Goal: Task Accomplishment & Management: Use online tool/utility

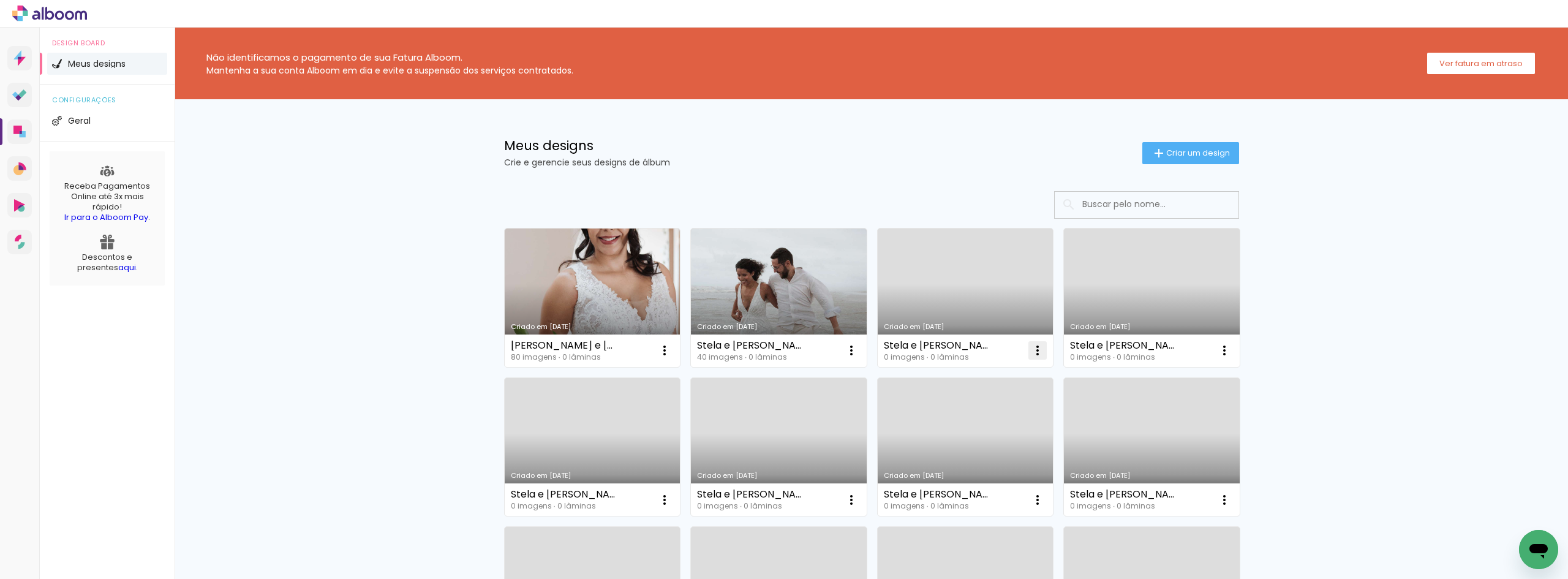
click at [1034, 356] on iron-icon at bounding box center [1037, 351] width 14 height 14
click at [1009, 426] on paper-item "Excluir" at bounding box center [984, 431] width 121 height 25
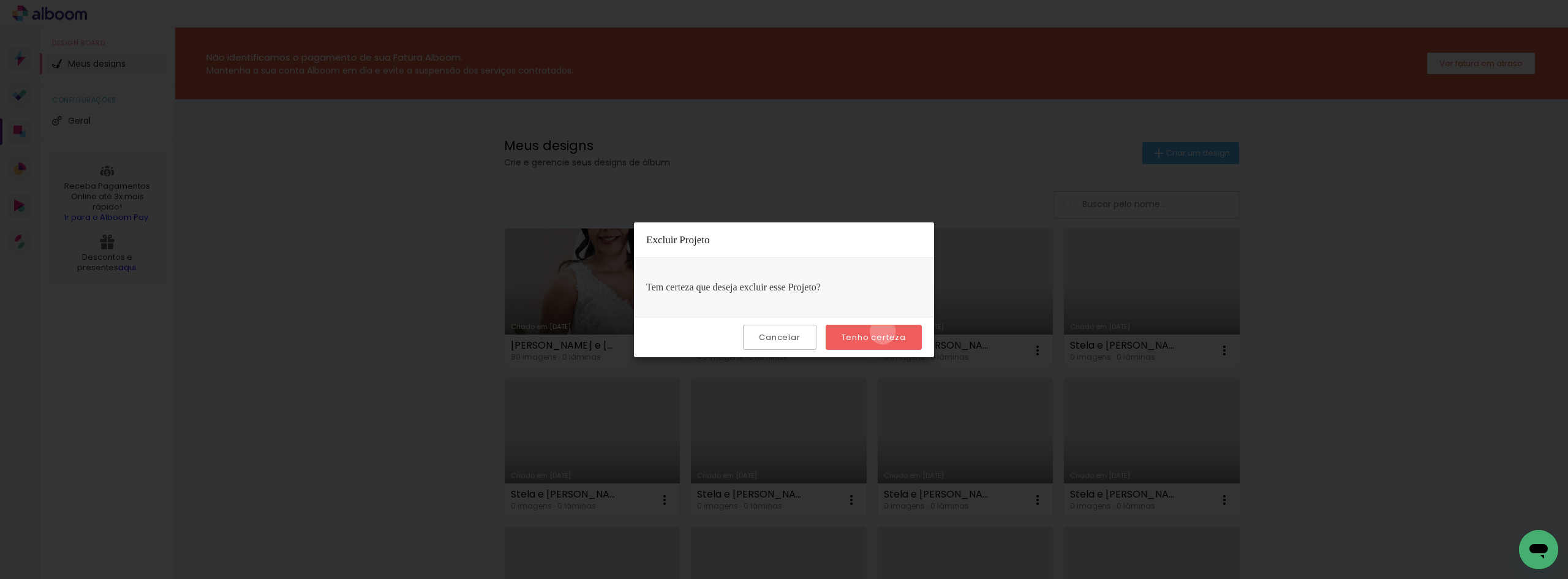
click at [0, 0] on slot "Tenho certeza" at bounding box center [0, 0] width 0 height 0
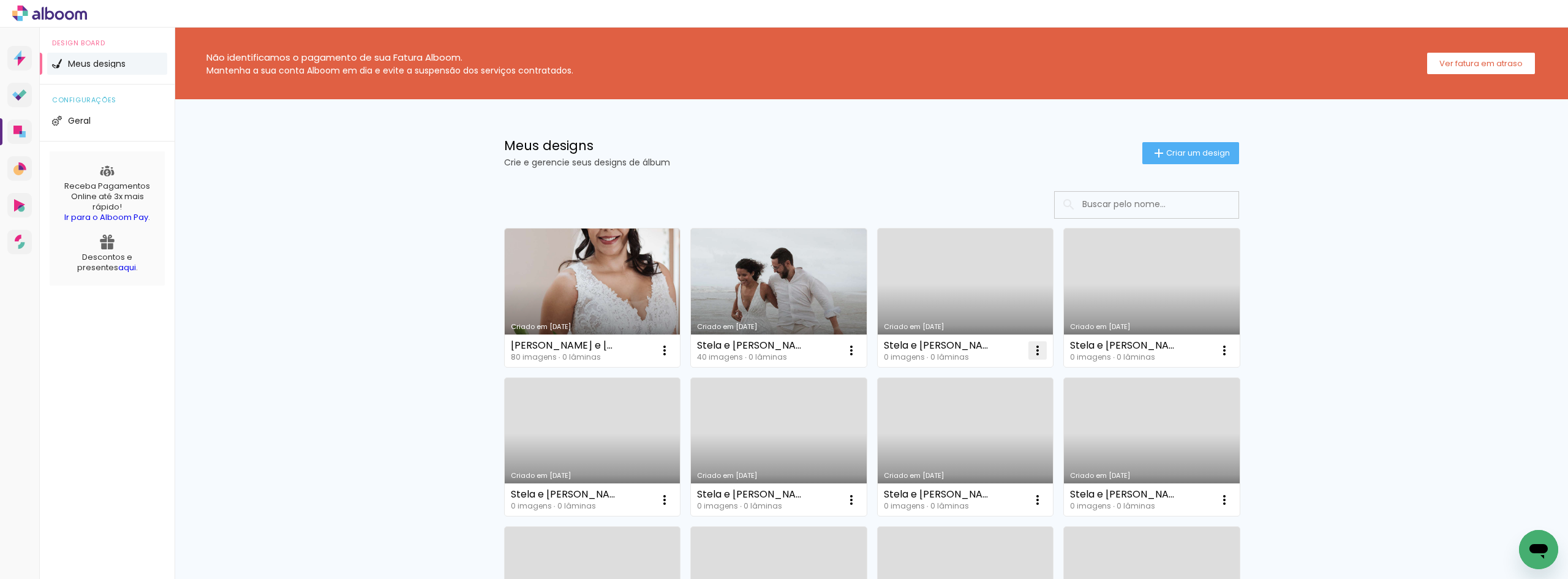
click at [1035, 355] on iron-icon at bounding box center [1037, 351] width 14 height 14
click at [1020, 432] on paper-item "Excluir" at bounding box center [984, 431] width 121 height 25
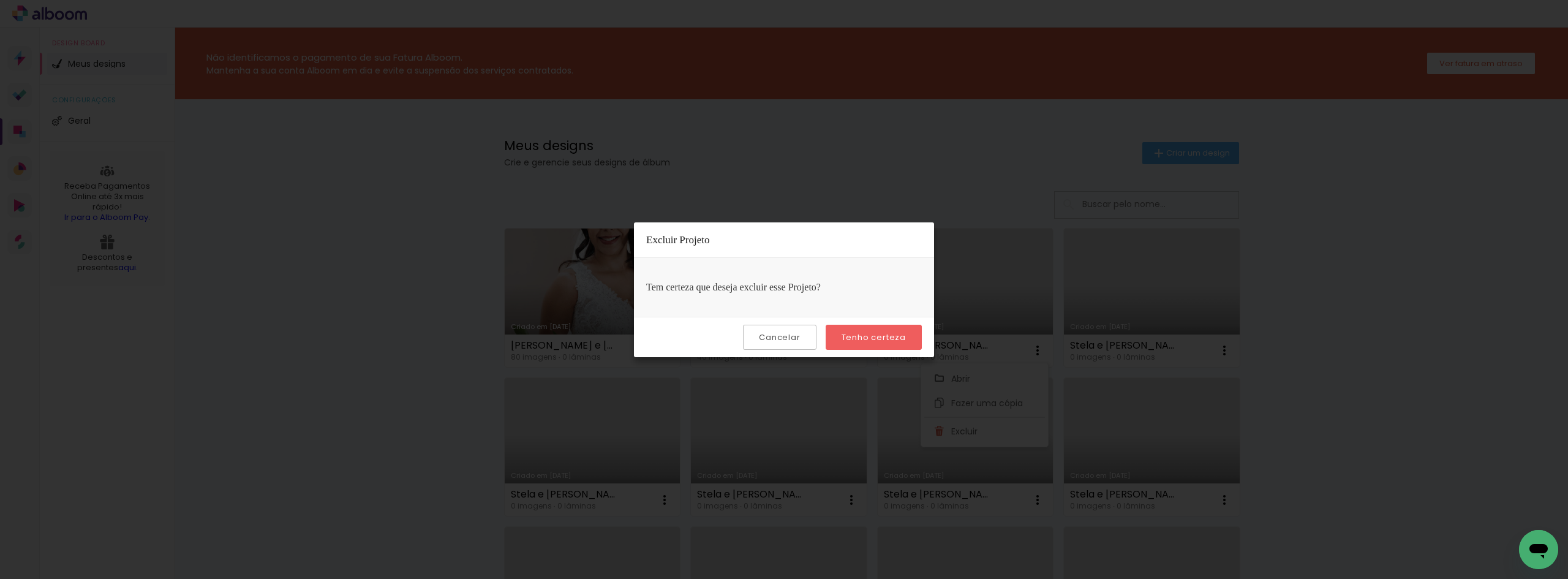
click at [910, 335] on paper-button "Tenho certeza" at bounding box center [873, 337] width 96 height 25
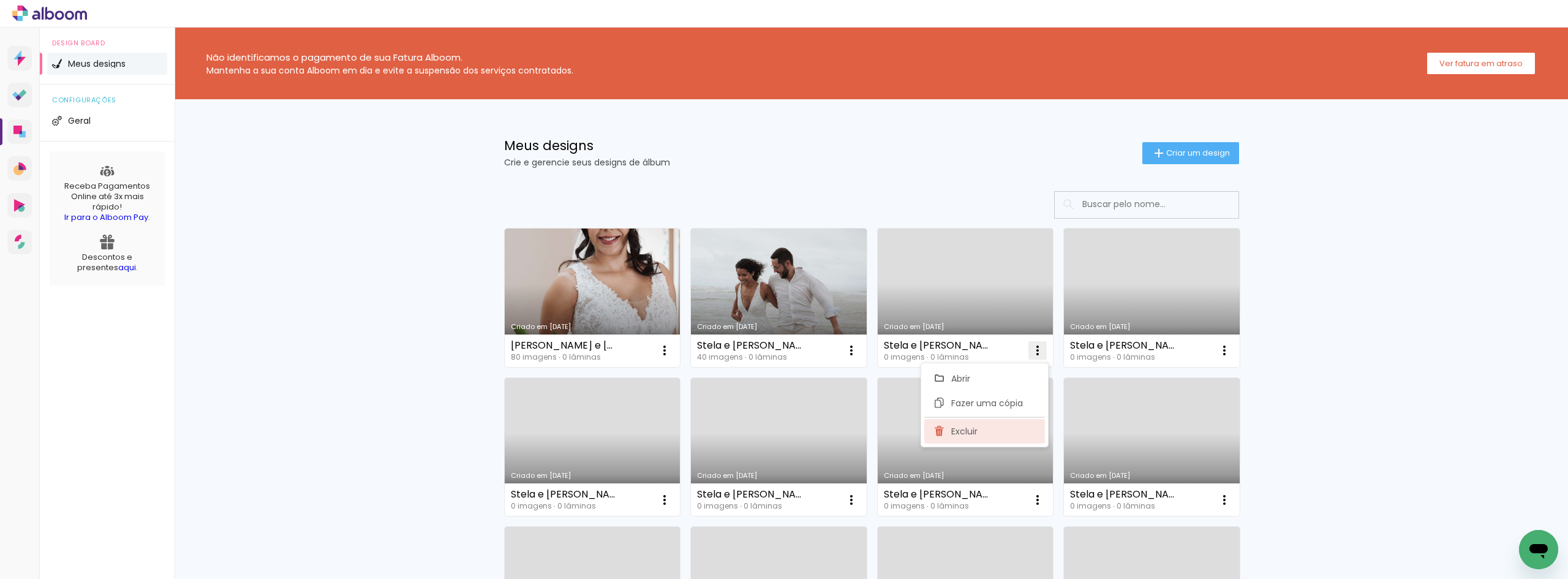
click at [1002, 435] on paper-item "Excluir" at bounding box center [984, 431] width 121 height 25
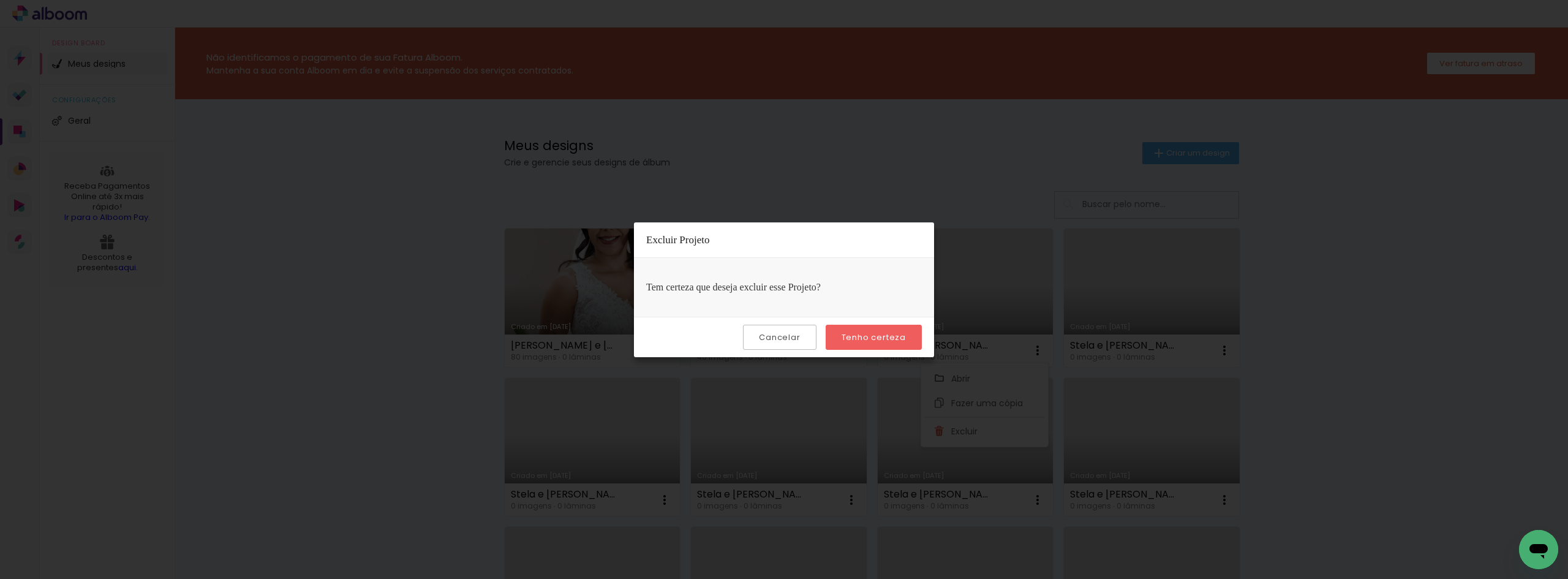
click at [891, 326] on paper-button "Tenho certeza" at bounding box center [873, 337] width 96 height 25
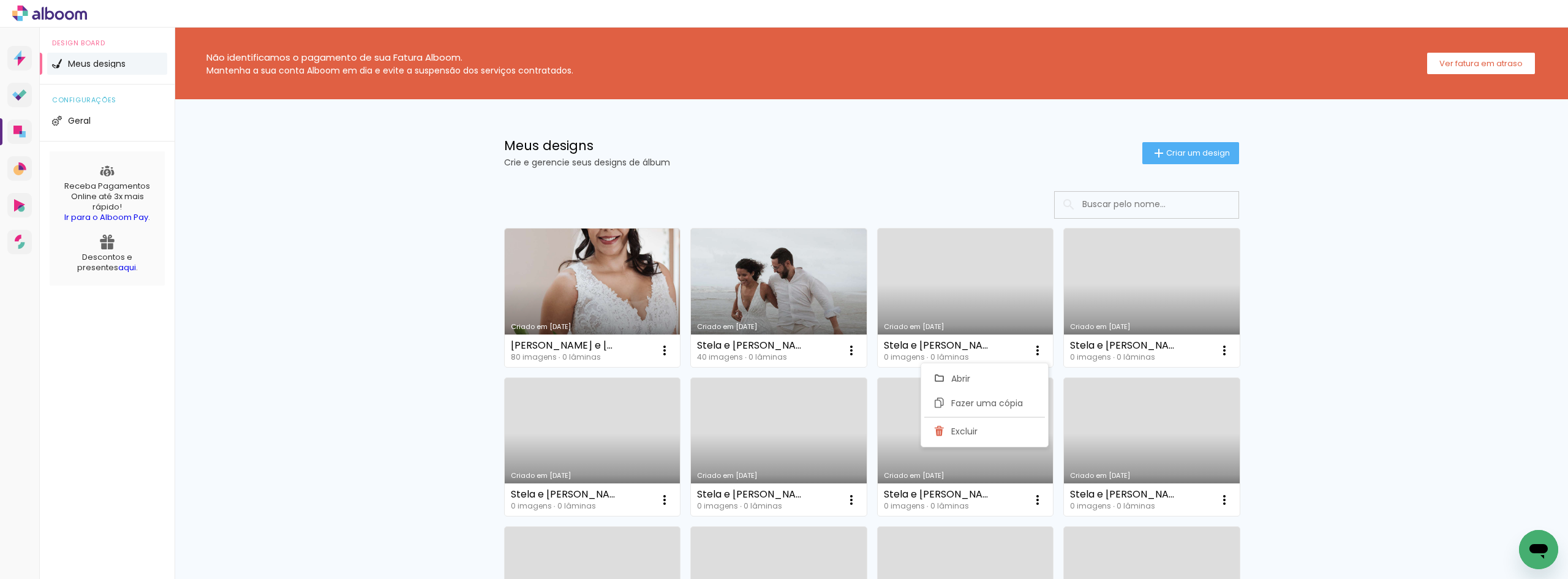
click at [1037, 351] on iron-icon at bounding box center [1037, 351] width 14 height 14
click at [973, 427] on span "Excluir" at bounding box center [964, 431] width 26 height 9
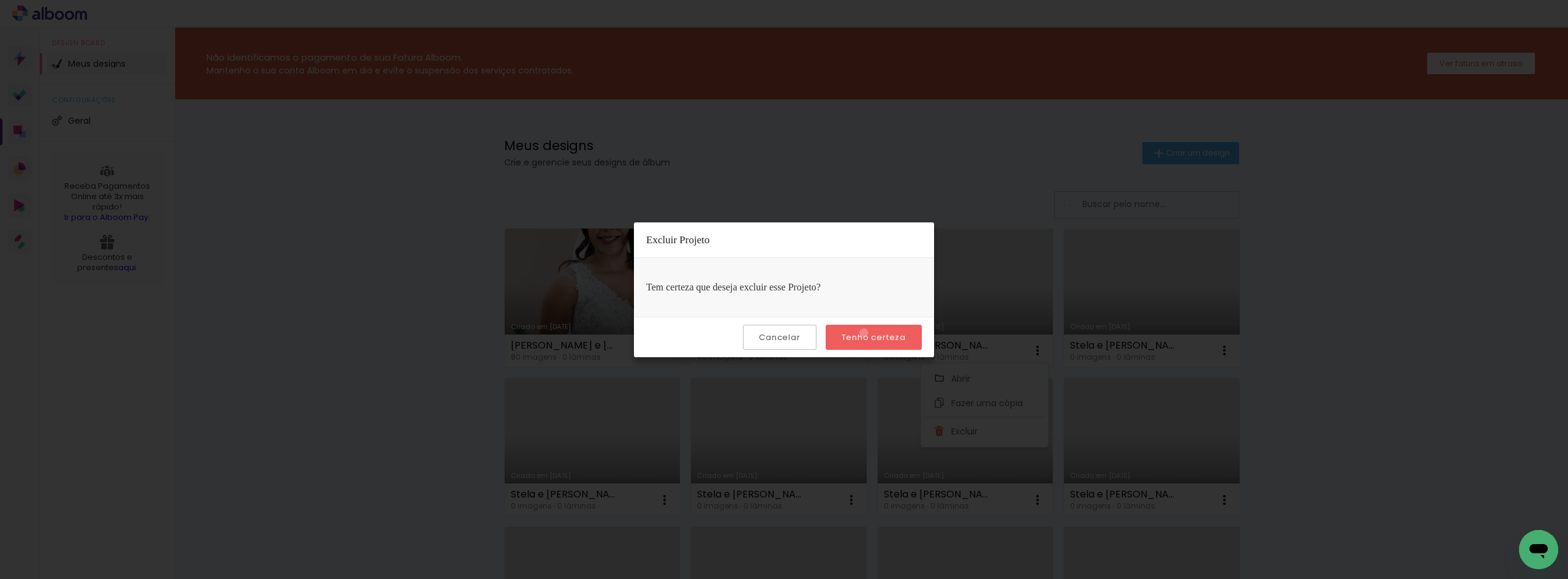
click at [0, 0] on slot "Tenho certeza" at bounding box center [0, 0] width 0 height 0
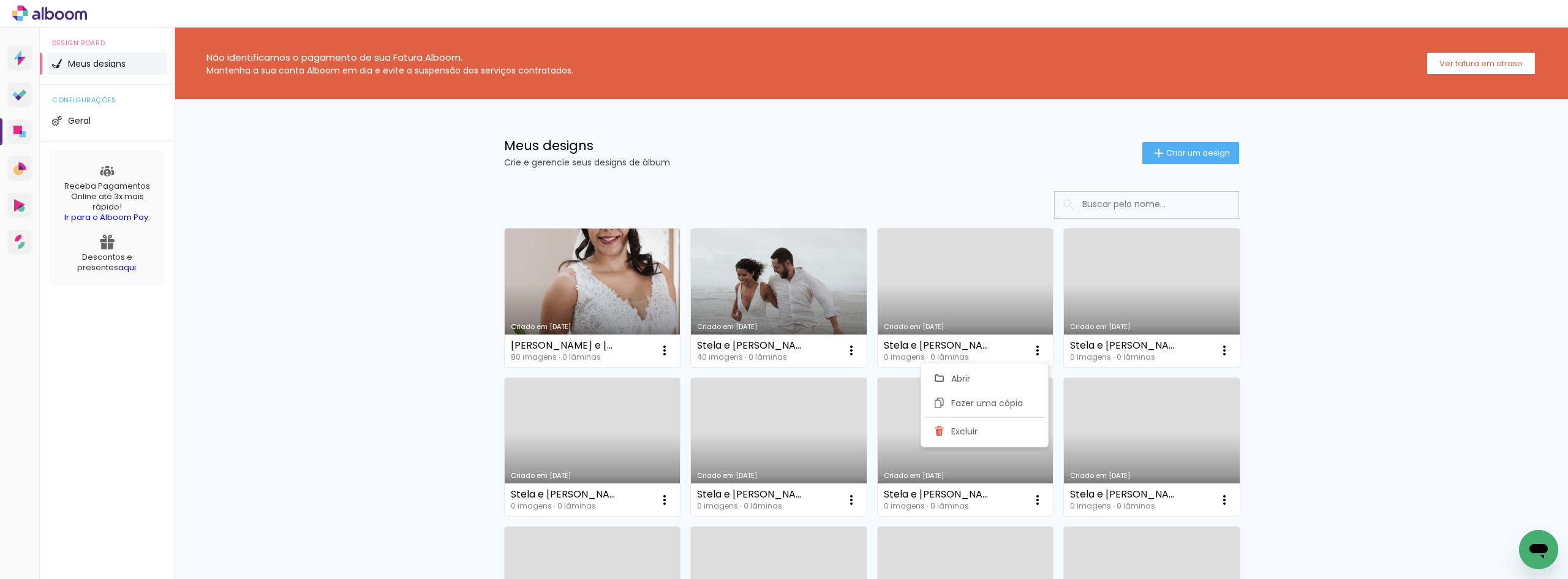
click at [1035, 346] on iron-icon at bounding box center [1037, 351] width 14 height 14
click at [979, 422] on paper-item "Excluir" at bounding box center [984, 431] width 121 height 25
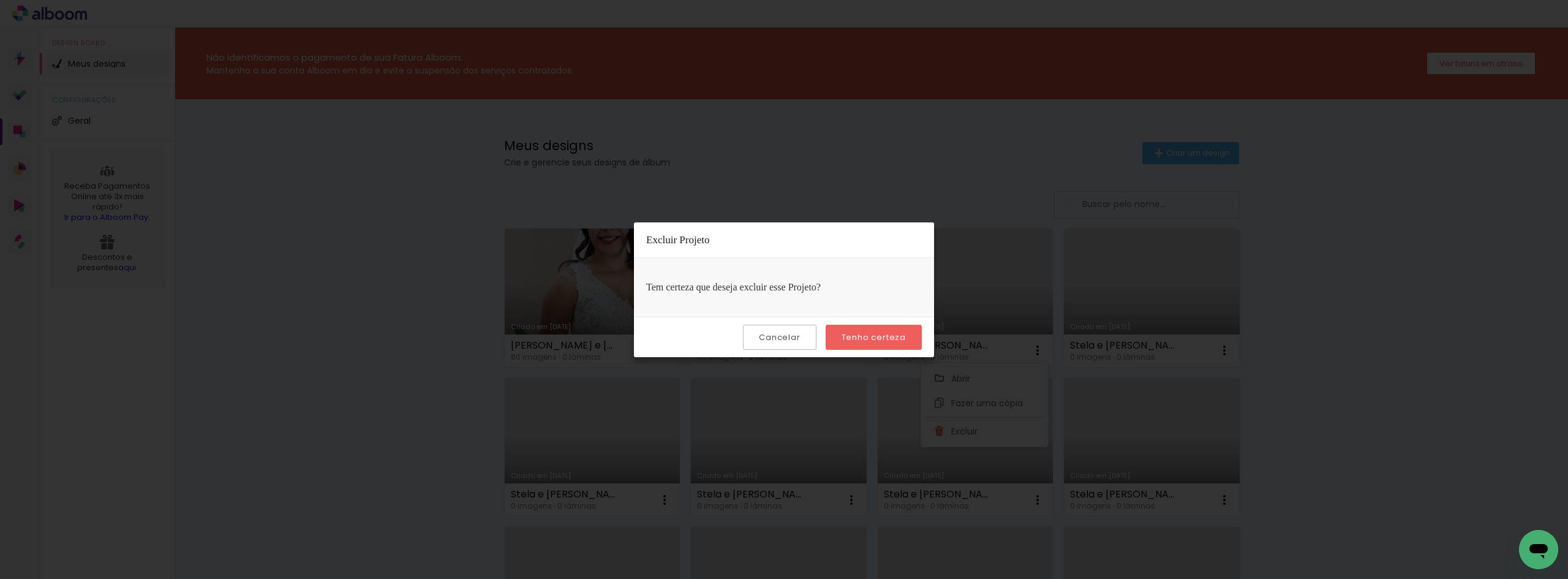
click at [831, 323] on div "Cancelar Tenho certeza" at bounding box center [784, 337] width 300 height 41
click at [0, 0] on slot "Tenho certeza" at bounding box center [0, 0] width 0 height 0
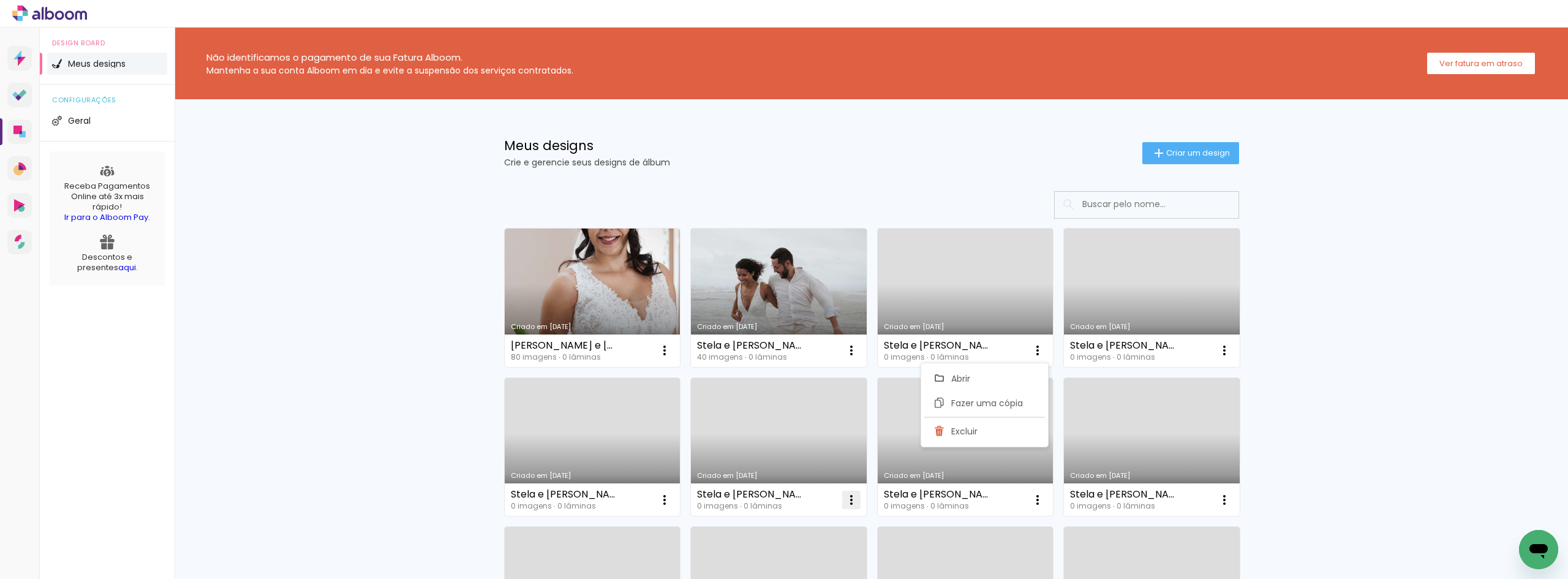
click at [847, 496] on iron-icon at bounding box center [851, 500] width 14 height 14
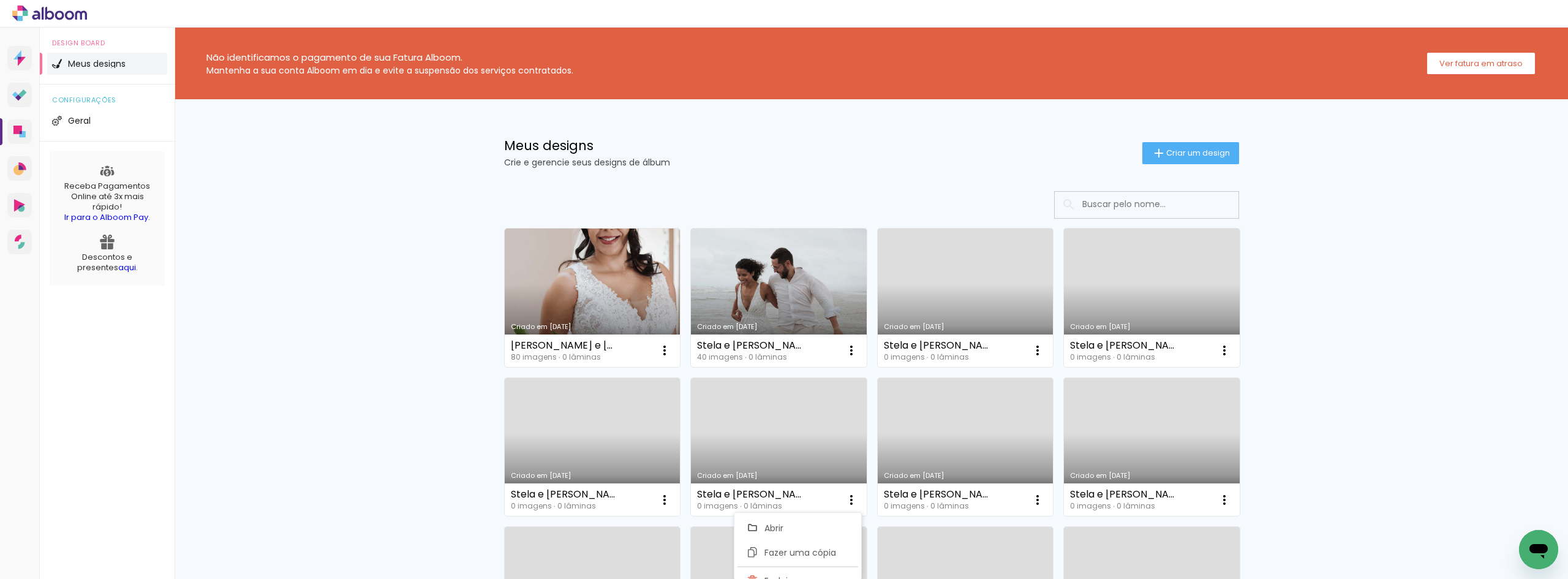
drag, startPoint x: 474, startPoint y: 438, endPoint x: 479, endPoint y: 438, distance: 5.0
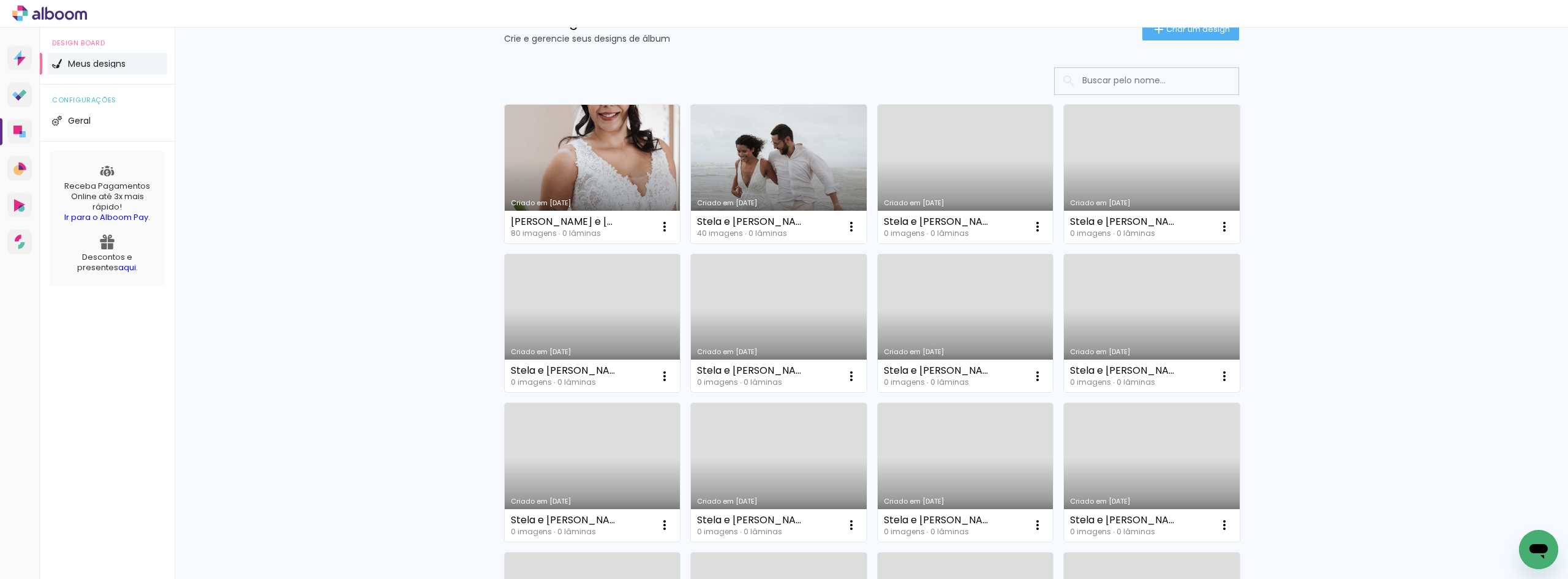
scroll to position [245, 0]
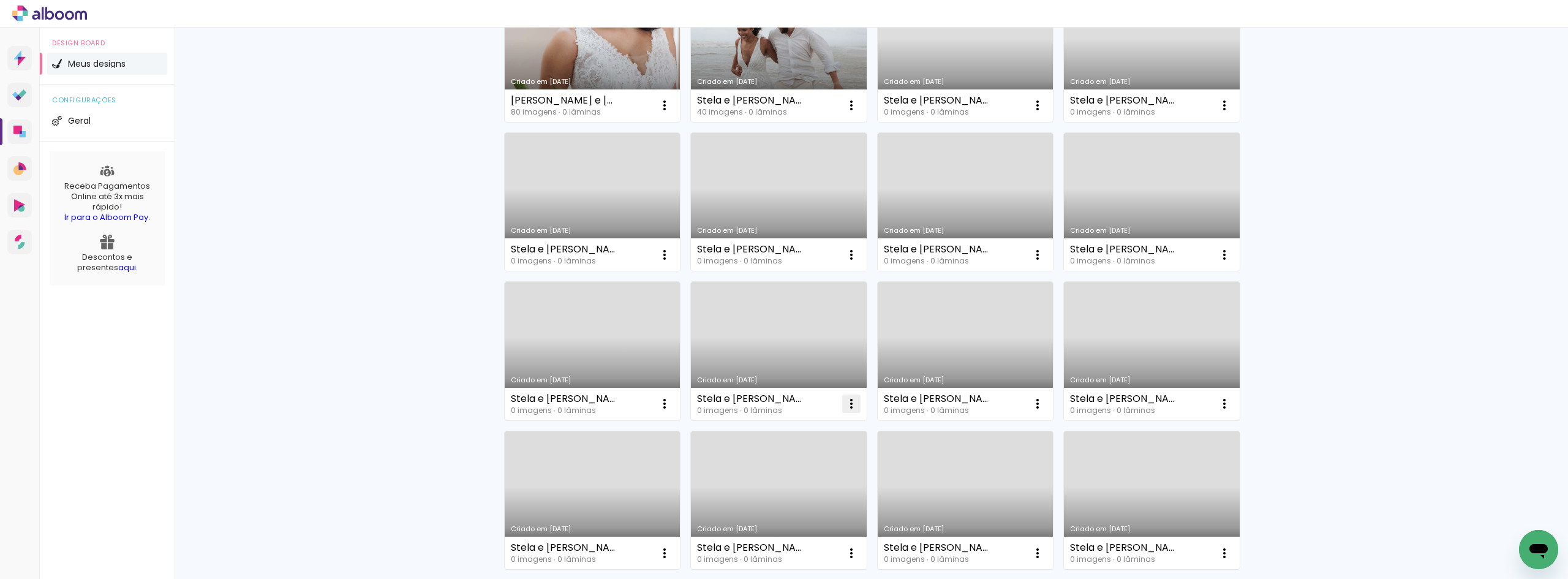
click at [839, 403] on paper-icon-button at bounding box center [851, 404] width 25 height 25
click at [779, 497] on paper-item "Excluir" at bounding box center [797, 485] width 121 height 25
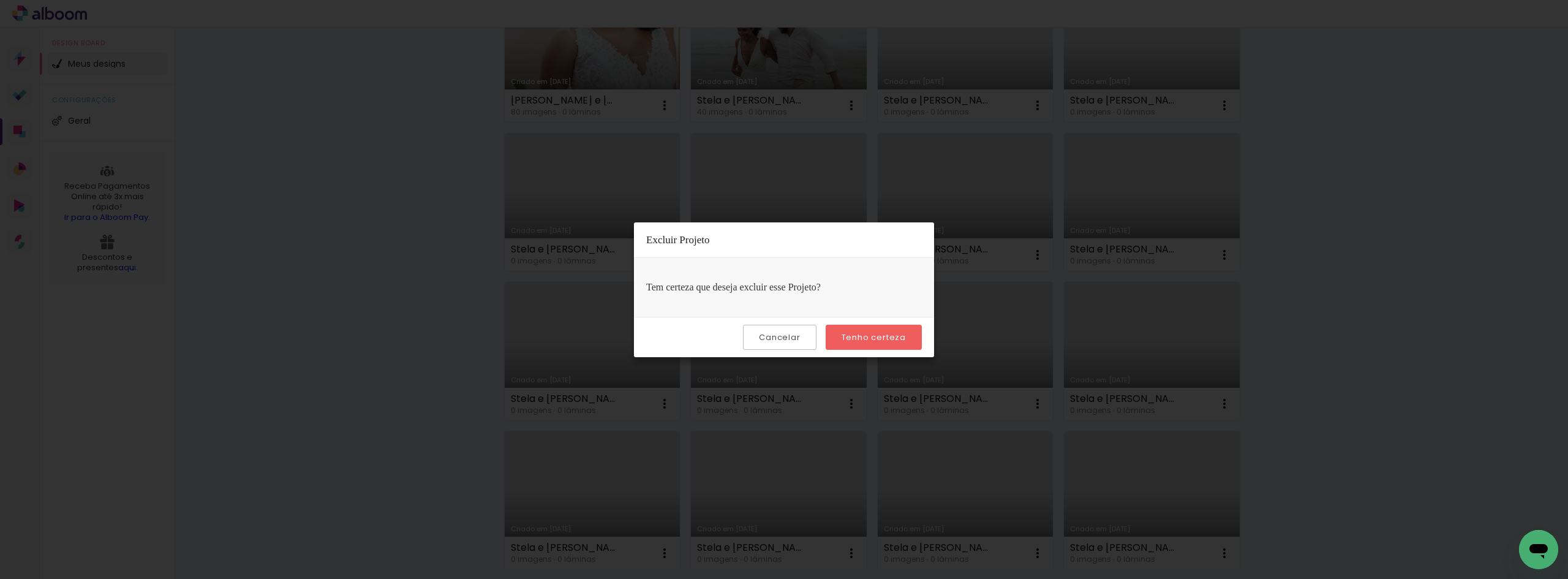
click at [0, 0] on slot "Tenho certeza" at bounding box center [0, 0] width 0 height 0
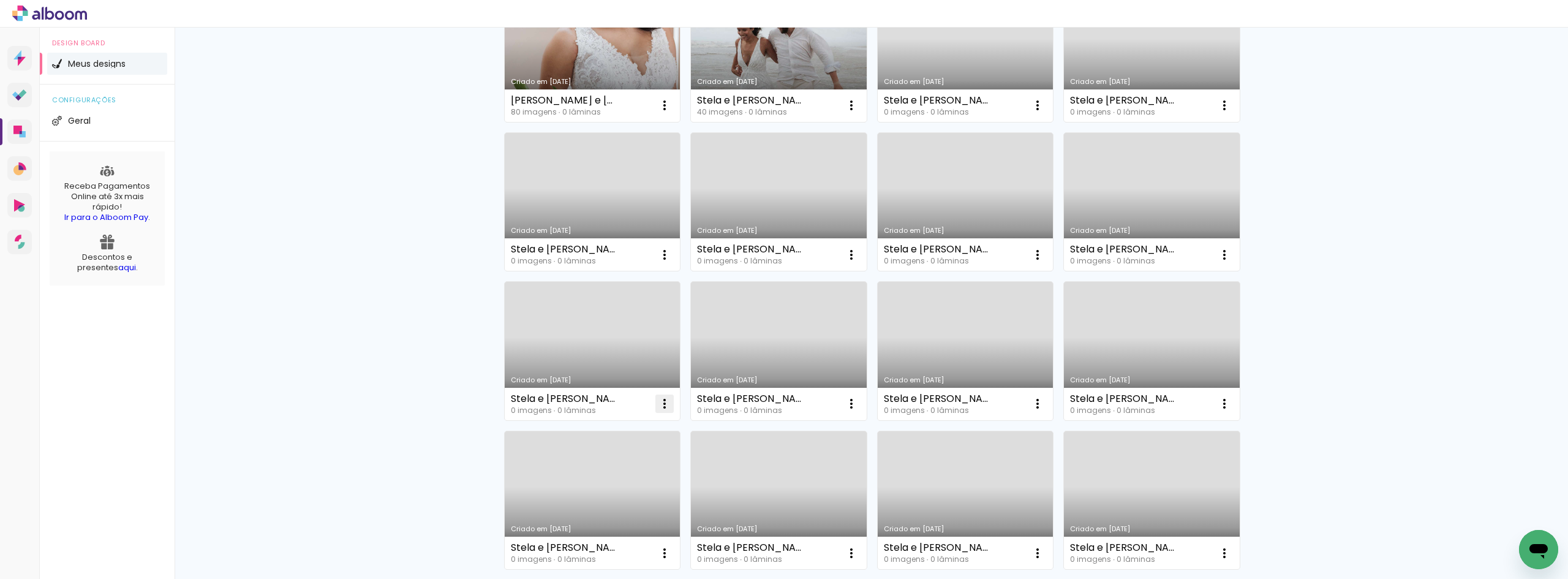
click at [657, 406] on iron-icon at bounding box center [664, 404] width 14 height 14
click at [618, 488] on paper-item "Excluir" at bounding box center [611, 485] width 121 height 25
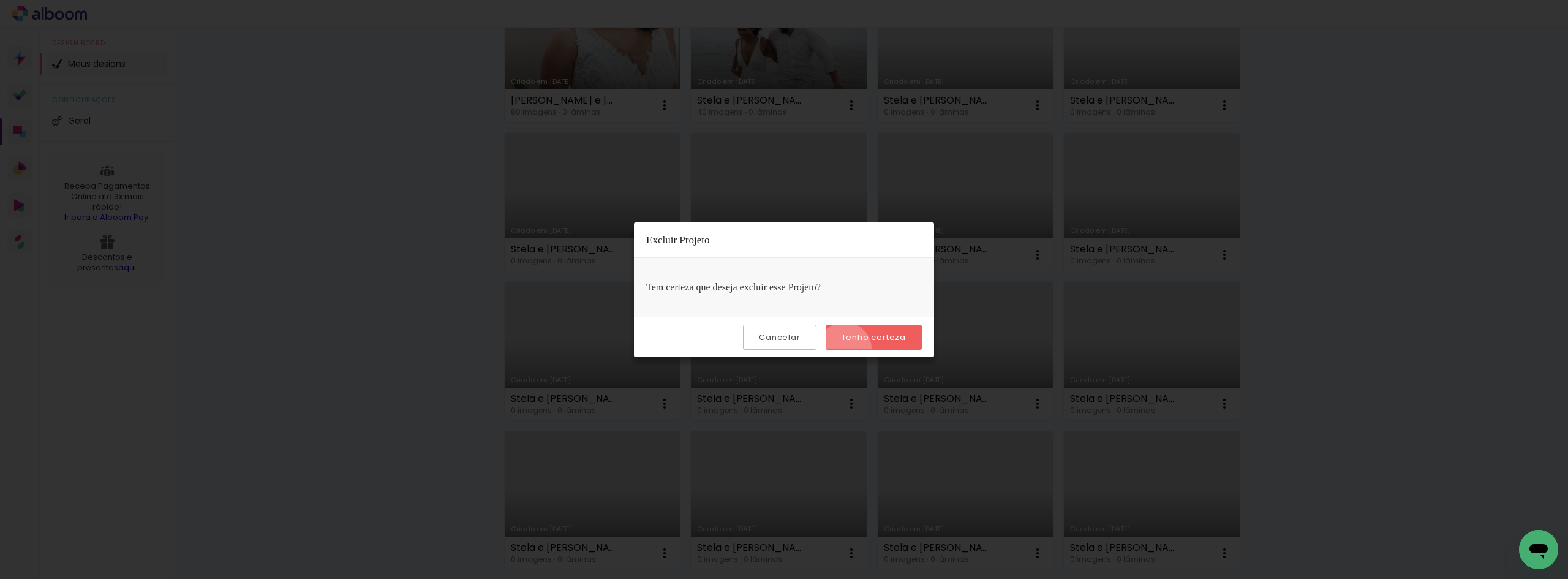
click at [847, 349] on paper-button "Tenho certeza" at bounding box center [873, 337] width 96 height 25
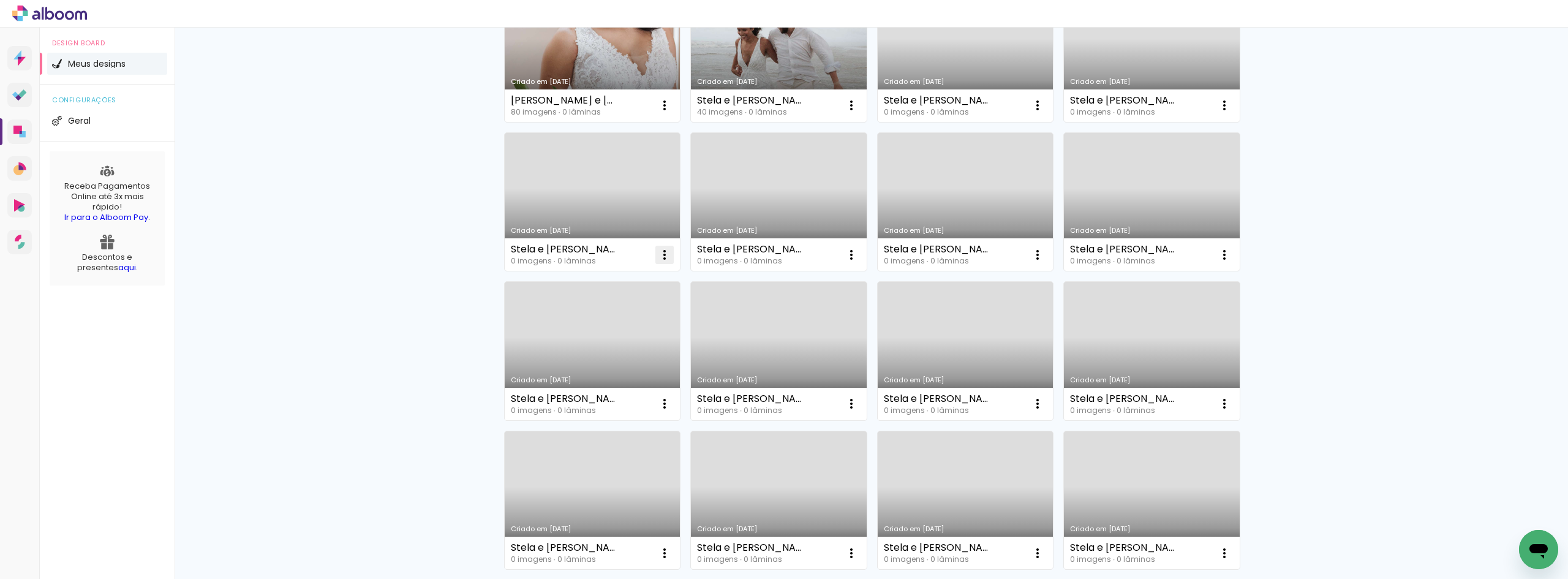
click at [657, 254] on iron-icon at bounding box center [664, 255] width 14 height 14
click at [593, 334] on span "Excluir" at bounding box center [591, 336] width 26 height 9
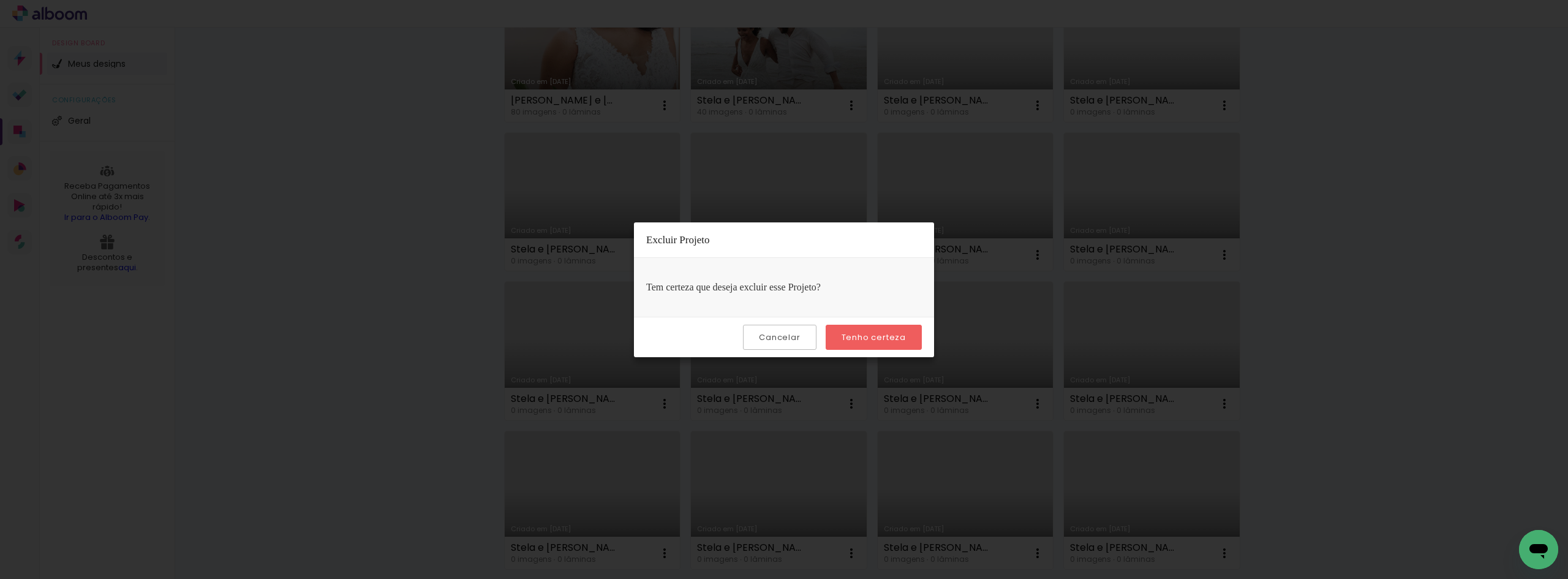
click at [855, 329] on paper-button "Tenho certeza" at bounding box center [873, 337] width 96 height 25
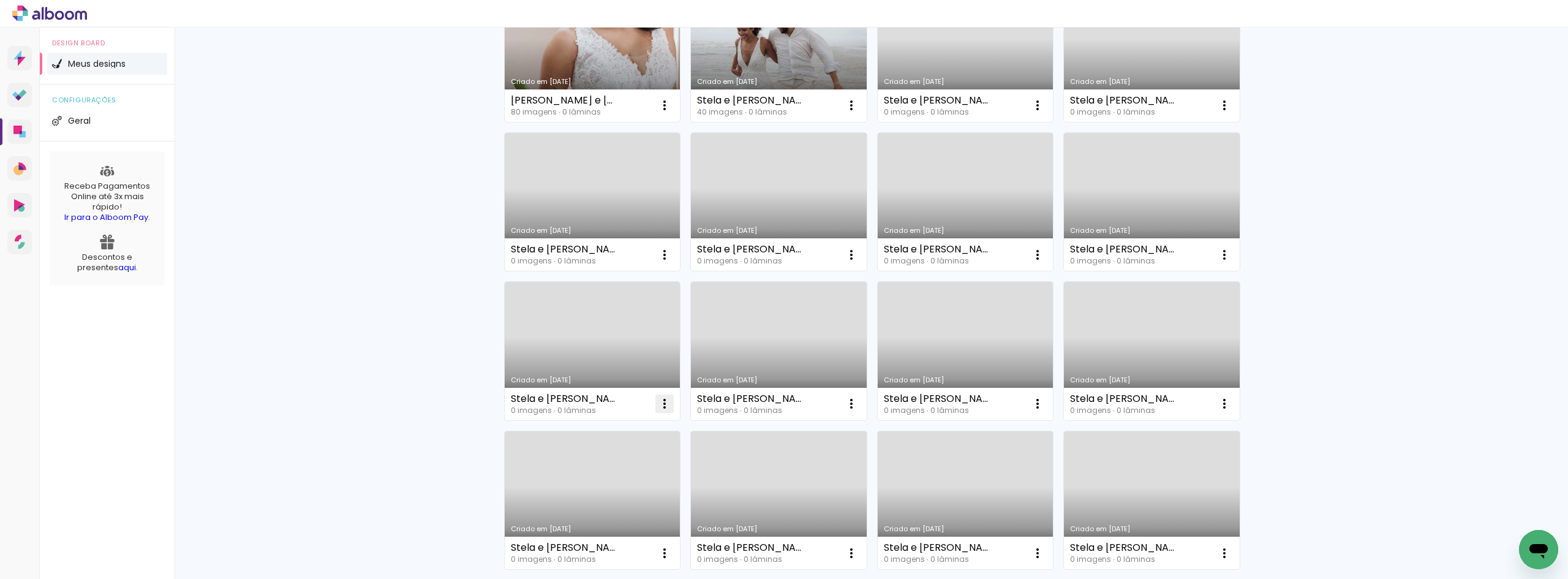
click at [663, 397] on iron-icon at bounding box center [664, 404] width 14 height 14
click at [621, 484] on paper-item "Excluir" at bounding box center [611, 485] width 121 height 25
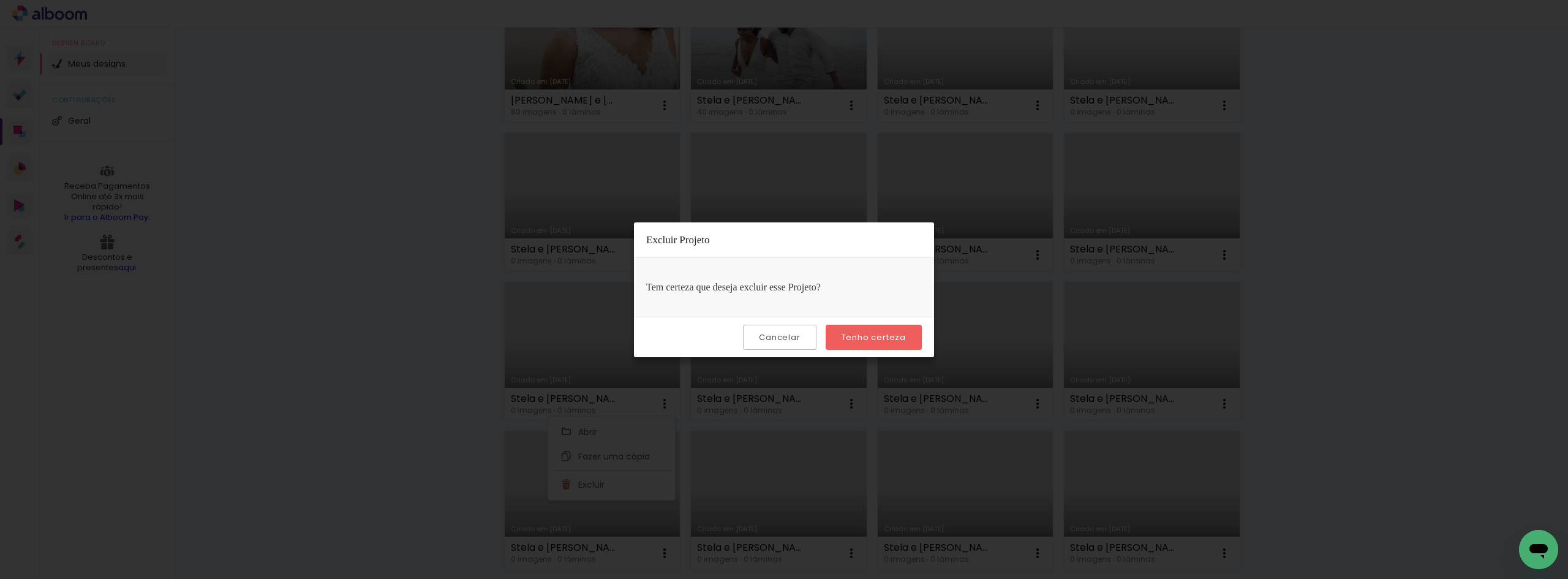
click at [838, 339] on paper-button "Tenho certeza" at bounding box center [873, 337] width 96 height 25
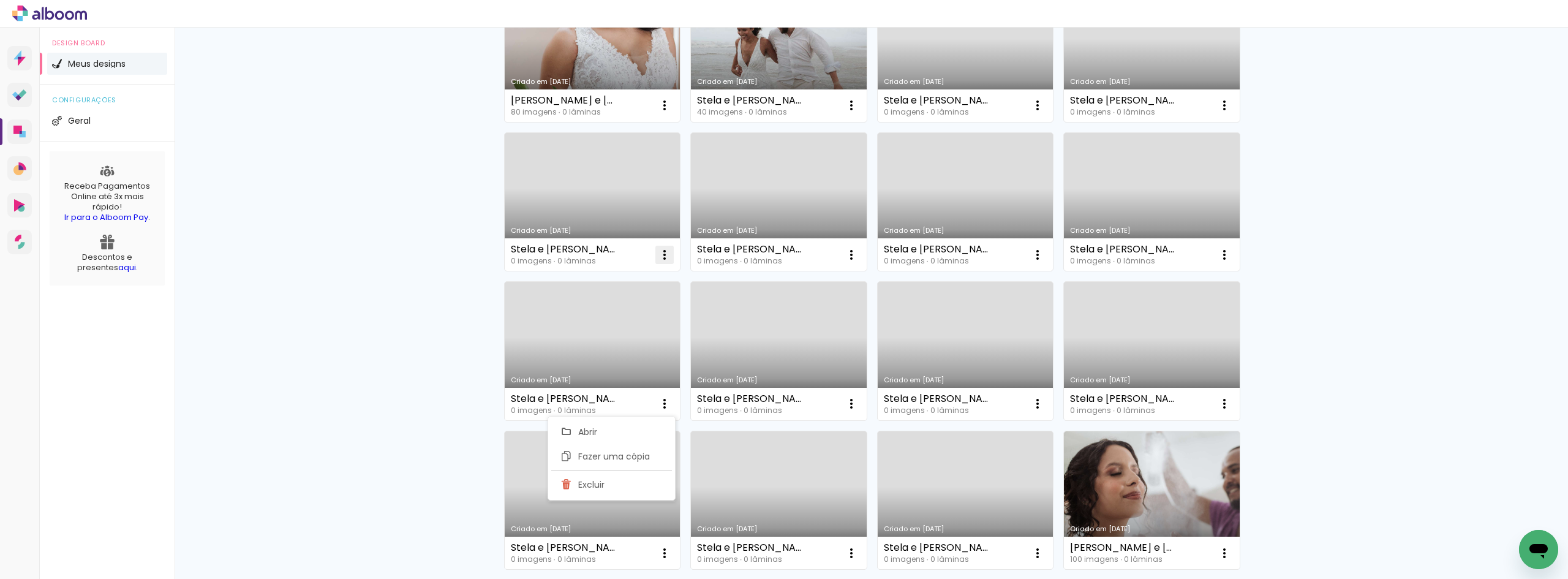
click at [661, 253] on iron-icon at bounding box center [664, 255] width 14 height 14
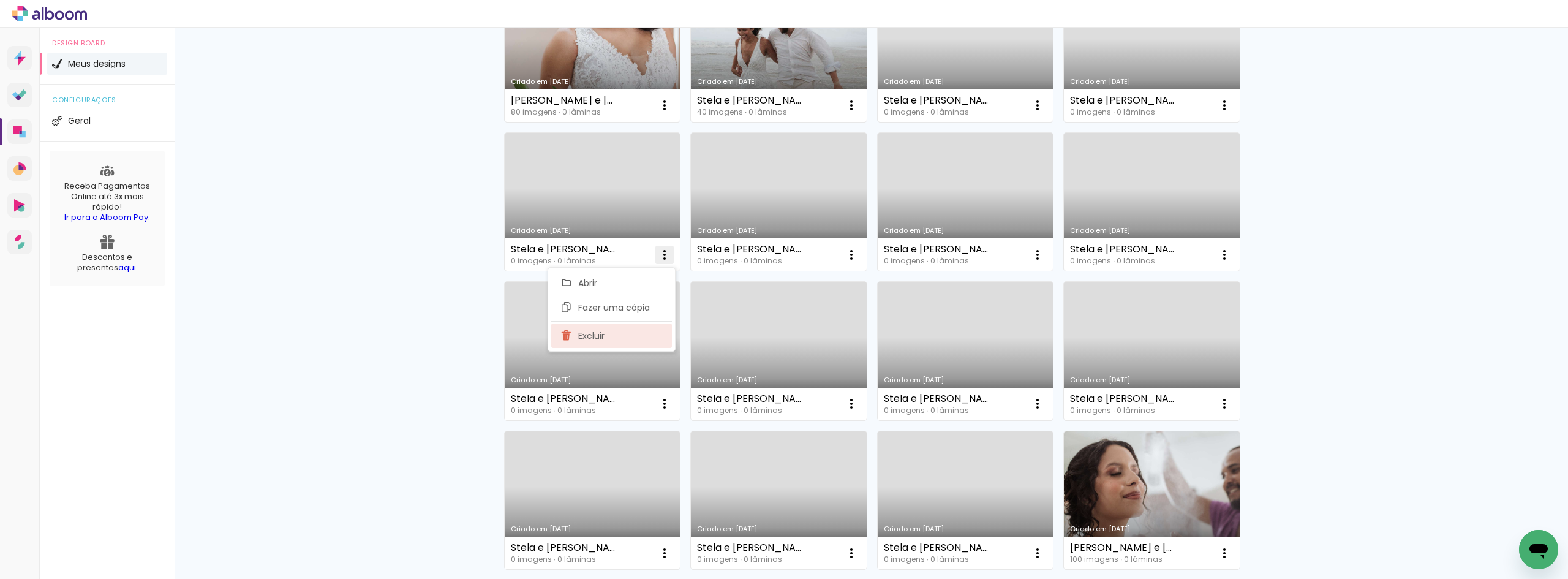
click at [621, 338] on paper-item "Excluir" at bounding box center [611, 336] width 121 height 25
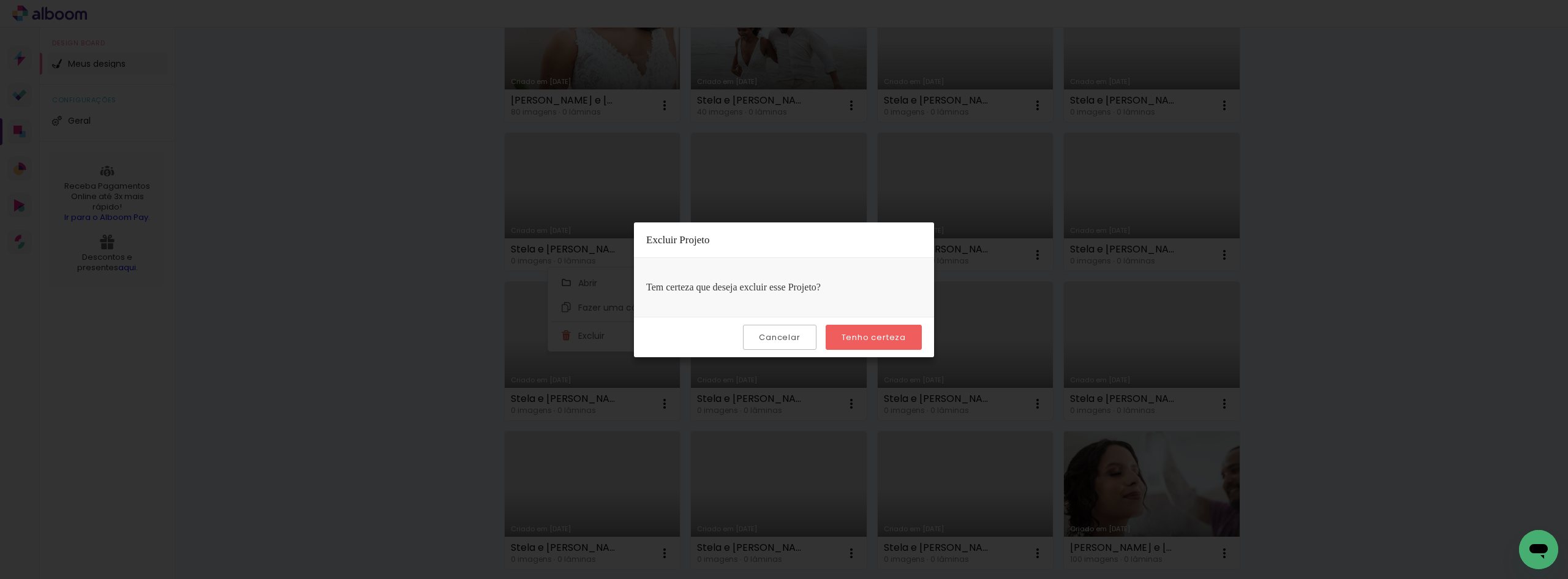
click at [0, 0] on slot "Tenho certeza" at bounding box center [0, 0] width 0 height 0
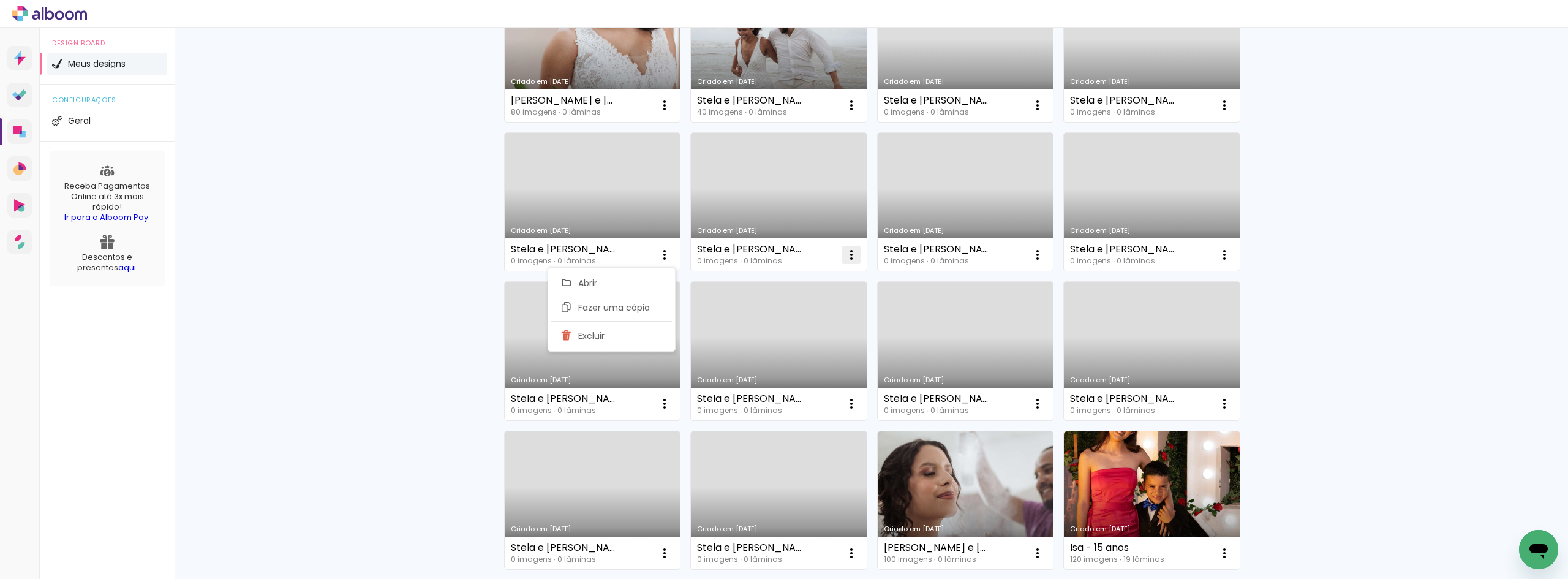
click at [849, 254] on iron-icon at bounding box center [851, 255] width 14 height 14
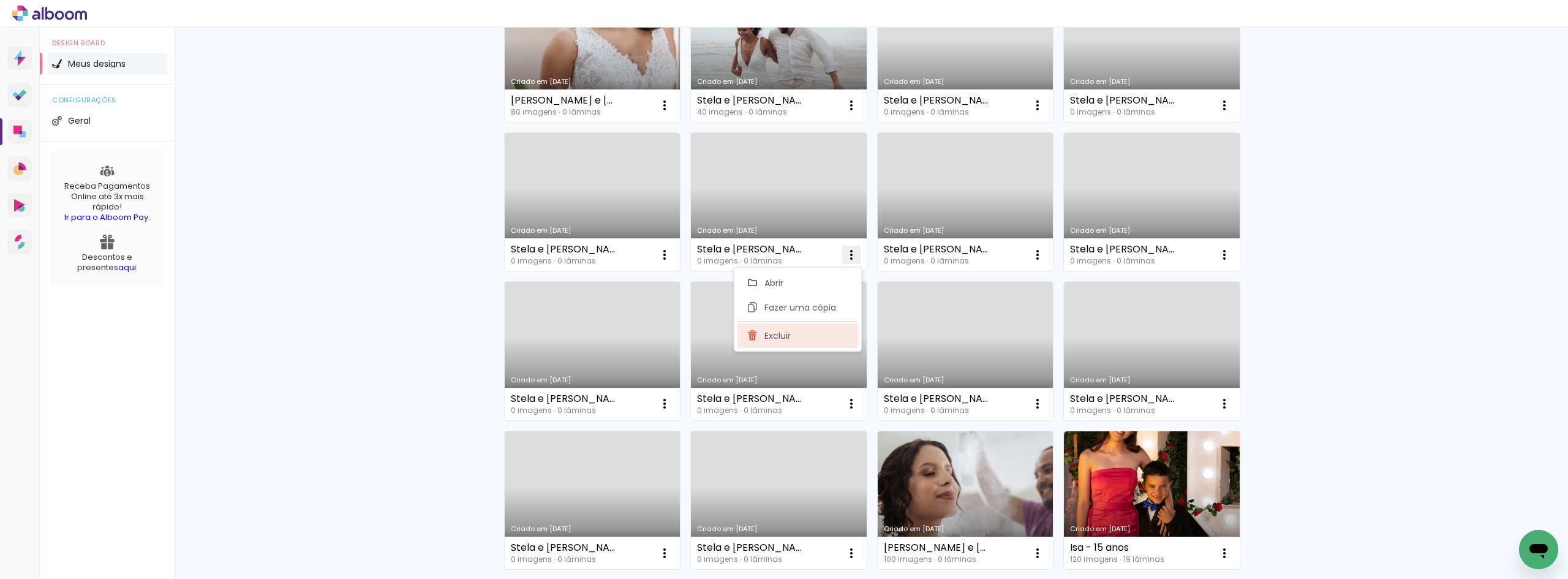
click at [811, 329] on paper-item "Excluir" at bounding box center [797, 336] width 121 height 25
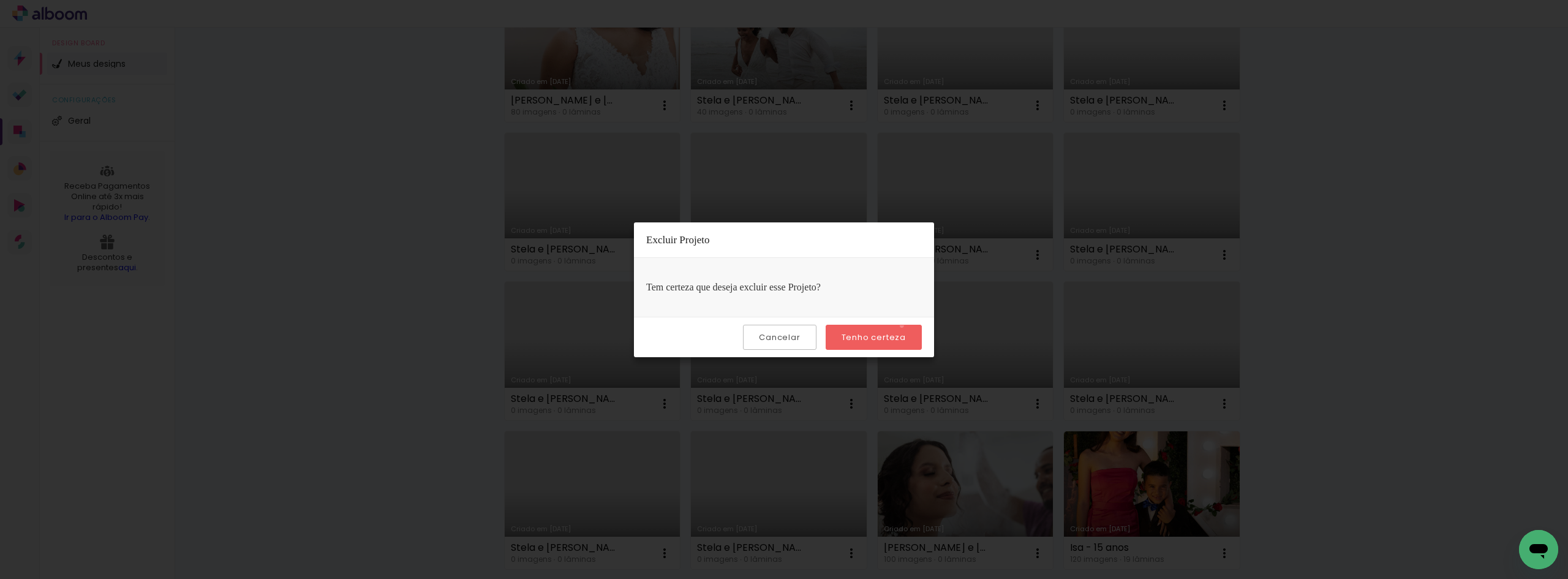
click at [903, 325] on paper-button "Tenho certeza" at bounding box center [873, 337] width 96 height 25
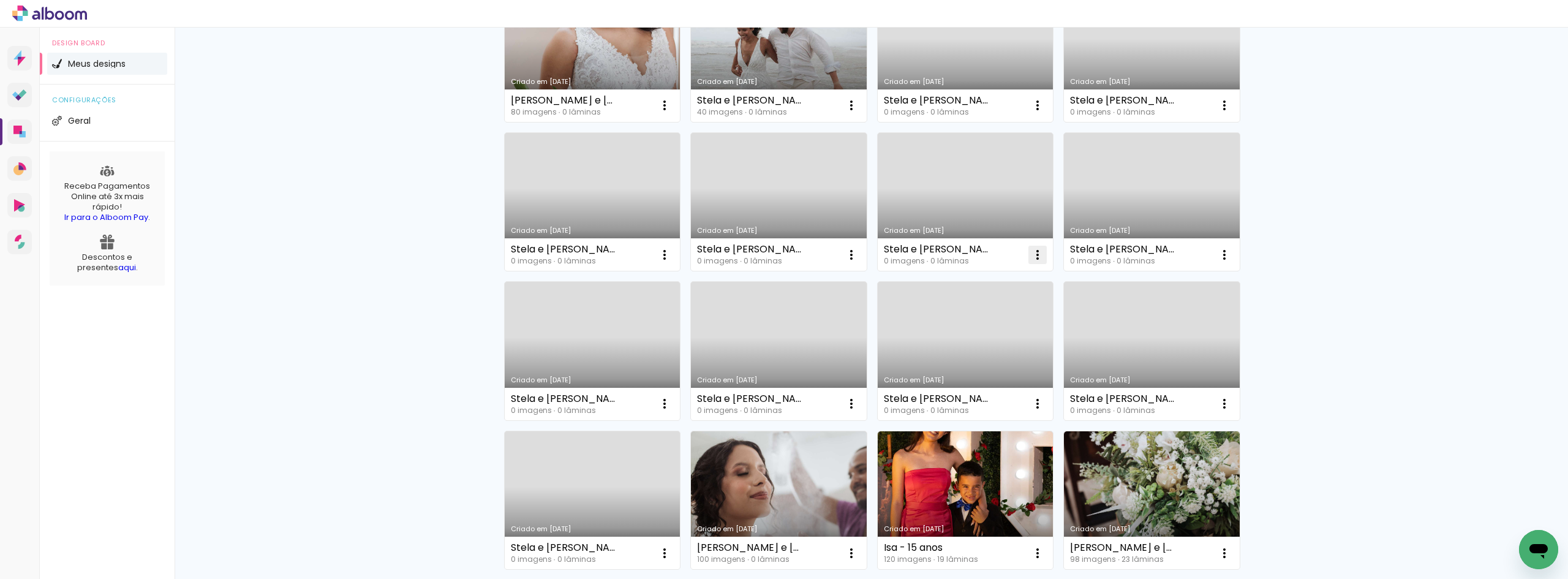
click at [1039, 254] on iron-icon at bounding box center [1037, 255] width 14 height 14
click at [1002, 343] on paper-item "Excluir" at bounding box center [984, 336] width 121 height 25
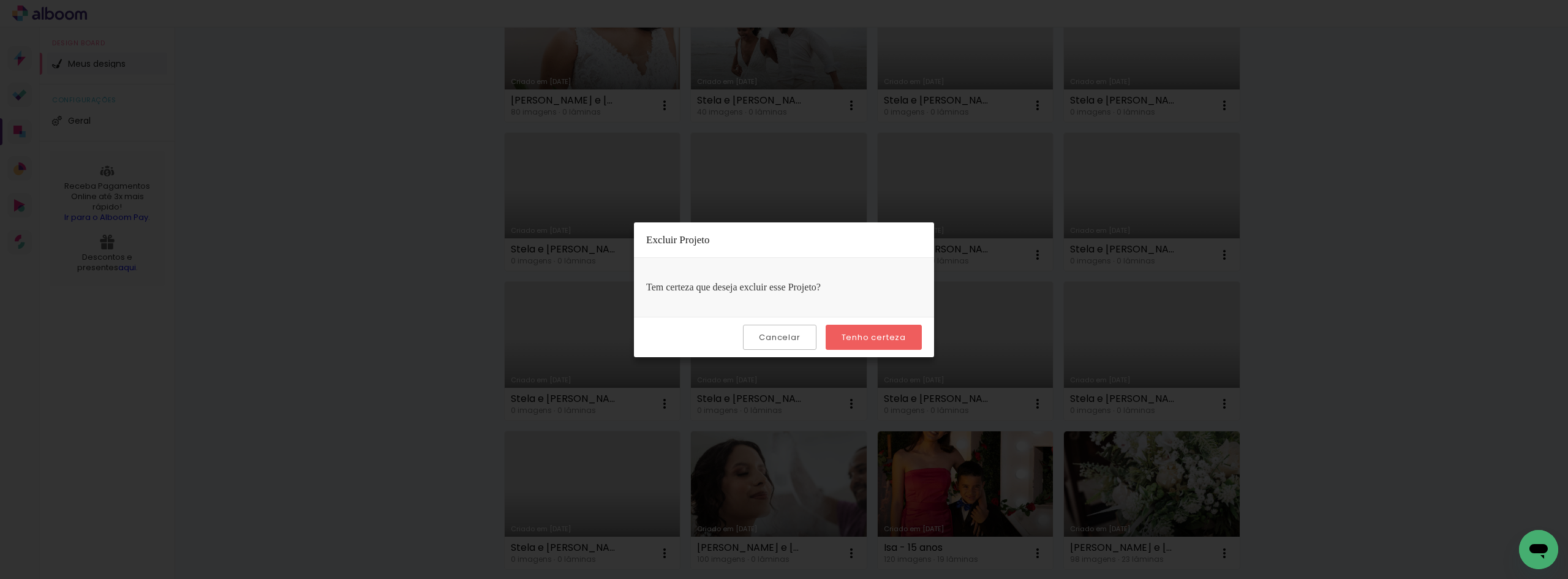
drag, startPoint x: 855, startPoint y: 331, endPoint x: 881, endPoint y: 327, distance: 26.3
click at [856, 331] on paper-button "Tenho certeza" at bounding box center [873, 337] width 96 height 25
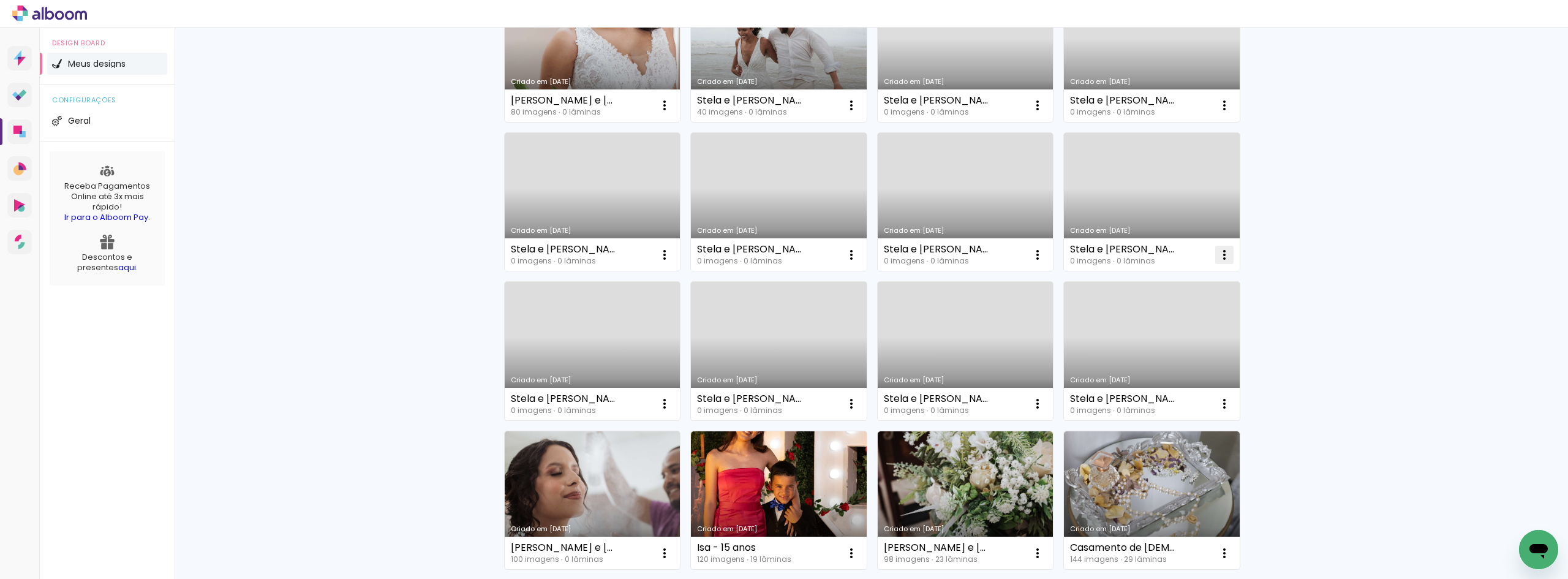
click at [1217, 255] on iron-icon at bounding box center [1224, 255] width 14 height 14
click at [1138, 335] on span "Excluir" at bounding box center [1150, 336] width 26 height 9
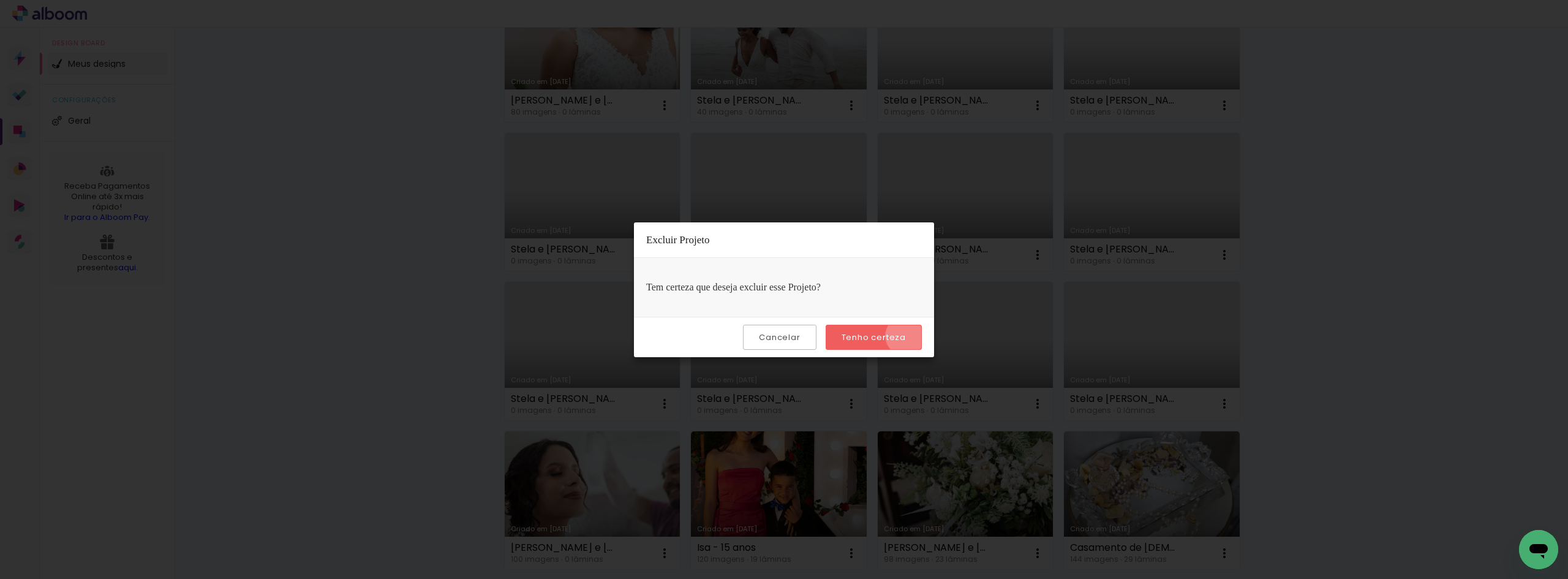
click at [907, 336] on paper-button "Tenho certeza" at bounding box center [873, 337] width 96 height 25
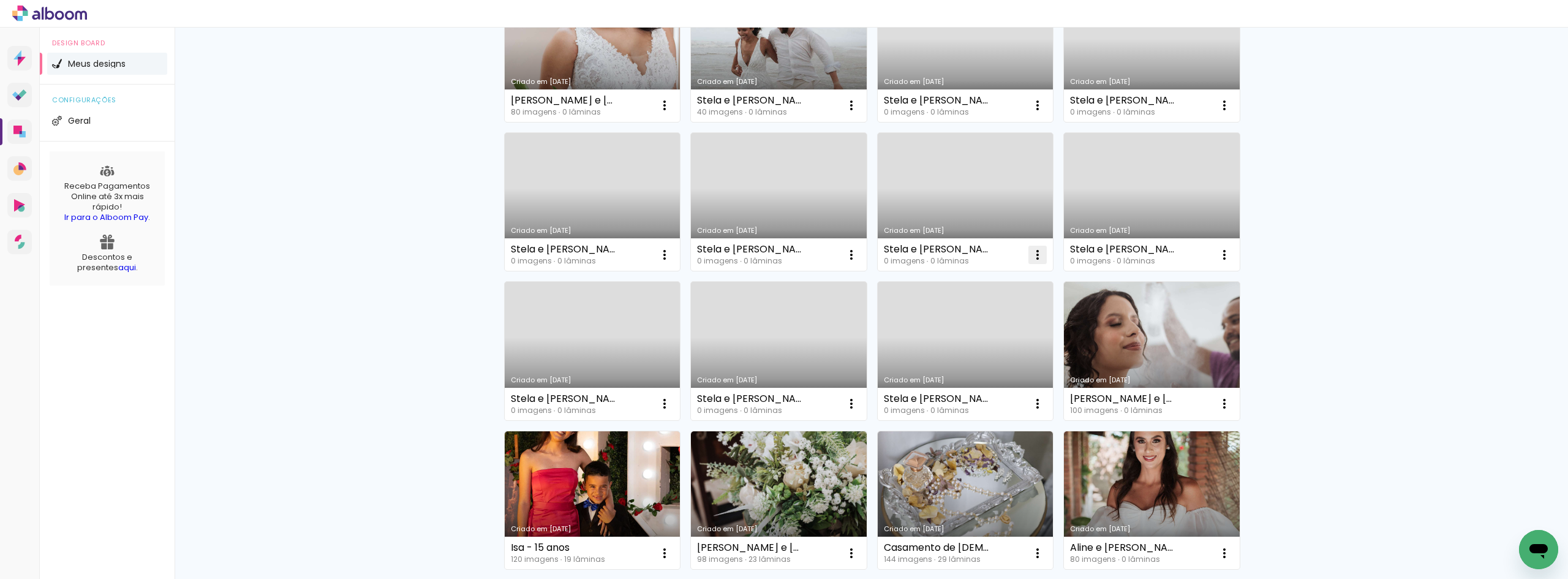
click at [1037, 259] on iron-icon at bounding box center [1037, 255] width 14 height 14
click at [1023, 334] on paper-item "Excluir" at bounding box center [984, 336] width 121 height 25
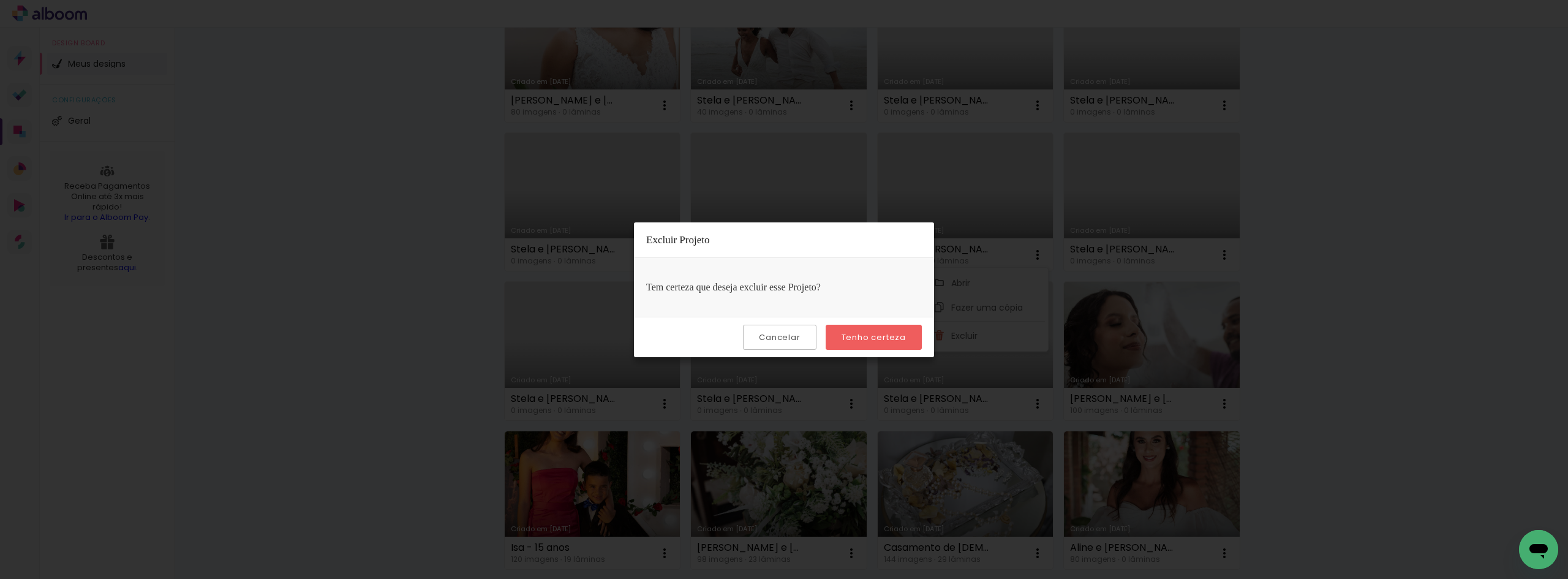
click at [896, 331] on paper-button "Tenho certeza" at bounding box center [873, 337] width 96 height 25
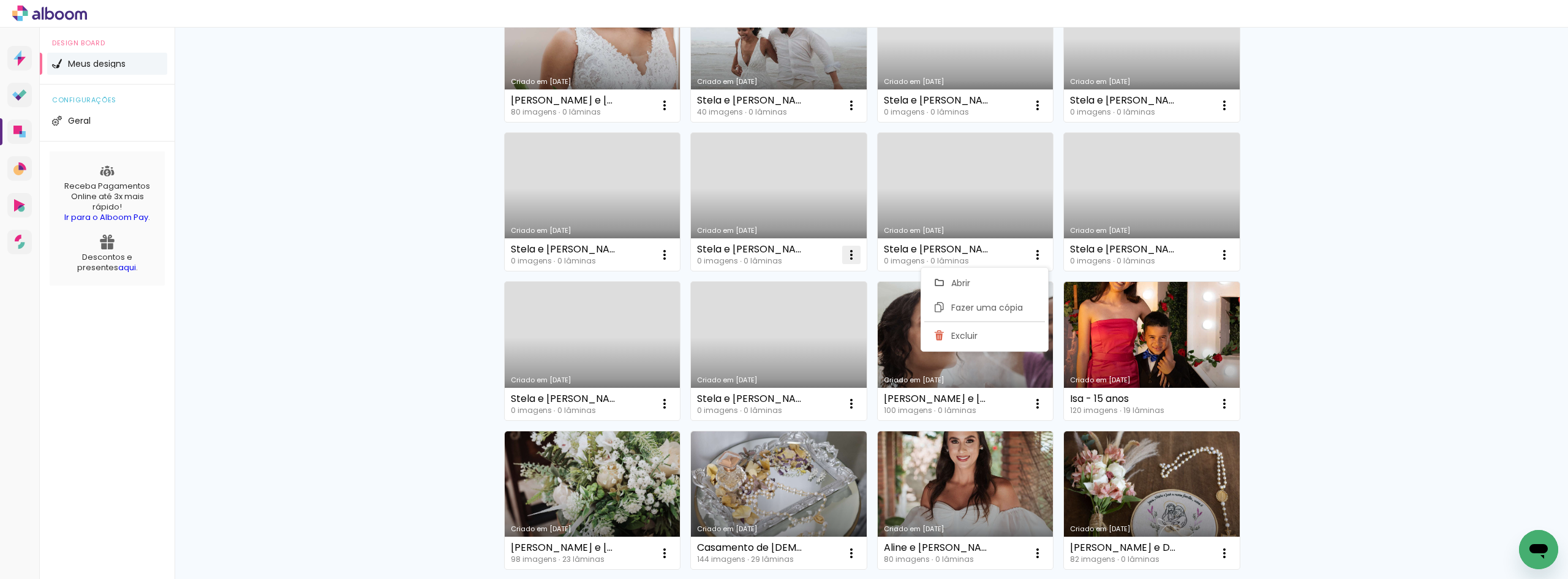
click at [849, 249] on iron-icon at bounding box center [851, 255] width 14 height 14
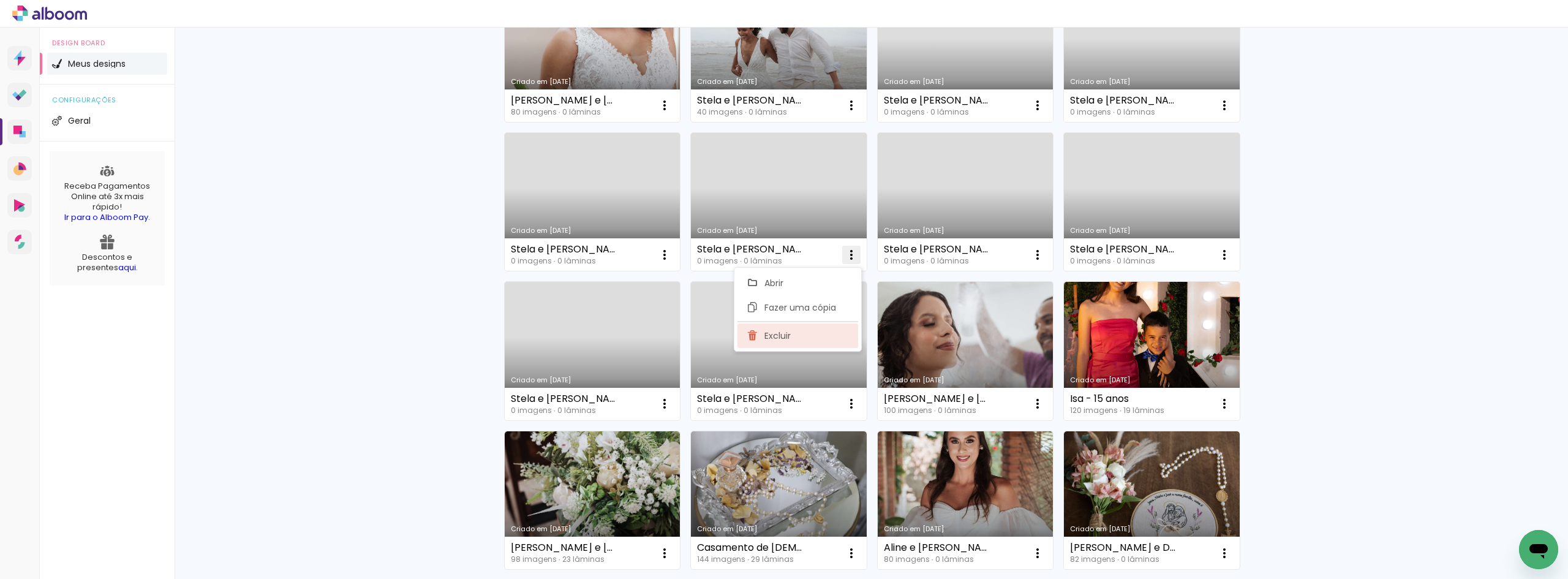
click at [819, 341] on paper-item "Excluir" at bounding box center [797, 336] width 121 height 25
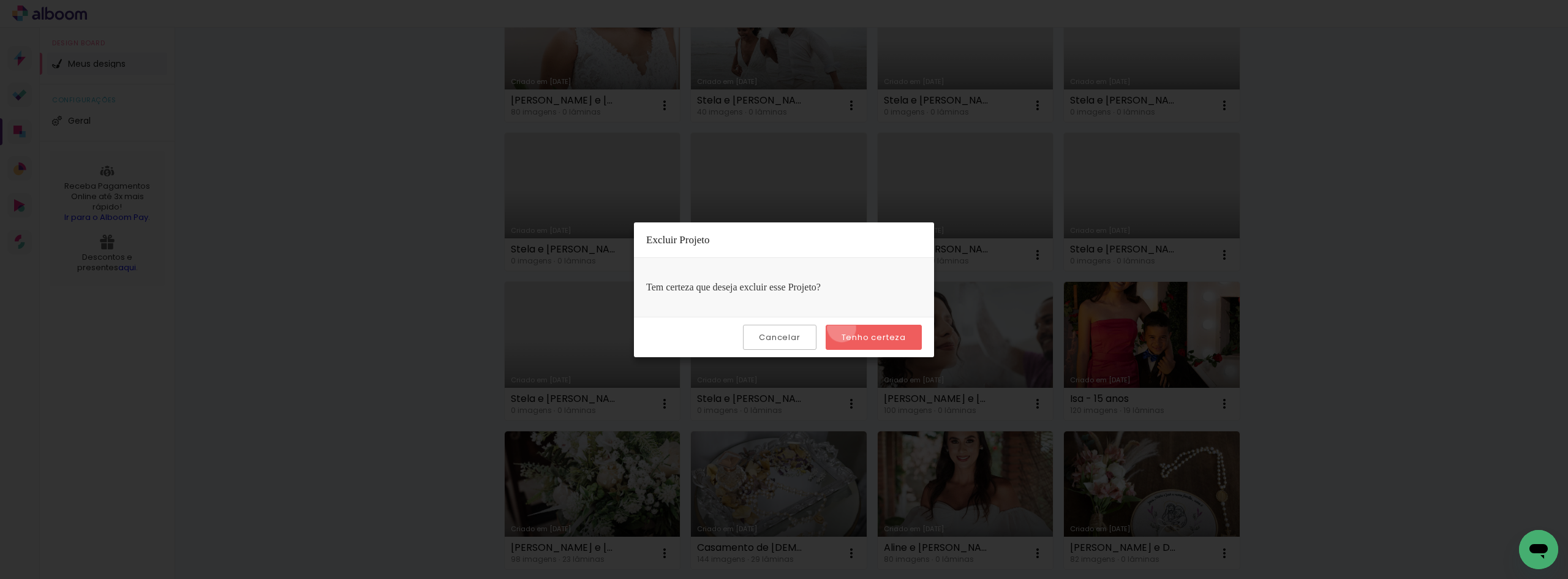
click at [844, 328] on paper-button "Tenho certeza" at bounding box center [873, 337] width 96 height 25
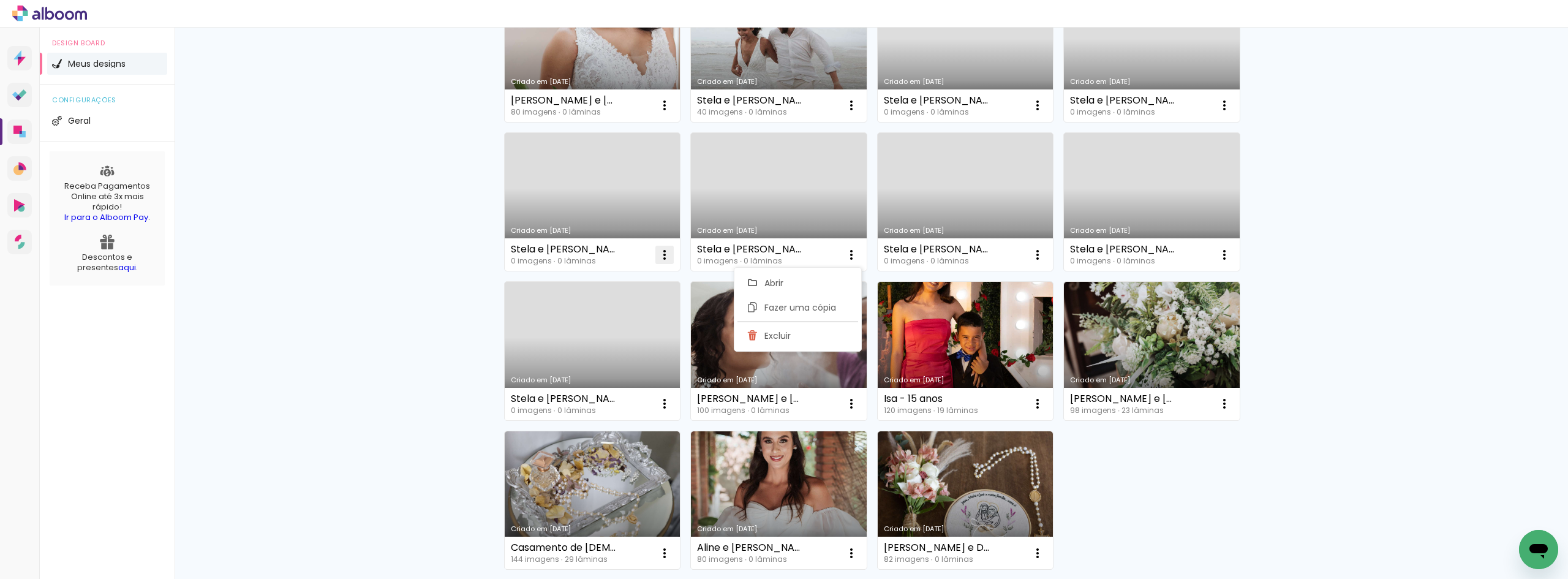
click at [657, 258] on iron-icon at bounding box center [664, 255] width 14 height 14
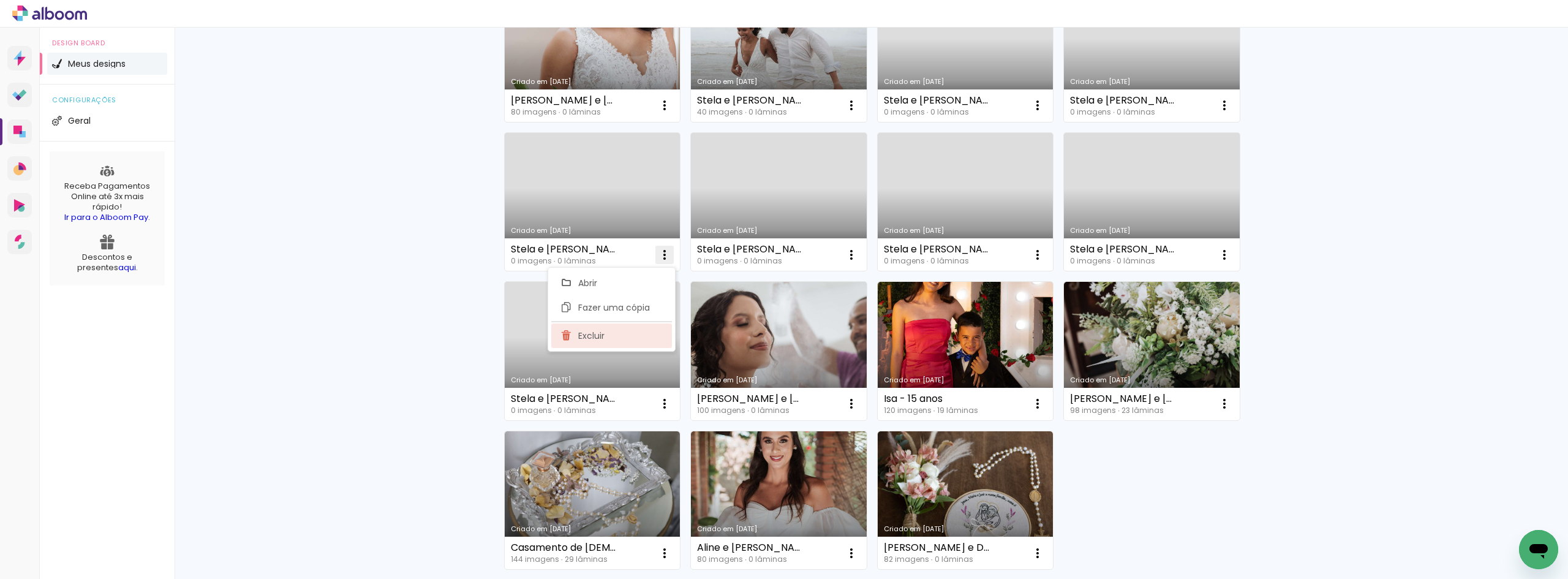
click at [653, 325] on paper-item "Excluir" at bounding box center [611, 336] width 121 height 25
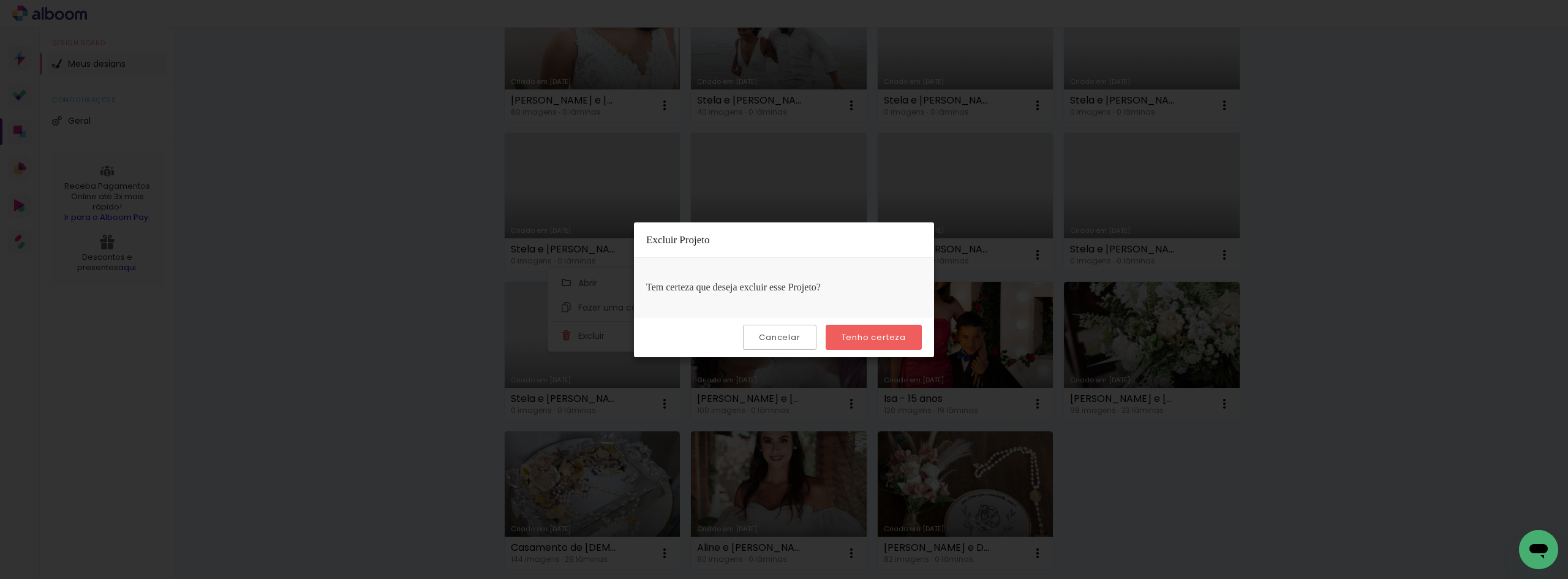
click at [874, 327] on paper-button "Tenho certeza" at bounding box center [873, 337] width 96 height 25
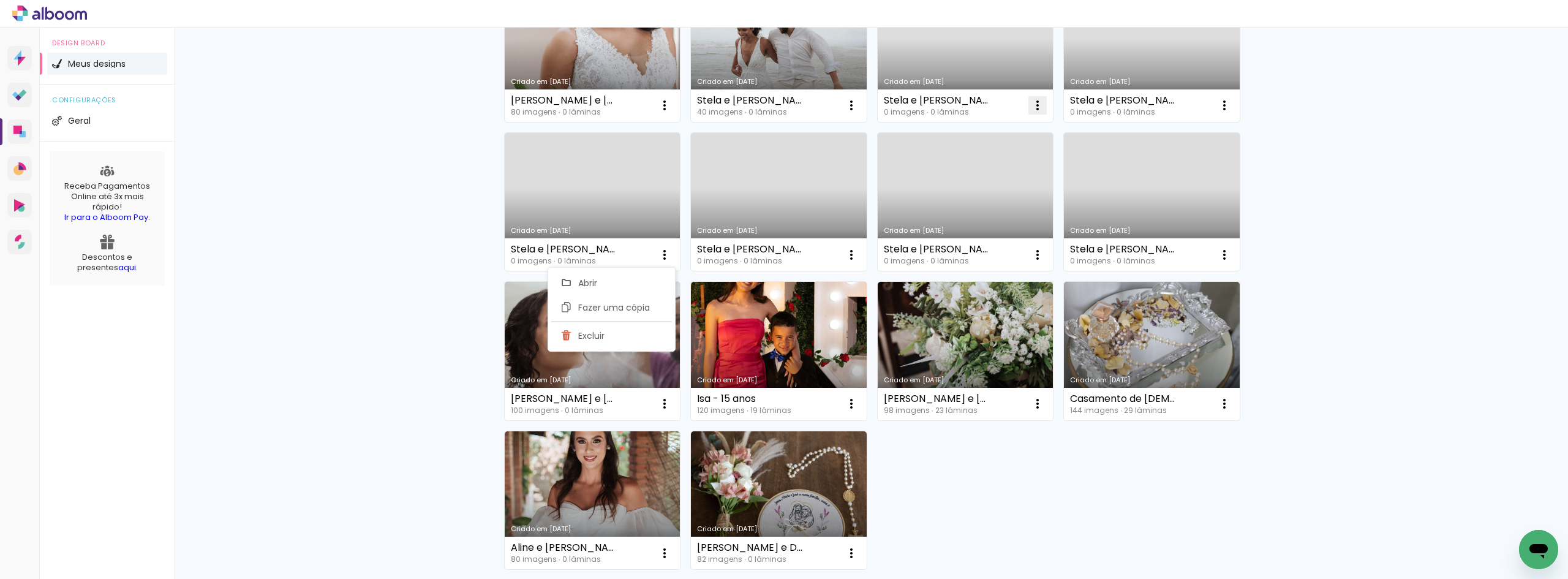
click at [1026, 105] on paper-icon-button at bounding box center [1038, 106] width 25 height 25
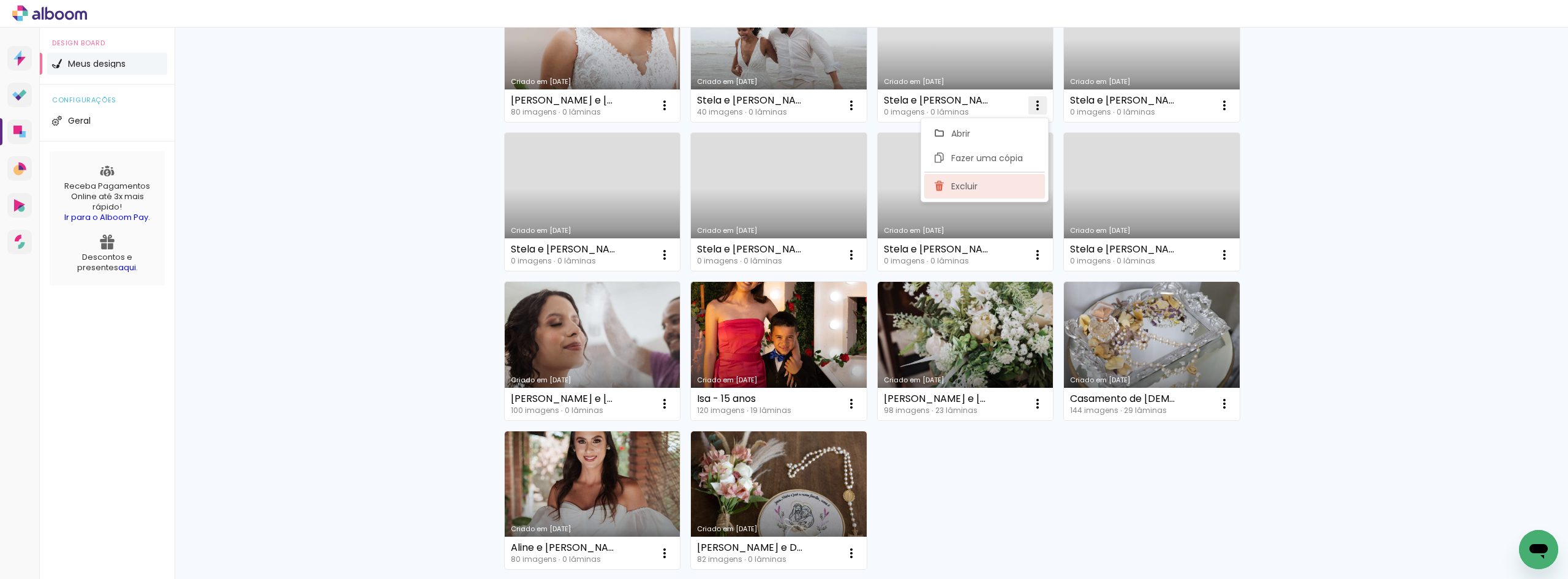
click at [990, 182] on paper-item "Excluir" at bounding box center [984, 186] width 121 height 25
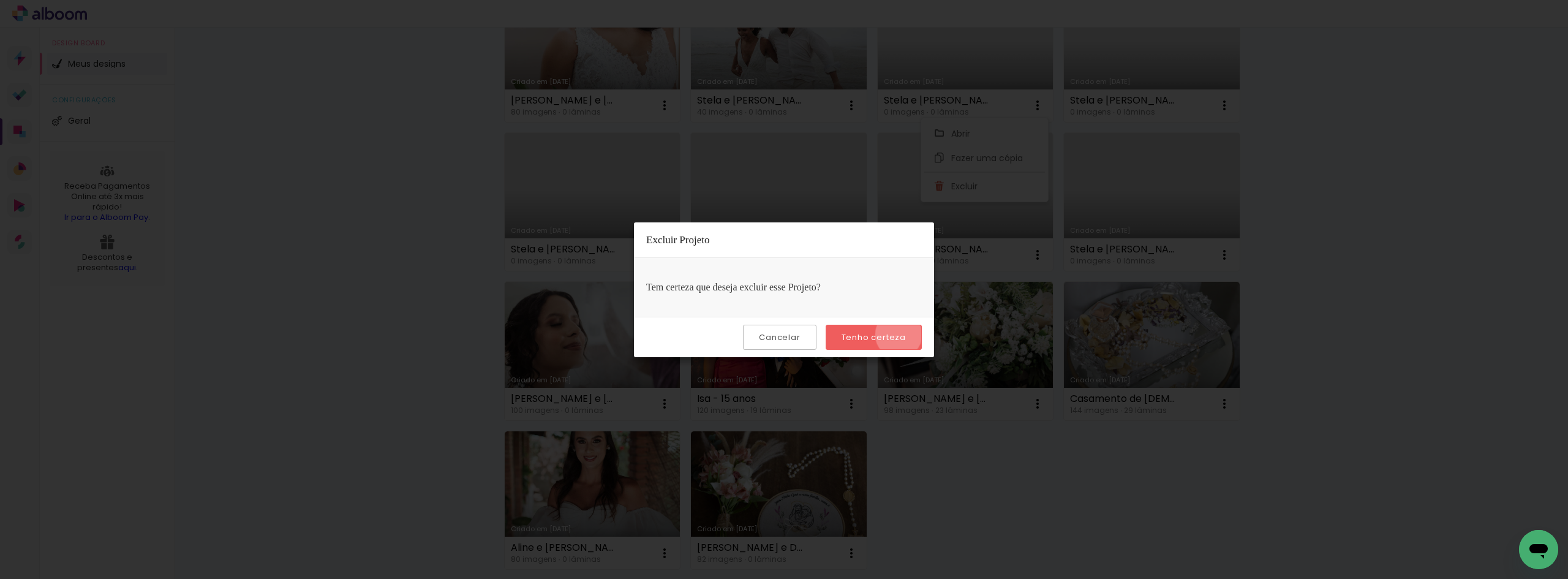
click at [0, 0] on slot "Tenho certeza" at bounding box center [0, 0] width 0 height 0
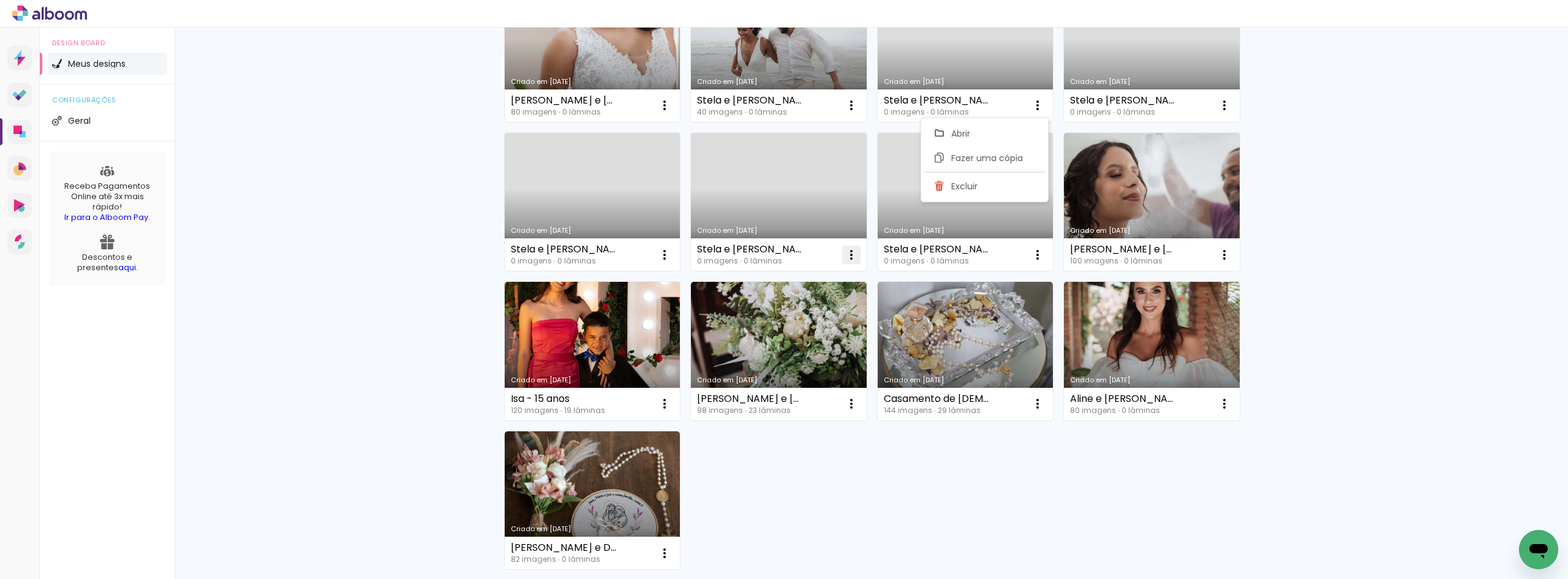
click at [844, 257] on iron-icon at bounding box center [851, 255] width 14 height 14
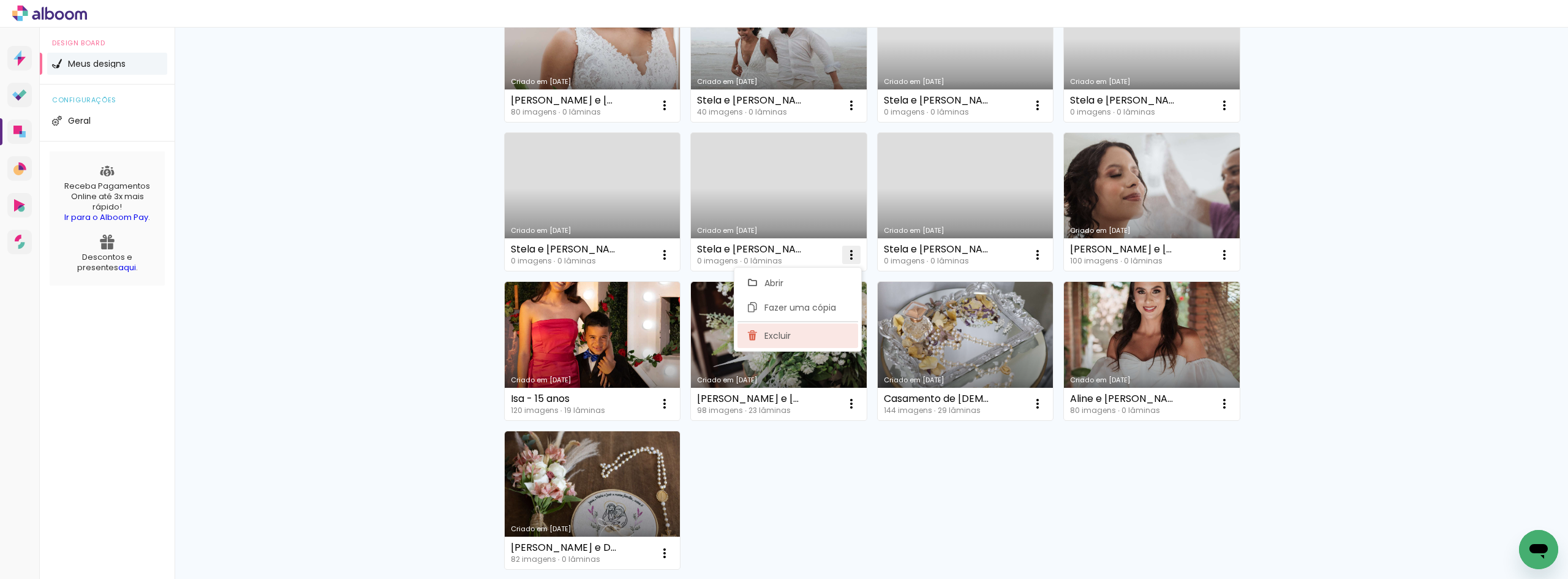
click at [823, 333] on paper-item "Excluir" at bounding box center [797, 336] width 121 height 25
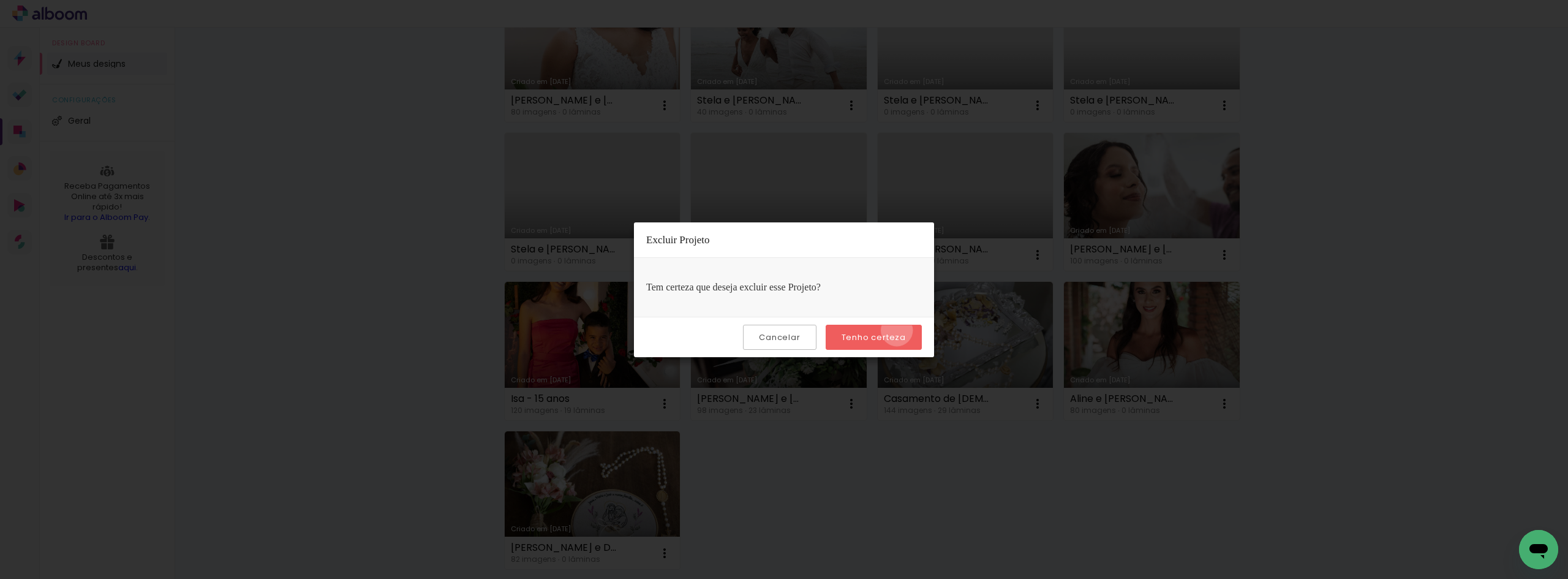
click at [899, 330] on paper-button "Tenho certeza" at bounding box center [873, 337] width 96 height 25
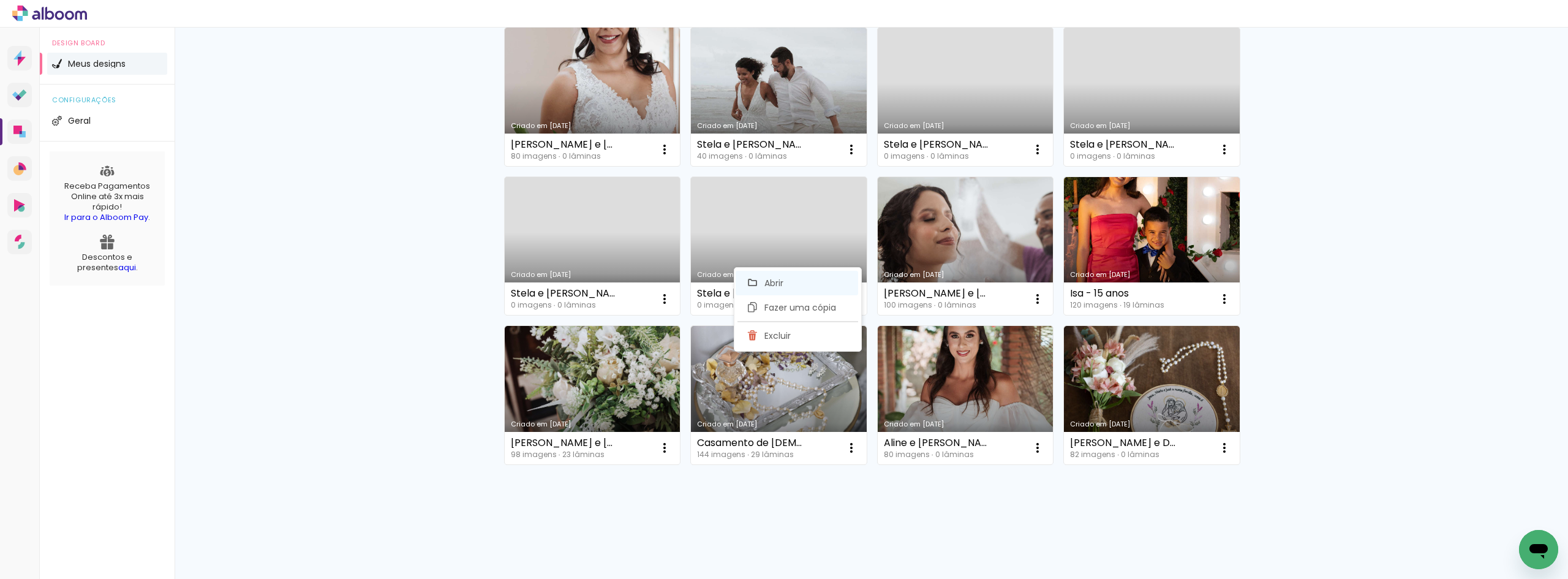
scroll to position [201, 0]
click at [826, 336] on paper-item "Excluir" at bounding box center [797, 336] width 121 height 25
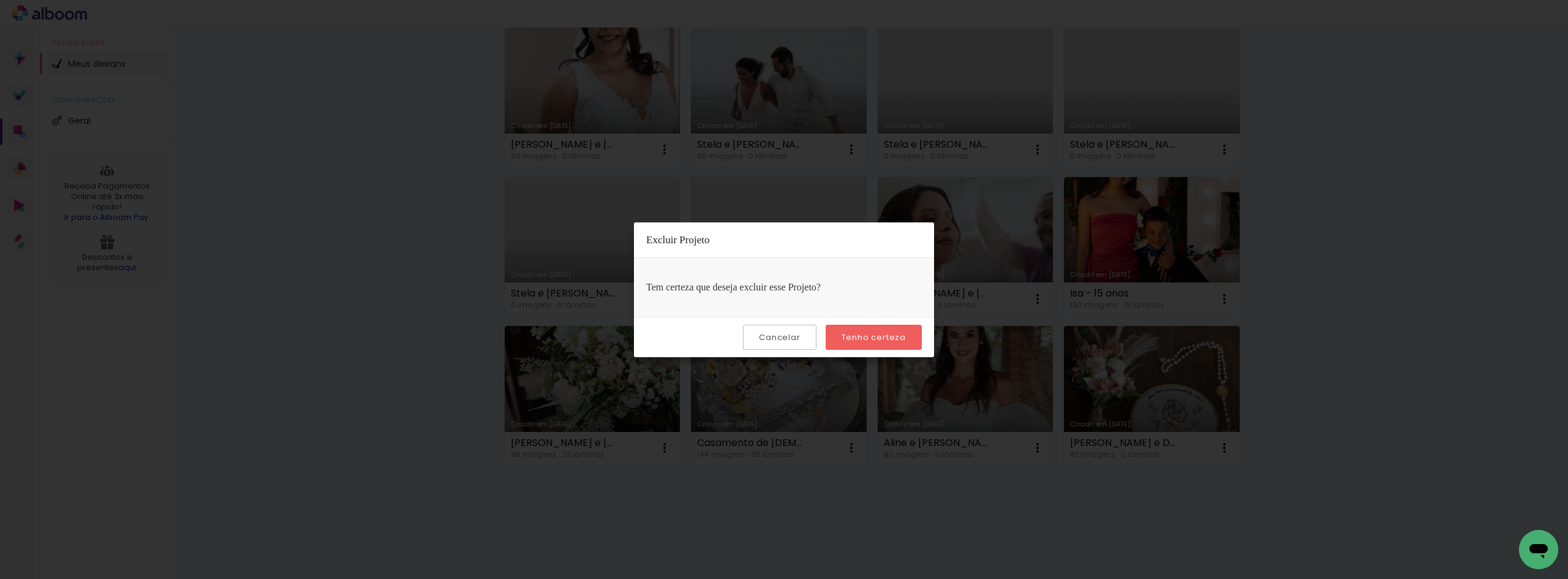
click at [0, 0] on slot "Cancelar" at bounding box center [0, 0] width 0 height 0
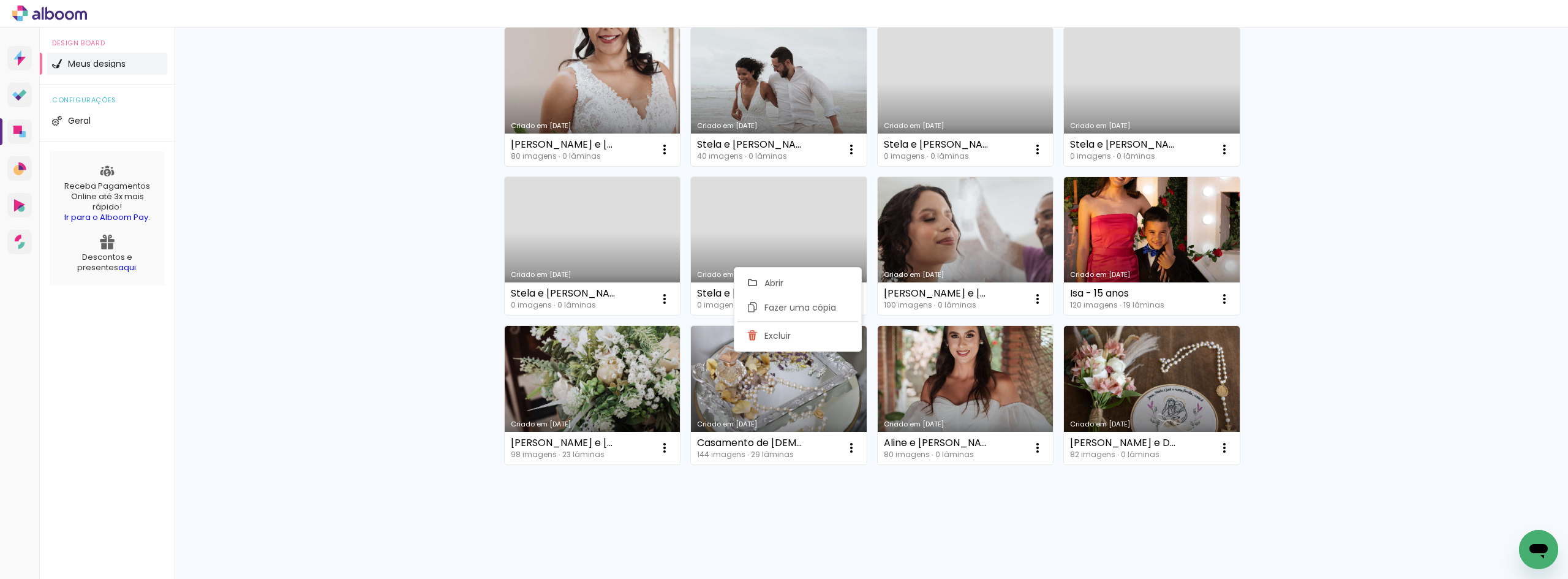
click at [238, 262] on div "Não identificamos o pagamento de sua Fatura Alboom. Mantenha a sua conta Alboom…" at bounding box center [871, 203] width 1393 height 752
click at [668, 309] on paper-icon-button at bounding box center [665, 299] width 25 height 25
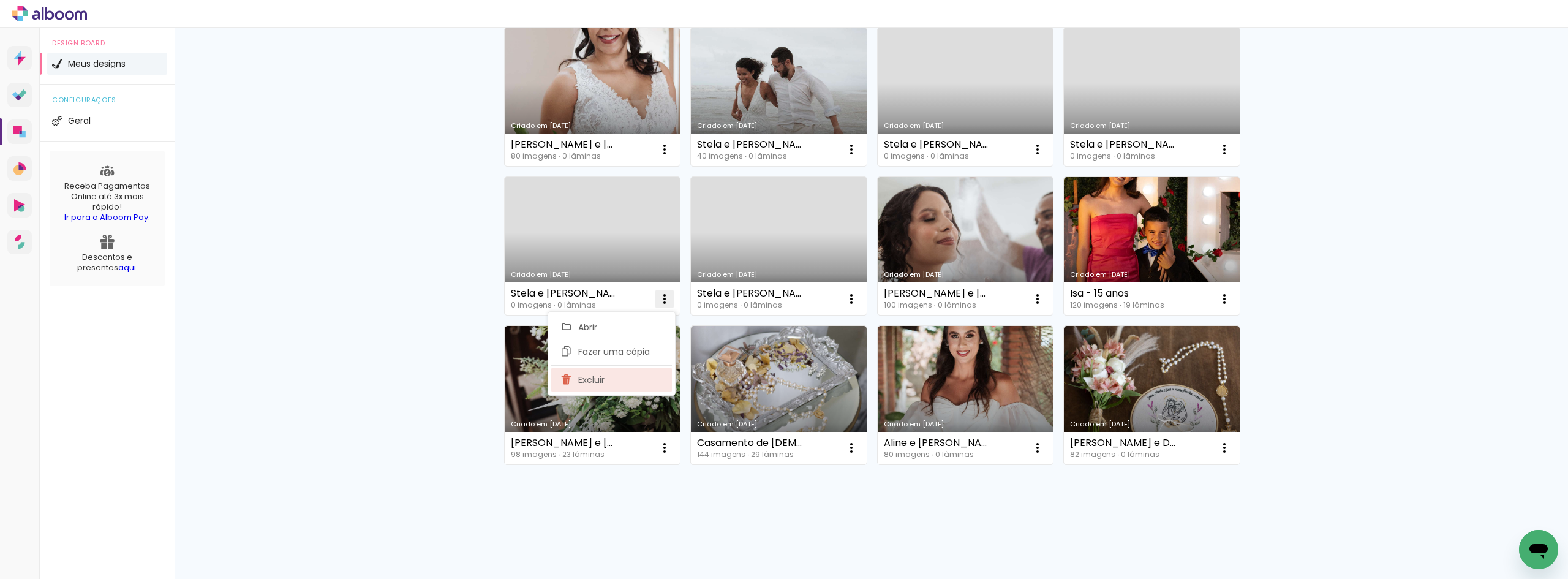
click at [627, 370] on paper-item "Excluir" at bounding box center [611, 380] width 121 height 25
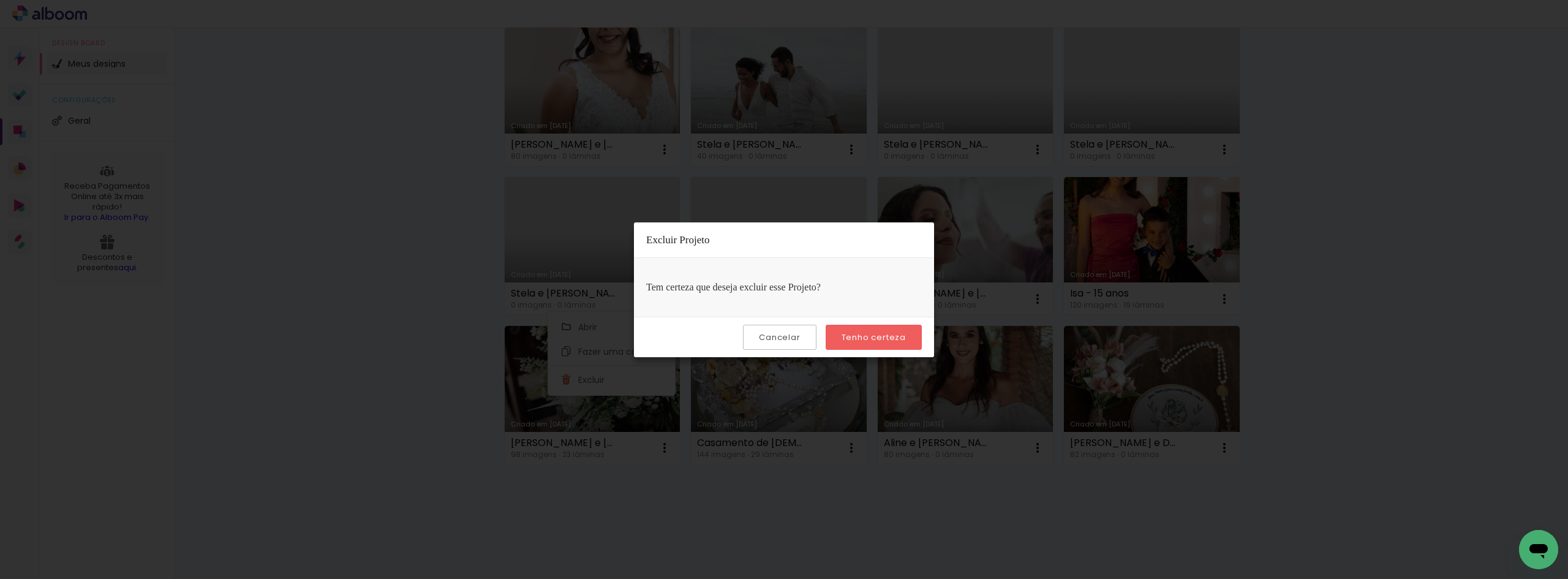
click at [0, 0] on slot "Tenho certeza" at bounding box center [0, 0] width 0 height 0
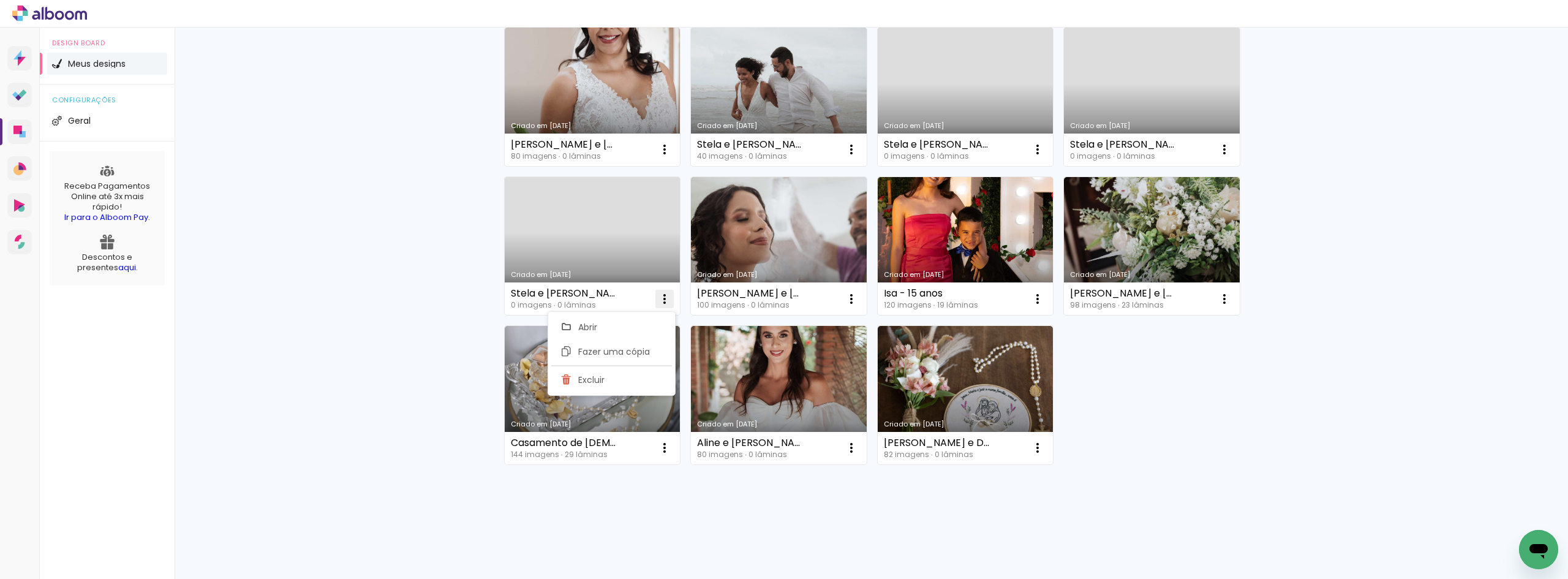
click at [664, 300] on iron-icon at bounding box center [664, 299] width 14 height 14
click at [657, 300] on iron-icon at bounding box center [664, 299] width 14 height 14
click at [619, 381] on paper-item "Excluir" at bounding box center [611, 380] width 121 height 25
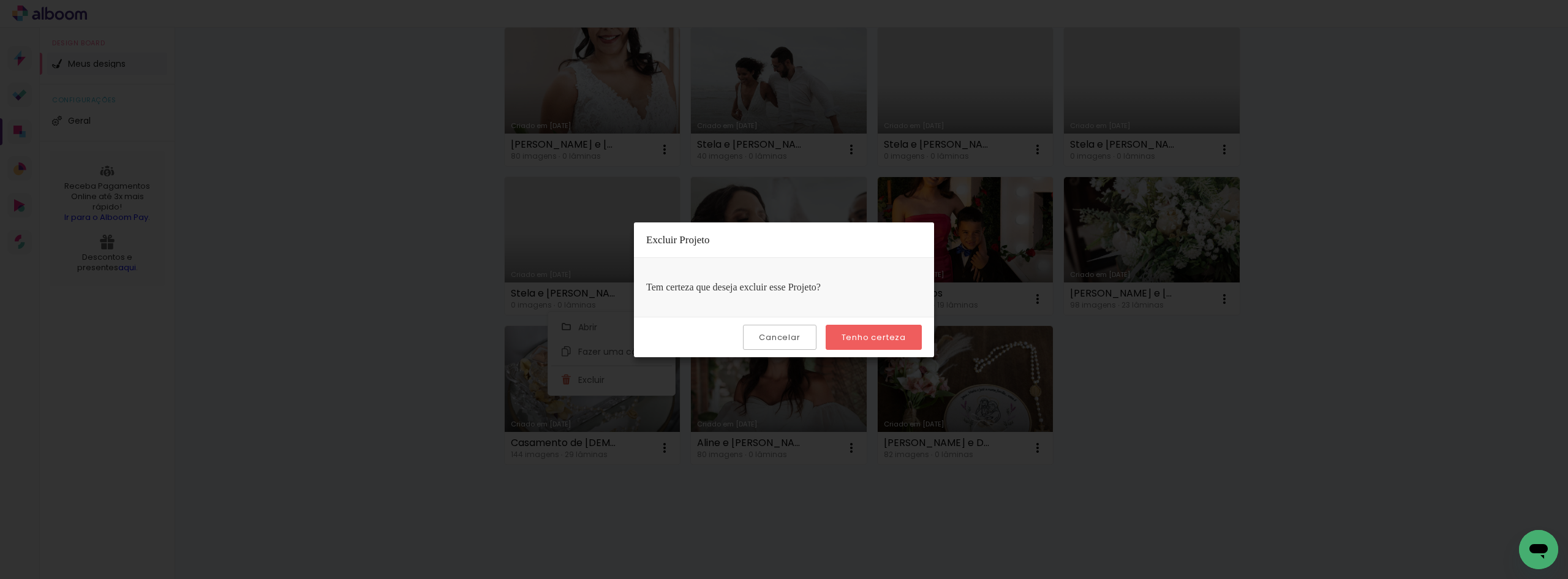
click at [0, 0] on slot "Tenho certeza" at bounding box center [0, 0] width 0 height 0
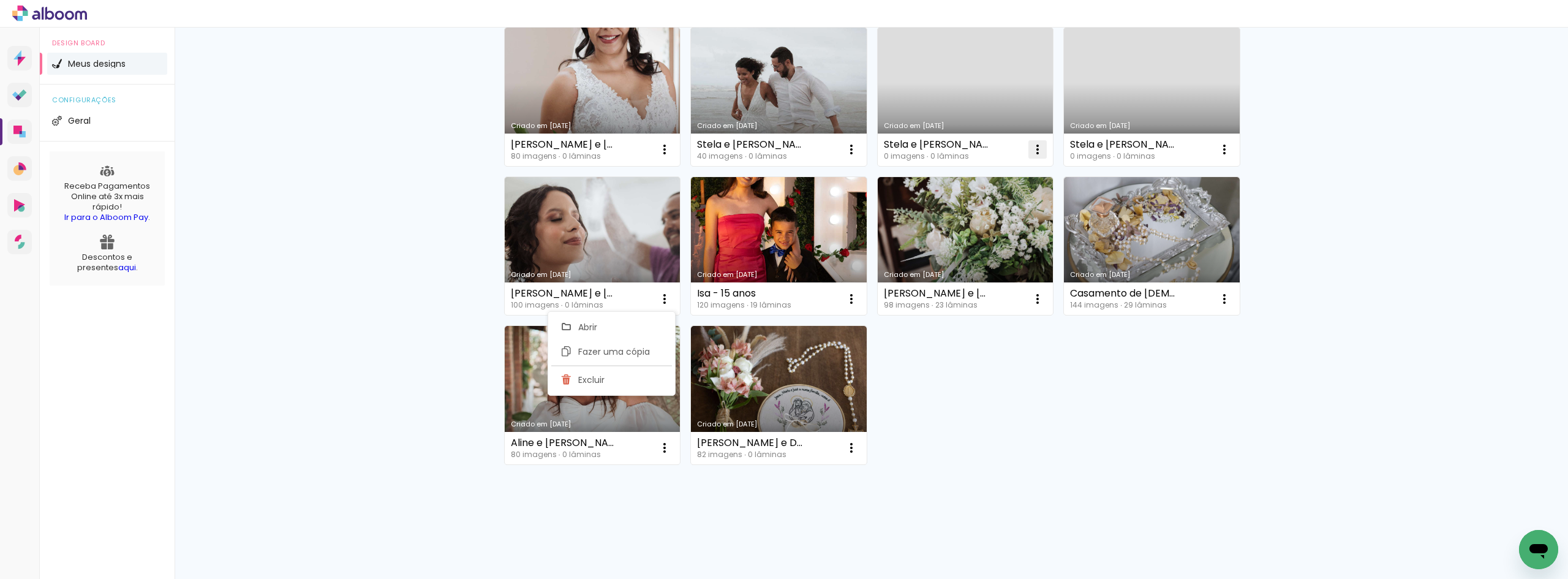
click at [1030, 145] on iron-icon at bounding box center [1037, 149] width 14 height 14
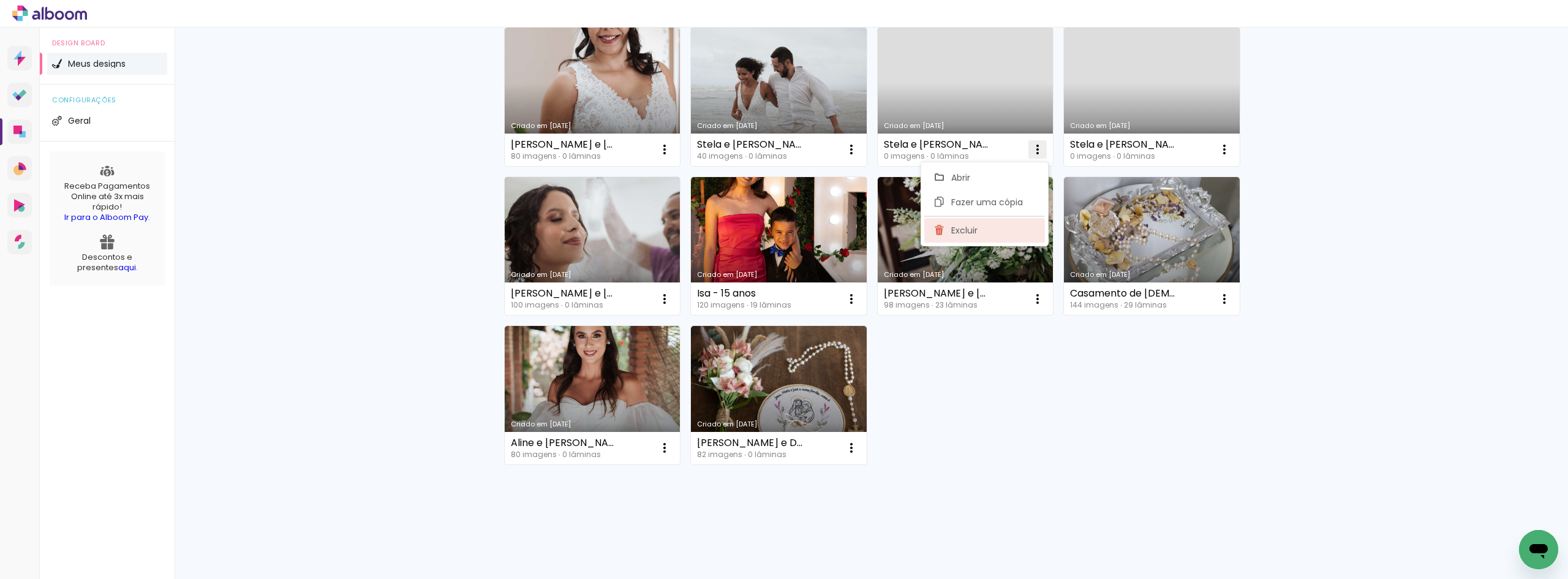
click at [1004, 232] on paper-item "Excluir" at bounding box center [984, 230] width 121 height 25
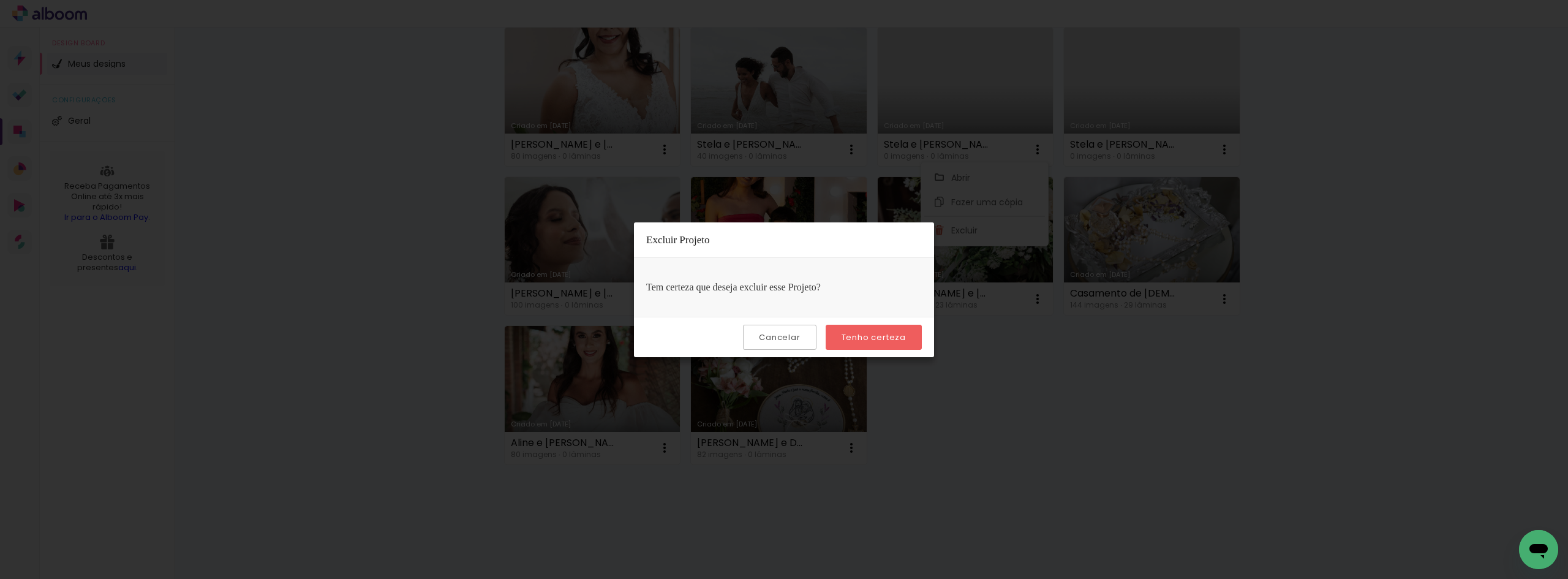
click at [912, 336] on paper-button "Tenho certeza" at bounding box center [873, 337] width 96 height 25
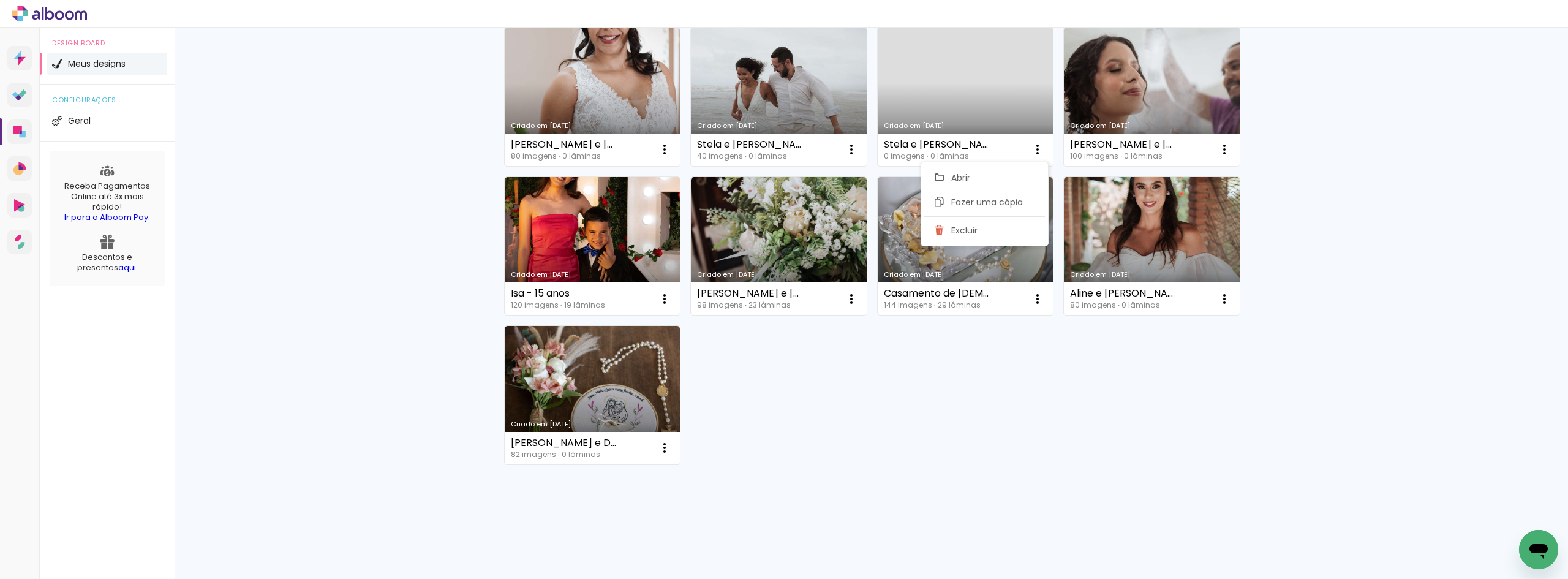
click at [1075, 398] on div "Criado em 12/09/25 Ellen e Yuri - Casamento 80 imagens ∙ 0 lâminas Abrir Fazer …" at bounding box center [871, 246] width 746 height 448
click at [1030, 152] on iron-icon at bounding box center [1037, 149] width 14 height 14
click at [998, 233] on paper-item "Excluir" at bounding box center [984, 230] width 121 height 25
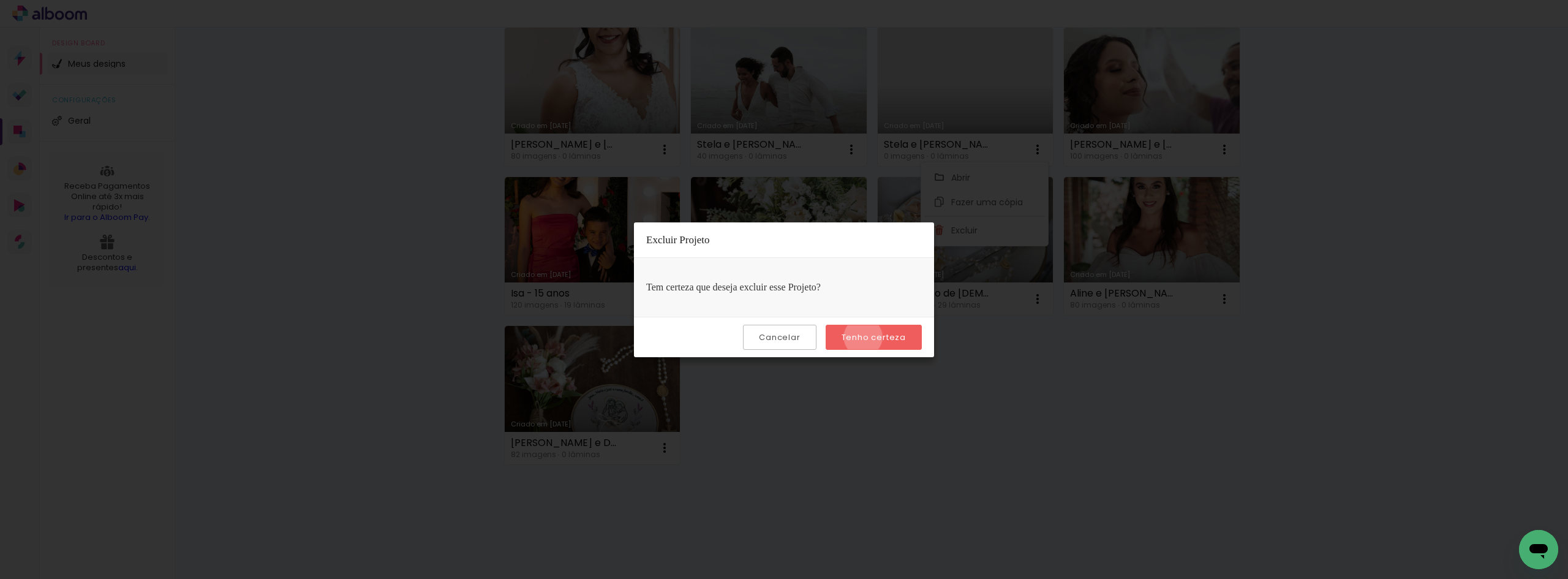
click at [0, 0] on slot "Tenho certeza" at bounding box center [0, 0] width 0 height 0
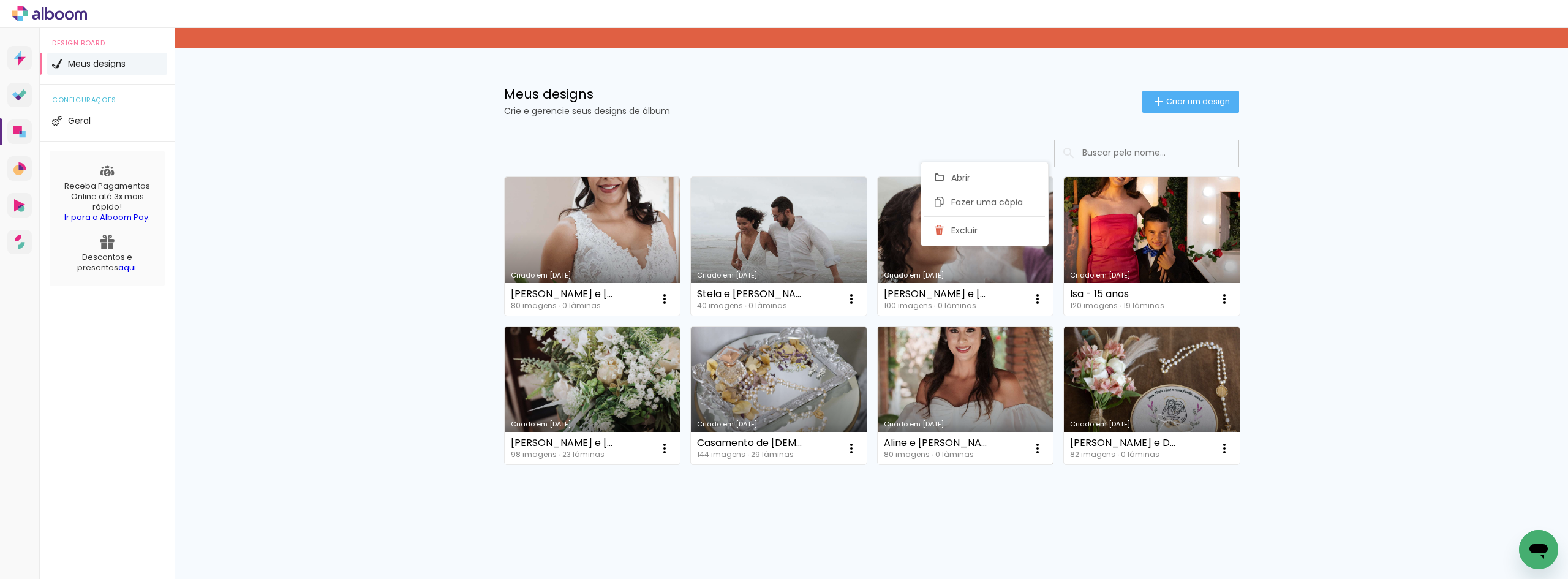
scroll to position [51, 0]
click at [1020, 454] on div "Aline e Matheus - Casamento 80 imagens ∙ 0 lâminas Abrir Fazer uma cópia Excluir" at bounding box center [965, 448] width 176 height 33
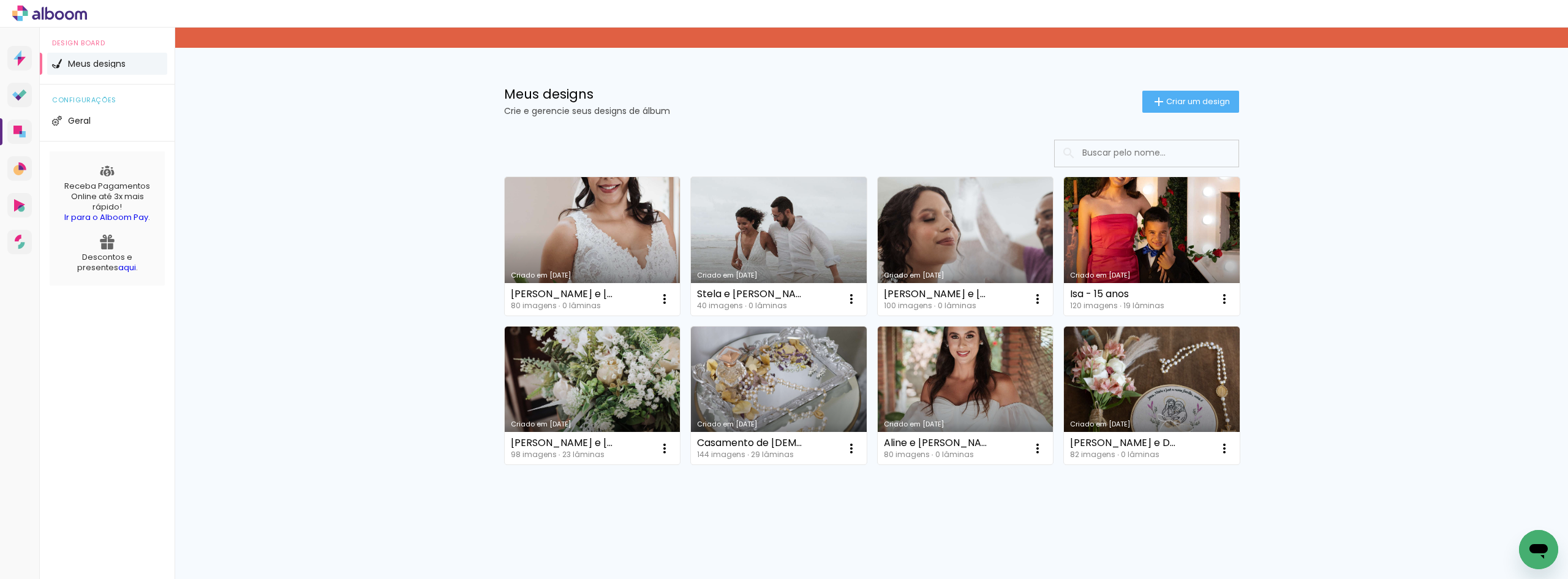
click at [311, 325] on div "Não identificamos o pagamento de sua Fatura Alboom. Mantenha a sua conta Alboom…" at bounding box center [871, 278] width 1393 height 603
click at [1141, 216] on link "Criado em [DATE]" at bounding box center [1152, 246] width 176 height 138
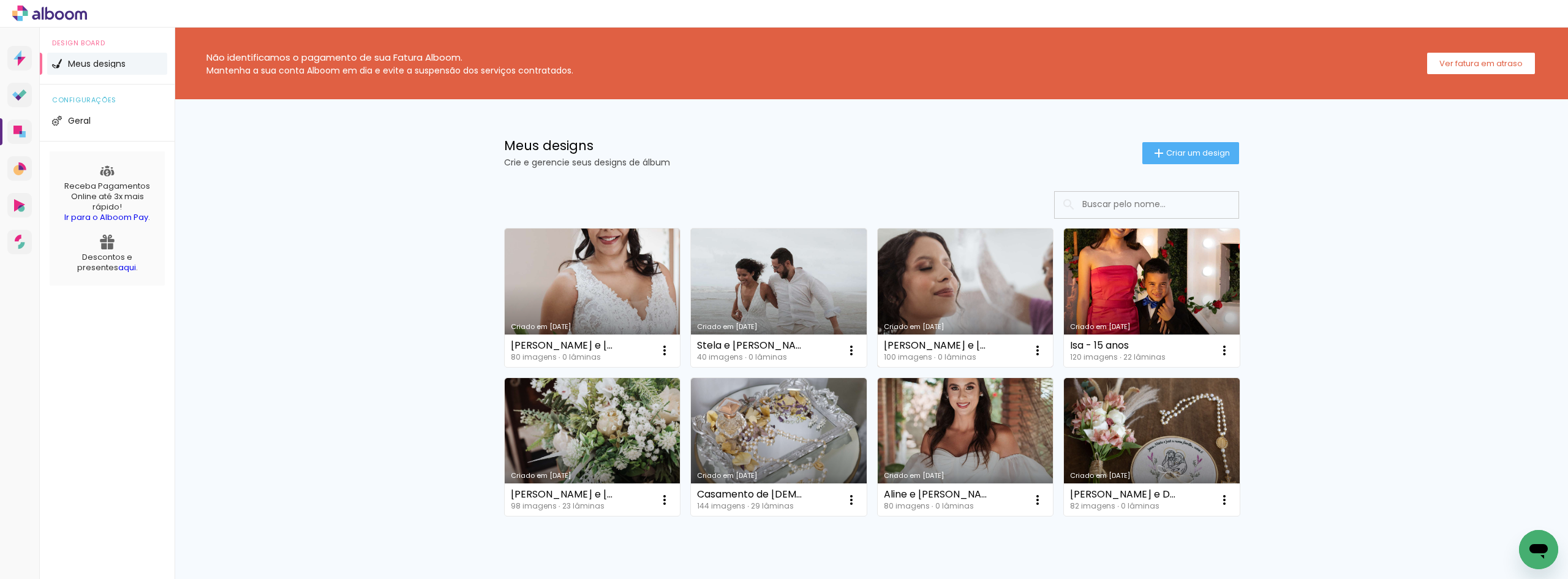
click at [963, 296] on link "Criado em [DATE]" at bounding box center [965, 297] width 176 height 138
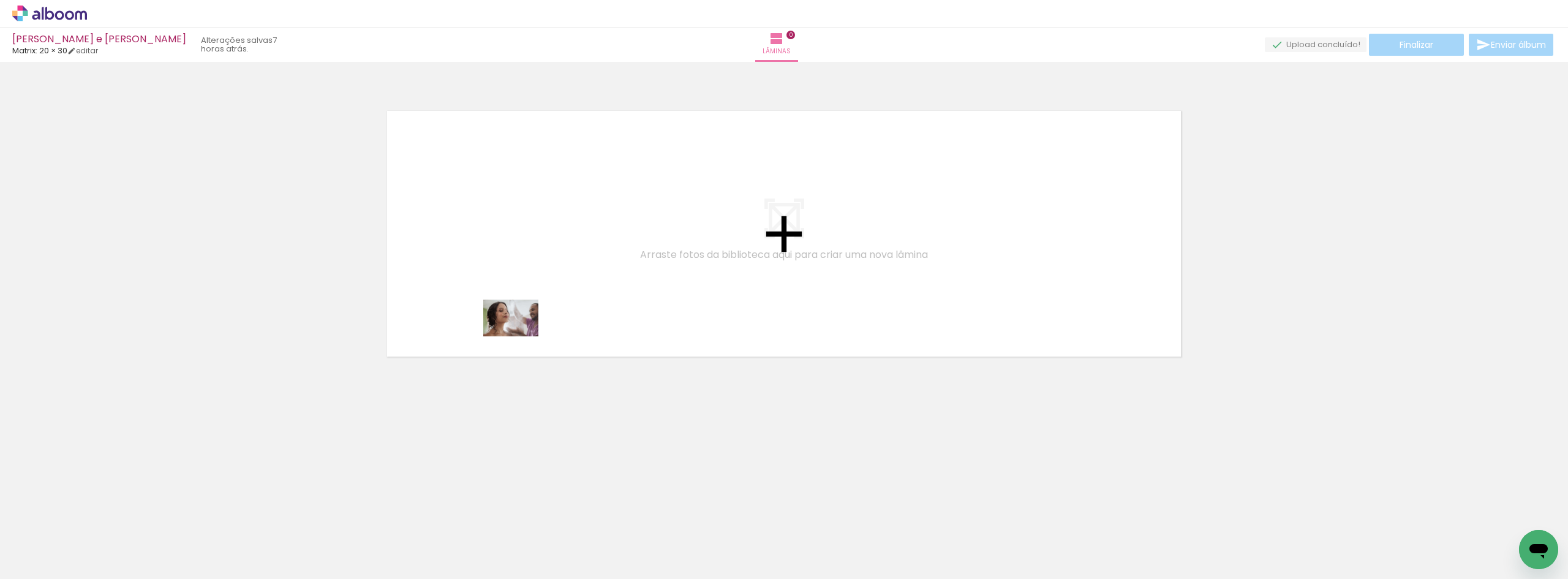
drag, startPoint x: 124, startPoint y: 546, endPoint x: 520, endPoint y: 336, distance: 448.2
click at [520, 336] on quentale-workspace at bounding box center [784, 289] width 1568 height 579
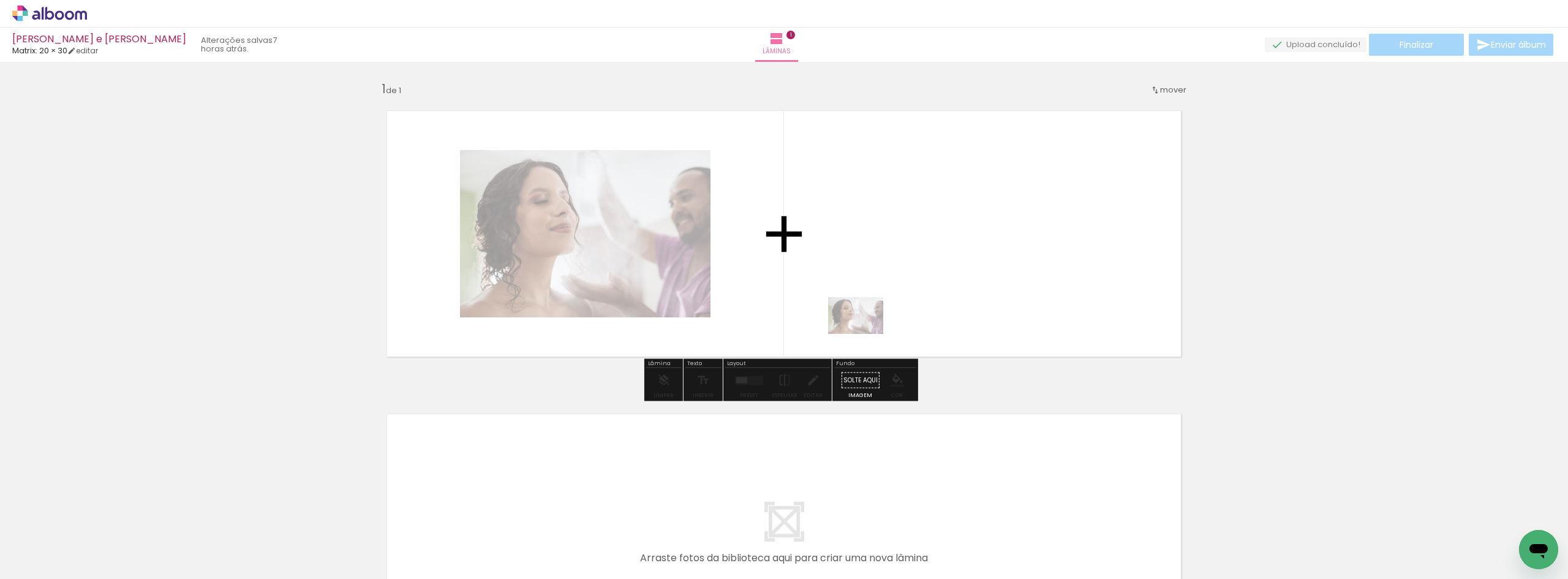
drag, startPoint x: 124, startPoint y: 538, endPoint x: 877, endPoint y: 312, distance: 786.2
click at [877, 312] on quentale-workspace at bounding box center [784, 289] width 1568 height 579
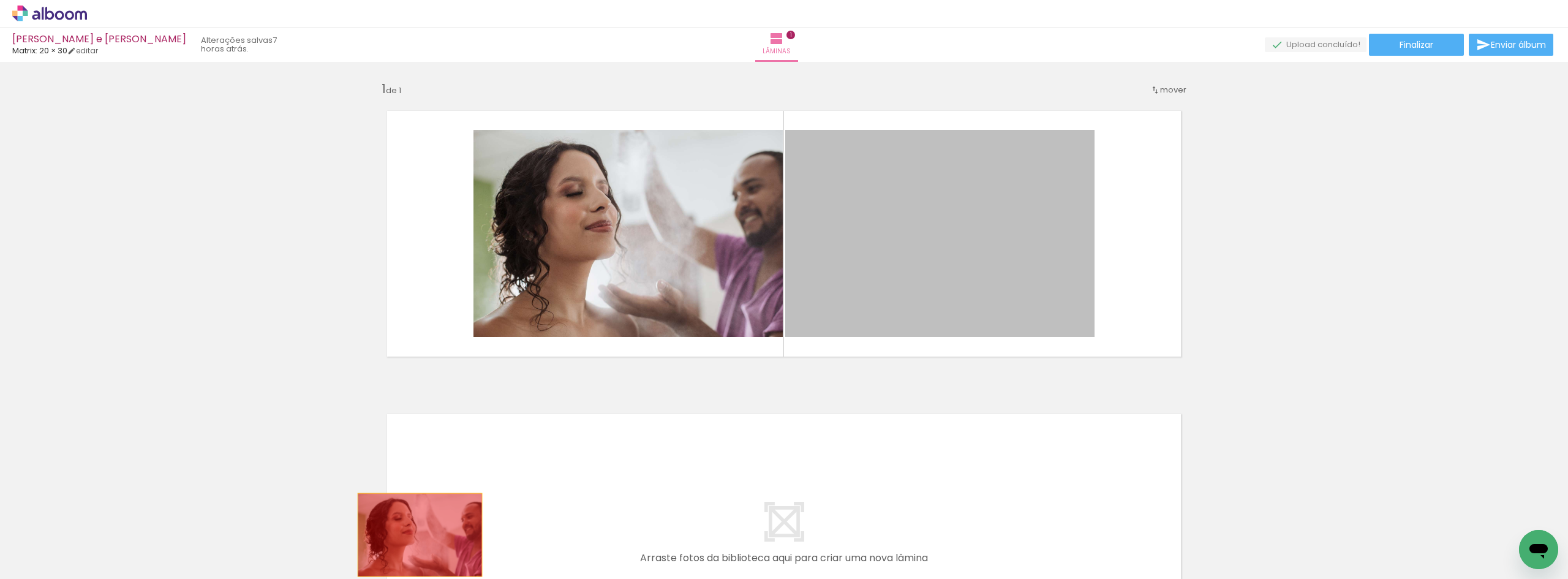
drag, startPoint x: 962, startPoint y: 249, endPoint x: 428, endPoint y: 512, distance: 595.3
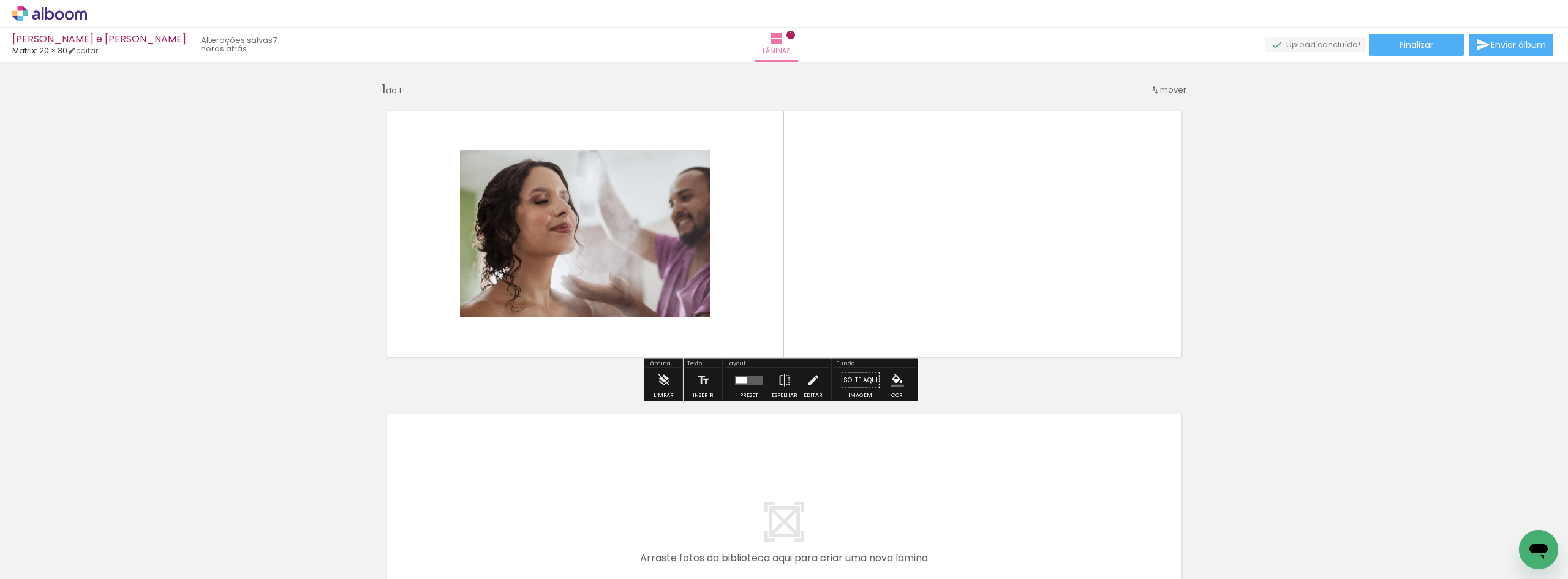
click at [38, 540] on input "Todas as fotos" at bounding box center [34, 542] width 46 height 10
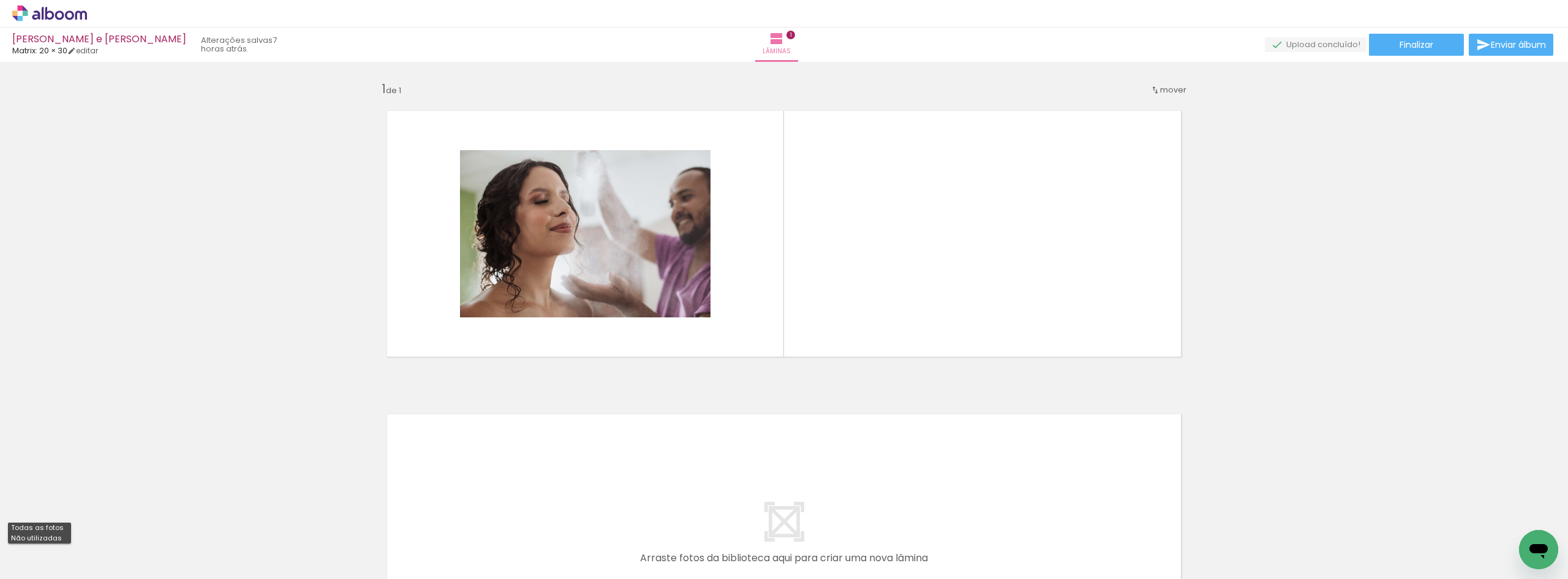
click at [0, 0] on slot "Não utilizadas" at bounding box center [0, 0] width 0 height 0
type input "Não utilizadas"
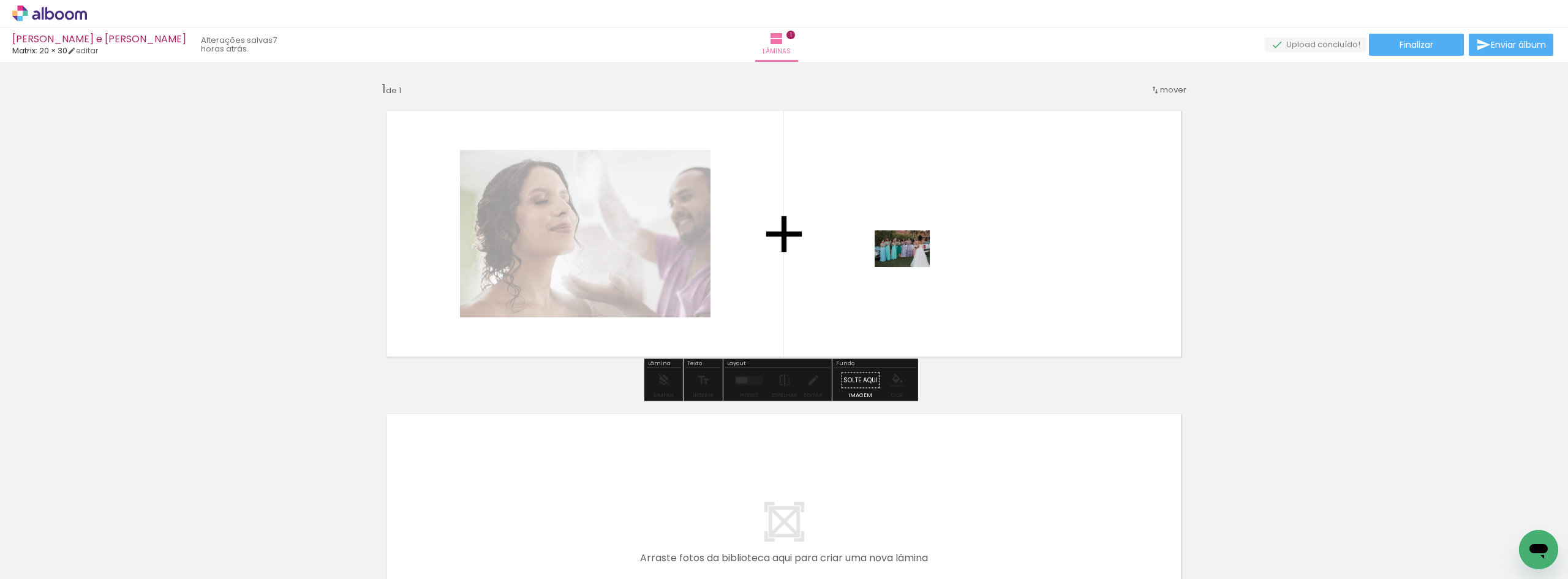
drag, startPoint x: 306, startPoint y: 483, endPoint x: 911, endPoint y: 267, distance: 642.4
click at [911, 267] on quentale-workspace at bounding box center [784, 289] width 1568 height 579
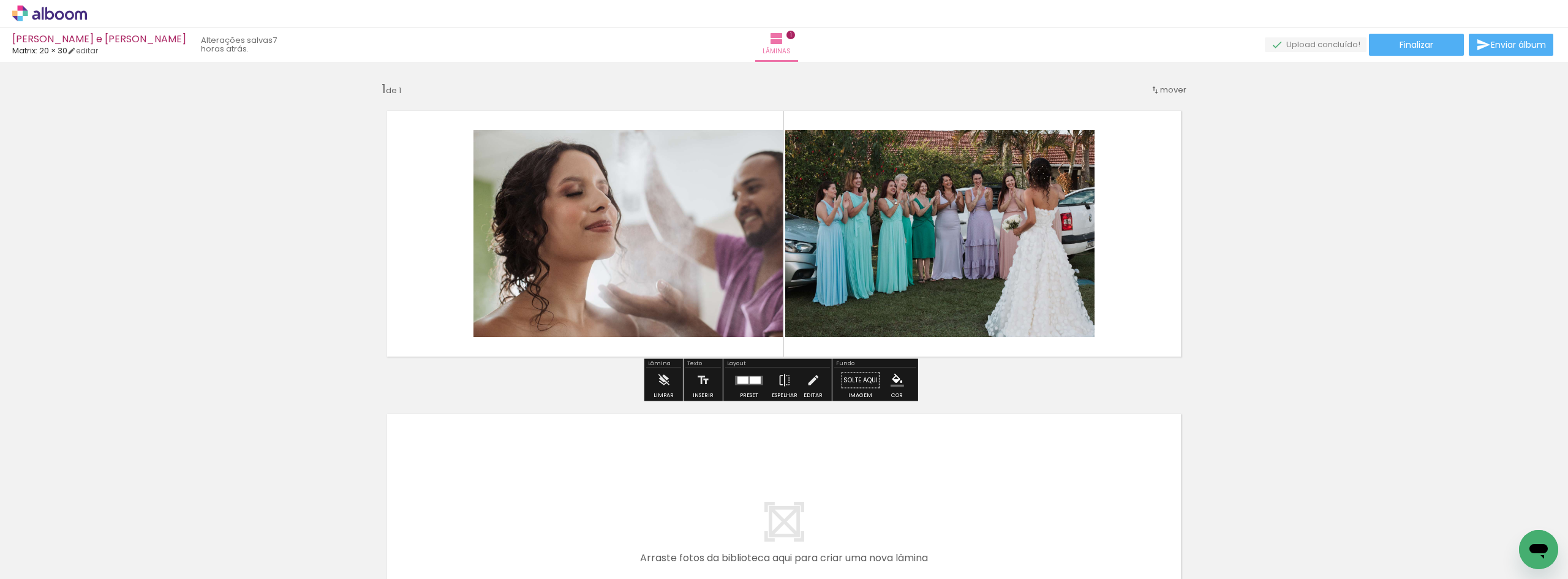
click at [581, 245] on quentale-photo at bounding box center [628, 233] width 309 height 207
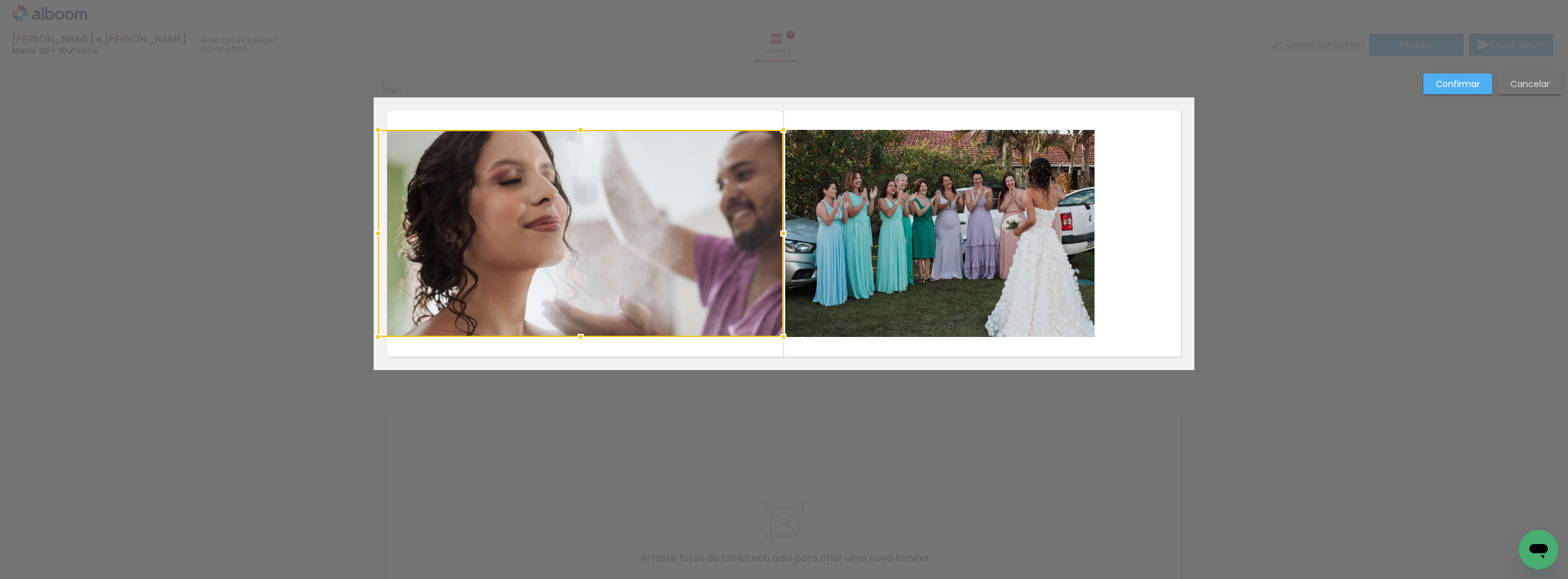
drag, startPoint x: 465, startPoint y: 241, endPoint x: 266, endPoint y: 238, distance: 199.0
click at [266, 238] on div "Inserir lâmina 1 de 1 Confirmar Cancelar" at bounding box center [784, 380] width 1568 height 636
click at [480, 232] on quentale-photo at bounding box center [581, 233] width 406 height 207
click at [378, 236] on div at bounding box center [581, 233] width 406 height 207
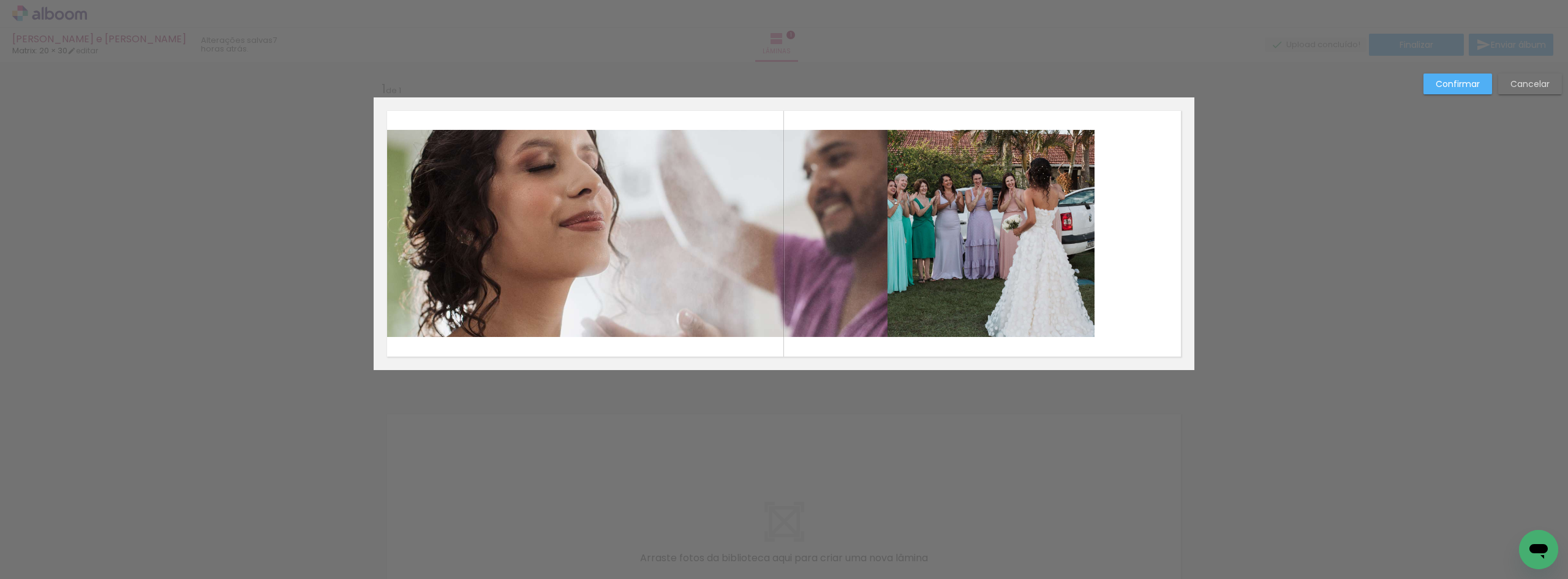
click at [476, 220] on quentale-photo at bounding box center [630, 233] width 513 height 207
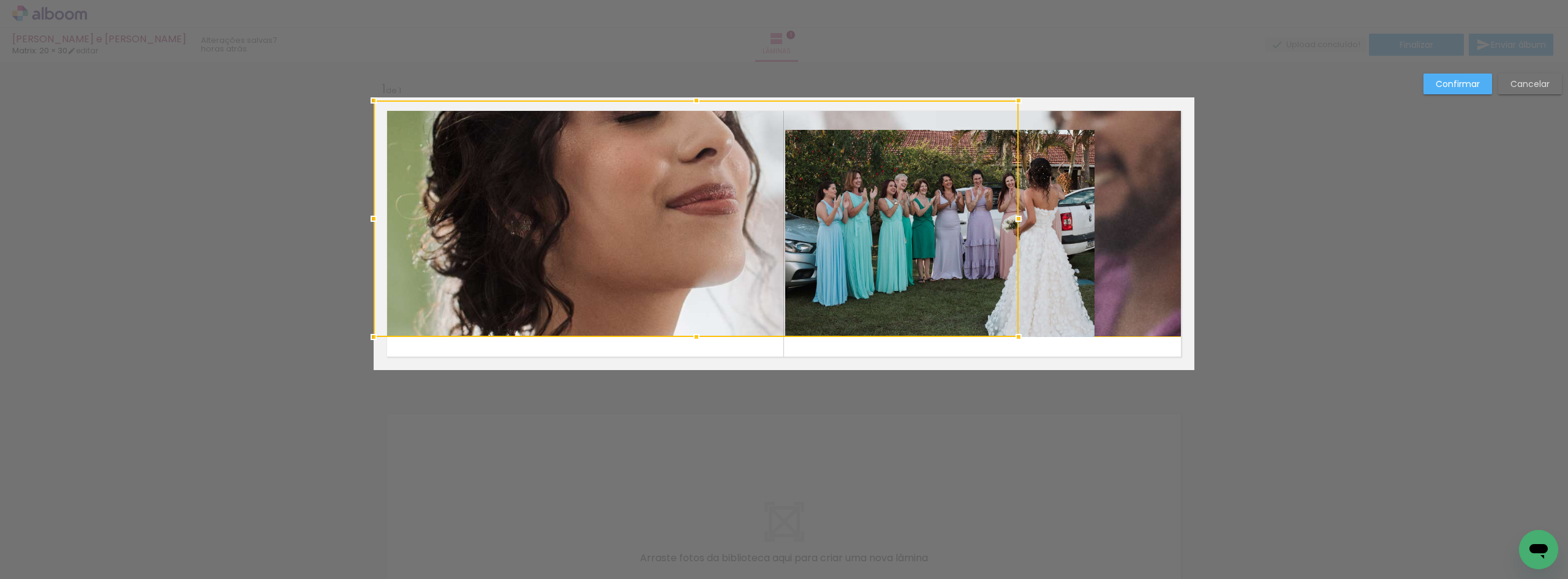
drag, startPoint x: 571, startPoint y: 127, endPoint x: 571, endPoint y: 91, distance: 36.0
click at [571, 91] on div "Inserir lâmina 1 de 1 Confirmar Cancelar" at bounding box center [784, 380] width 1568 height 636
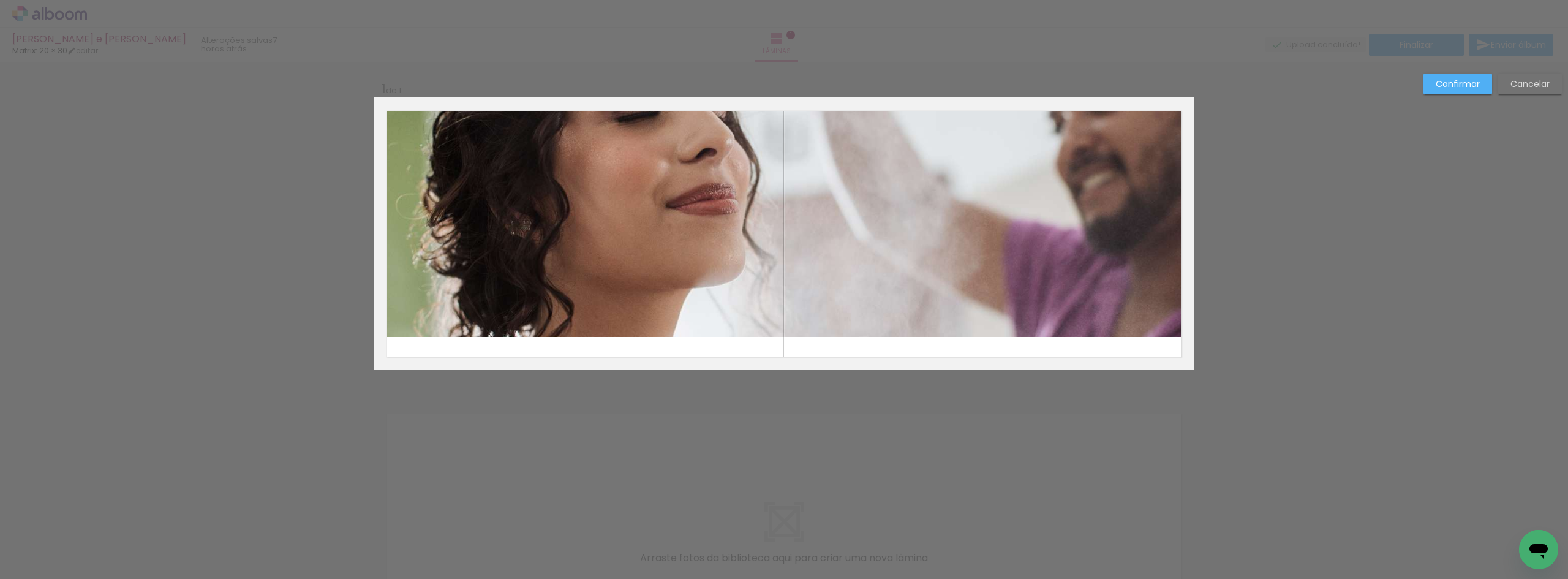
click at [603, 196] on quentale-photo at bounding box center [778, 219] width 809 height 236
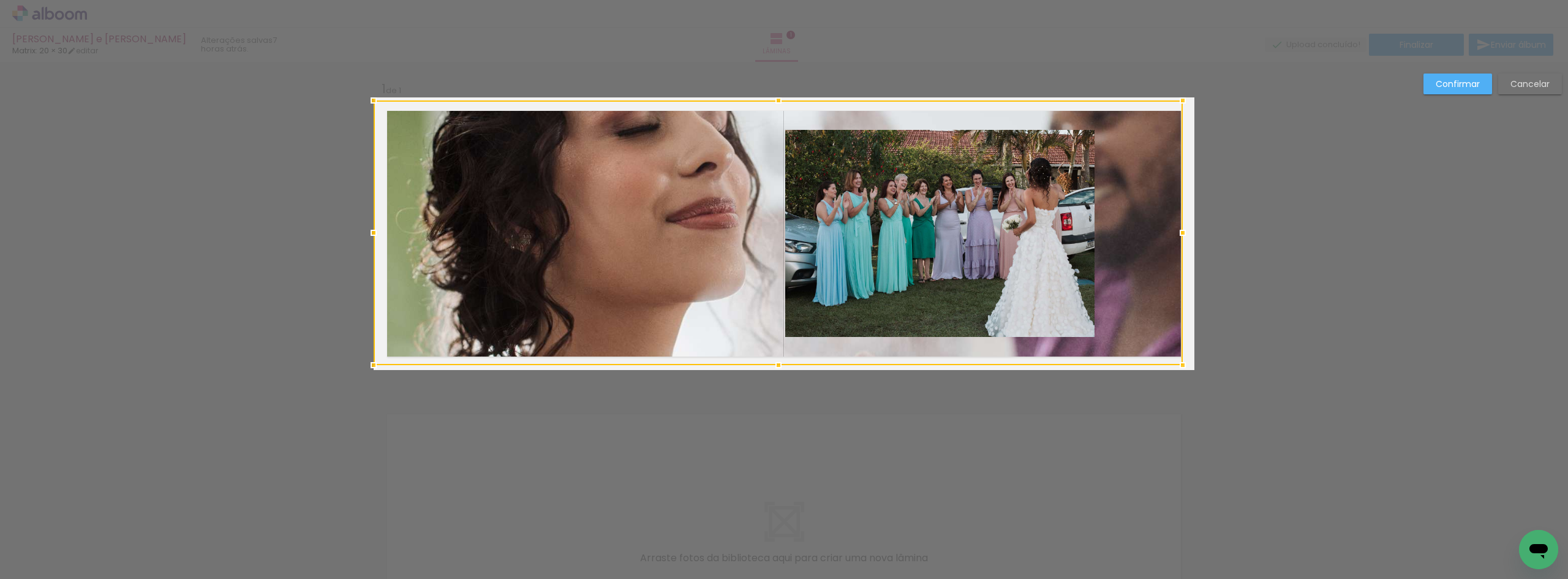
drag, startPoint x: 764, startPoint y: 352, endPoint x: 760, endPoint y: 381, distance: 29.3
click at [760, 381] on div "Inserir lâmina 1 de 1 Confirmar Cancelar" at bounding box center [784, 380] width 1568 height 636
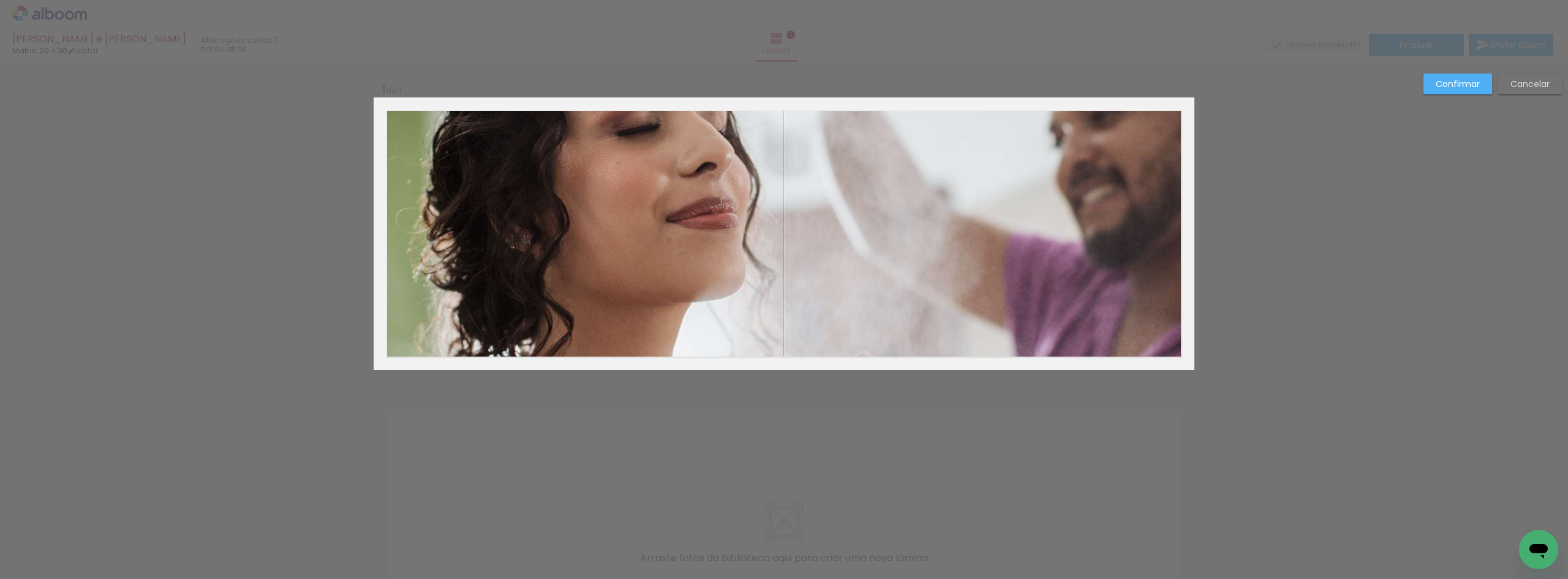
click at [752, 339] on quentale-photo at bounding box center [778, 233] width 809 height 264
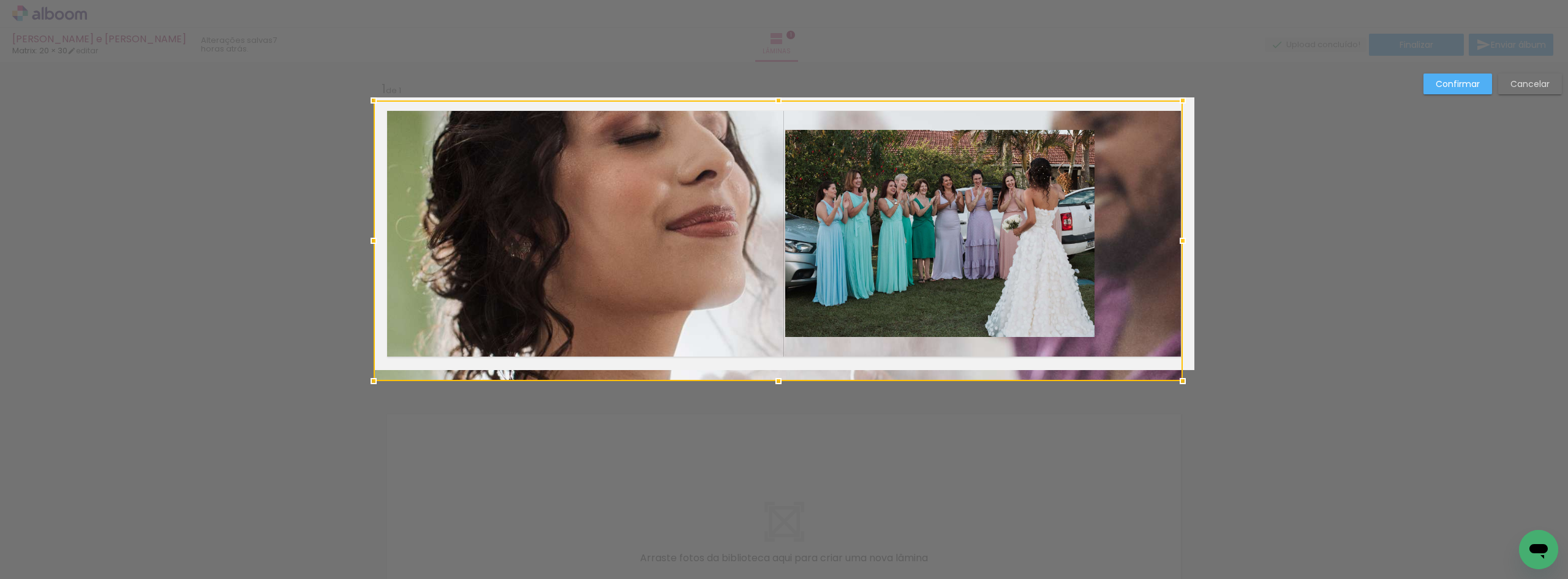
drag, startPoint x: 776, startPoint y: 365, endPoint x: 776, endPoint y: 383, distance: 18.0
click at [776, 383] on div at bounding box center [779, 381] width 25 height 25
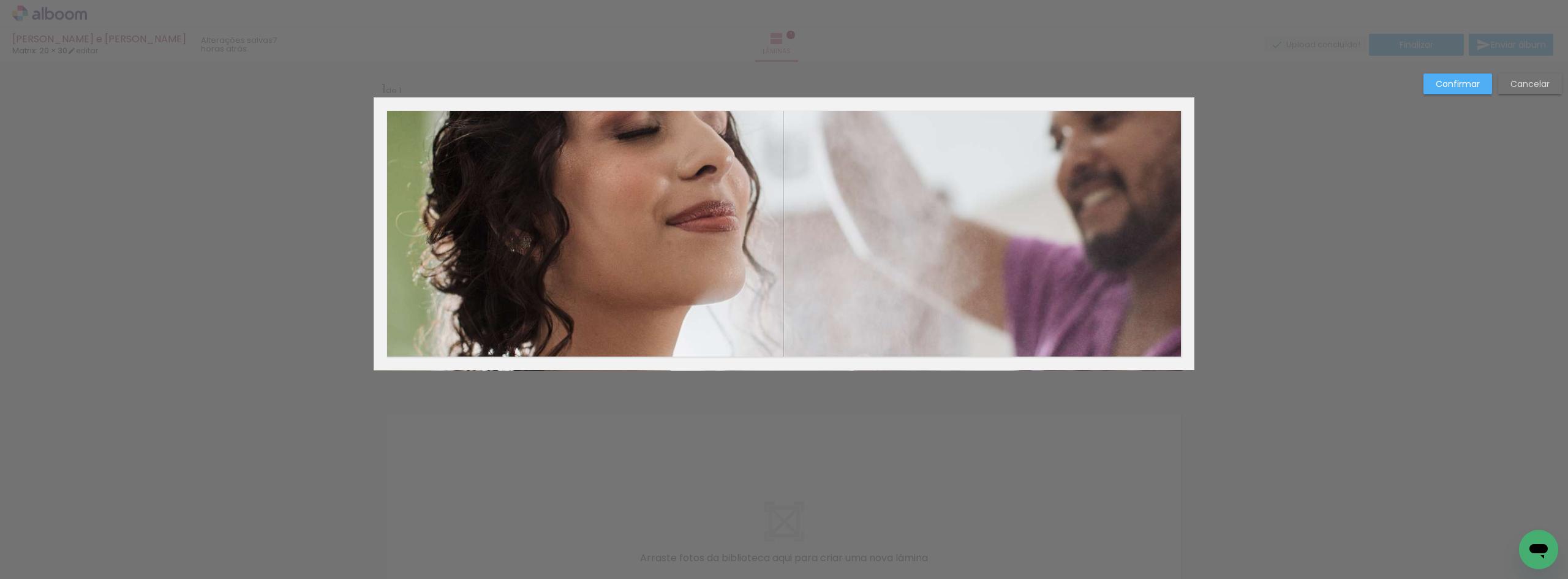
click at [1143, 241] on quentale-photo at bounding box center [778, 236] width 809 height 270
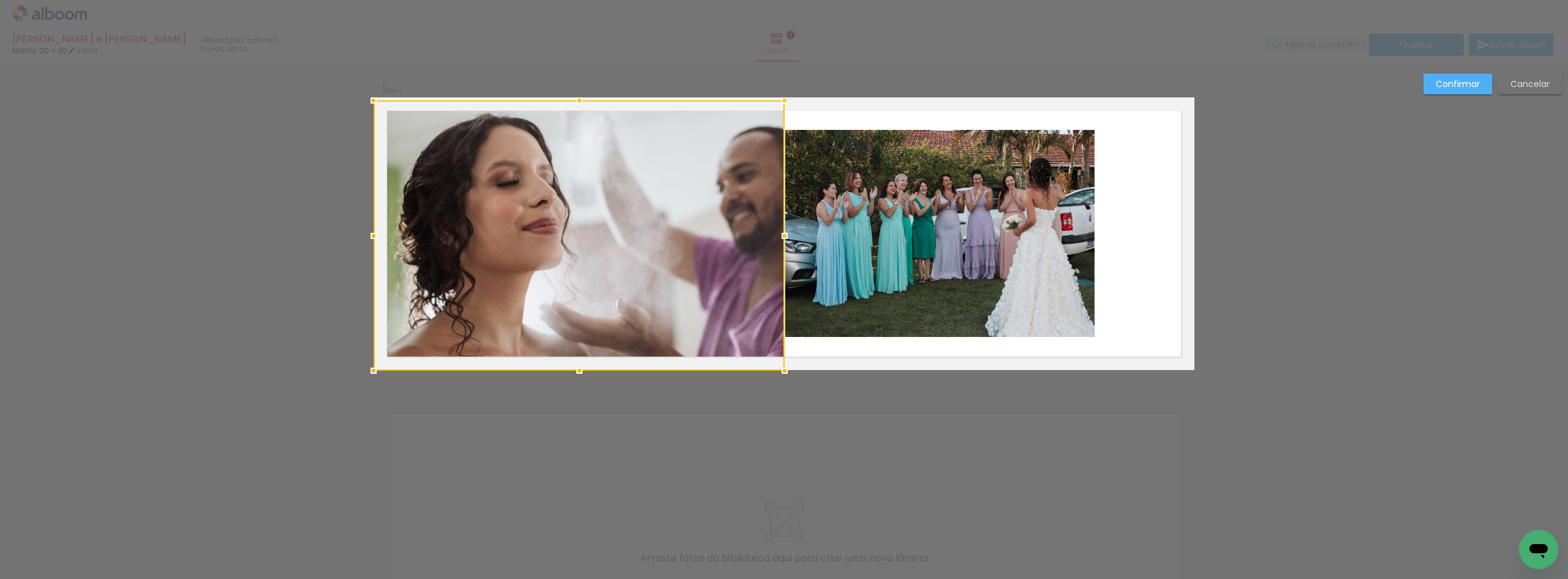
drag, startPoint x: 1173, startPoint y: 239, endPoint x: 782, endPoint y: 236, distance: 391.0
click at [782, 236] on div at bounding box center [784, 236] width 25 height 25
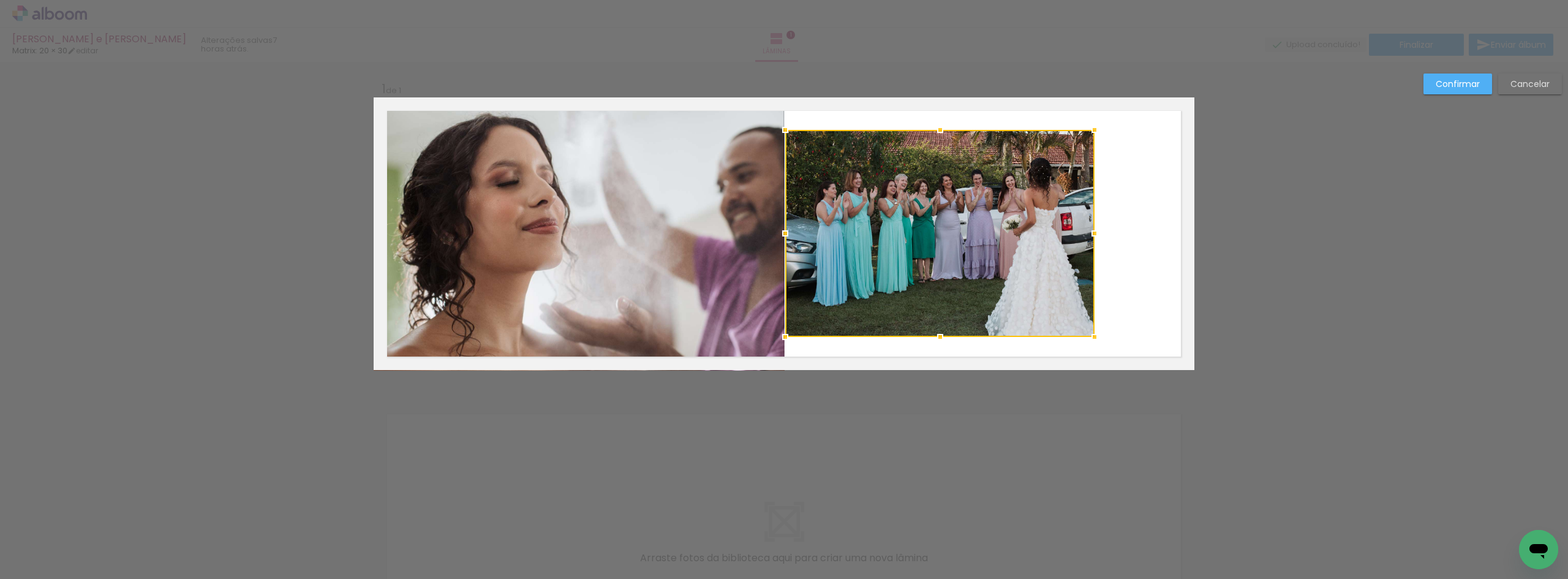
click at [931, 207] on div at bounding box center [939, 233] width 309 height 207
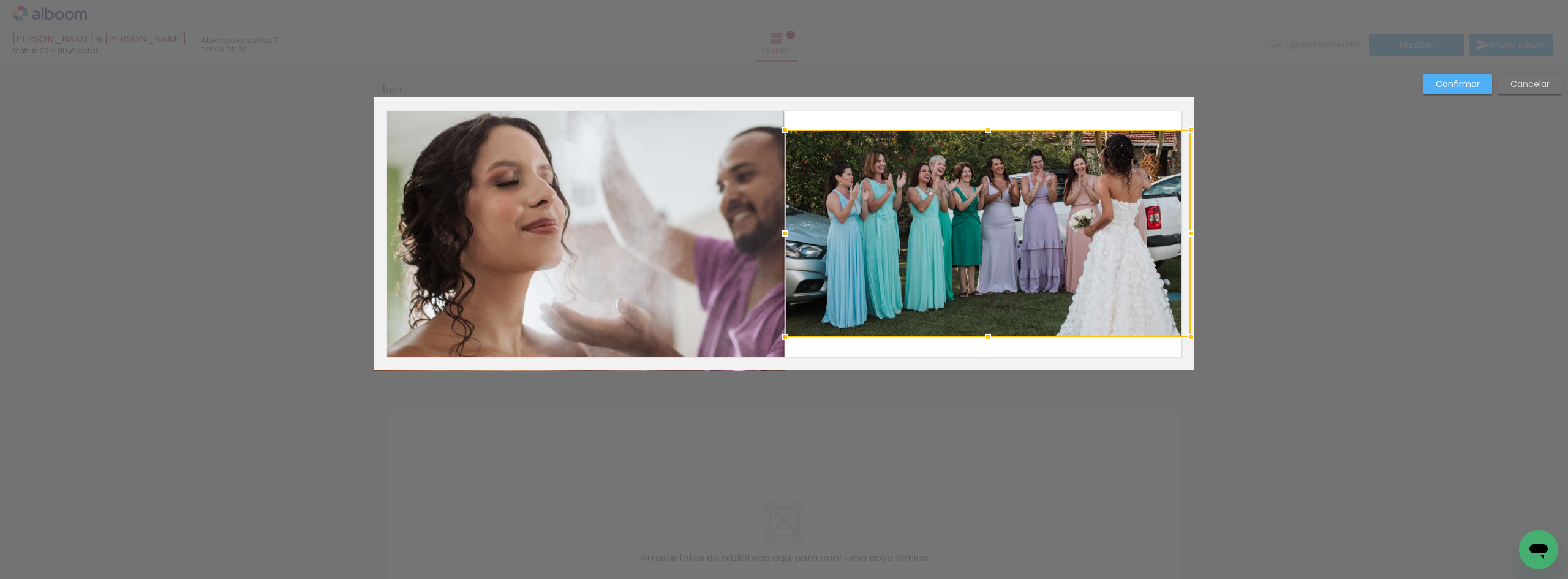
drag, startPoint x: 1094, startPoint y: 233, endPoint x: 1320, endPoint y: 229, distance: 226.0
click at [1320, 229] on div "Inserir lâmina 1 de 1 Confirmar Cancelar" at bounding box center [784, 380] width 1568 height 636
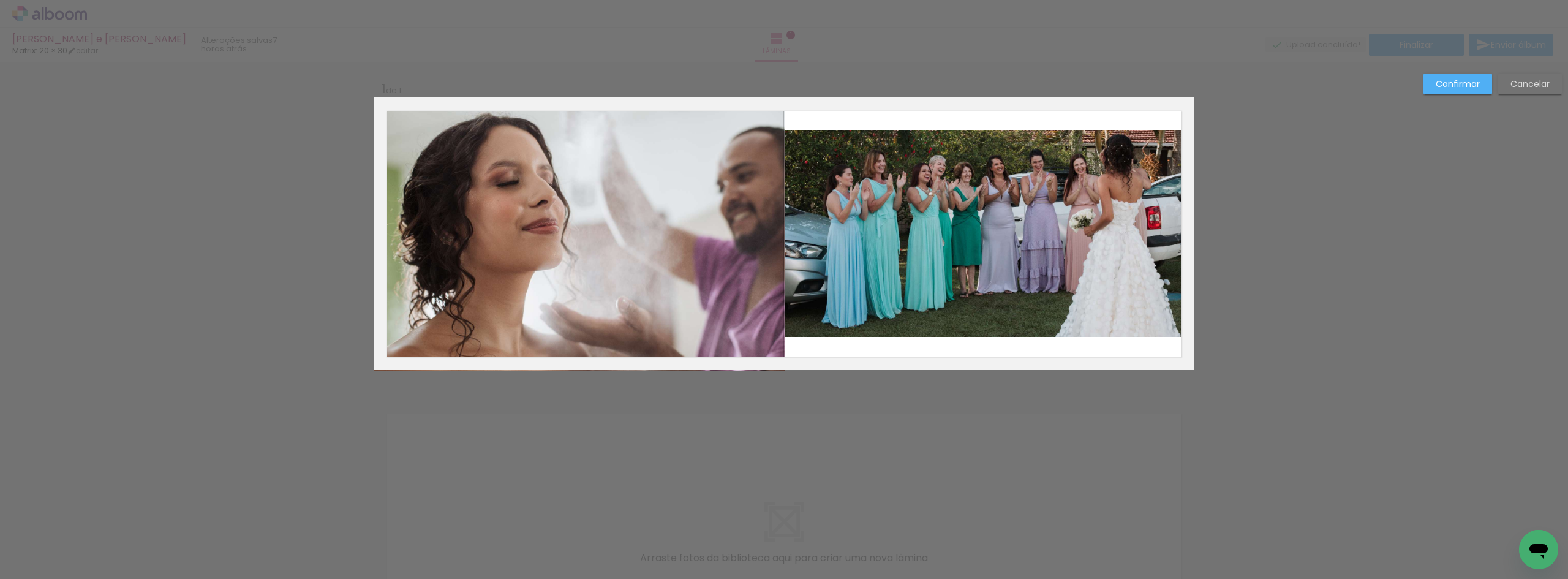
click at [1098, 224] on quentale-photo at bounding box center [988, 233] width 406 height 207
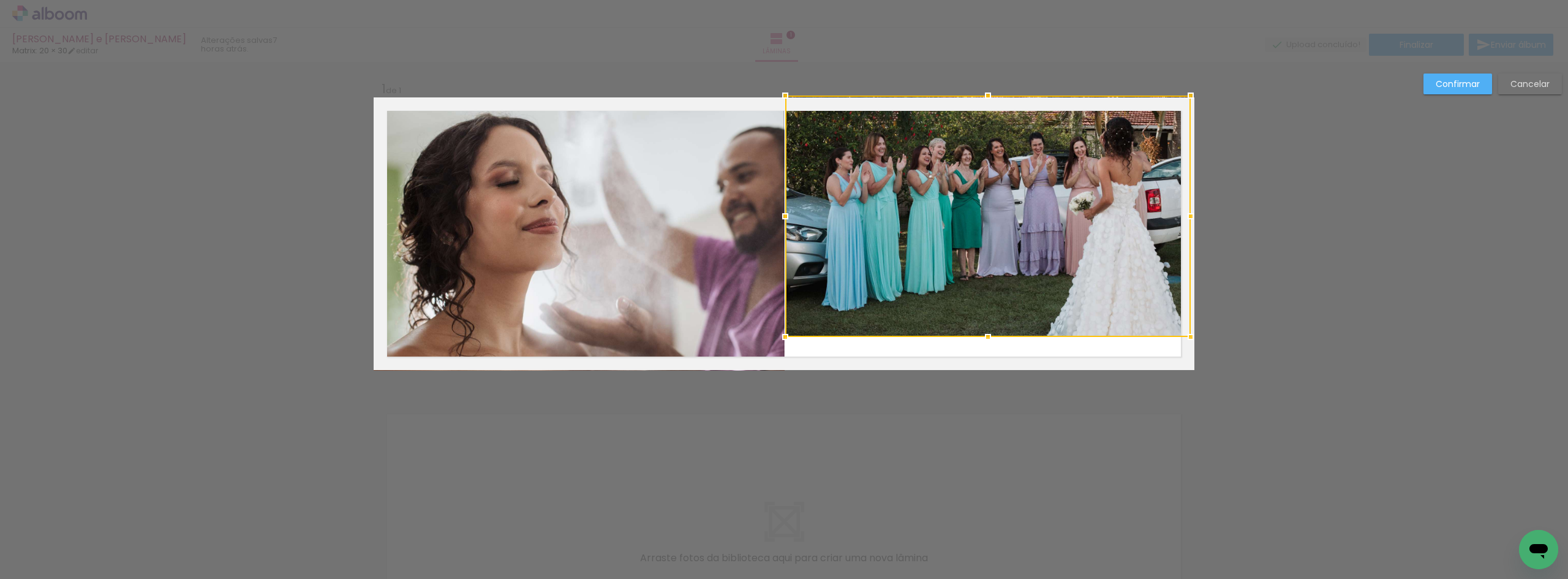
drag, startPoint x: 985, startPoint y: 132, endPoint x: 994, endPoint y: 78, distance: 54.7
click at [994, 78] on div "Inserir lâmina 1 de 1 Confirmar Cancelar" at bounding box center [784, 380] width 1568 height 636
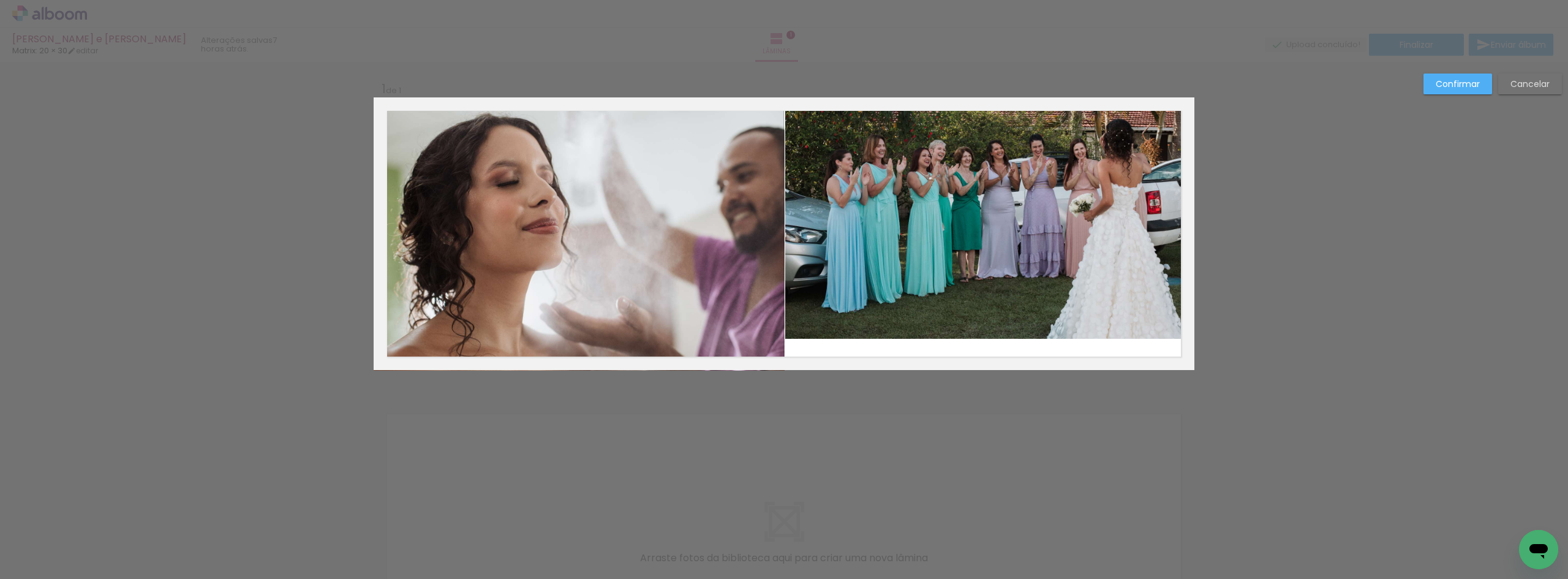
click at [918, 222] on quentale-photo at bounding box center [988, 217] width 406 height 241
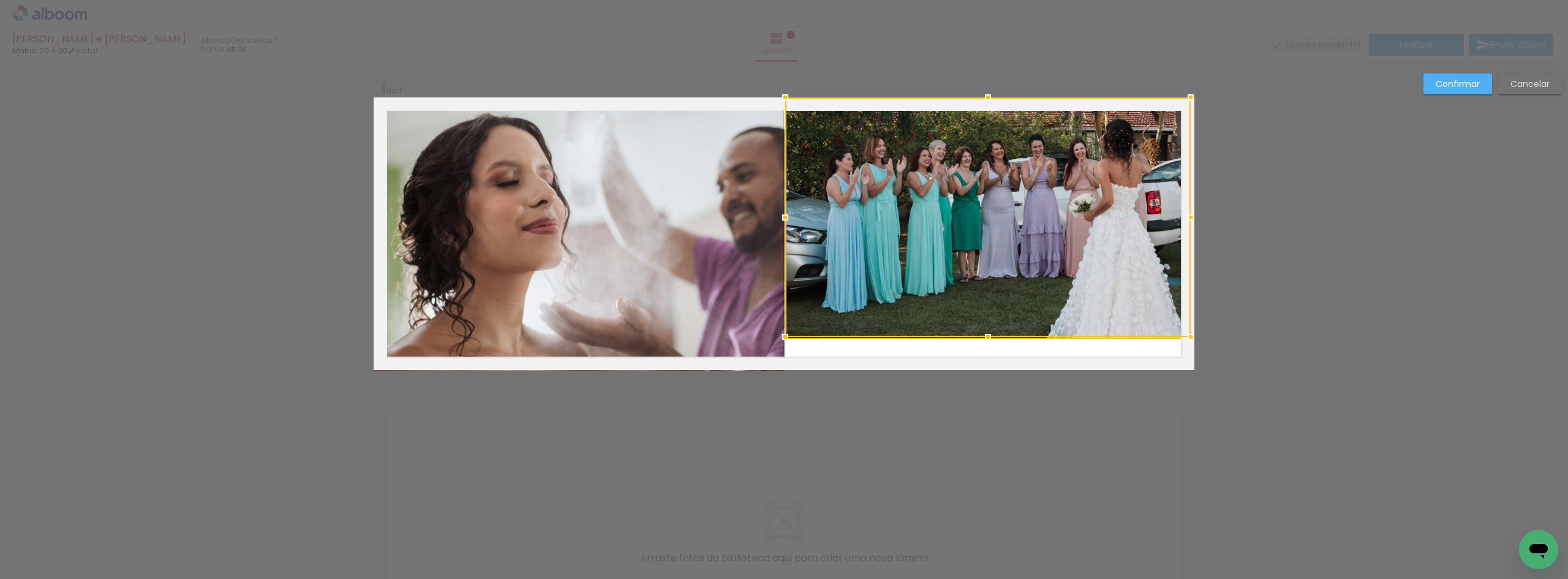
drag, startPoint x: 988, startPoint y: 336, endPoint x: 1007, endPoint y: 388, distance: 55.4
click at [1007, 388] on div "Inserir lâmina 1 de 1 Confirmar Cancelar" at bounding box center [784, 380] width 1568 height 636
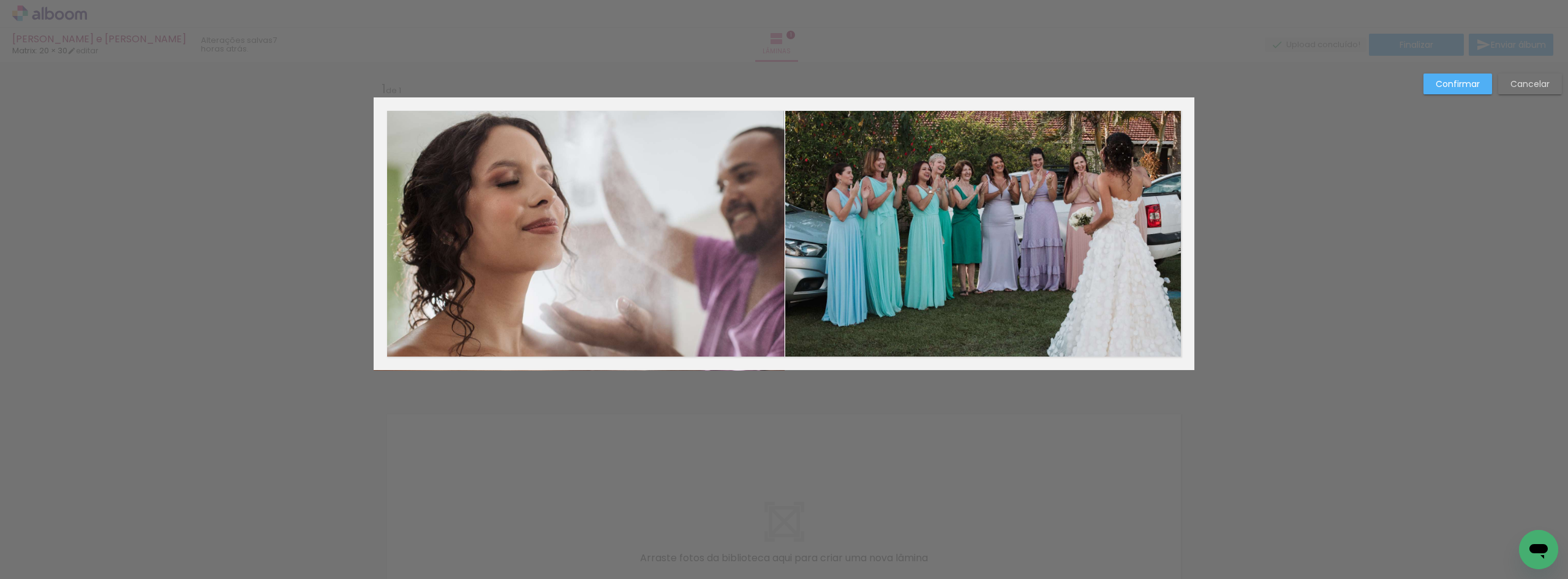
click at [978, 346] on quentale-photo at bounding box center [988, 231] width 406 height 268
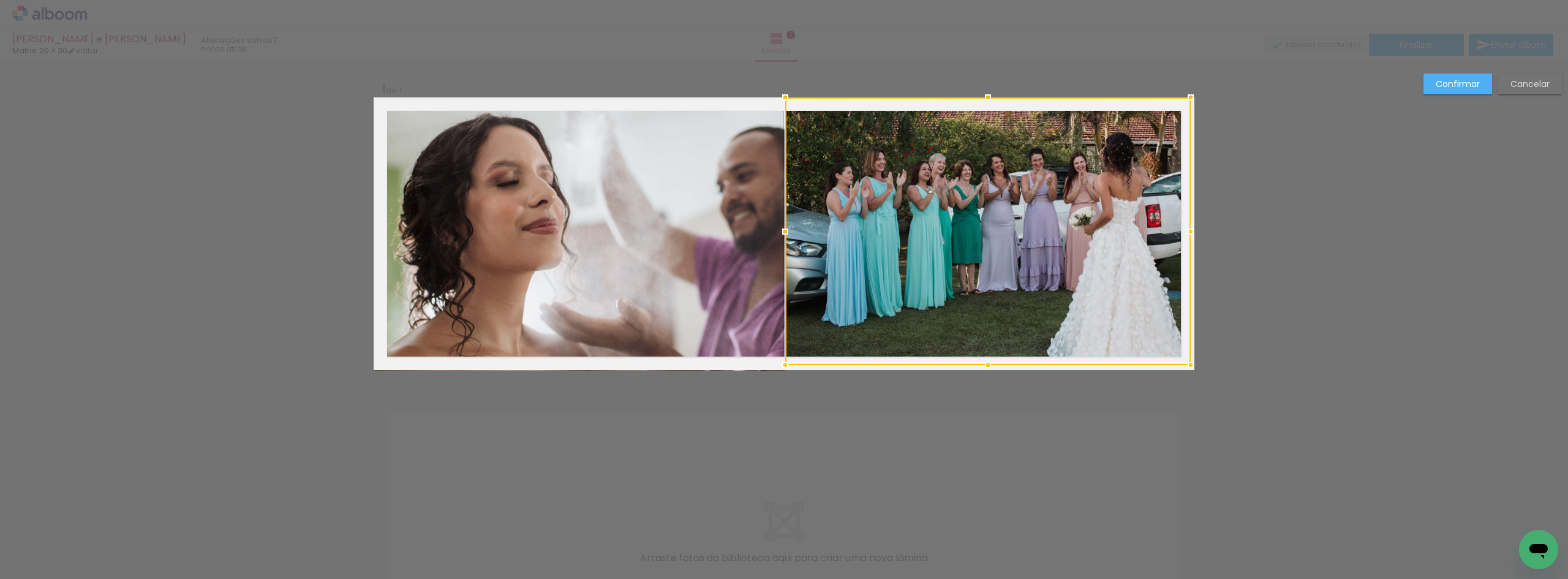
drag, startPoint x: 988, startPoint y: 363, endPoint x: 994, endPoint y: 378, distance: 16.2
click at [994, 365] on div at bounding box center [988, 231] width 406 height 268
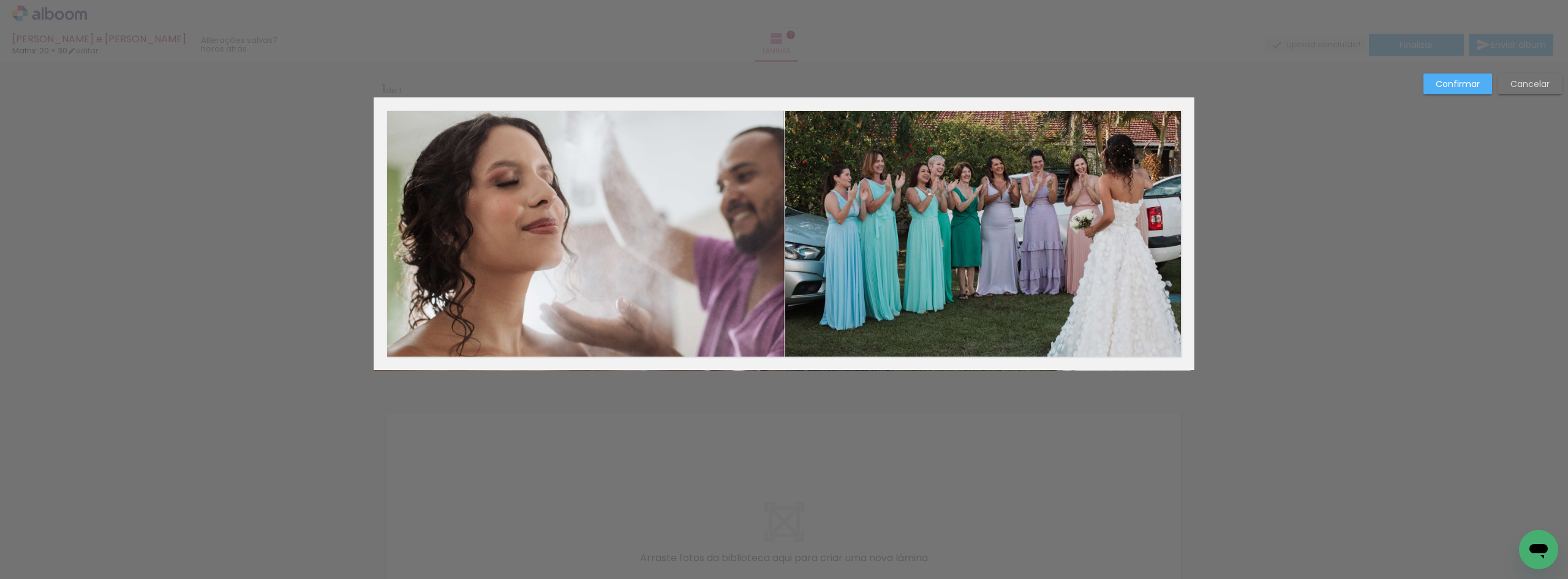
click at [792, 246] on quentale-photo at bounding box center [988, 233] width 406 height 273
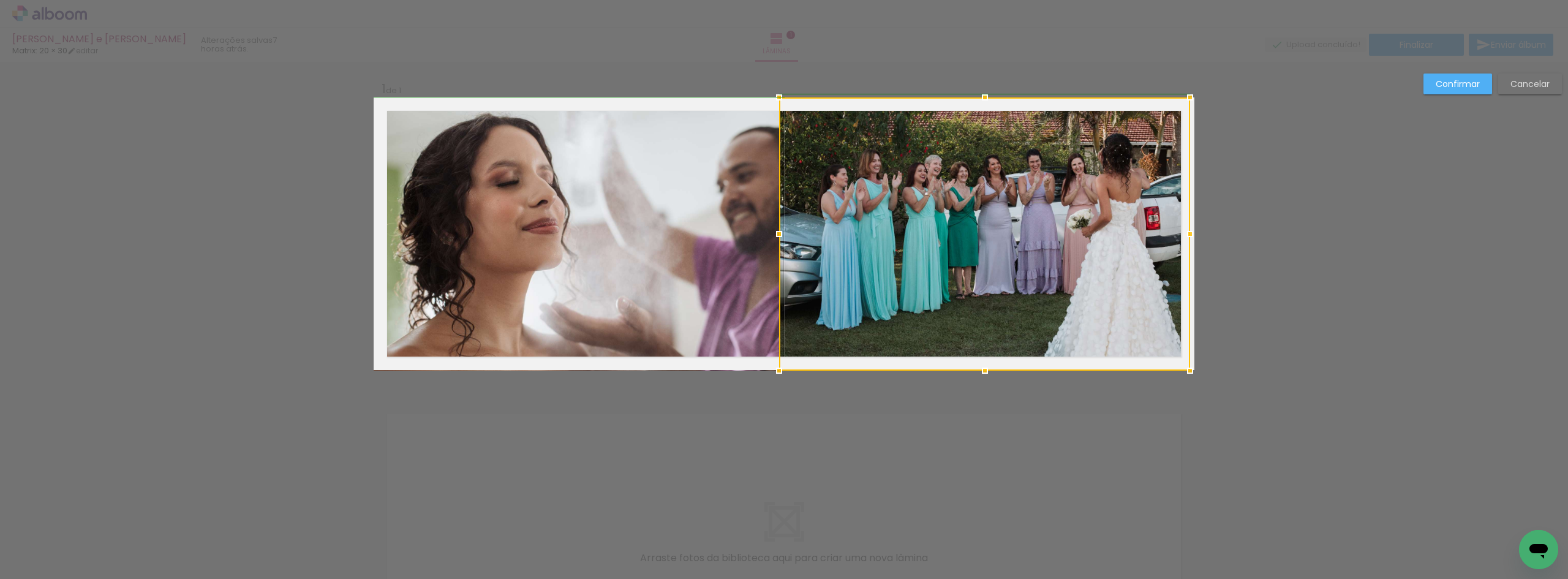
click at [777, 232] on div at bounding box center [779, 234] width 25 height 25
click at [779, 230] on div at bounding box center [781, 234] width 25 height 25
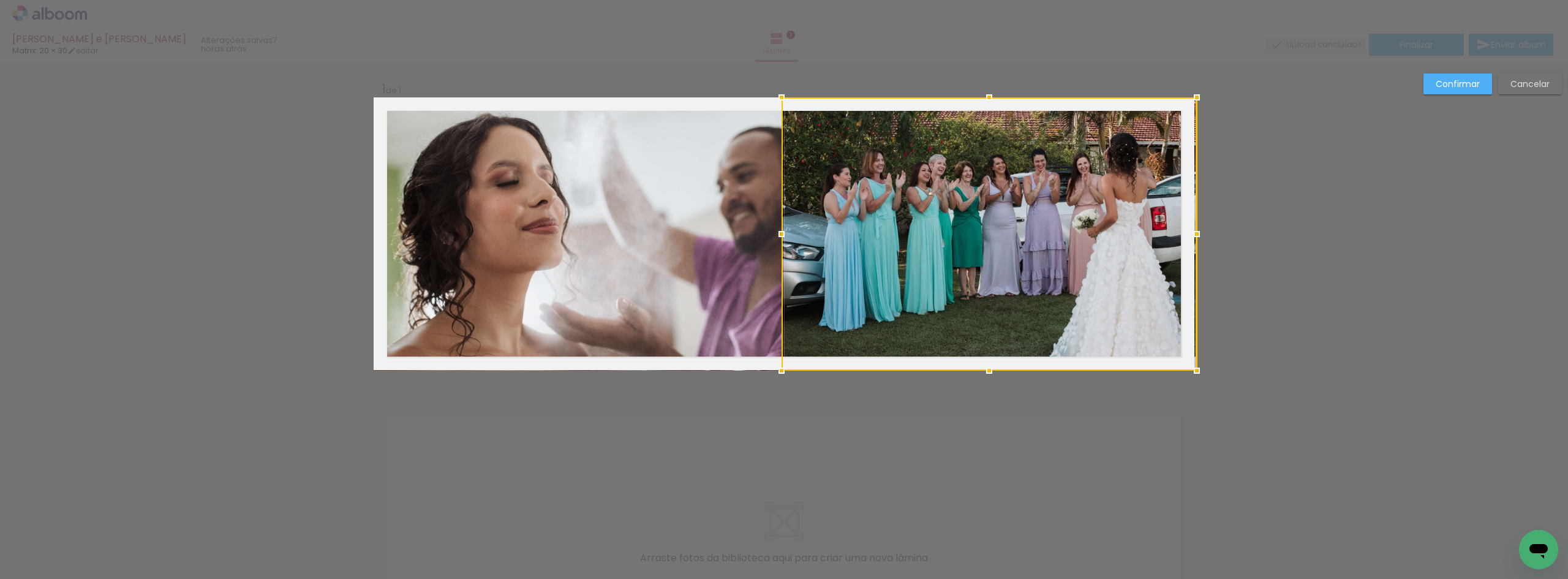
drag, startPoint x: 1186, startPoint y: 233, endPoint x: 1223, endPoint y: 233, distance: 37.0
click at [1223, 233] on div "Inserir lâmina 1 de 1 Confirmar Cancelar" at bounding box center [784, 380] width 1568 height 636
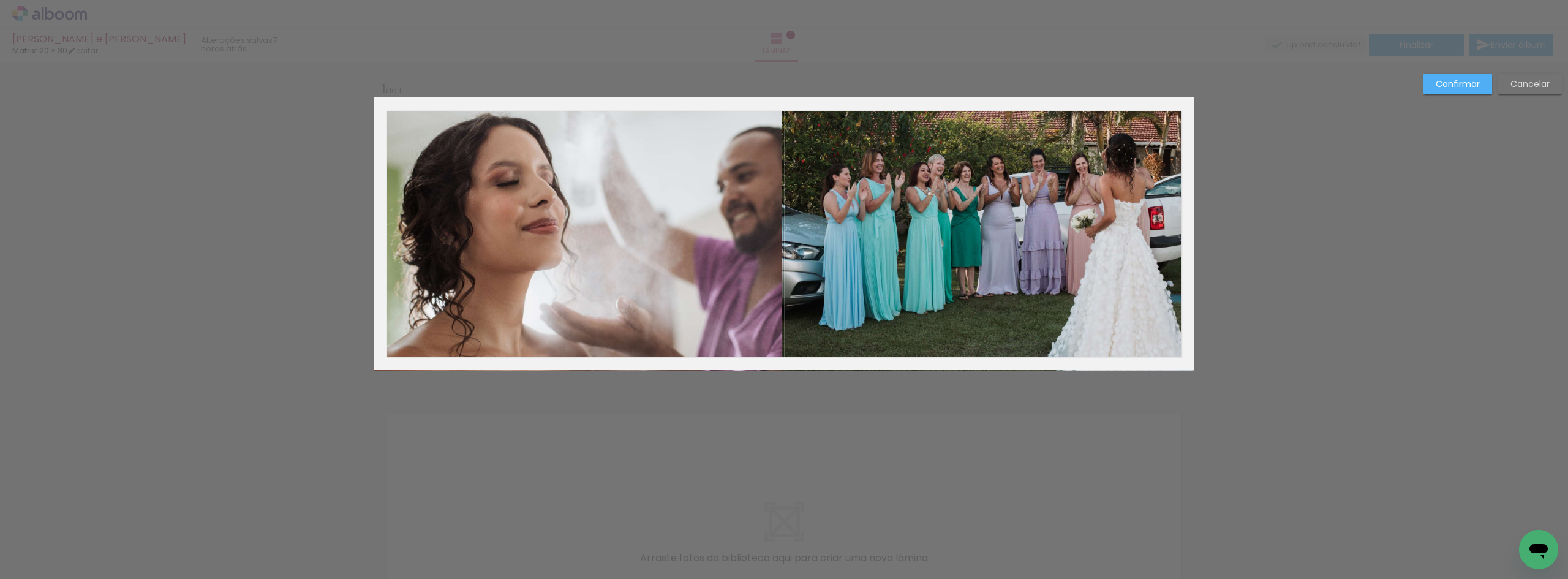
click at [1052, 251] on quentale-photo at bounding box center [988, 233] width 413 height 273
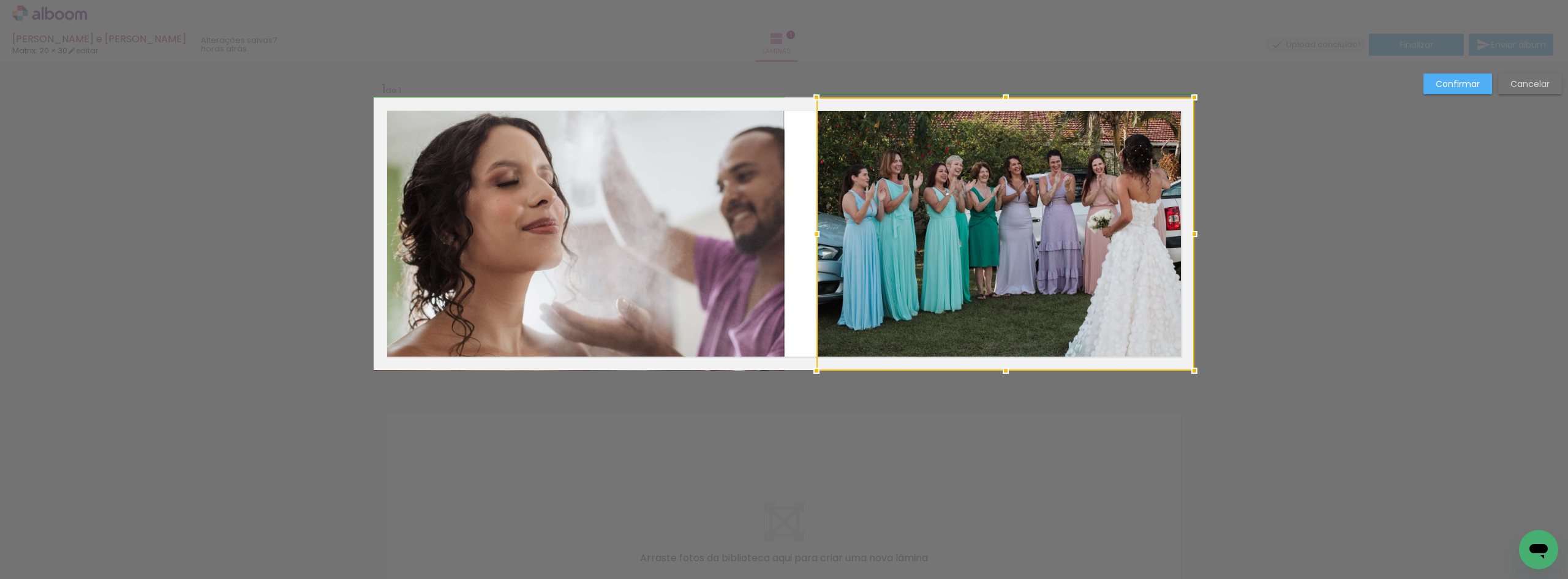
click at [779, 230] on album-spread "1 de 1" at bounding box center [784, 233] width 821 height 272
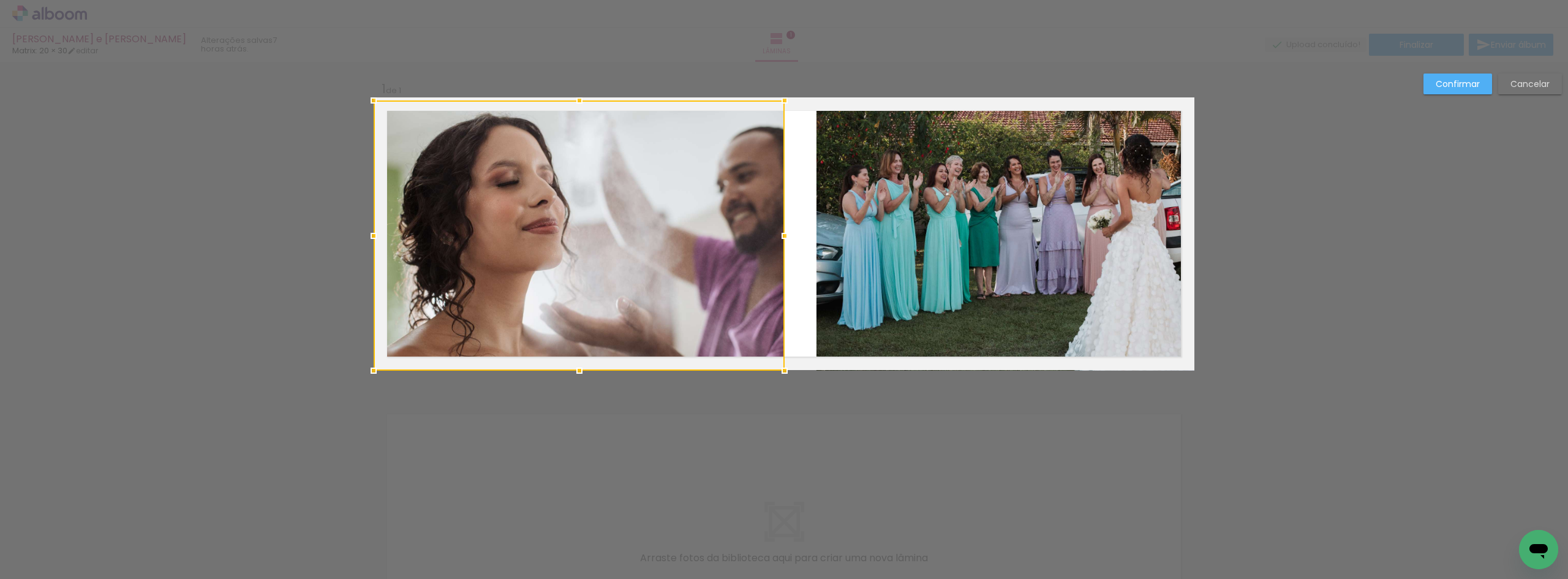
click at [856, 224] on quentale-photo at bounding box center [1005, 233] width 378 height 273
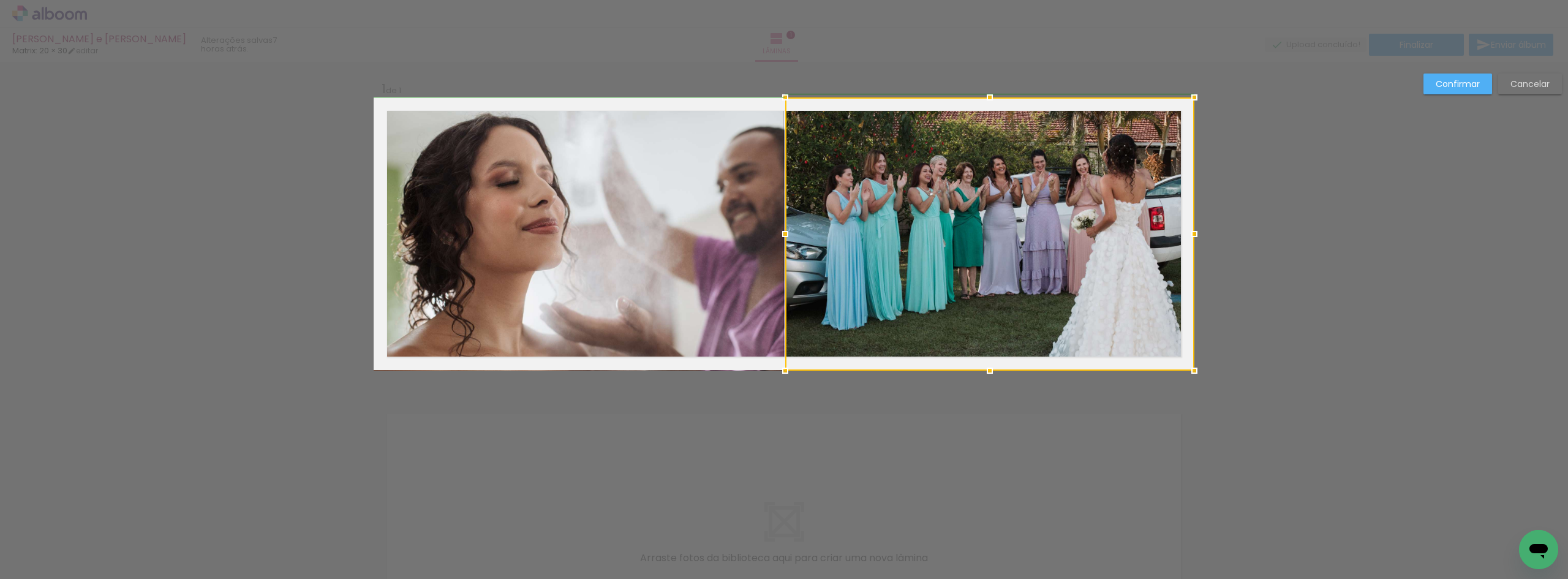
drag, startPoint x: 813, startPoint y: 236, endPoint x: 779, endPoint y: 233, distance: 34.1
click at [779, 233] on div at bounding box center [785, 234] width 25 height 25
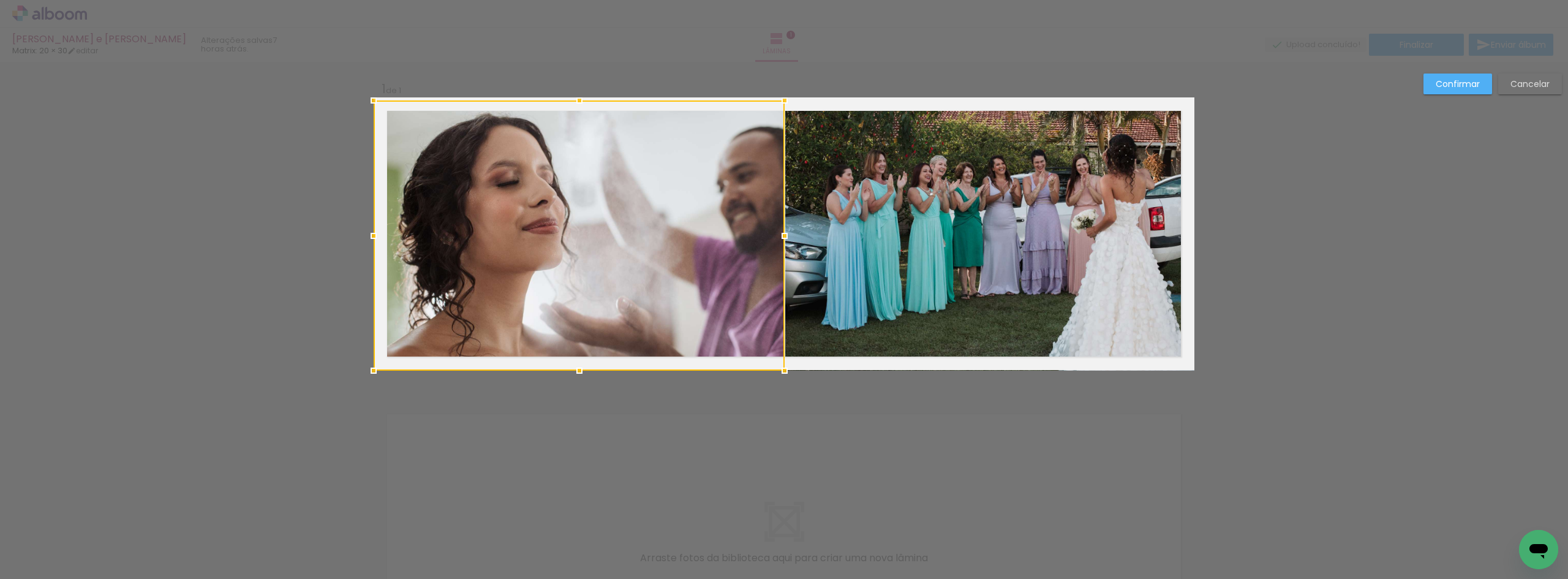
click at [0, 0] on slot "Confirmar" at bounding box center [0, 0] width 0 height 0
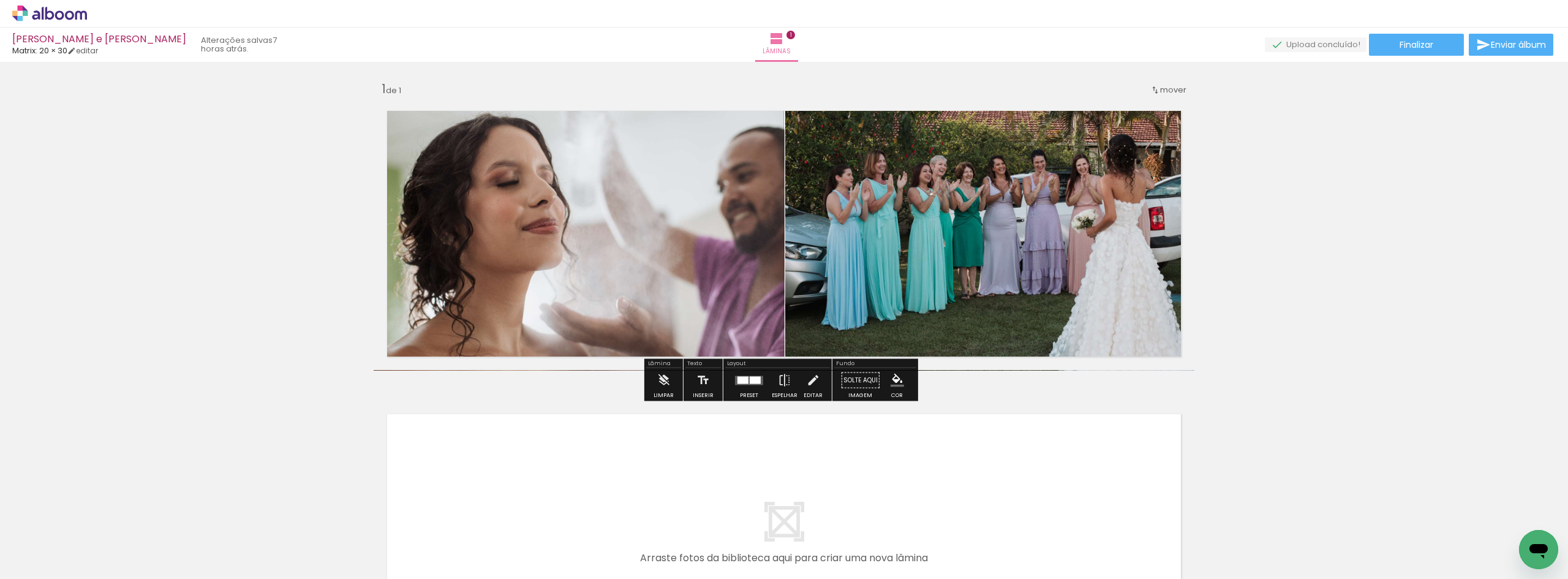
drag, startPoint x: 1403, startPoint y: 263, endPoint x: 1388, endPoint y: 284, distance: 25.8
click at [1403, 264] on div "Inserir lâmina 1 de 1" at bounding box center [784, 370] width 1568 height 607
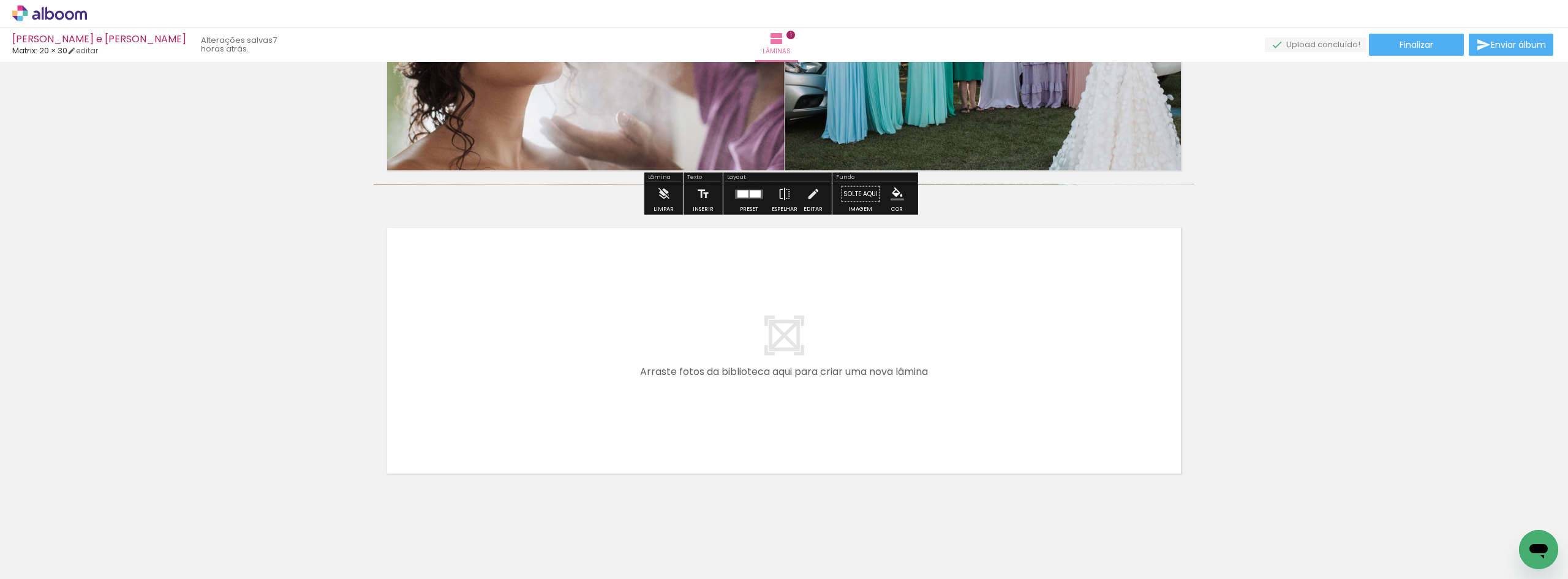
scroll to position [214, 0]
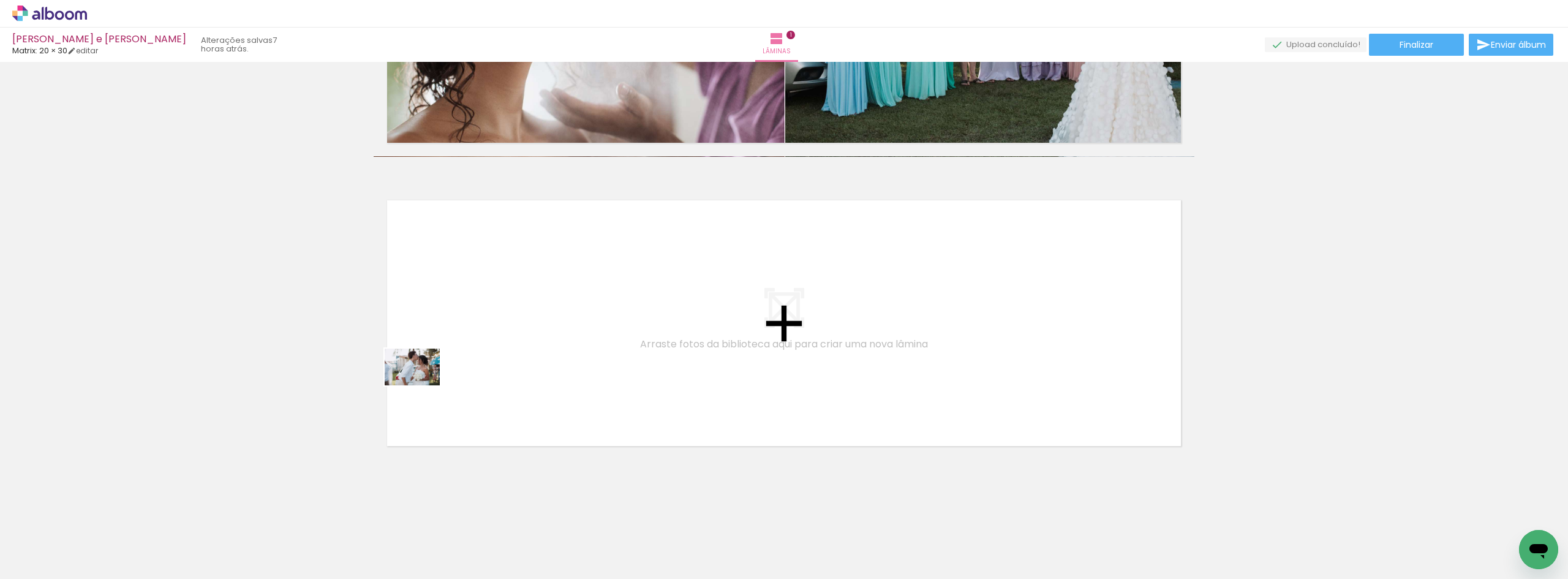
drag, startPoint x: 112, startPoint y: 537, endPoint x: 422, endPoint y: 384, distance: 345.7
click at [422, 384] on quentale-workspace at bounding box center [784, 289] width 1568 height 579
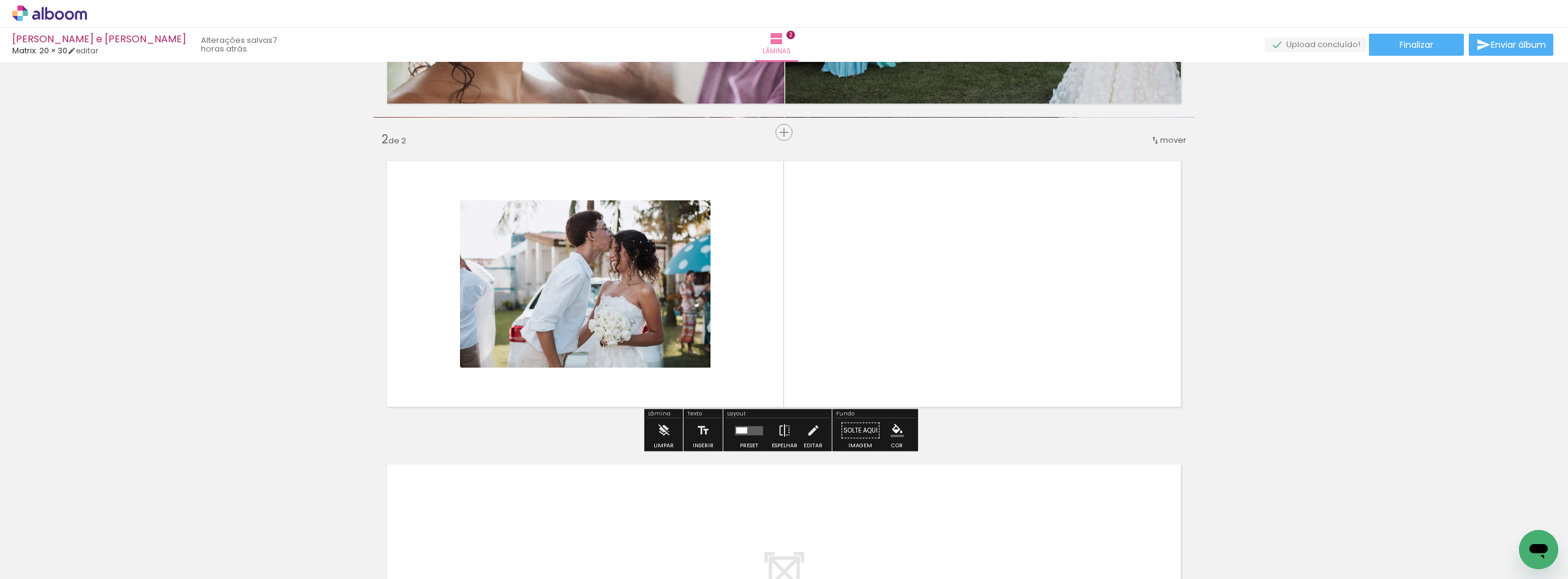
scroll to position [255, 0]
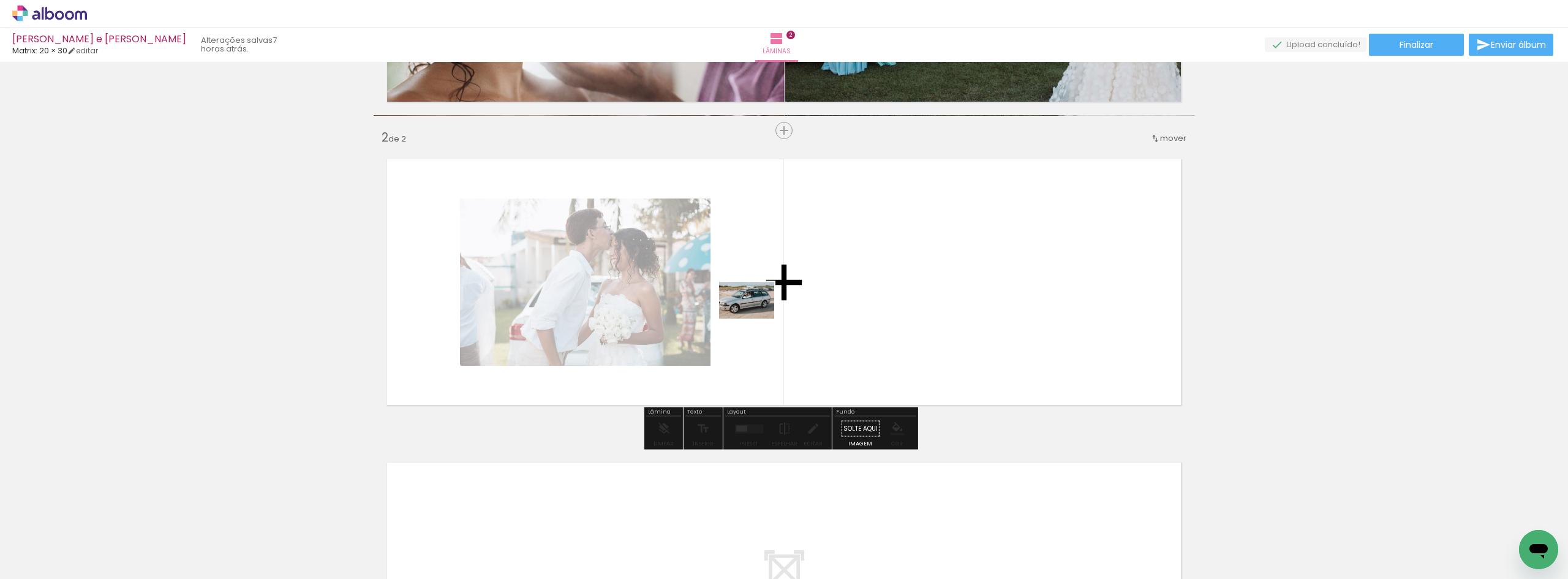
drag, startPoint x: 129, startPoint y: 546, endPoint x: 763, endPoint y: 304, distance: 678.6
click at [763, 304] on quentale-workspace at bounding box center [784, 289] width 1568 height 579
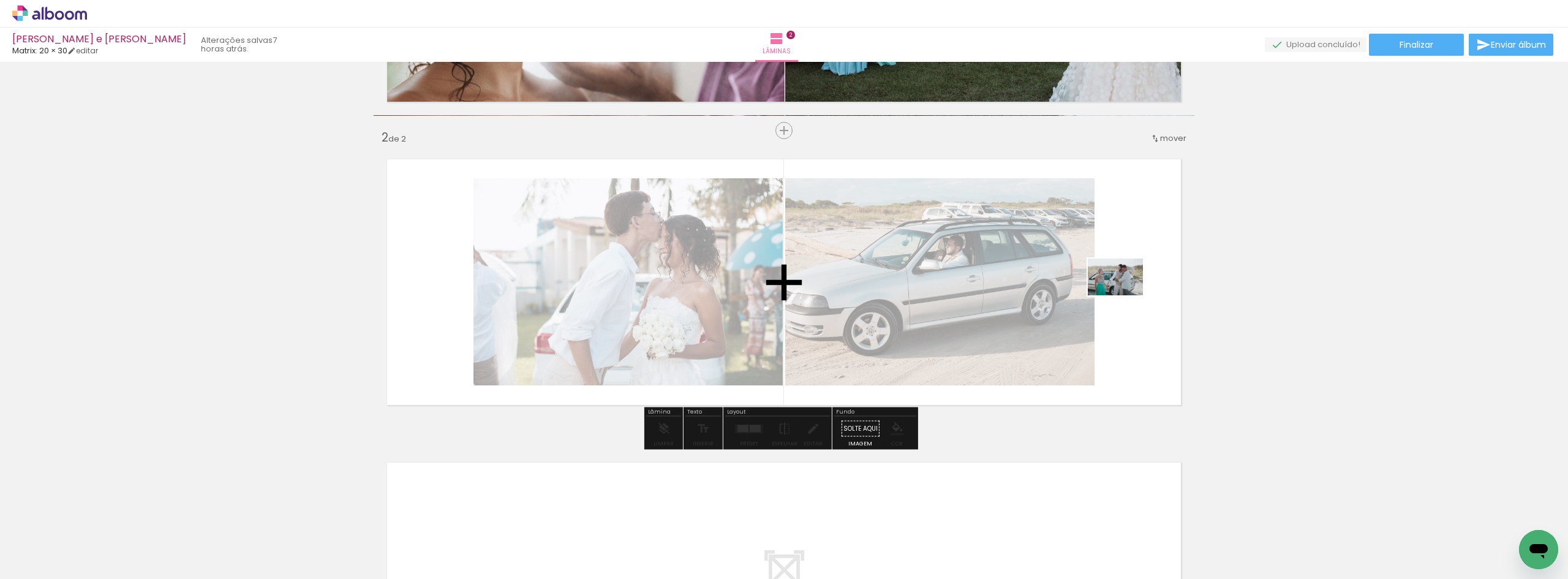
drag, startPoint x: 122, startPoint y: 546, endPoint x: 1133, endPoint y: 291, distance: 1042.7
click at [1133, 291] on quentale-workspace at bounding box center [784, 289] width 1568 height 579
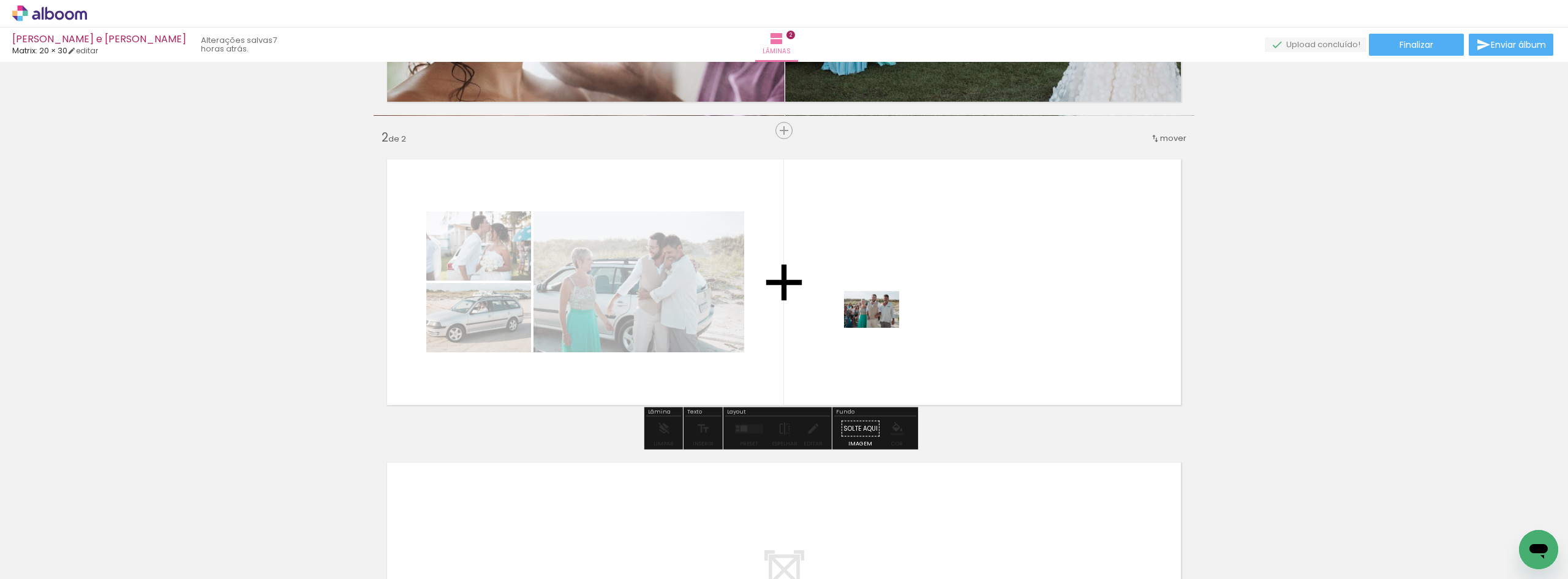
drag, startPoint x: 143, startPoint y: 535, endPoint x: 884, endPoint y: 305, distance: 775.9
click at [884, 305] on quentale-workspace at bounding box center [784, 289] width 1568 height 579
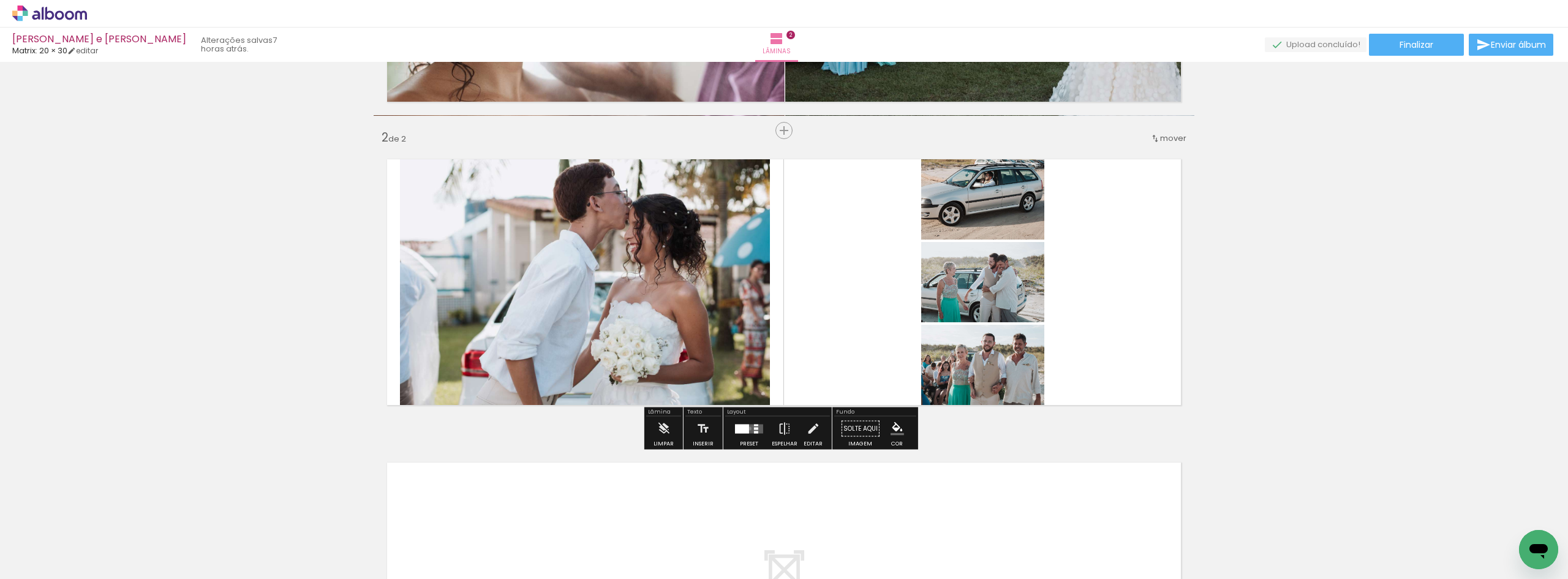
click at [747, 428] on quentale-layouter at bounding box center [749, 428] width 28 height 9
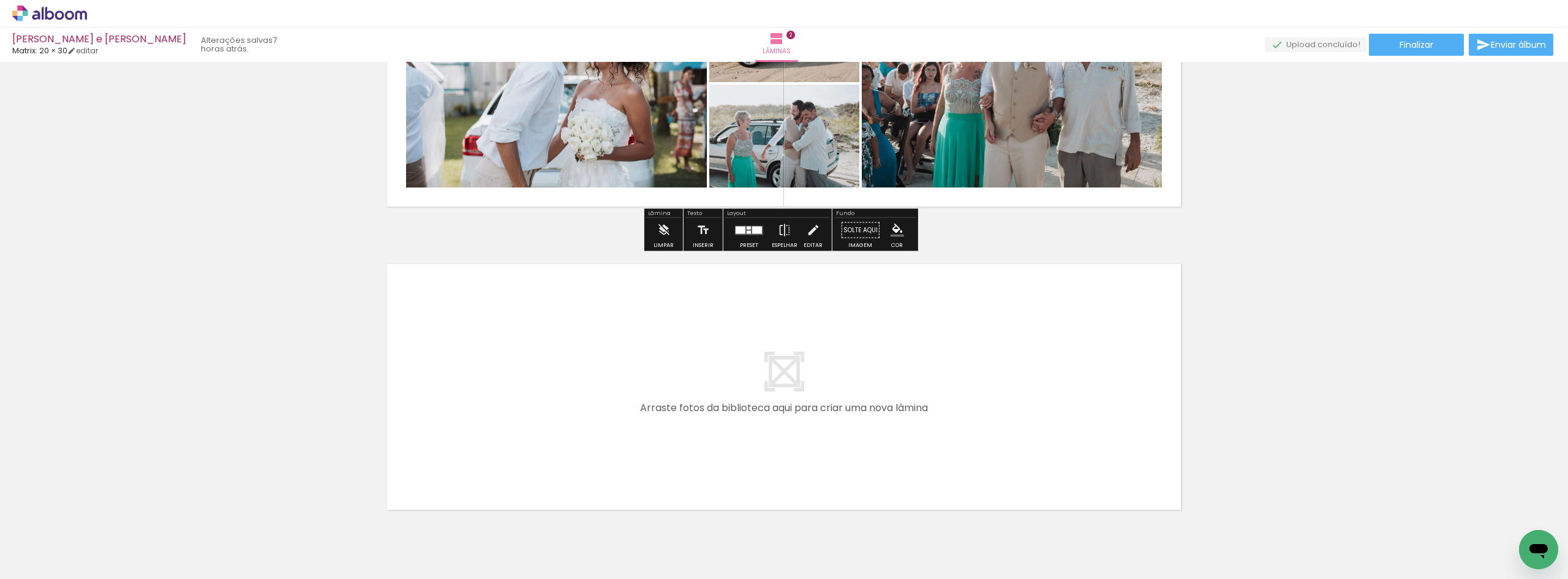
scroll to position [517, 0]
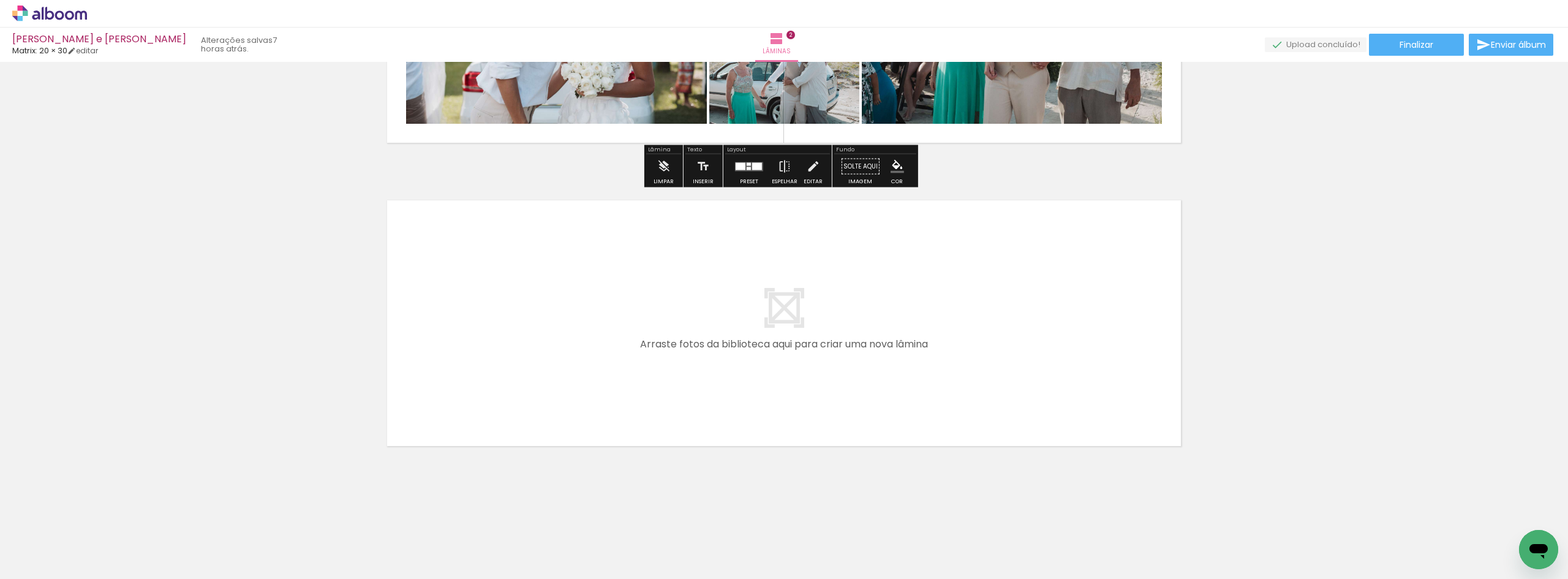
click at [474, 301] on quentale-layouter at bounding box center [784, 323] width 821 height 272
drag, startPoint x: 125, startPoint y: 549, endPoint x: 446, endPoint y: 380, distance: 362.8
click at [446, 380] on quentale-workspace at bounding box center [784, 289] width 1568 height 579
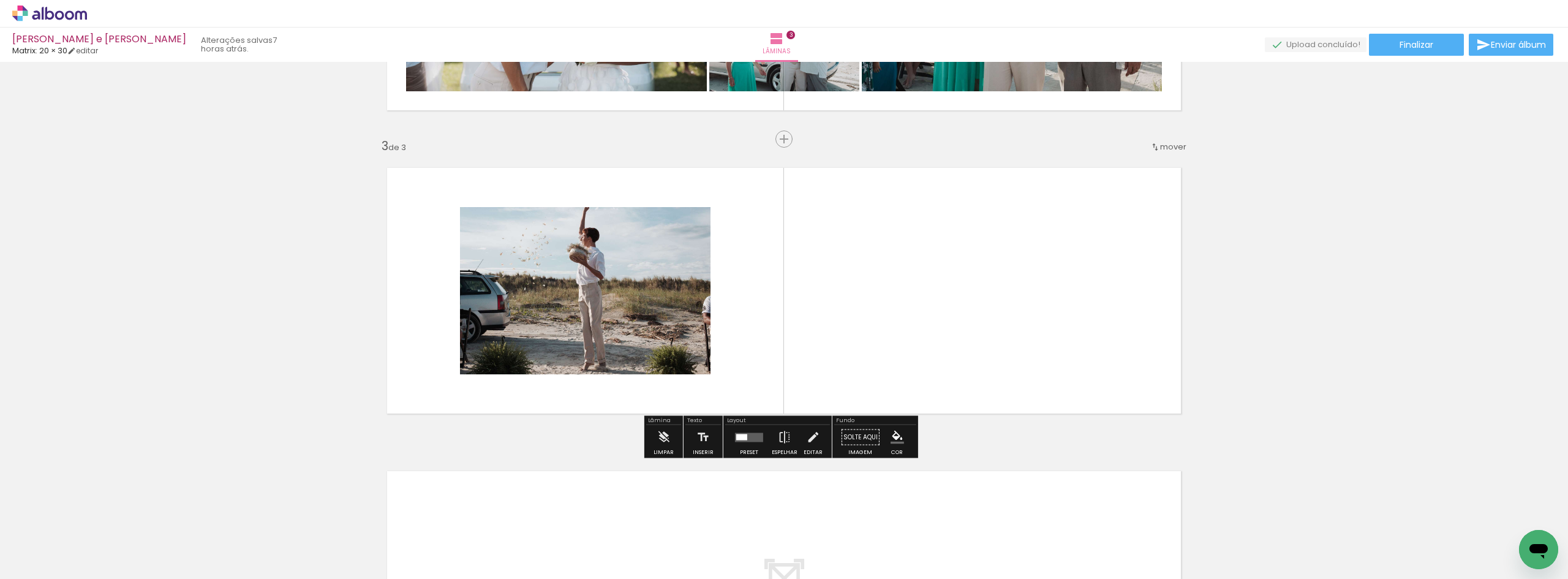
scroll to position [558, 0]
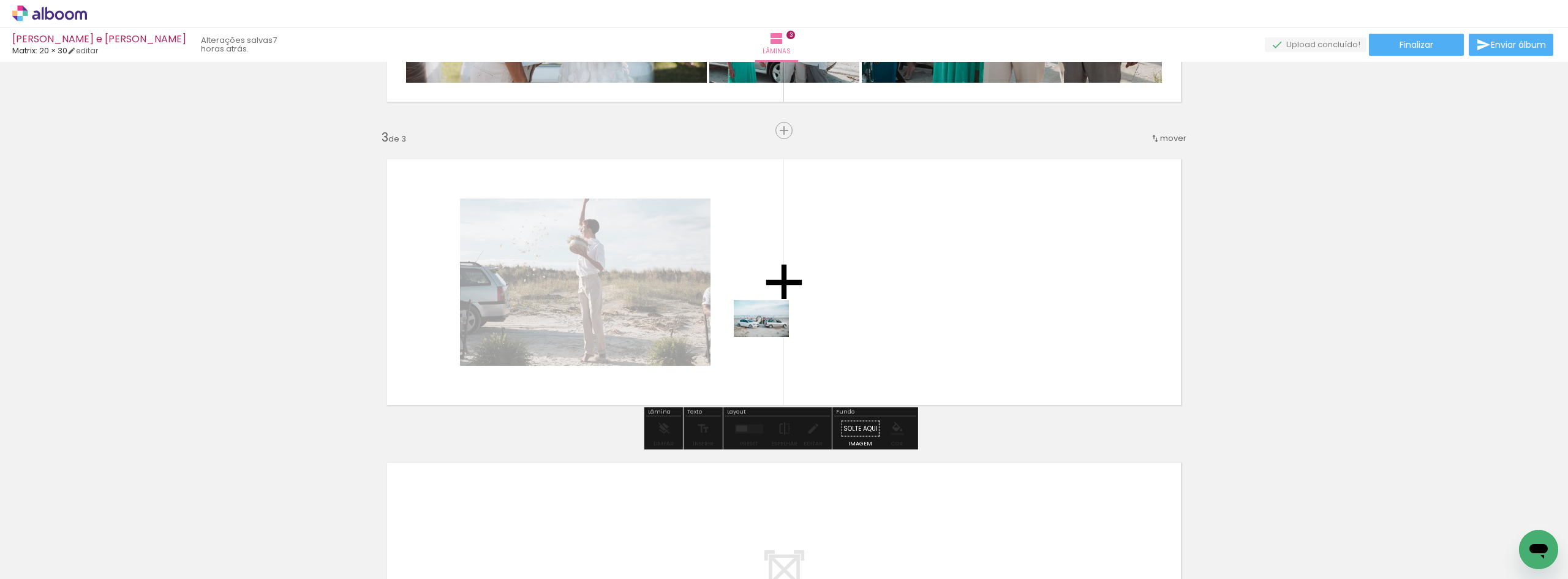
drag, startPoint x: 149, startPoint y: 541, endPoint x: 771, endPoint y: 337, distance: 654.6
click at [771, 337] on quentale-workspace at bounding box center [784, 289] width 1568 height 579
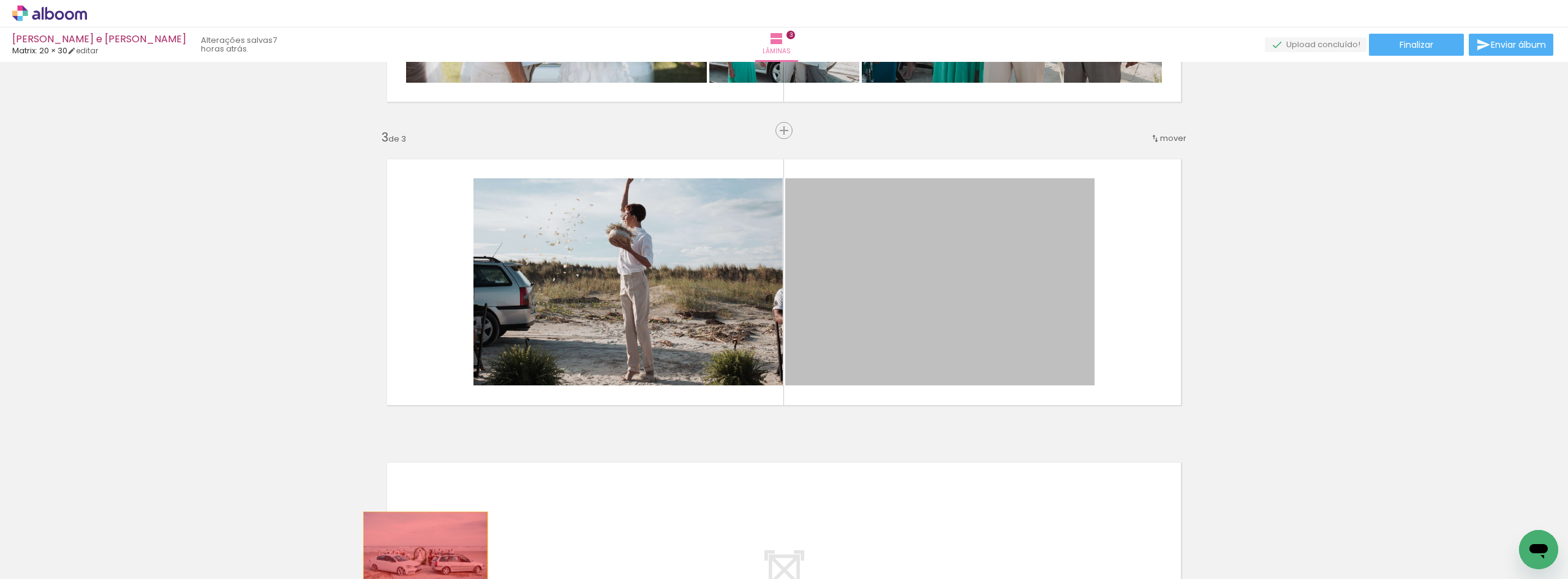
drag, startPoint x: 1013, startPoint y: 280, endPoint x: 420, endPoint y: 554, distance: 653.2
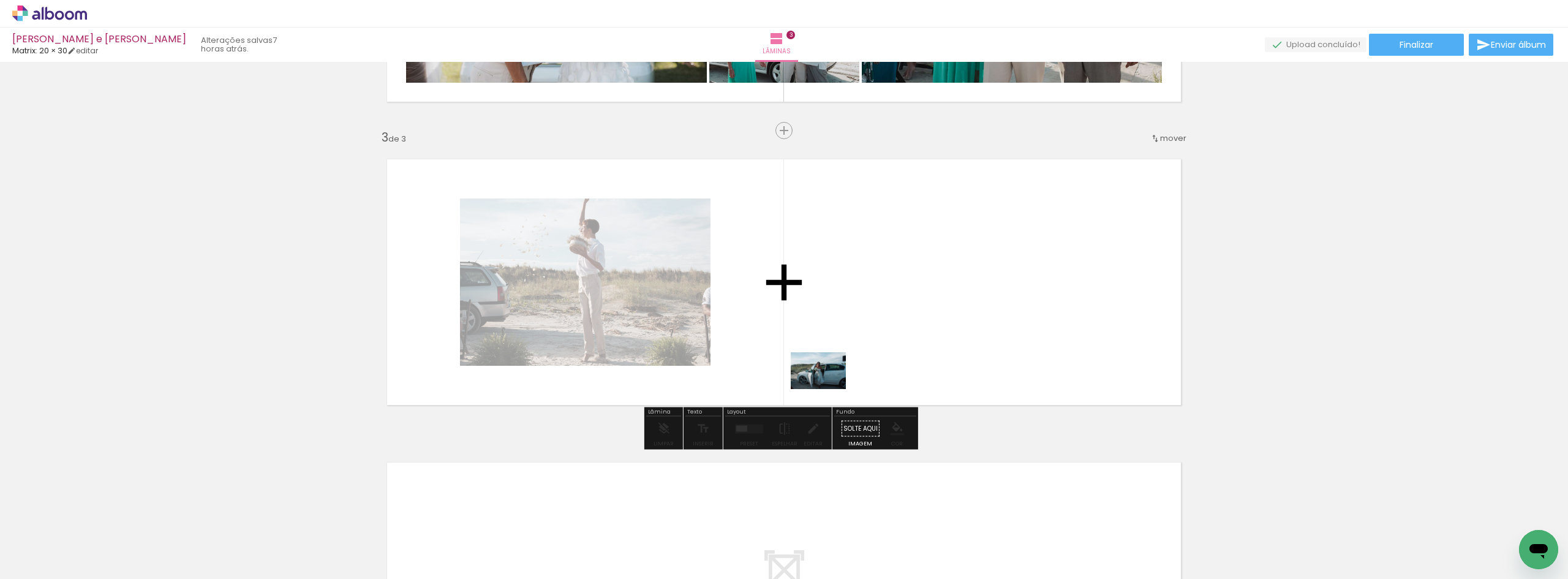
drag, startPoint x: 197, startPoint y: 554, endPoint x: 837, endPoint y: 342, distance: 674.2
click at [837, 342] on quentale-workspace at bounding box center [784, 289] width 1568 height 579
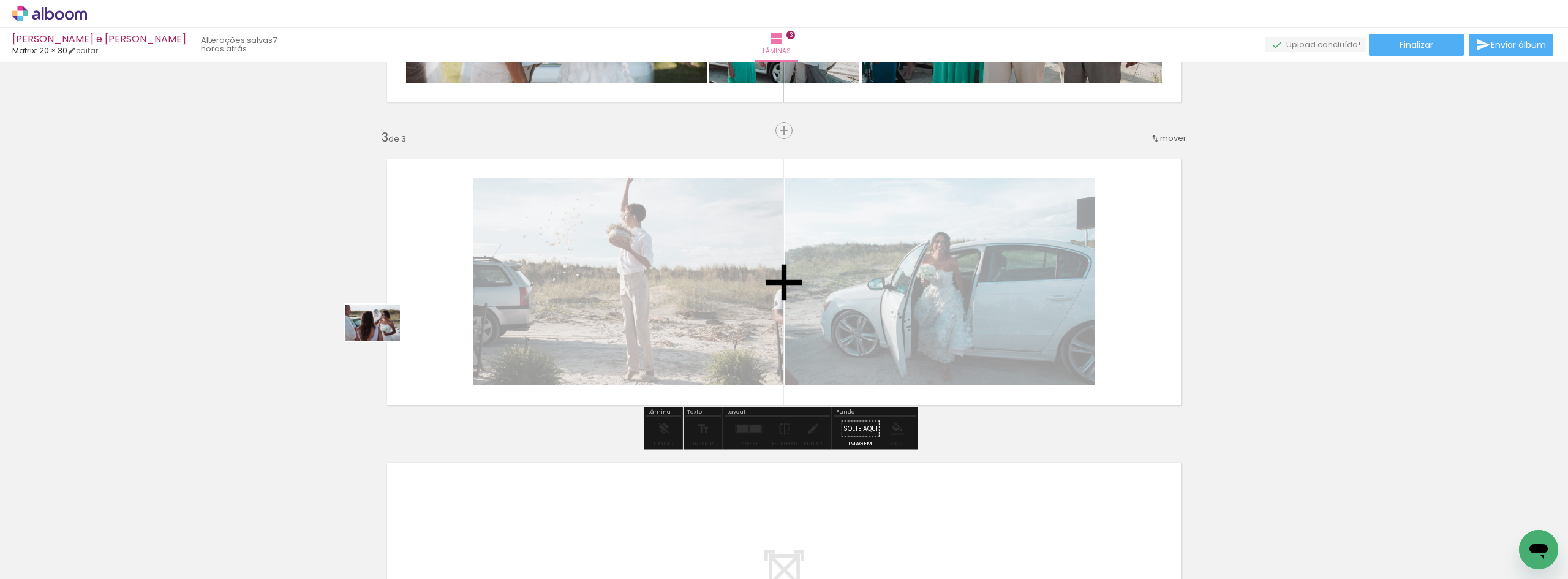
drag, startPoint x: 209, startPoint y: 539, endPoint x: 373, endPoint y: 375, distance: 231.9
click at [411, 336] on quentale-workspace at bounding box center [784, 289] width 1568 height 579
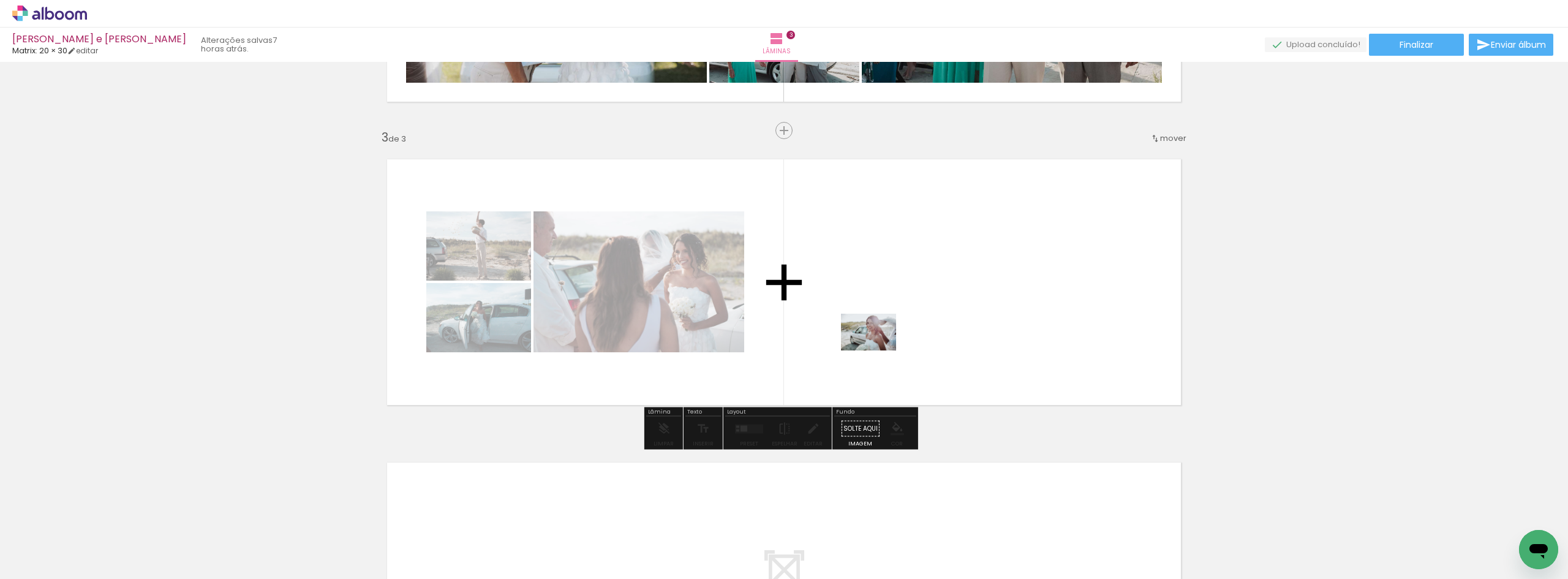
drag, startPoint x: 193, startPoint y: 558, endPoint x: 878, endPoint y: 351, distance: 715.6
click at [878, 351] on quentale-workspace at bounding box center [784, 289] width 1568 height 579
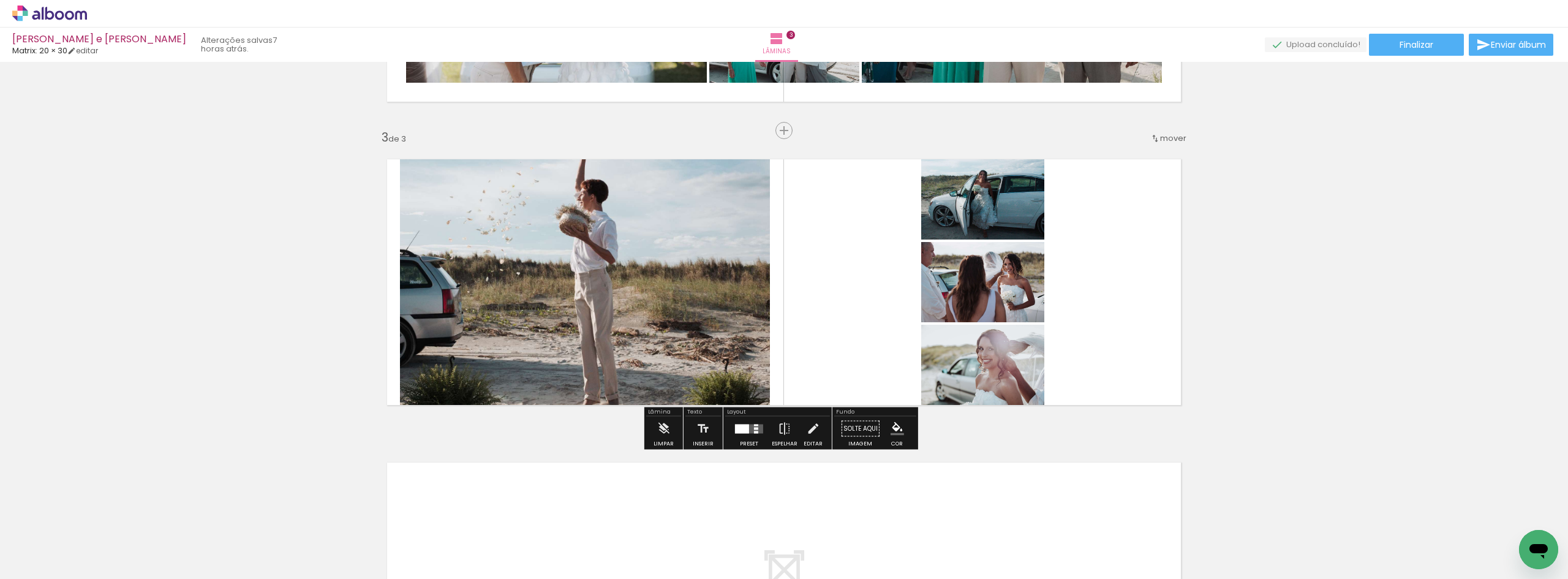
click at [747, 433] on div at bounding box center [749, 429] width 33 height 25
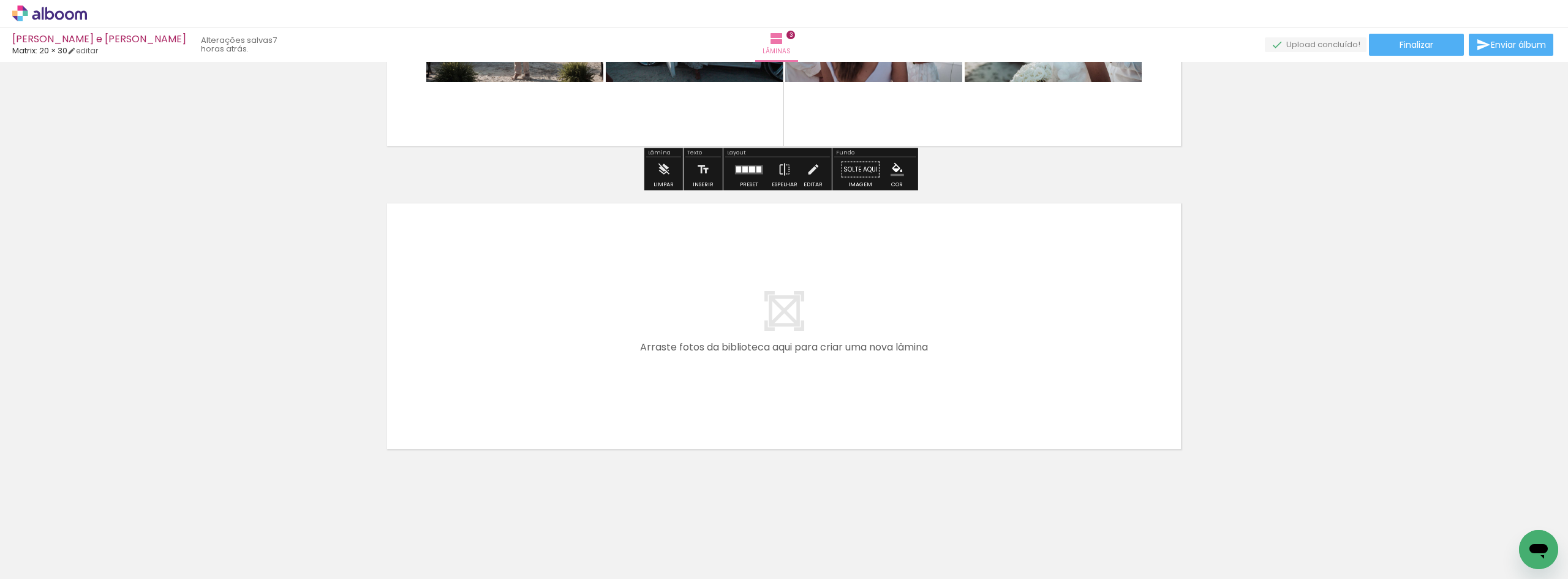
scroll to position [820, 0]
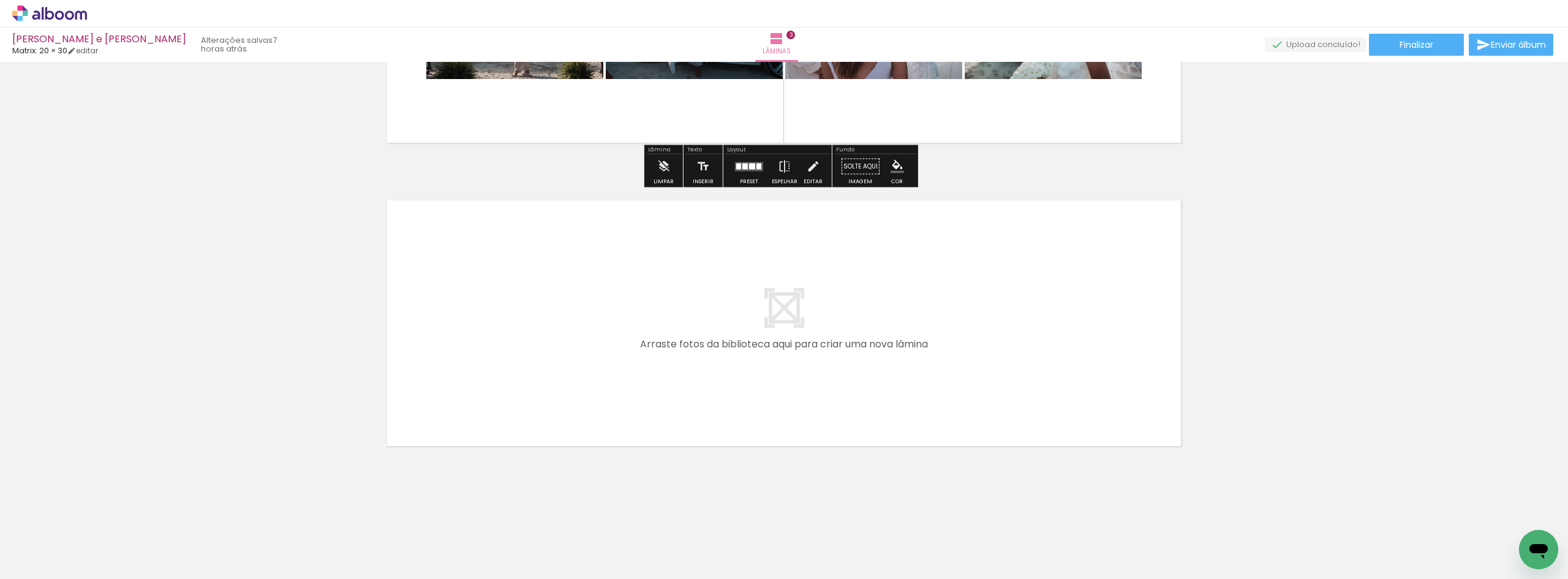
click at [606, 325] on quentale-layouter at bounding box center [784, 323] width 821 height 272
drag, startPoint x: 331, startPoint y: 462, endPoint x: 446, endPoint y: 357, distance: 155.7
click at [446, 357] on quentale-workspace at bounding box center [784, 289] width 1568 height 579
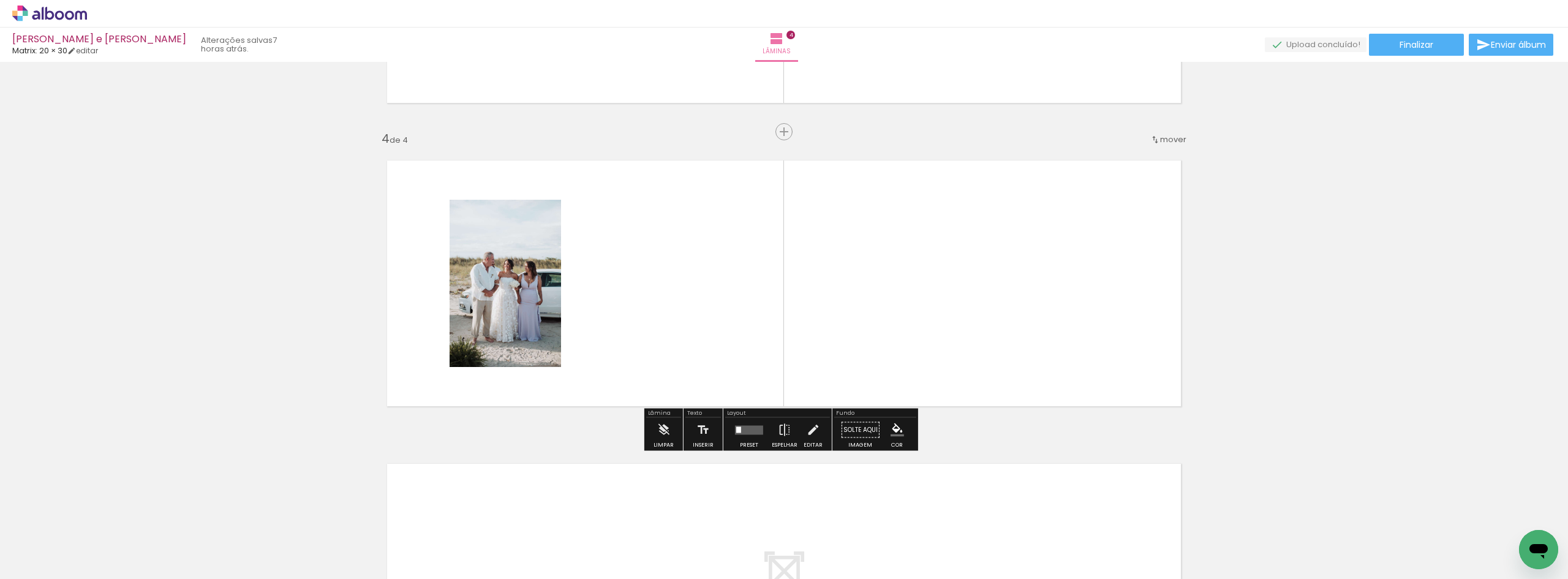
scroll to position [862, 0]
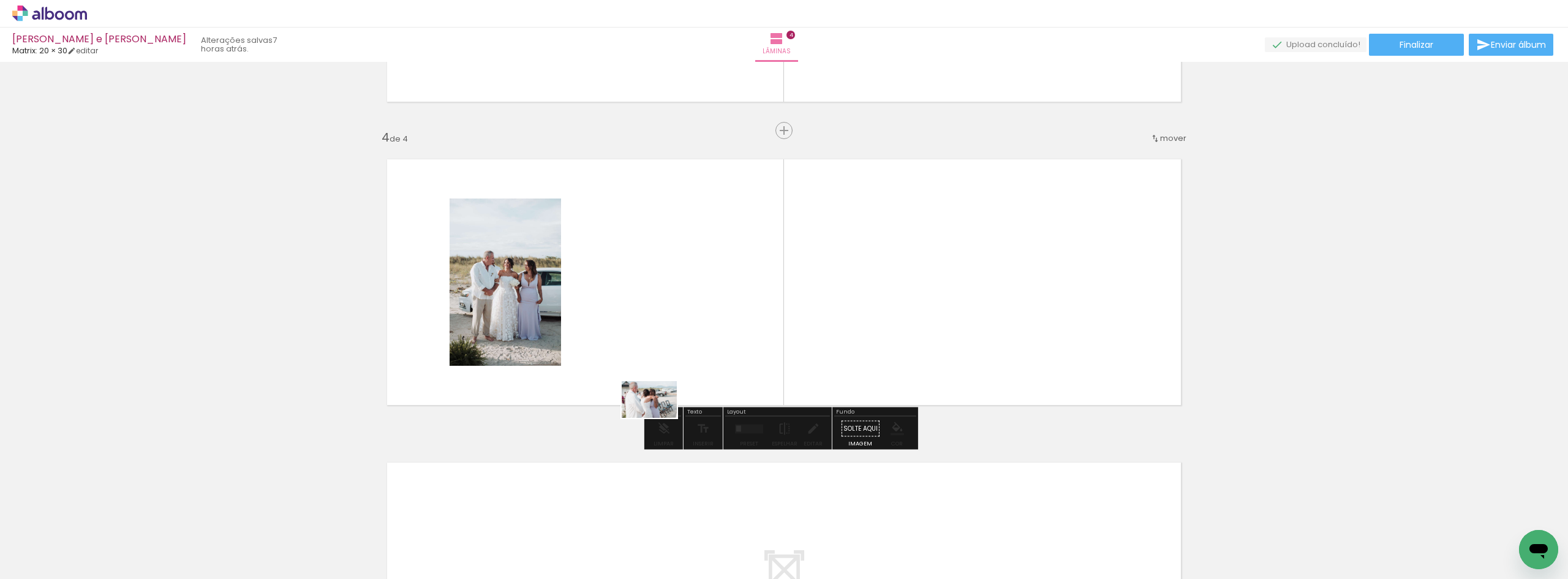
drag, startPoint x: 210, startPoint y: 542, endPoint x: 637, endPoint y: 315, distance: 483.6
click at [690, 312] on quentale-workspace at bounding box center [784, 289] width 1568 height 579
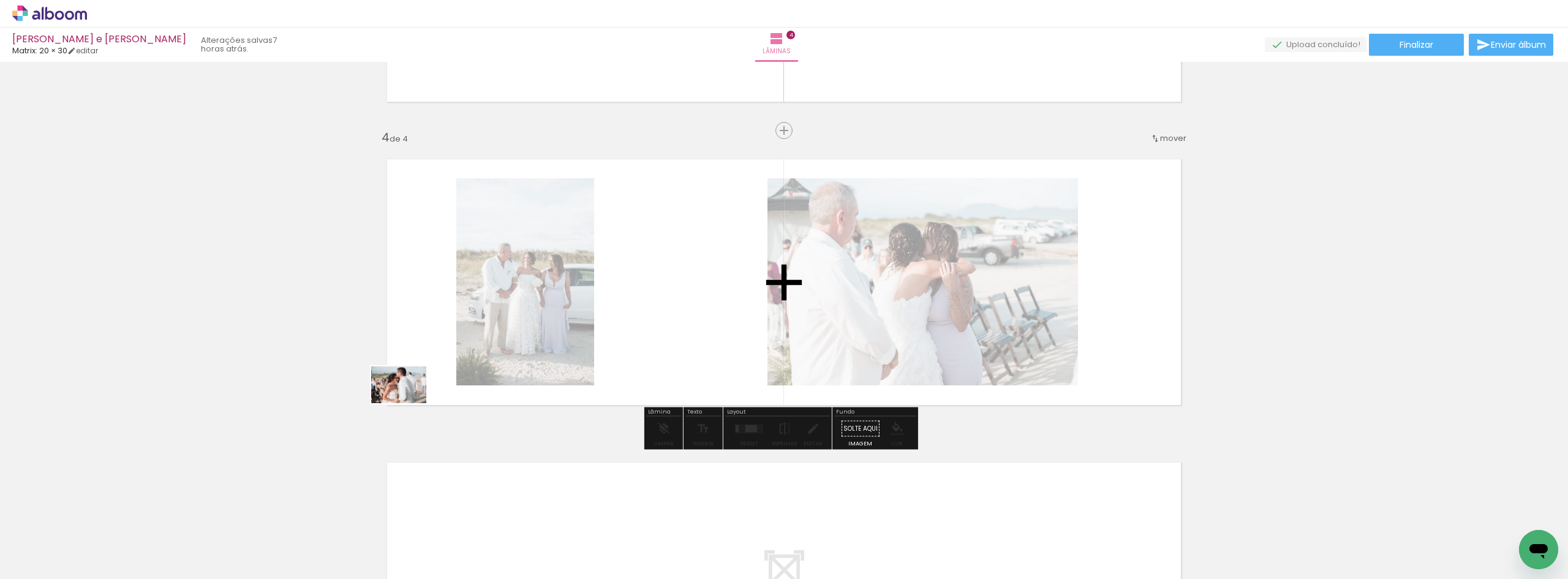
drag, startPoint x: 184, startPoint y: 522, endPoint x: 396, endPoint y: 392, distance: 248.7
click at [422, 379] on quentale-workspace at bounding box center [784, 289] width 1568 height 579
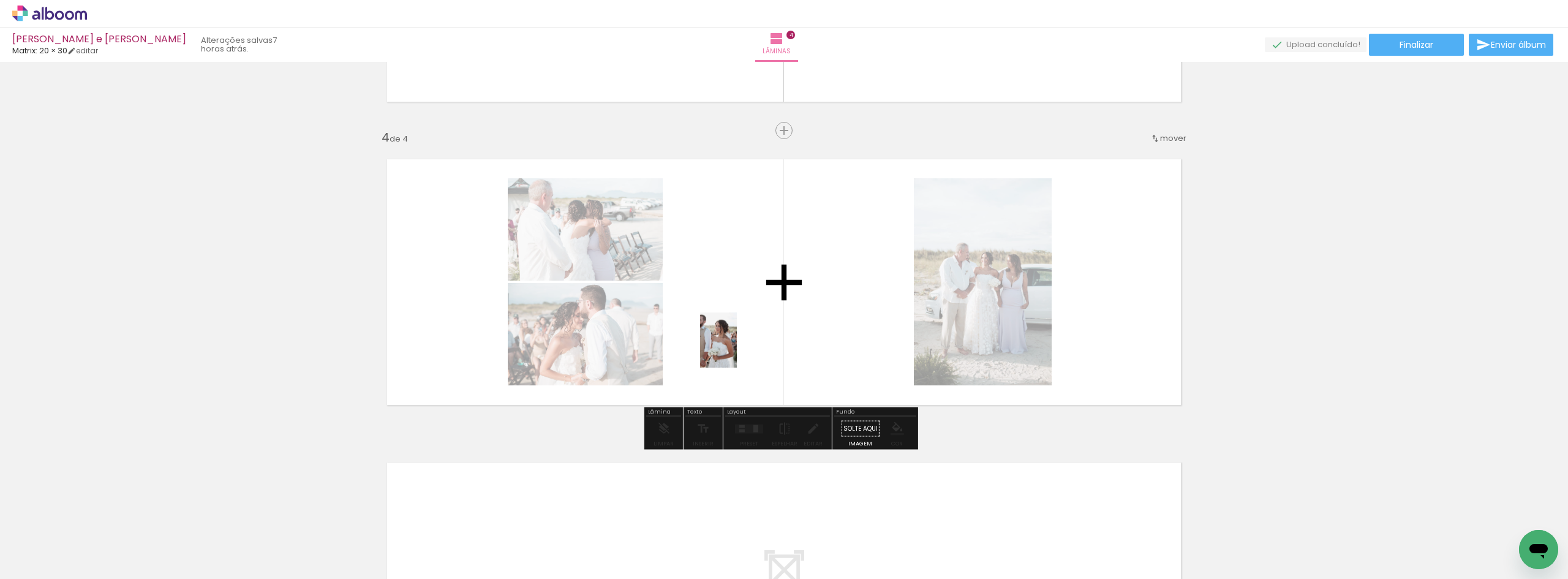
drag, startPoint x: 201, startPoint y: 532, endPoint x: 737, endPoint y: 349, distance: 566.4
click at [737, 349] on quentale-workspace at bounding box center [784, 289] width 1568 height 579
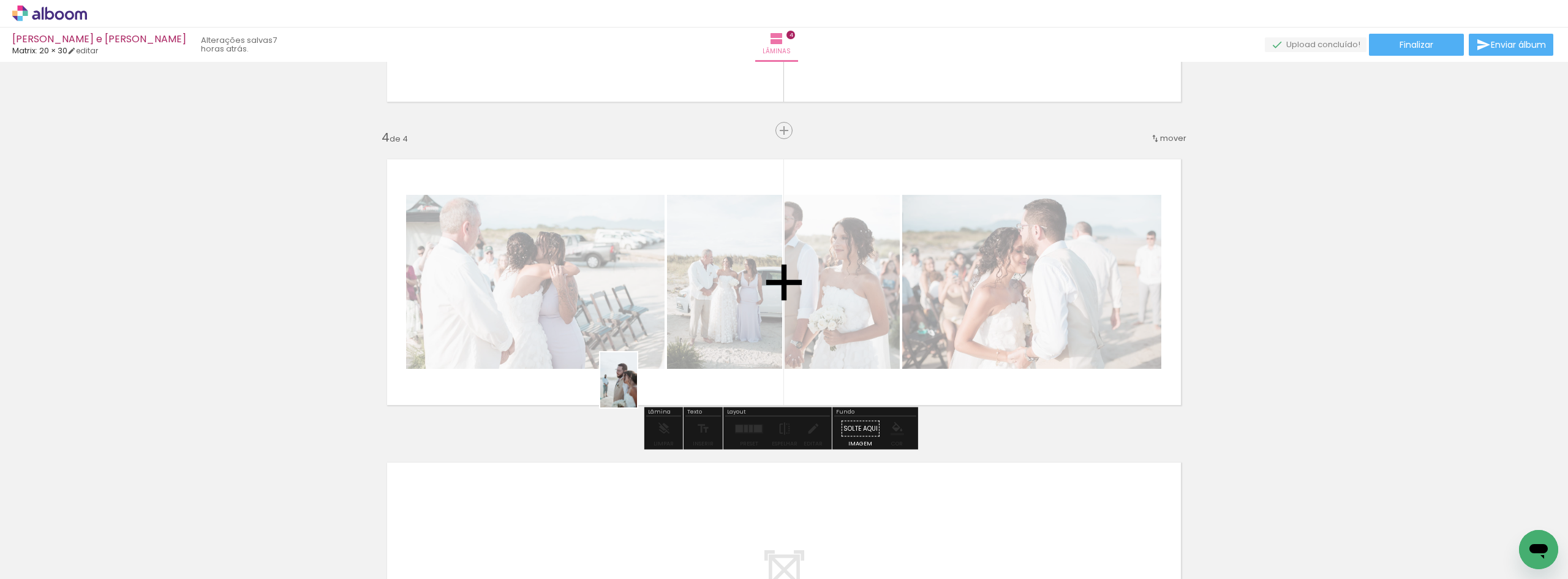
drag, startPoint x: 186, startPoint y: 530, endPoint x: 637, endPoint y: 389, distance: 472.5
click at [637, 389] on quentale-workspace at bounding box center [784, 289] width 1568 height 579
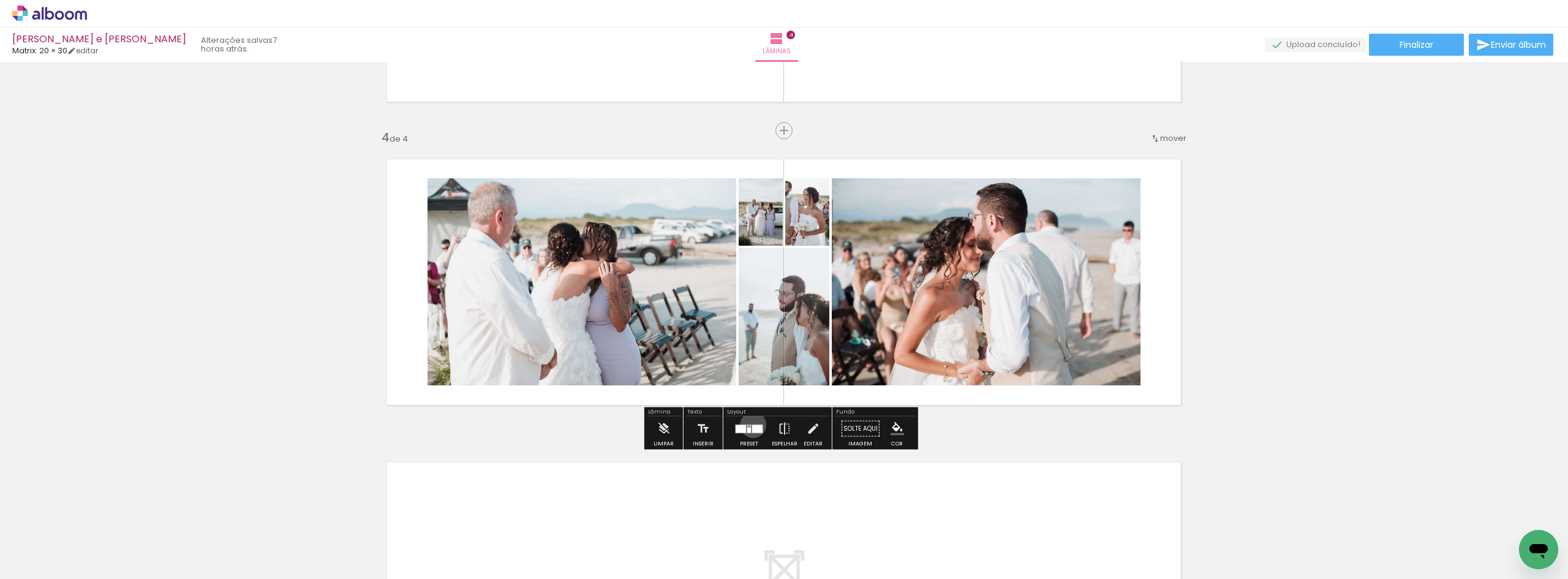
click at [752, 425] on div at bounding box center [757, 428] width 10 height 8
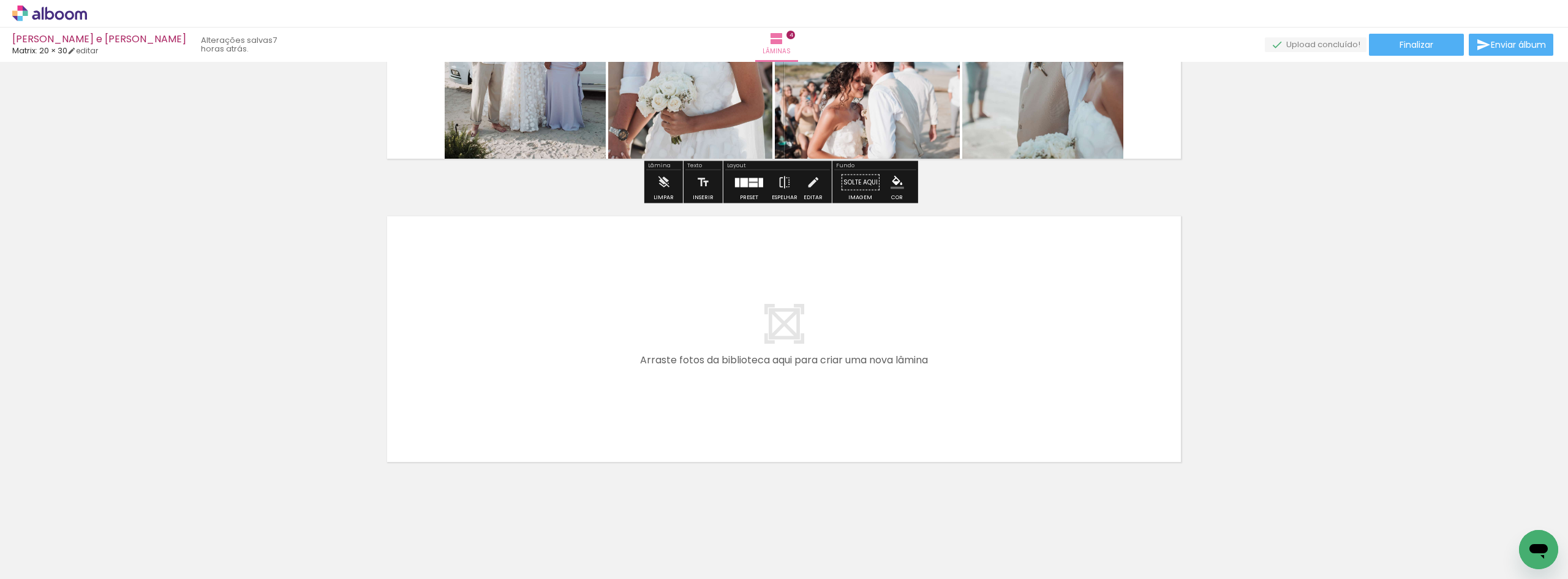
scroll to position [1124, 0]
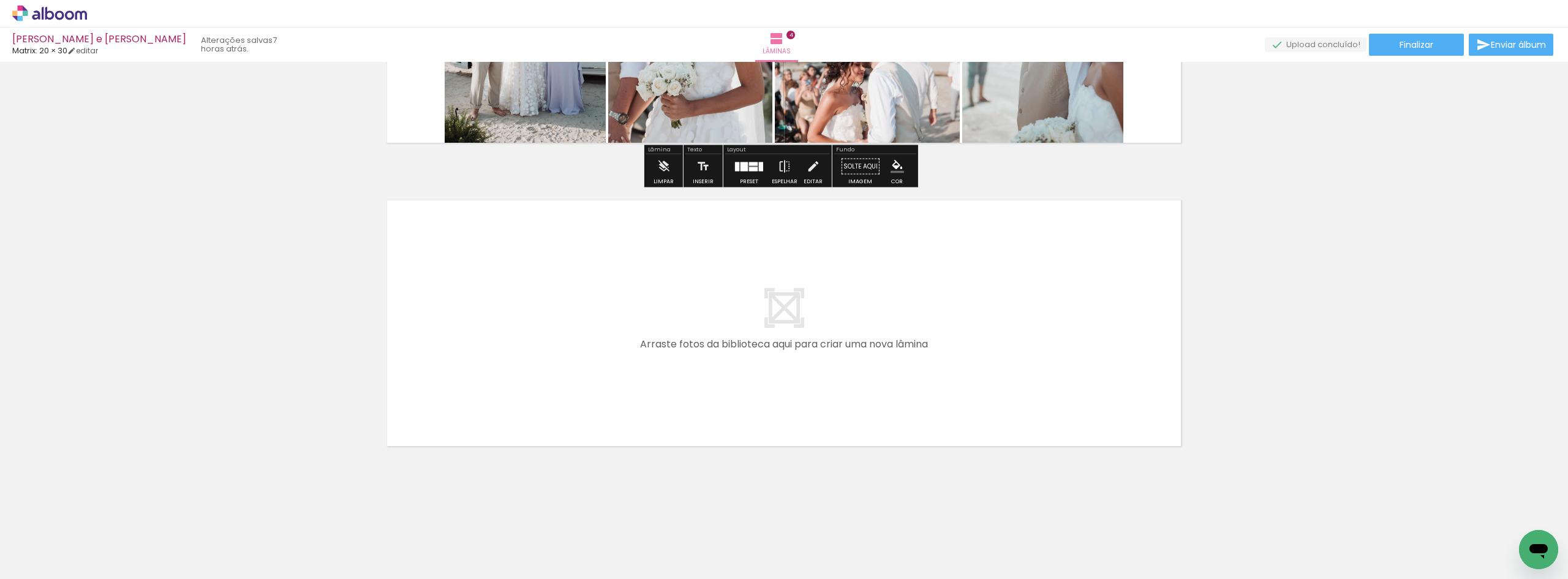
click at [561, 323] on quentale-layouter at bounding box center [784, 323] width 821 height 272
drag, startPoint x: 235, startPoint y: 501, endPoint x: 432, endPoint y: 369, distance: 237.1
click at [432, 369] on quentale-workspace at bounding box center [784, 289] width 1568 height 579
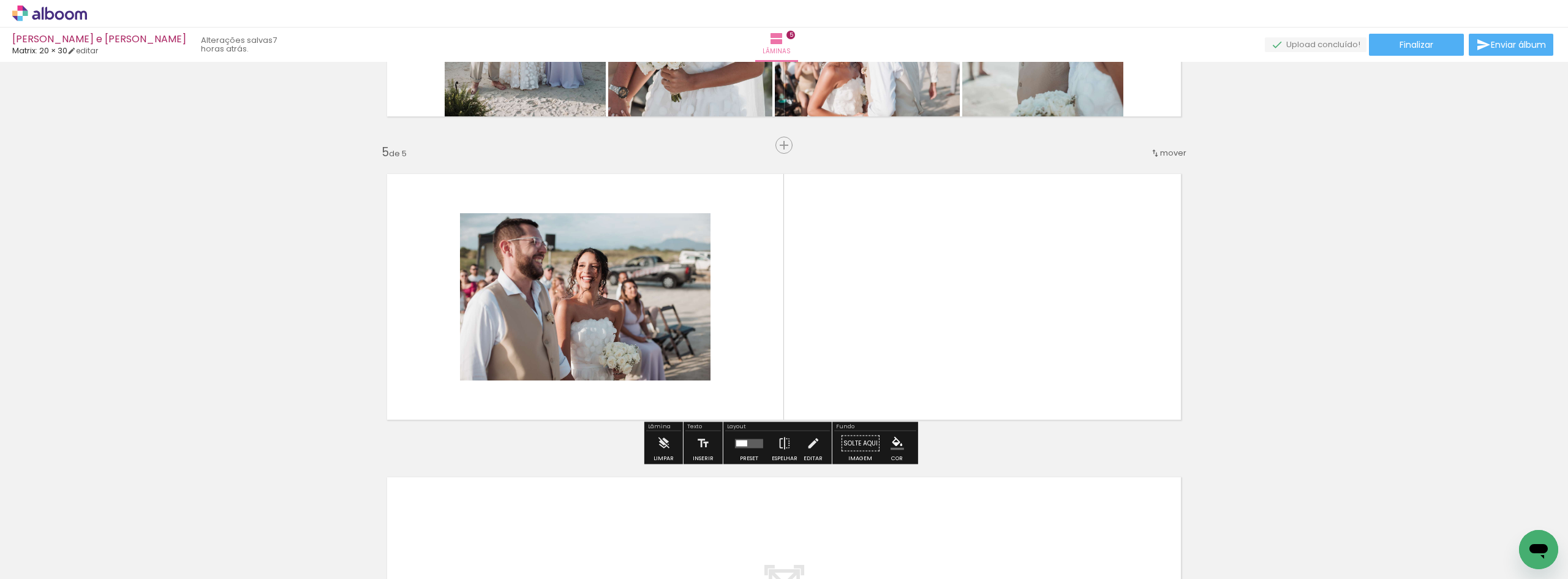
scroll to position [1165, 0]
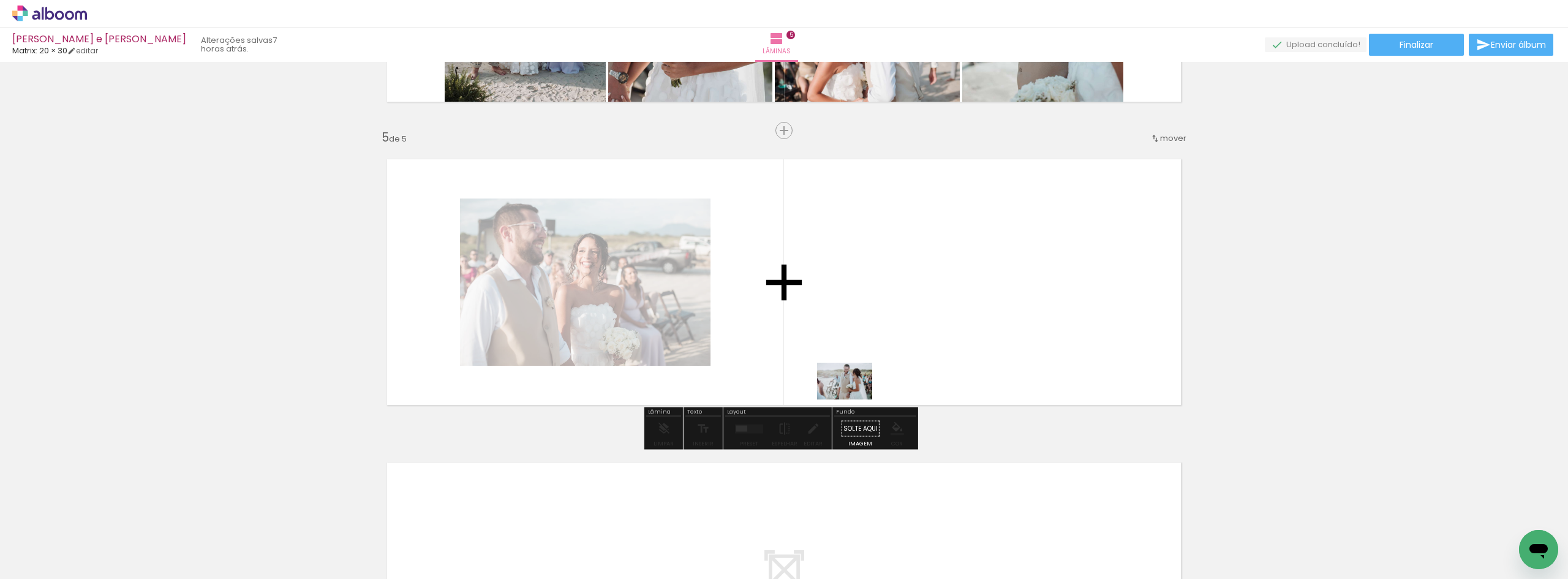
drag, startPoint x: 201, startPoint y: 544, endPoint x: 871, endPoint y: 355, distance: 696.1
click at [871, 355] on quentale-workspace at bounding box center [784, 289] width 1568 height 579
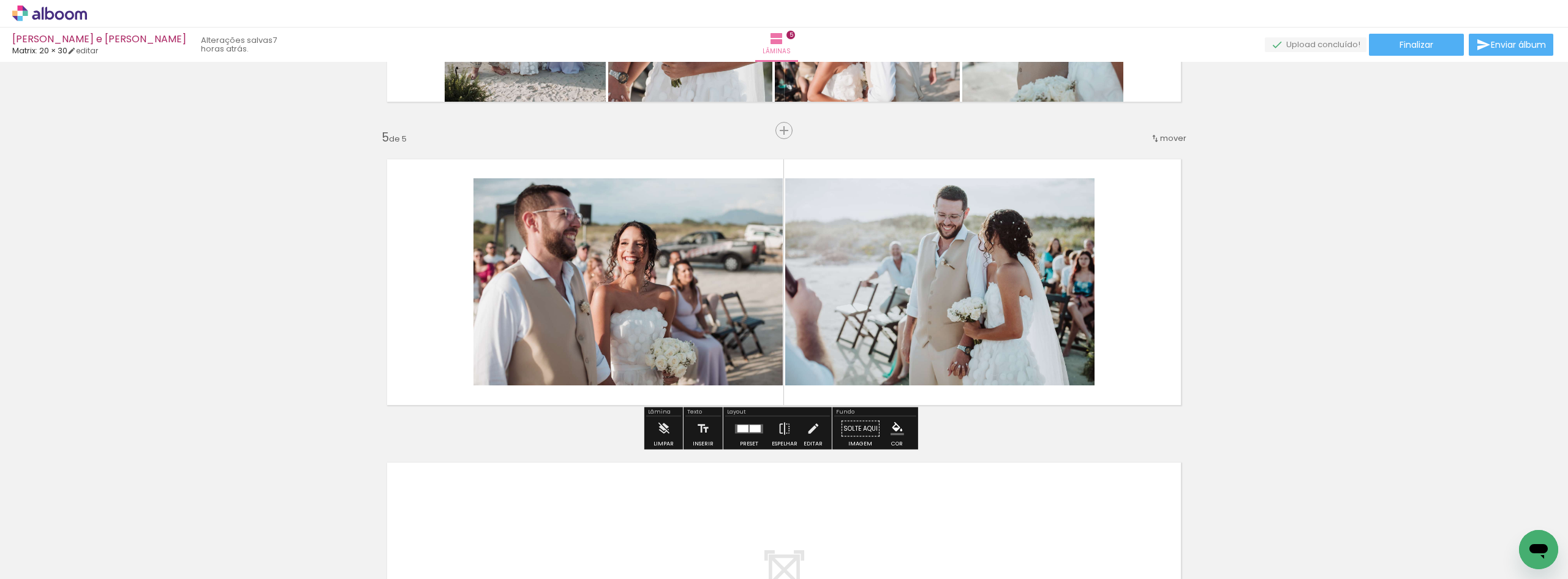
click at [651, 326] on quentale-photo at bounding box center [628, 282] width 309 height 207
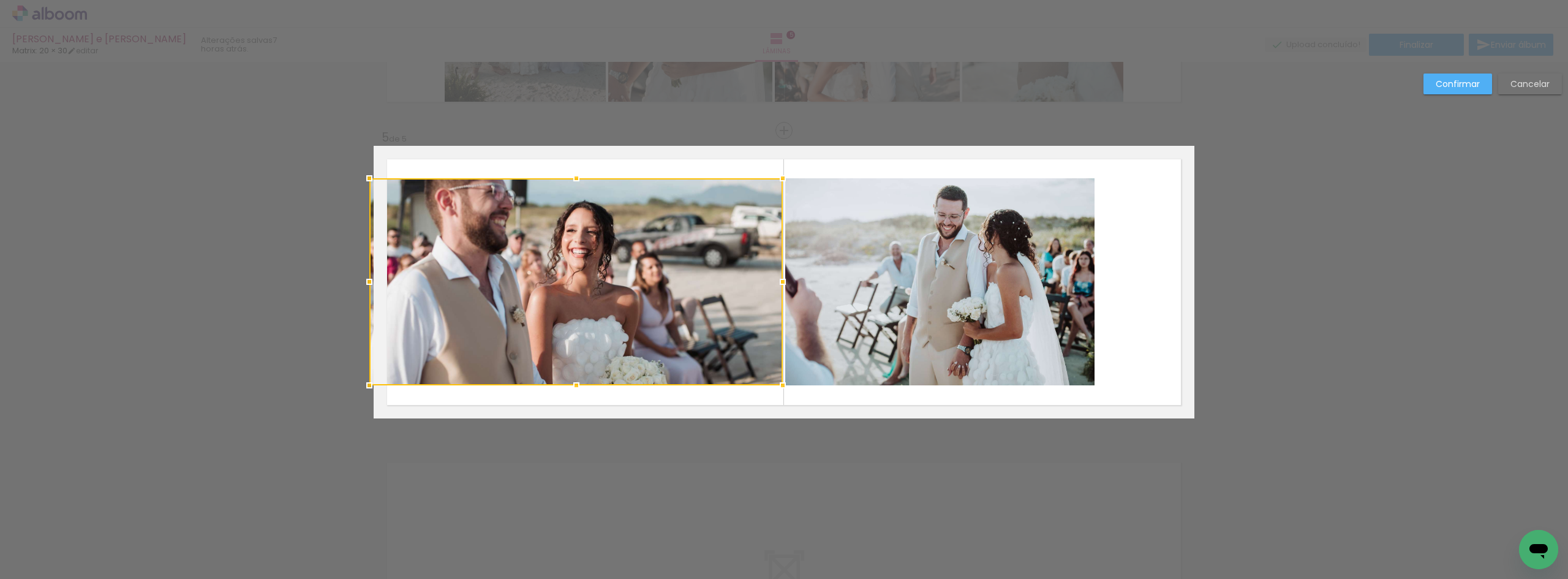
drag, startPoint x: 472, startPoint y: 285, endPoint x: 277, endPoint y: 270, distance: 195.6
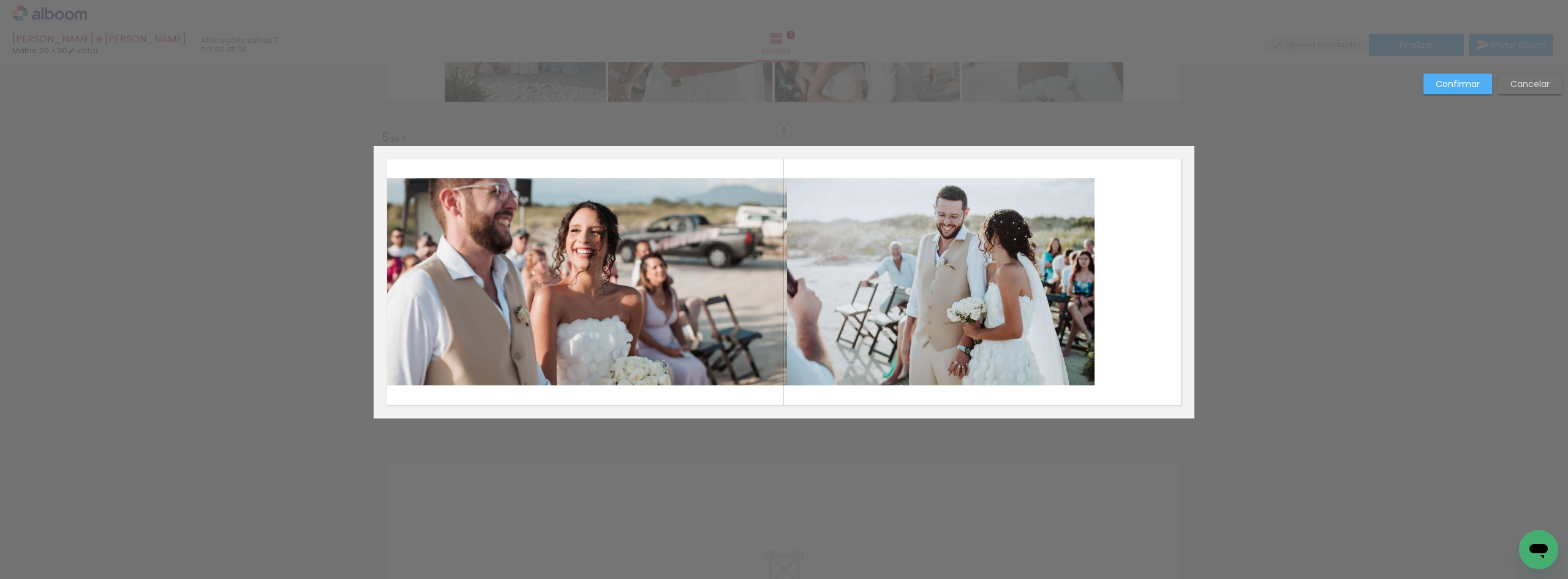
click at [550, 256] on quentale-photo at bounding box center [580, 282] width 414 height 207
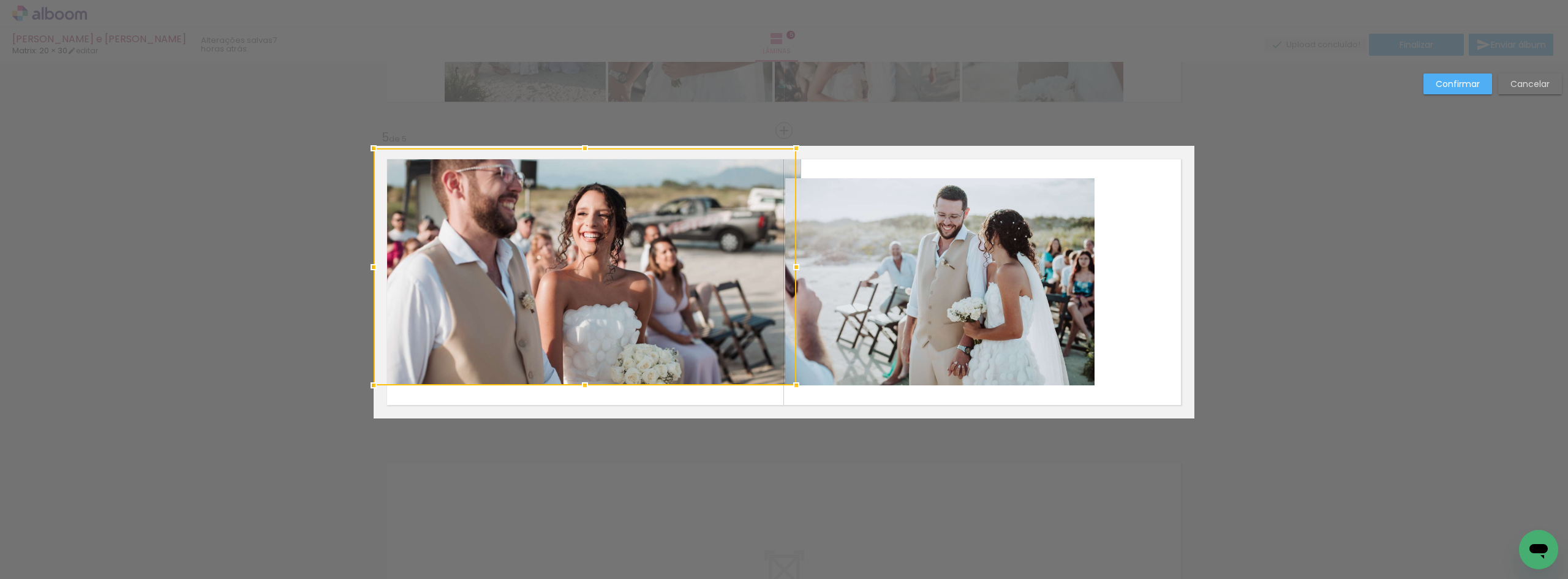
drag, startPoint x: 577, startPoint y: 176, endPoint x: 576, endPoint y: 130, distance: 46.0
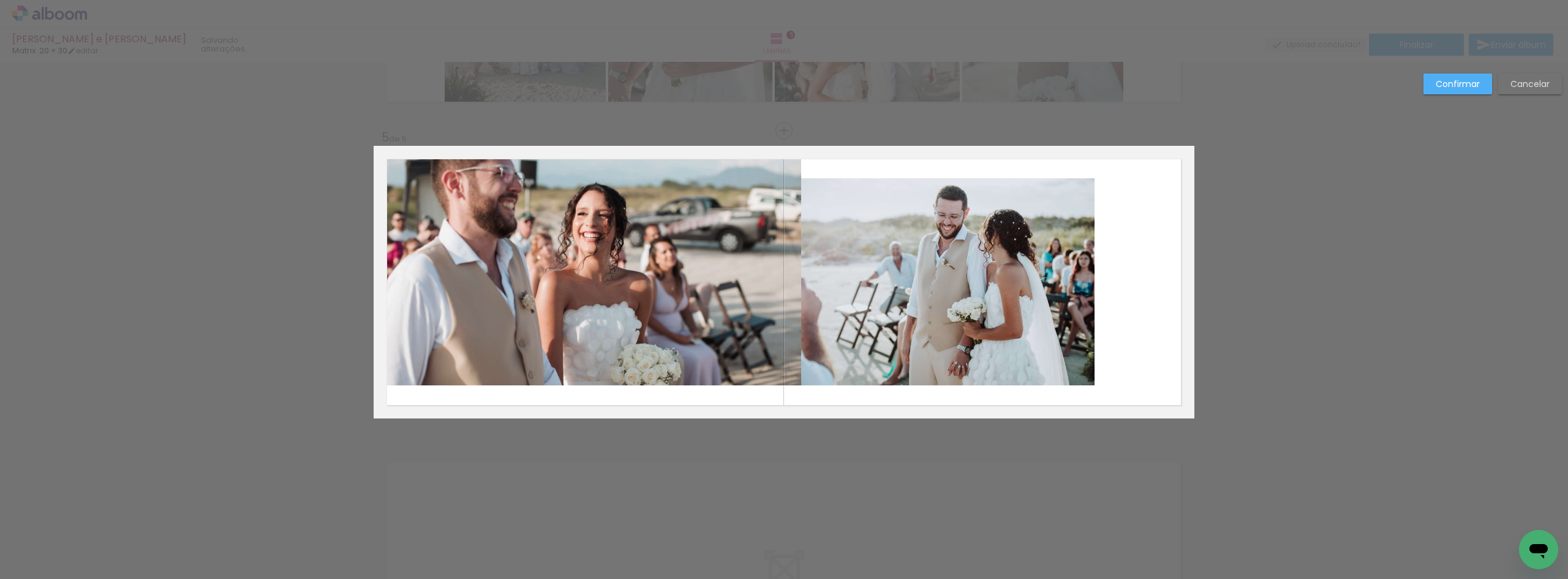
click at [577, 257] on quentale-photo at bounding box center [587, 267] width 427 height 237
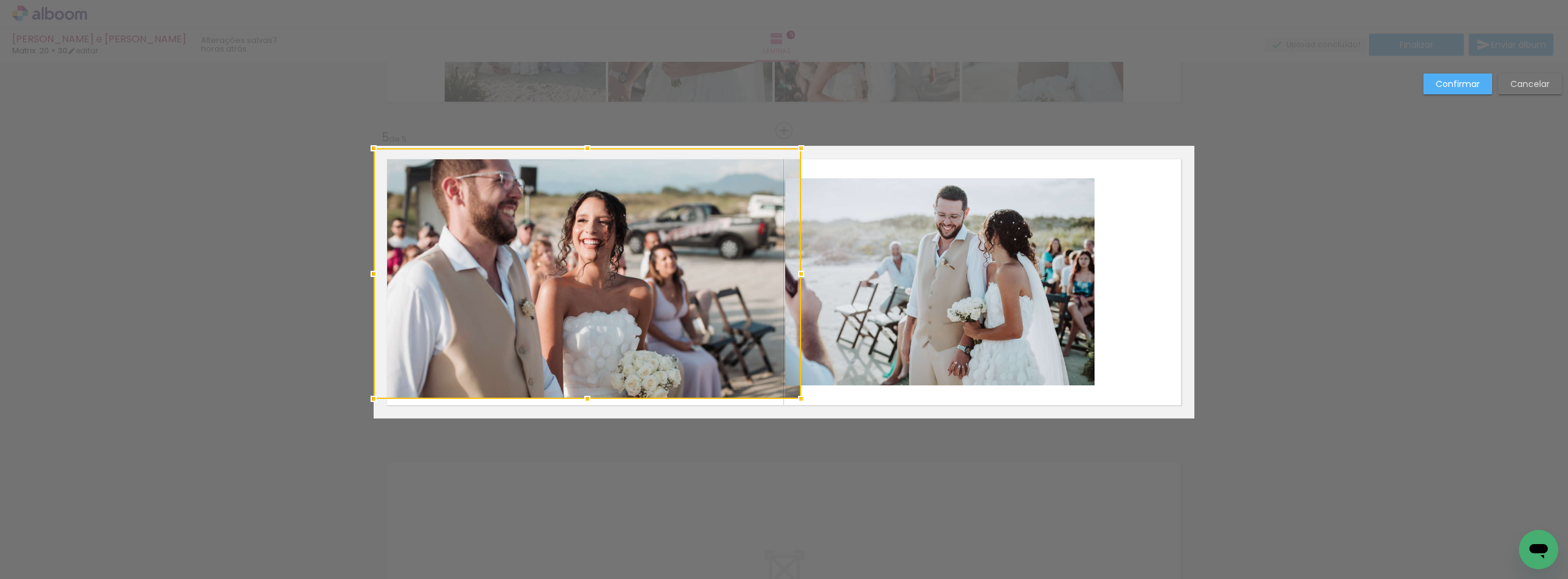
drag, startPoint x: 587, startPoint y: 390, endPoint x: 581, endPoint y: 442, distance: 52.3
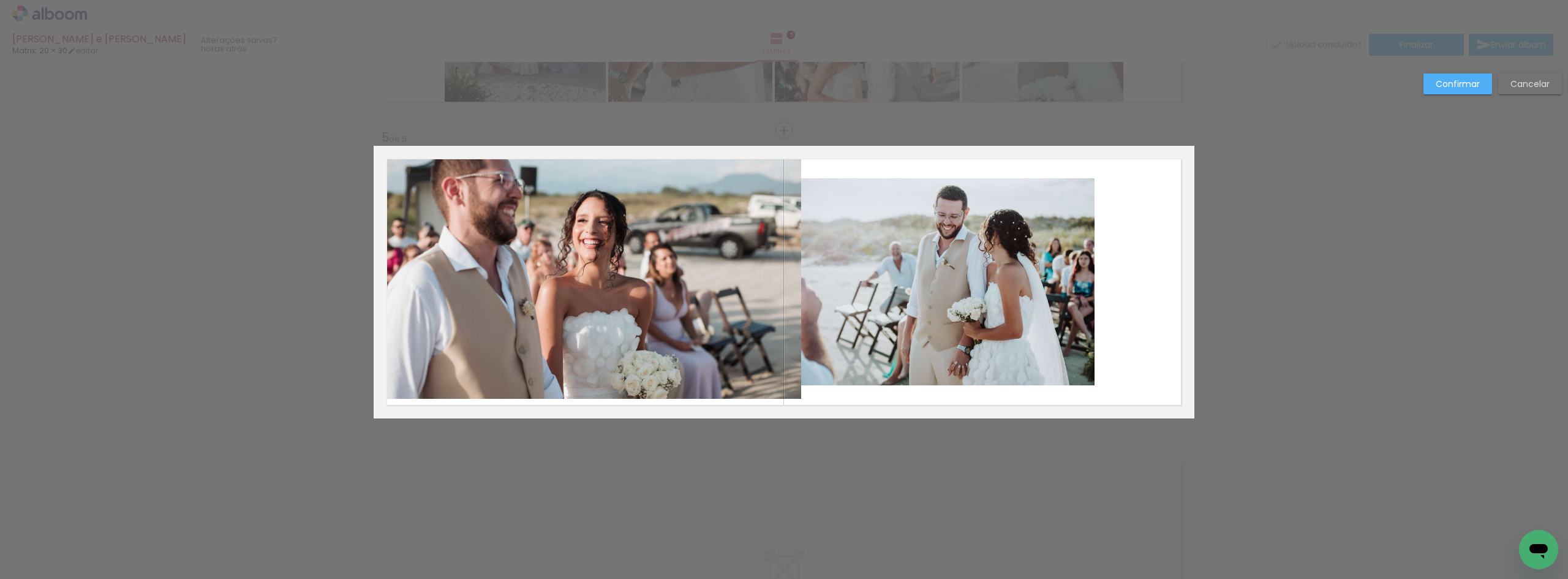
click at [578, 374] on quentale-photo at bounding box center [587, 274] width 427 height 251
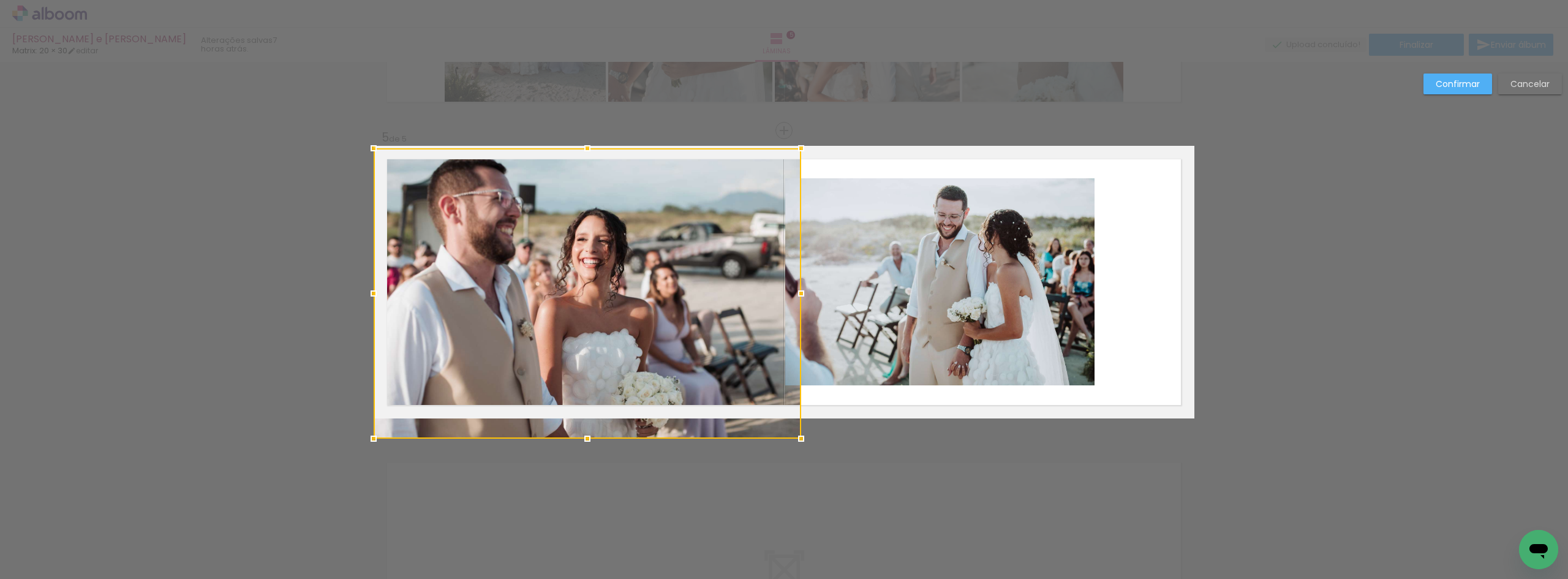
drag, startPoint x: 582, startPoint y: 402, endPoint x: 583, endPoint y: 433, distance: 31.0
click at [583, 433] on div at bounding box center [587, 439] width 25 height 25
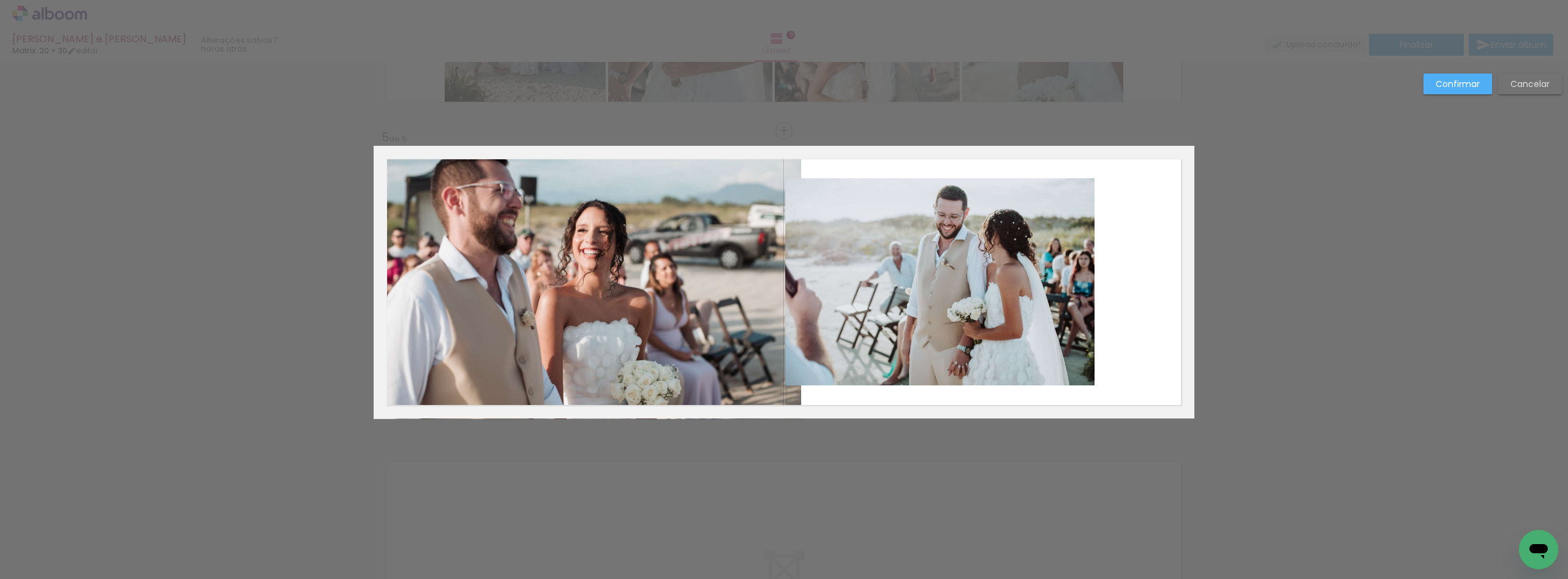
drag, startPoint x: 728, startPoint y: 301, endPoint x: 771, endPoint y: 291, distance: 44.1
click at [727, 301] on quentale-photo at bounding box center [587, 284] width 427 height 271
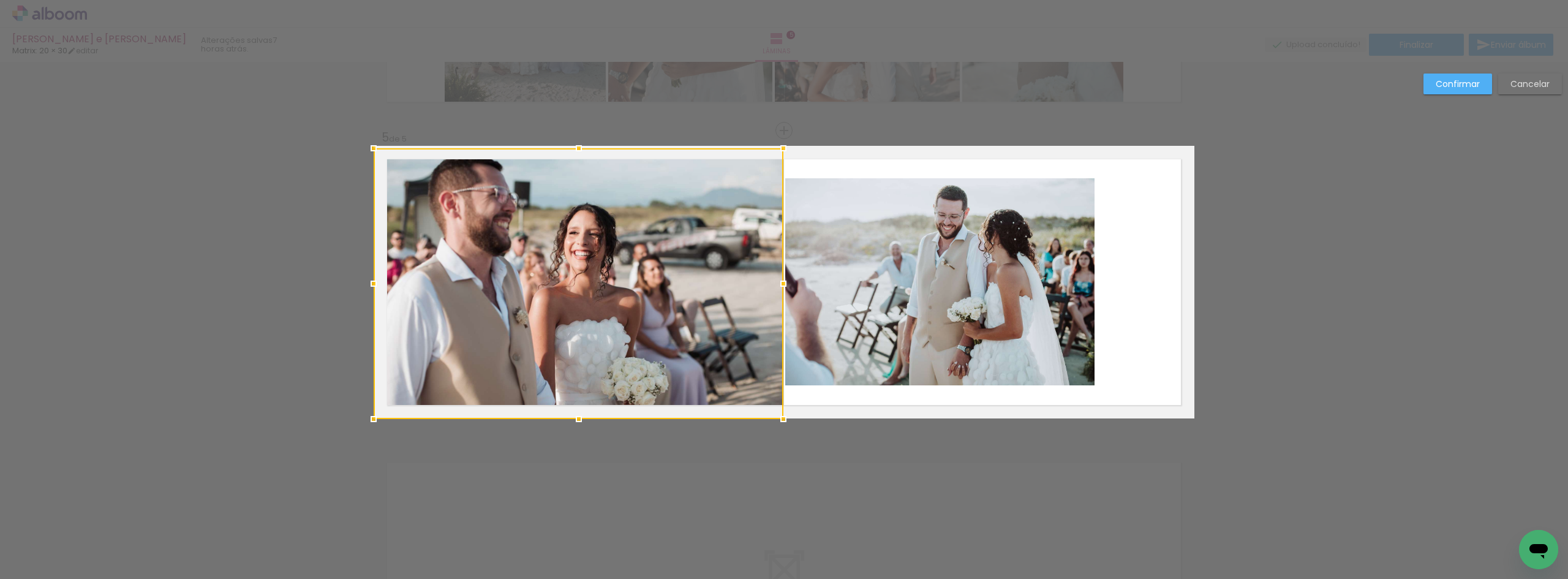
drag, startPoint x: 798, startPoint y: 284, endPoint x: 780, endPoint y: 280, distance: 18.4
click at [780, 280] on div at bounding box center [784, 284] width 25 height 25
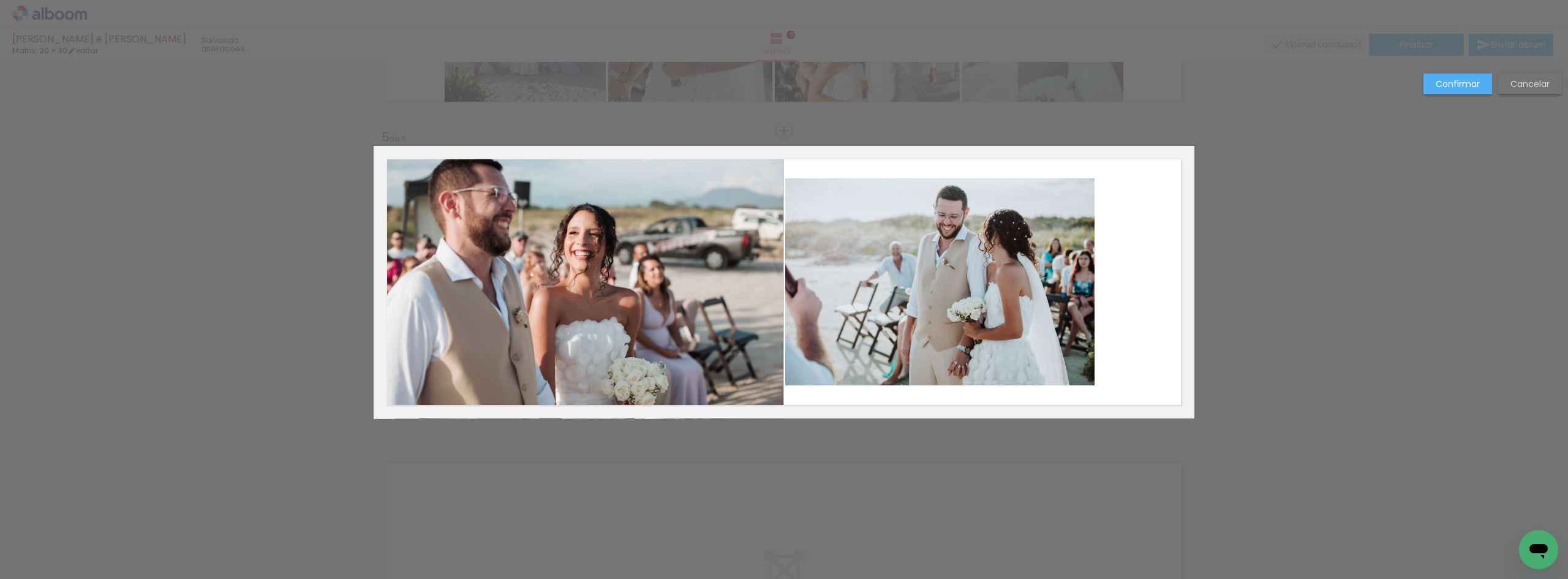
click at [850, 270] on quentale-photo at bounding box center [939, 282] width 309 height 207
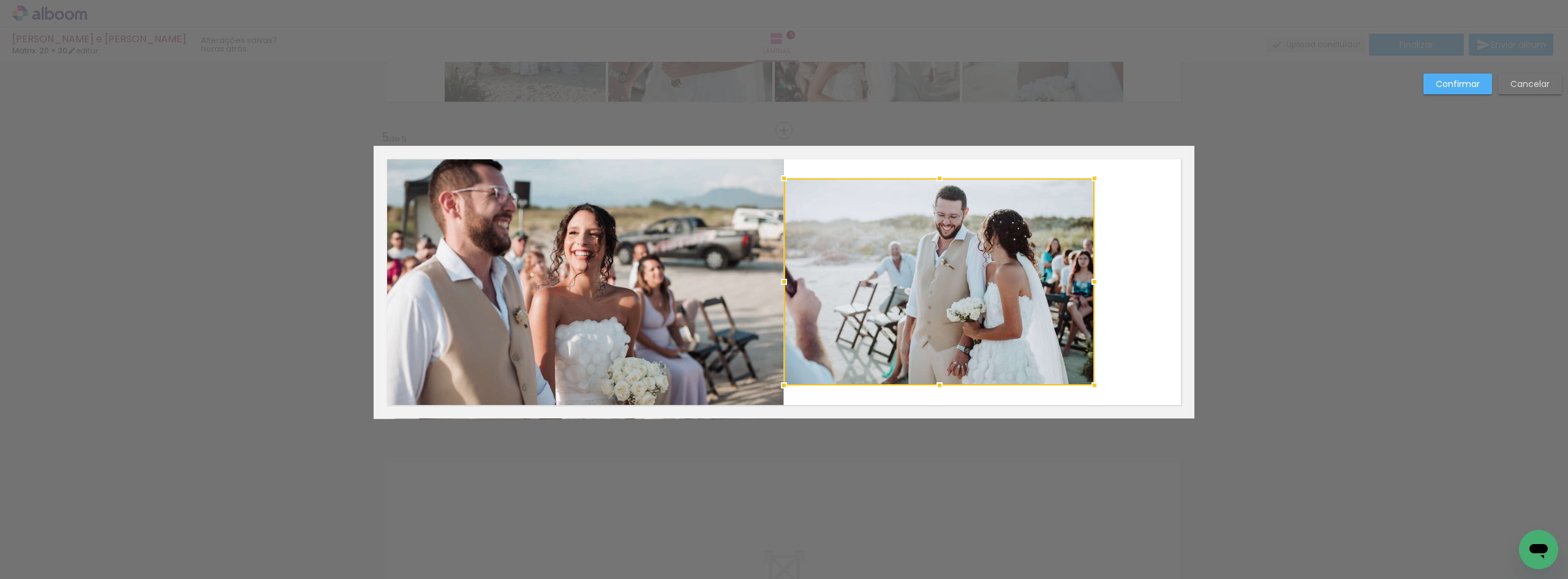
click at [783, 280] on div at bounding box center [784, 282] width 25 height 25
click at [724, 283] on quentale-photo at bounding box center [579, 284] width 410 height 271
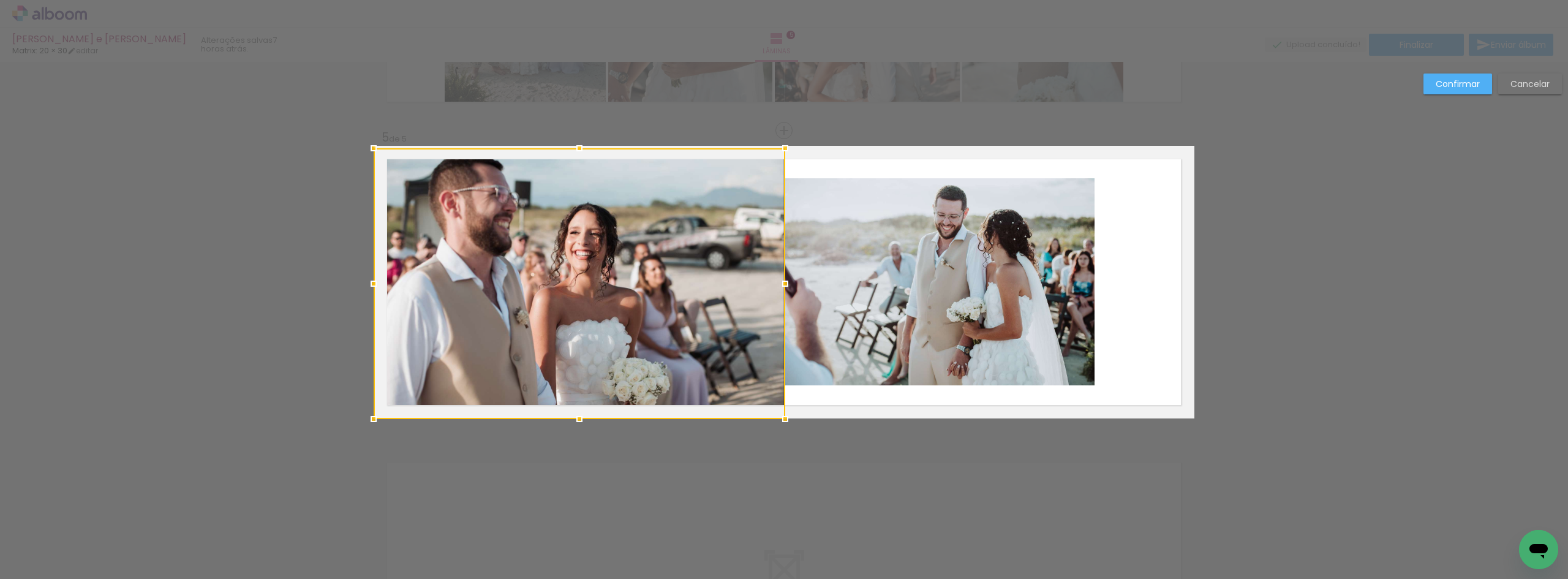
click at [785, 281] on div at bounding box center [785, 284] width 25 height 25
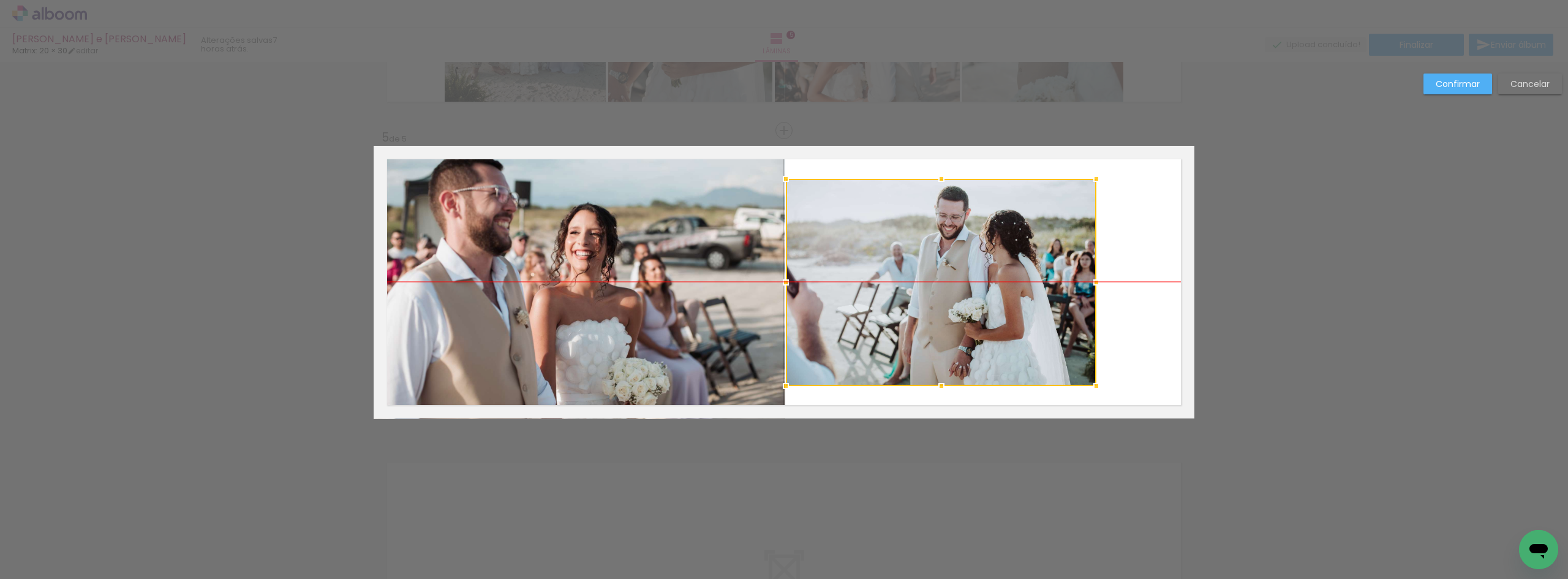
click at [868, 240] on div at bounding box center [941, 283] width 311 height 207
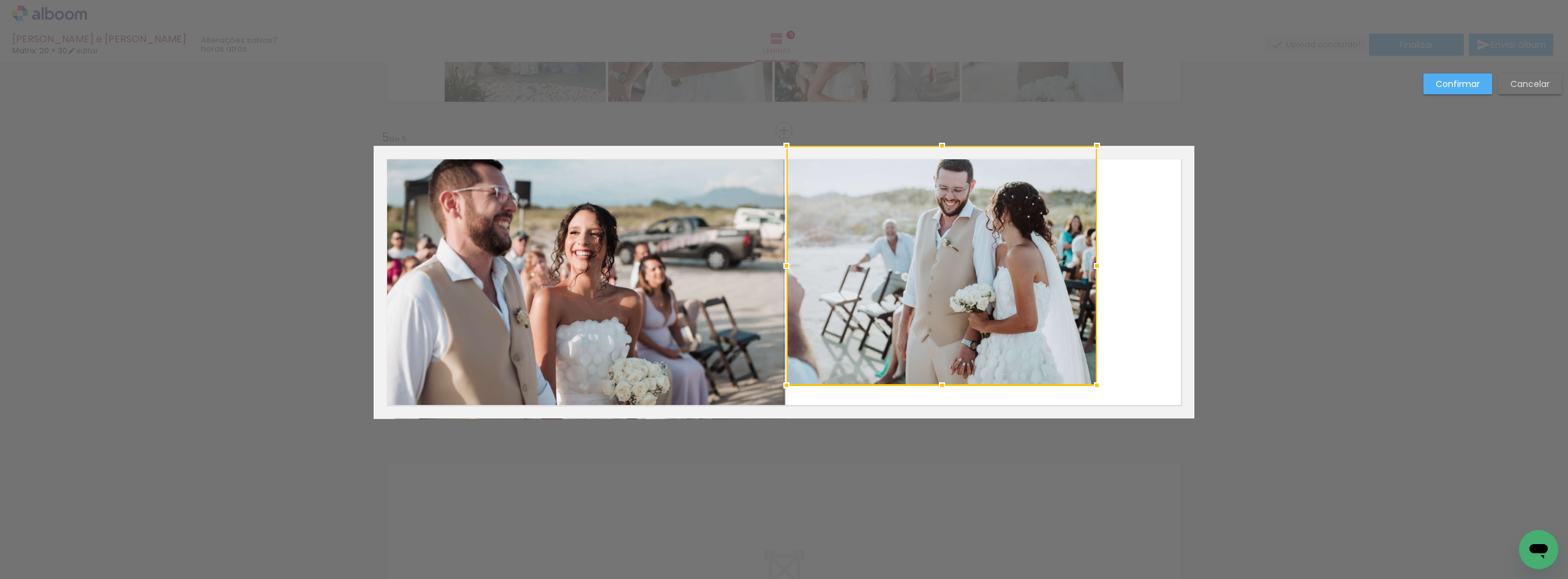
drag, startPoint x: 942, startPoint y: 178, endPoint x: 938, endPoint y: 138, distance: 40.2
click at [938, 138] on div at bounding box center [942, 146] width 25 height 25
click at [1023, 276] on quentale-photo at bounding box center [942, 265] width 311 height 240
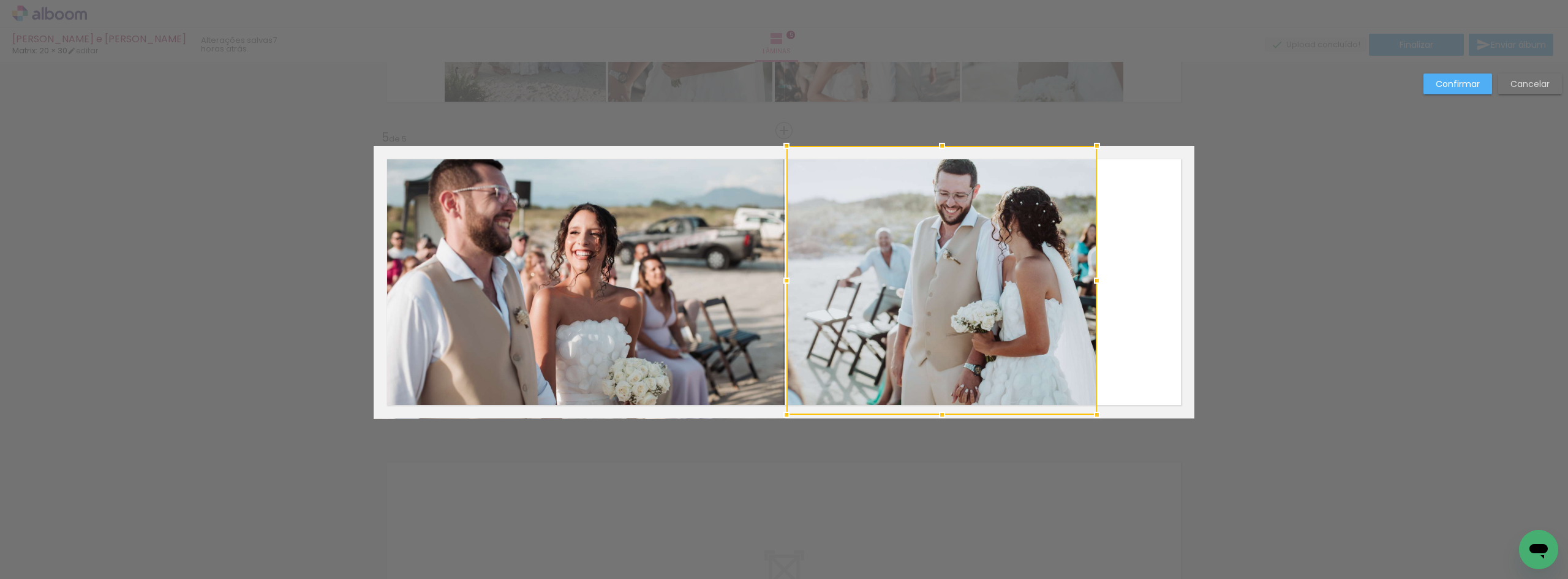
drag, startPoint x: 938, startPoint y: 381, endPoint x: 948, endPoint y: 424, distance: 44.1
click at [943, 425] on div at bounding box center [942, 415] width 25 height 25
click at [969, 387] on quentale-photo at bounding box center [942, 280] width 311 height 270
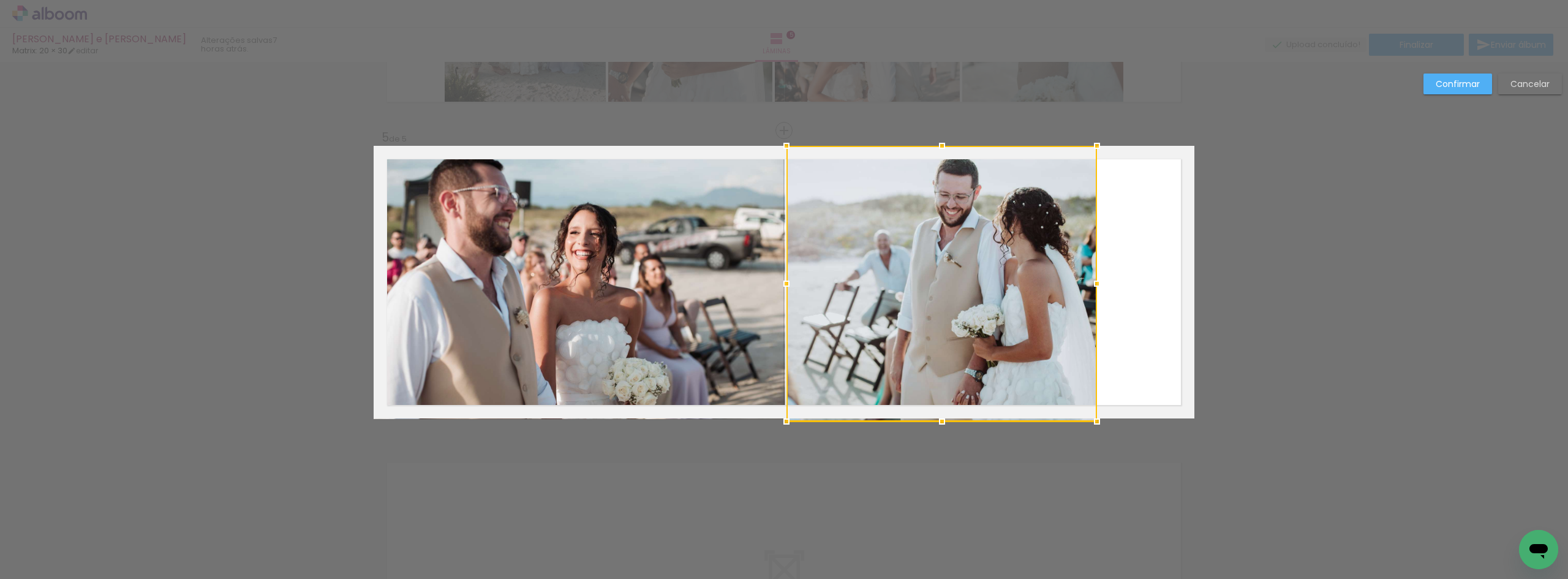
drag, startPoint x: 938, startPoint y: 420, endPoint x: 944, endPoint y: 430, distance: 11.7
click at [944, 429] on div at bounding box center [942, 422] width 25 height 25
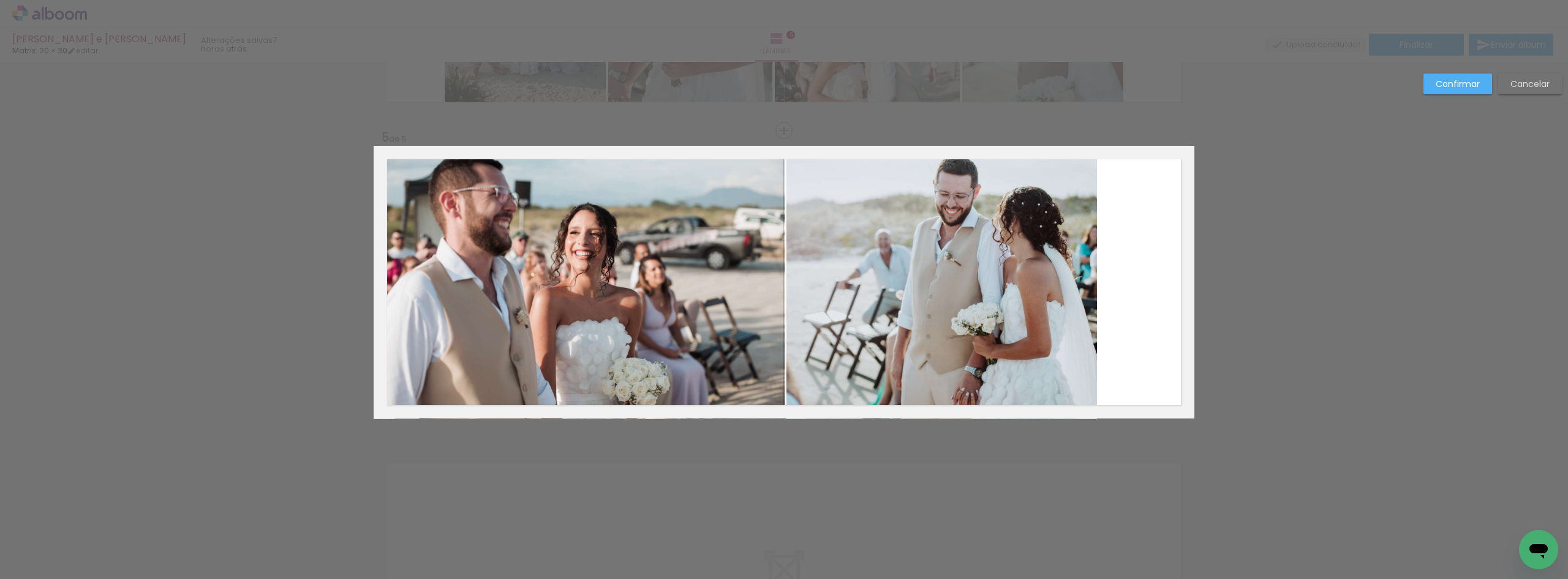
click at [1005, 333] on quentale-photo at bounding box center [942, 282] width 311 height 273
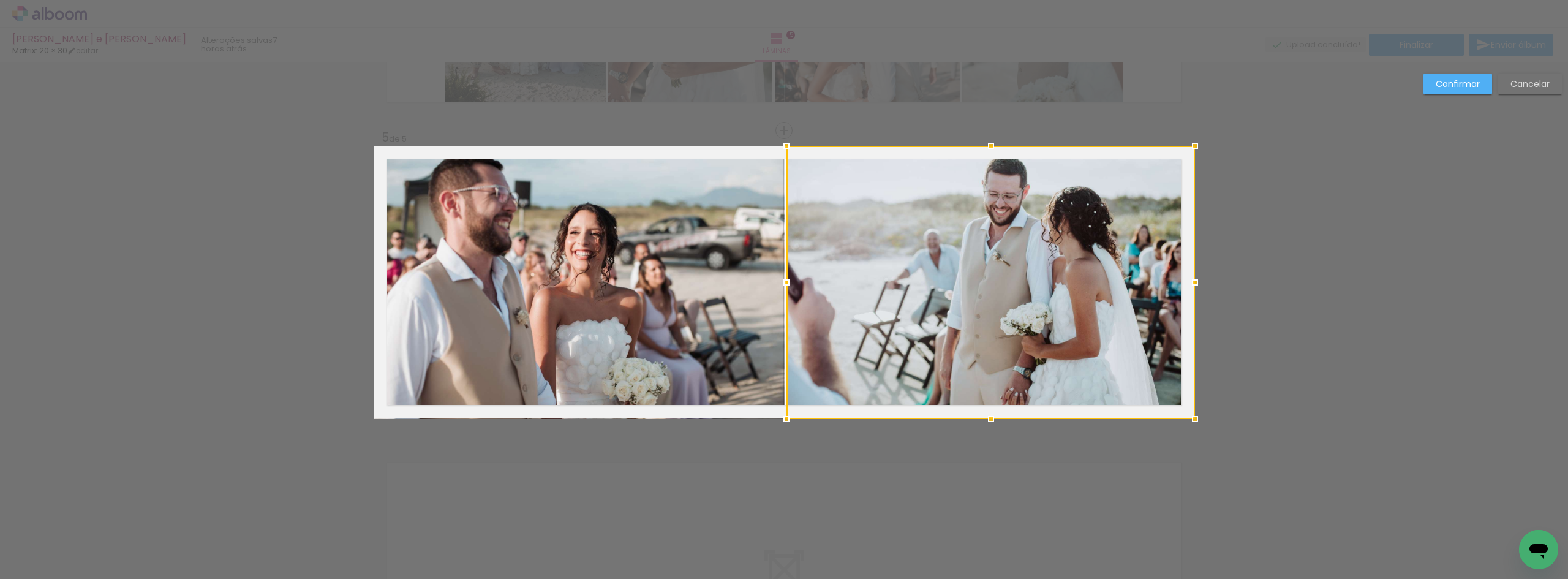
drag, startPoint x: 1092, startPoint y: 278, endPoint x: 1220, endPoint y: 269, distance: 128.3
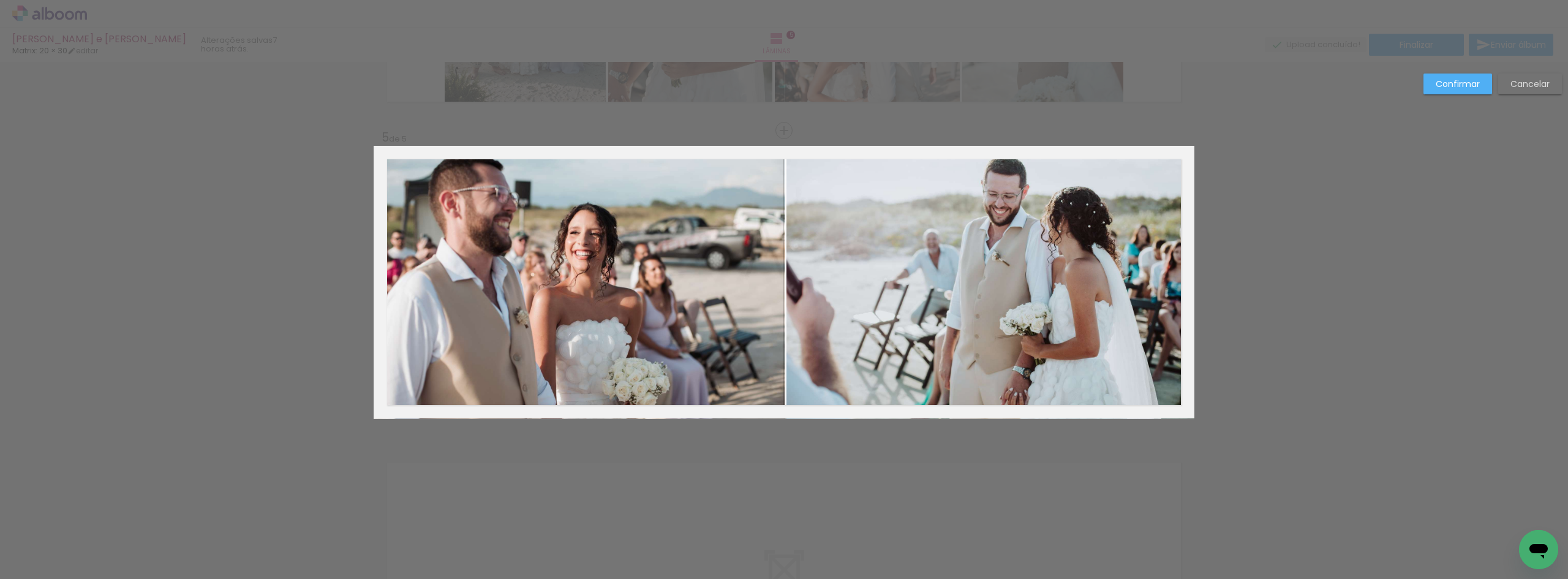
click at [808, 270] on quentale-photo at bounding box center [990, 282] width 408 height 273
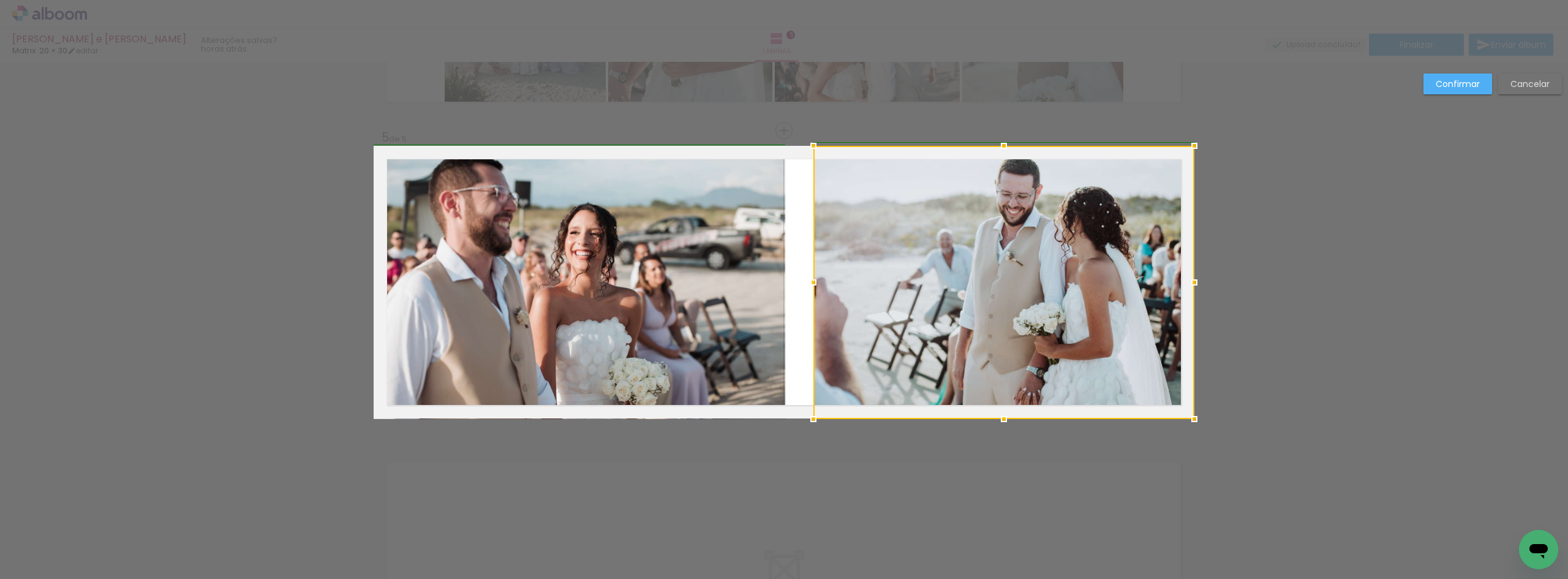
click at [776, 281] on album-spread "5 de 5" at bounding box center [784, 282] width 821 height 272
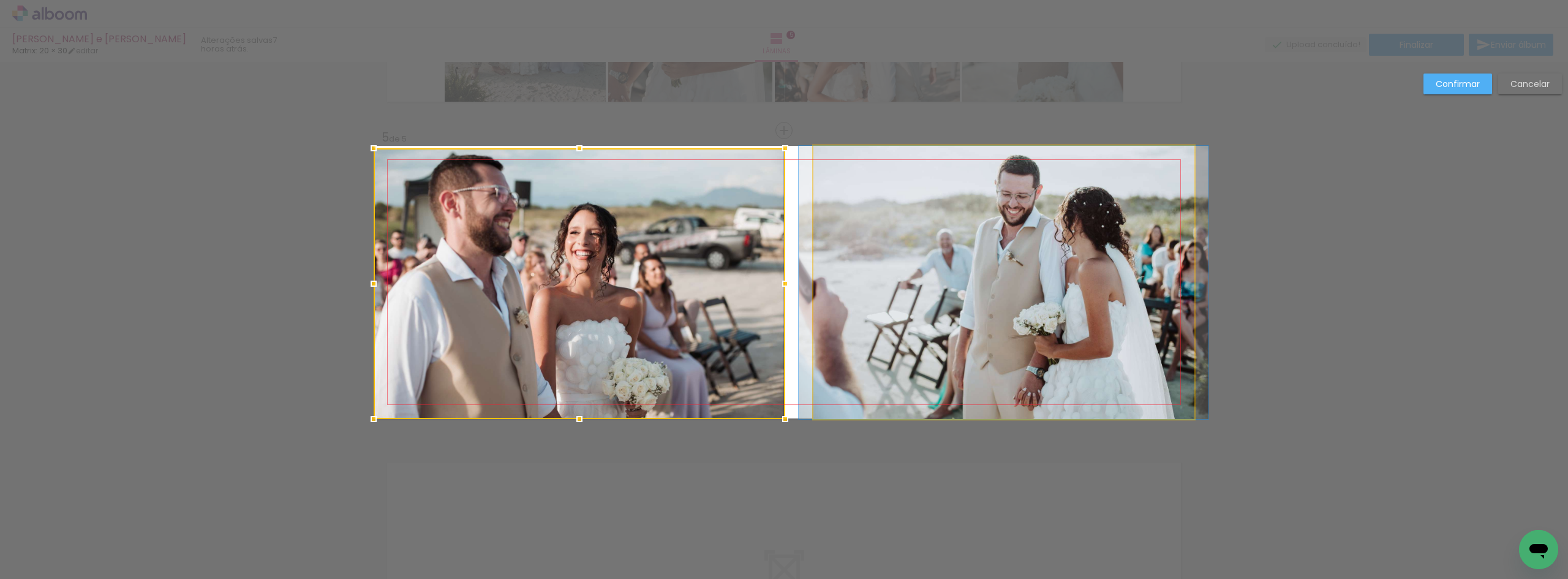
click at [816, 283] on quentale-photo at bounding box center [1004, 282] width 381 height 273
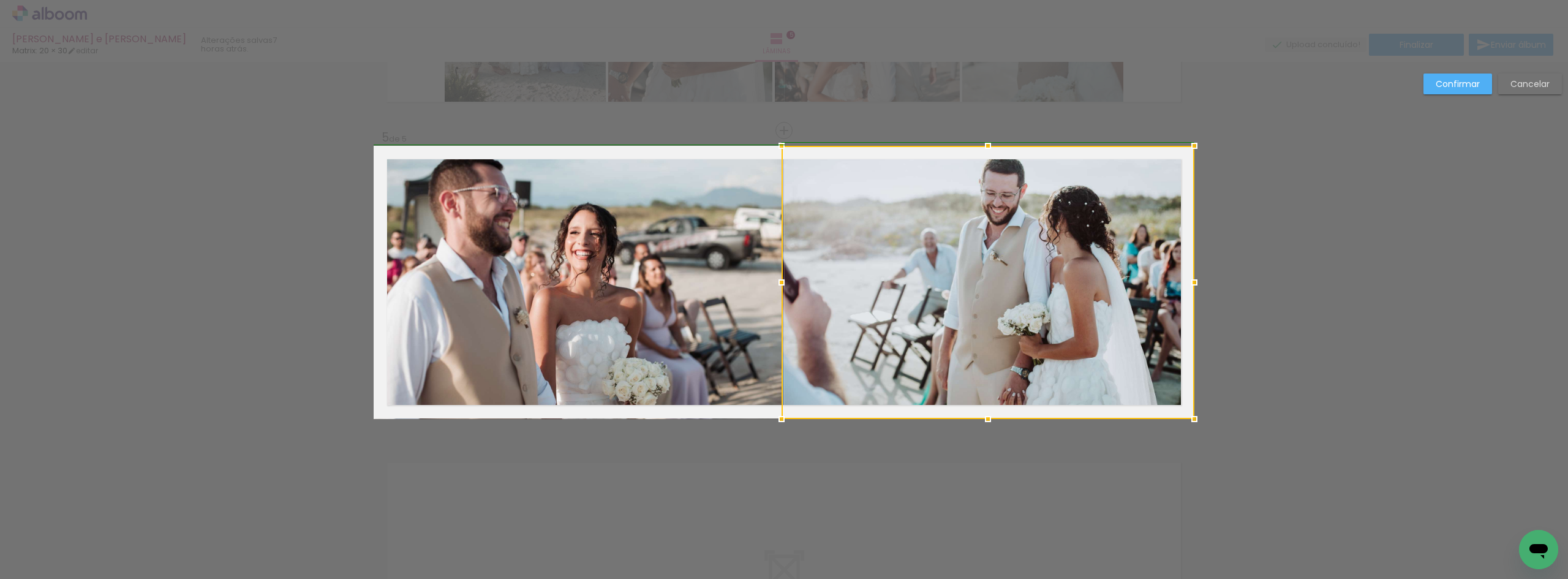
drag, startPoint x: 811, startPoint y: 286, endPoint x: 776, endPoint y: 286, distance: 35.0
click at [776, 286] on div at bounding box center [781, 283] width 25 height 25
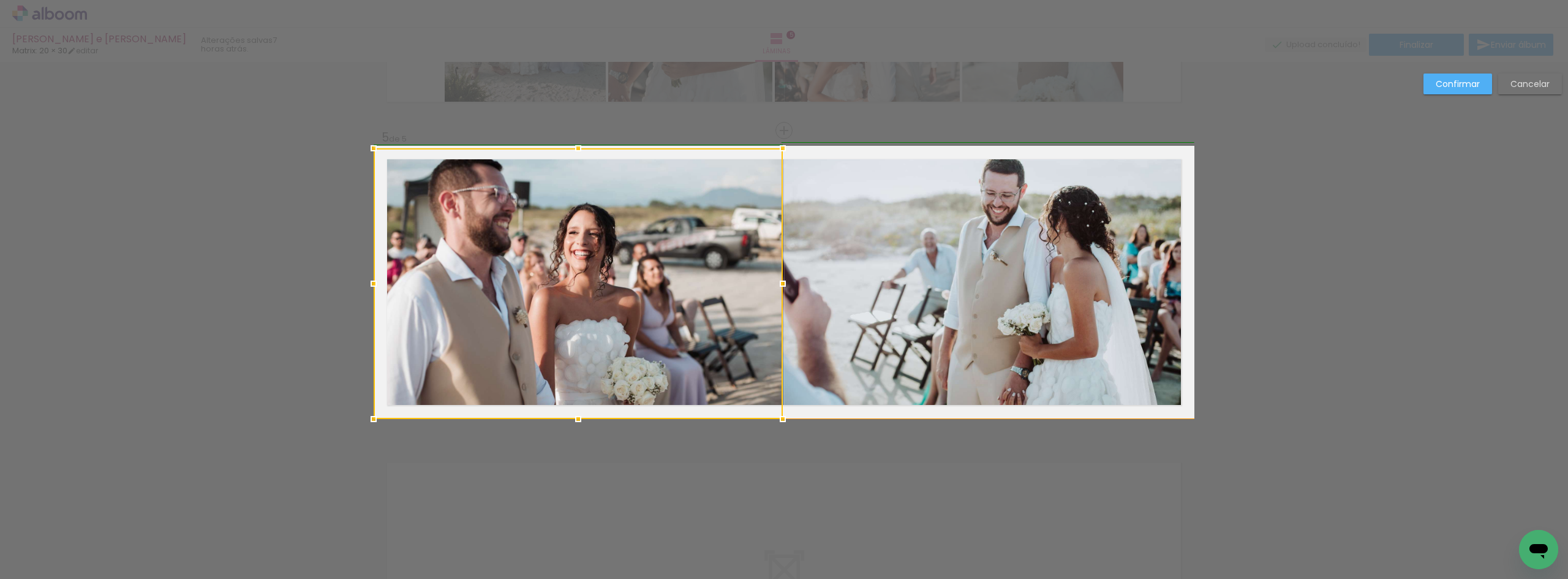
drag, startPoint x: 784, startPoint y: 283, endPoint x: 792, endPoint y: 283, distance: 8.0
click at [792, 283] on album-spread "5 de 5" at bounding box center [784, 282] width 821 height 272
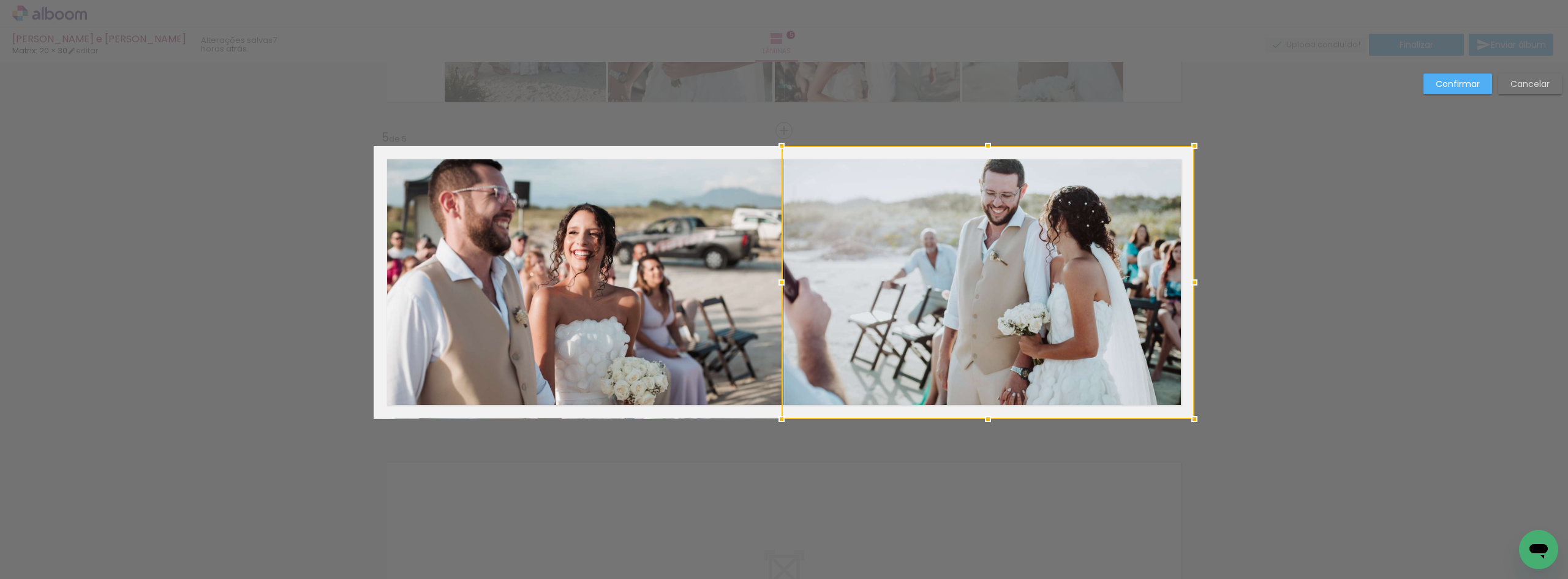
click at [804, 286] on div at bounding box center [988, 282] width 413 height 273
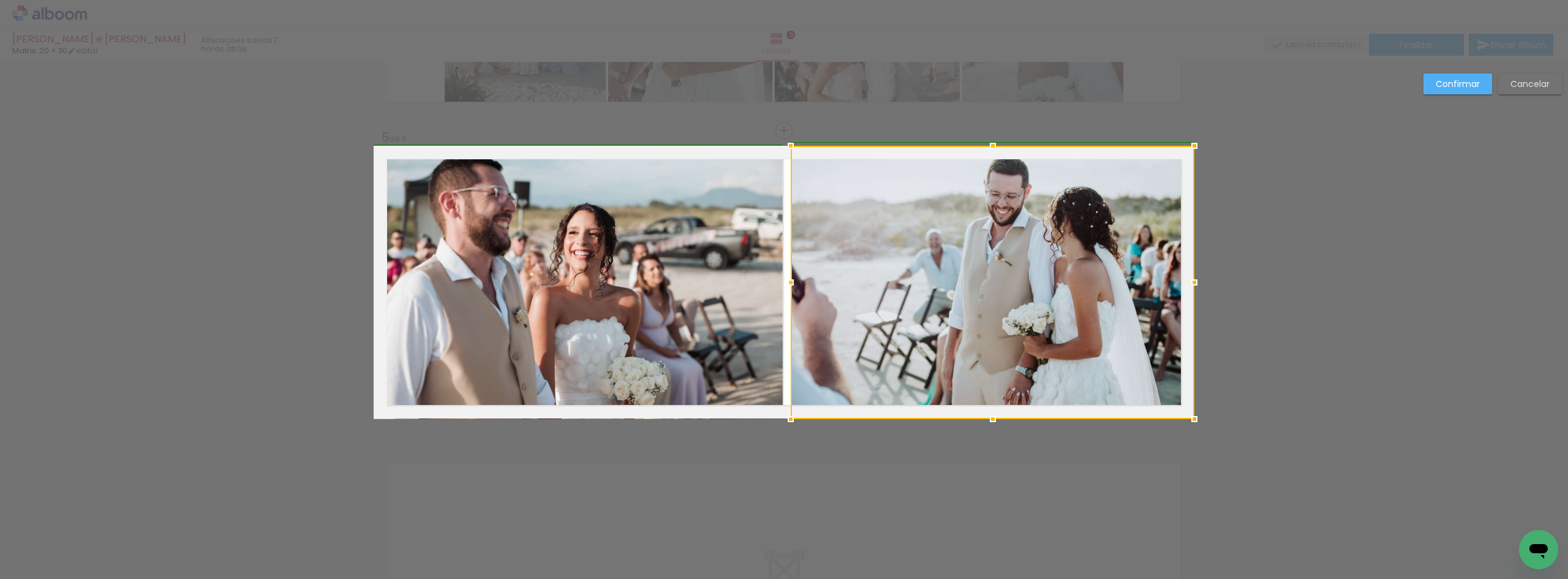
click at [781, 281] on div at bounding box center [791, 283] width 25 height 25
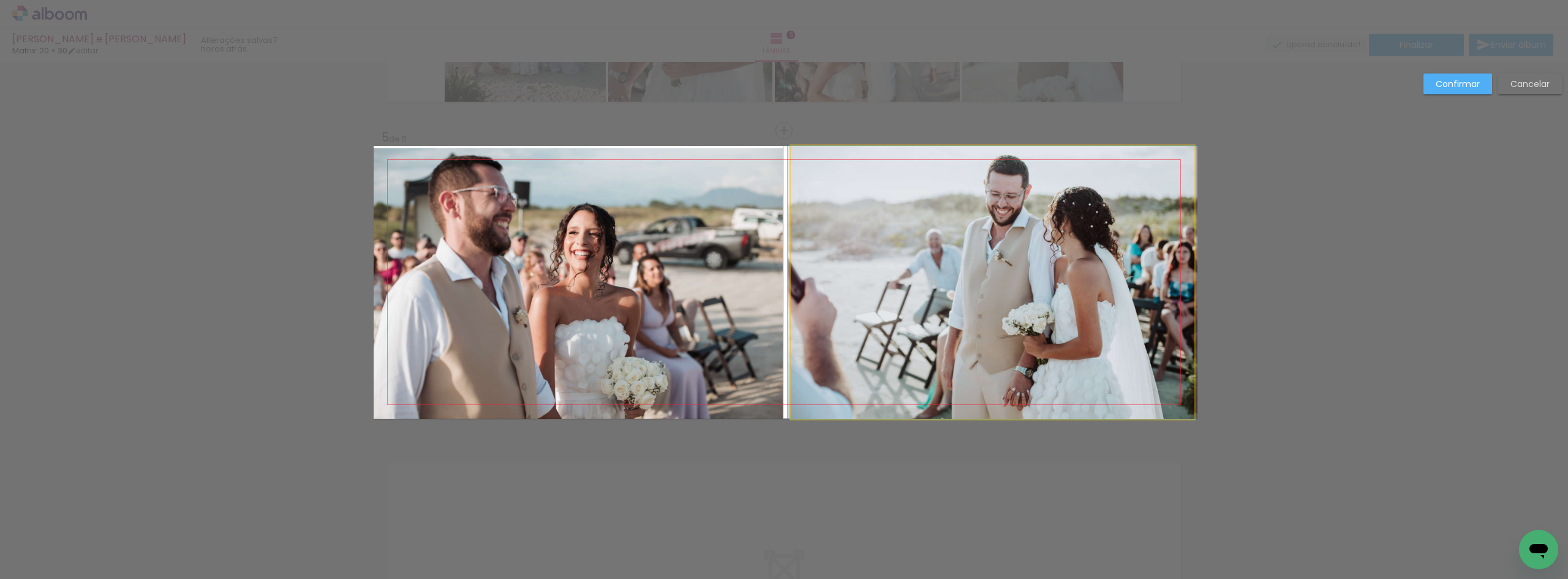
click at [793, 281] on quentale-photo at bounding box center [992, 282] width 403 height 273
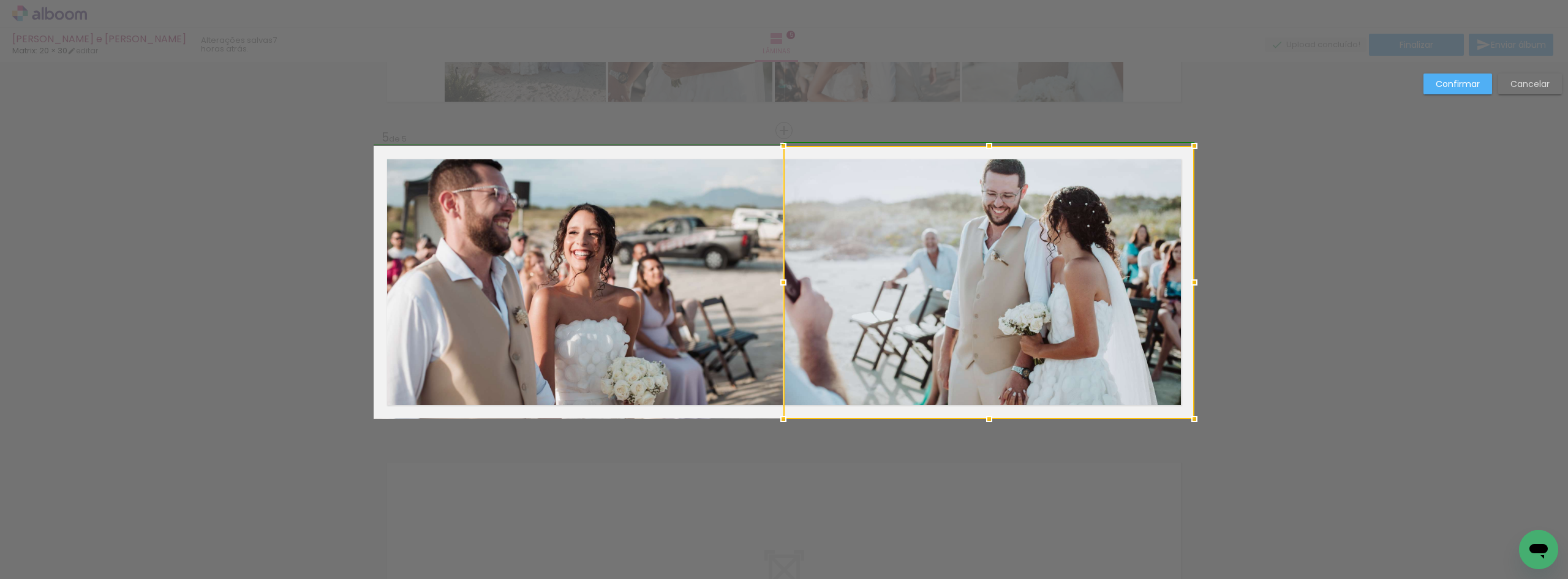
drag, startPoint x: 791, startPoint y: 283, endPoint x: 784, endPoint y: 284, distance: 7.1
click at [784, 284] on div at bounding box center [784, 283] width 25 height 25
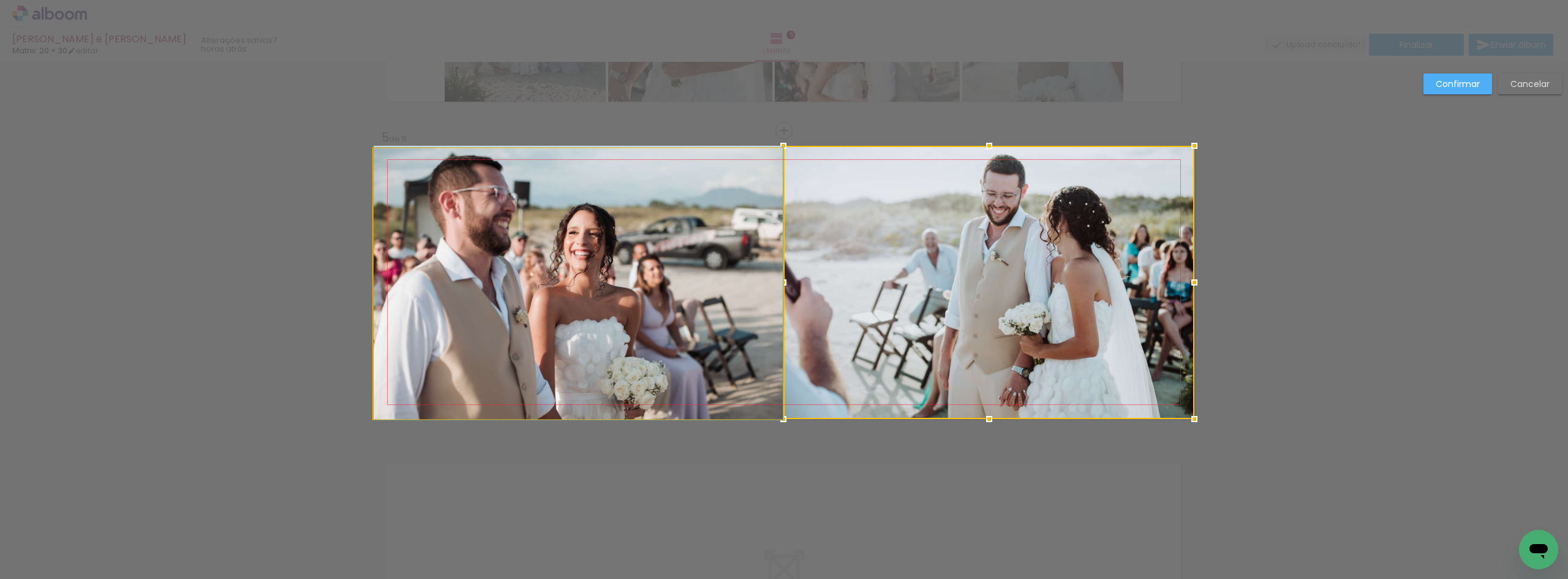
click at [761, 284] on quentale-photo at bounding box center [578, 284] width 409 height 271
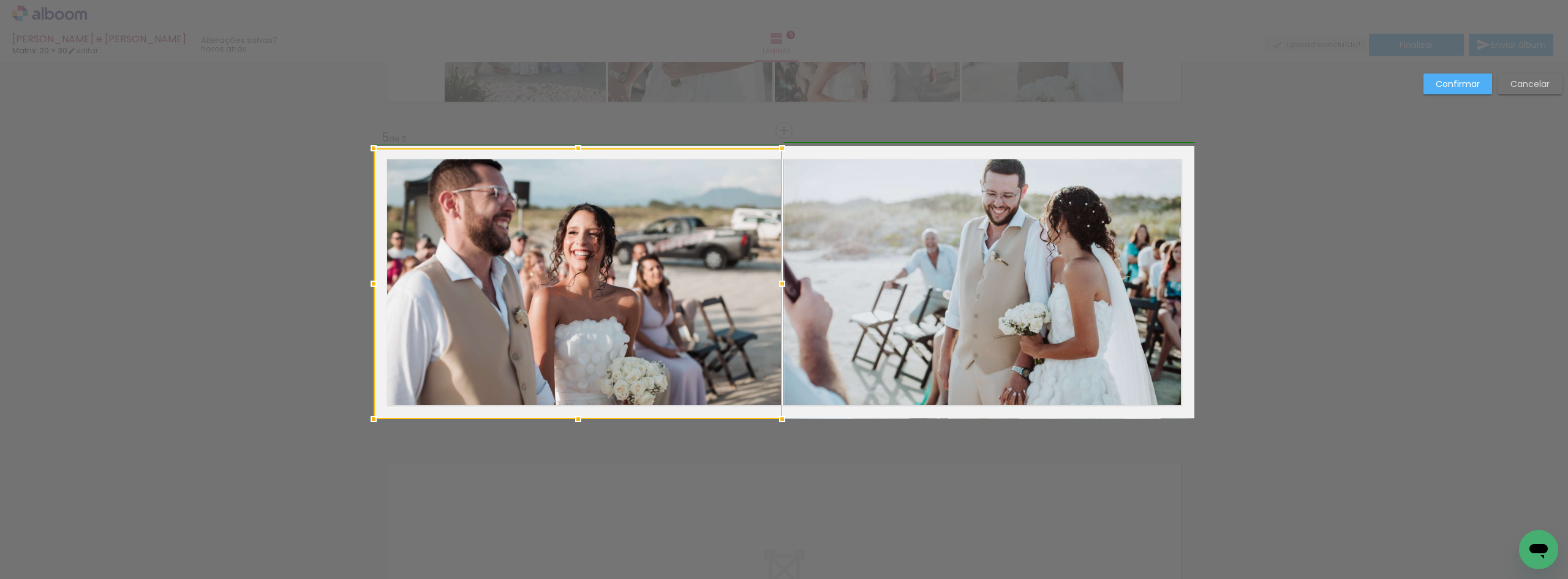
click at [784, 282] on div at bounding box center [782, 284] width 25 height 25
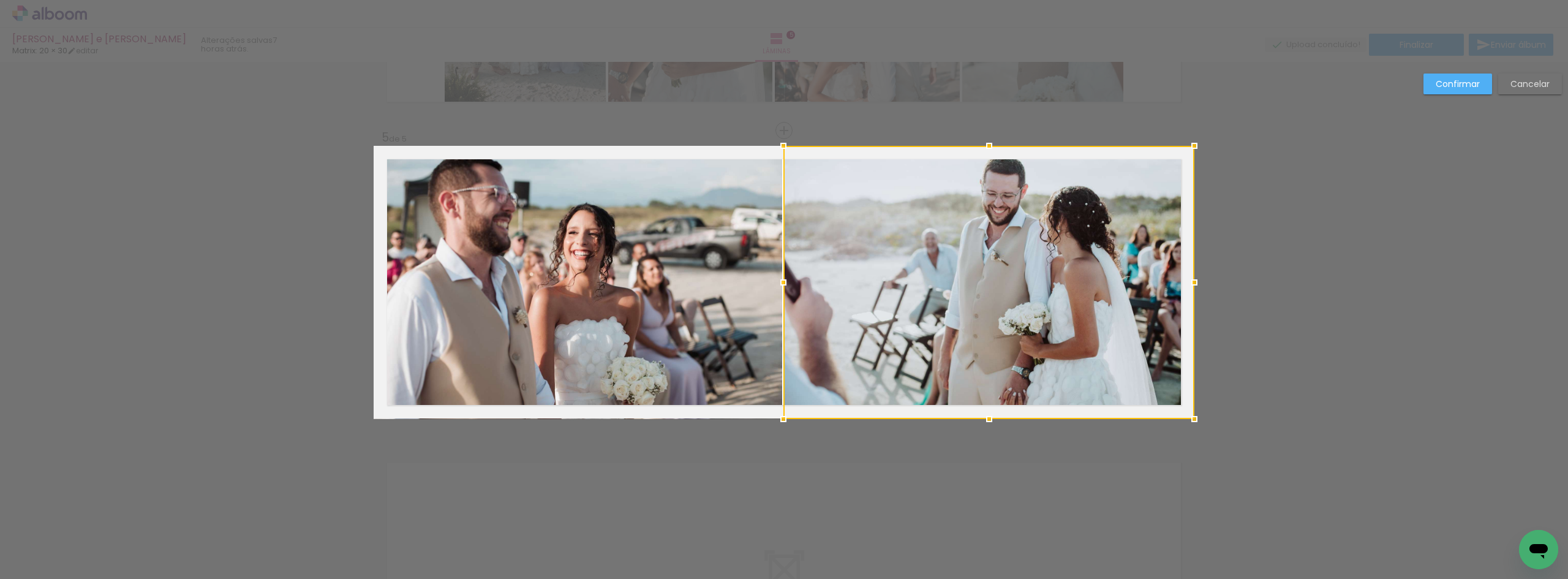
click at [747, 294] on quentale-photo at bounding box center [578, 284] width 408 height 271
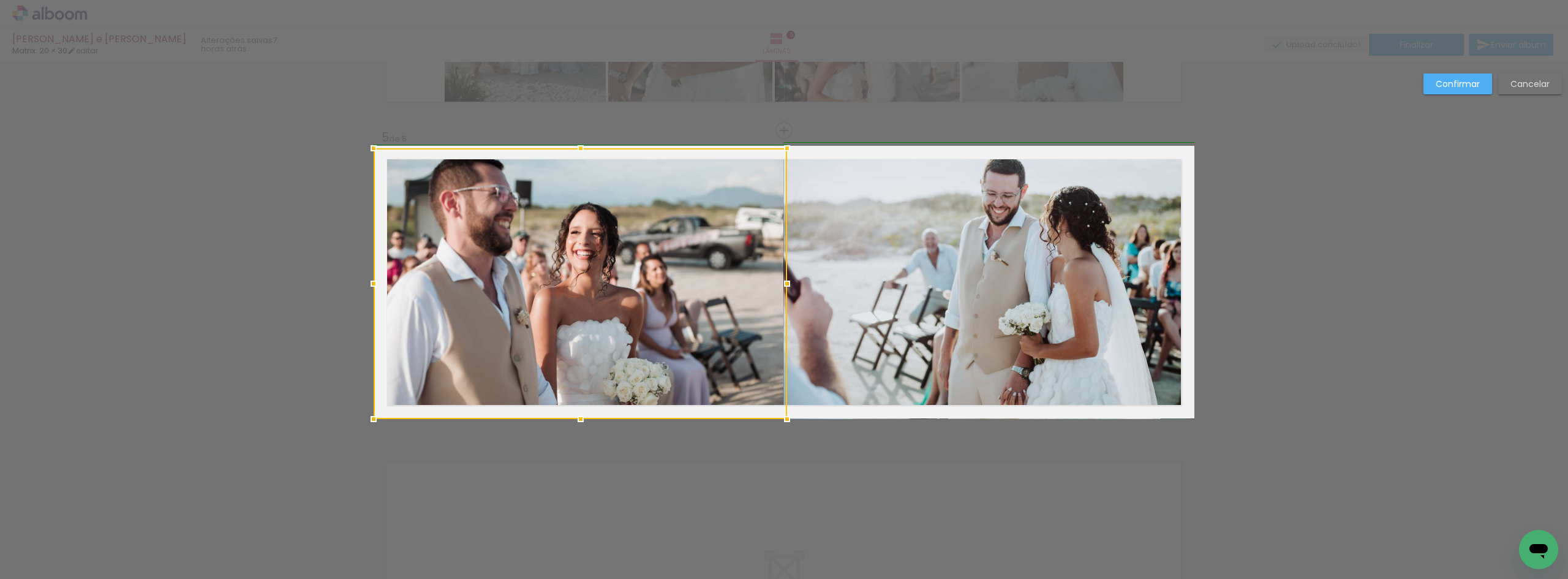
click at [787, 281] on div at bounding box center [787, 284] width 25 height 25
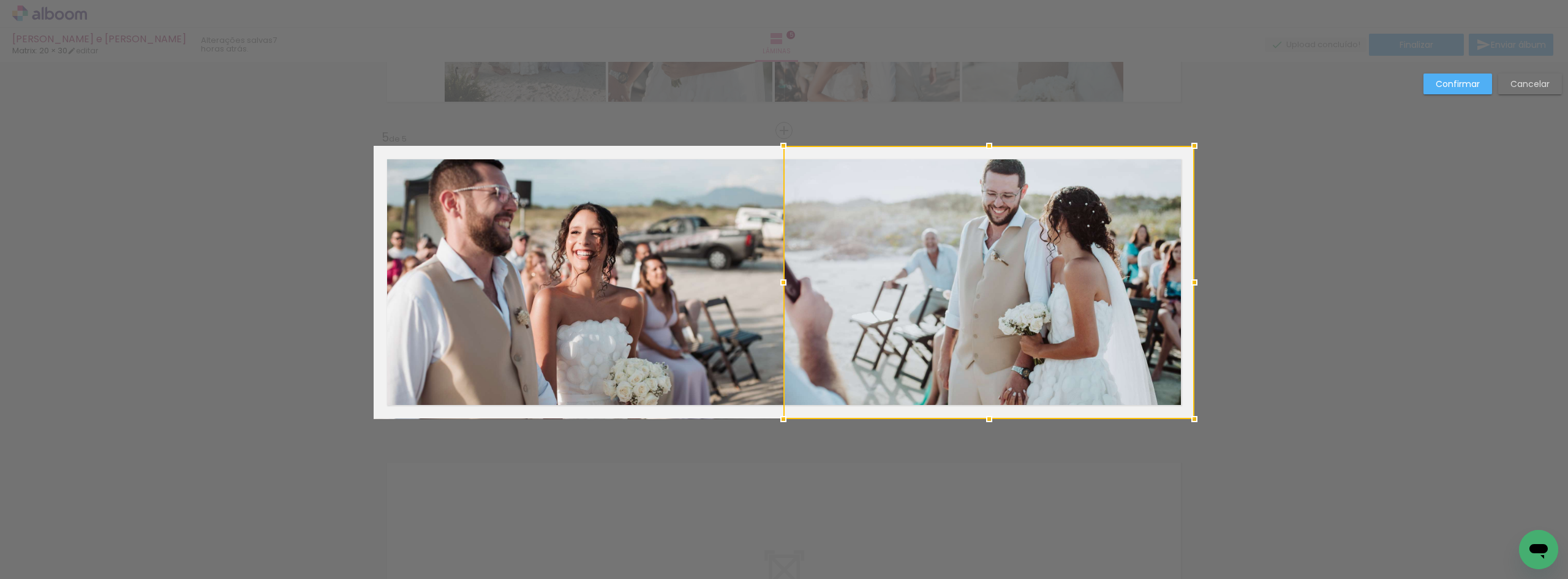
click at [0, 0] on slot "Confirmar" at bounding box center [0, 0] width 0 height 0
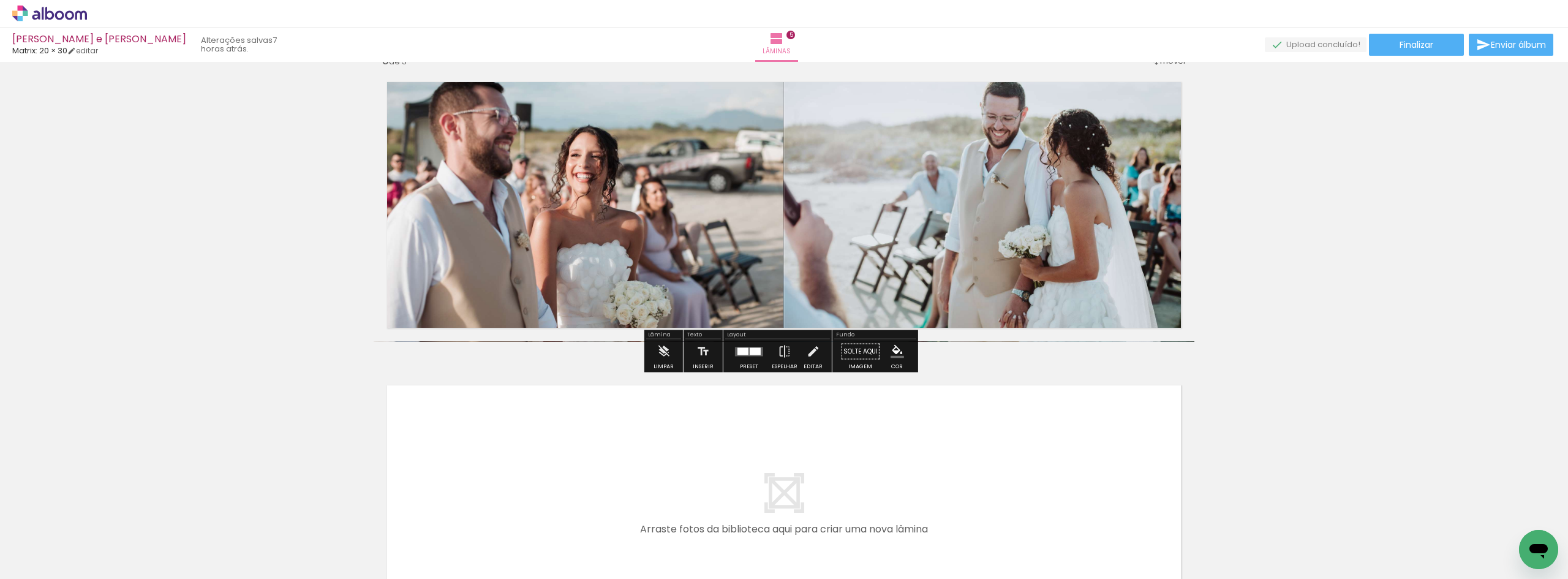
scroll to position [1427, 0]
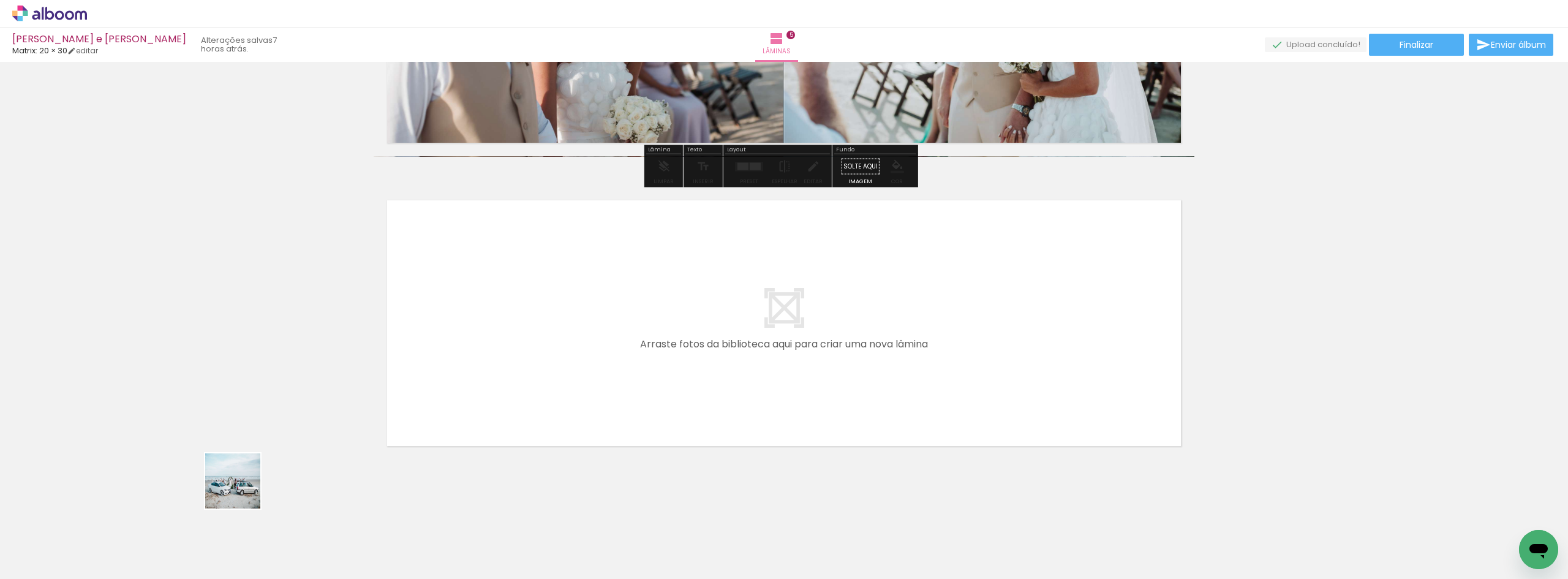
drag, startPoint x: 101, startPoint y: 541, endPoint x: 468, endPoint y: 367, distance: 406.2
click at [468, 367] on quentale-workspace at bounding box center [784, 289] width 1568 height 579
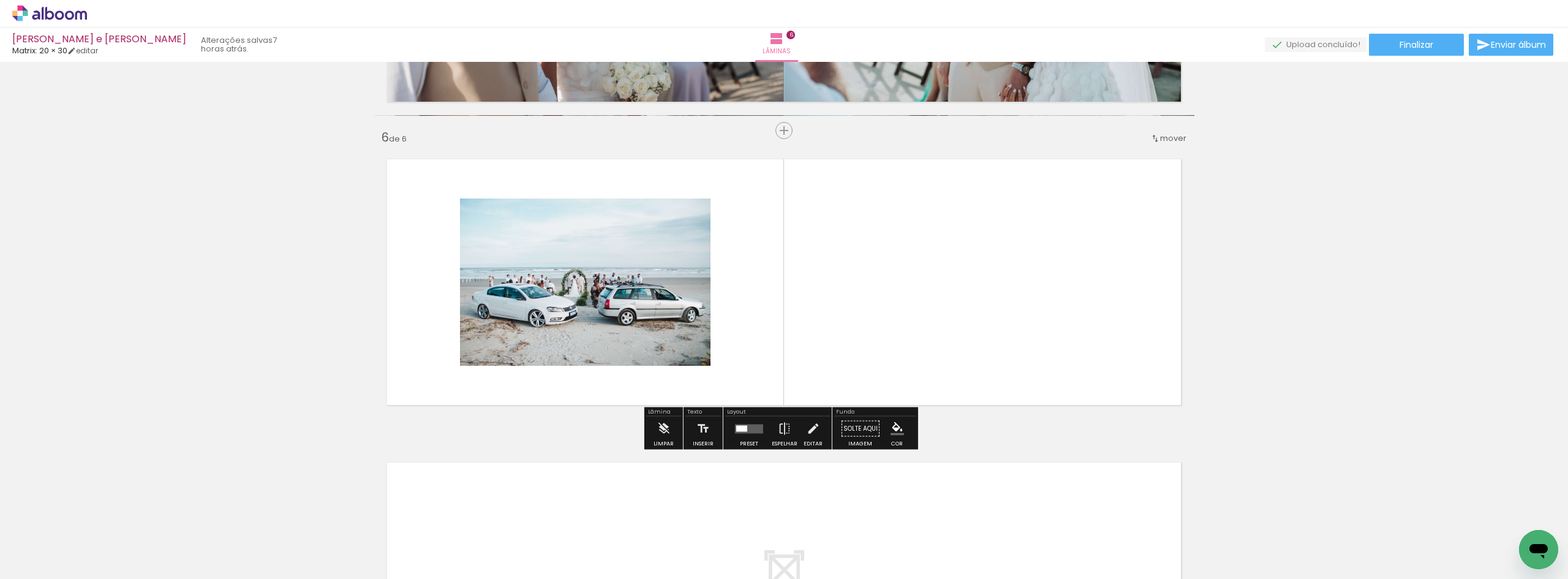
scroll to position [1468, 0]
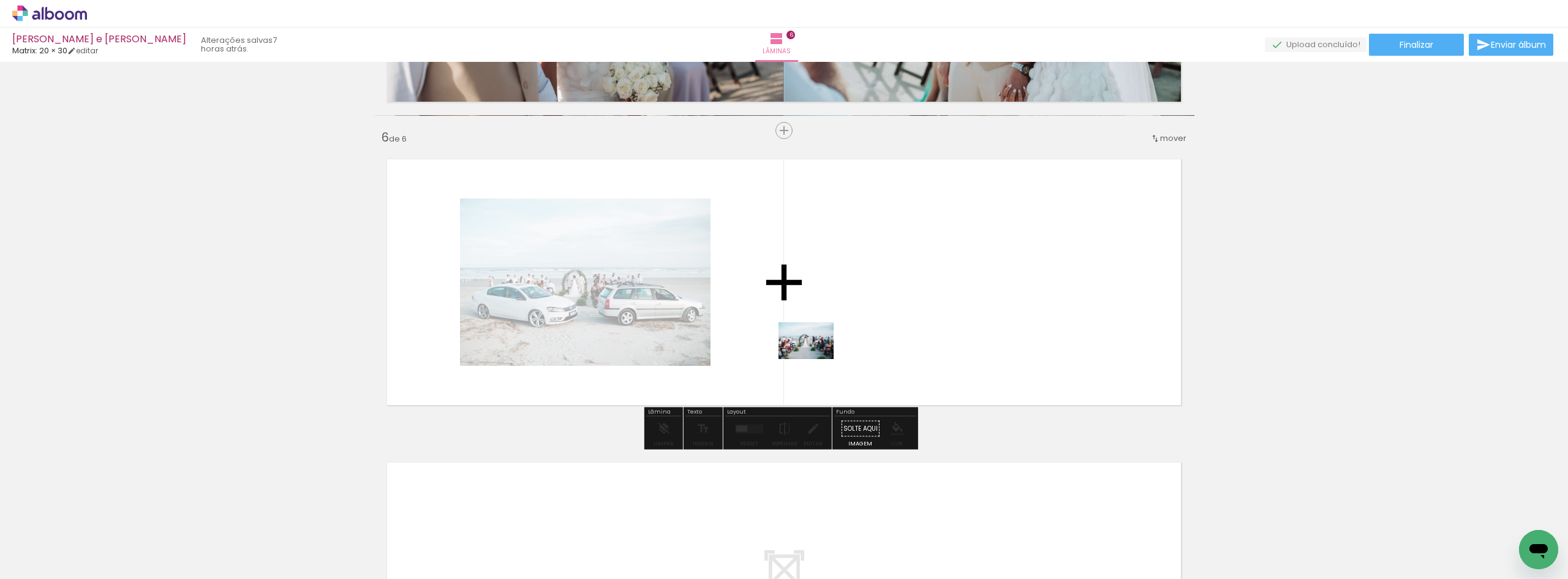
drag, startPoint x: 126, startPoint y: 555, endPoint x: 918, endPoint y: 304, distance: 830.8
click at [918, 304] on quentale-workspace at bounding box center [784, 289] width 1568 height 579
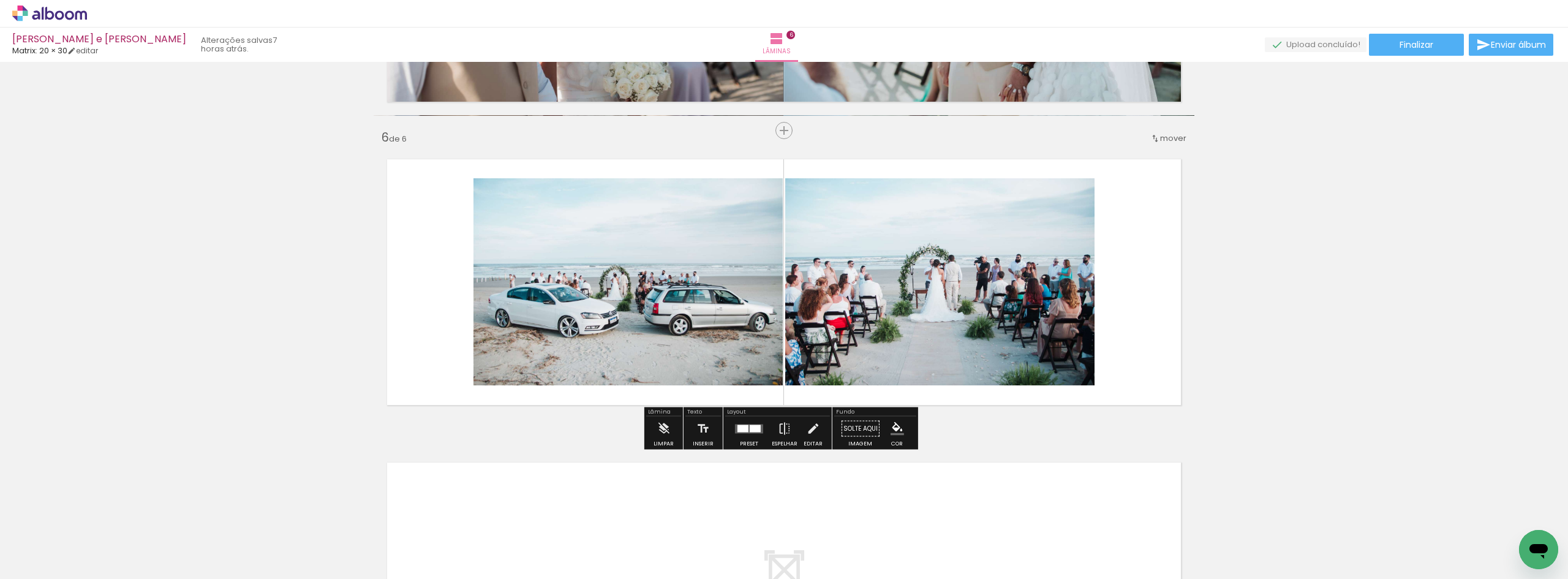
click at [642, 304] on quentale-photo at bounding box center [628, 282] width 309 height 207
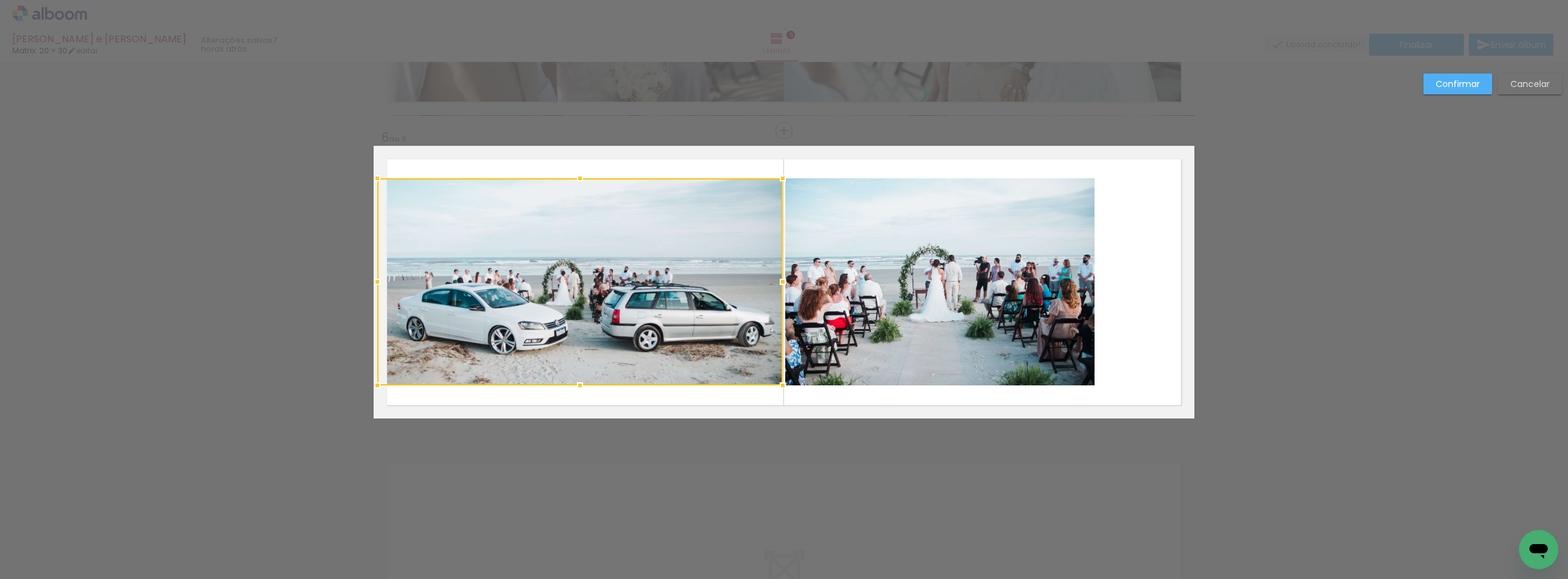
drag, startPoint x: 468, startPoint y: 284, endPoint x: 310, endPoint y: 279, distance: 158.1
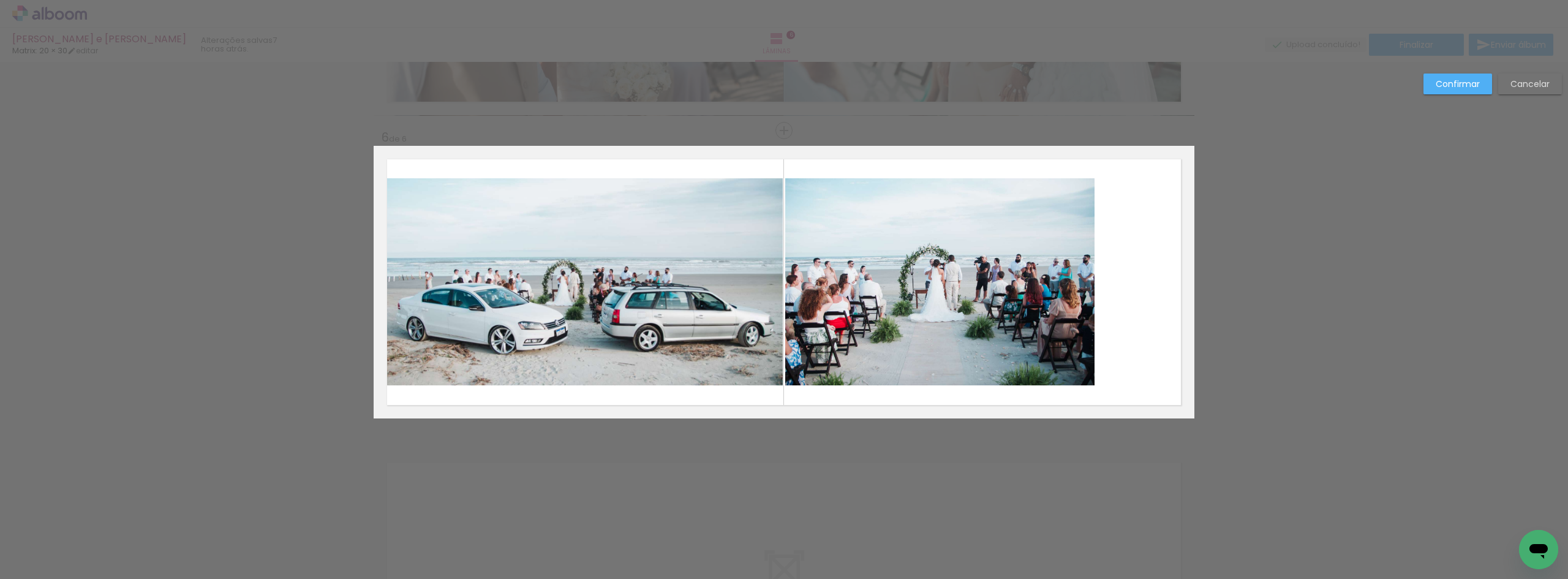
click at [466, 270] on quentale-photo at bounding box center [580, 282] width 406 height 207
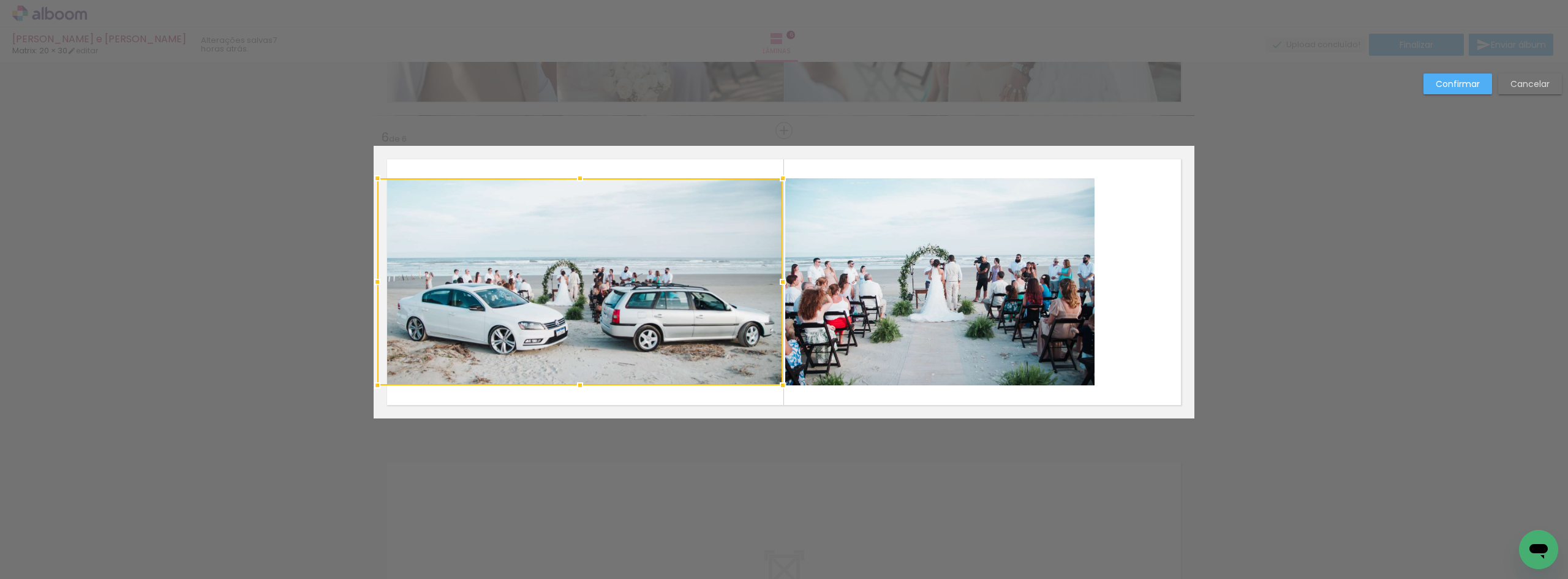
drag, startPoint x: 372, startPoint y: 283, endPoint x: 364, endPoint y: 280, distance: 8.5
click at [377, 280] on div at bounding box center [580, 282] width 406 height 207
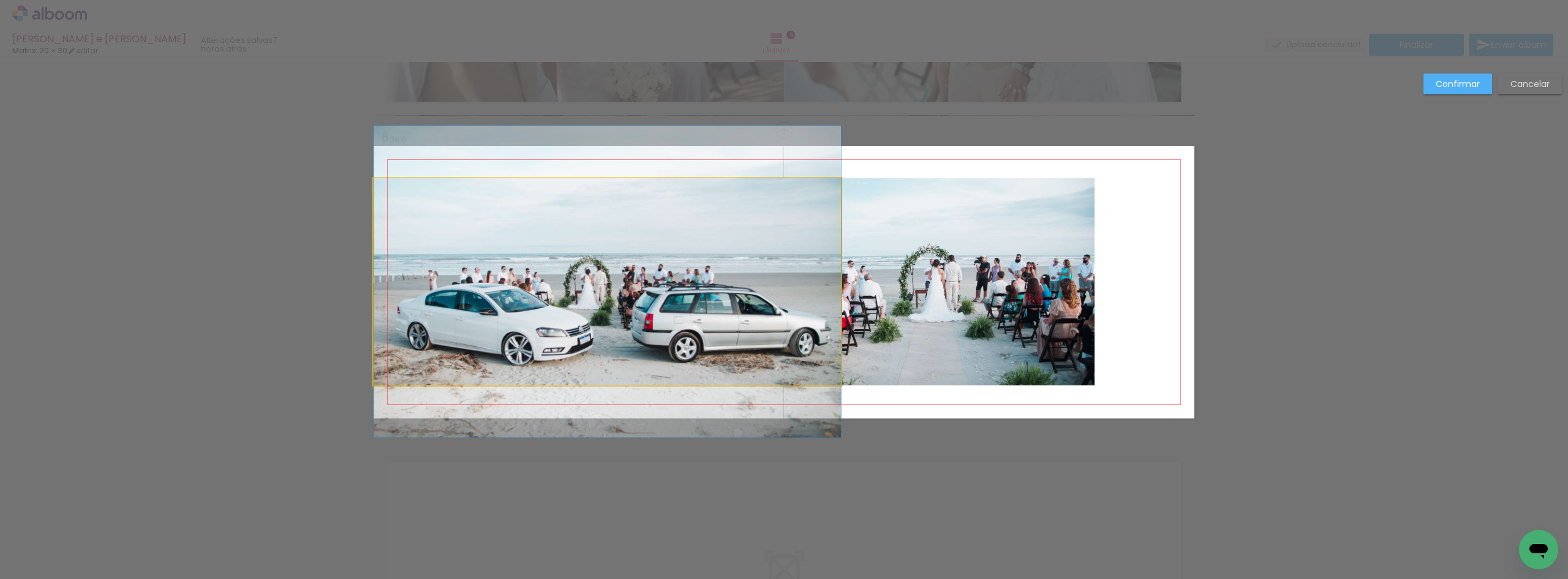
click at [516, 278] on quentale-photo at bounding box center [607, 282] width 467 height 207
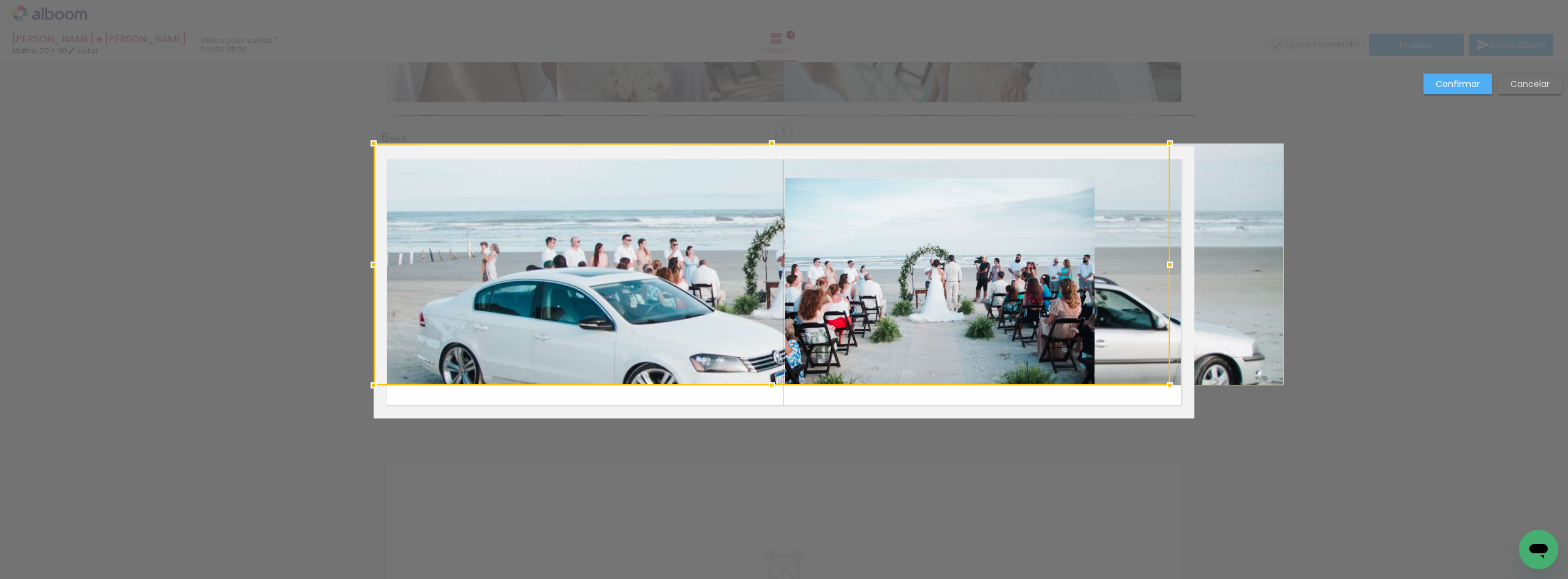
drag, startPoint x: 574, startPoint y: 180, endPoint x: 579, endPoint y: 146, distance: 34.4
click at [579, 146] on div at bounding box center [771, 264] width 796 height 242
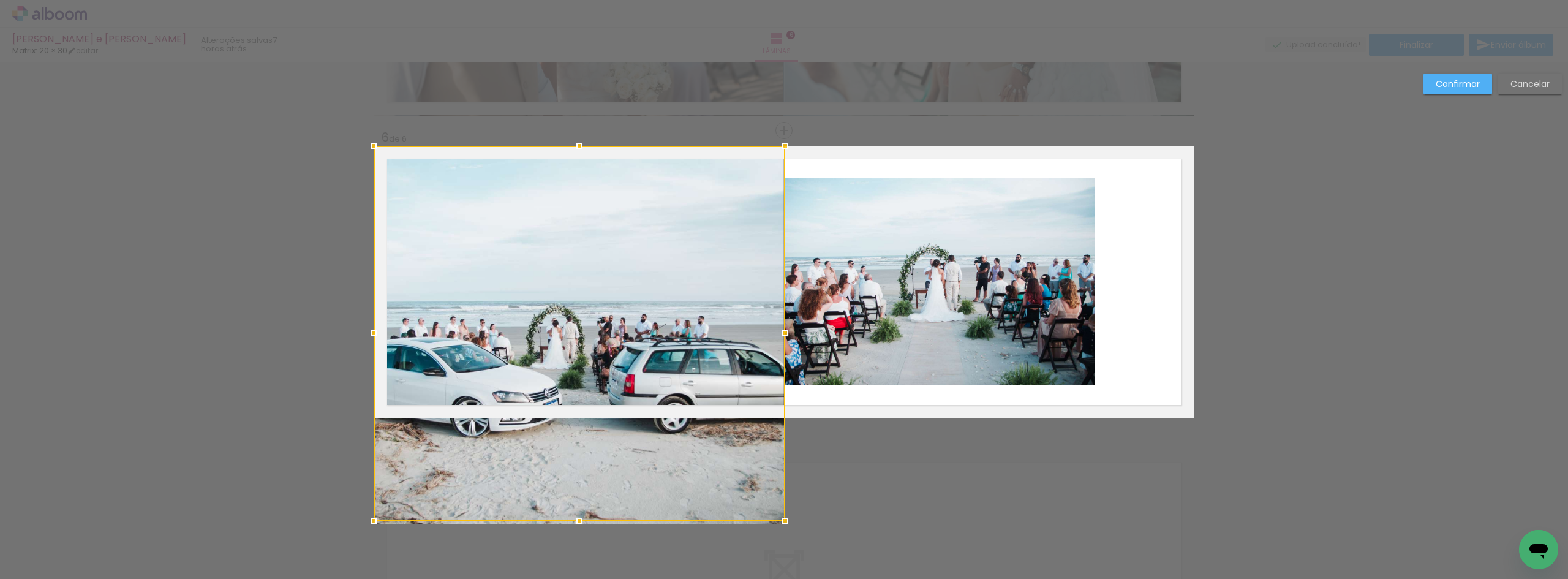
drag, startPoint x: 1188, startPoint y: 264, endPoint x: 779, endPoint y: 256, distance: 409.1
click at [779, 256] on div at bounding box center [579, 333] width 411 height 375
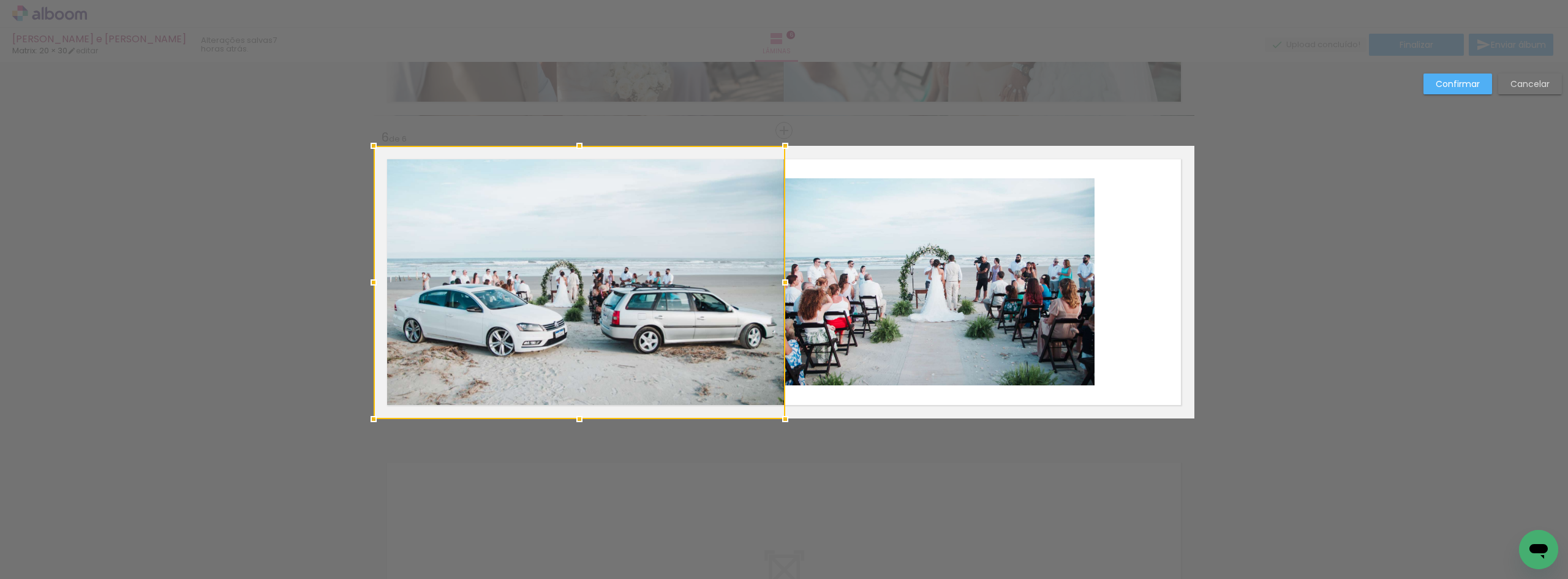
click at [780, 279] on div at bounding box center [785, 283] width 25 height 25
click at [915, 248] on quentale-photo at bounding box center [939, 282] width 309 height 207
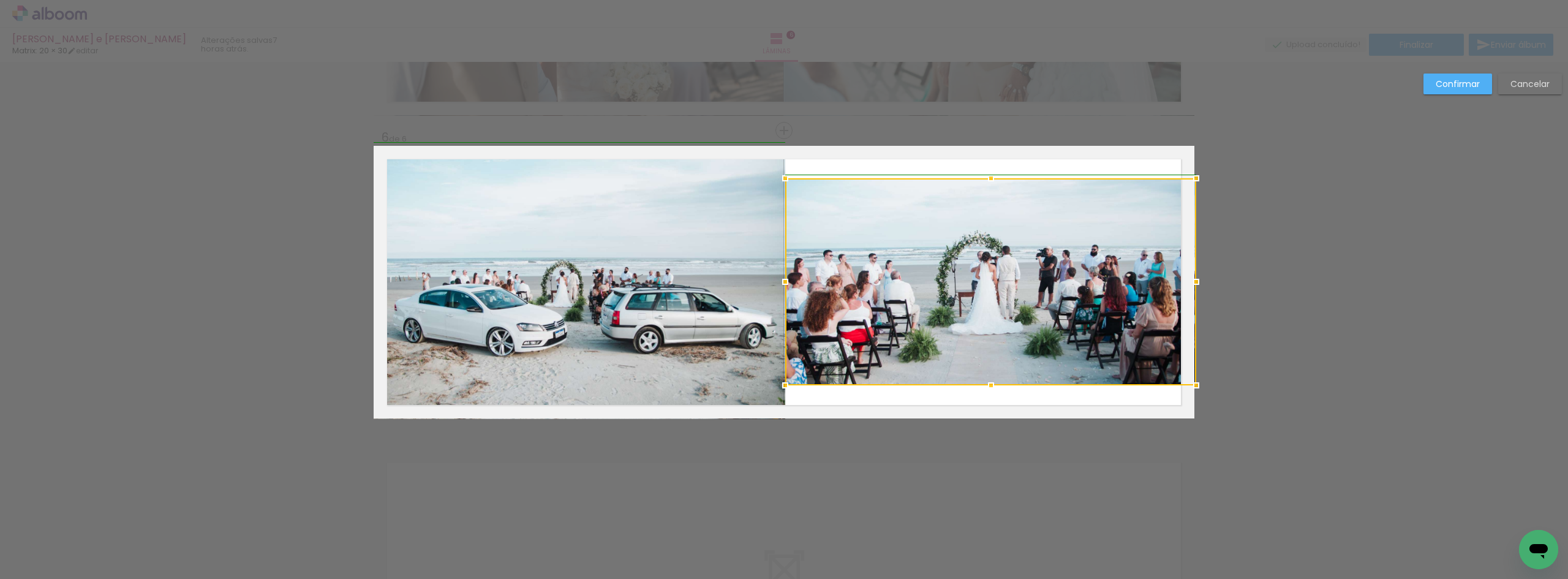
drag, startPoint x: 1089, startPoint y: 285, endPoint x: 1321, endPoint y: 278, distance: 232.1
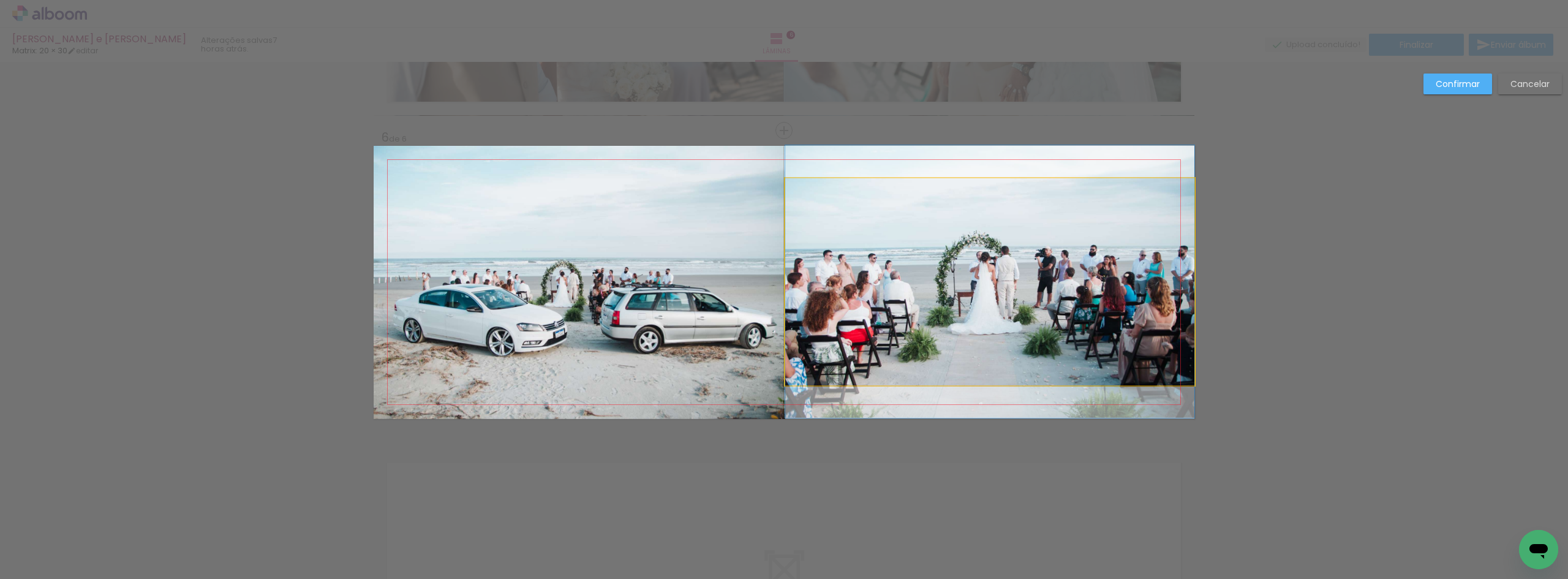
click at [1112, 276] on quentale-photo at bounding box center [989, 282] width 409 height 207
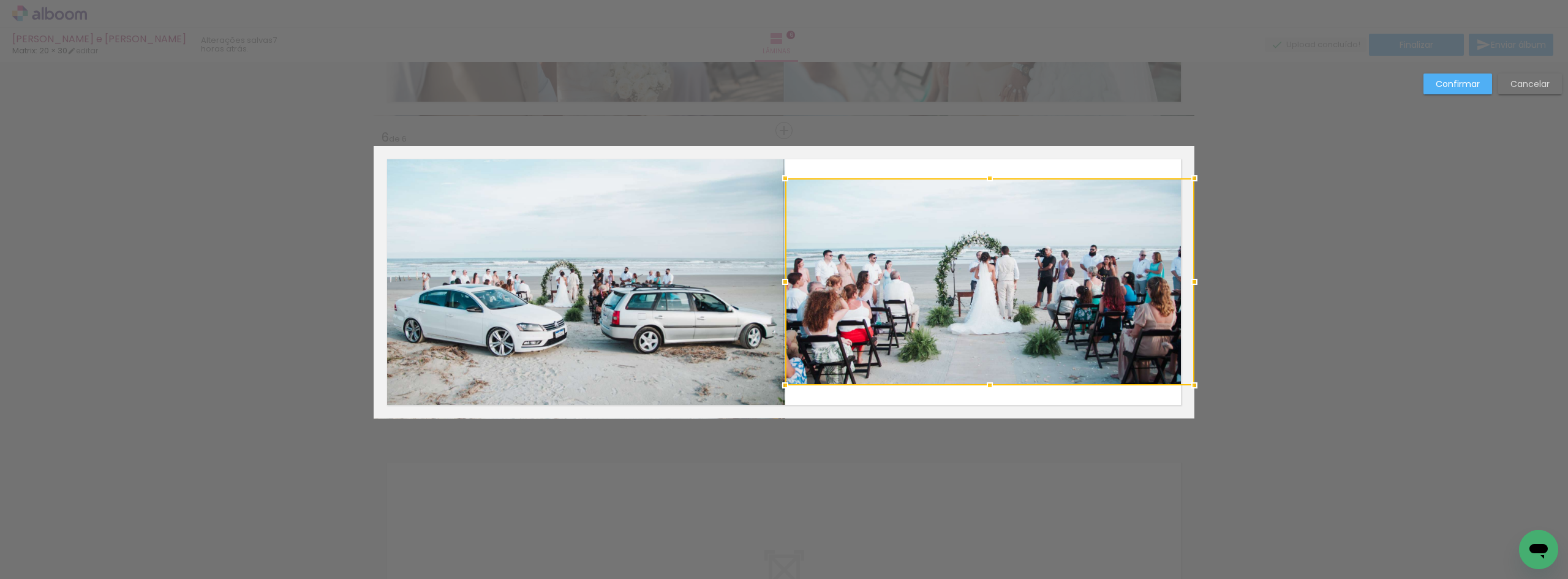
drag, startPoint x: 987, startPoint y: 180, endPoint x: 986, endPoint y: 111, distance: 69.0
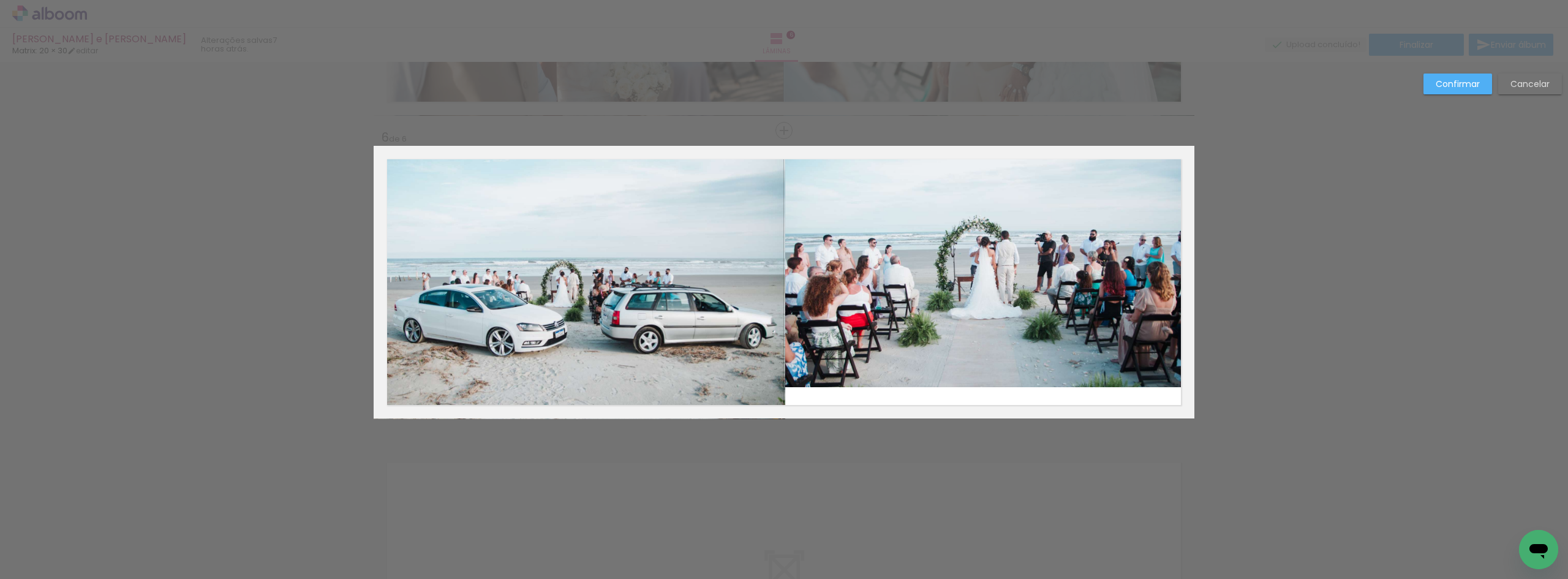
click at [1022, 211] on quentale-photo at bounding box center [989, 266] width 409 height 241
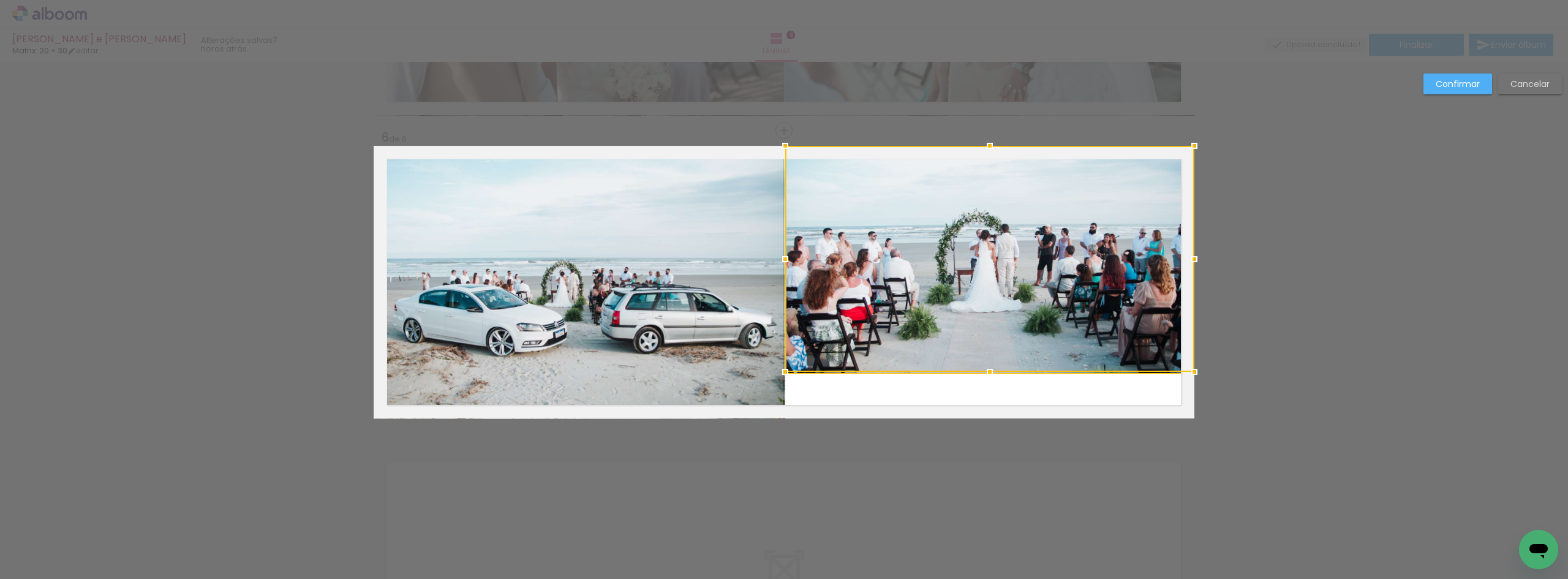
drag, startPoint x: 988, startPoint y: 383, endPoint x: 998, endPoint y: 414, distance: 32.6
click at [998, 414] on album-spread "6 de 6" at bounding box center [784, 282] width 821 height 272
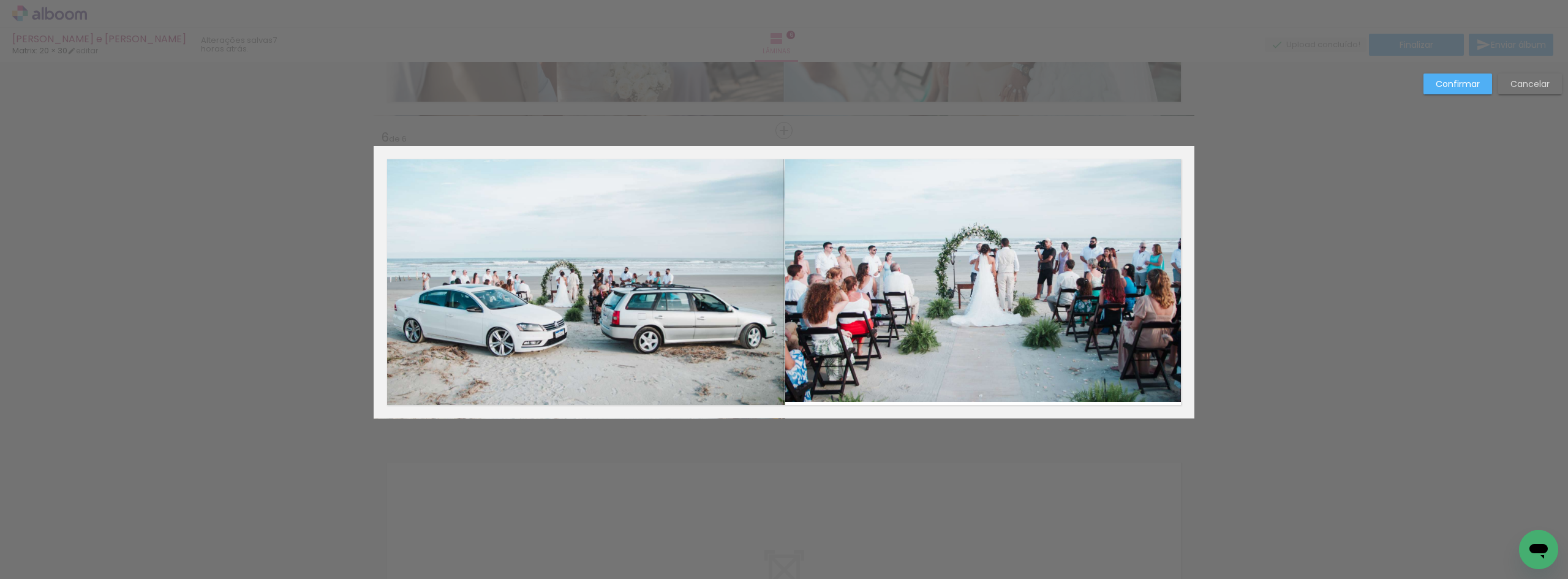
click at [986, 391] on quentale-photo at bounding box center [989, 273] width 409 height 256
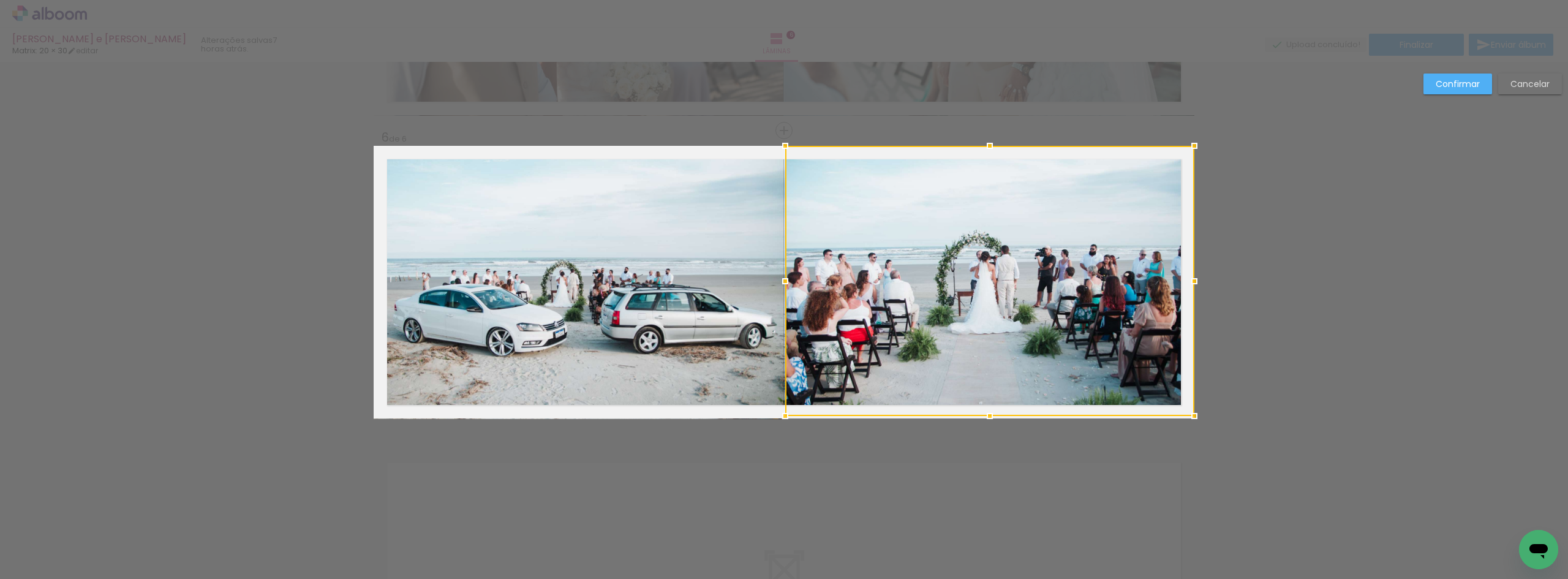
drag, startPoint x: 982, startPoint y: 403, endPoint x: 988, endPoint y: 422, distance: 19.9
click at [986, 426] on div at bounding box center [990, 416] width 25 height 25
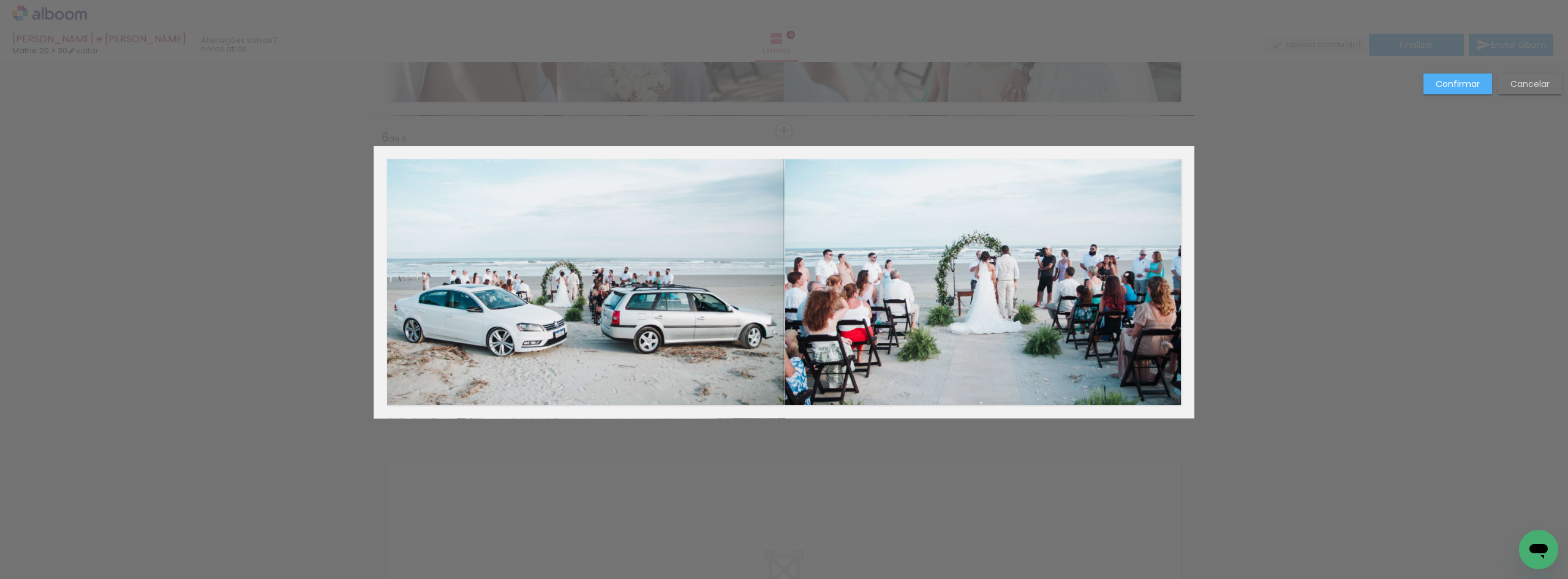
click at [989, 396] on quentale-photo at bounding box center [989, 280] width 409 height 270
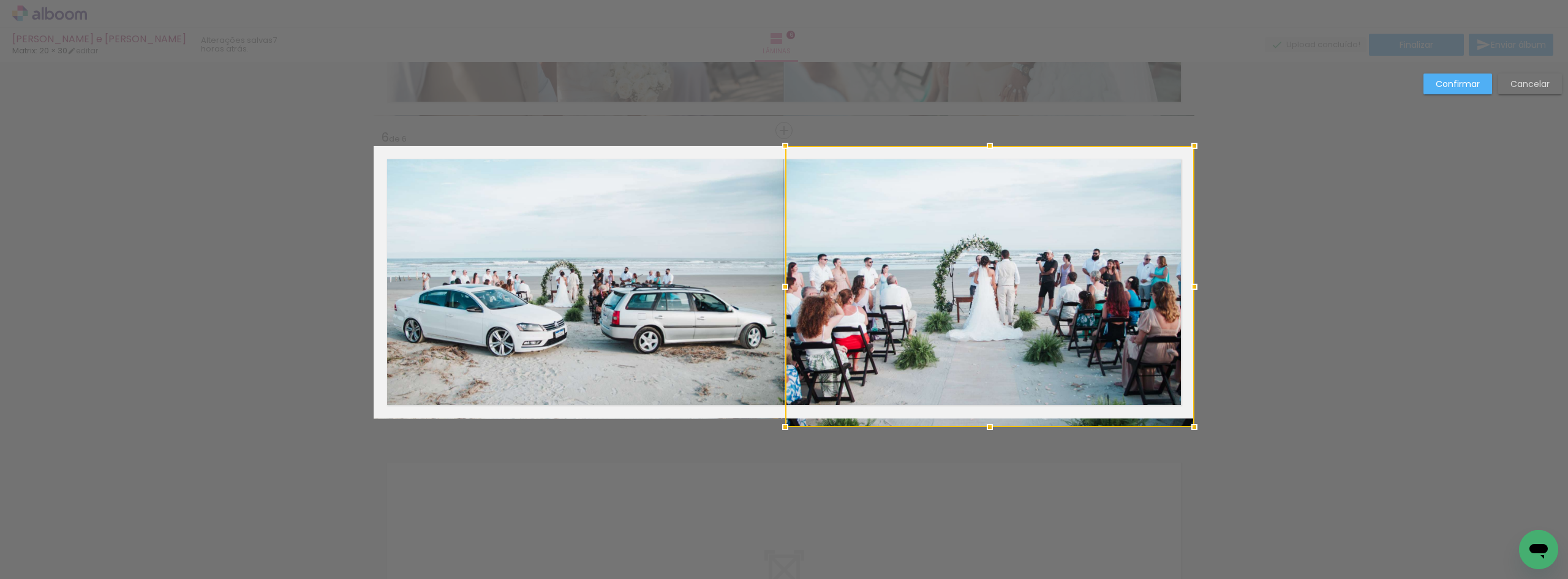
click at [990, 423] on div at bounding box center [990, 427] width 25 height 25
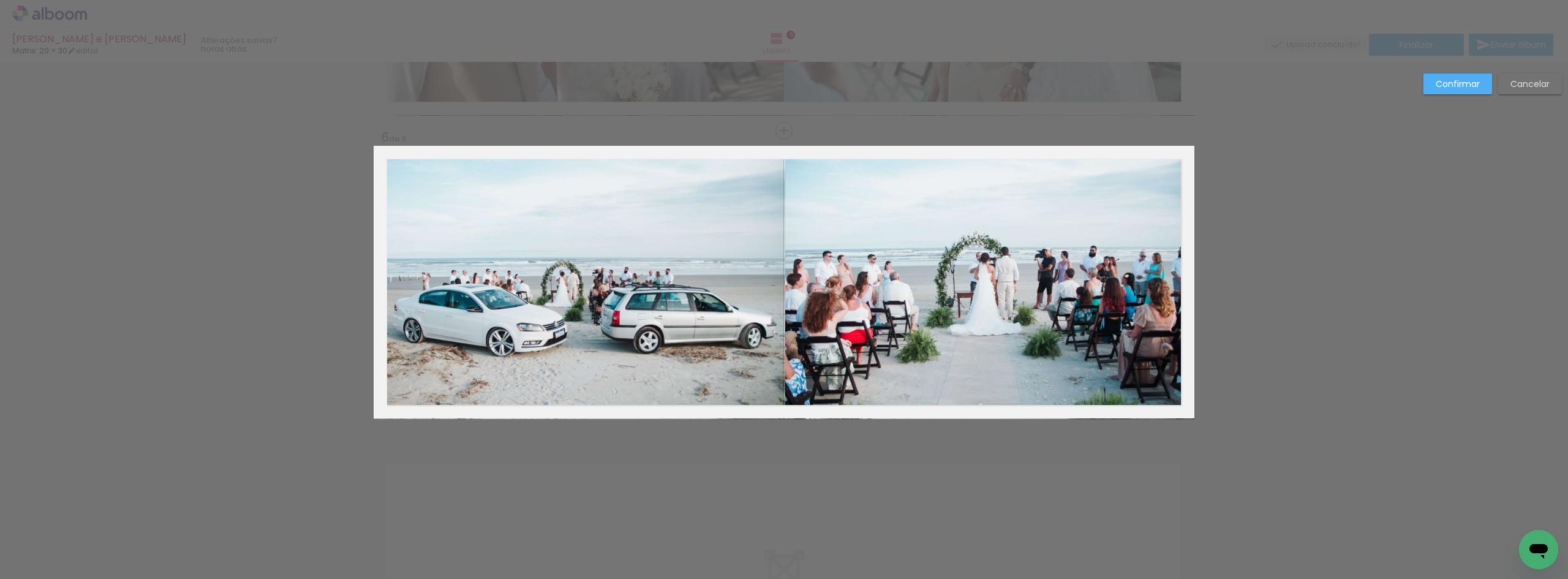
click at [1007, 325] on quentale-photo at bounding box center [989, 282] width 409 height 273
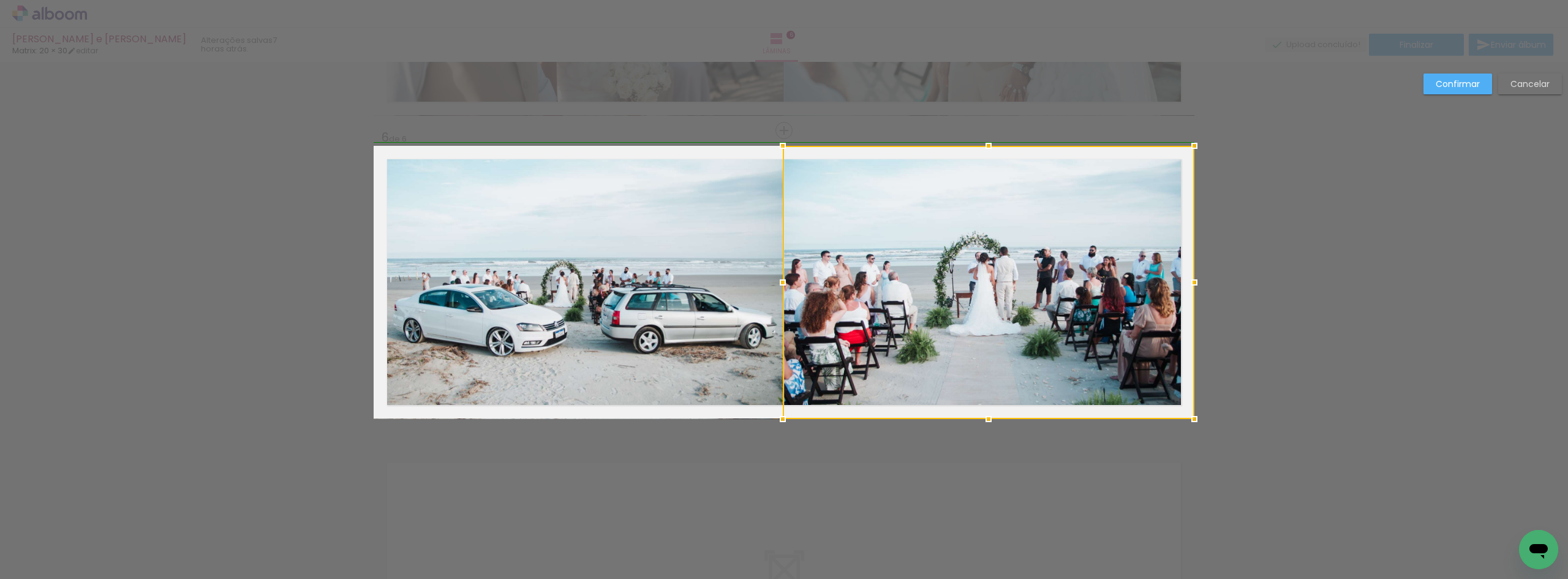
drag, startPoint x: 784, startPoint y: 283, endPoint x: 776, endPoint y: 280, distance: 8.5
click at [776, 280] on div at bounding box center [783, 283] width 25 height 25
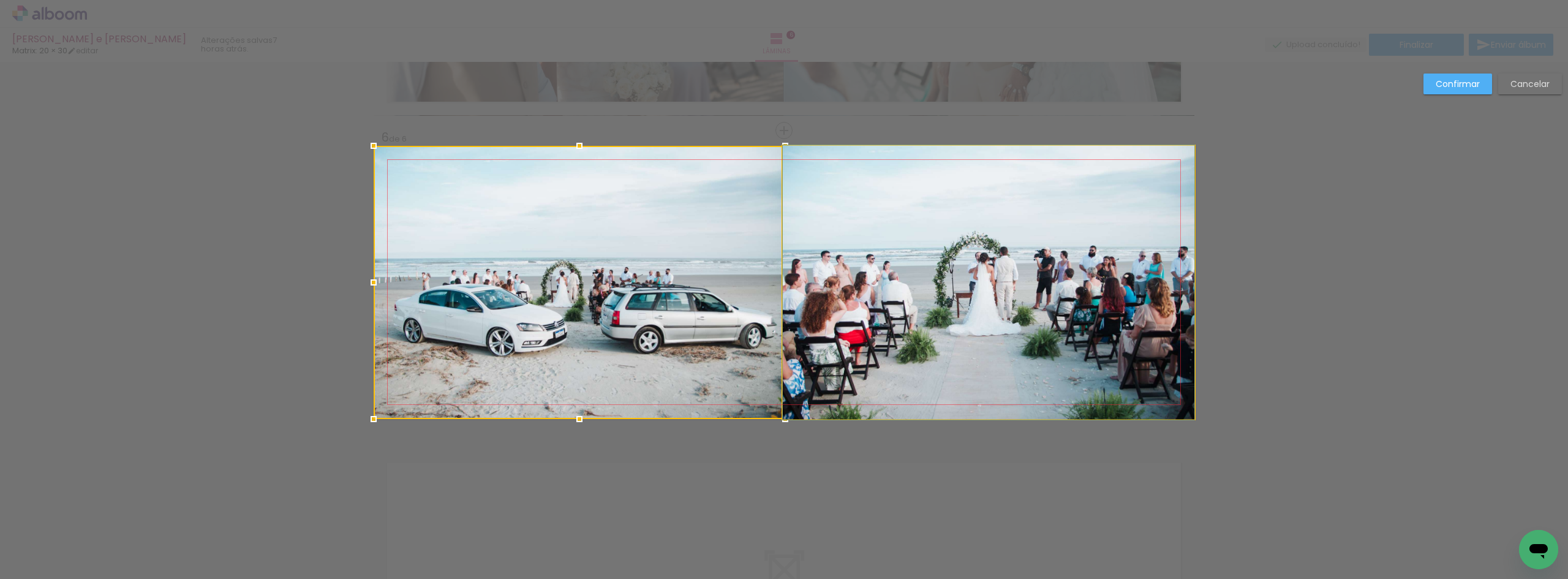
click at [836, 278] on quentale-photo at bounding box center [989, 282] width 411 height 273
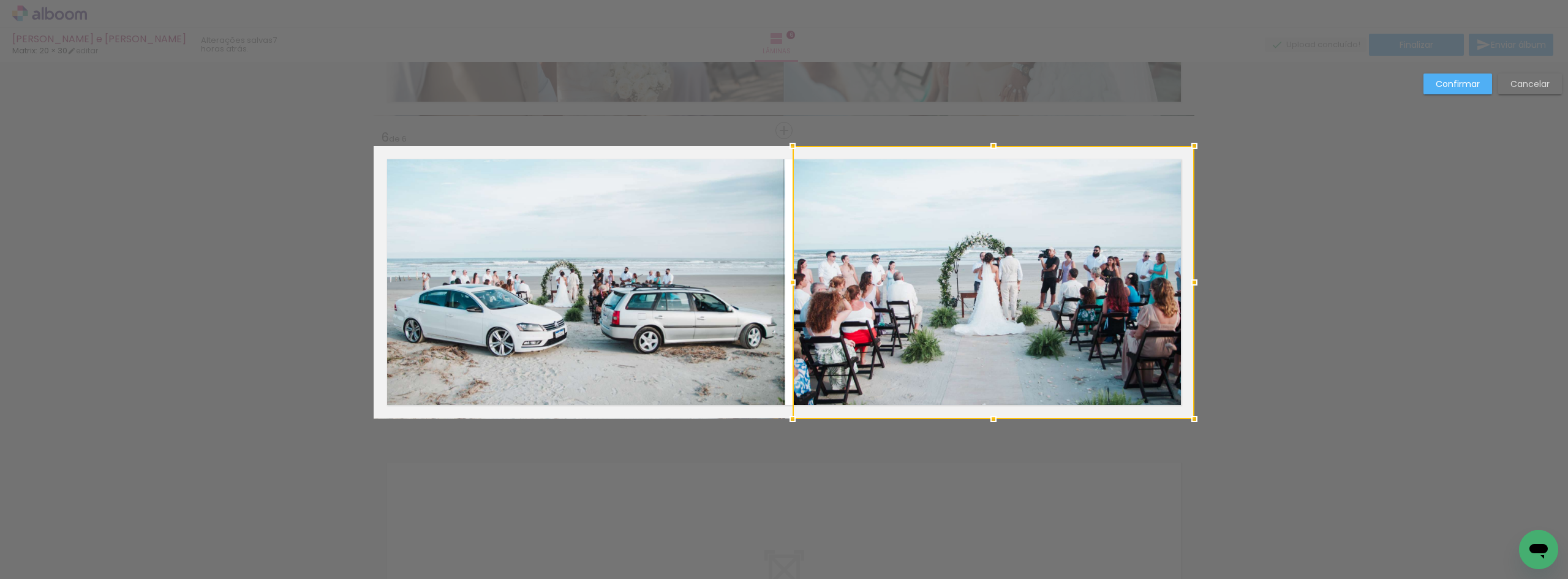
drag, startPoint x: 779, startPoint y: 283, endPoint x: 793, endPoint y: 275, distance: 16.1
click at [793, 275] on div at bounding box center [792, 283] width 25 height 25
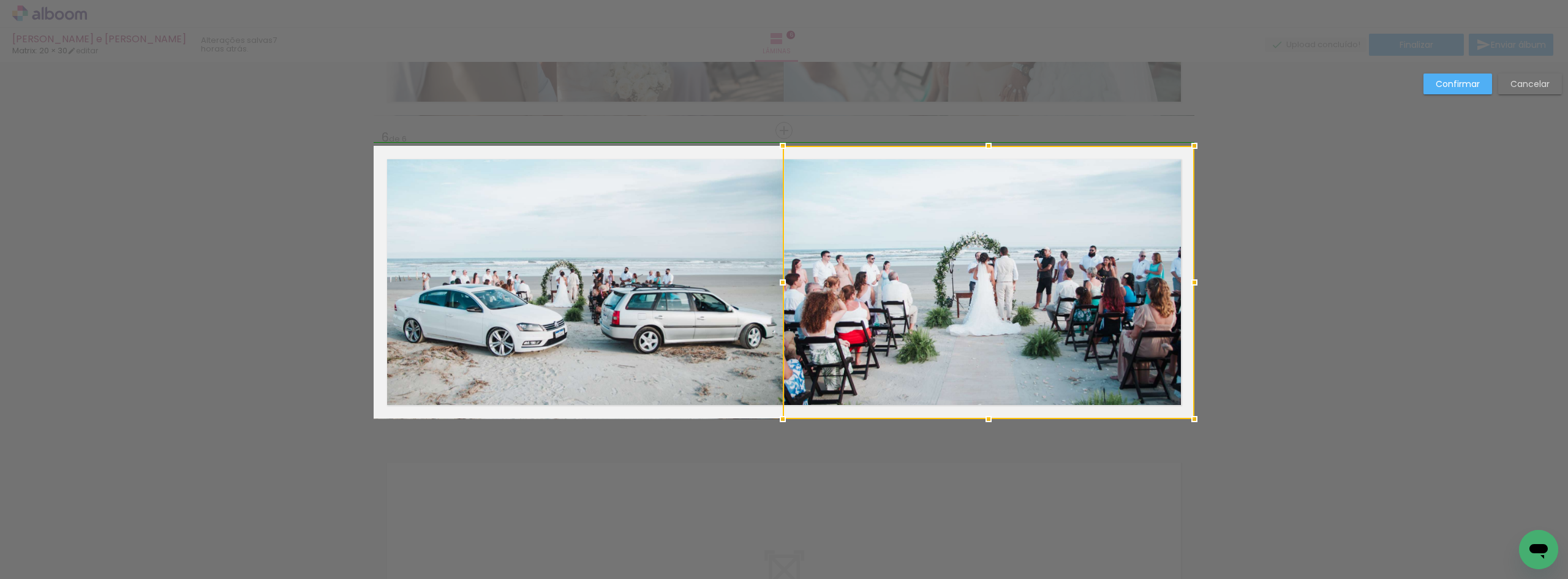
drag, startPoint x: 792, startPoint y: 283, endPoint x: 781, endPoint y: 284, distance: 11.0
click at [781, 284] on div at bounding box center [783, 283] width 25 height 25
click at [0, 0] on slot "Confirmar" at bounding box center [0, 0] width 0 height 0
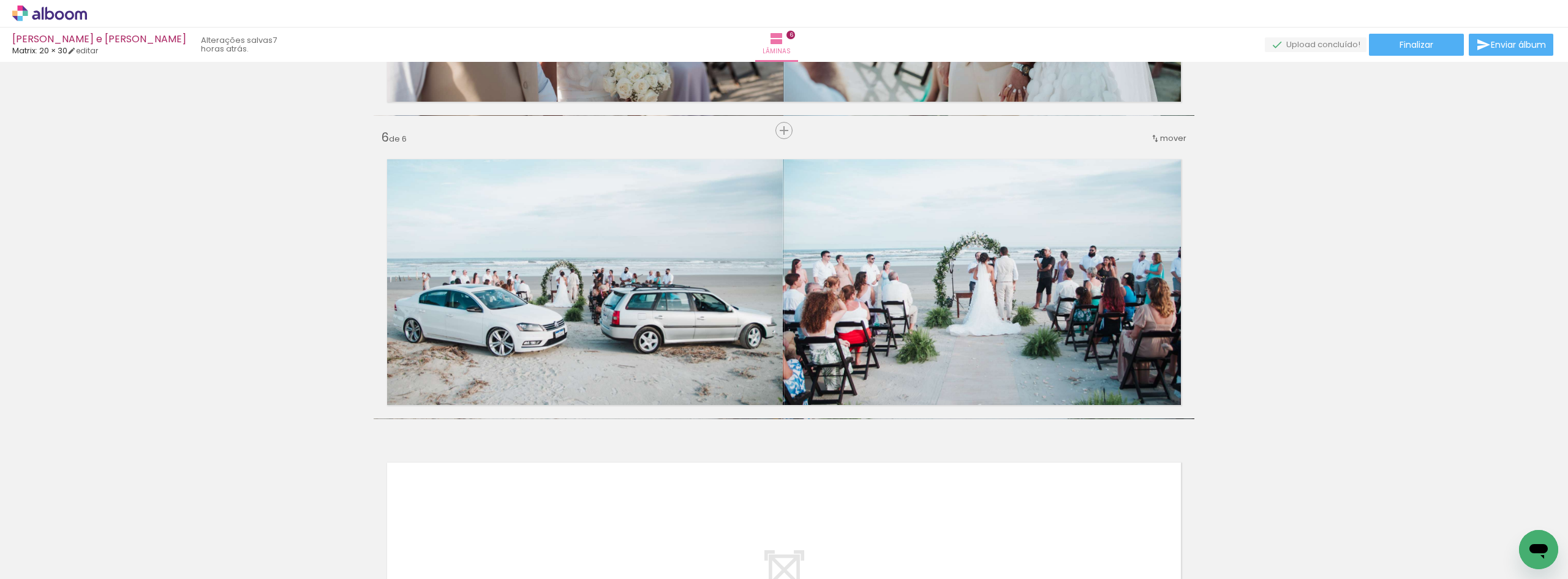
scroll to position [1730, 0]
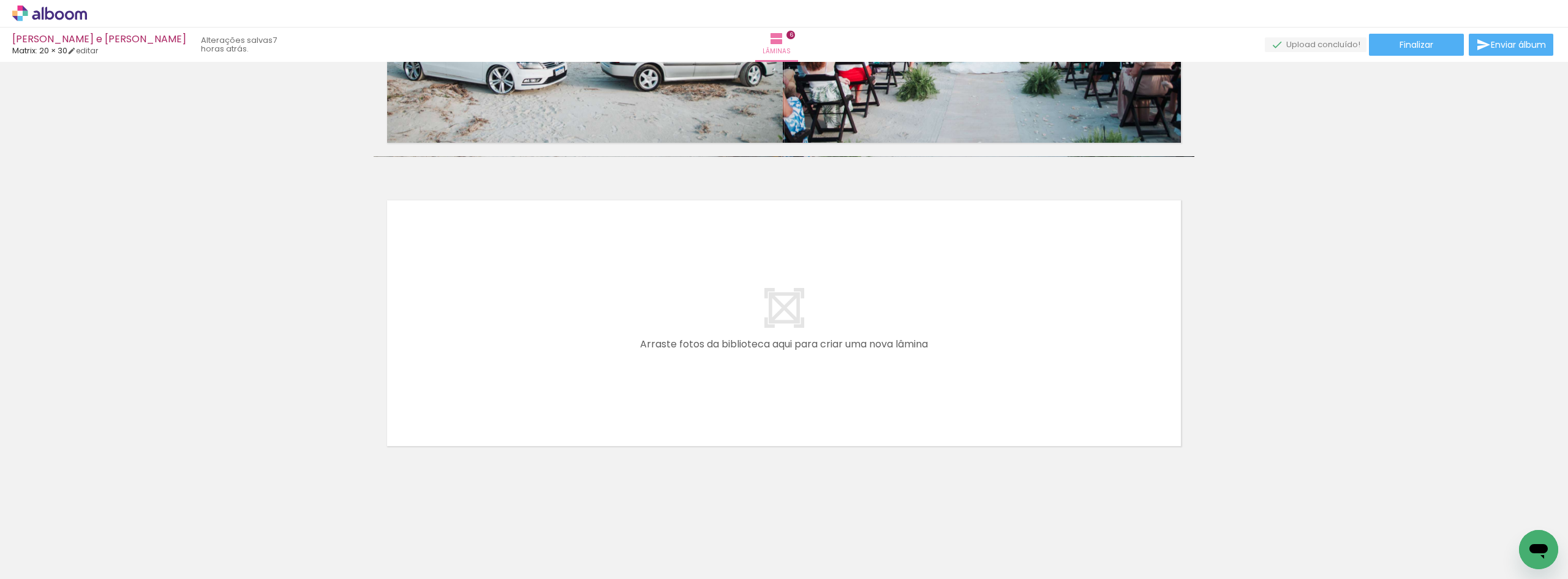
click at [934, 335] on quentale-layouter at bounding box center [784, 323] width 821 height 272
drag, startPoint x: 105, startPoint y: 529, endPoint x: 439, endPoint y: 351, distance: 378.5
click at [439, 351] on quentale-workspace at bounding box center [784, 289] width 1568 height 579
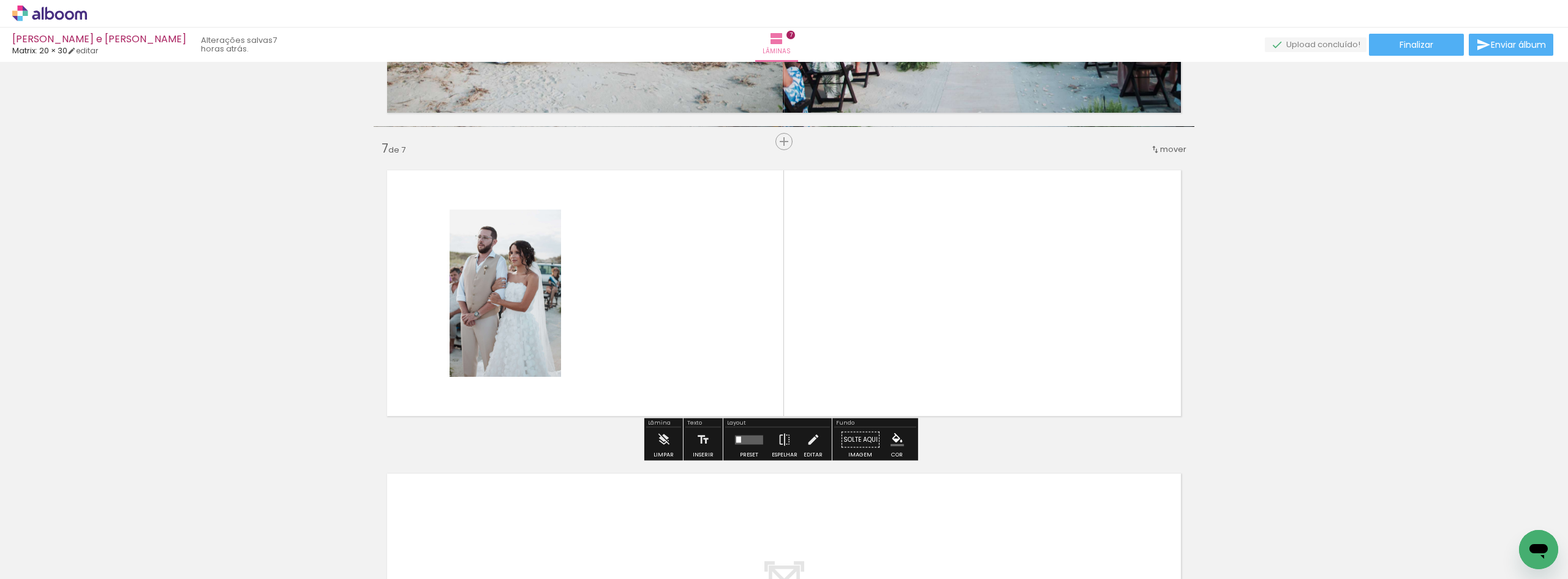
scroll to position [1772, 0]
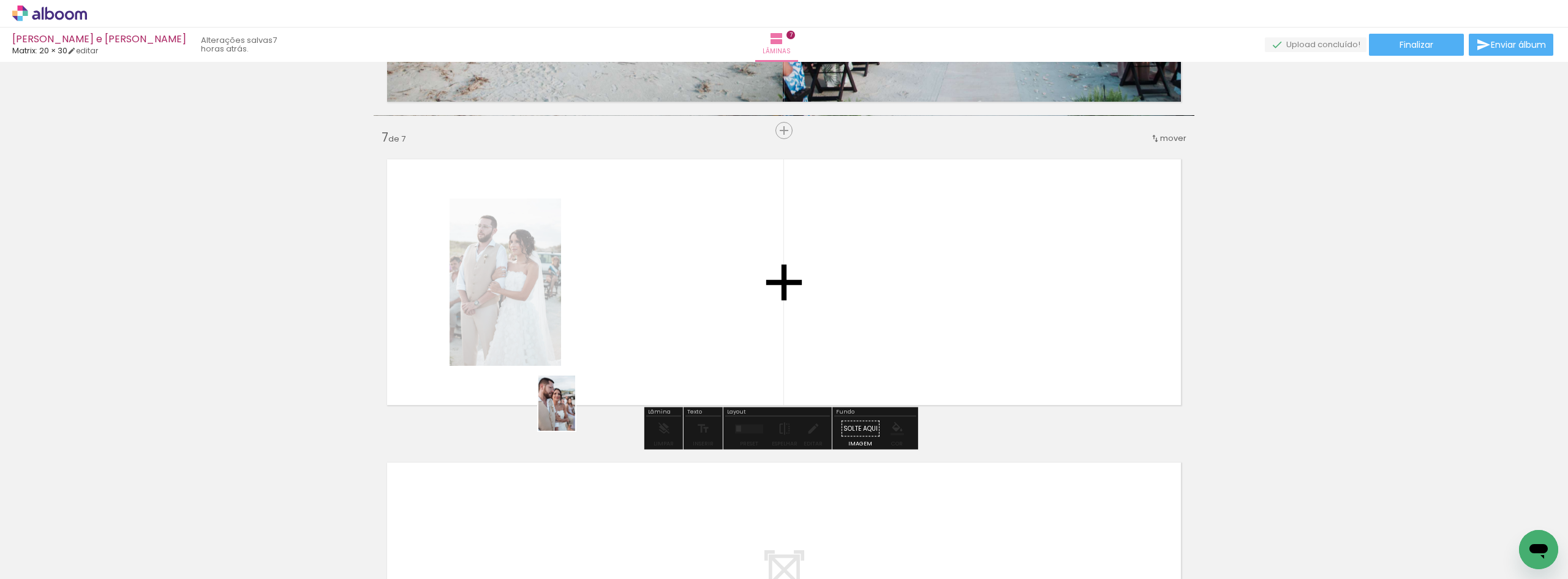
drag, startPoint x: 118, startPoint y: 532, endPoint x: 605, endPoint y: 338, distance: 524.2
click at [605, 338] on quentale-workspace at bounding box center [784, 289] width 1568 height 579
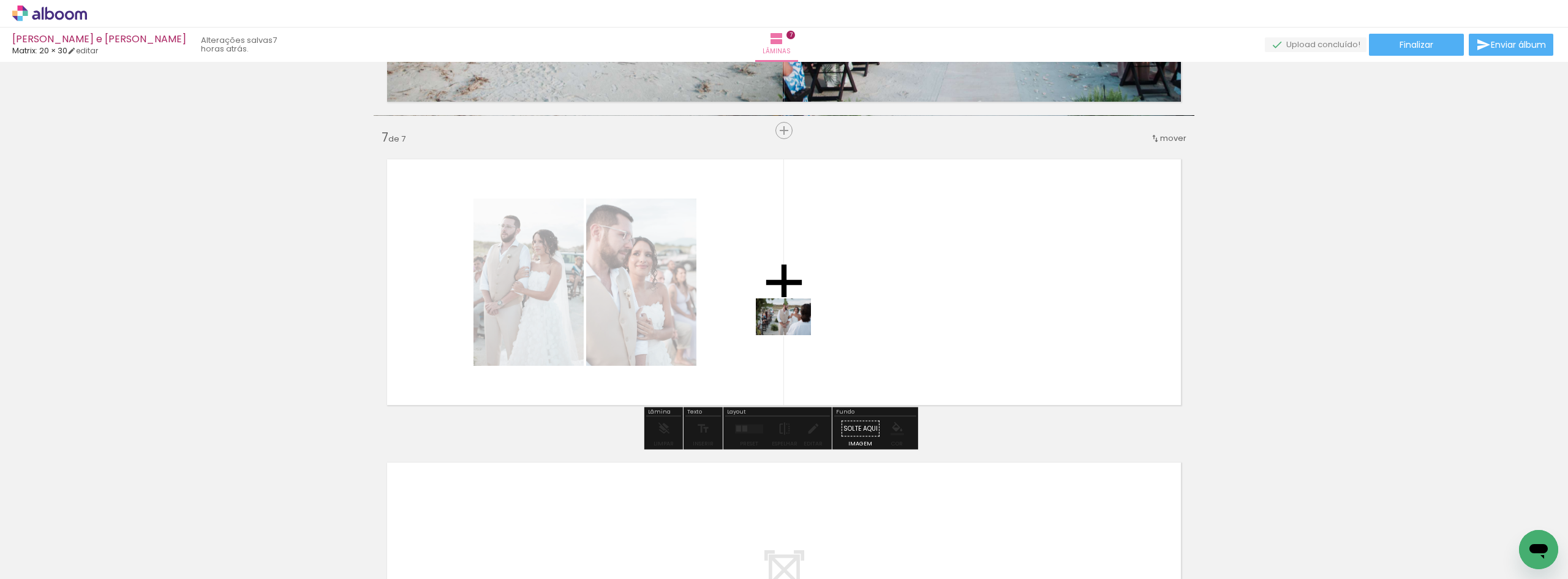
drag, startPoint x: 128, startPoint y: 537, endPoint x: 801, endPoint y: 322, distance: 706.5
click at [801, 322] on quentale-workspace at bounding box center [784, 289] width 1568 height 579
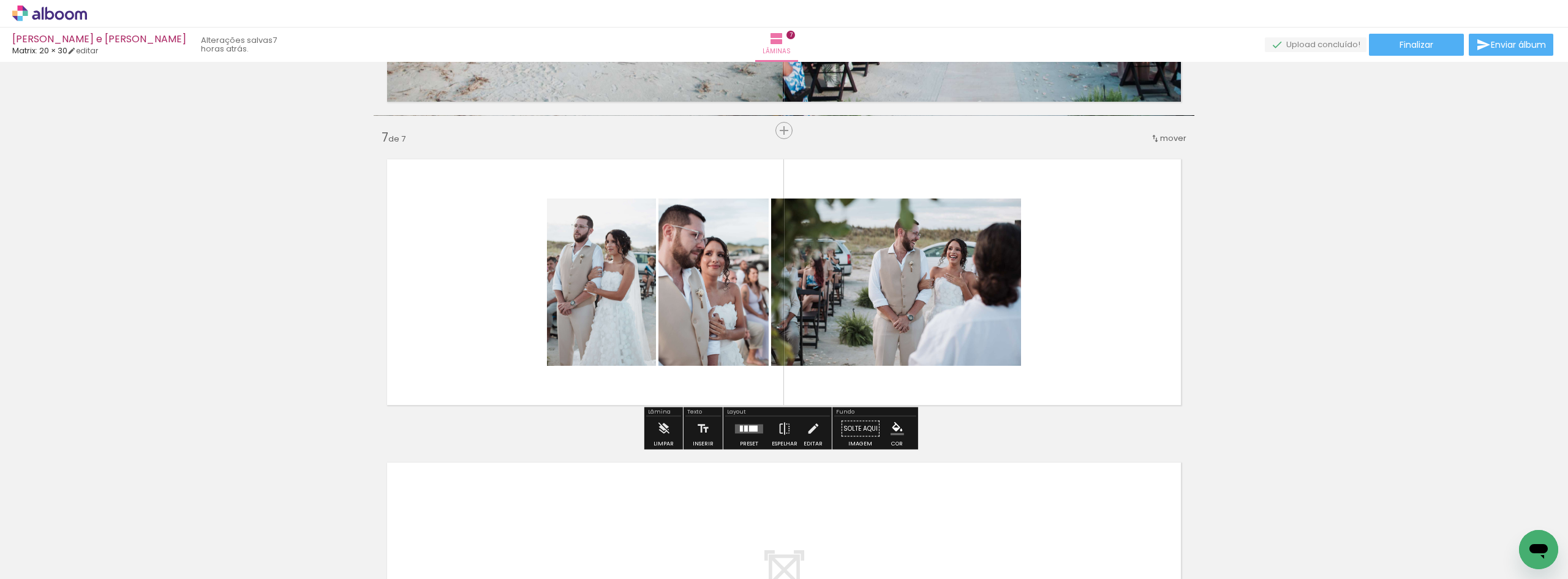
click at [749, 430] on div at bounding box center [753, 428] width 9 height 6
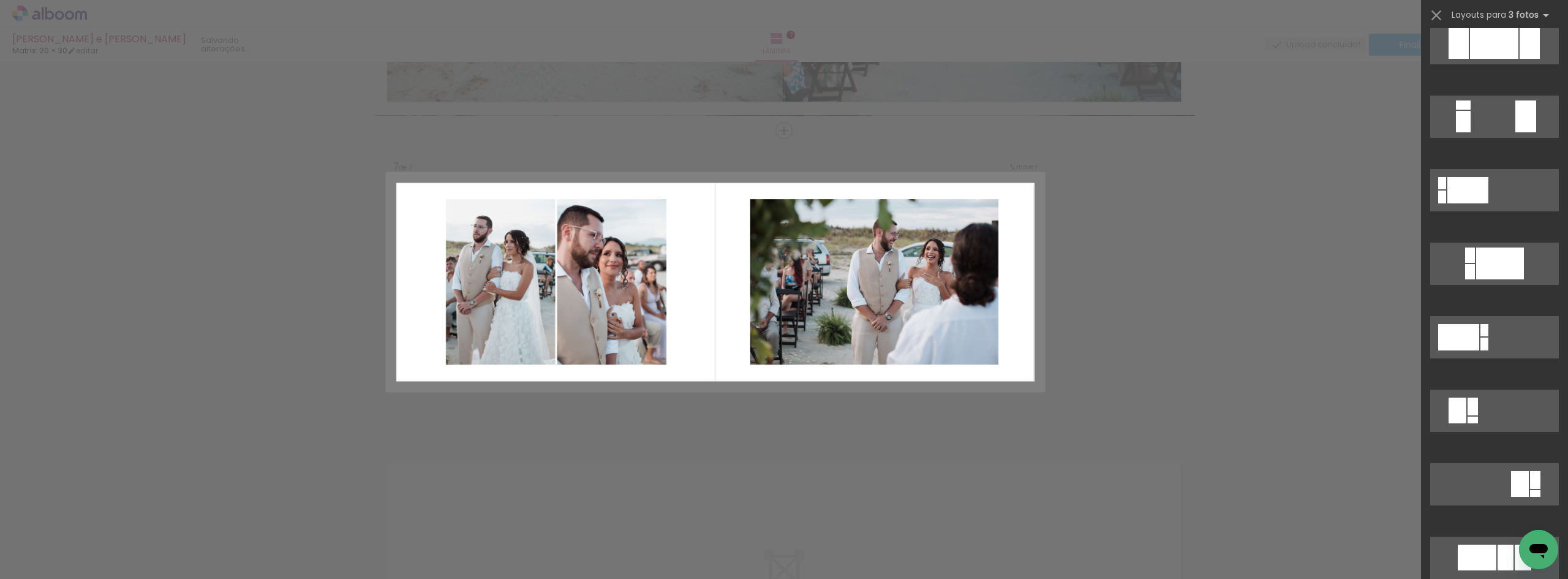
scroll to position [711, 0]
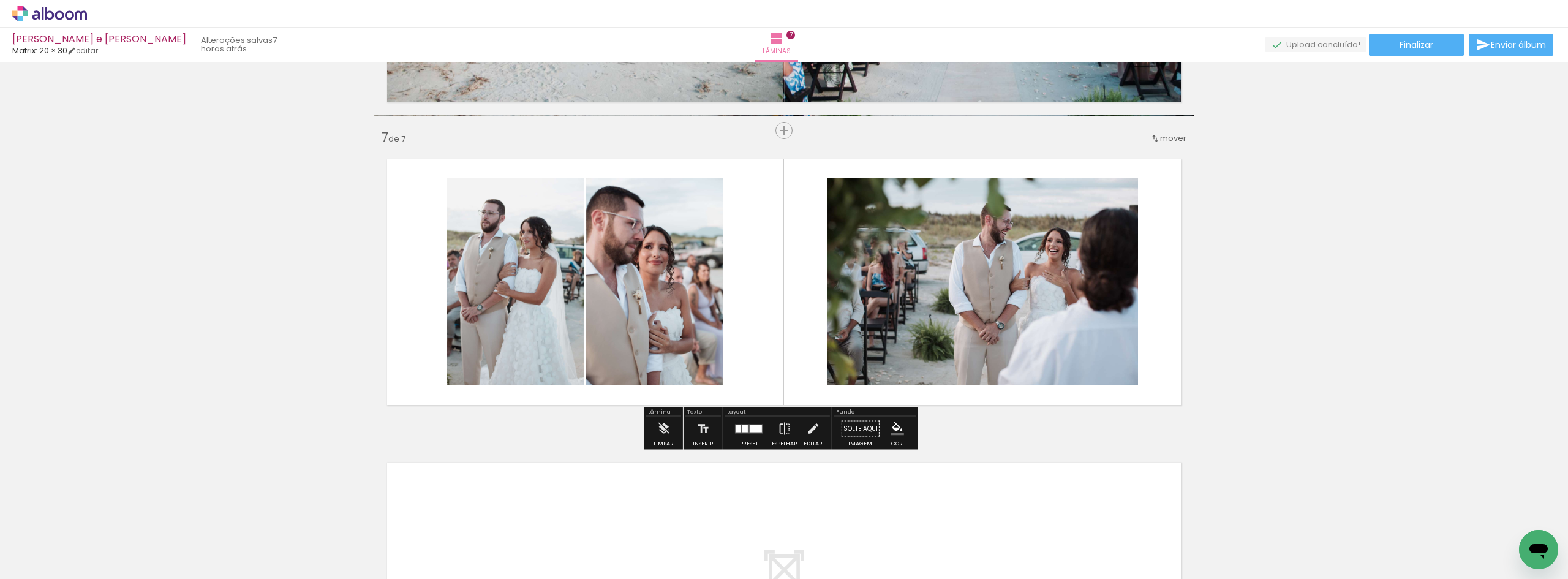
click at [1013, 264] on quentale-photo at bounding box center [982, 282] width 311 height 207
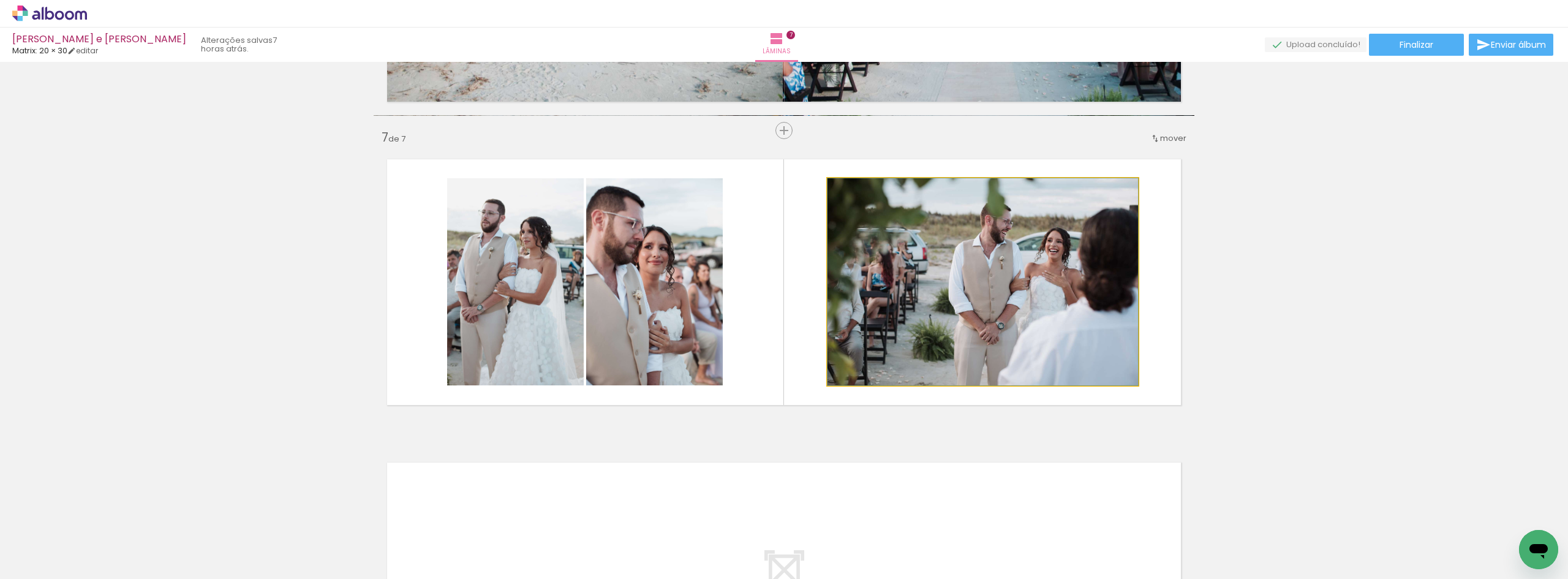
click at [1013, 264] on quentale-photo at bounding box center [982, 282] width 311 height 207
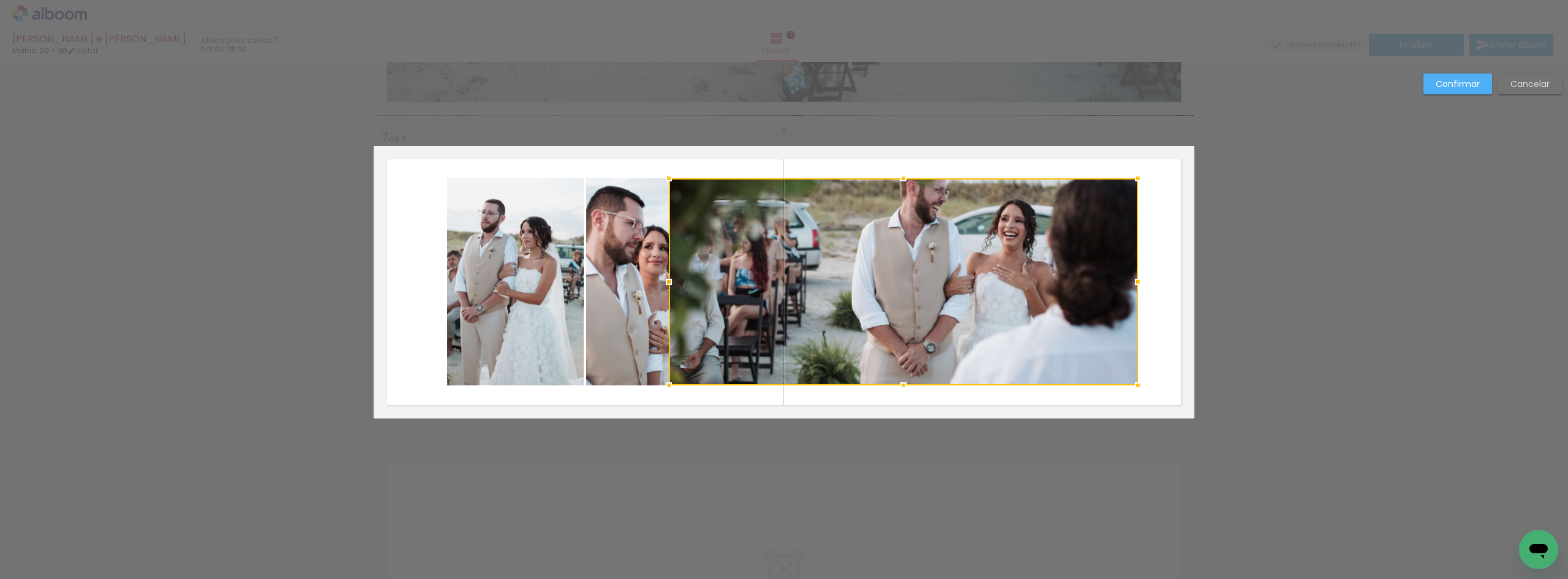
drag, startPoint x: 828, startPoint y: 281, endPoint x: 660, endPoint y: 281, distance: 168.0
click at [663, 280] on div at bounding box center [668, 282] width 25 height 25
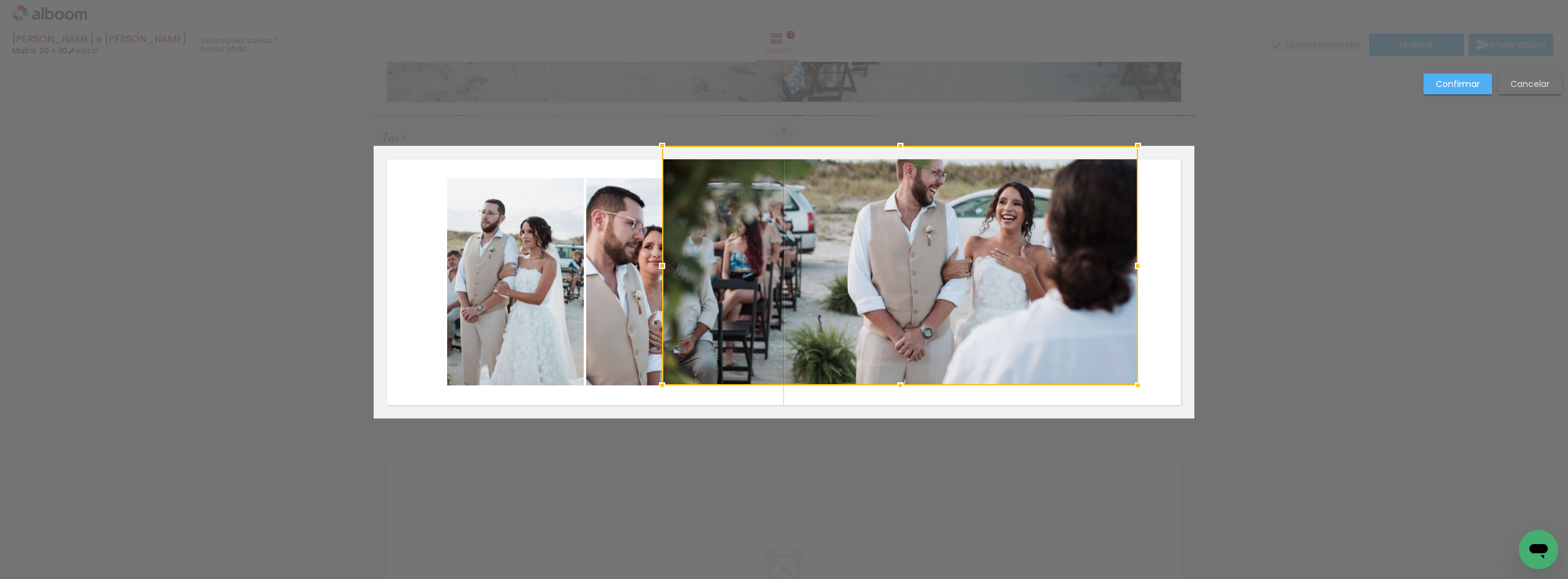
drag, startPoint x: 900, startPoint y: 178, endPoint x: 905, endPoint y: 128, distance: 50.2
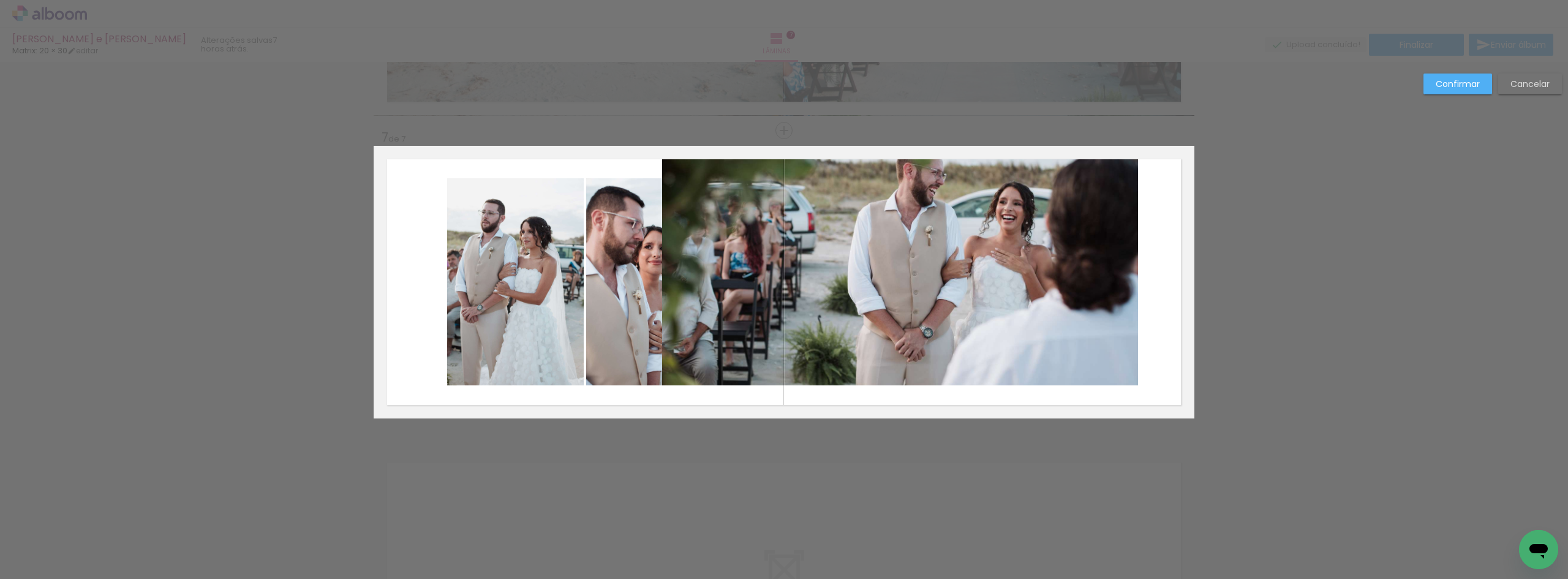
click at [902, 347] on quentale-photo at bounding box center [900, 265] width 476 height 240
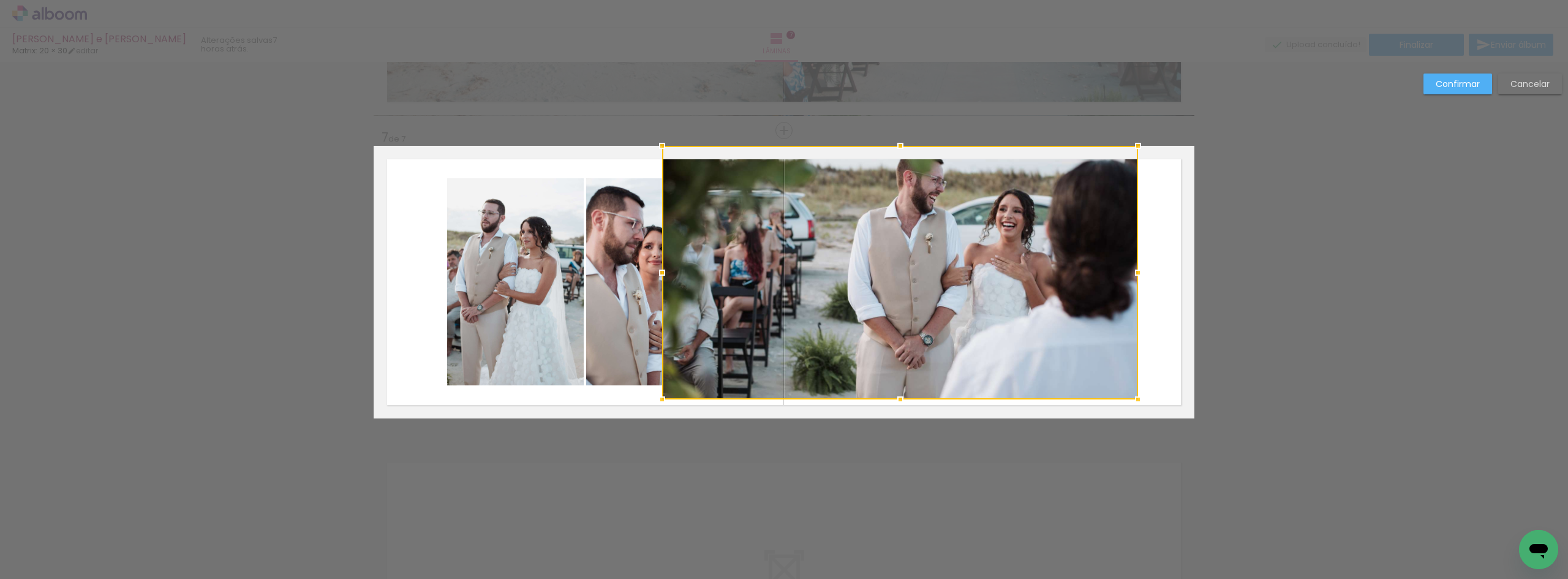
drag, startPoint x: 899, startPoint y: 387, endPoint x: 879, endPoint y: 398, distance: 22.8
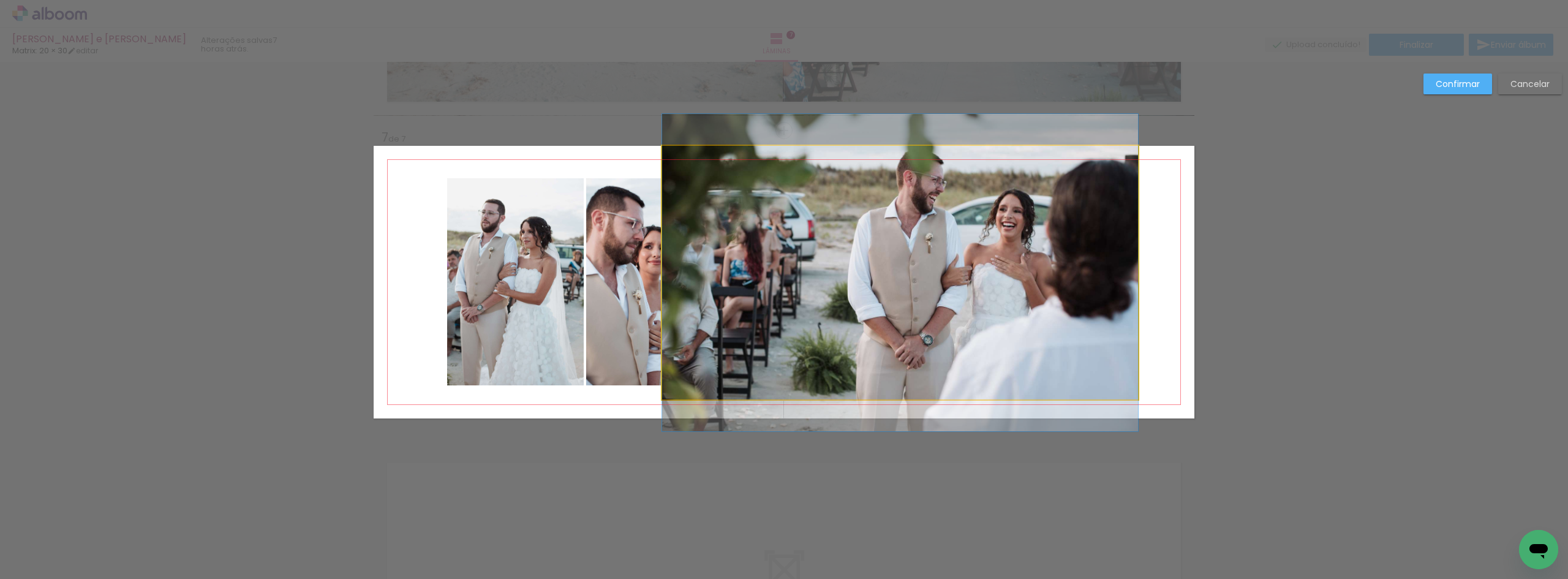
click at [881, 375] on quentale-photo at bounding box center [900, 272] width 476 height 254
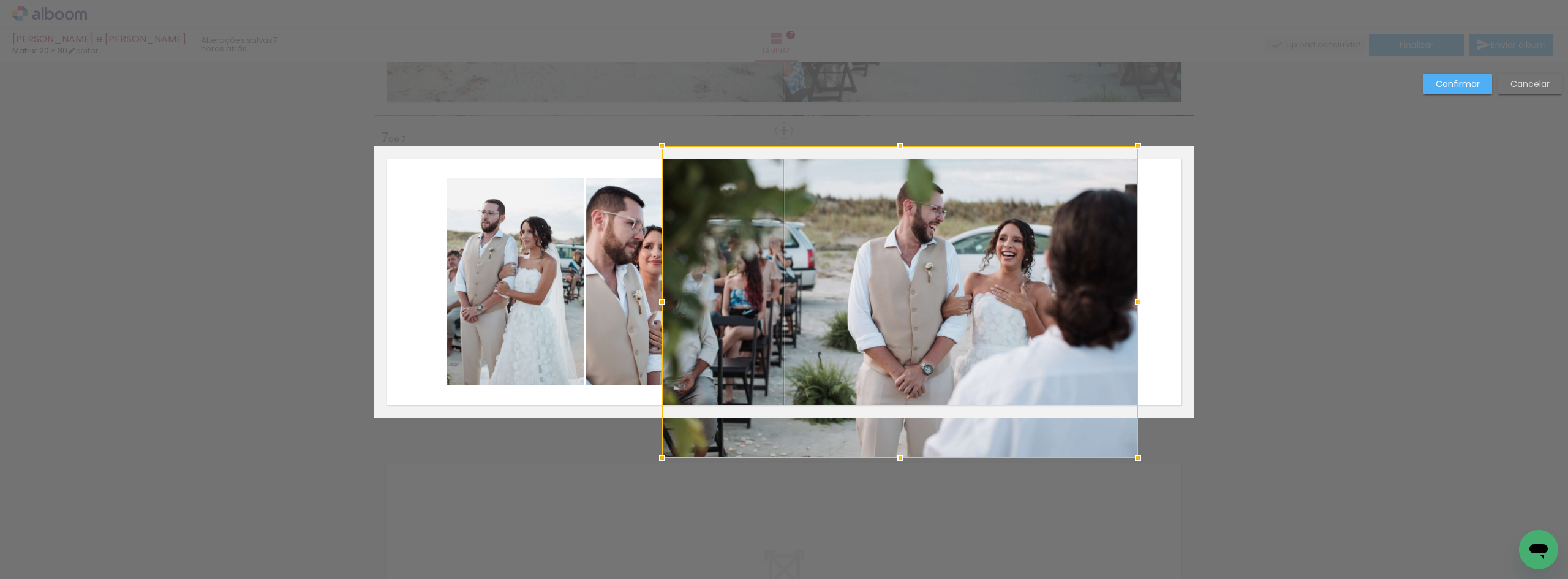
drag, startPoint x: 895, startPoint y: 406, endPoint x: 898, endPoint y: 417, distance: 11.4
click at [898, 417] on div at bounding box center [900, 301] width 476 height 312
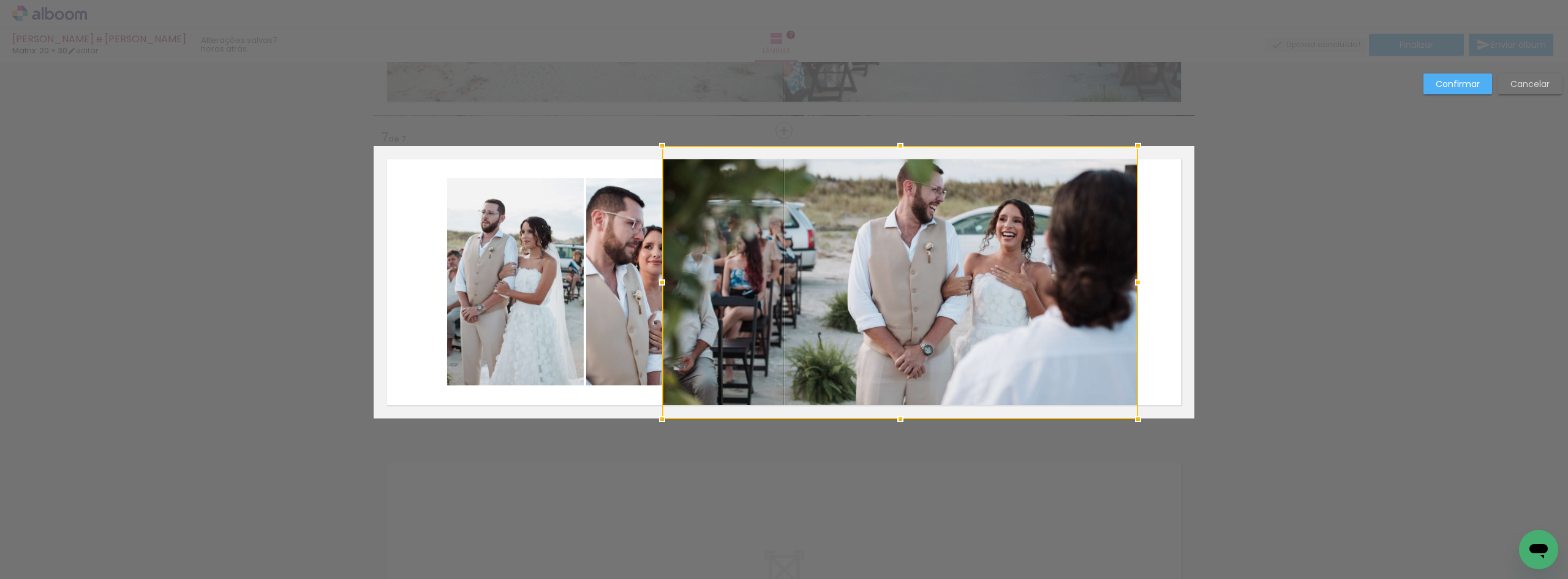
click at [1012, 322] on div at bounding box center [900, 282] width 476 height 273
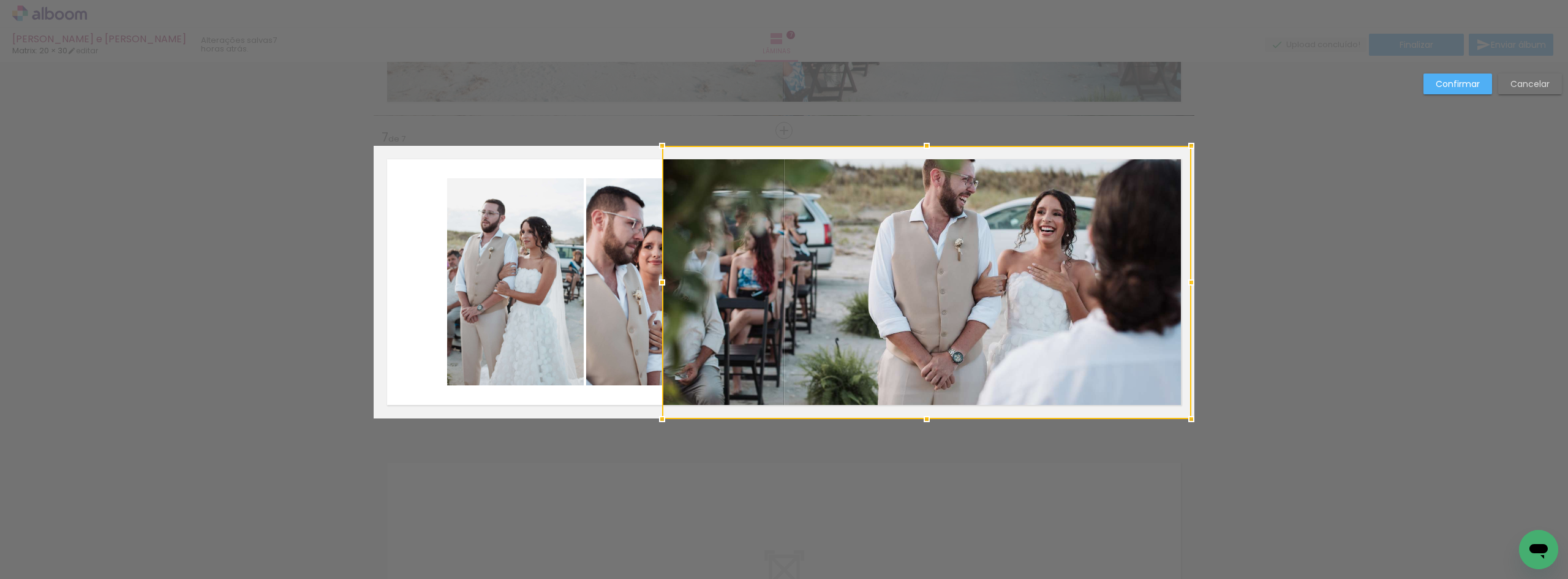
drag, startPoint x: 1136, startPoint y: 284, endPoint x: 1154, endPoint y: 280, distance: 18.4
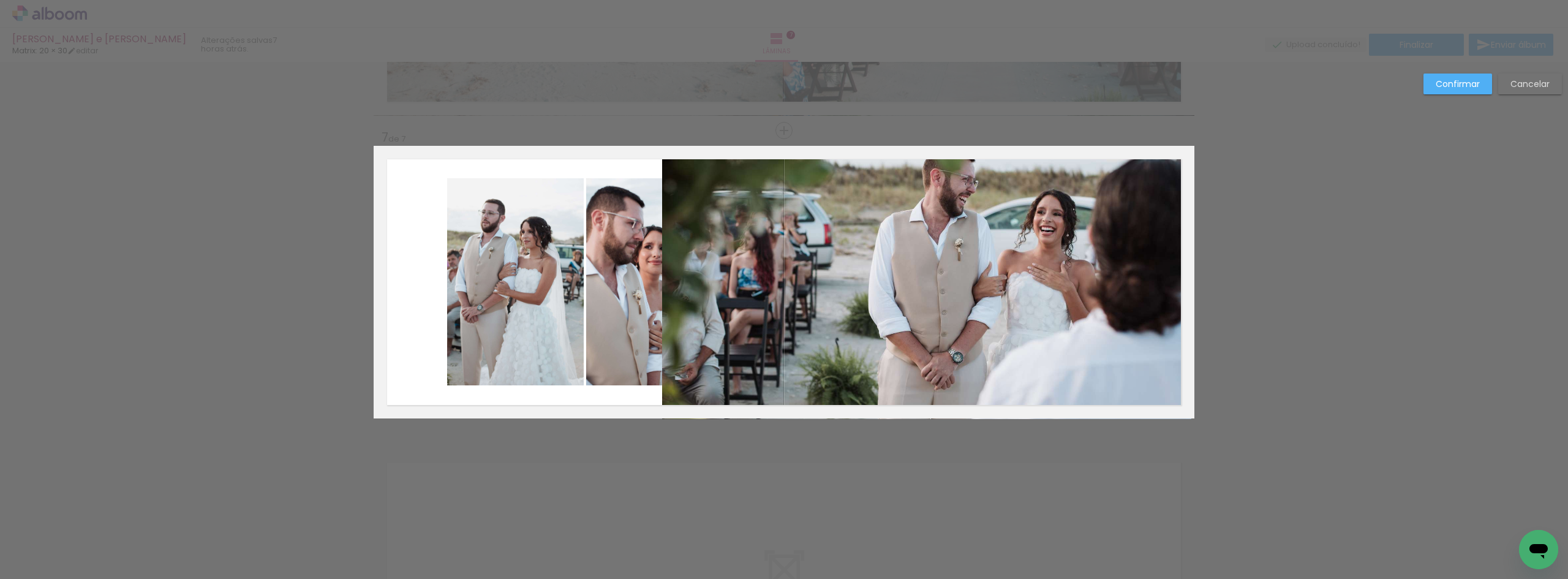
click at [1109, 280] on quentale-photo at bounding box center [926, 282] width 529 height 273
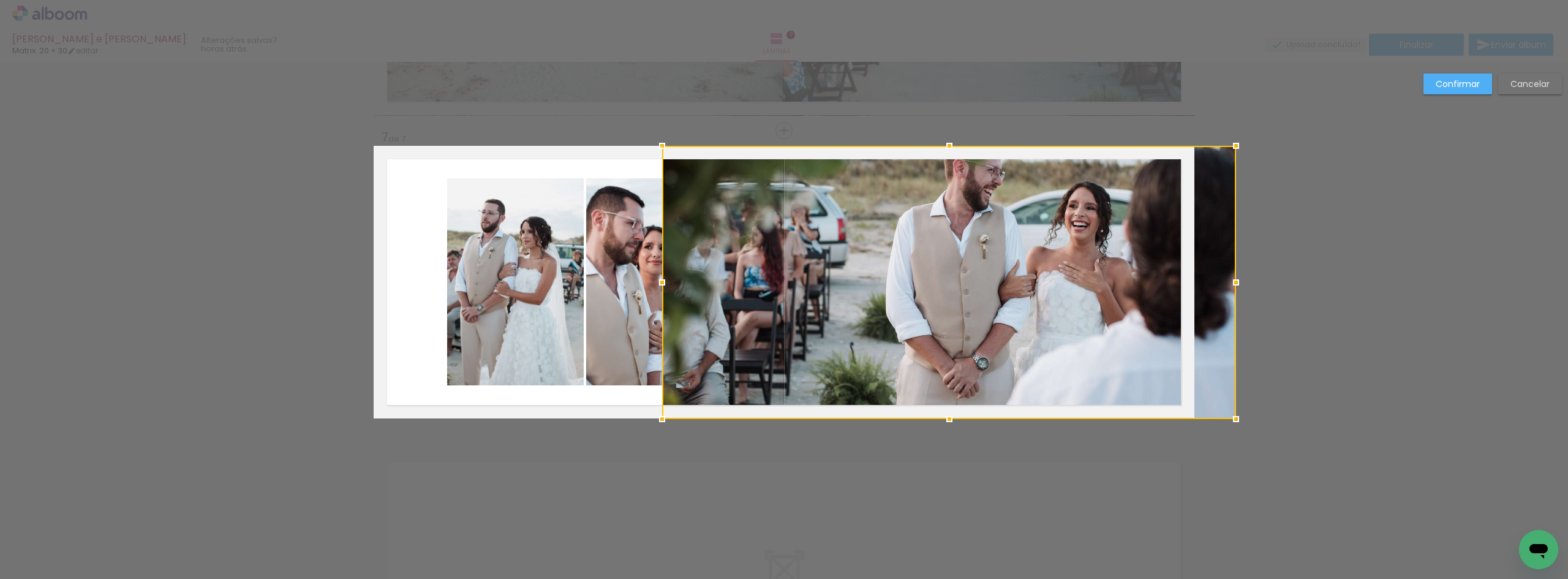
drag, startPoint x: 1188, startPoint y: 278, endPoint x: 1204, endPoint y: 278, distance: 16.0
click at [1204, 278] on div at bounding box center [949, 282] width 574 height 273
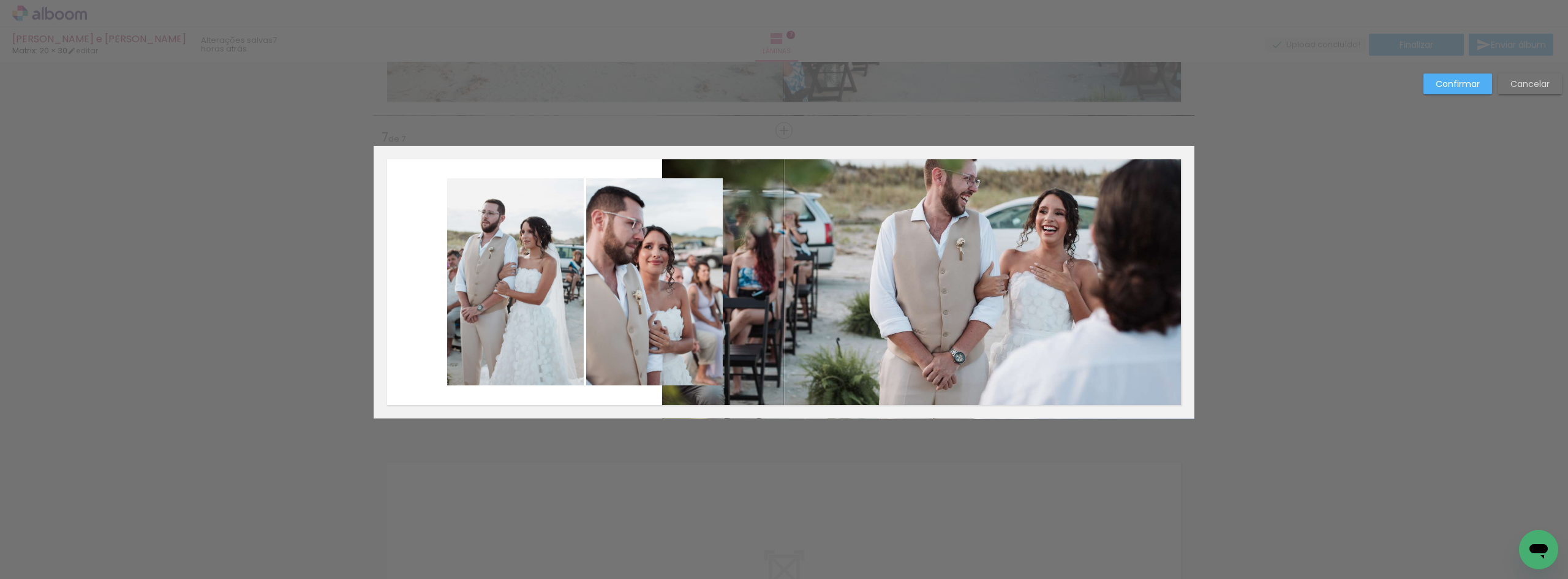
click at [611, 275] on quentale-photo at bounding box center [654, 282] width 137 height 207
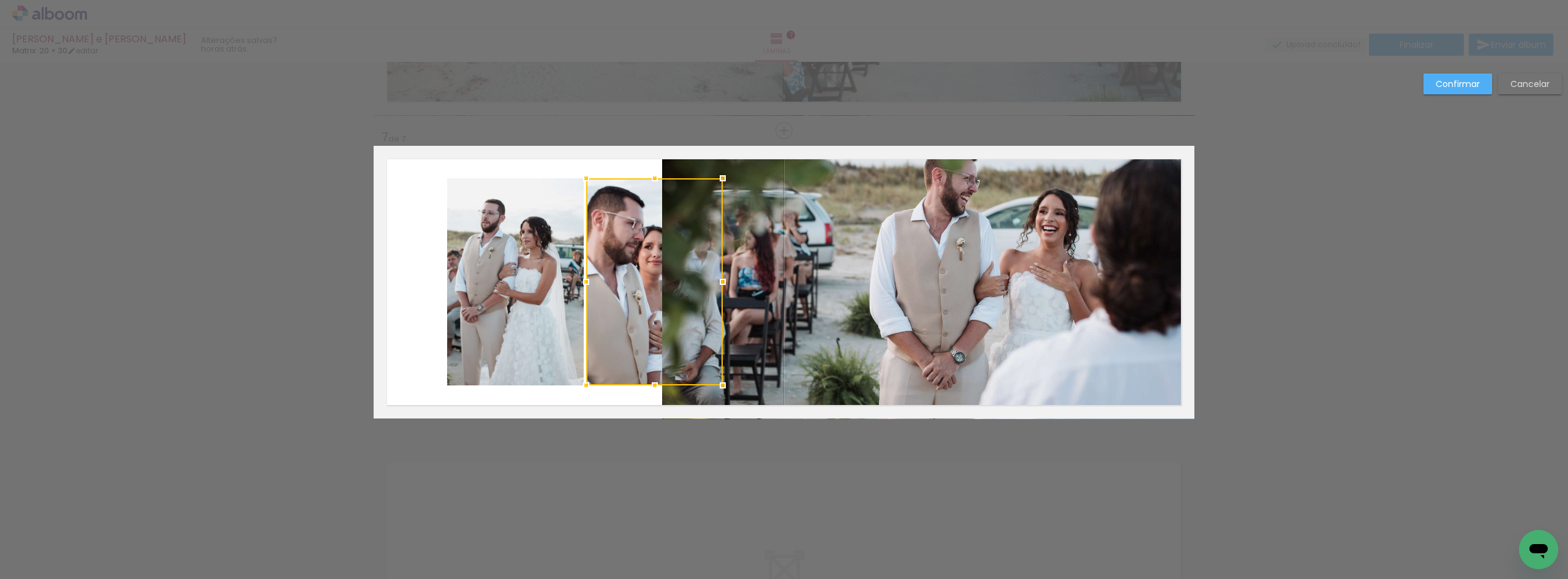
drag, startPoint x: 611, startPoint y: 275, endPoint x: 633, endPoint y: 236, distance: 44.8
click at [633, 236] on div at bounding box center [654, 282] width 137 height 207
click at [524, 329] on quentale-photo at bounding box center [515, 282] width 137 height 207
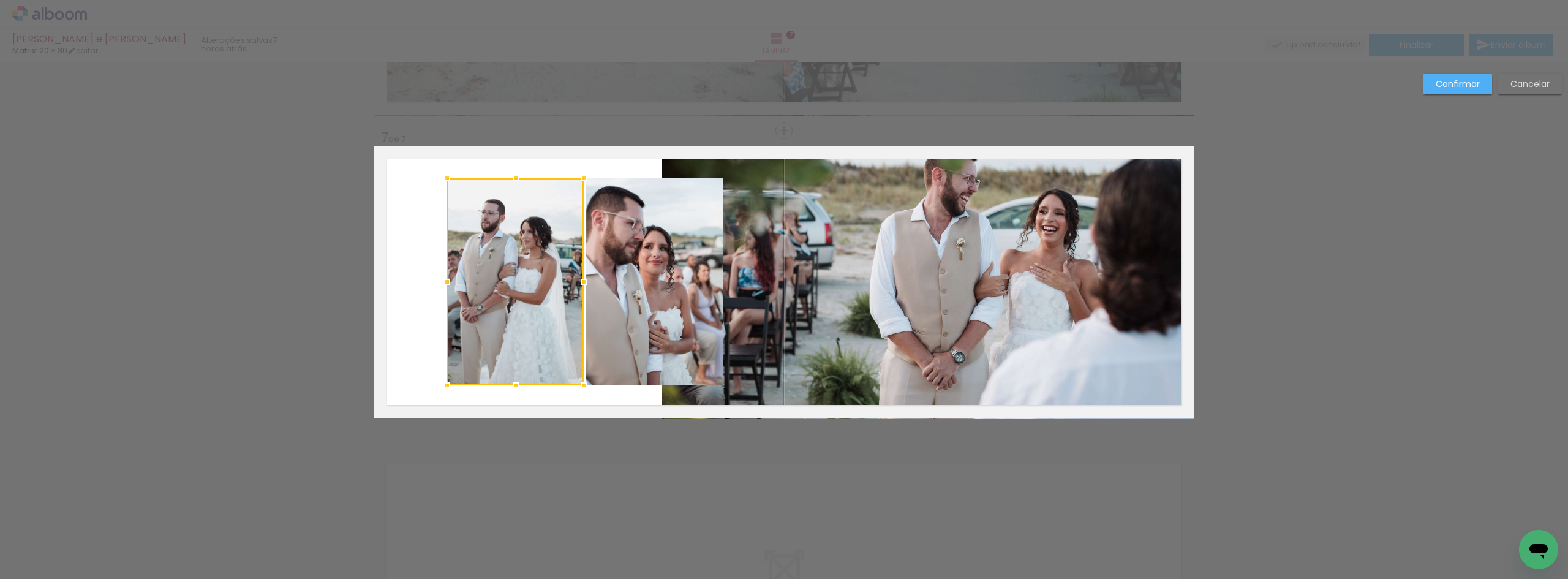
click at [597, 307] on quentale-photo at bounding box center [654, 282] width 137 height 207
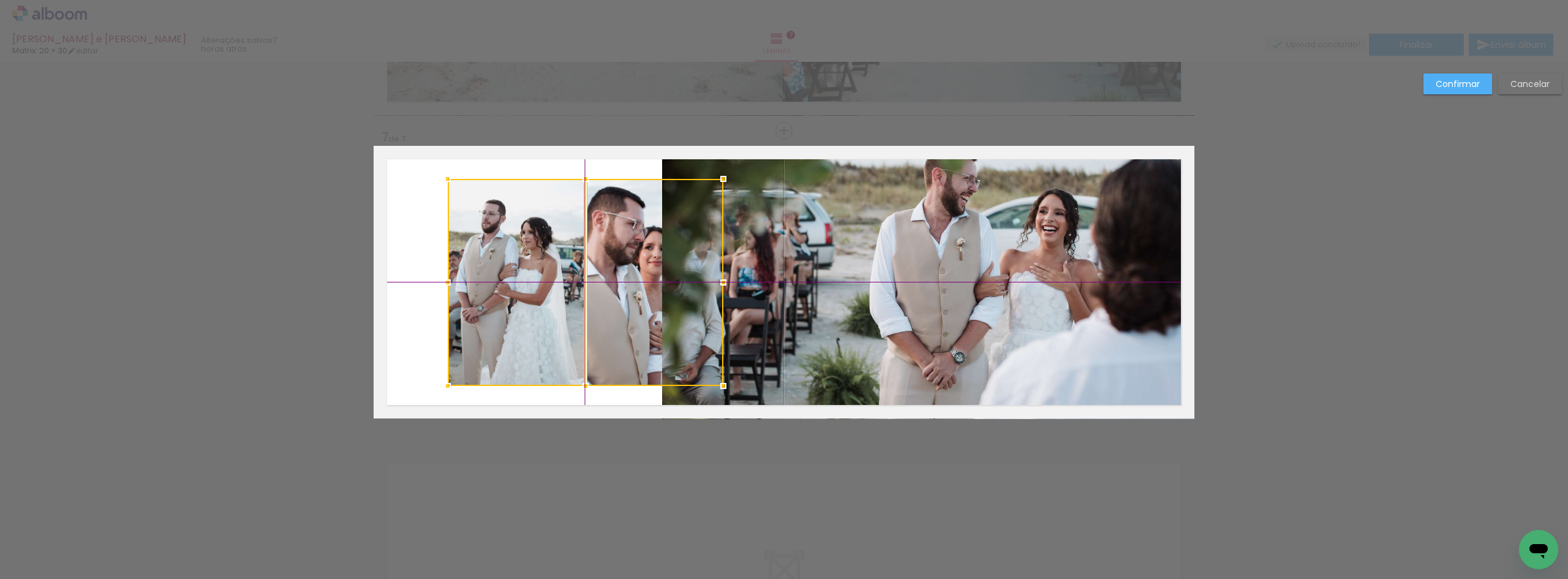
click at [636, 307] on div at bounding box center [585, 283] width 276 height 207
click at [0, 0] on slot "Confirmar" at bounding box center [0, 0] width 0 height 0
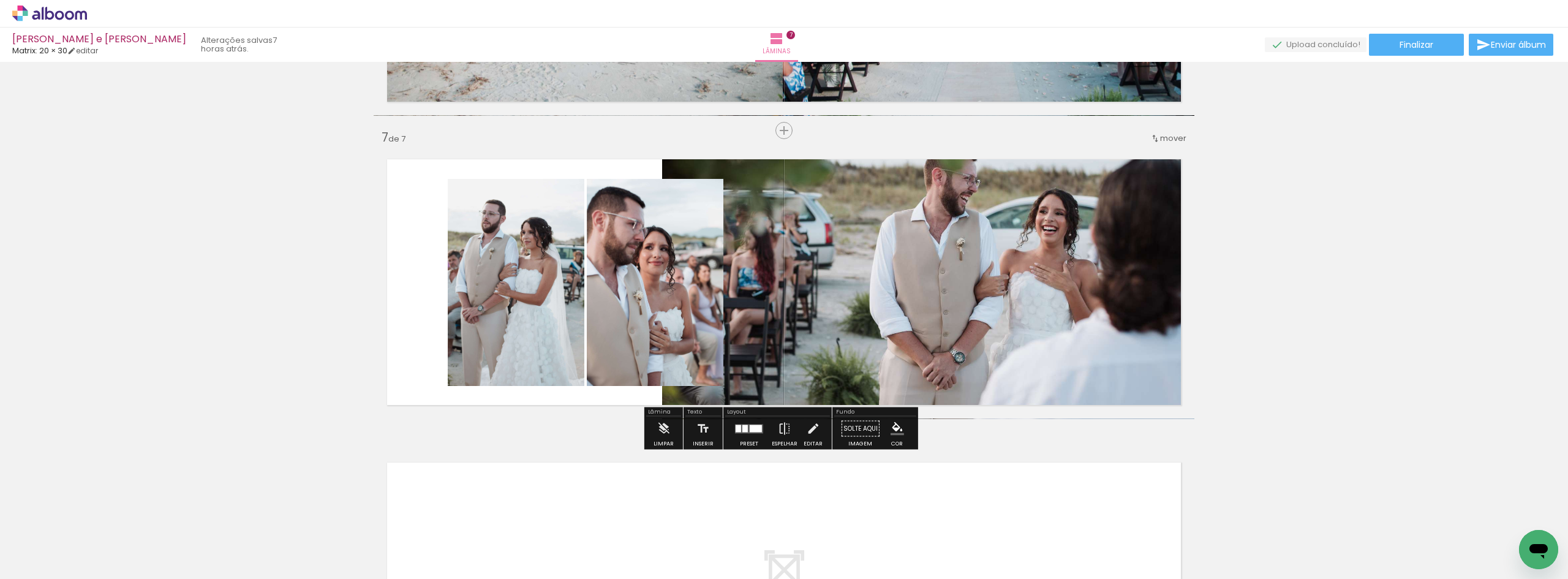
click at [645, 282] on quentale-photo at bounding box center [655, 283] width 137 height 207
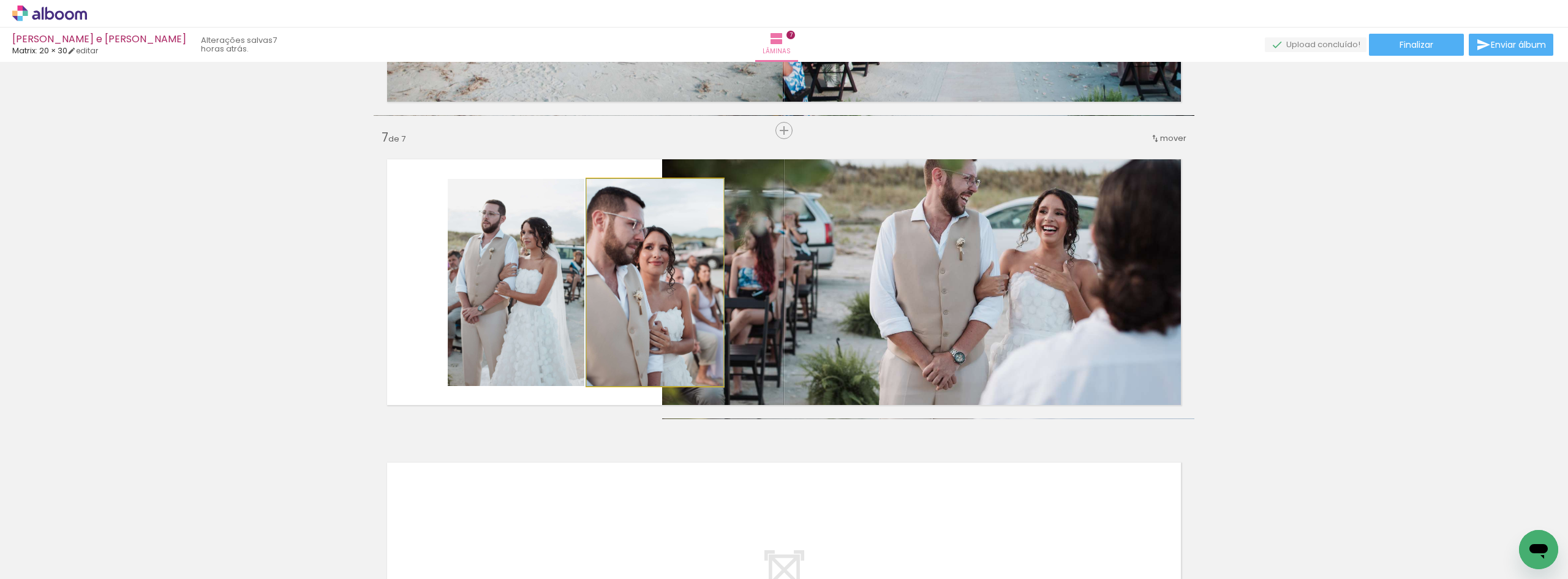
drag, startPoint x: 592, startPoint y: 326, endPoint x: 633, endPoint y: 309, distance: 44.4
click at [633, 309] on quentale-photo at bounding box center [655, 283] width 137 height 207
click at [642, 303] on quentale-photo at bounding box center [655, 283] width 137 height 207
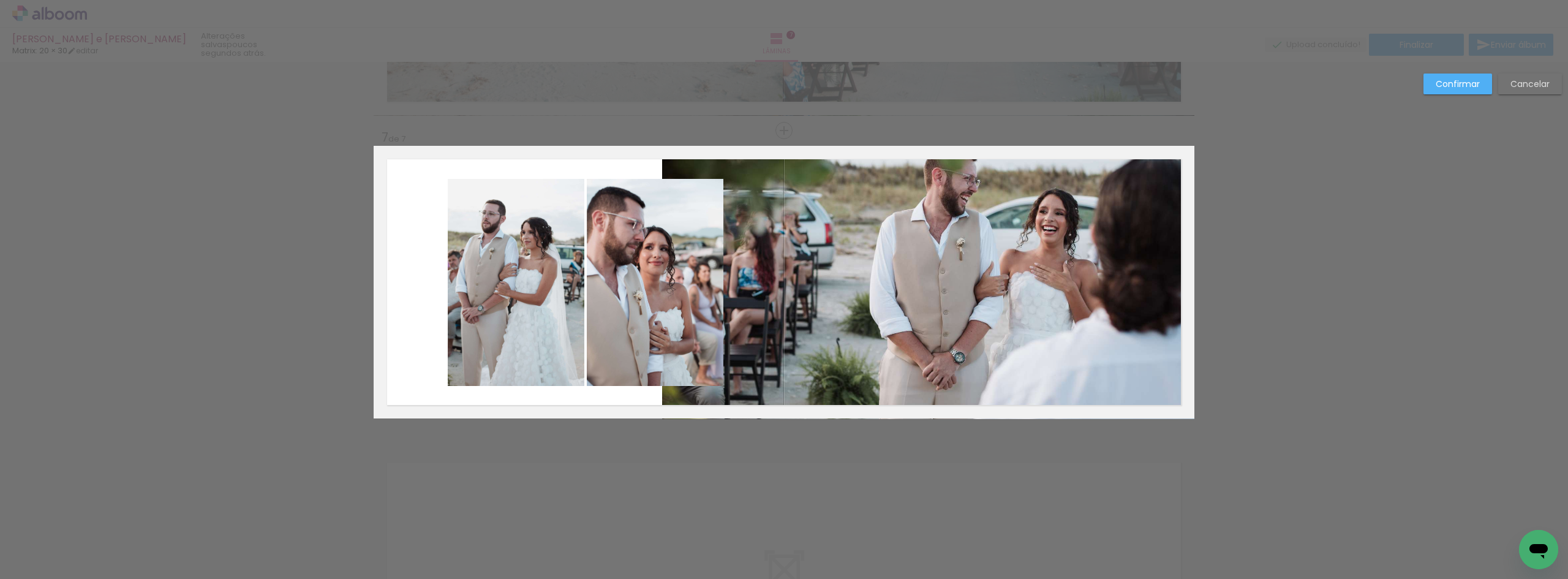
click at [642, 303] on quentale-photo at bounding box center [655, 283] width 137 height 207
click at [642, 303] on div at bounding box center [655, 283] width 137 height 207
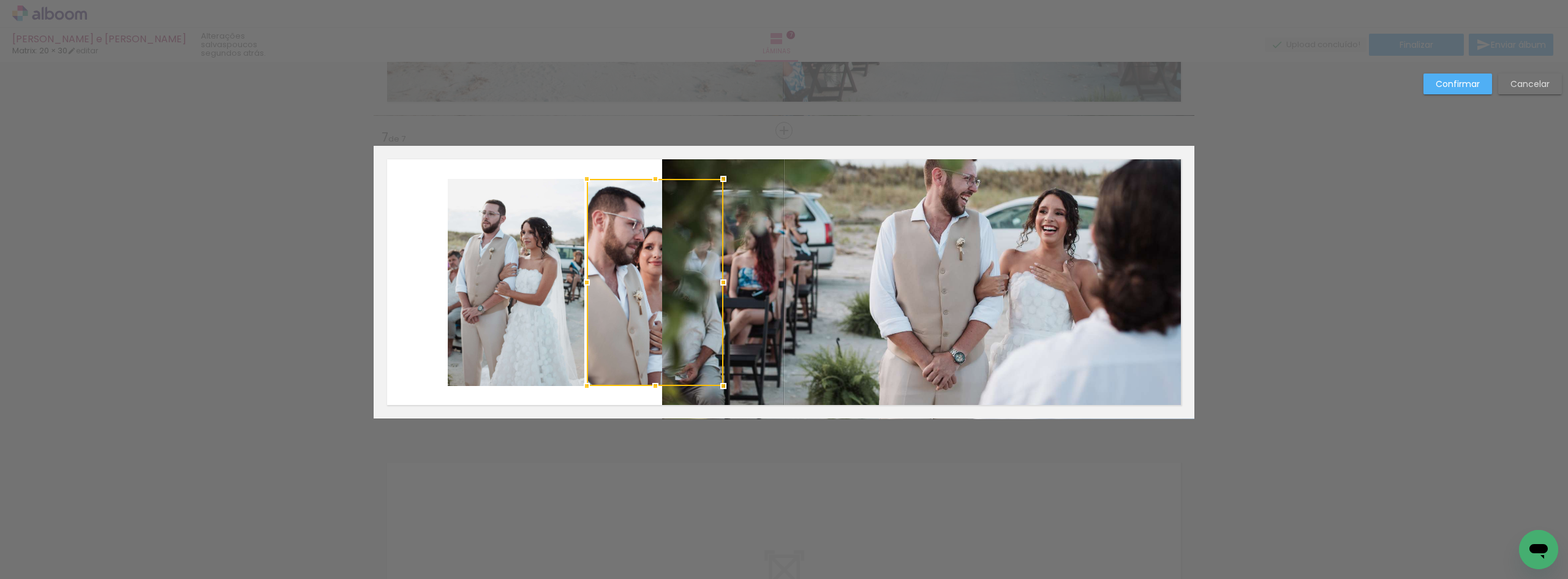
click at [792, 304] on quentale-photo at bounding box center [928, 282] width 532 height 273
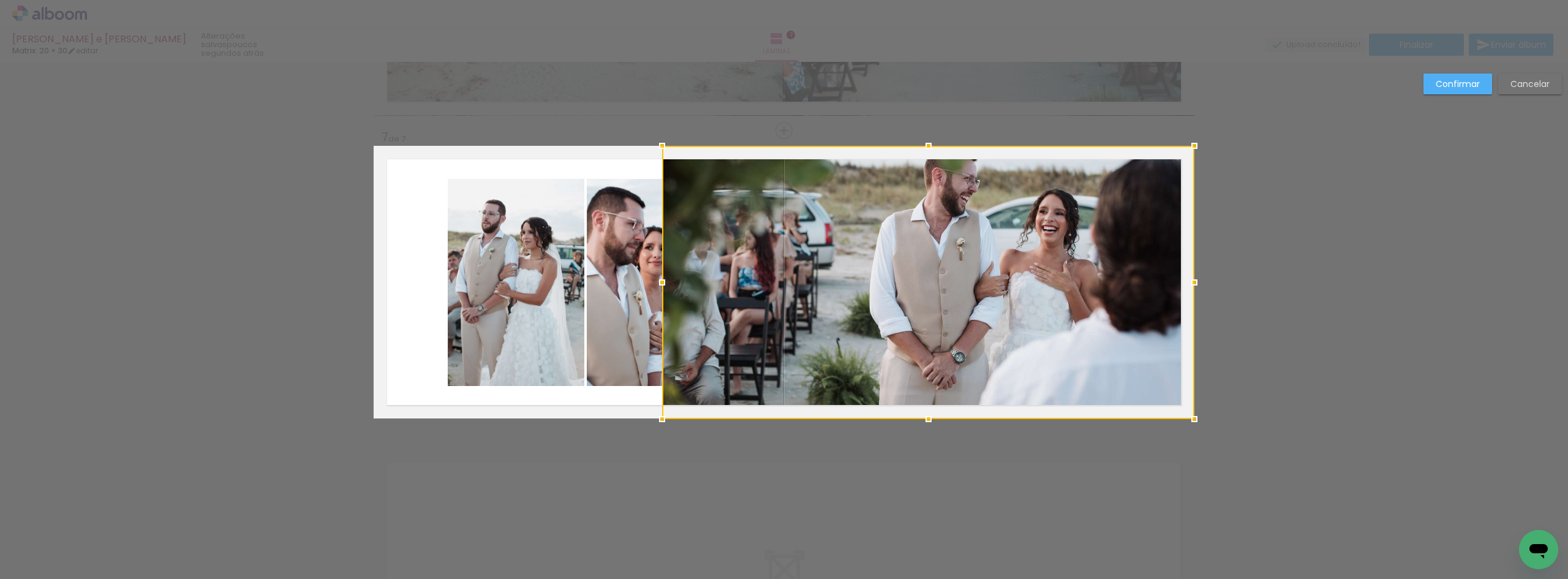
click at [792, 304] on div at bounding box center [928, 282] width 532 height 273
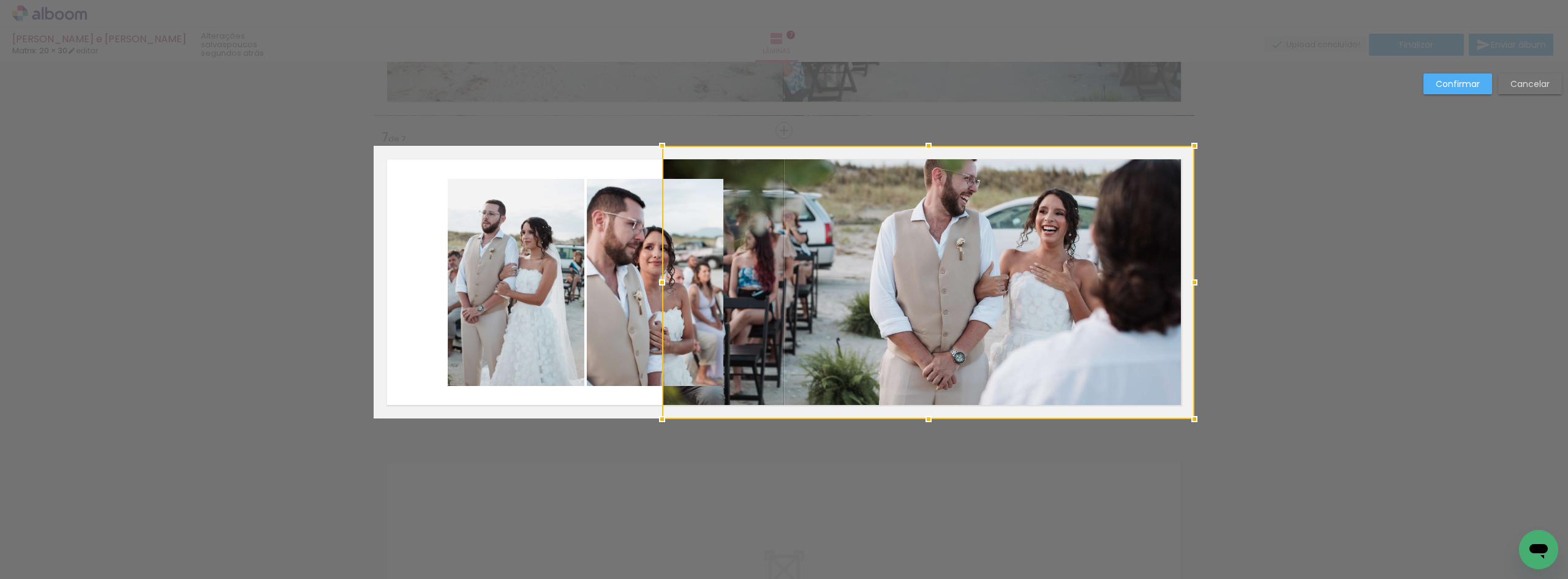
click at [629, 312] on quentale-photo at bounding box center [655, 283] width 137 height 207
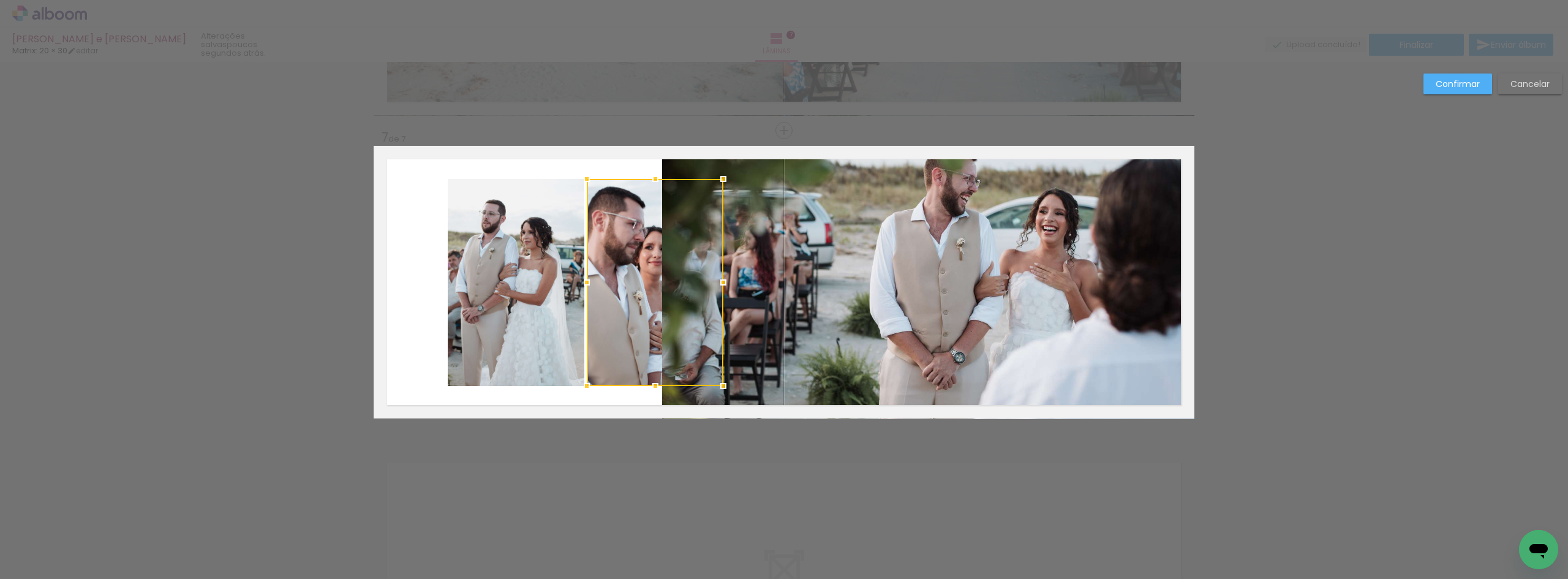
drag, startPoint x: 629, startPoint y: 312, endPoint x: 605, endPoint y: 406, distance: 97.0
click at [605, 406] on quentale-layouter at bounding box center [784, 282] width 821 height 272
drag, startPoint x: 1464, startPoint y: 86, endPoint x: 1351, endPoint y: 114, distance: 116.4
click at [0, 0] on slot "Confirmar" at bounding box center [0, 0] width 0 height 0
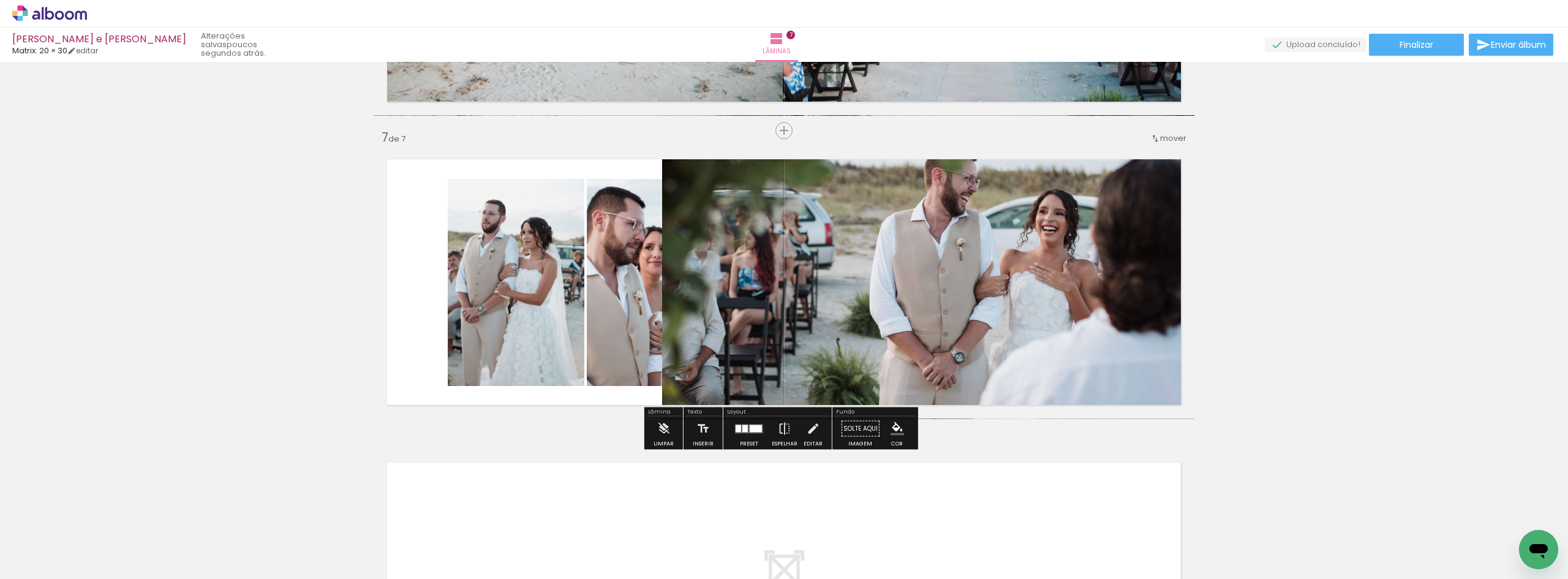
click at [746, 435] on div at bounding box center [749, 429] width 33 height 25
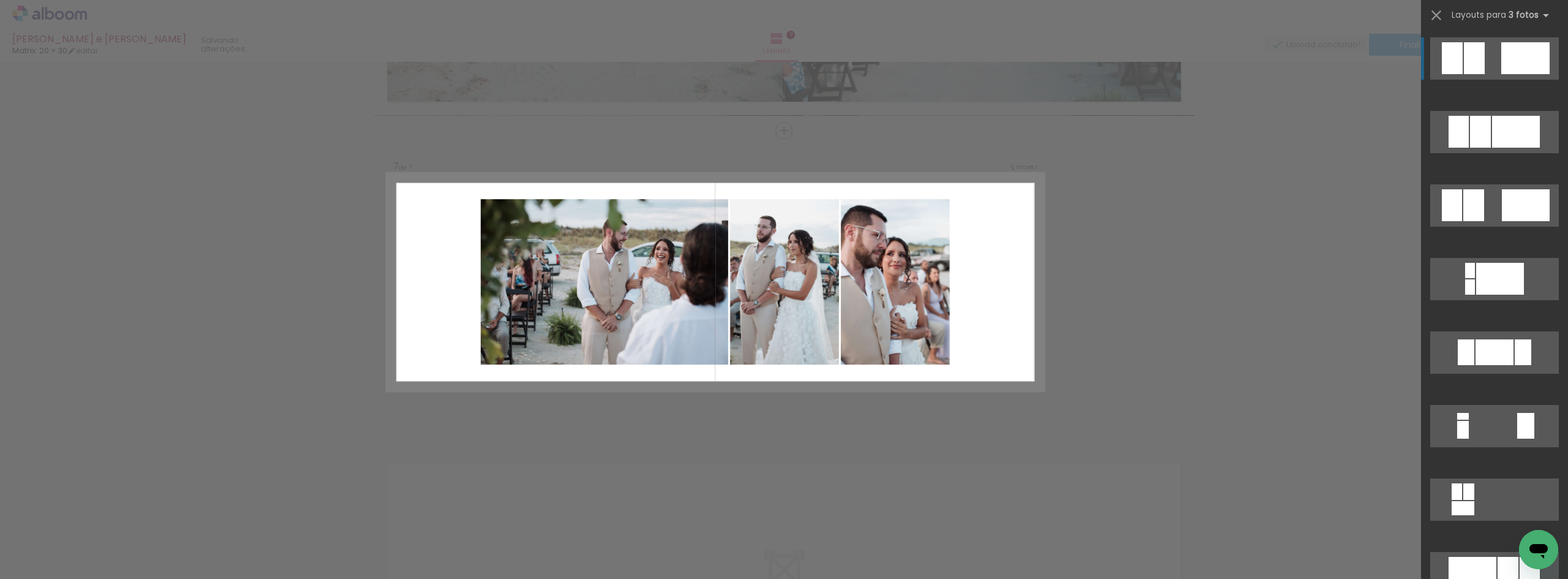
scroll to position [971, 0]
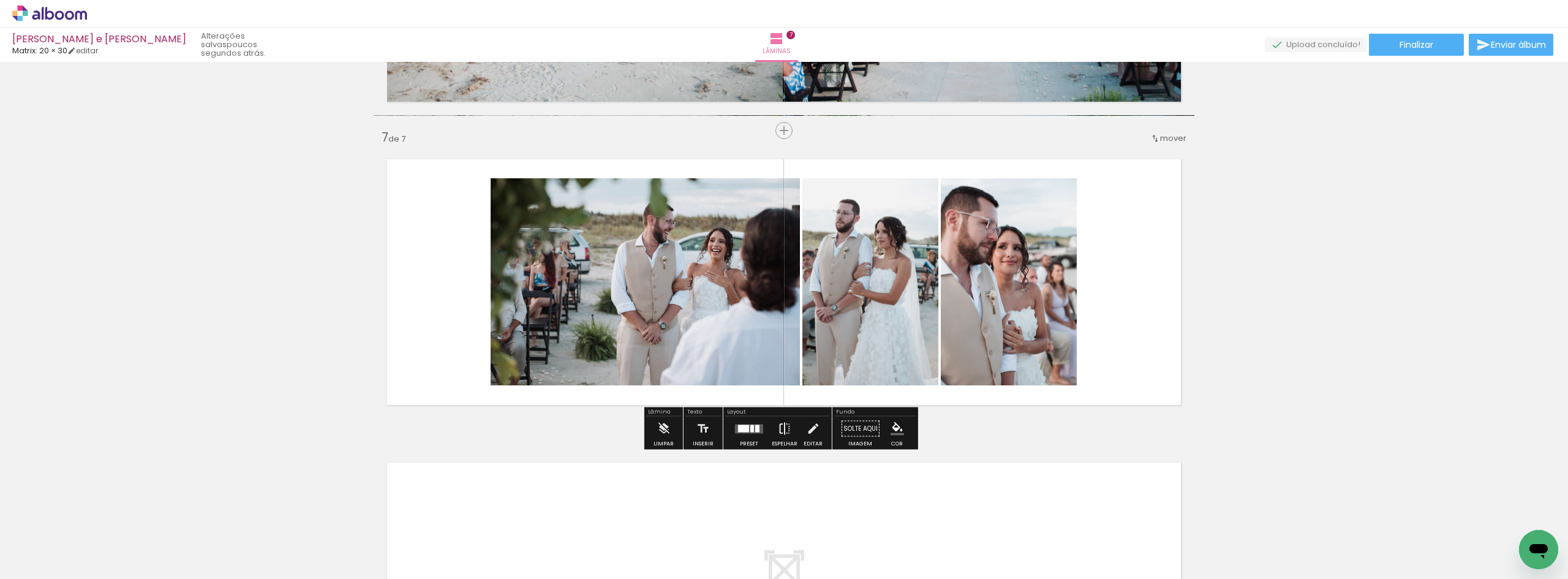
click at [781, 435] on iron-icon at bounding box center [784, 429] width 14 height 25
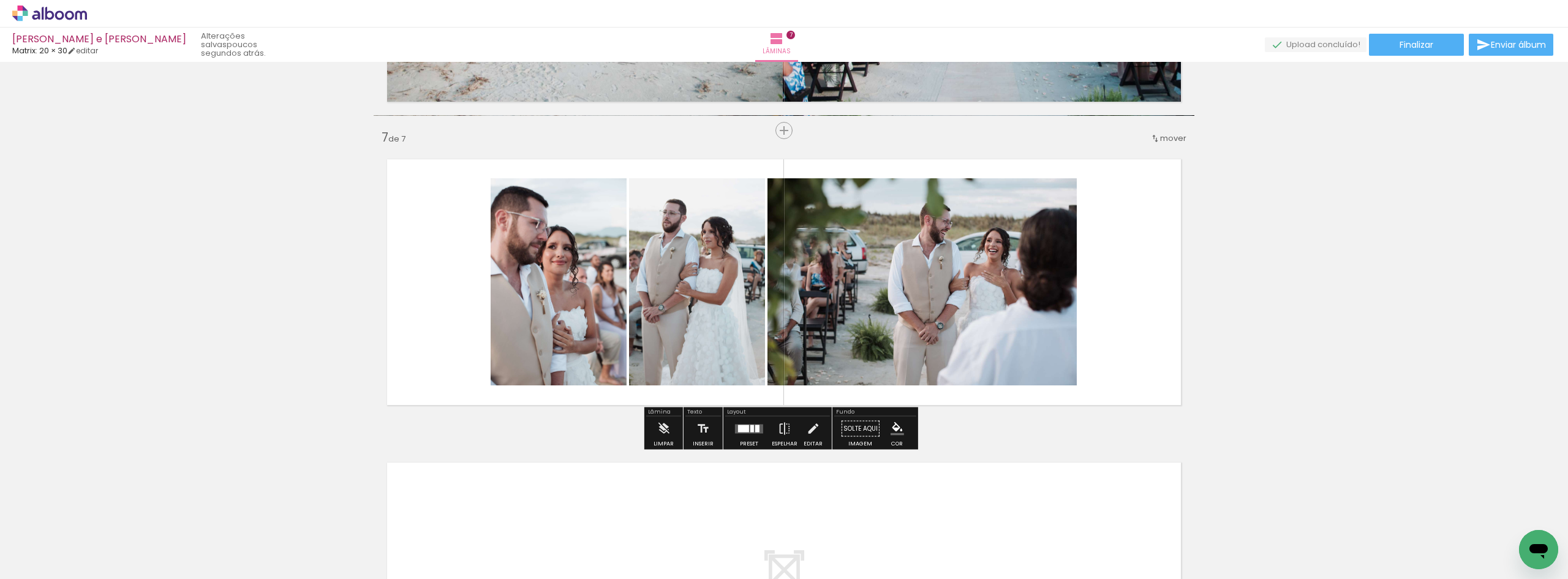
click at [962, 264] on quentale-photo at bounding box center [922, 282] width 309 height 207
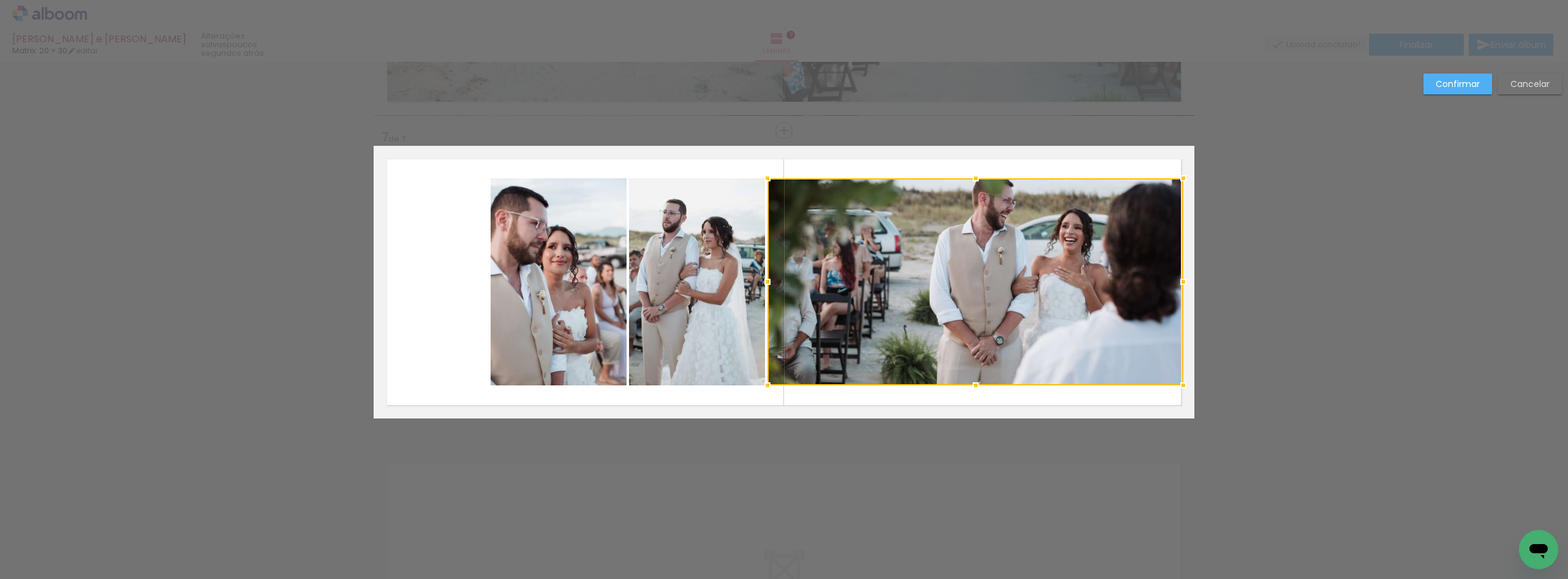
drag, startPoint x: 1077, startPoint y: 281, endPoint x: 1297, endPoint y: 277, distance: 220.0
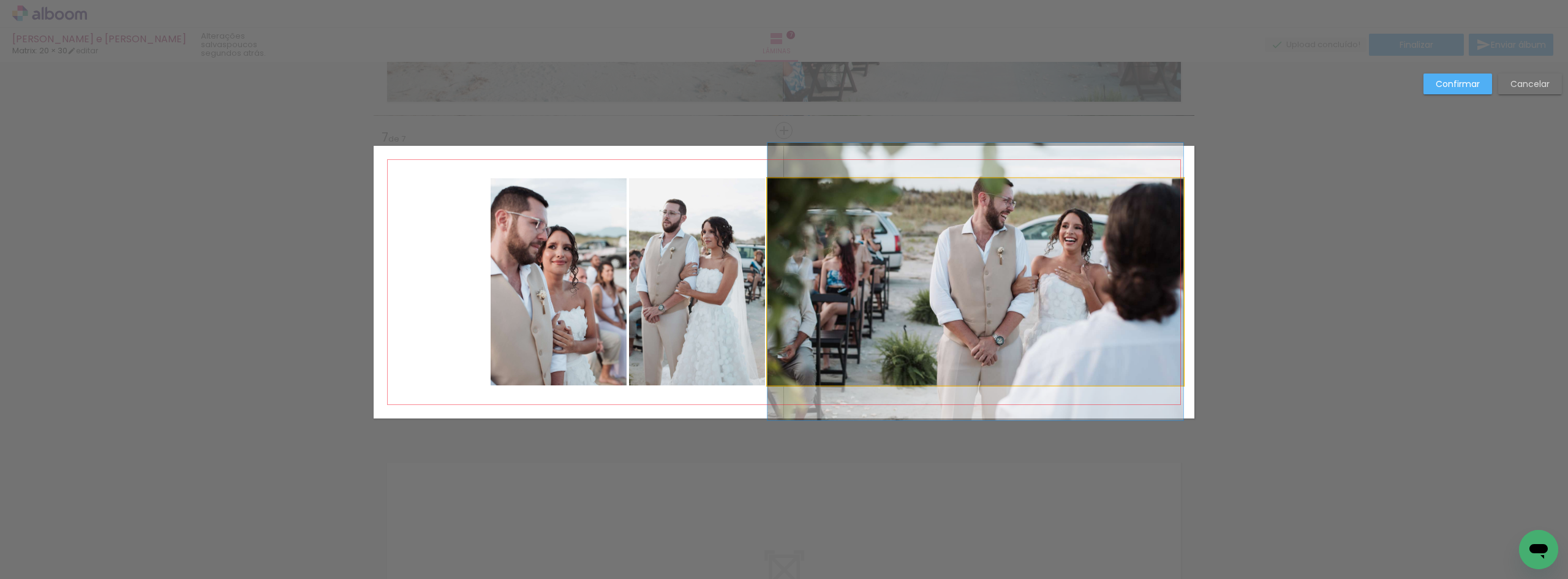
click at [1136, 283] on quentale-photo at bounding box center [976, 282] width 416 height 207
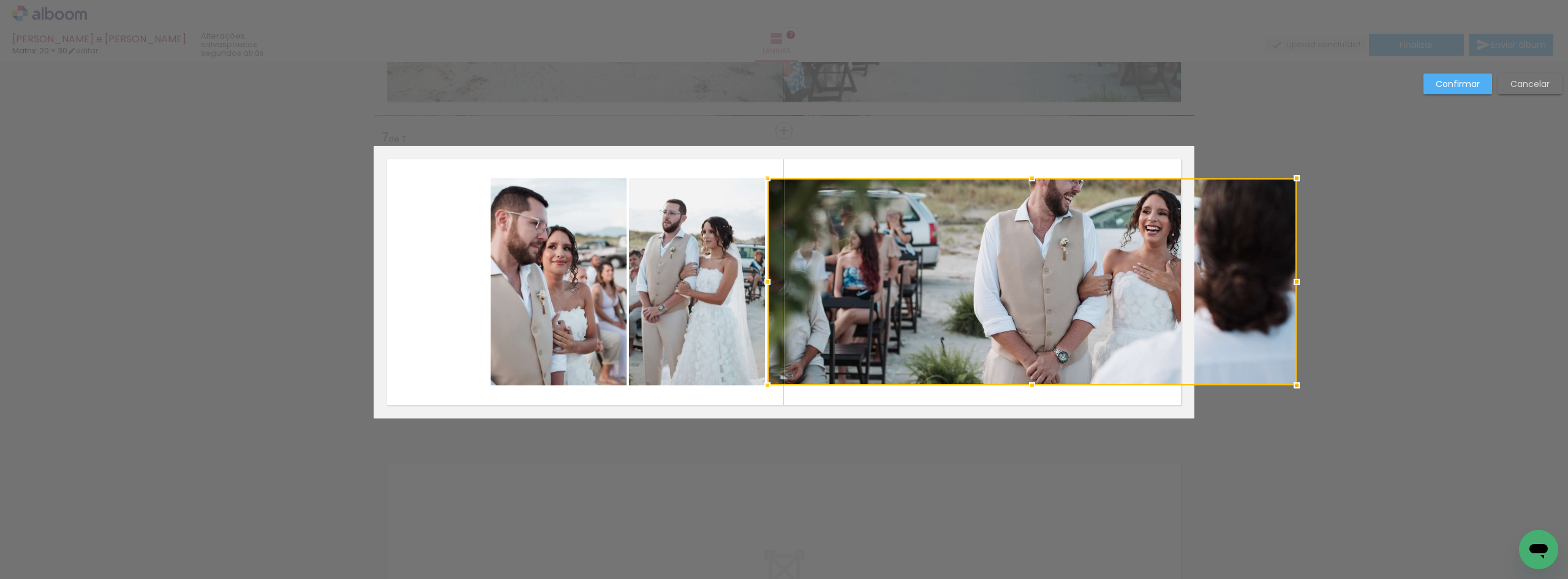
drag, startPoint x: 1184, startPoint y: 283, endPoint x: 1213, endPoint y: 283, distance: 29.0
click at [1213, 283] on div at bounding box center [1032, 282] width 529 height 207
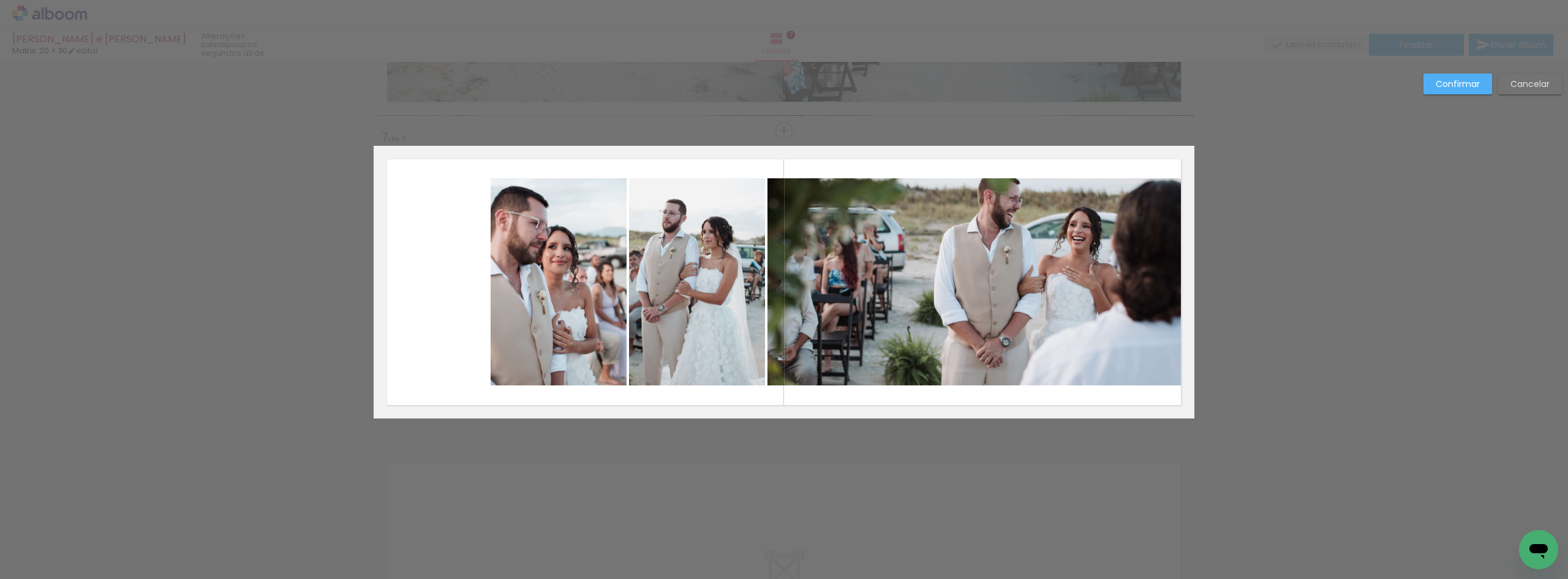
click at [1010, 222] on quentale-photo at bounding box center [981, 282] width 427 height 207
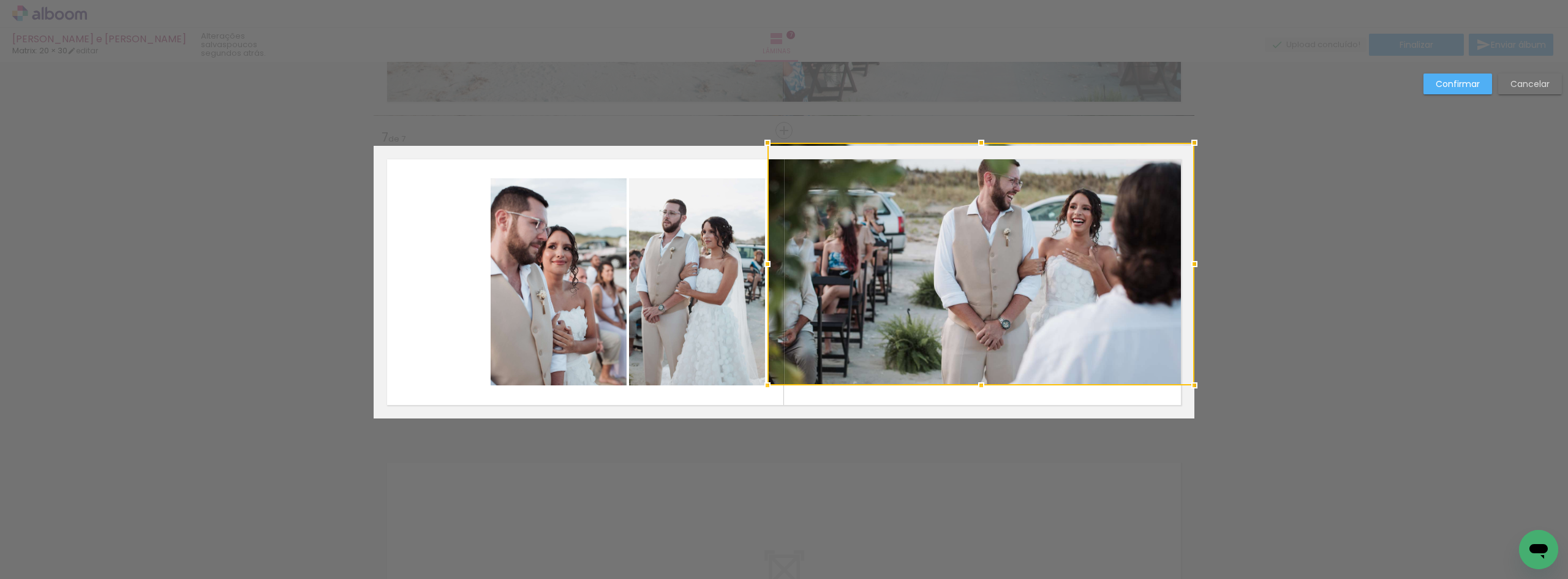
drag, startPoint x: 977, startPoint y: 181, endPoint x: 974, endPoint y: 142, distance: 39.1
click at [974, 142] on div at bounding box center [981, 143] width 25 height 25
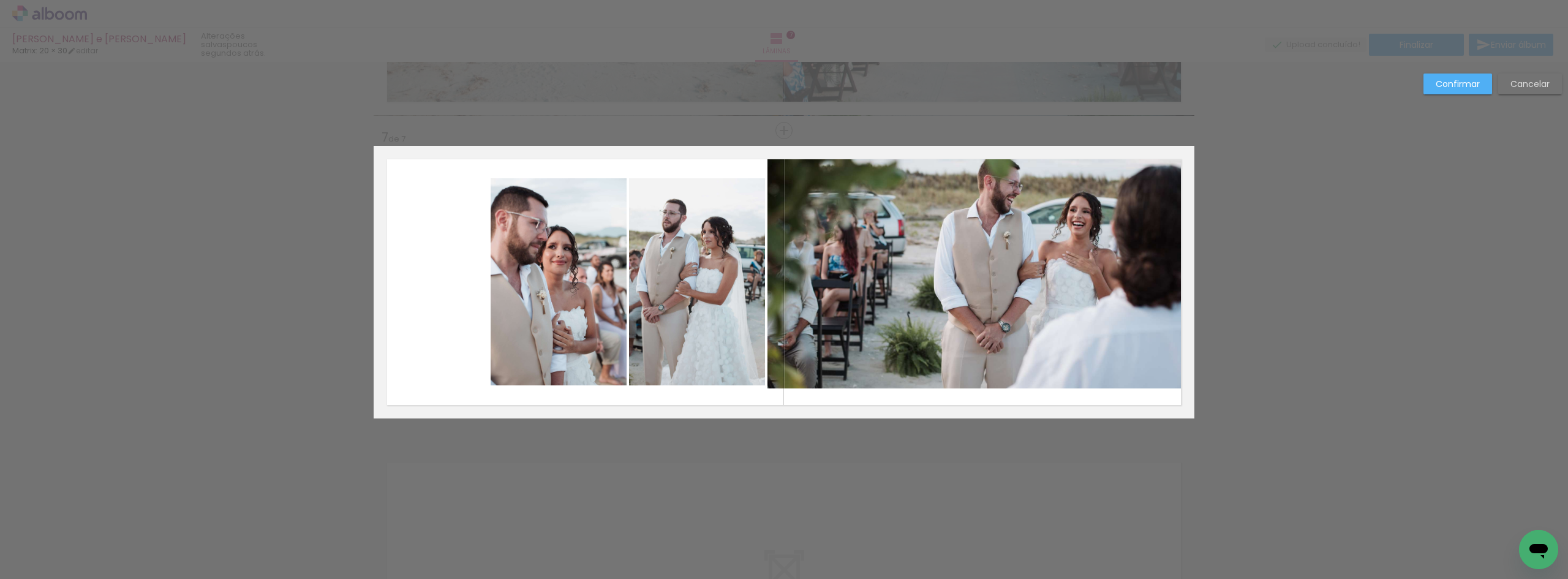
click at [982, 371] on quentale-photo at bounding box center [981, 267] width 427 height 243
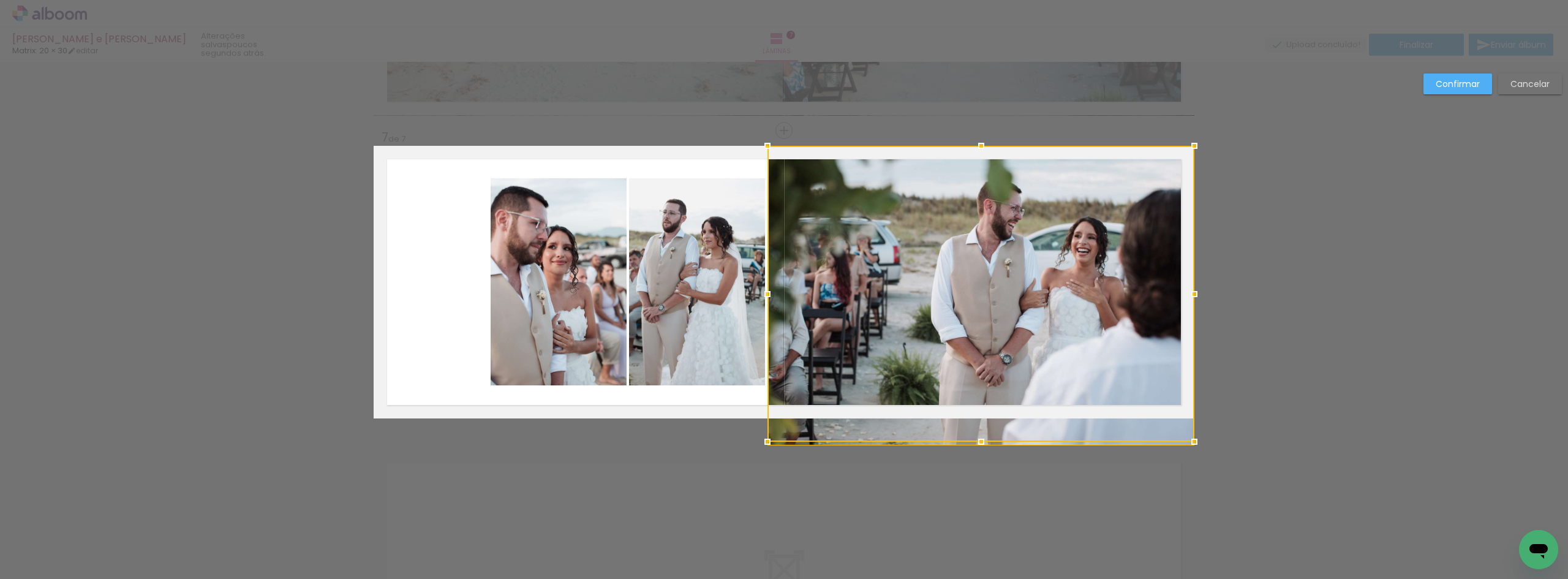
drag, startPoint x: 977, startPoint y: 401, endPoint x: 975, endPoint y: 417, distance: 16.1
click at [975, 417] on div at bounding box center [981, 293] width 427 height 296
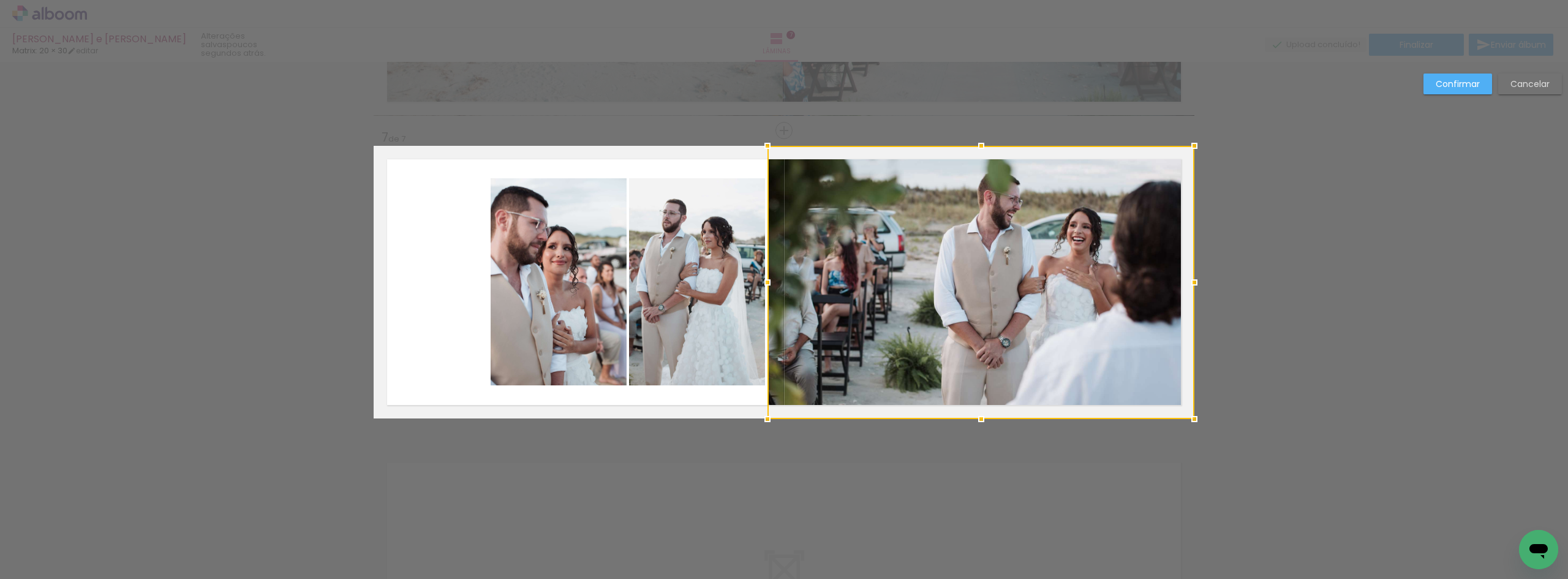
click at [699, 301] on quentale-photo at bounding box center [697, 282] width 136 height 207
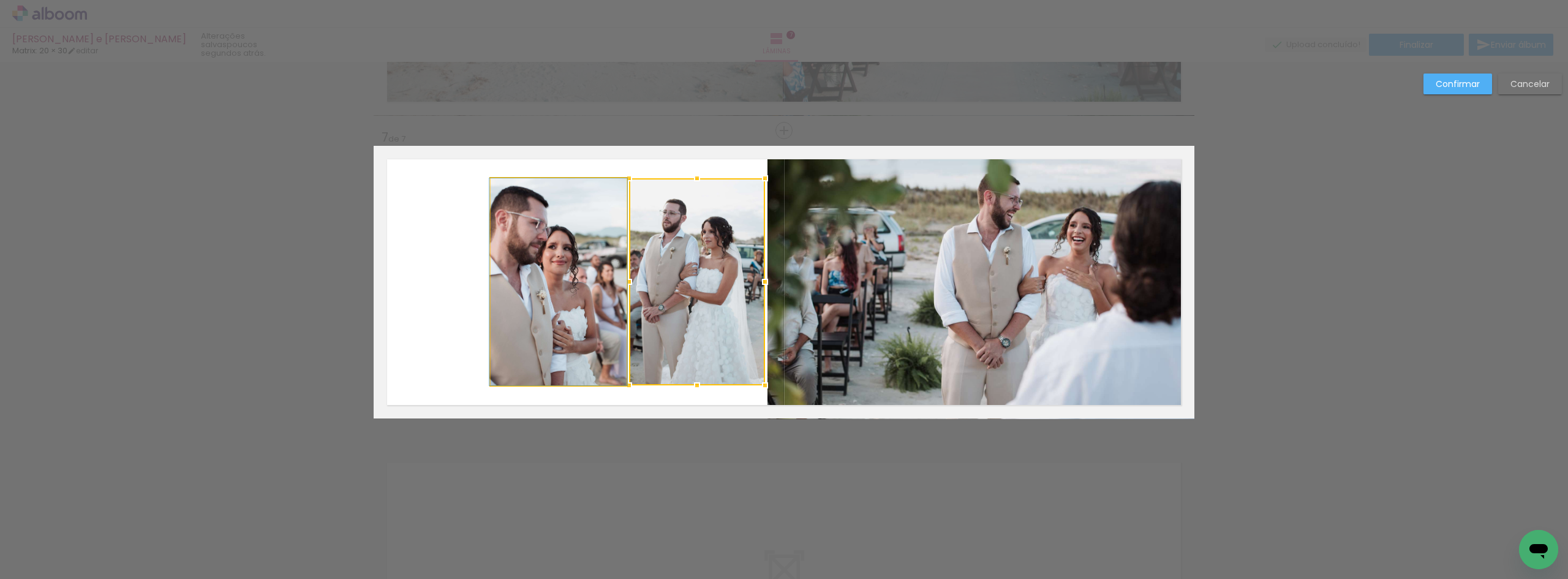
click at [557, 277] on quentale-photo at bounding box center [558, 282] width 136 height 207
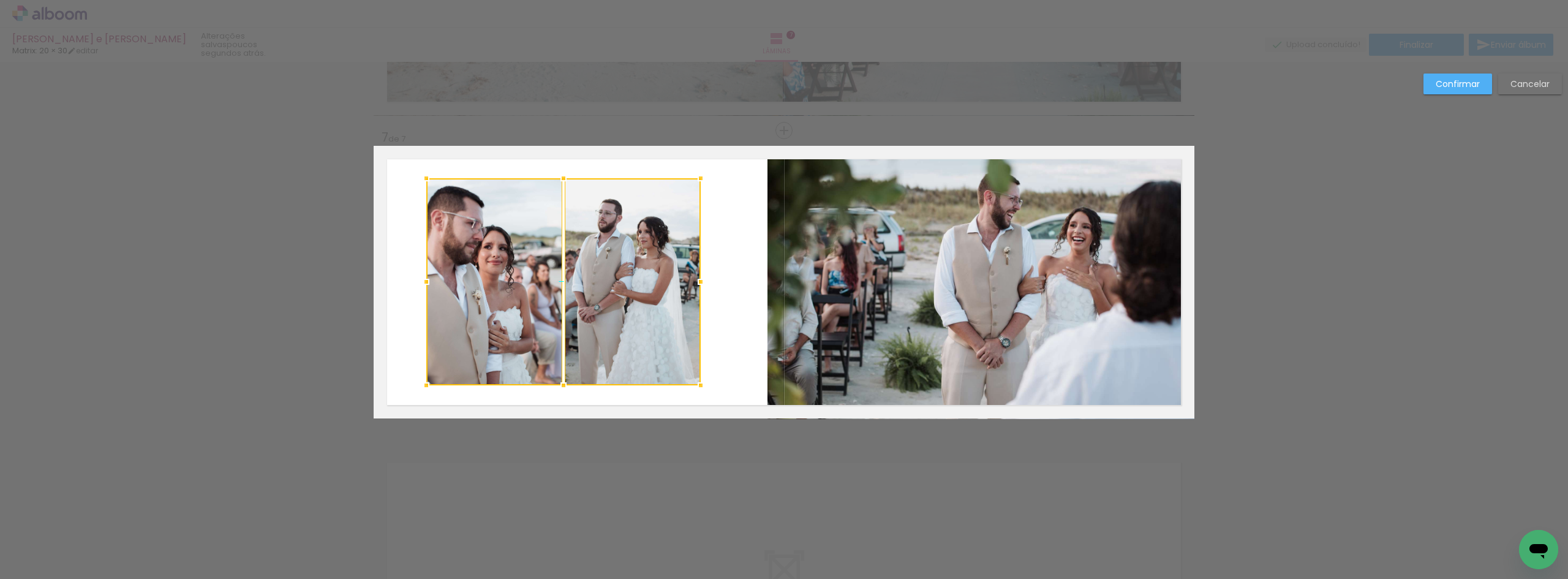
scroll to position [971, 0]
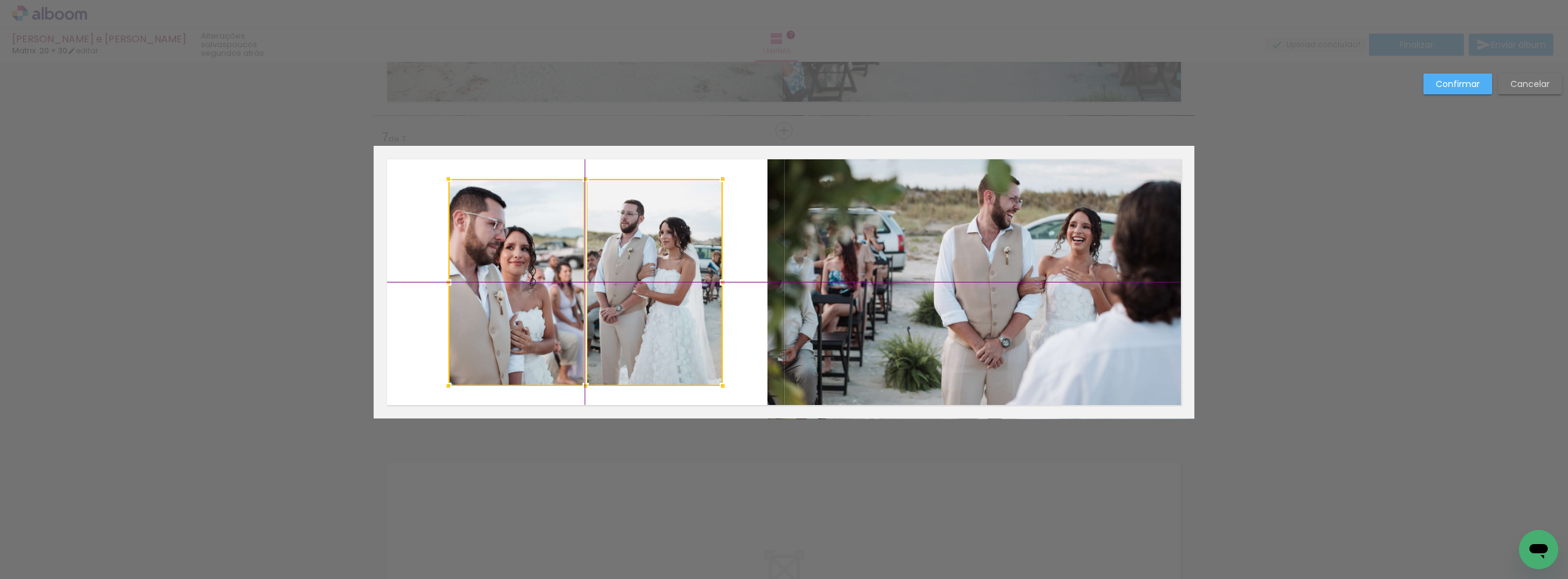
drag, startPoint x: 559, startPoint y: 275, endPoint x: 545, endPoint y: 266, distance: 16.6
click at [545, 266] on div at bounding box center [585, 283] width 274 height 207
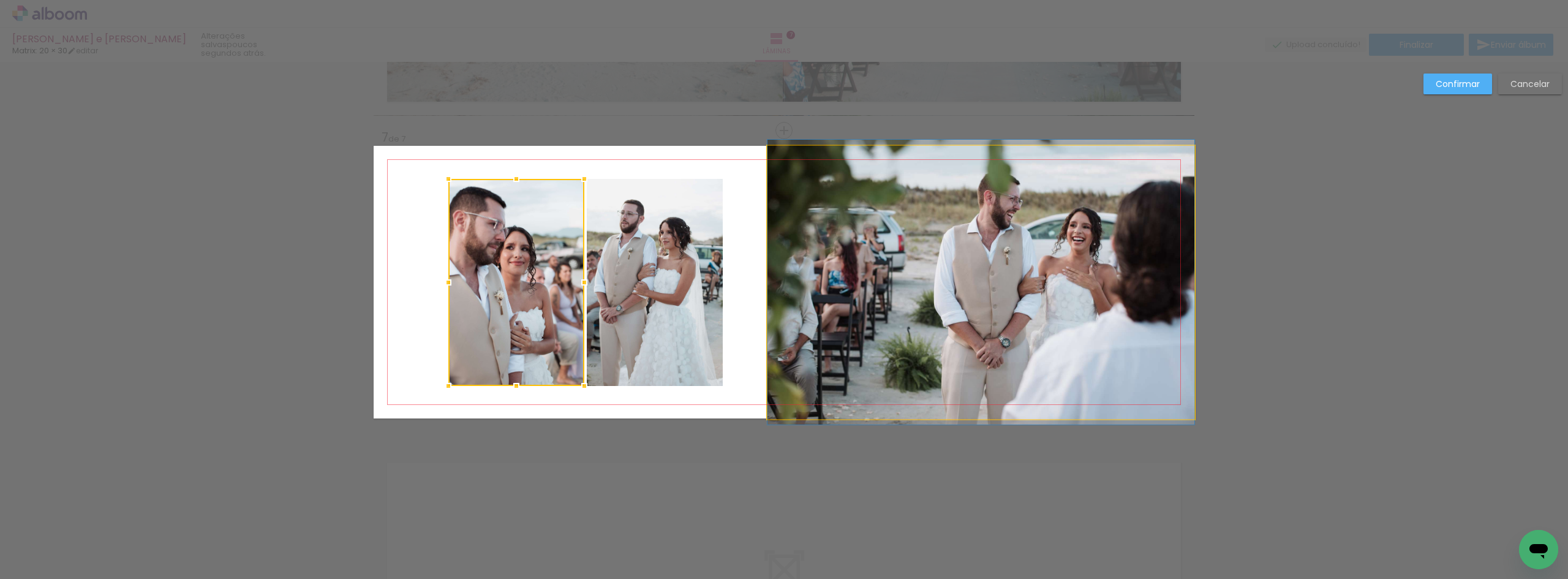
click at [817, 239] on quentale-photo at bounding box center [981, 282] width 427 height 273
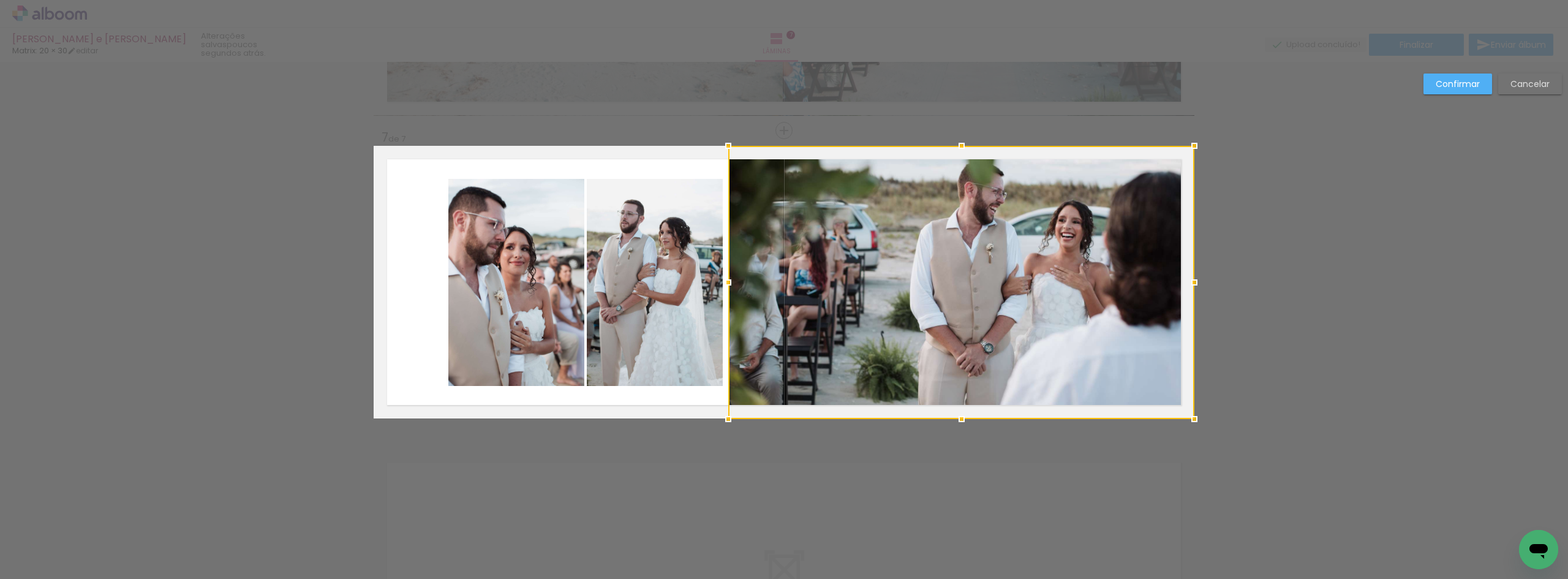
drag, startPoint x: 766, startPoint y: 278, endPoint x: 736, endPoint y: 276, distance: 30.1
click at [736, 276] on div at bounding box center [729, 283] width 25 height 25
click at [671, 273] on quentale-photo at bounding box center [655, 283] width 136 height 207
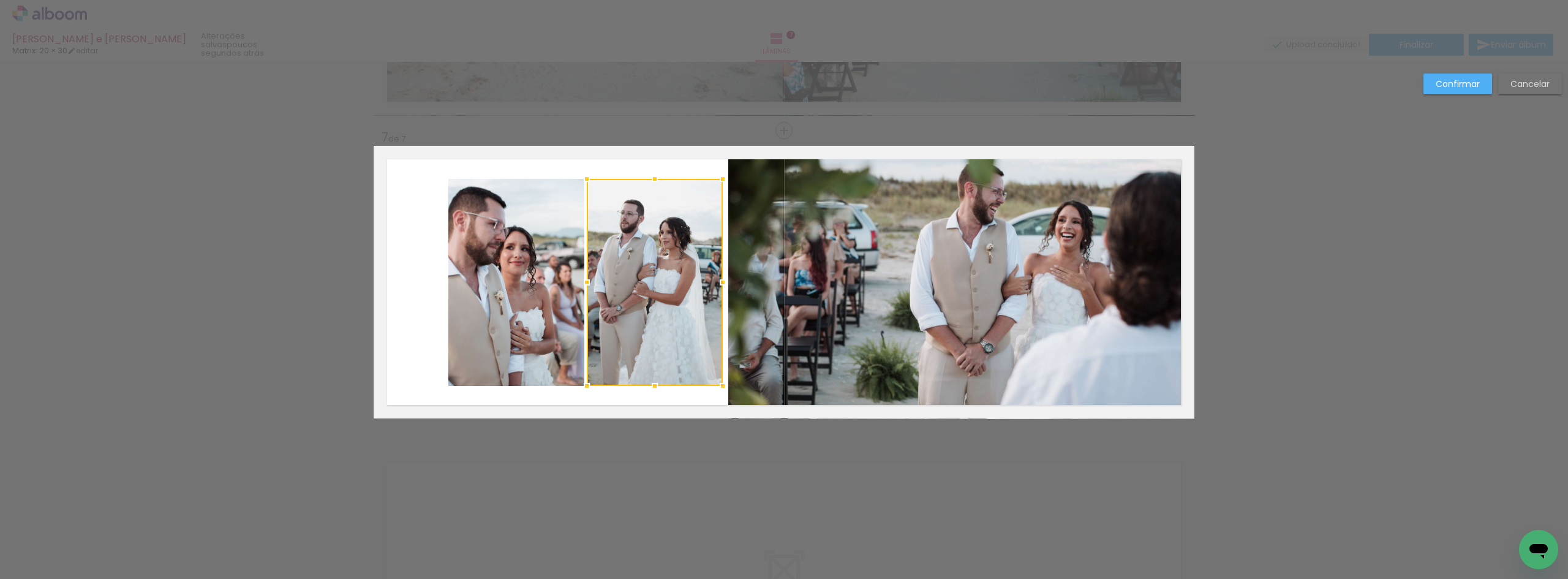
click at [531, 274] on quentale-photo at bounding box center [516, 283] width 136 height 207
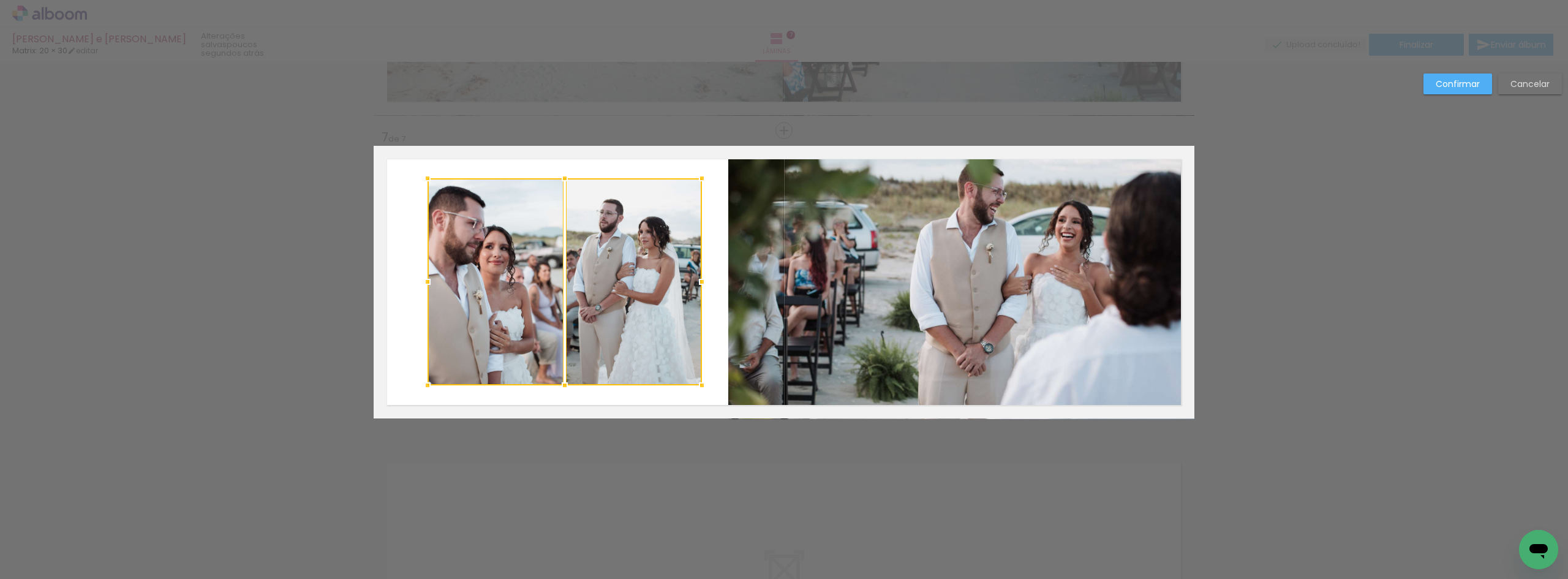
drag, startPoint x: 642, startPoint y: 277, endPoint x: 621, endPoint y: 278, distance: 21.0
click at [621, 278] on div at bounding box center [564, 282] width 274 height 207
click at [0, 0] on slot "Confirmar" at bounding box center [0, 0] width 0 height 0
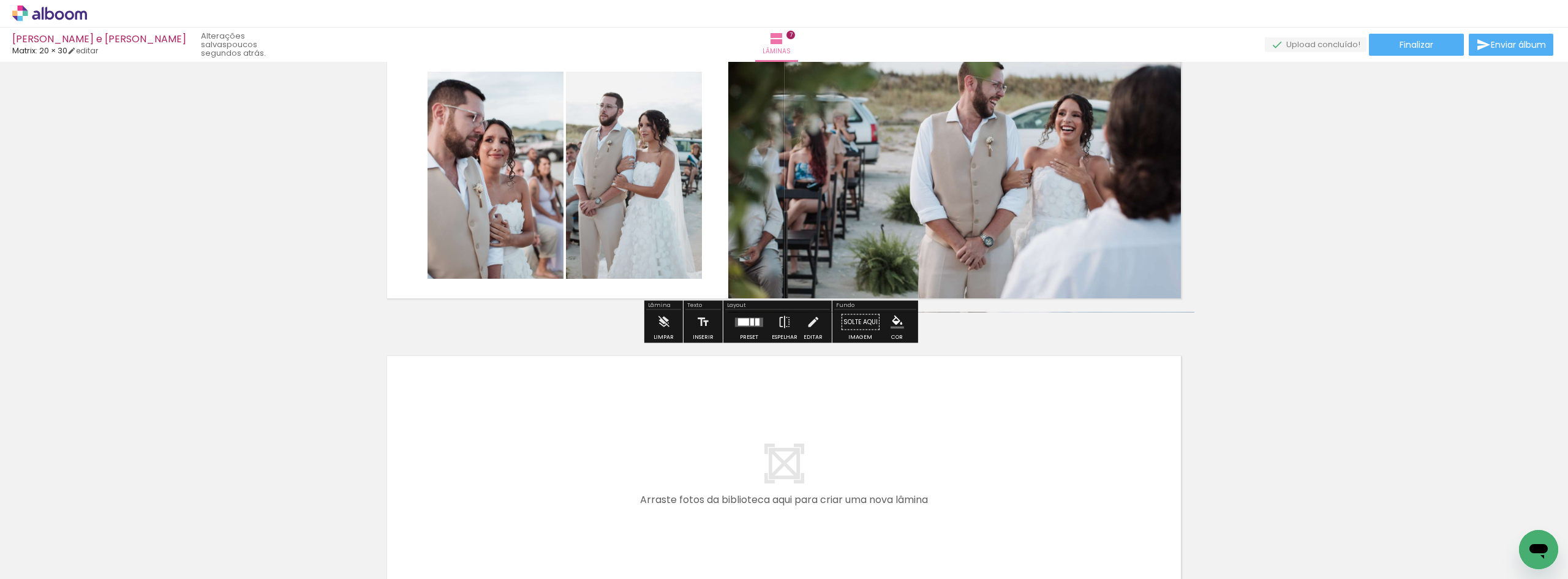
scroll to position [2017, 0]
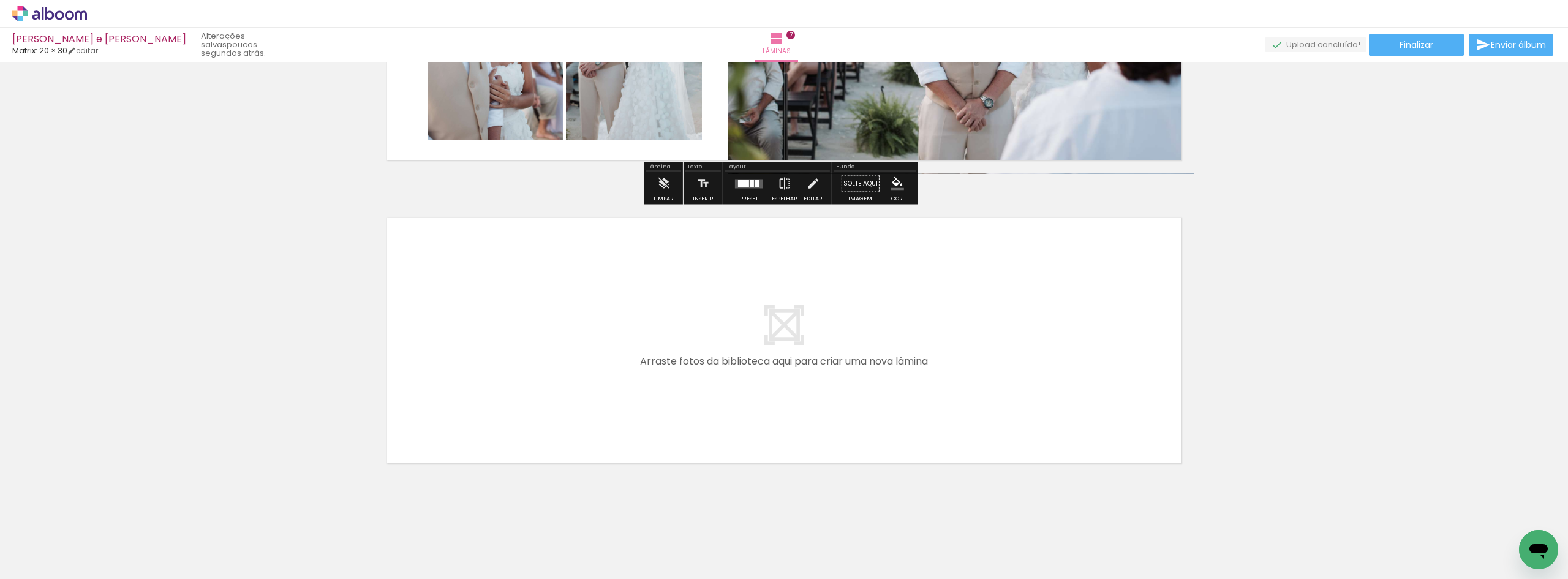
click at [859, 336] on quentale-layouter at bounding box center [784, 341] width 821 height 272
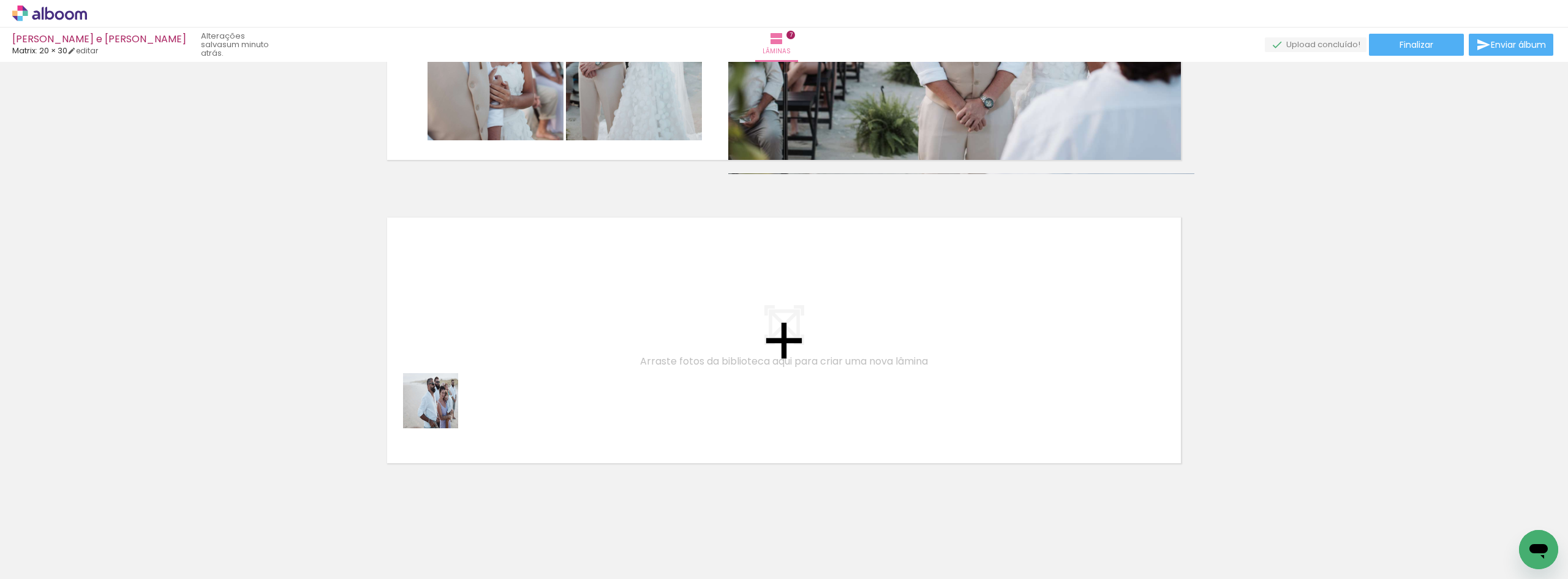
drag, startPoint x: 133, startPoint y: 546, endPoint x: 450, endPoint y: 401, distance: 348.6
click at [450, 401] on quentale-workspace at bounding box center [784, 289] width 1568 height 579
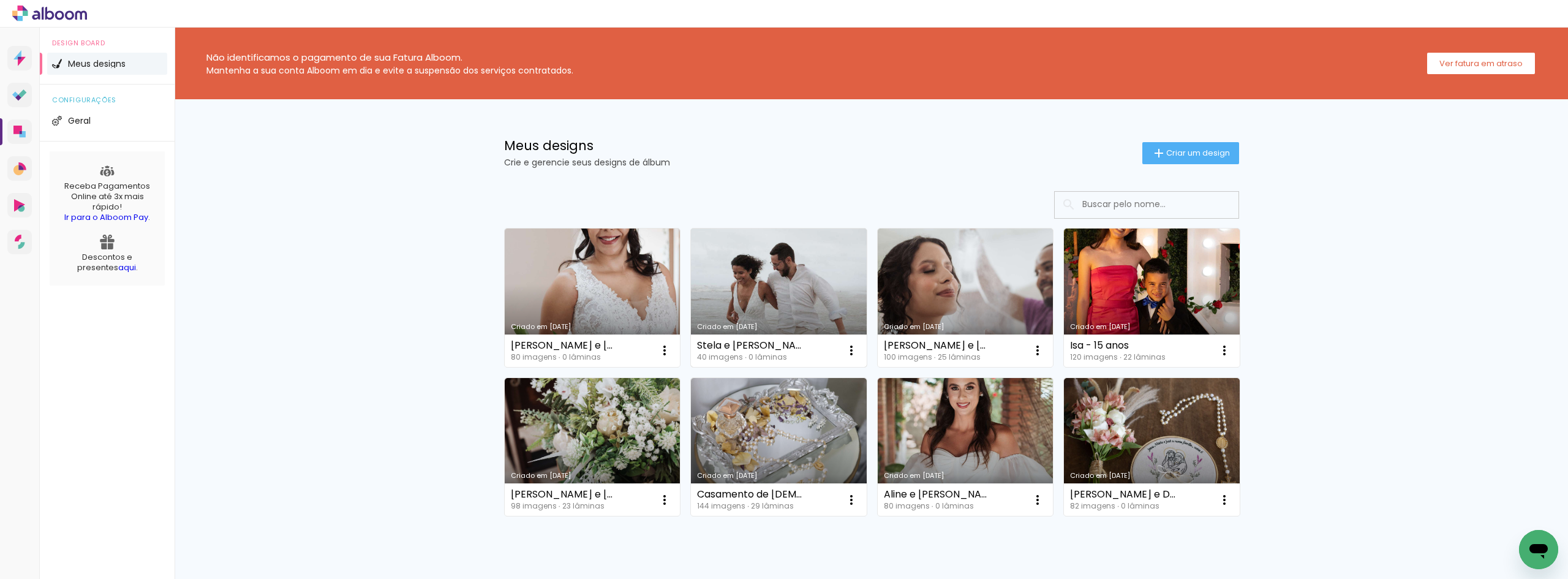
click at [763, 296] on link "Criado em [DATE]" at bounding box center [779, 297] width 176 height 138
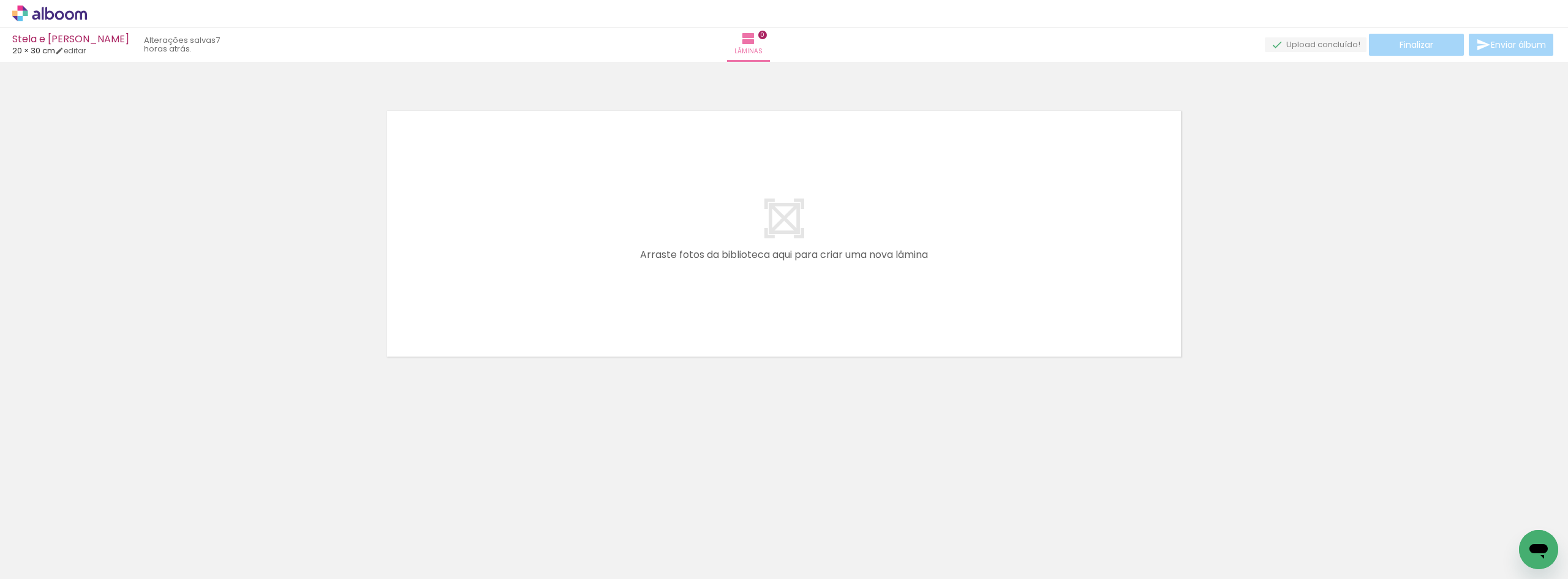
drag, startPoint x: 255, startPoint y: 426, endPoint x: 180, endPoint y: 480, distance: 92.4
click at [253, 427] on neon-animatable "Confirmar Cancelar" at bounding box center [784, 275] width 1568 height 428
drag, startPoint x: 149, startPoint y: 538, endPoint x: 475, endPoint y: 306, distance: 400.1
click at [475, 306] on quentale-workspace at bounding box center [784, 289] width 1568 height 579
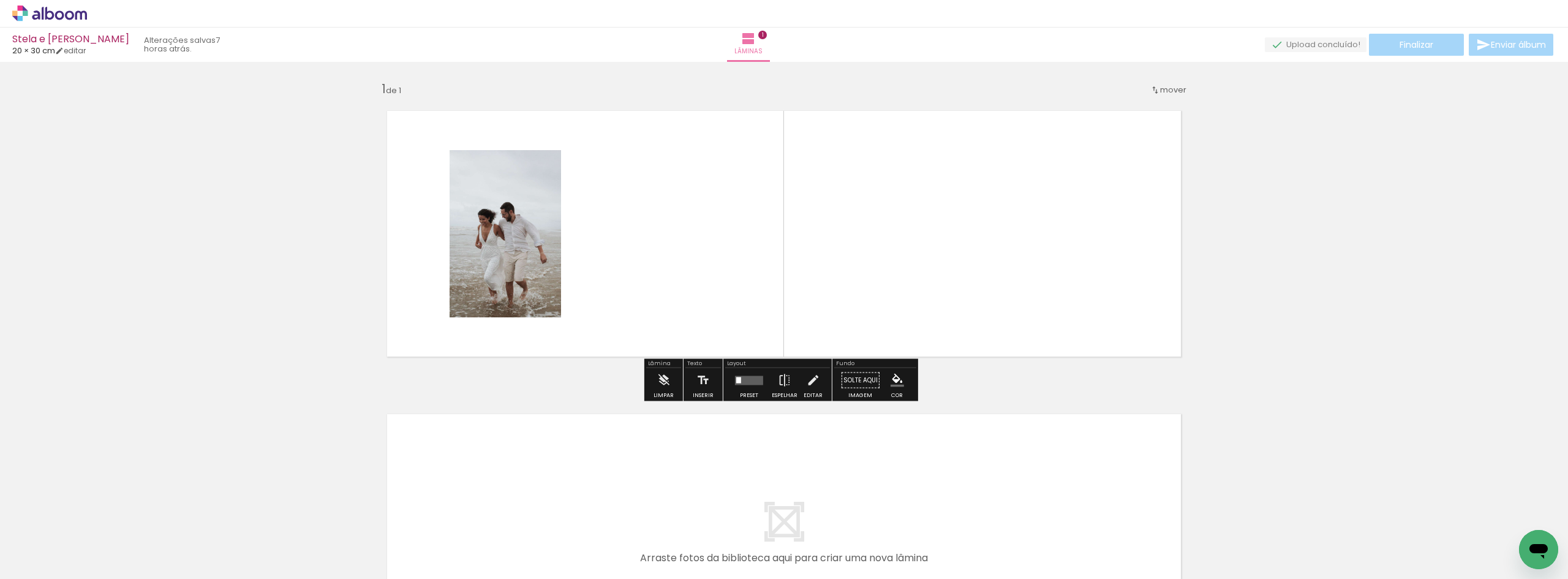
drag, startPoint x: 127, startPoint y: 538, endPoint x: 139, endPoint y: 538, distance: 12.0
click at [127, 538] on div at bounding box center [122, 538] width 41 height 61
click at [46, 538] on input "Todas as fotos" at bounding box center [34, 542] width 46 height 10
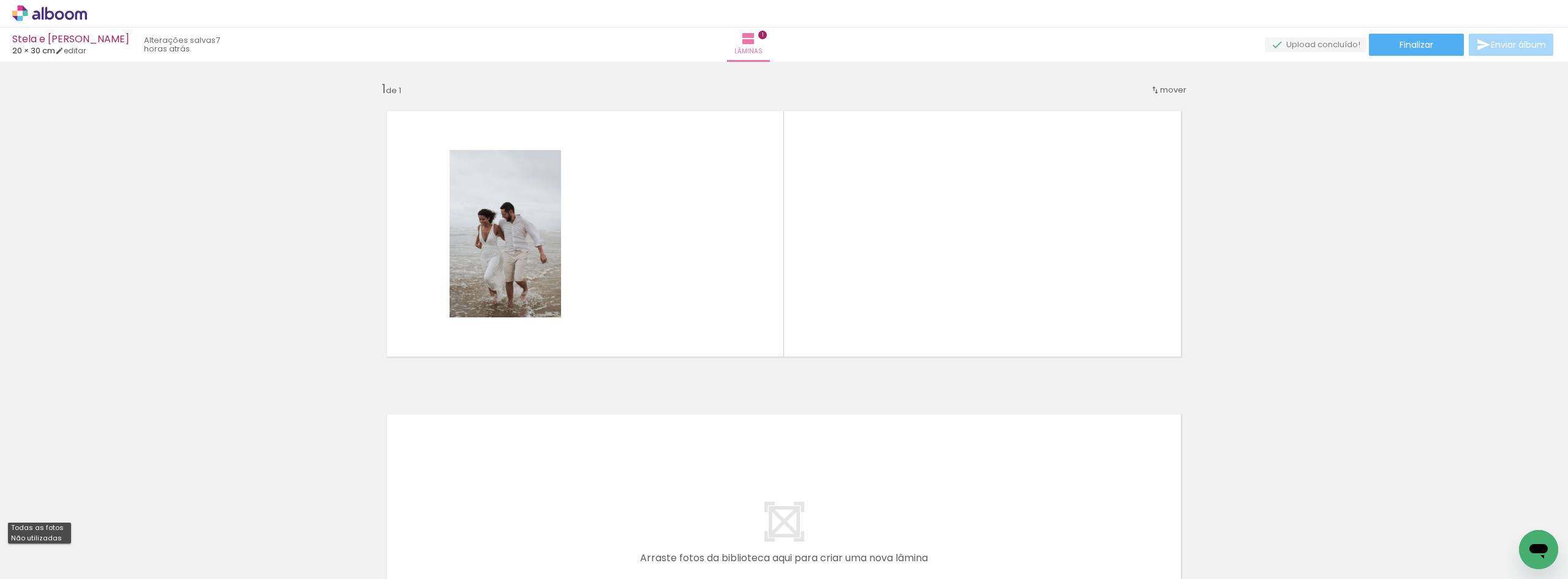
click at [0, 0] on slot "Não utilizadas" at bounding box center [0, 0] width 0 height 0
type input "Não utilizadas"
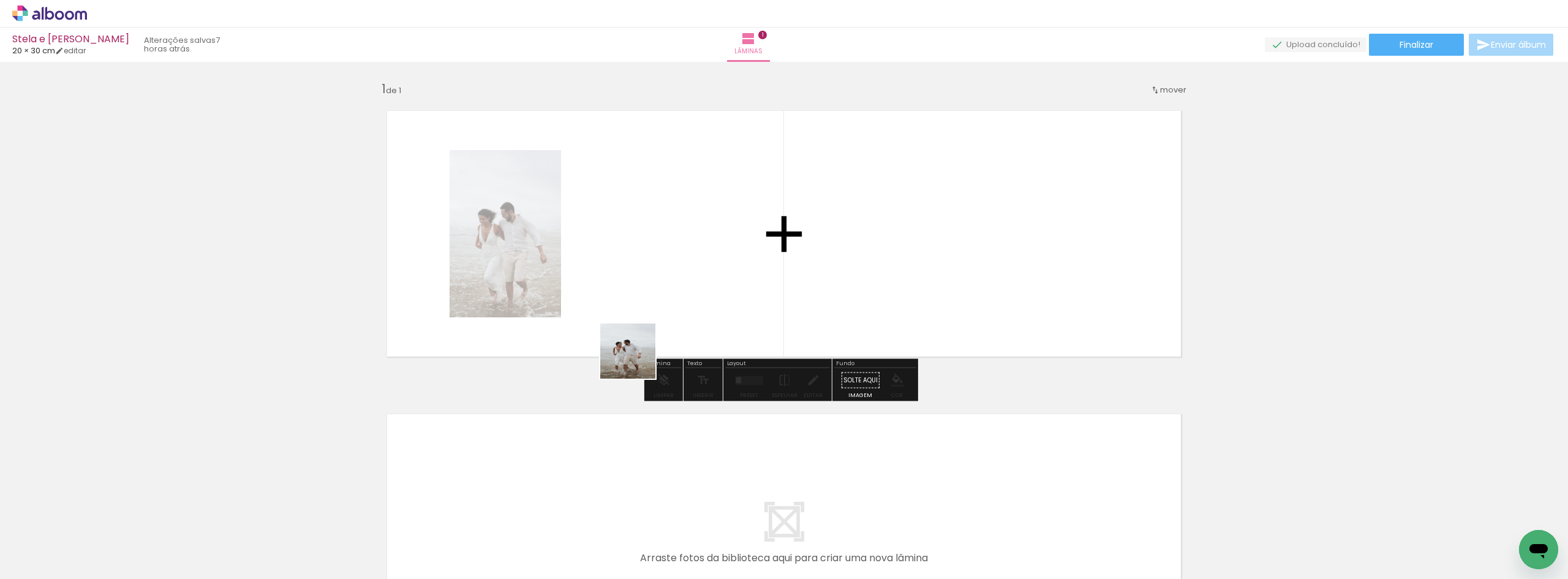
drag, startPoint x: 117, startPoint y: 548, endPoint x: 698, endPoint y: 298, distance: 632.5
click at [698, 298] on quentale-workspace at bounding box center [784, 289] width 1568 height 579
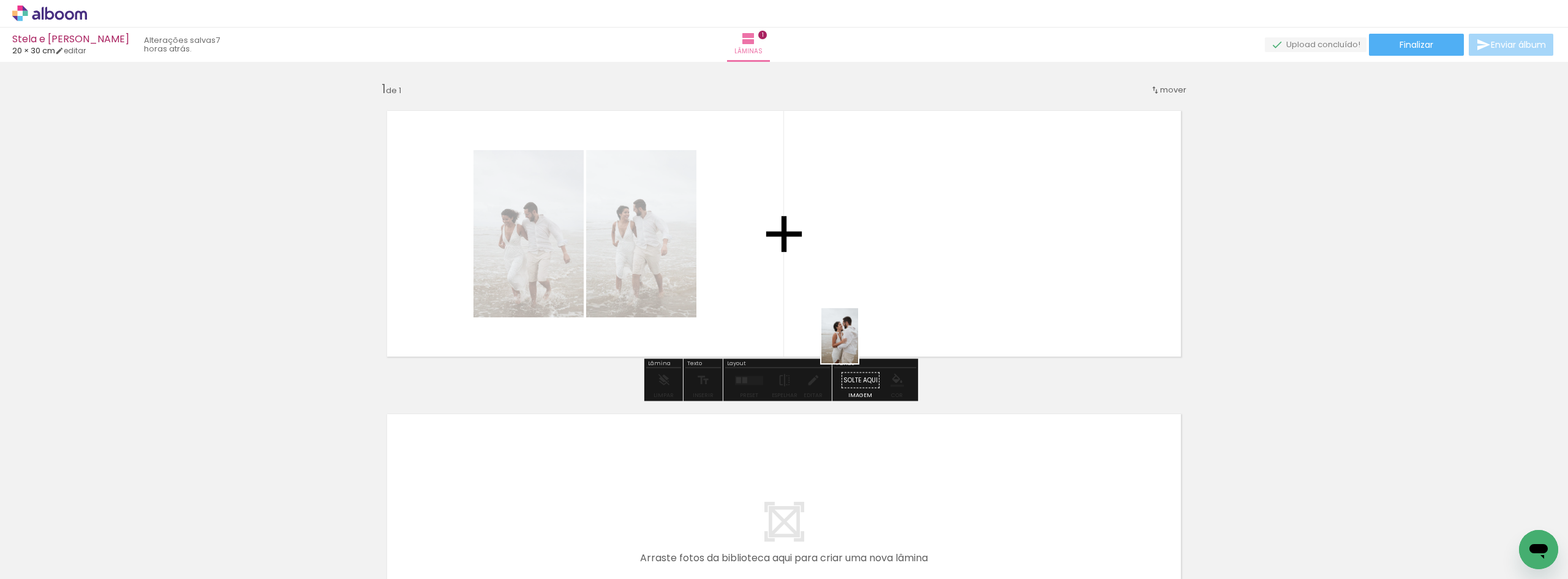
drag, startPoint x: 143, startPoint y: 530, endPoint x: 803, endPoint y: 324, distance: 691.4
click at [851, 317] on quentale-workspace at bounding box center [784, 289] width 1568 height 579
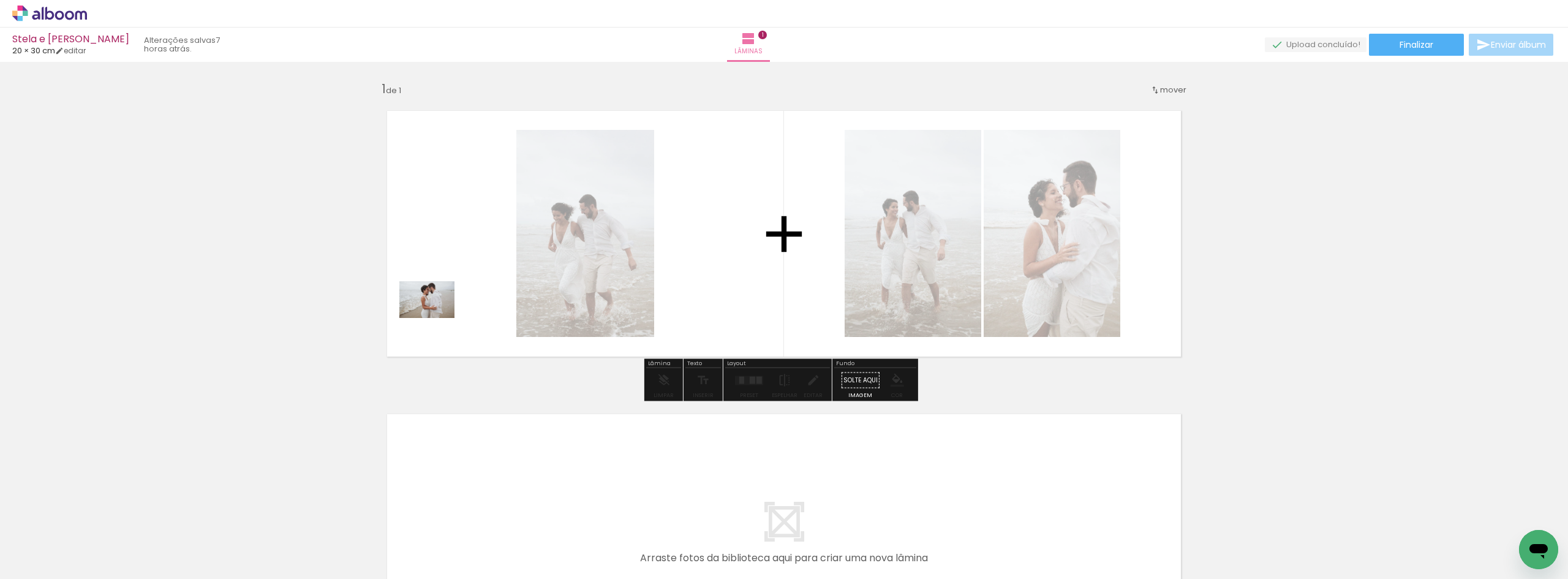
drag, startPoint x: 139, startPoint y: 541, endPoint x: 436, endPoint y: 318, distance: 371.4
click at [436, 318] on quentale-workspace at bounding box center [784, 289] width 1568 height 579
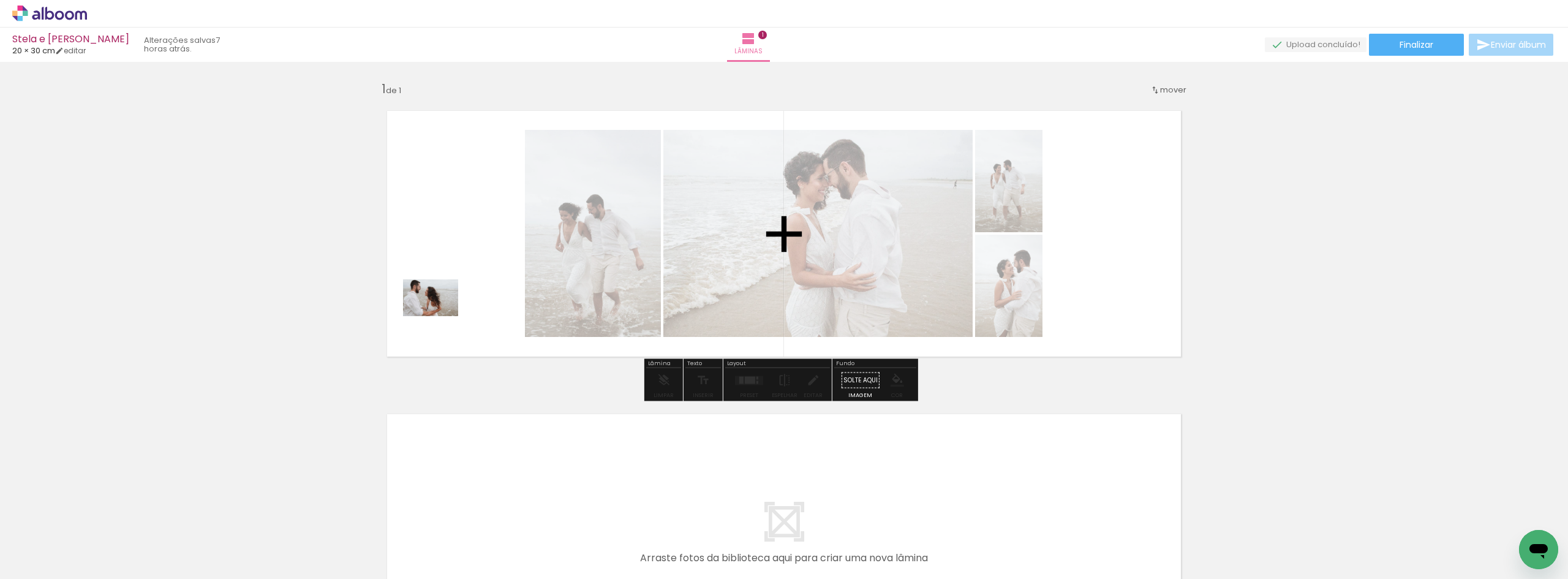
drag, startPoint x: 125, startPoint y: 539, endPoint x: 440, endPoint y: 316, distance: 385.9
click at [440, 316] on quentale-workspace at bounding box center [784, 289] width 1568 height 579
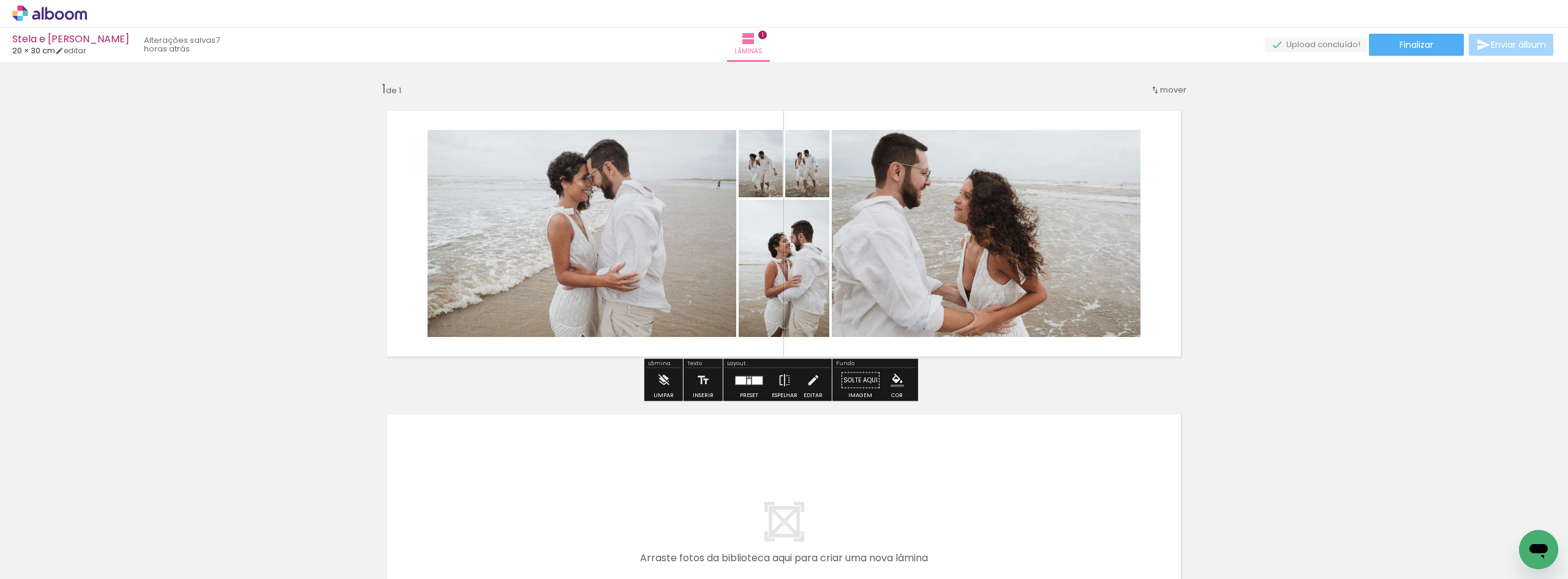
click at [719, 384] on div "Texto Inserir" at bounding box center [703, 380] width 39 height 42
click at [736, 378] on div at bounding box center [741, 380] width 10 height 8
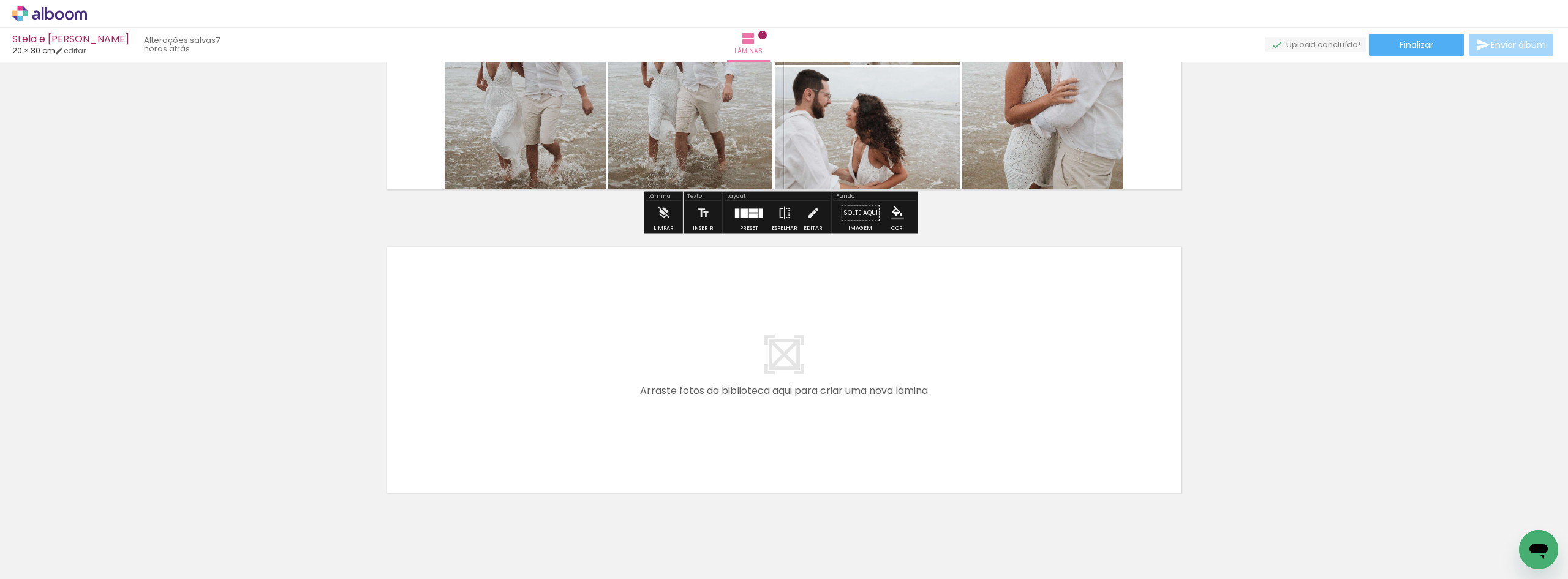
scroll to position [214, 0]
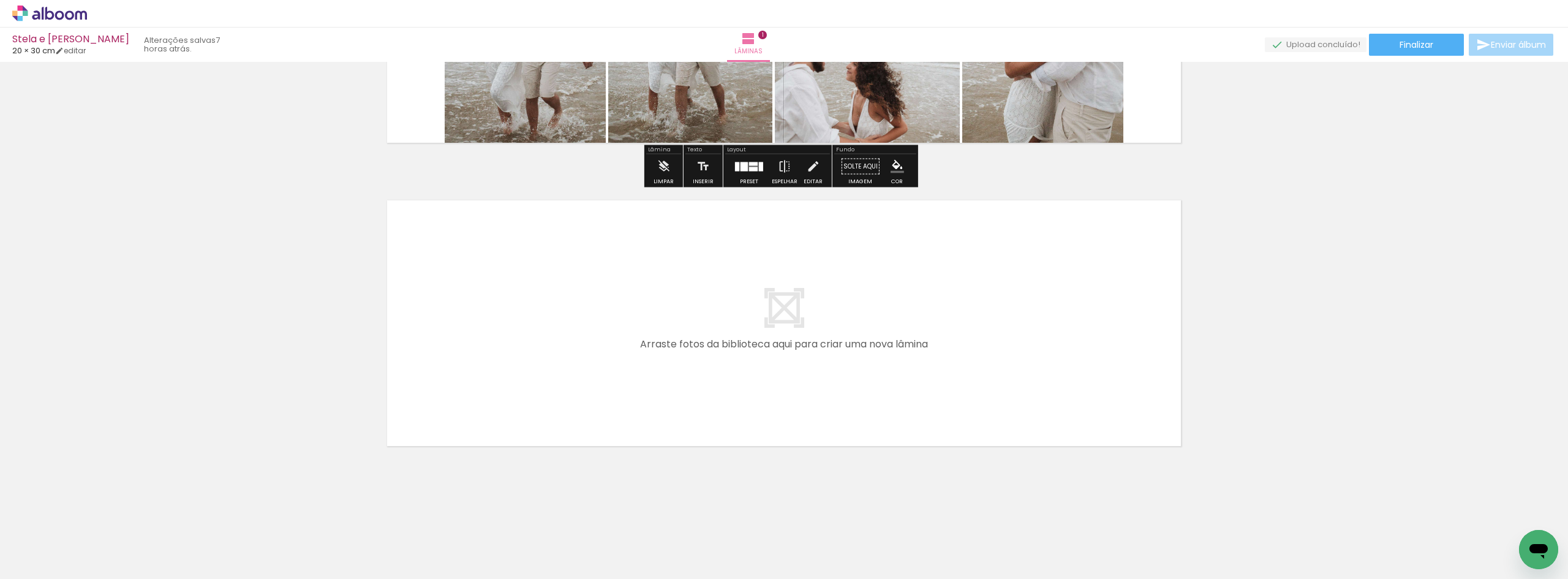
click at [489, 320] on quentale-layouter at bounding box center [784, 323] width 821 height 272
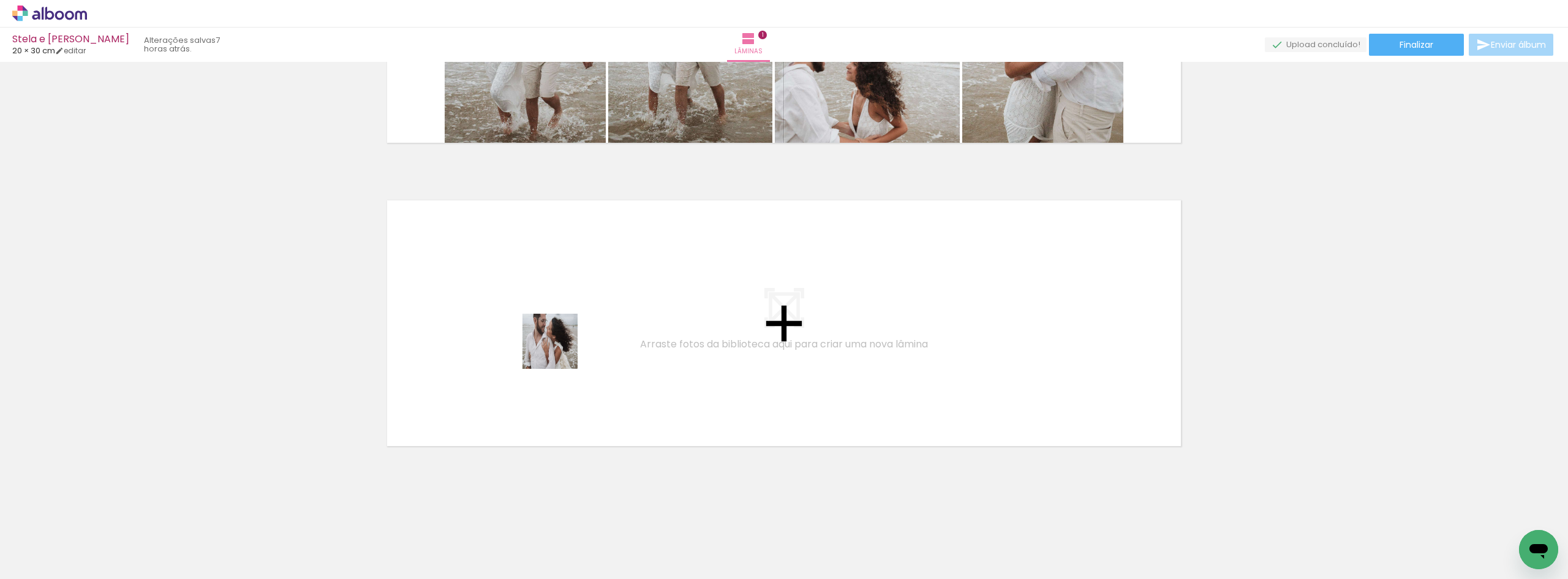
drag, startPoint x: 129, startPoint y: 542, endPoint x: 559, endPoint y: 351, distance: 470.5
click at [559, 351] on quentale-workspace at bounding box center [784, 289] width 1568 height 579
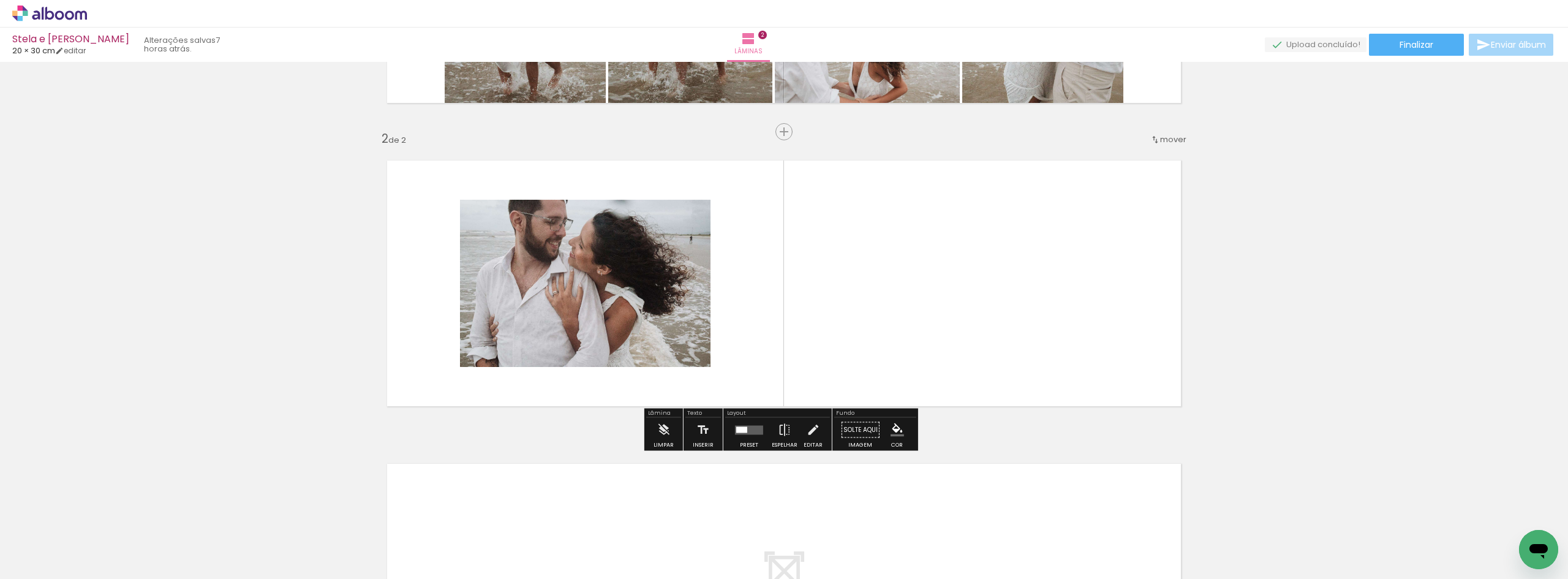
scroll to position [255, 0]
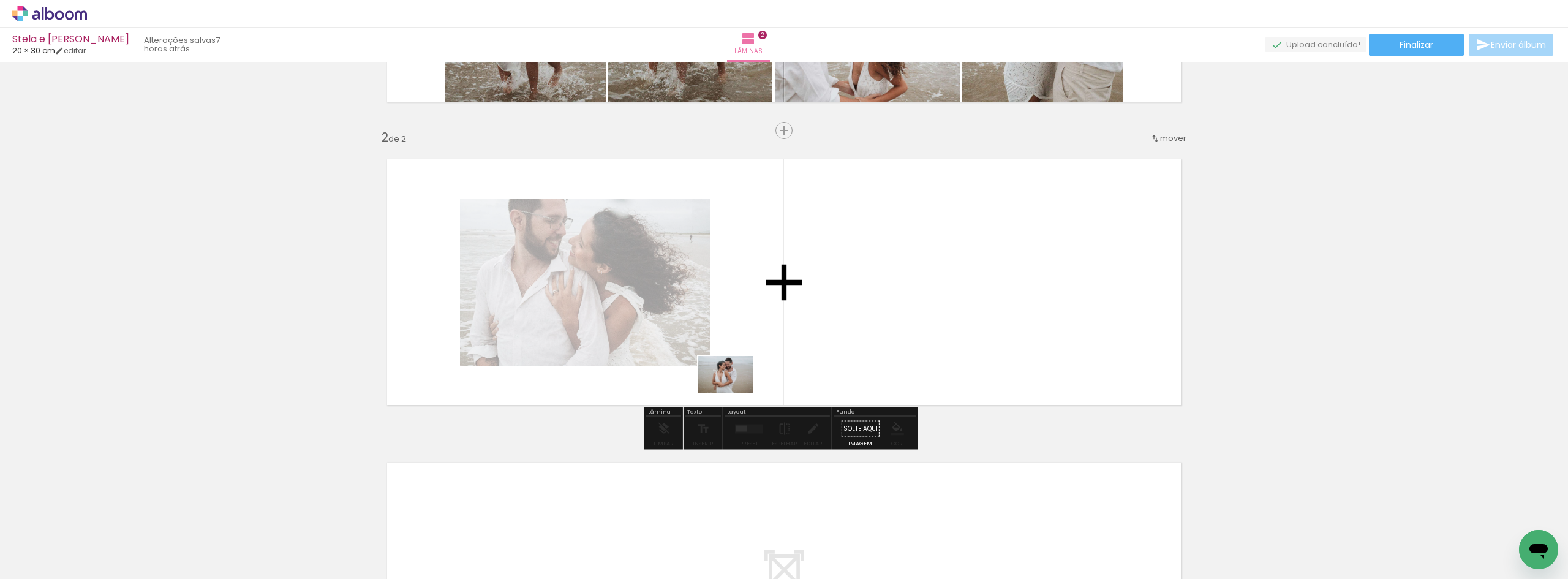
drag, startPoint x: 125, startPoint y: 543, endPoint x: 806, endPoint y: 343, distance: 709.8
click at [806, 343] on quentale-workspace at bounding box center [784, 289] width 1568 height 579
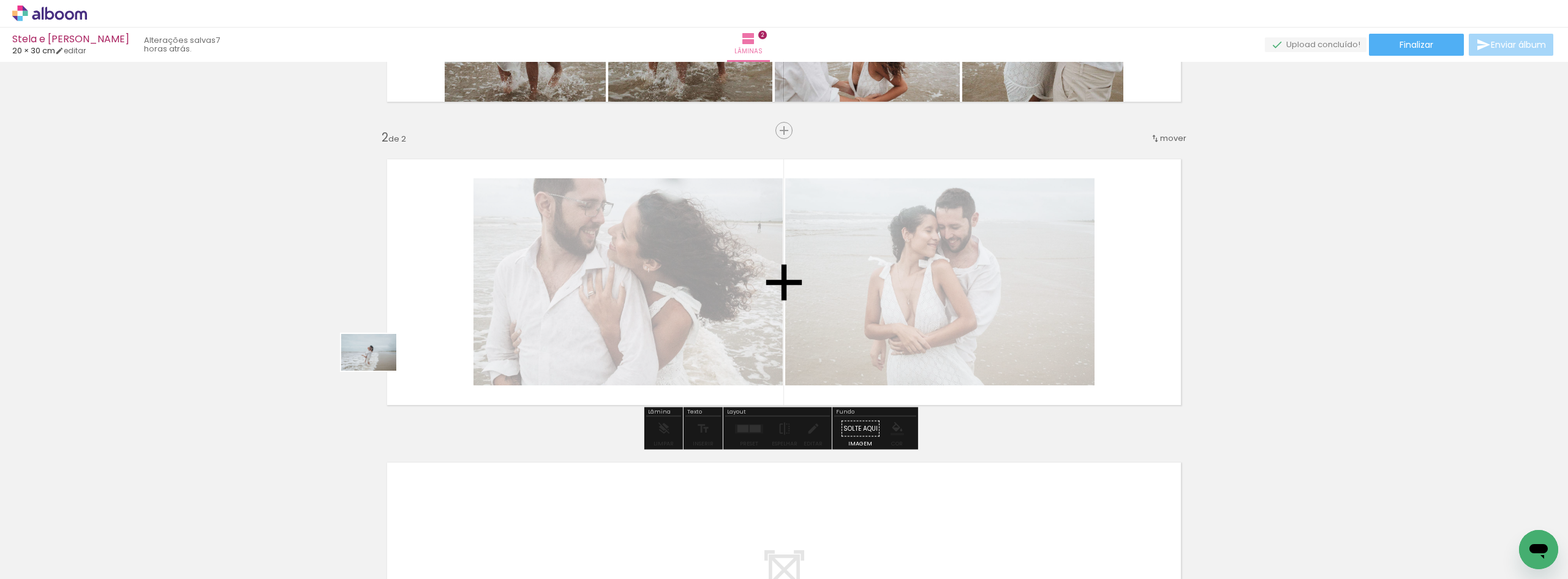
drag, startPoint x: 152, startPoint y: 535, endPoint x: 401, endPoint y: 363, distance: 302.6
click at [401, 363] on quentale-workspace at bounding box center [784, 289] width 1568 height 579
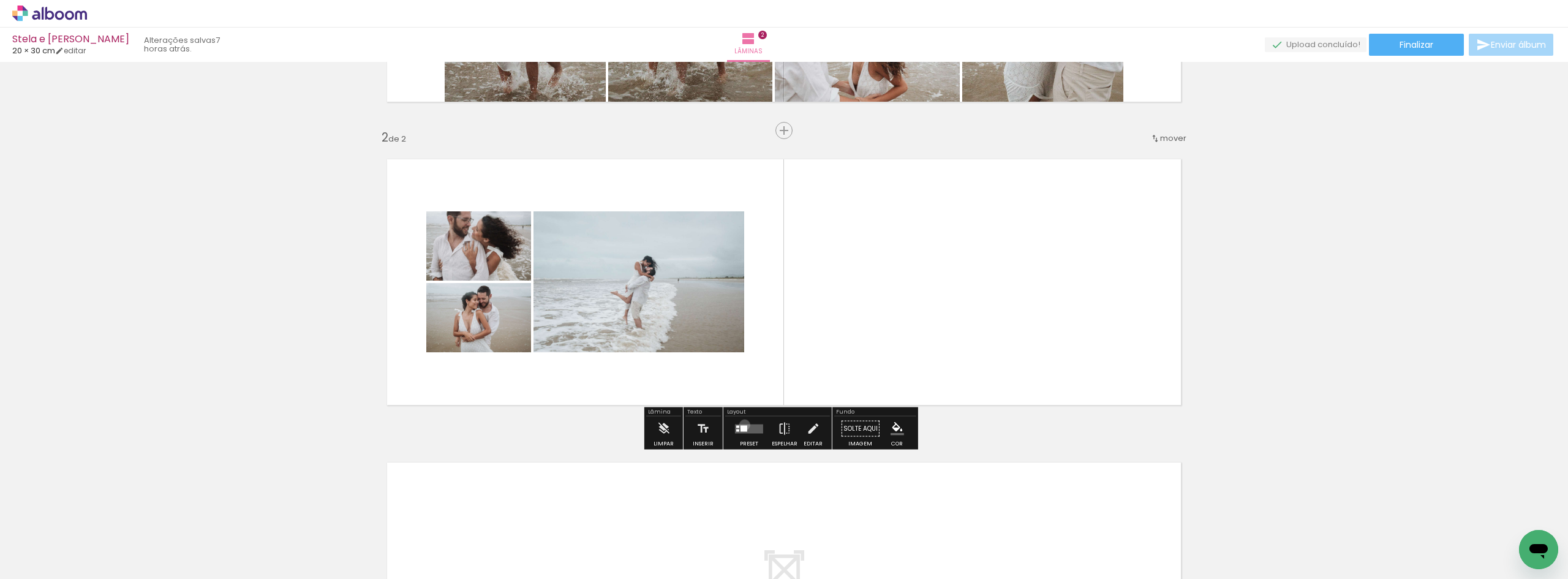
click at [742, 425] on quentale-layouter at bounding box center [749, 428] width 28 height 9
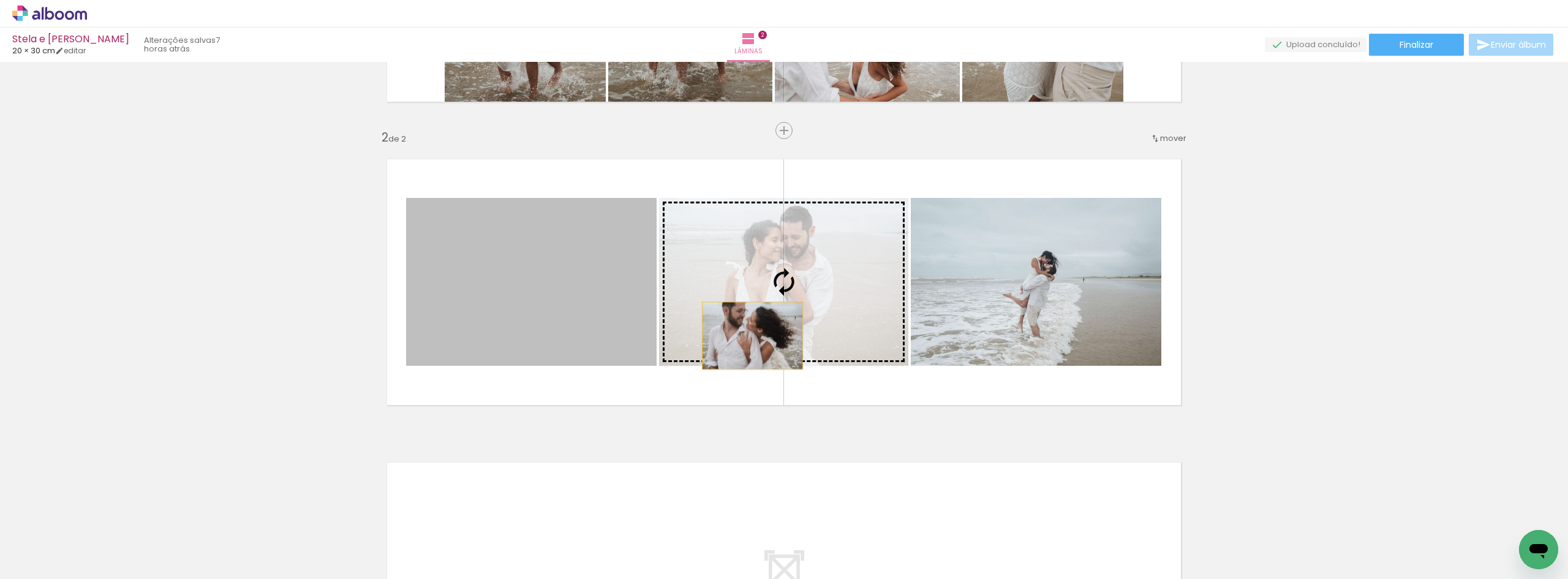
drag, startPoint x: 734, startPoint y: 336, endPoint x: 747, endPoint y: 336, distance: 13.0
click at [0, 0] on slot at bounding box center [0, 0] width 0 height 0
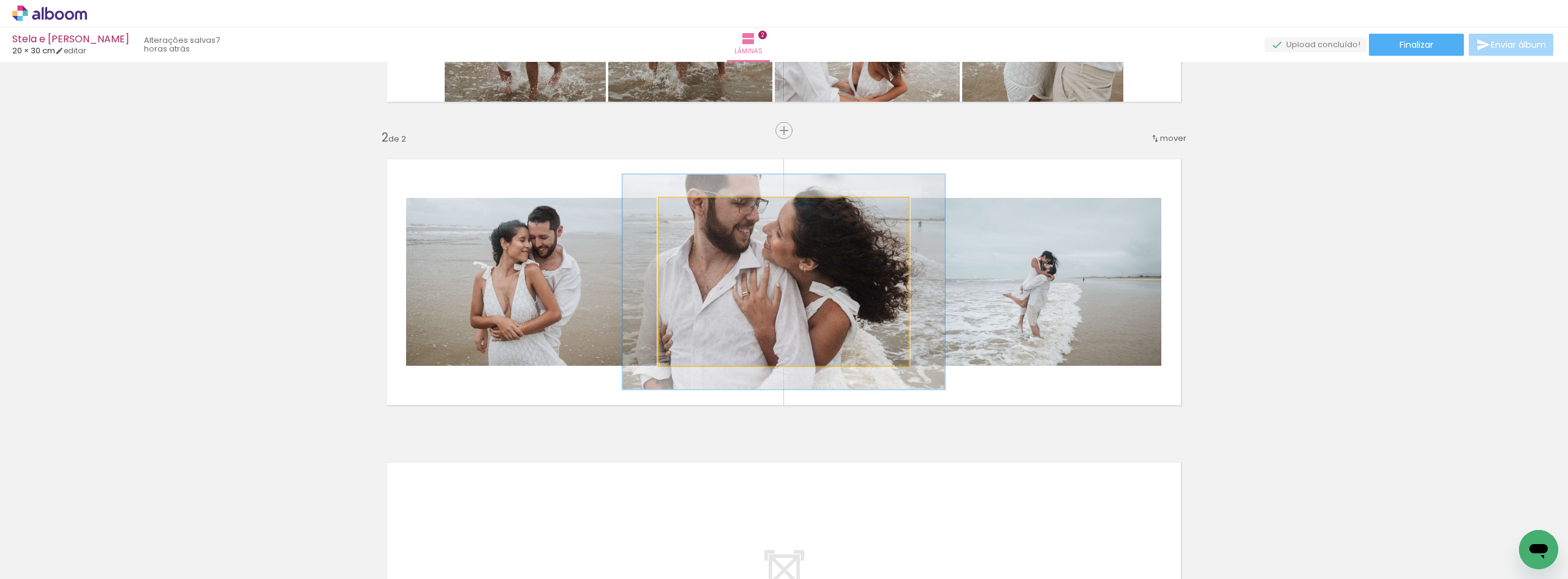
drag, startPoint x: 693, startPoint y: 207, endPoint x: 700, endPoint y: 209, distance: 7.3
type paper-slider "128"
click at [700, 209] on div at bounding box center [712, 210] width 48 height 20
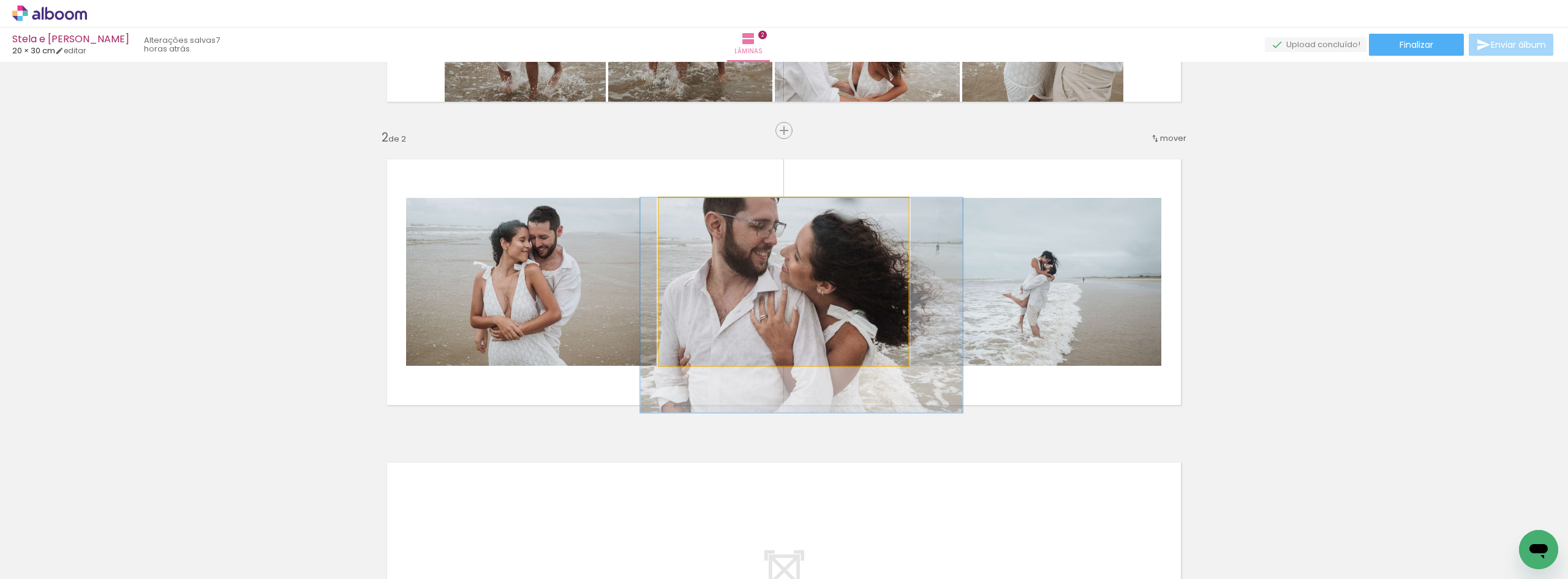
drag, startPoint x: 821, startPoint y: 264, endPoint x: 835, endPoint y: 285, distance: 25.2
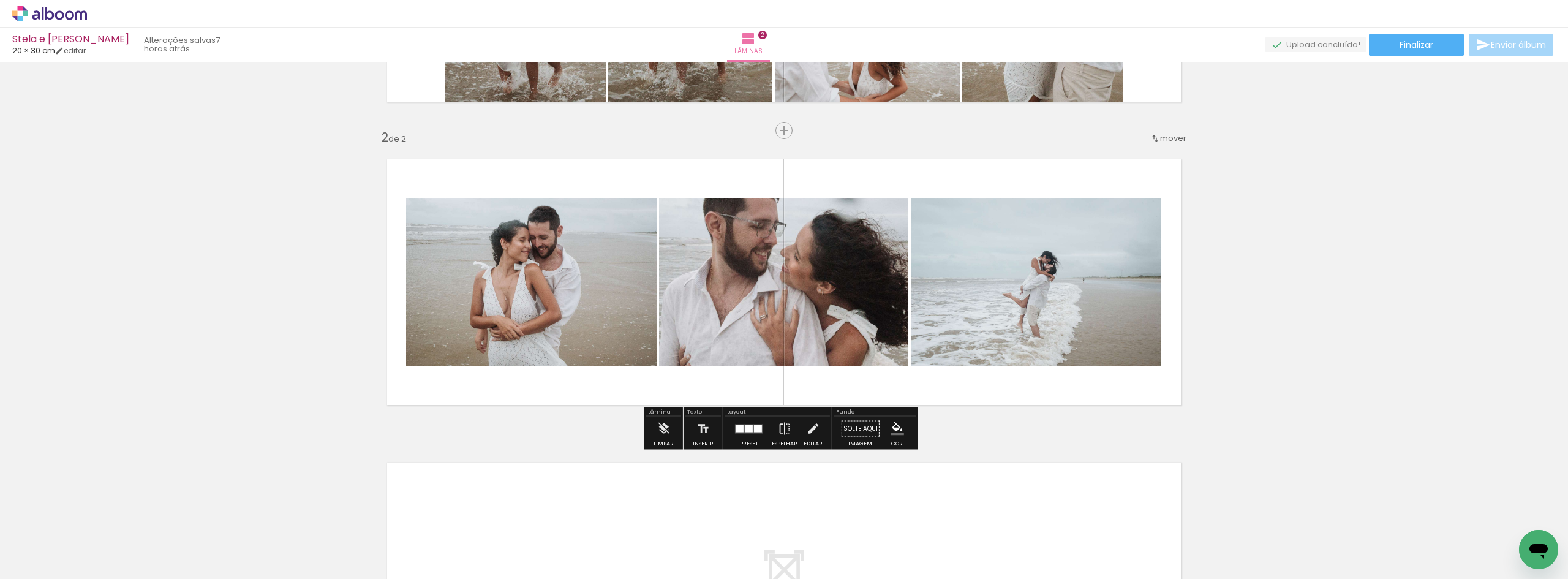
click at [1244, 252] on div "Inserir lâmina 1 de 2 Inserir lâmina 2 de 2" at bounding box center [784, 267] width 1568 height 911
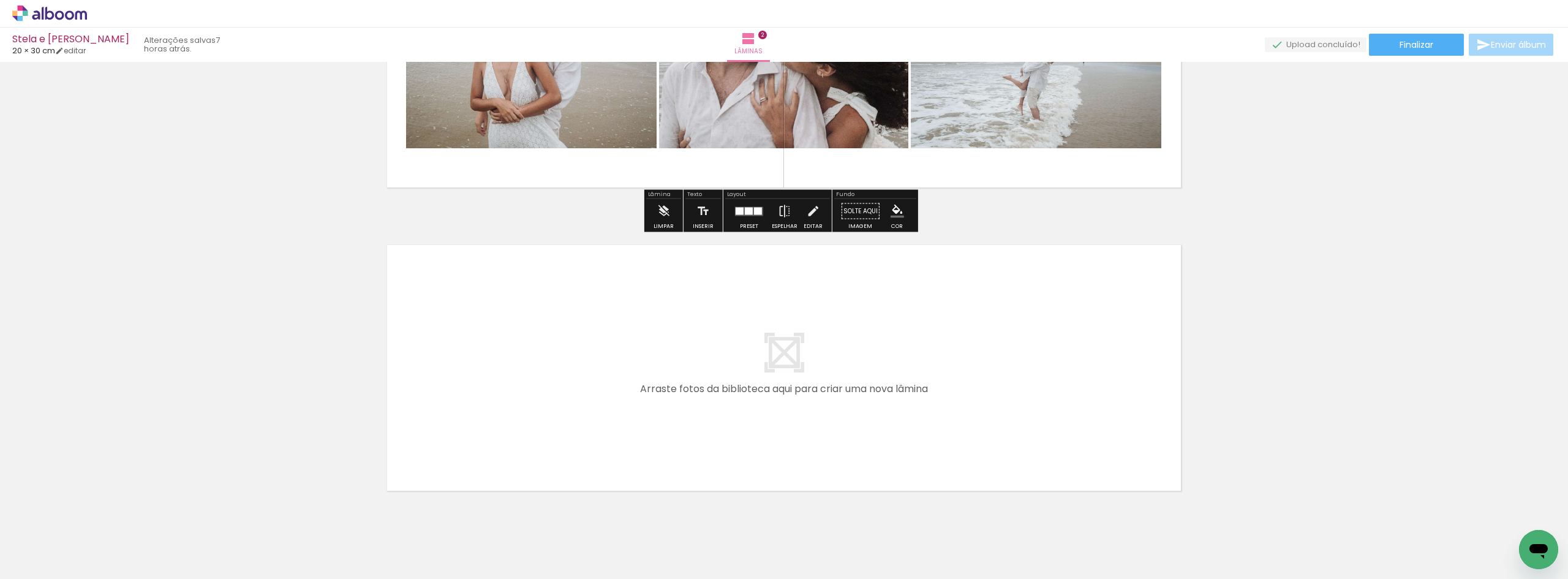
scroll to position [517, 0]
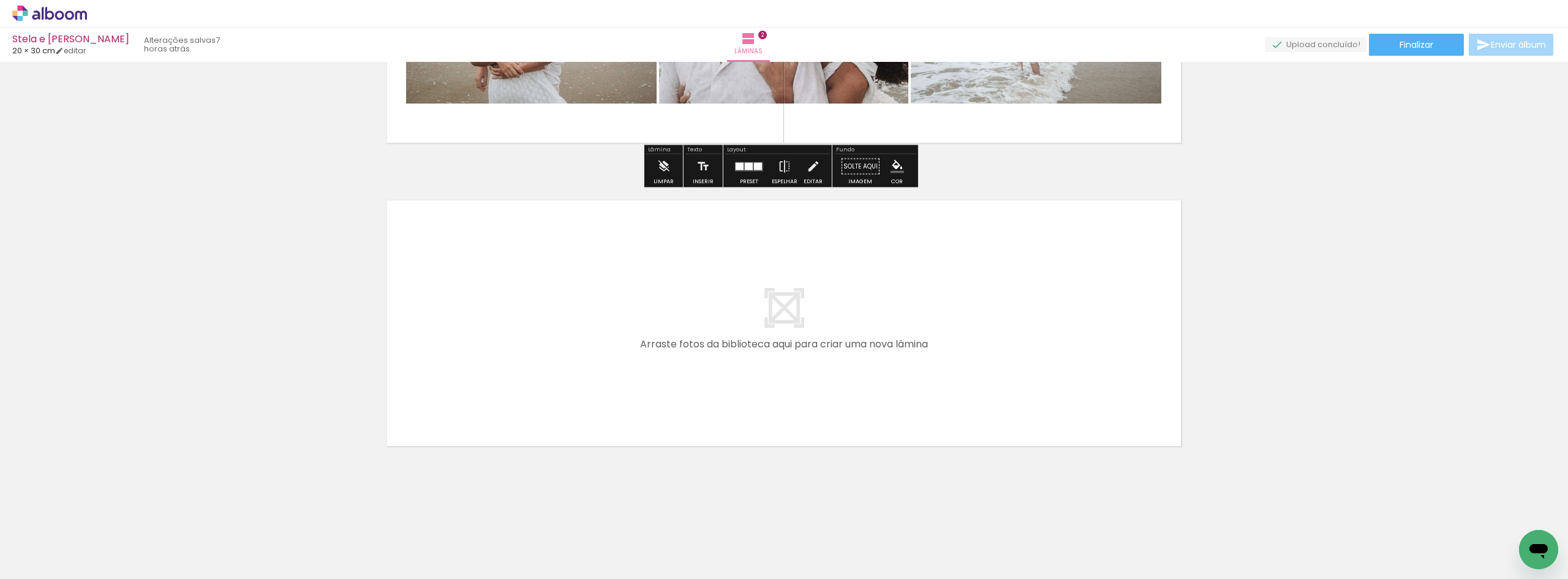
click at [853, 296] on quentale-layouter at bounding box center [784, 323] width 821 height 272
drag, startPoint x: 121, startPoint y: 526, endPoint x: 571, endPoint y: 367, distance: 477.3
click at [571, 367] on quentale-workspace at bounding box center [784, 289] width 1568 height 579
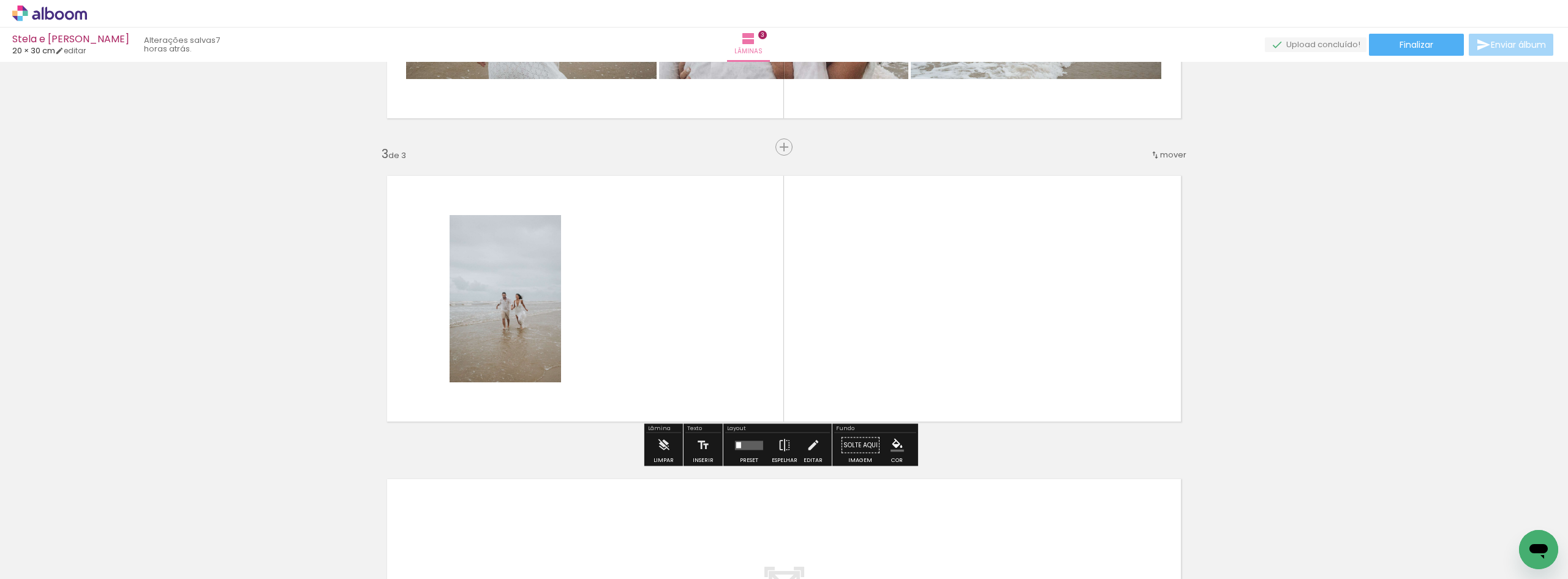
scroll to position [558, 0]
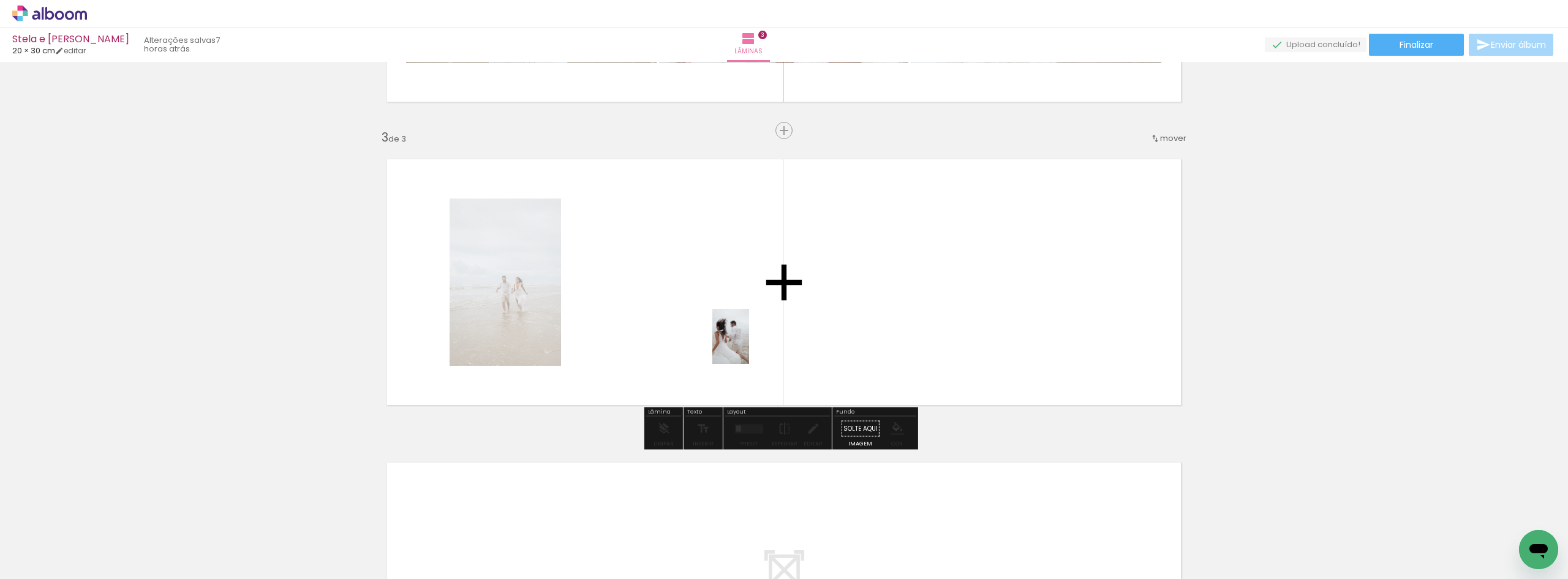
drag, startPoint x: 134, startPoint y: 542, endPoint x: 578, endPoint y: 354, distance: 482.2
click at [750, 341] on quentale-workspace at bounding box center [784, 289] width 1568 height 579
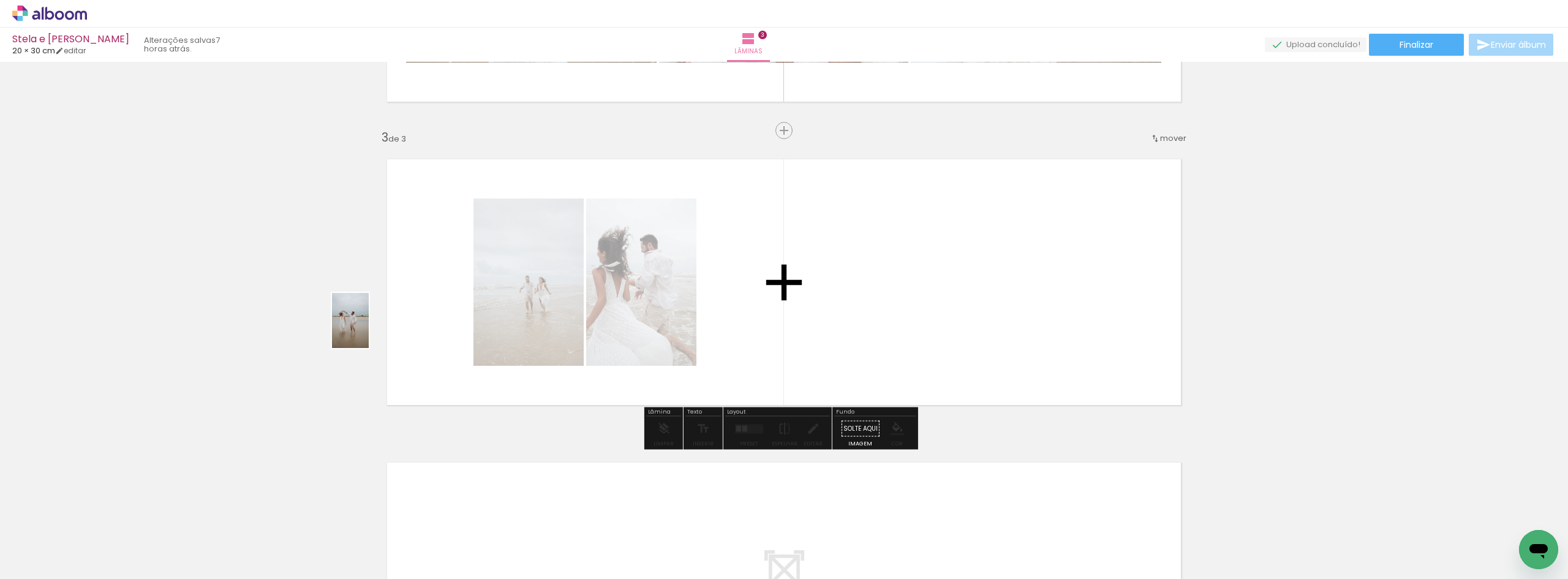
drag, startPoint x: 135, startPoint y: 544, endPoint x: 372, endPoint y: 327, distance: 321.3
click at [369, 328] on quentale-workspace at bounding box center [784, 289] width 1568 height 579
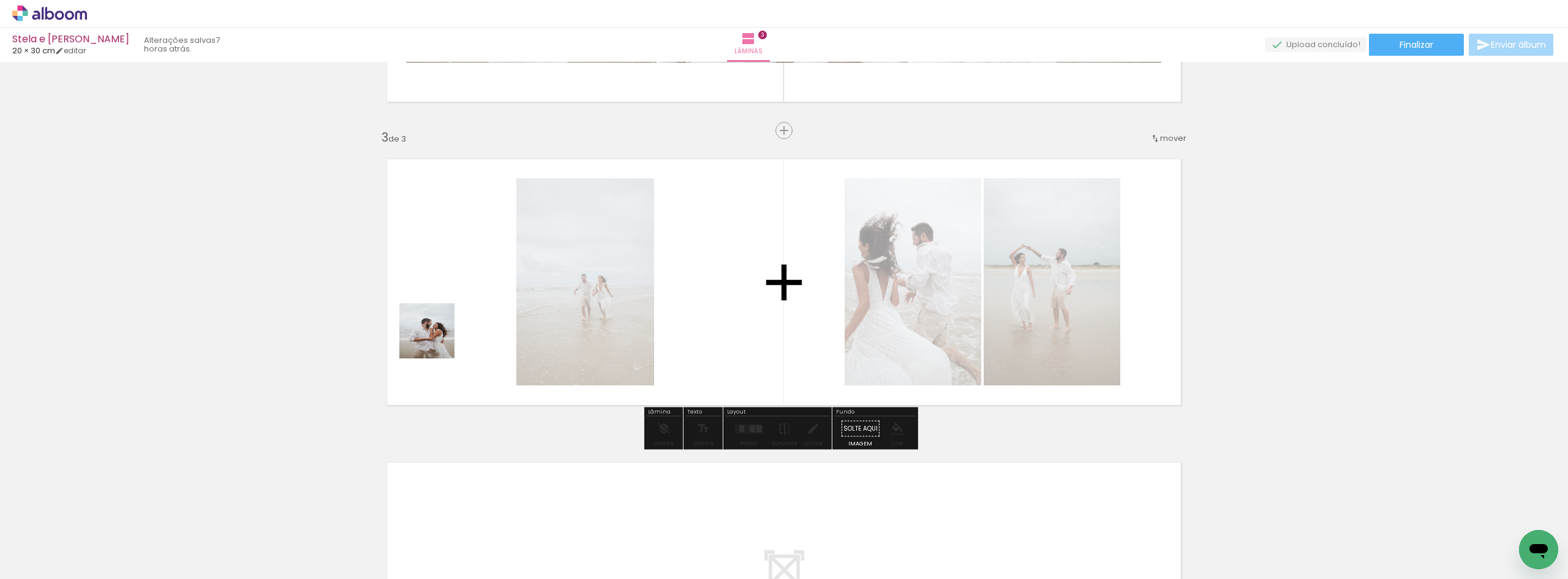
drag, startPoint x: 222, startPoint y: 499, endPoint x: 415, endPoint y: 339, distance: 250.7
click at [443, 320] on quentale-workspace at bounding box center [784, 289] width 1568 height 579
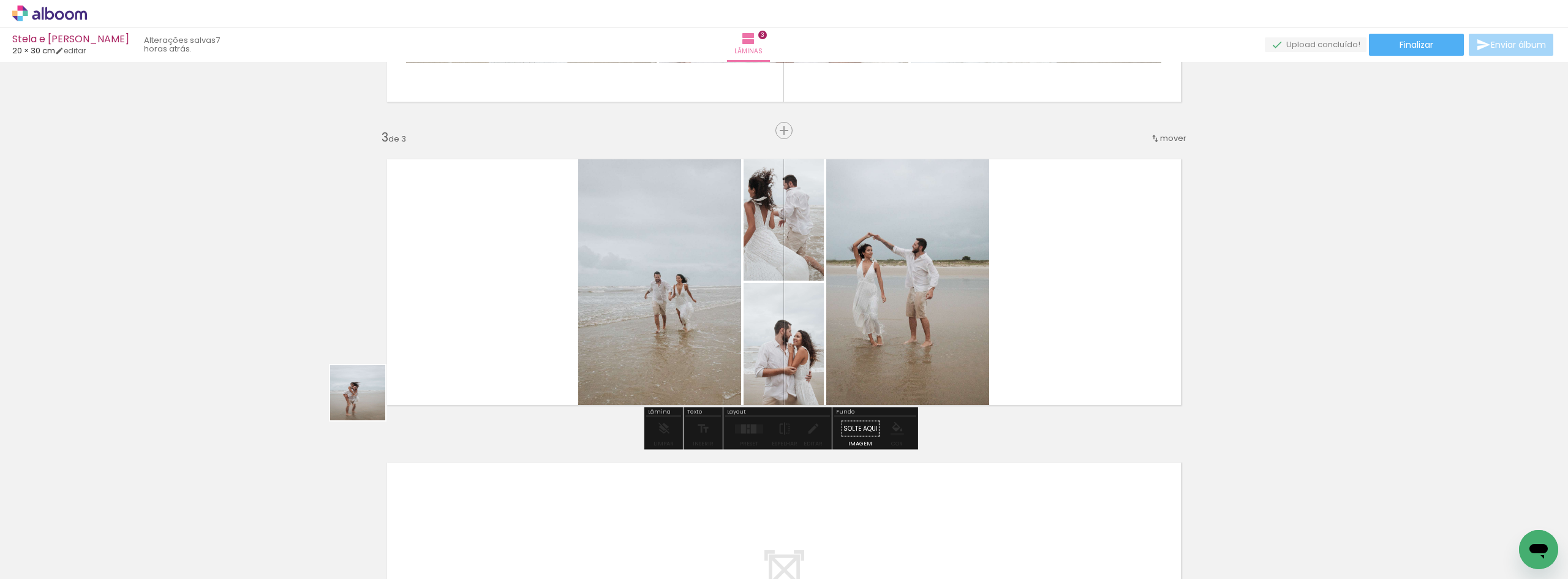
drag, startPoint x: 130, startPoint y: 537, endPoint x: 435, endPoint y: 359, distance: 353.1
click at [435, 359] on quentale-workspace at bounding box center [784, 289] width 1568 height 579
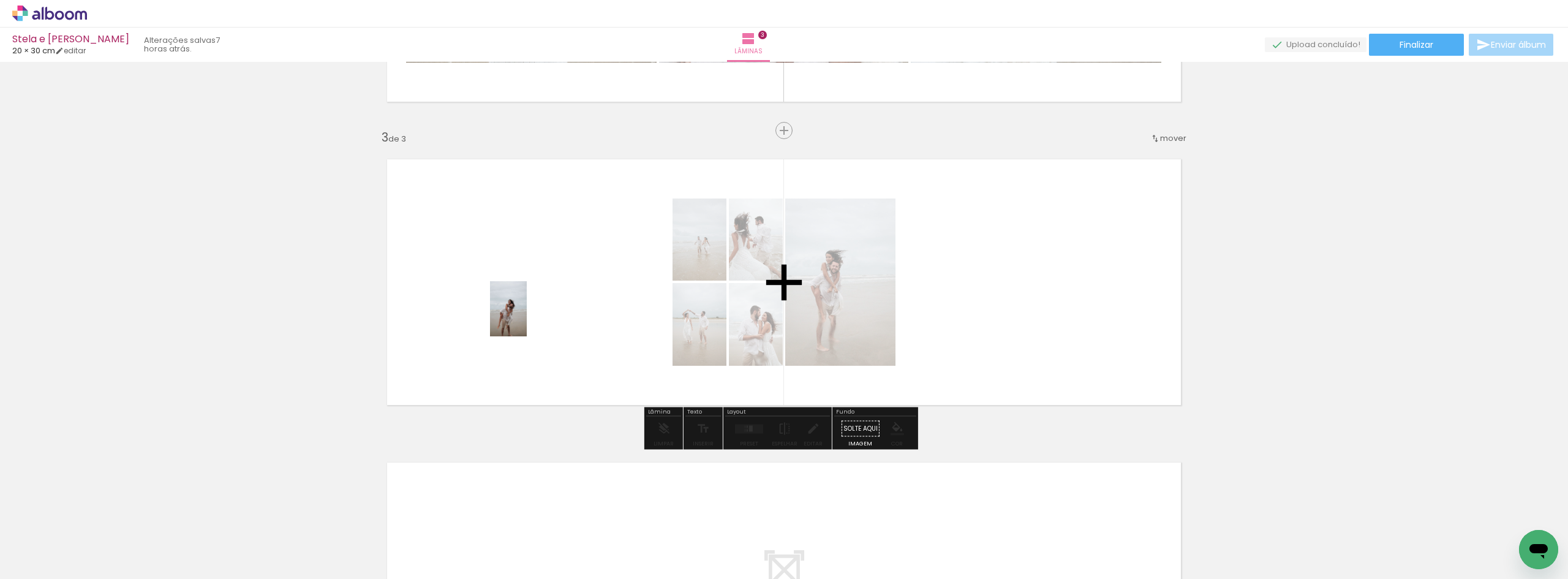
drag, startPoint x: 139, startPoint y: 547, endPoint x: 527, endPoint y: 317, distance: 451.0
click at [527, 317] on quentale-workspace at bounding box center [784, 289] width 1568 height 579
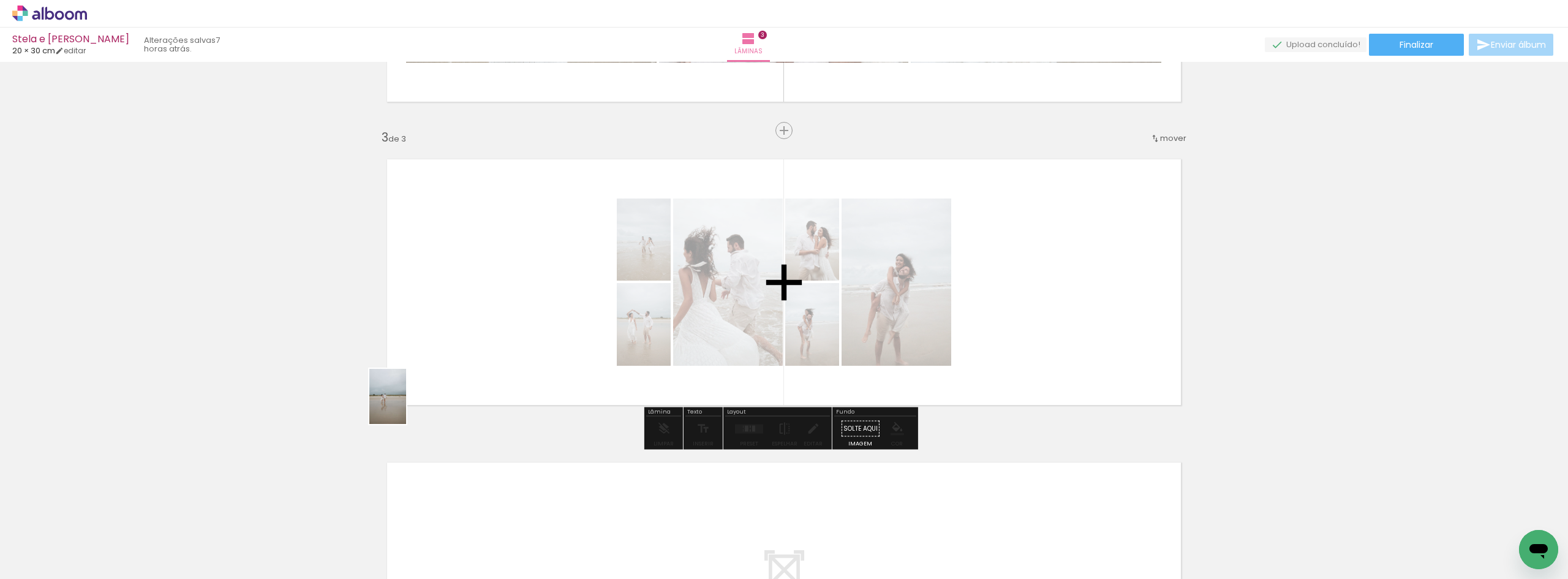
drag, startPoint x: 148, startPoint y: 546, endPoint x: 406, endPoint y: 405, distance: 294.0
click at [406, 405] on quentale-workspace at bounding box center [784, 289] width 1568 height 579
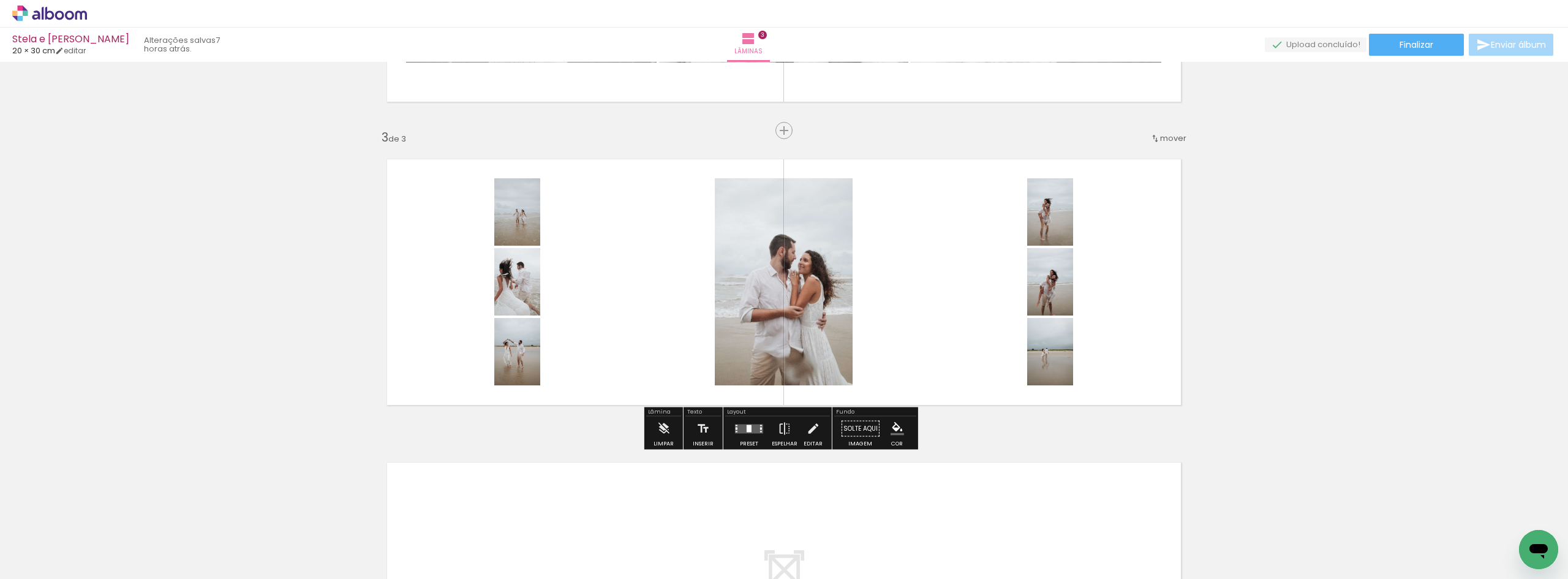
click at [737, 429] on quentale-layouter at bounding box center [749, 428] width 28 height 9
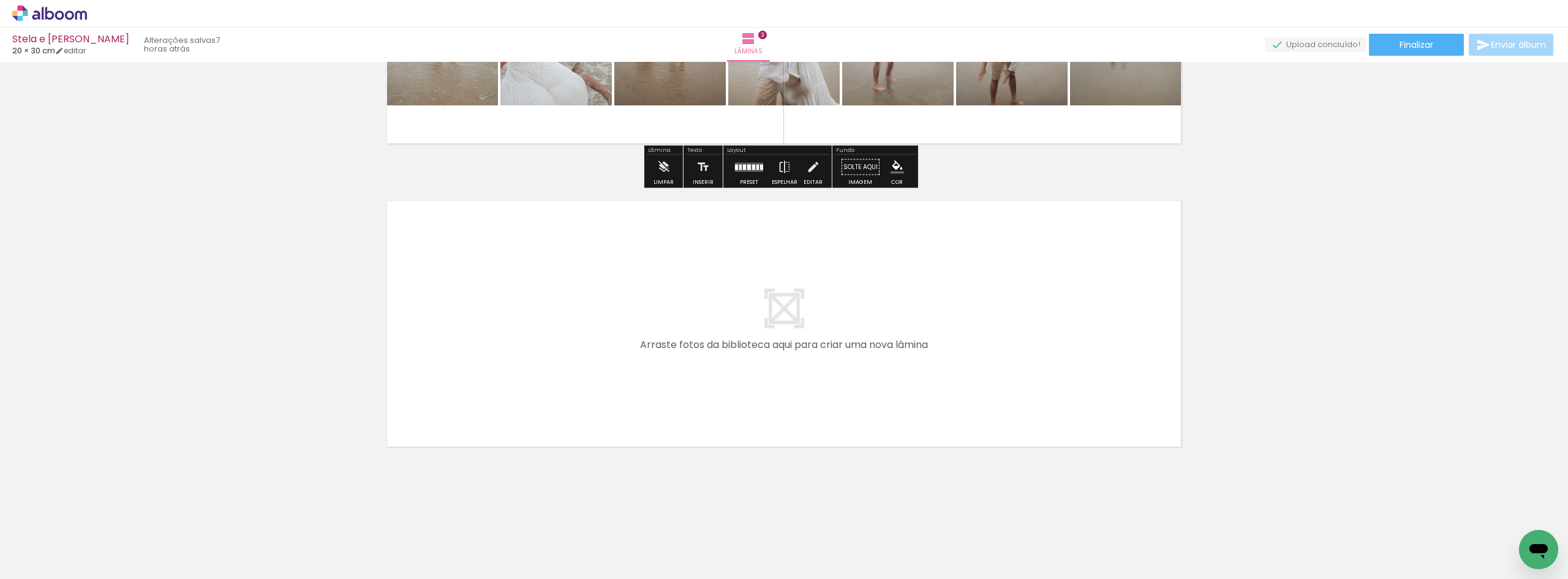
scroll to position [820, 0]
click at [886, 304] on quentale-layouter at bounding box center [784, 323] width 821 height 272
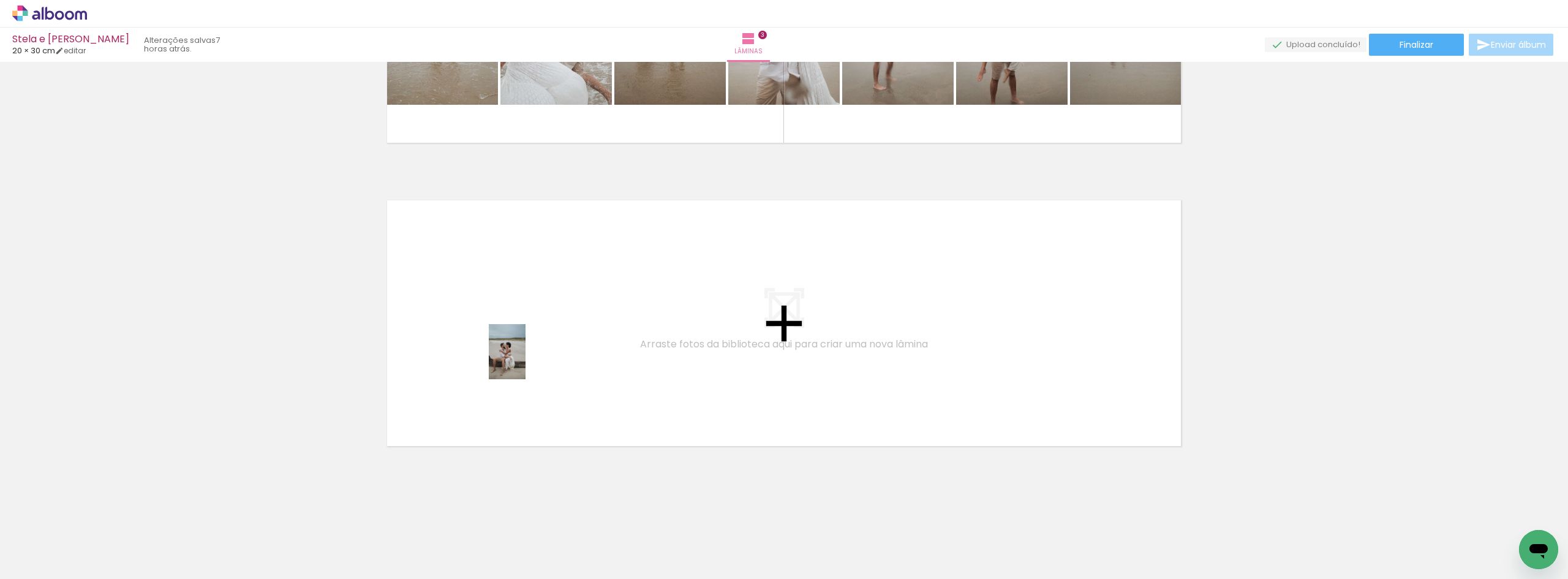
drag, startPoint x: 141, startPoint y: 532, endPoint x: 526, endPoint y: 361, distance: 421.3
click at [526, 361] on quentale-workspace at bounding box center [784, 289] width 1568 height 579
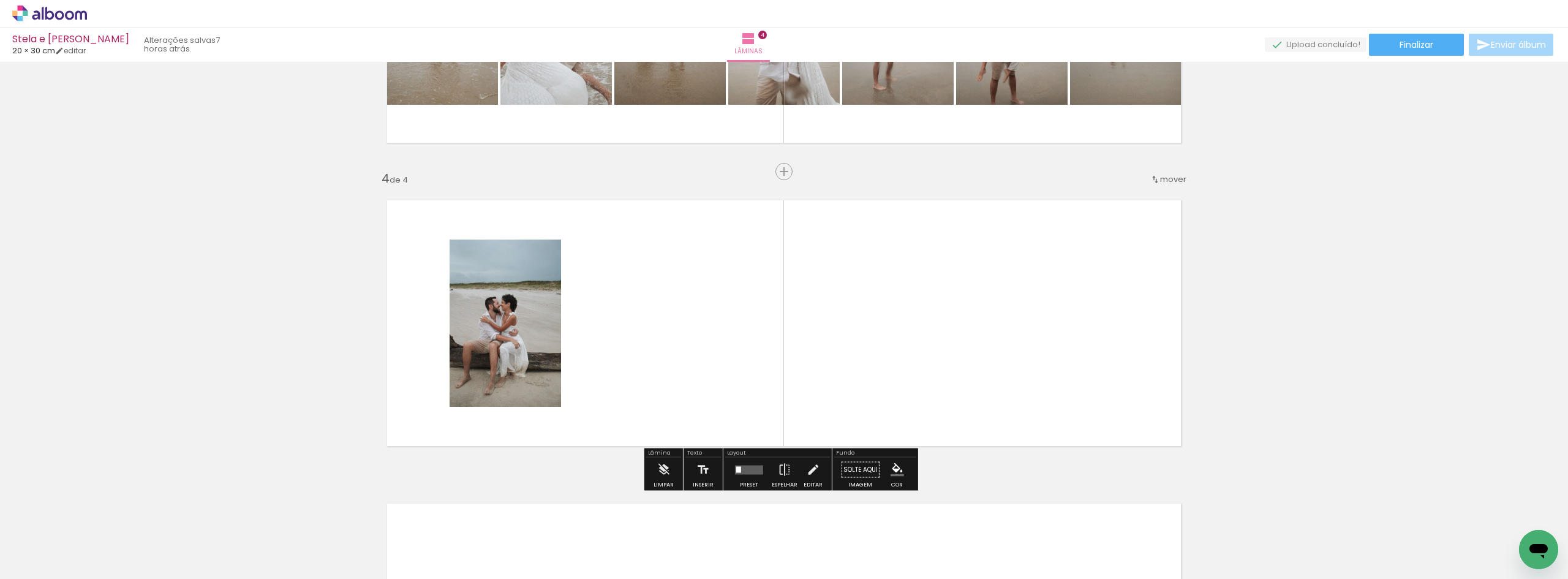
scroll to position [862, 0]
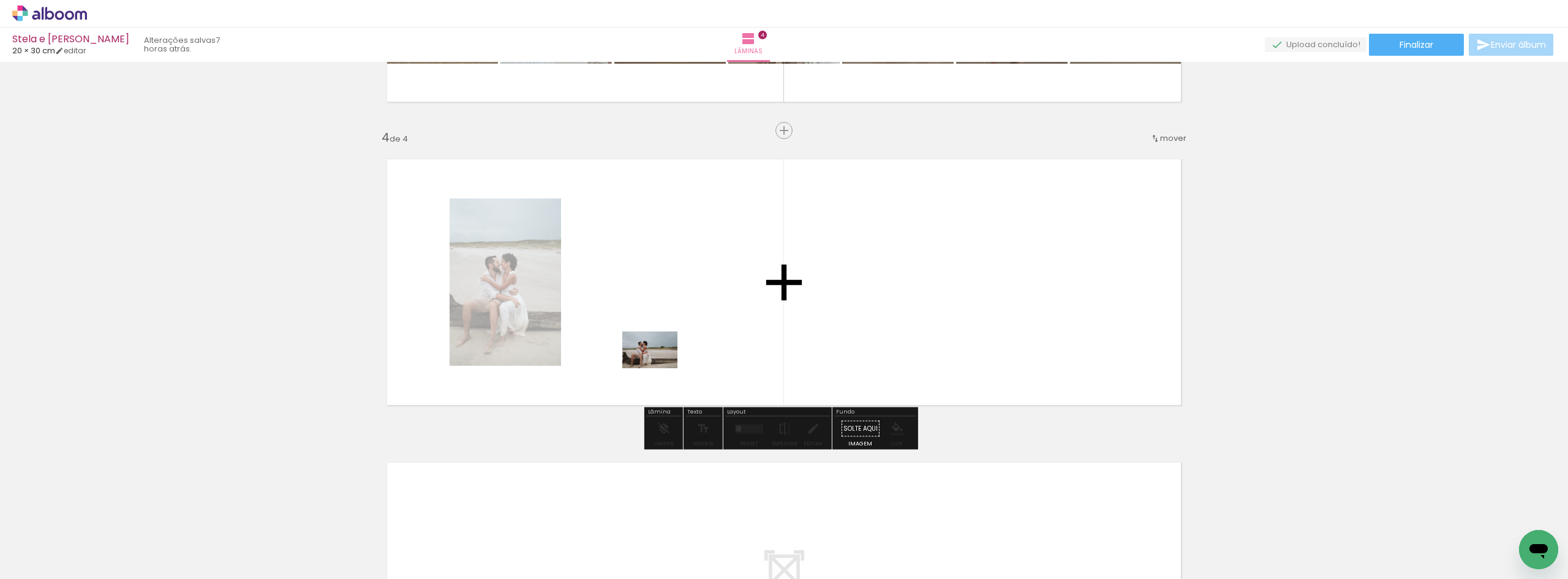
drag, startPoint x: 162, startPoint y: 538, endPoint x: 660, endPoint y: 359, distance: 529.2
click at [660, 365] on quentale-workspace at bounding box center [784, 289] width 1568 height 579
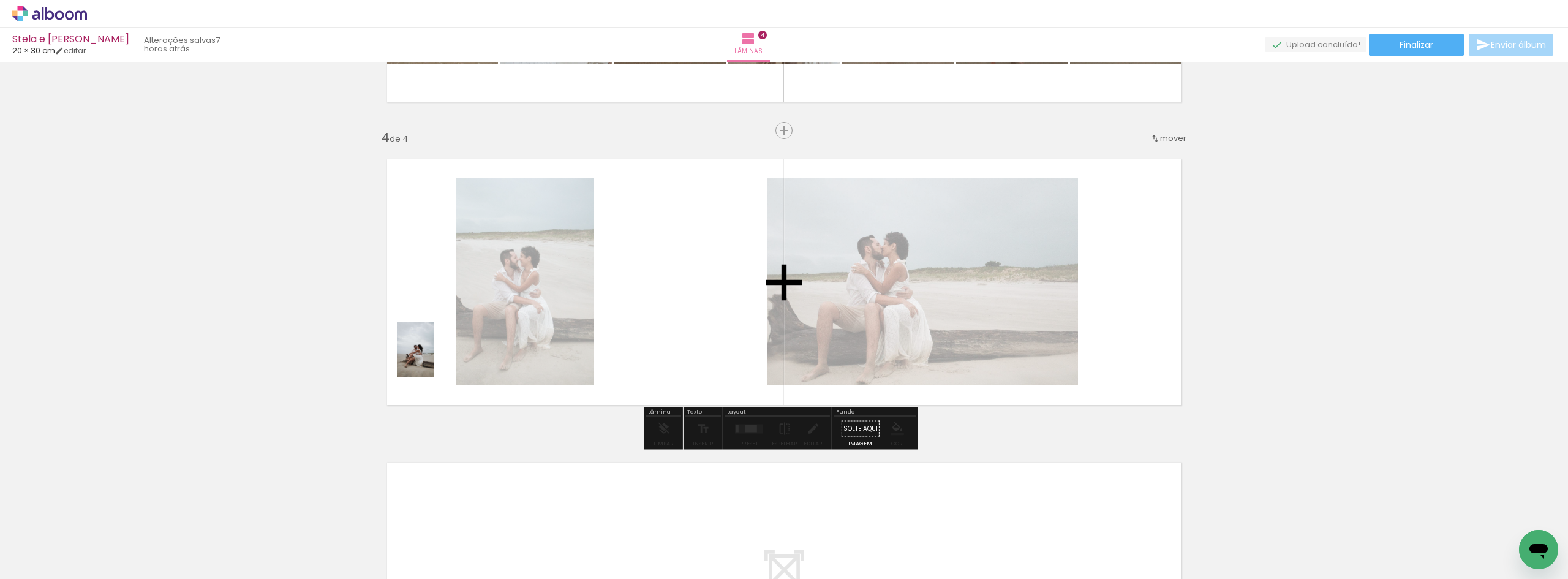
drag, startPoint x: 113, startPoint y: 554, endPoint x: 436, endPoint y: 358, distance: 377.8
click at [436, 358] on quentale-workspace at bounding box center [784, 289] width 1568 height 579
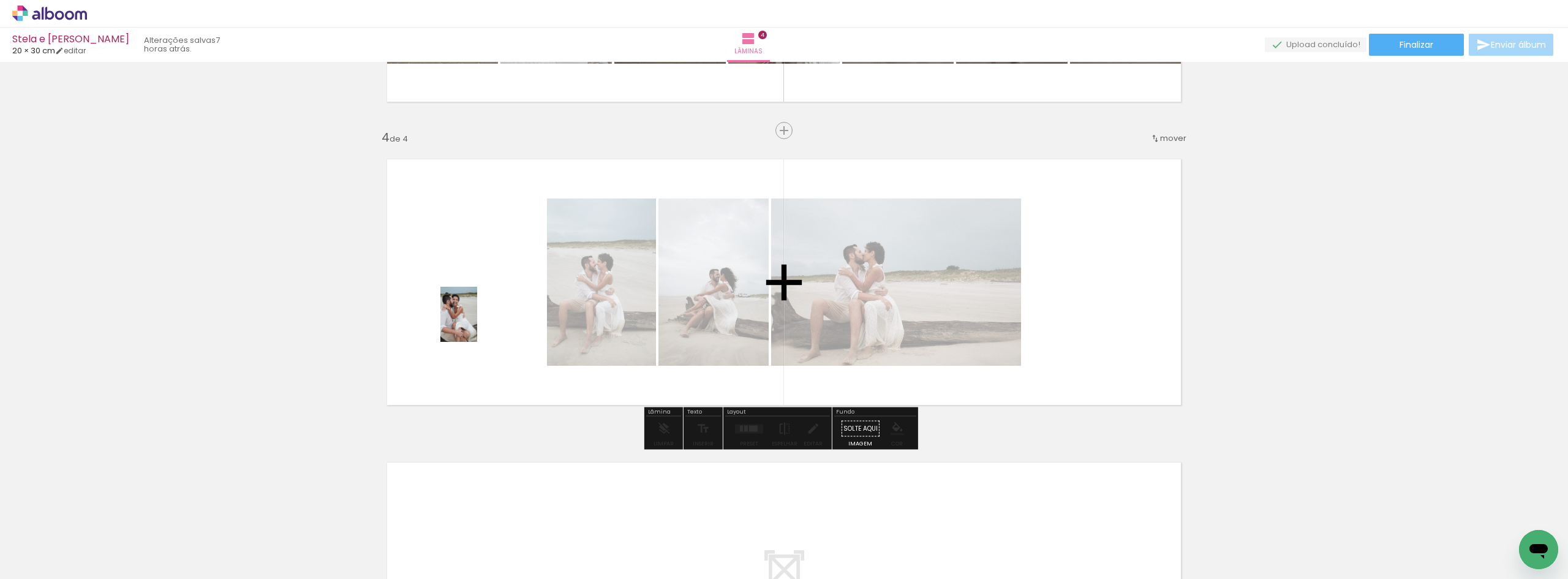
drag, startPoint x: 123, startPoint y: 551, endPoint x: 477, endPoint y: 323, distance: 421.1
click at [477, 323] on quentale-workspace at bounding box center [784, 289] width 1568 height 579
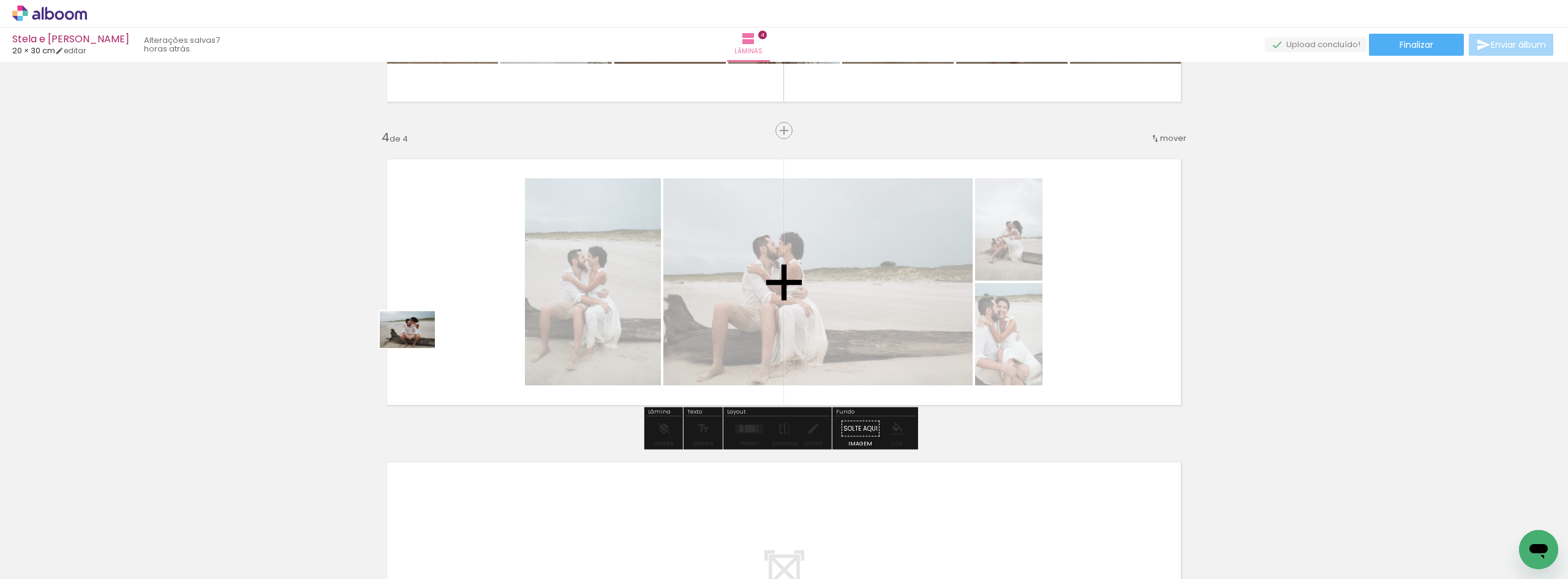
drag, startPoint x: 127, startPoint y: 541, endPoint x: 418, endPoint y: 360, distance: 342.7
click at [418, 345] on quentale-workspace at bounding box center [784, 289] width 1568 height 579
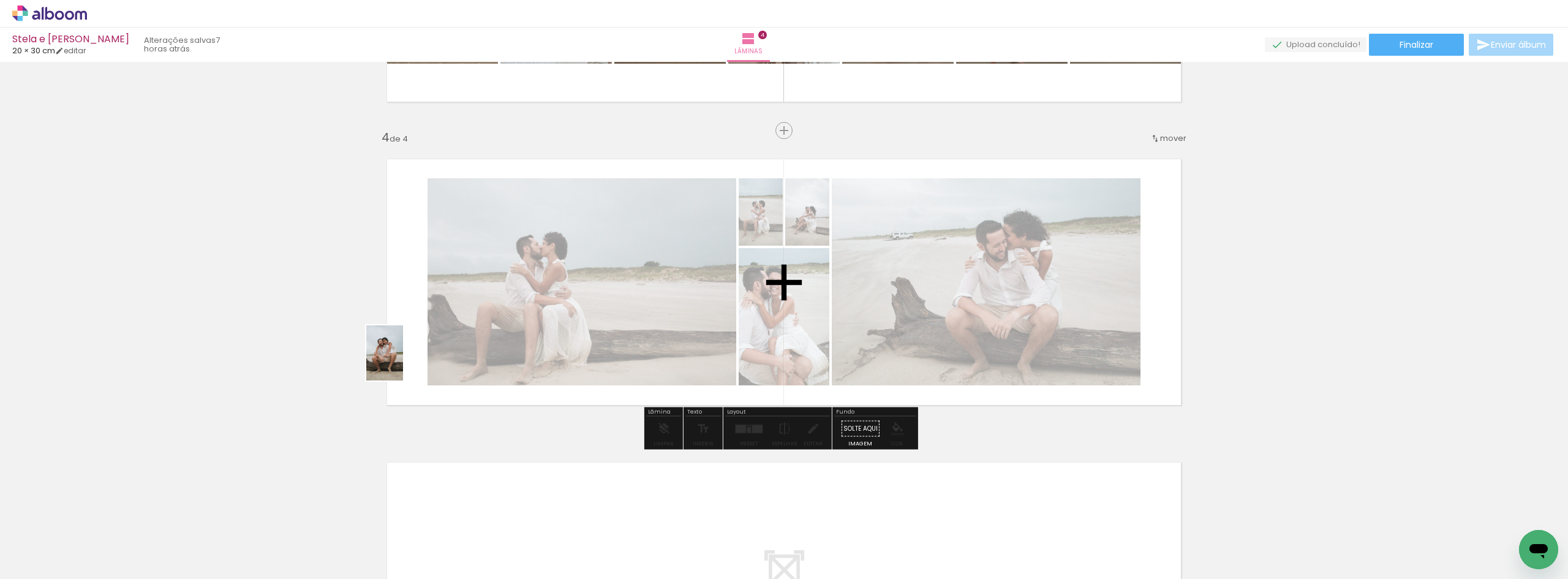
drag, startPoint x: 133, startPoint y: 549, endPoint x: 403, endPoint y: 362, distance: 328.4
click at [403, 362] on quentale-workspace at bounding box center [784, 289] width 1568 height 579
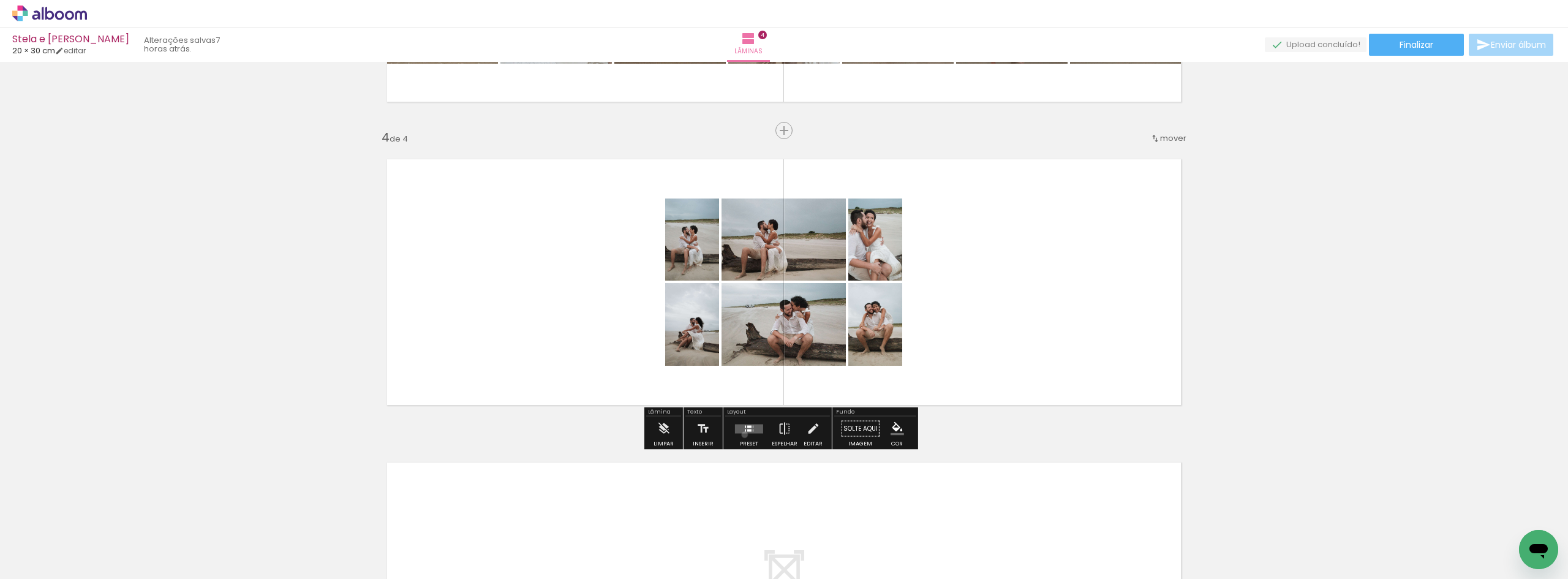
click at [742, 435] on div at bounding box center [749, 429] width 33 height 25
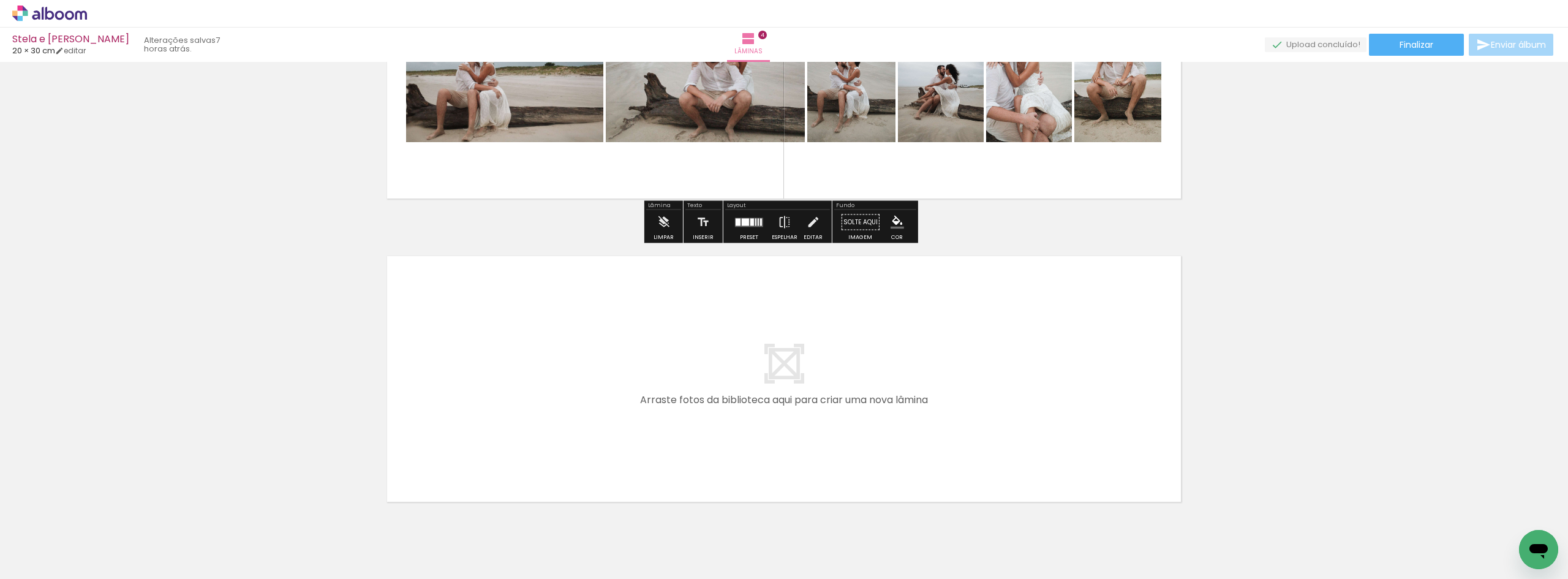
scroll to position [1124, 0]
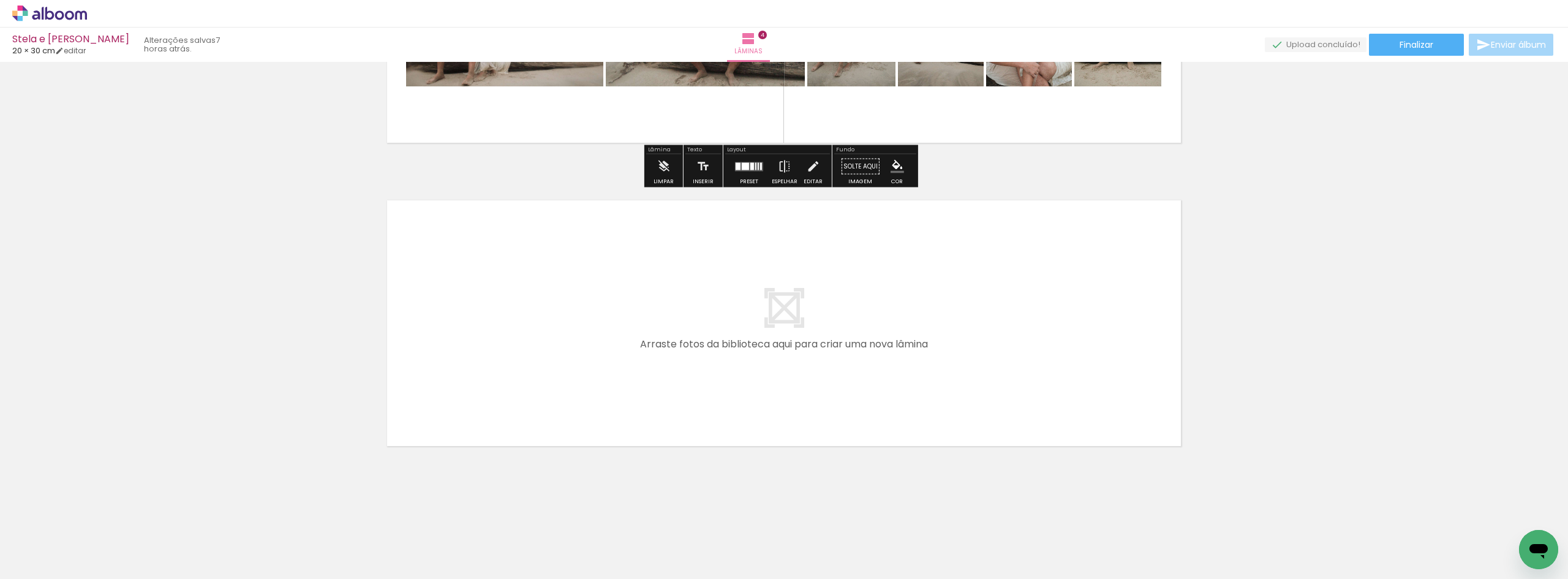
click at [577, 371] on quentale-layouter at bounding box center [784, 323] width 821 height 272
drag, startPoint x: 135, startPoint y: 536, endPoint x: 496, endPoint y: 330, distance: 415.6
click at [496, 330] on quentale-workspace at bounding box center [784, 289] width 1568 height 579
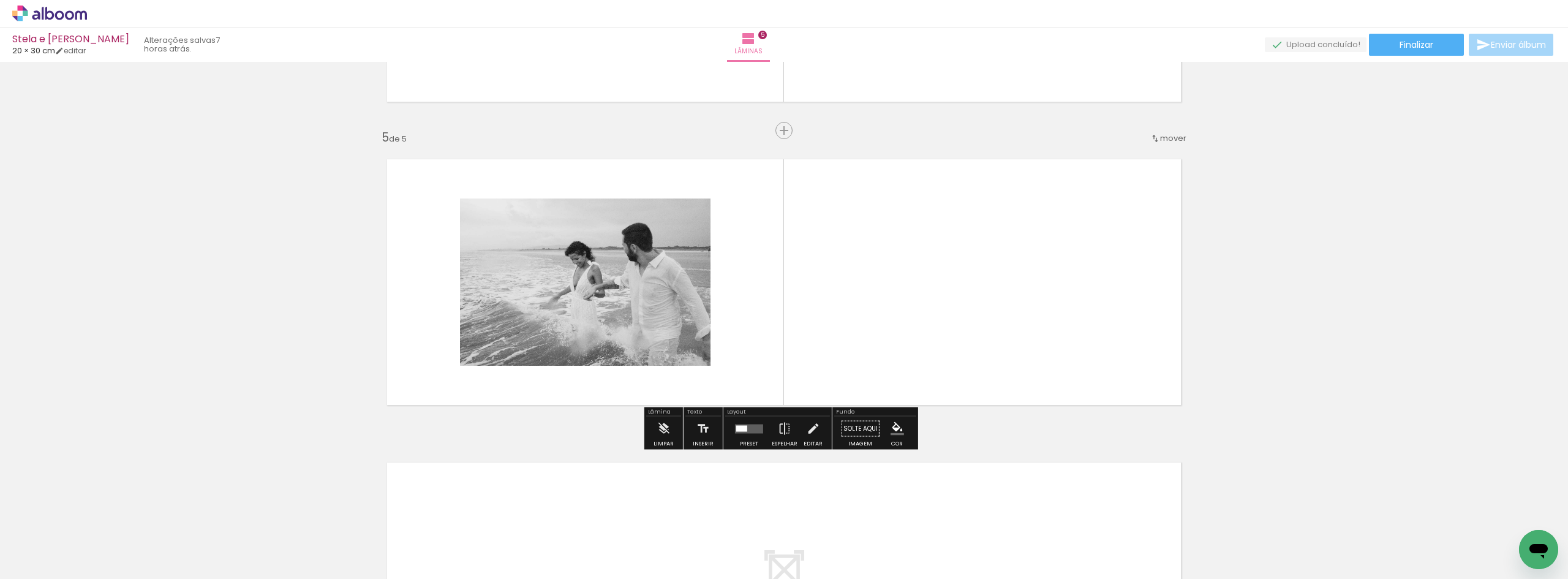
scroll to position [1165, 0]
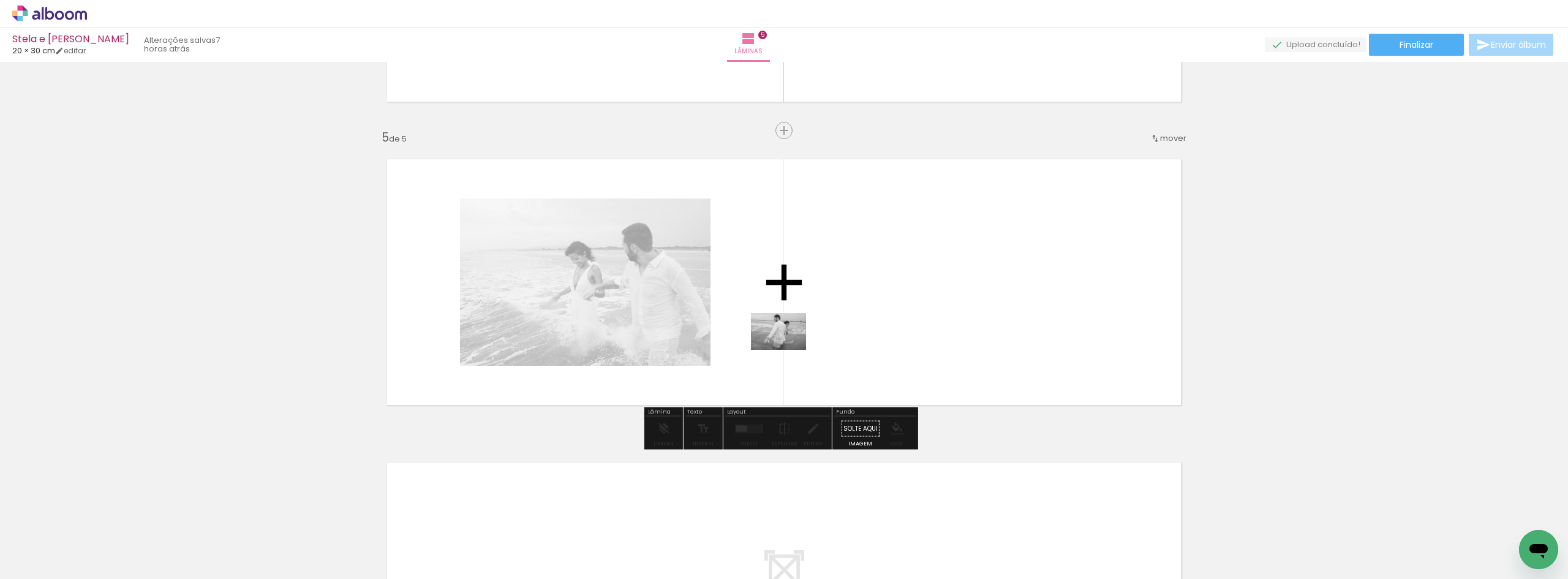
drag, startPoint x: 144, startPoint y: 540, endPoint x: 764, endPoint y: 354, distance: 647.3
click at [788, 347] on quentale-workspace at bounding box center [784, 289] width 1568 height 579
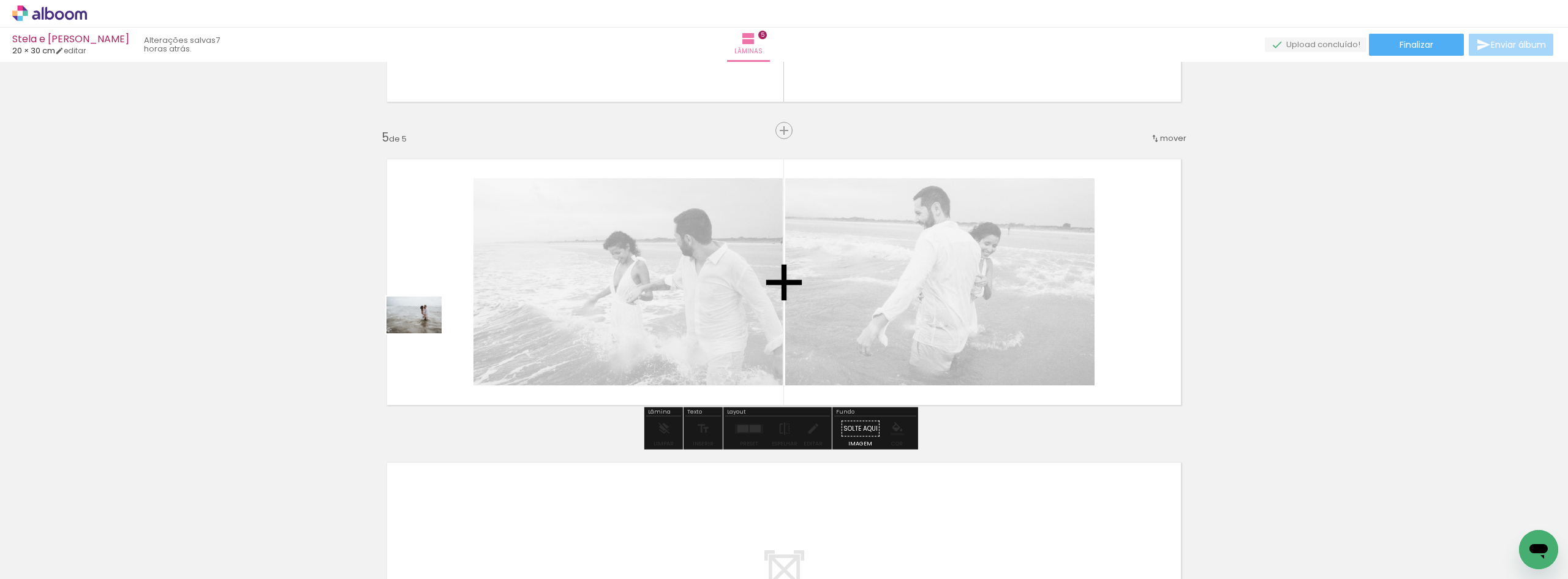
drag, startPoint x: 151, startPoint y: 542, endPoint x: 423, endPoint y: 333, distance: 343.0
click at [423, 333] on quentale-workspace at bounding box center [784, 289] width 1568 height 579
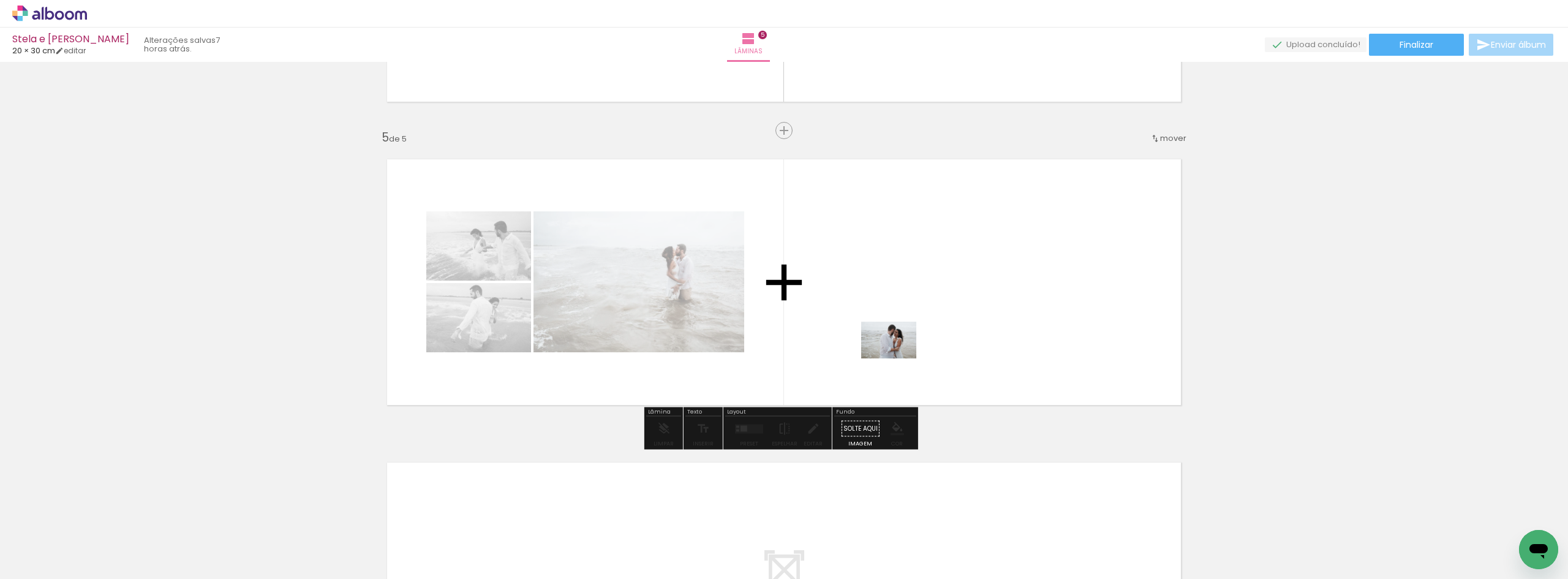
drag, startPoint x: 133, startPoint y: 533, endPoint x: 891, endPoint y: 362, distance: 777.0
click at [899, 358] on quentale-workspace at bounding box center [784, 289] width 1568 height 579
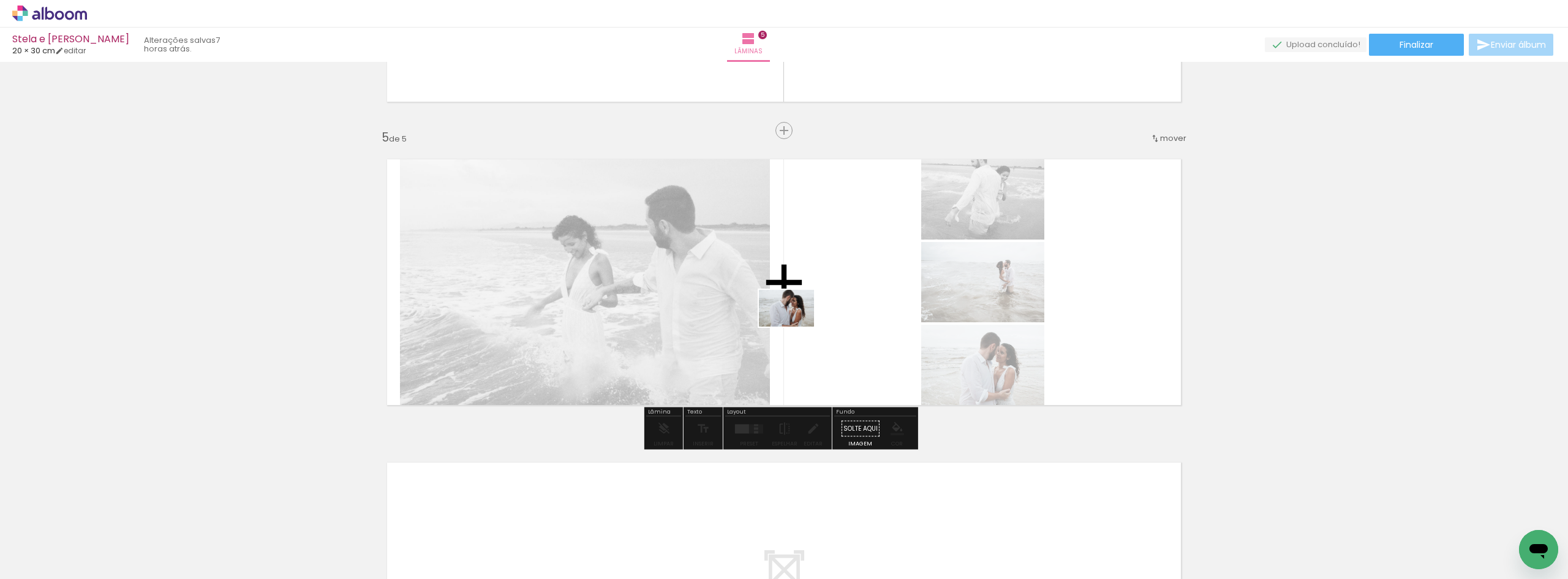
drag, startPoint x: 183, startPoint y: 540, endPoint x: 819, endPoint y: 334, distance: 668.5
click at [810, 327] on quentale-workspace at bounding box center [784, 289] width 1568 height 579
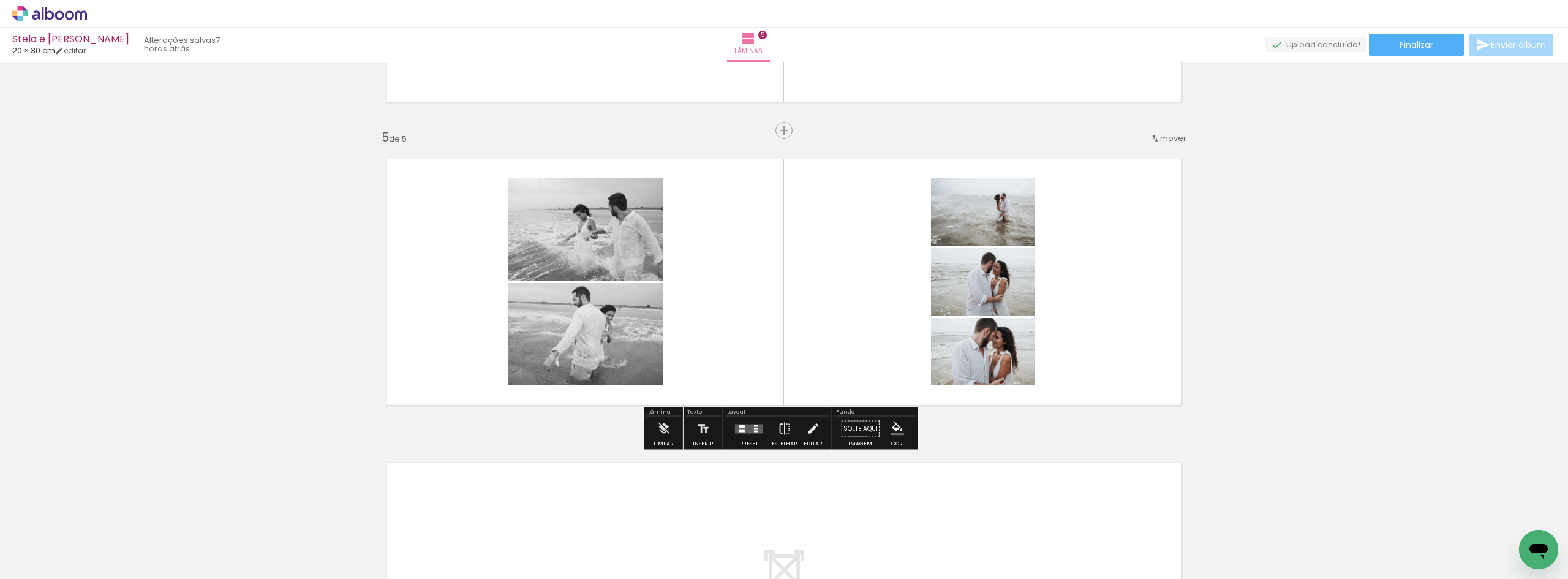
click at [736, 428] on quentale-layouter at bounding box center [749, 428] width 28 height 9
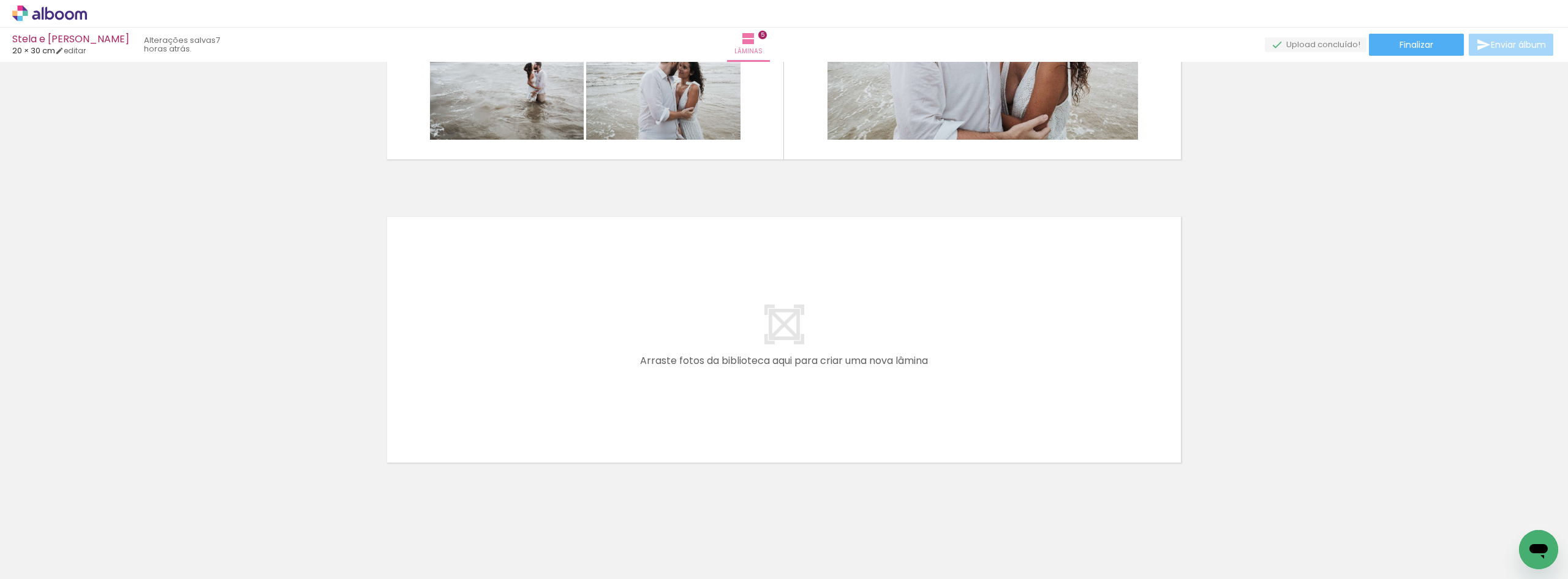
scroll to position [1427, 0]
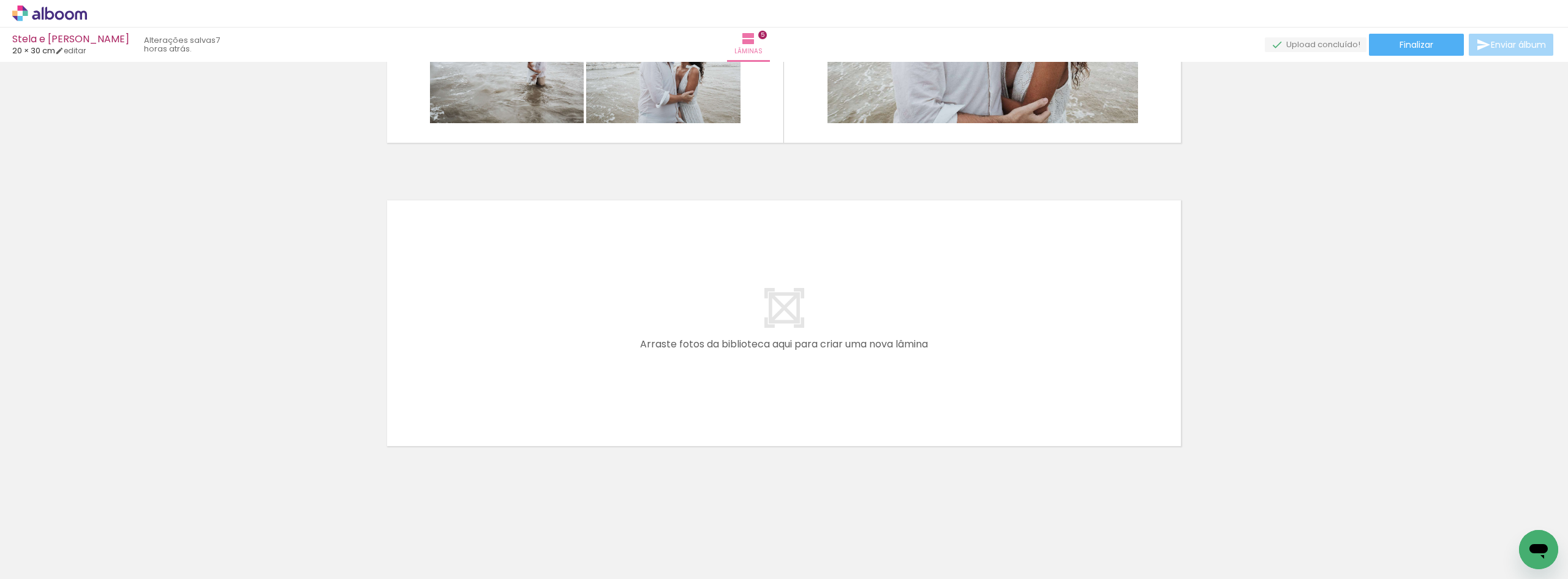
click at [508, 338] on quentale-layouter at bounding box center [784, 323] width 821 height 272
drag, startPoint x: 130, startPoint y: 533, endPoint x: 545, endPoint y: 388, distance: 439.6
click at [545, 388] on quentale-workspace at bounding box center [784, 289] width 1568 height 579
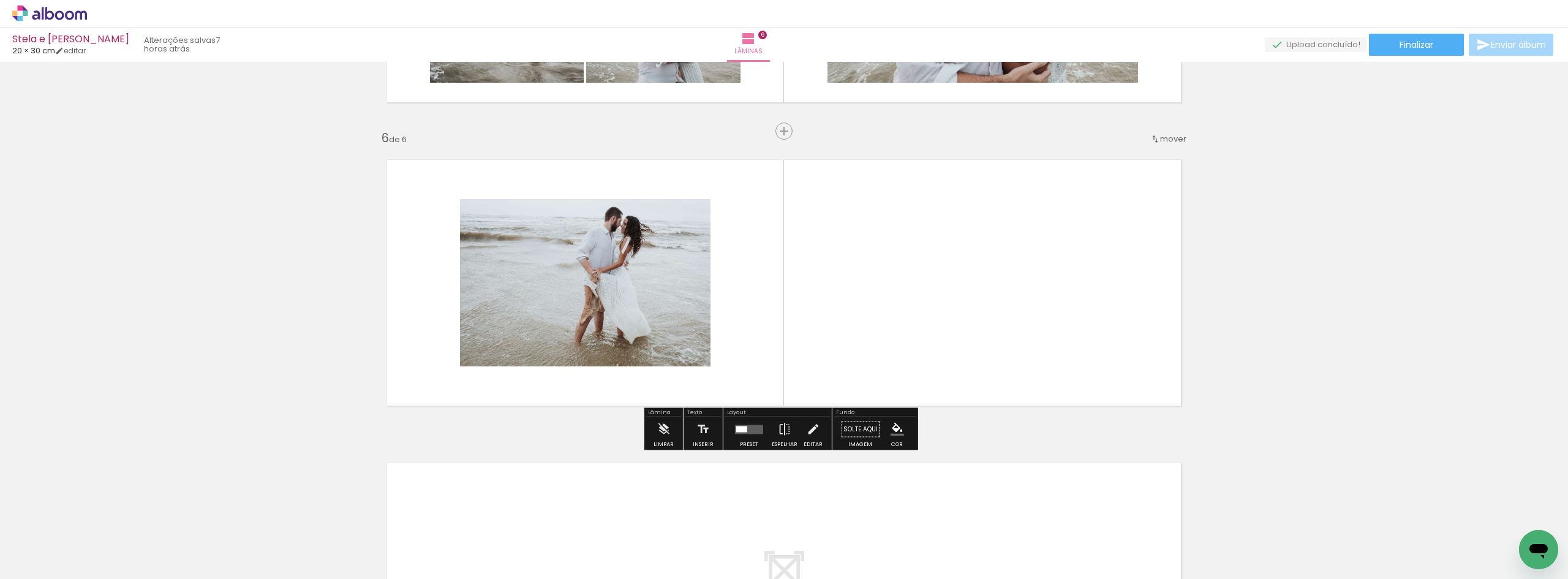
scroll to position [1468, 0]
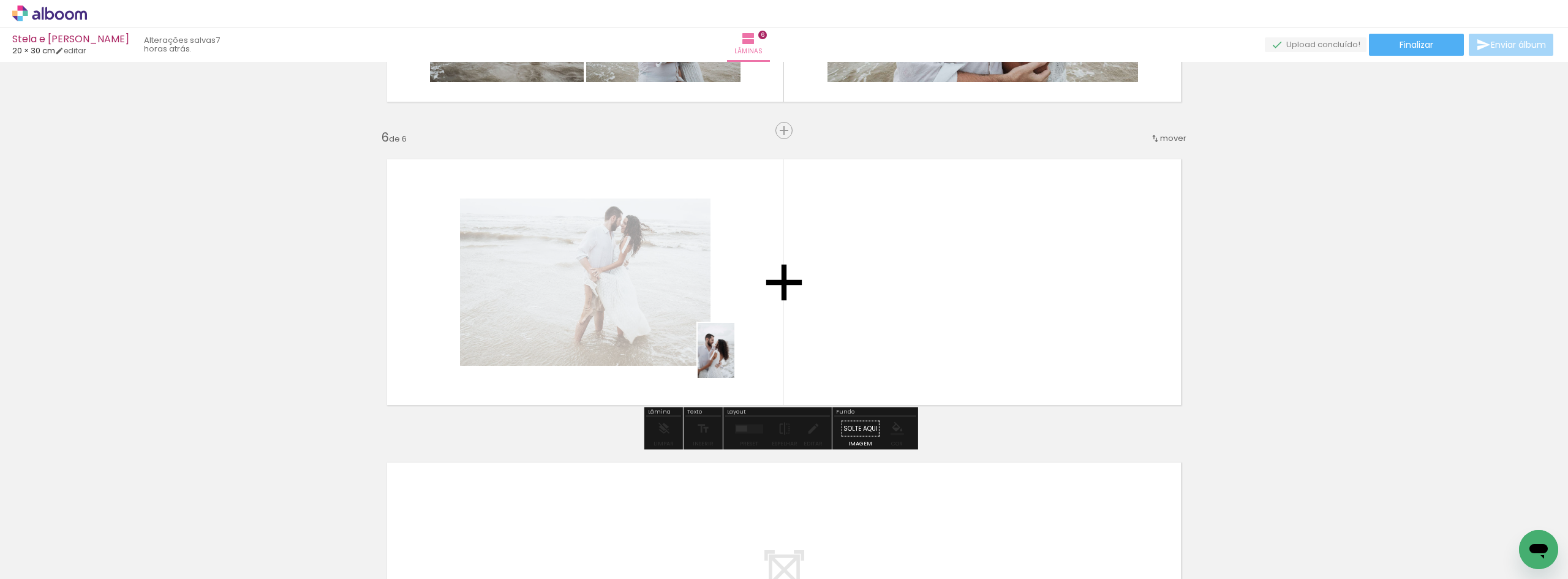
drag, startPoint x: 129, startPoint y: 536, endPoint x: 779, endPoint y: 339, distance: 679.2
click at [740, 356] on quentale-workspace at bounding box center [784, 289] width 1568 height 579
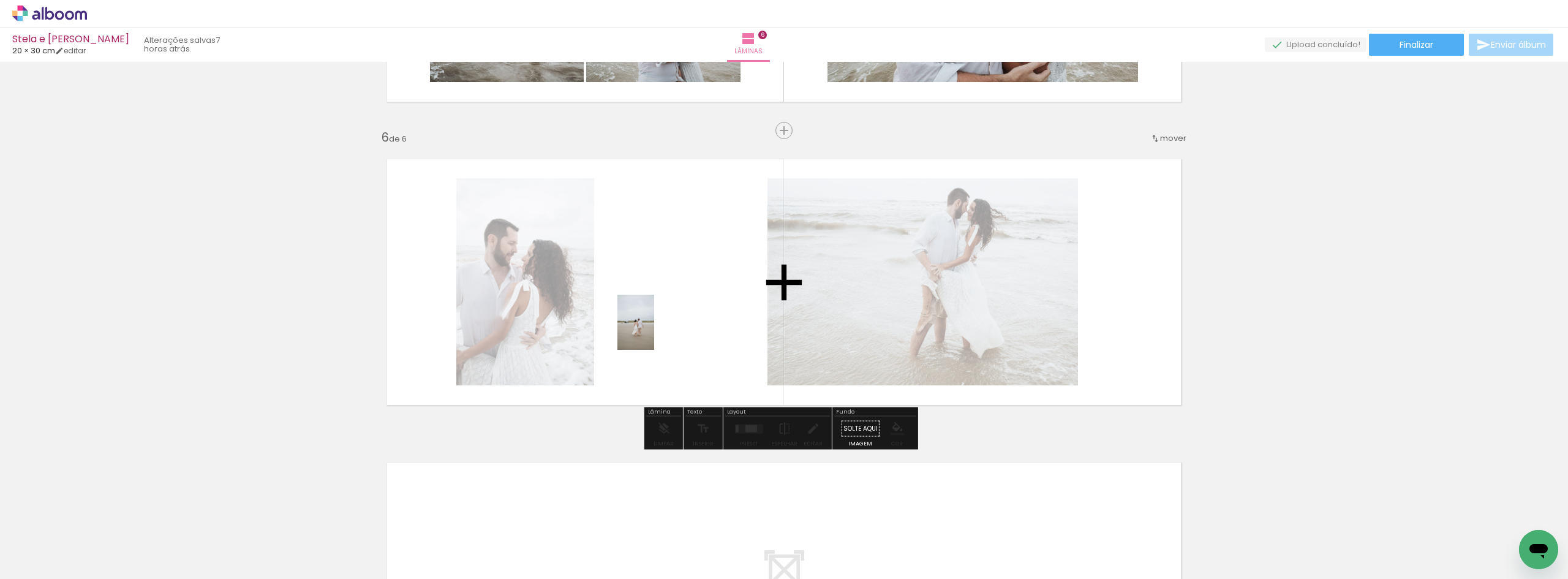
drag, startPoint x: 159, startPoint y: 546, endPoint x: 654, endPoint y: 331, distance: 539.7
click at [654, 331] on quentale-workspace at bounding box center [784, 289] width 1568 height 579
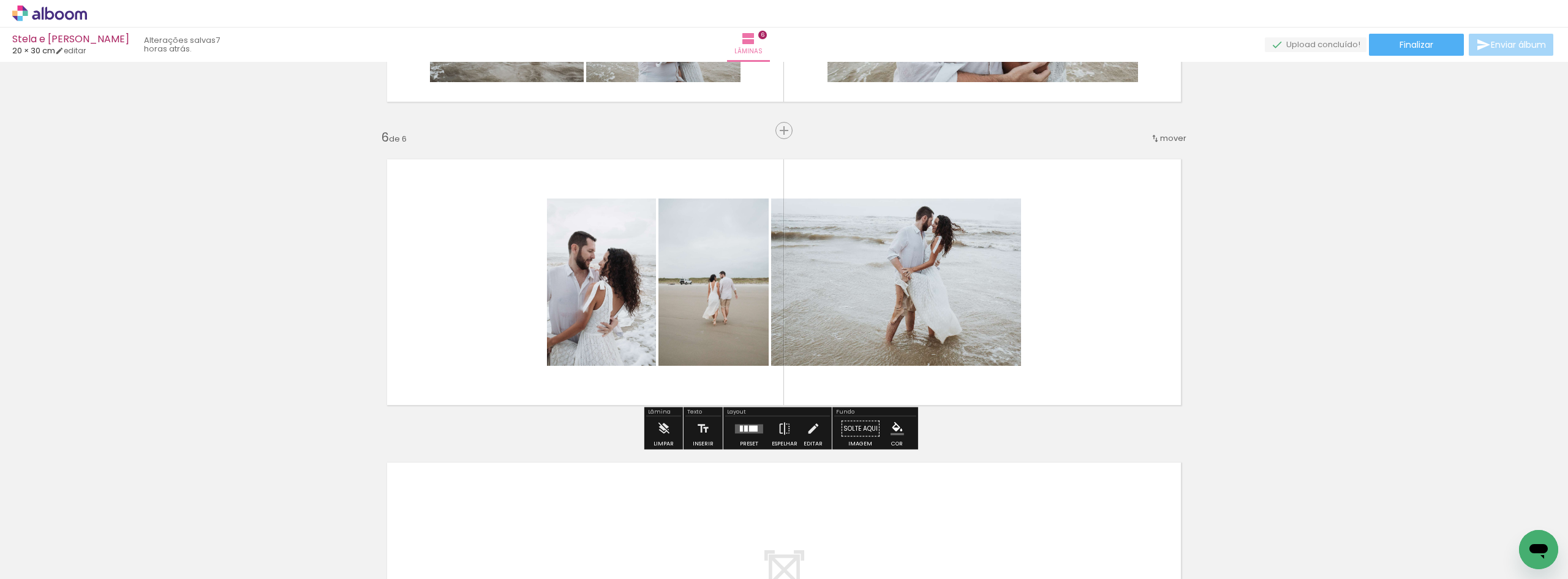
click at [744, 428] on div at bounding box center [745, 428] width 4 height 6
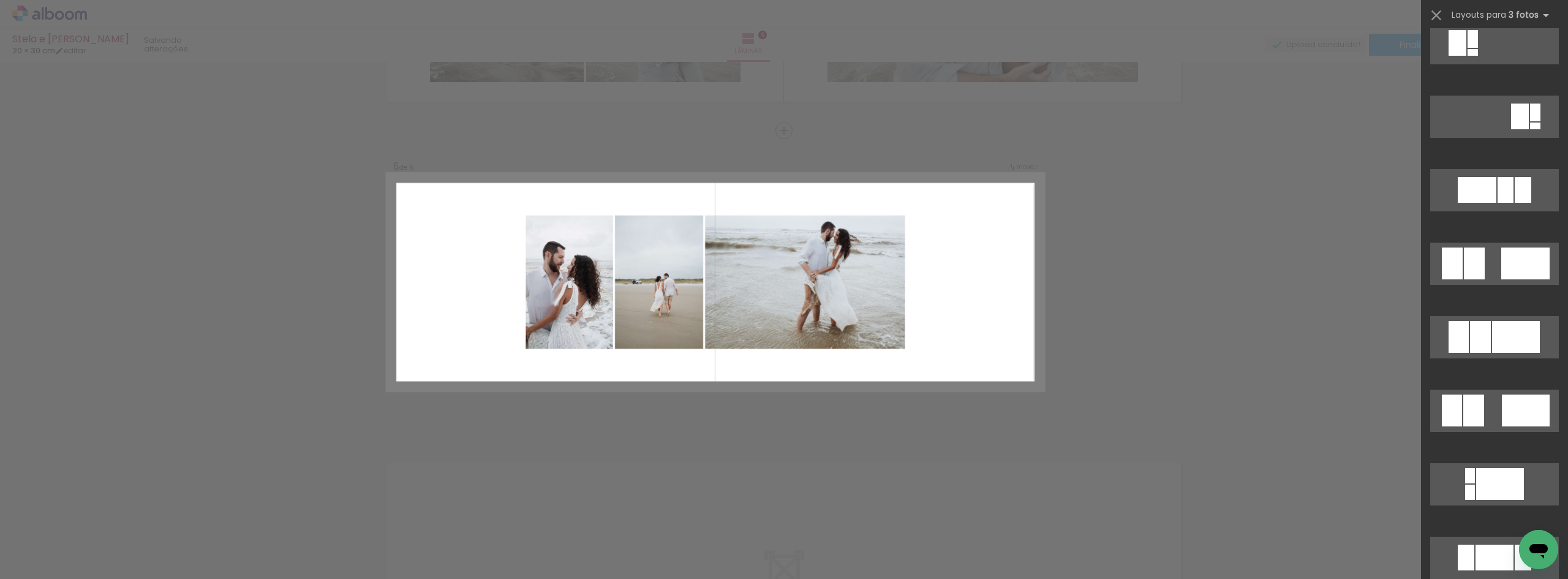
scroll to position [0, 0]
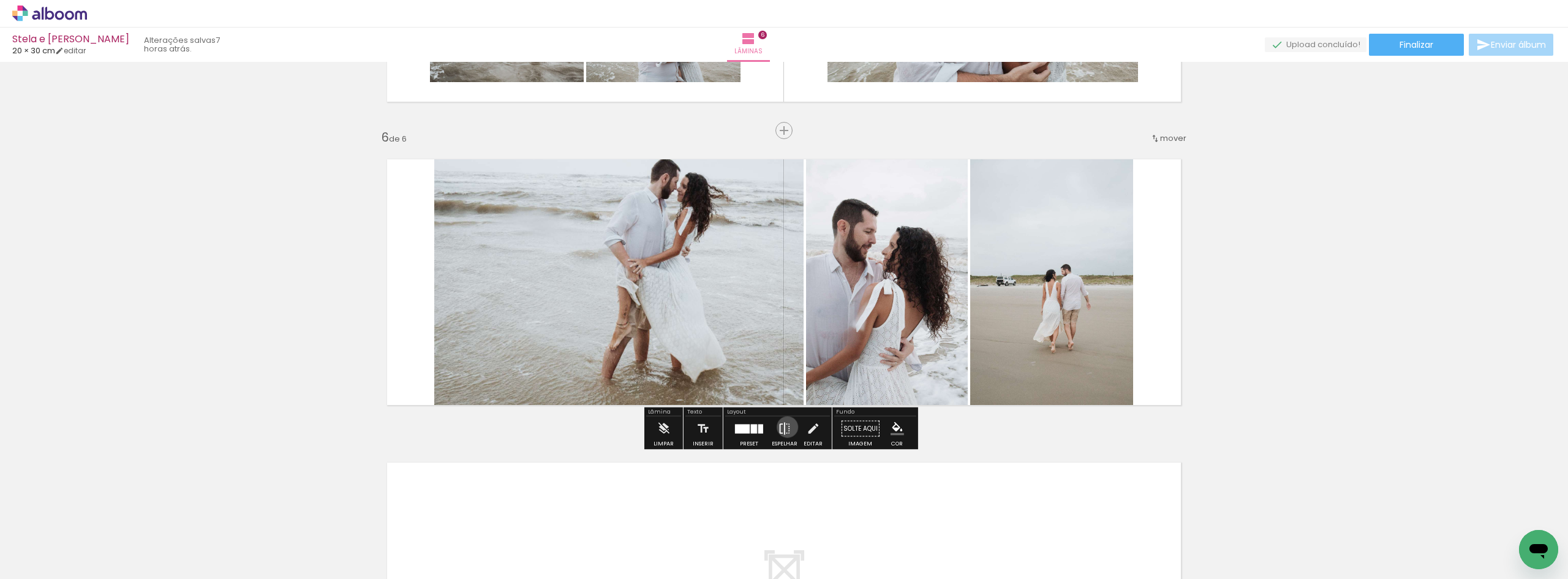
click at [784, 427] on iron-icon at bounding box center [784, 429] width 14 height 25
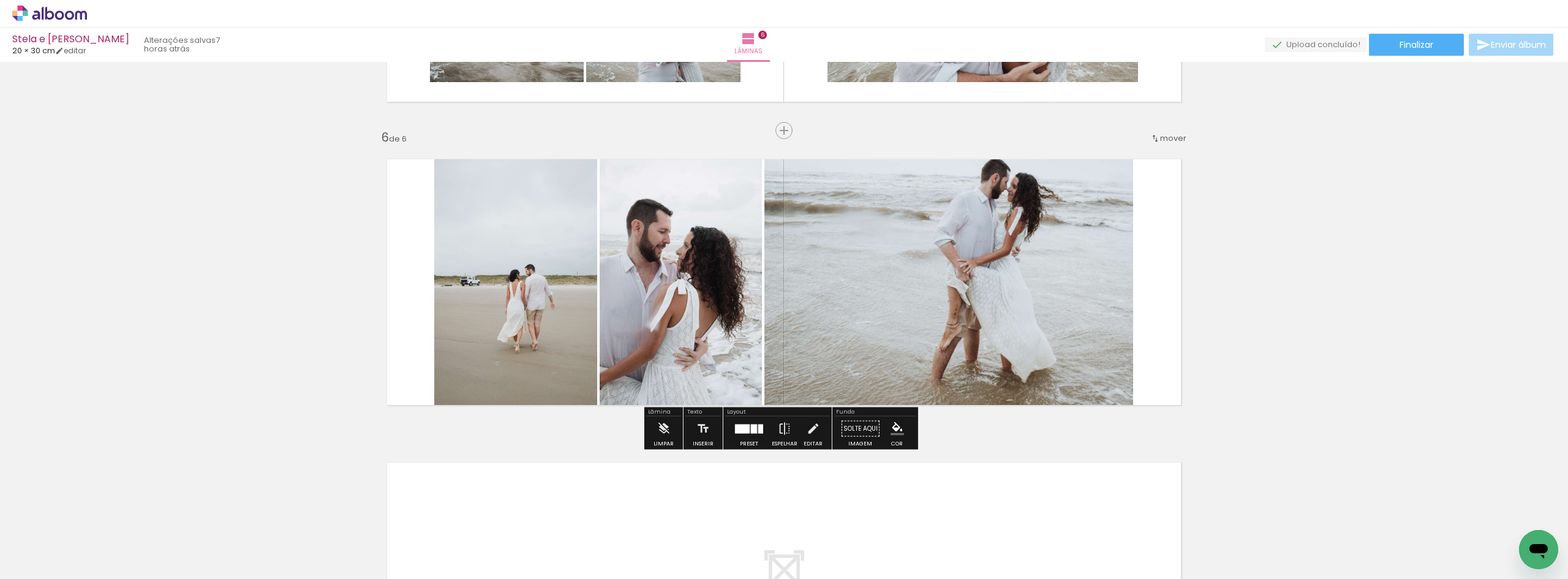
click at [947, 288] on quentale-photo at bounding box center [948, 282] width 369 height 272
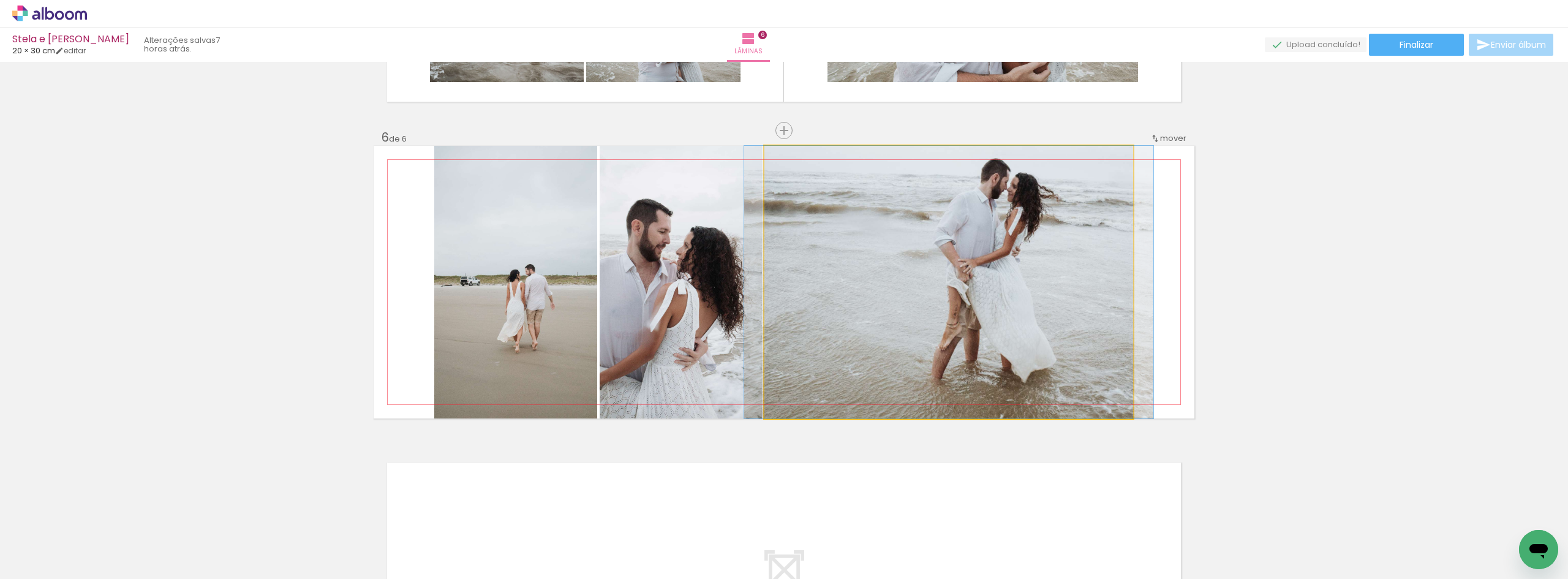
click at [947, 288] on quentale-photo at bounding box center [948, 282] width 369 height 272
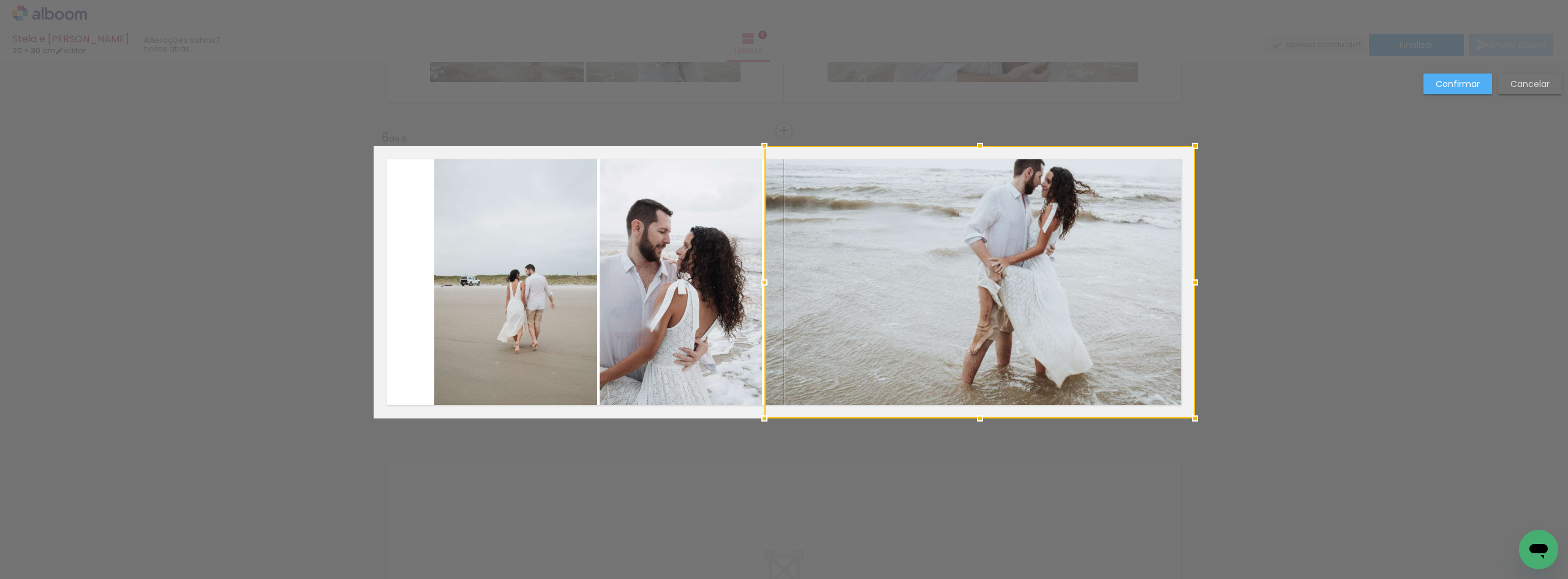
drag, startPoint x: 1128, startPoint y: 283, endPoint x: 1229, endPoint y: 280, distance: 101.0
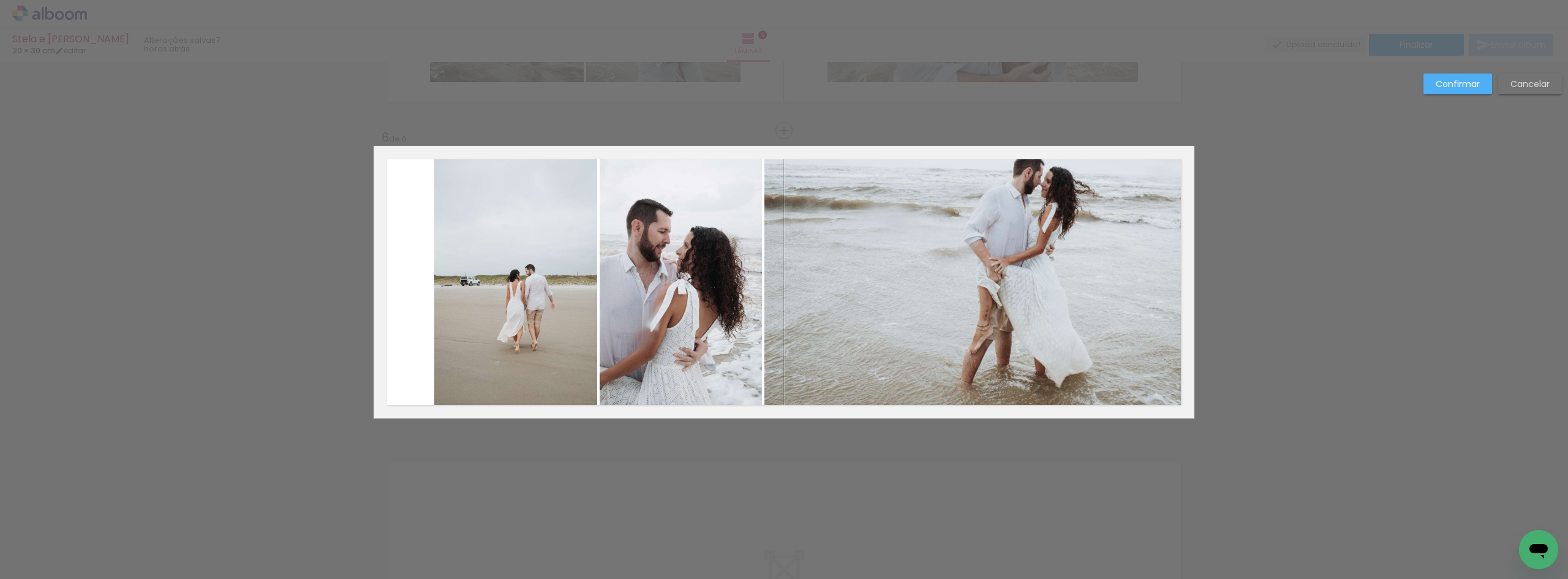
click at [0, 0] on slot "Confirmar" at bounding box center [0, 0] width 0 height 0
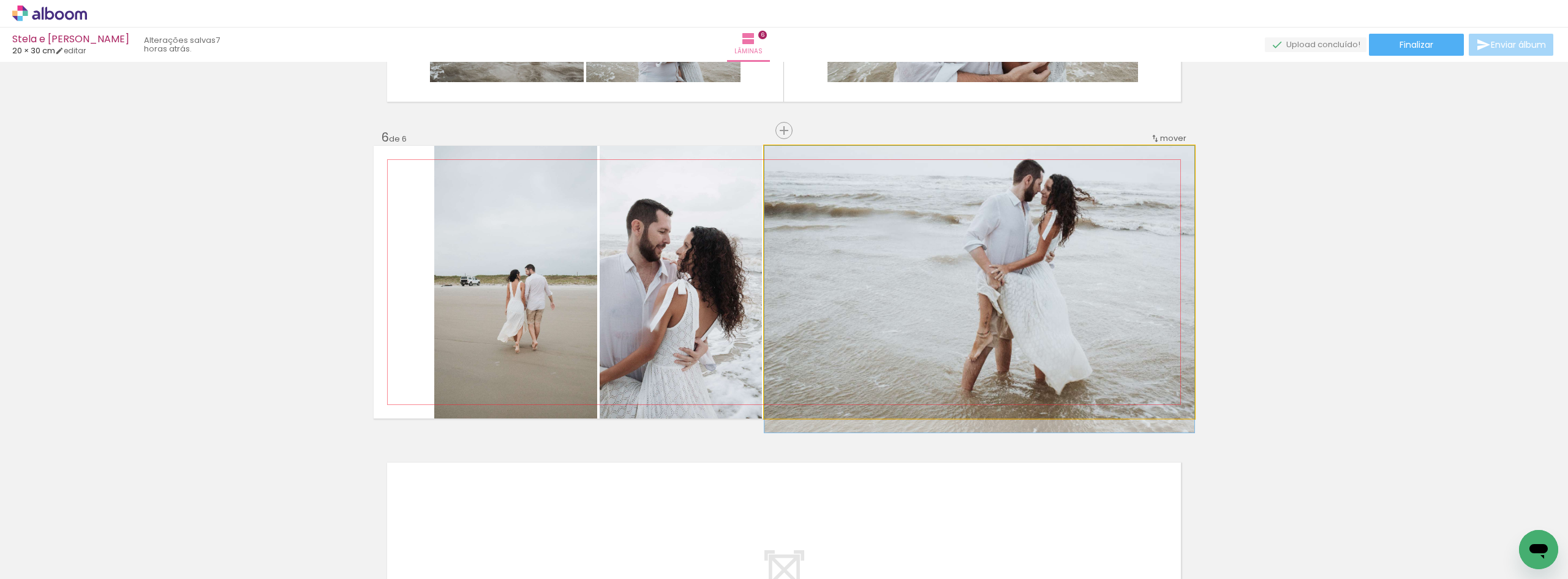
drag, startPoint x: 1067, startPoint y: 272, endPoint x: 1069, endPoint y: 280, distance: 8.2
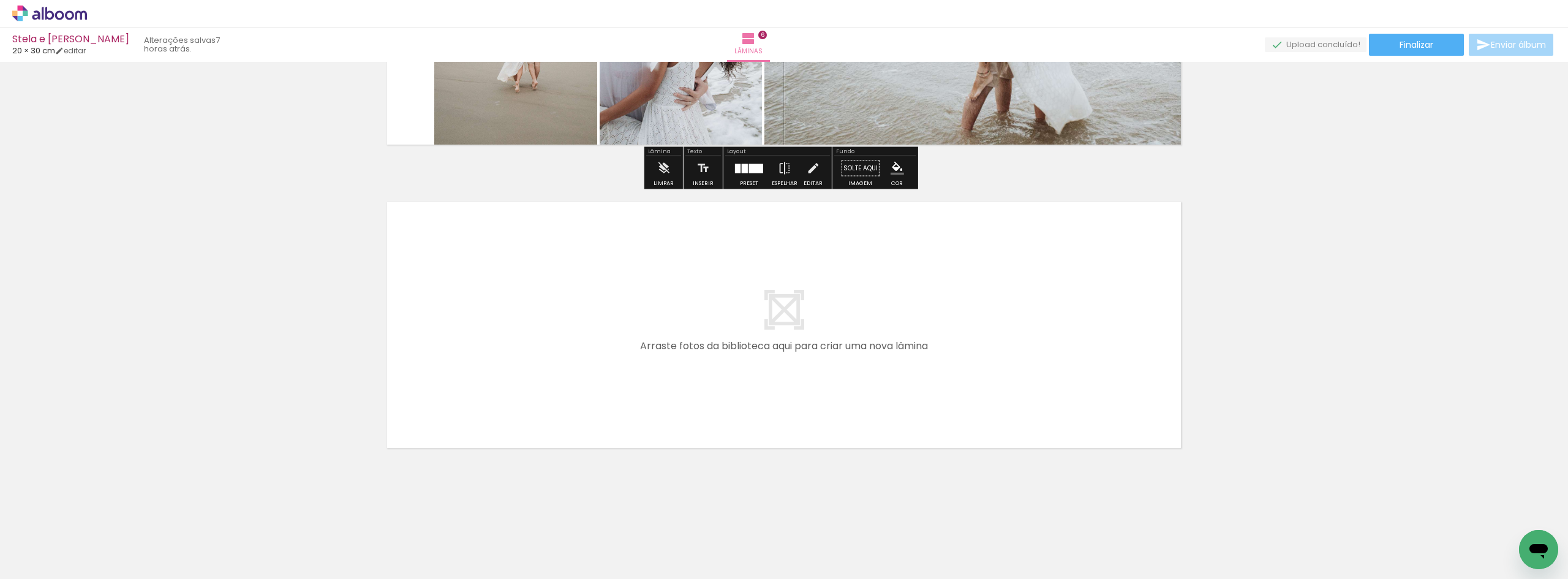
scroll to position [1730, 0]
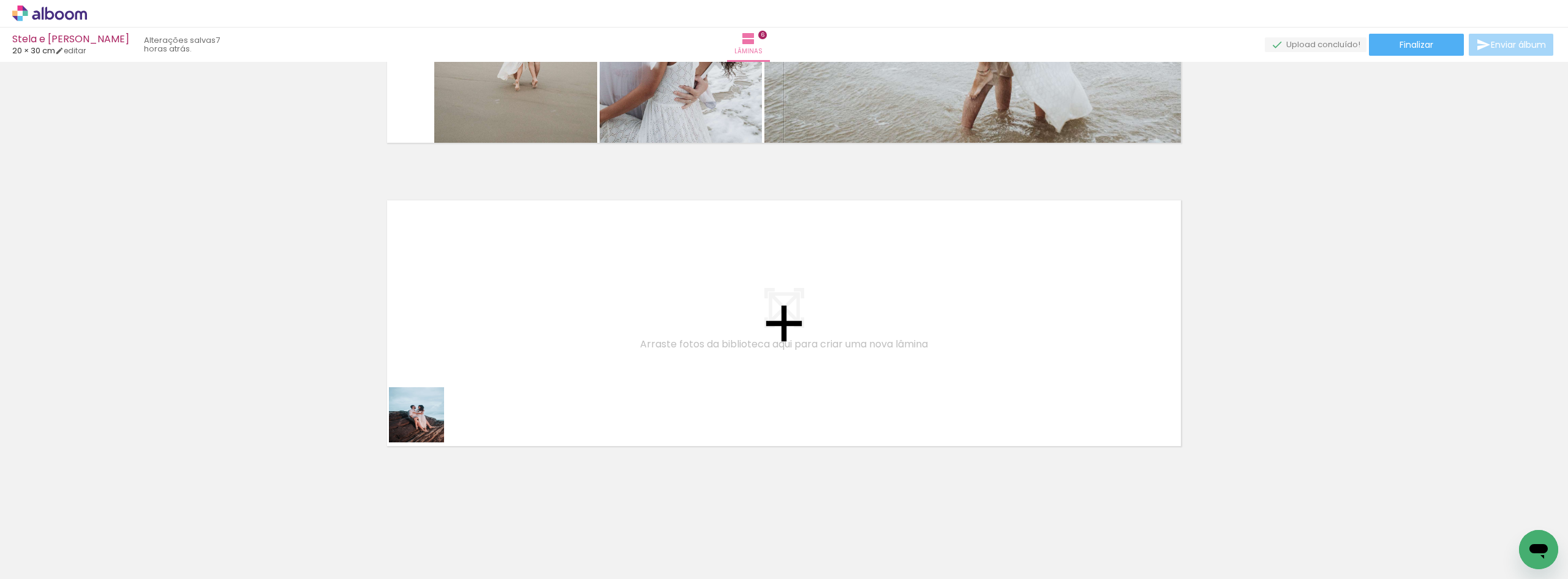
drag, startPoint x: 128, startPoint y: 533, endPoint x: 444, endPoint y: 409, distance: 339.5
click at [444, 409] on quentale-workspace at bounding box center [784, 289] width 1568 height 579
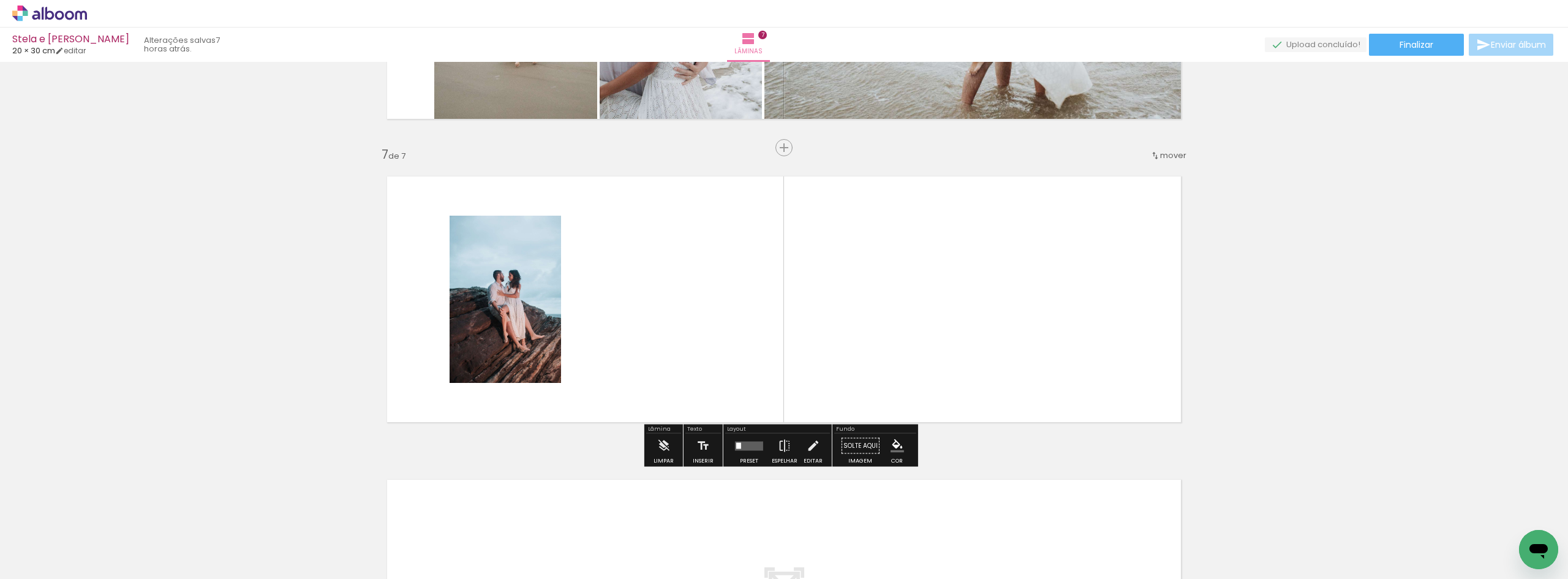
scroll to position [1772, 0]
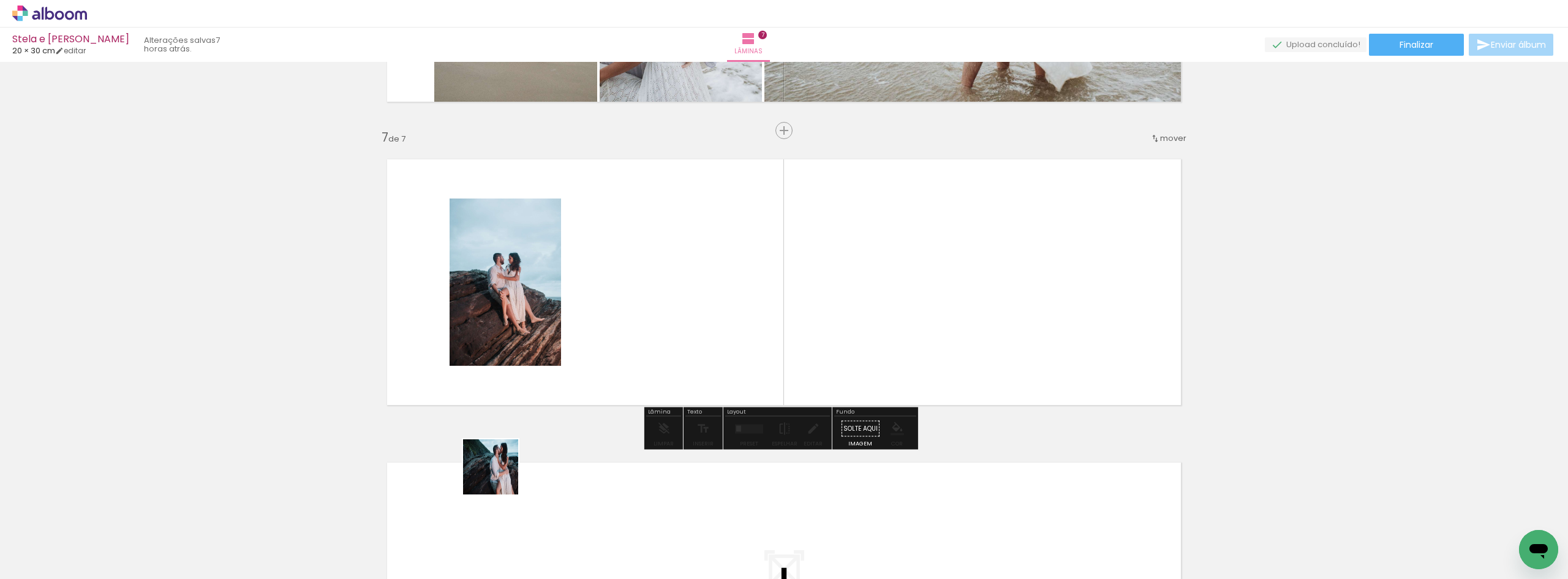
drag, startPoint x: 130, startPoint y: 549, endPoint x: 687, endPoint y: 340, distance: 594.9
click at [687, 344] on quentale-workspace at bounding box center [784, 289] width 1568 height 579
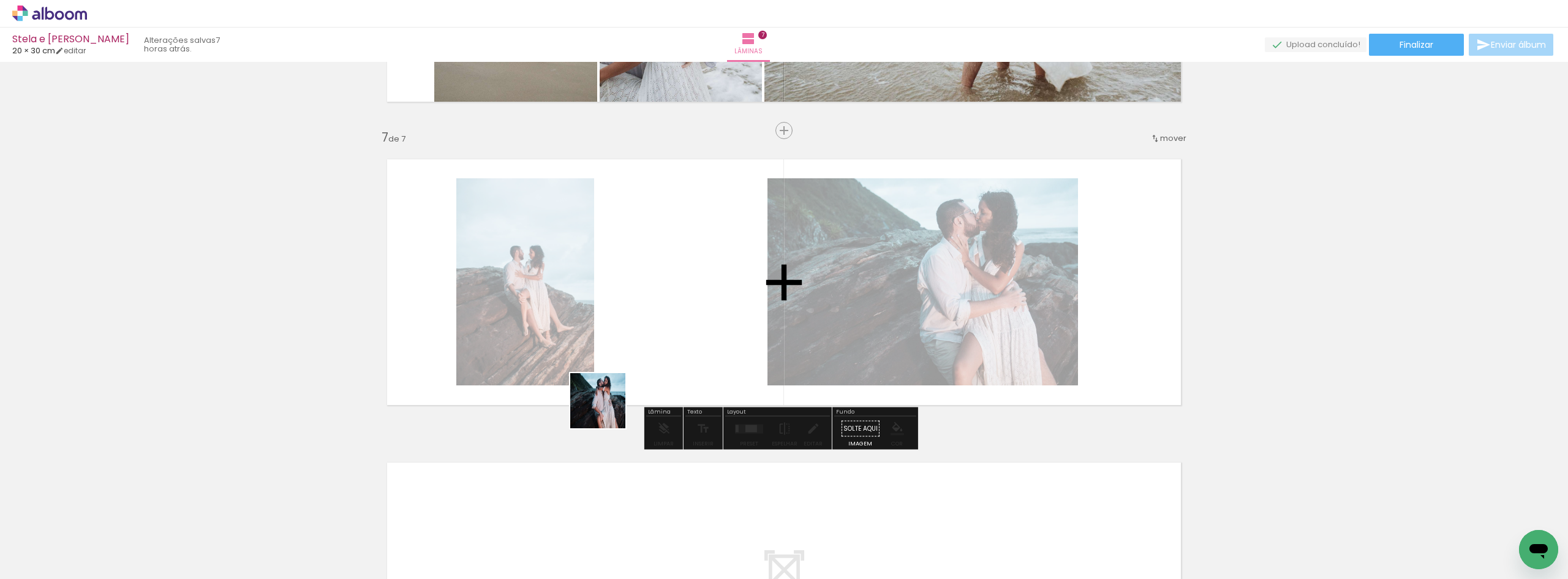
drag, startPoint x: 125, startPoint y: 539, endPoint x: 650, endPoint y: 341, distance: 561.1
click at [650, 341] on quentale-workspace at bounding box center [784, 289] width 1568 height 579
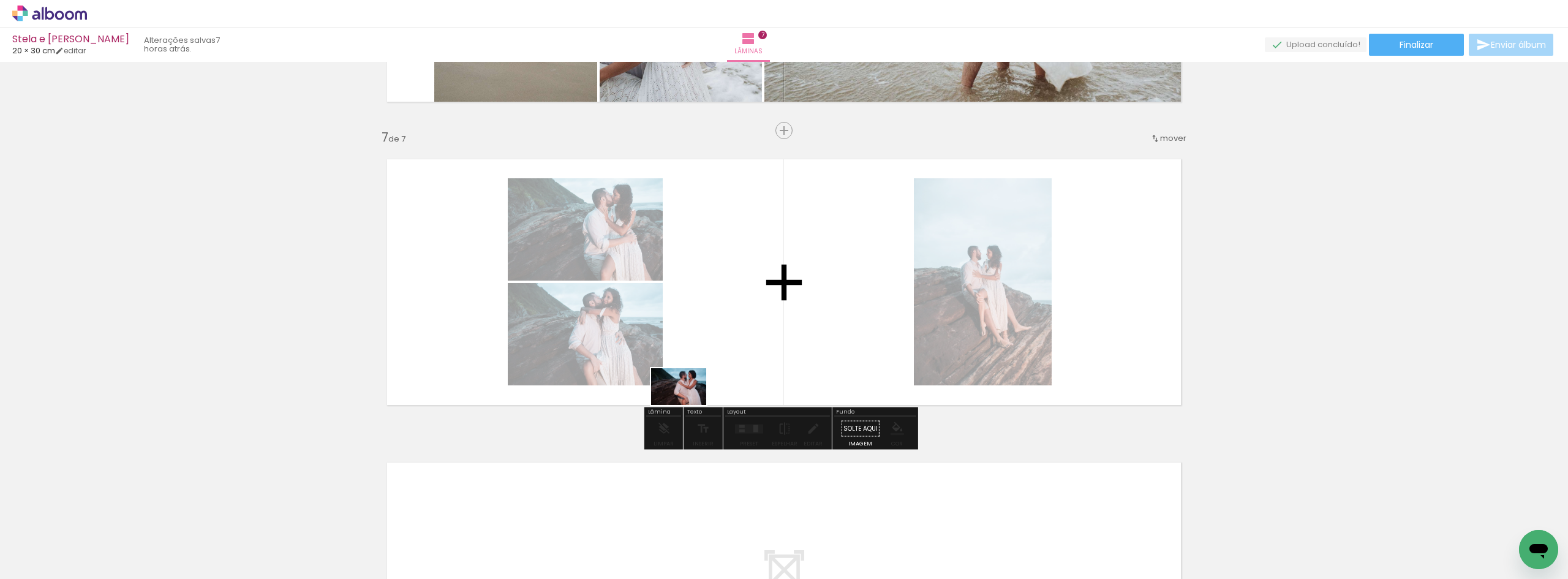
drag, startPoint x: 120, startPoint y: 538, endPoint x: 775, endPoint y: 349, distance: 681.7
click at [775, 349] on quentale-workspace at bounding box center [784, 289] width 1568 height 579
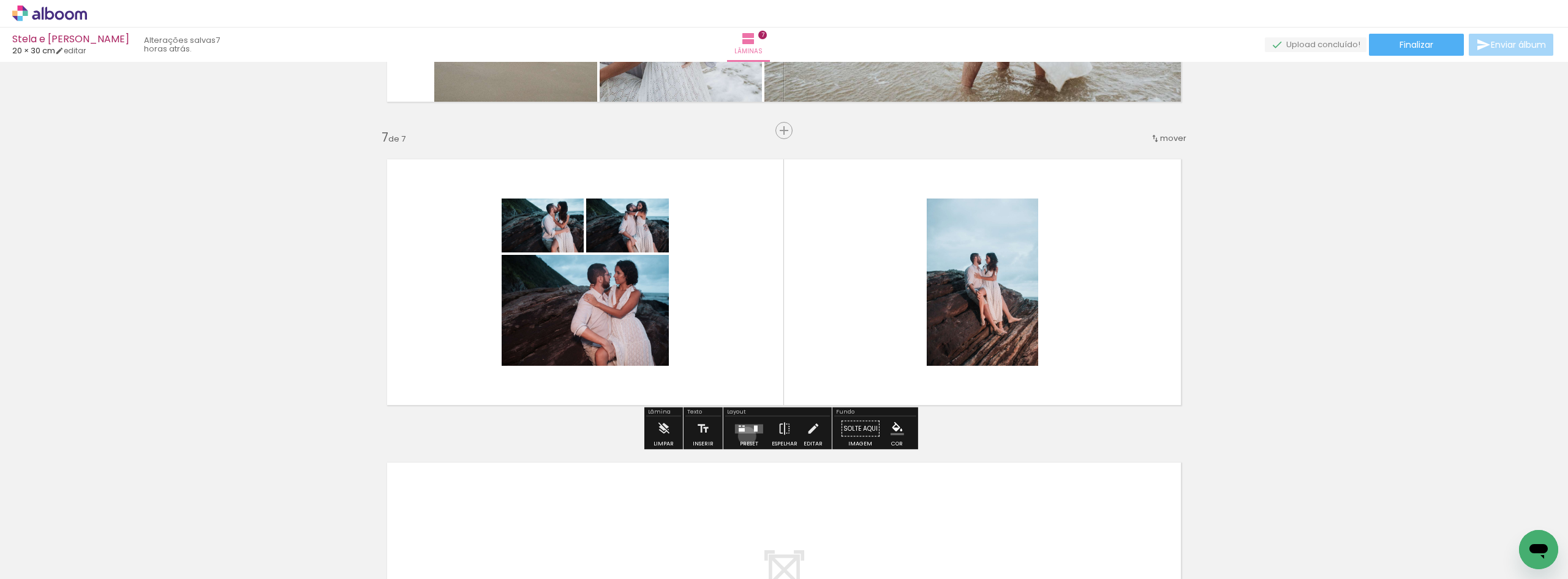
click at [744, 435] on div at bounding box center [749, 429] width 33 height 25
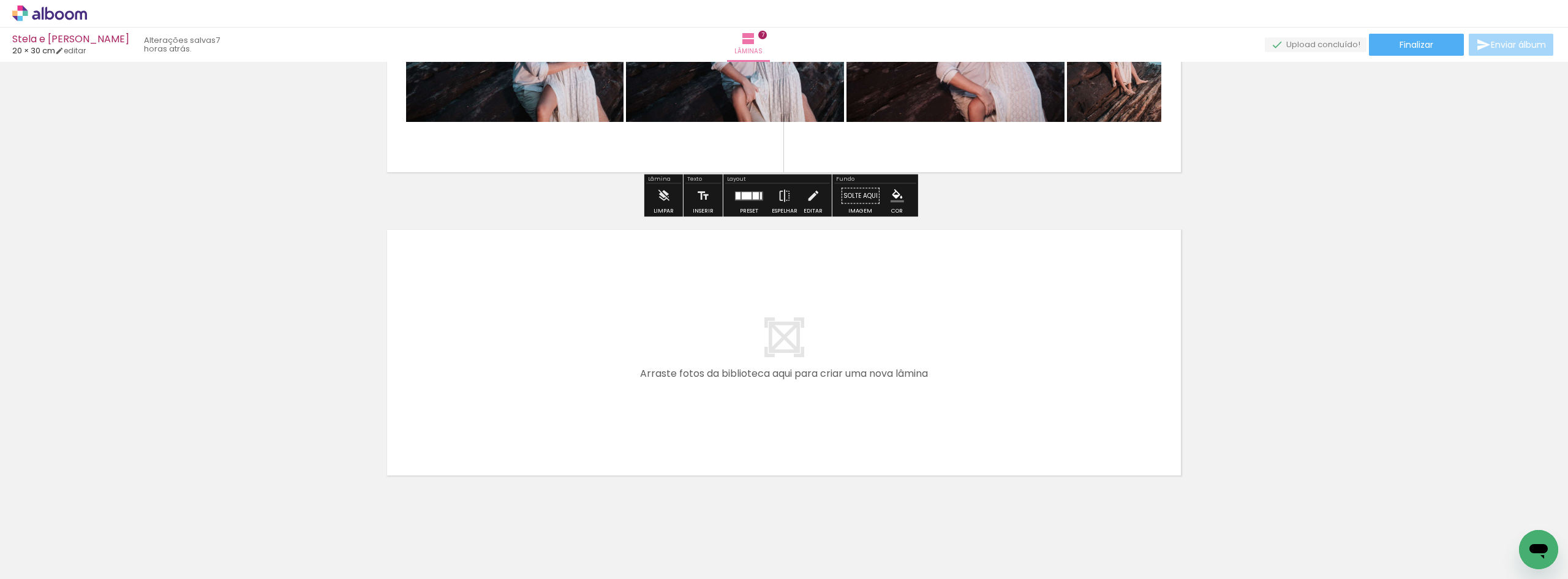
scroll to position [2034, 0]
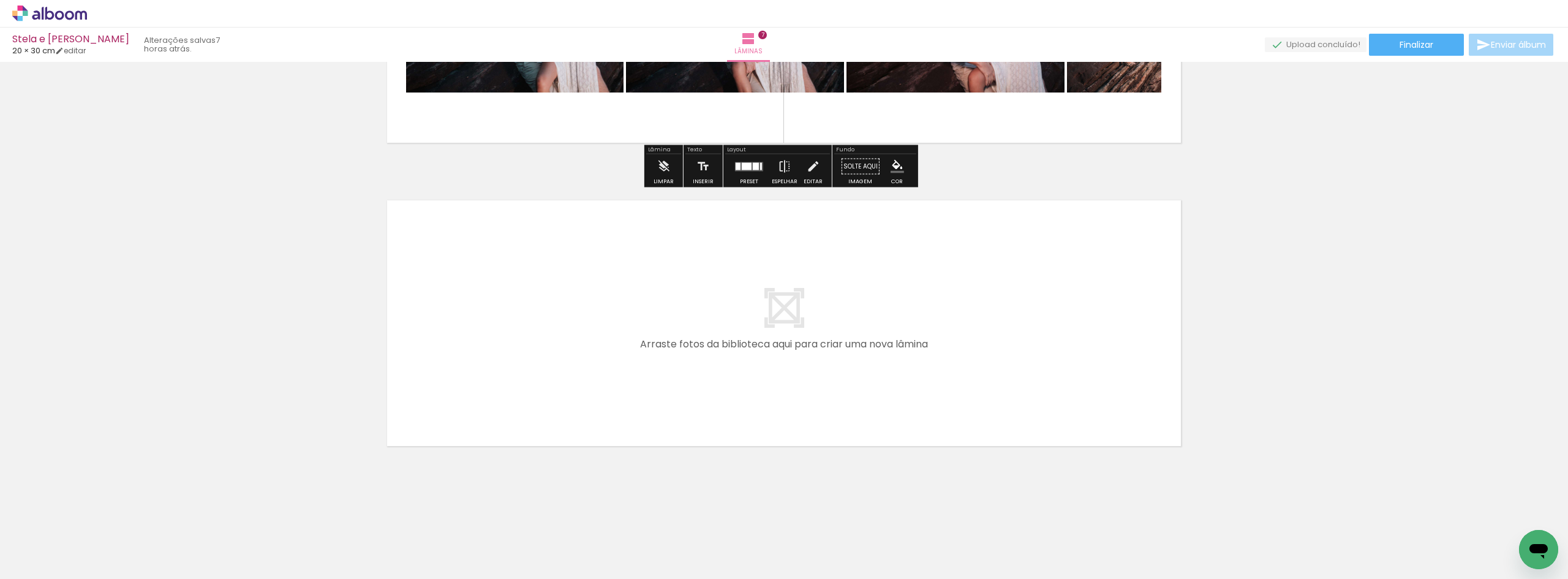
click at [0, 0] on quentale-layouter at bounding box center [0, 0] width 0 height 0
drag, startPoint x: 141, startPoint y: 530, endPoint x: 516, endPoint y: 367, distance: 408.9
click at [516, 367] on quentale-workspace at bounding box center [784, 289] width 1568 height 579
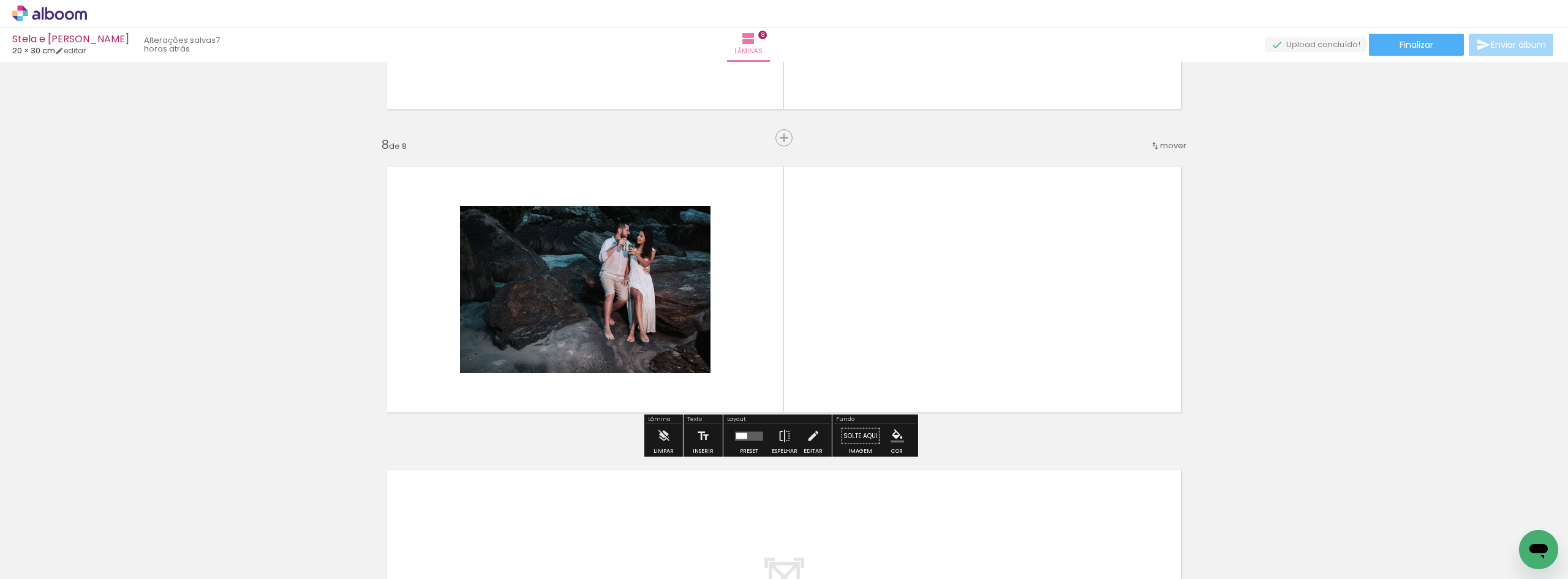
scroll to position [2075, 0]
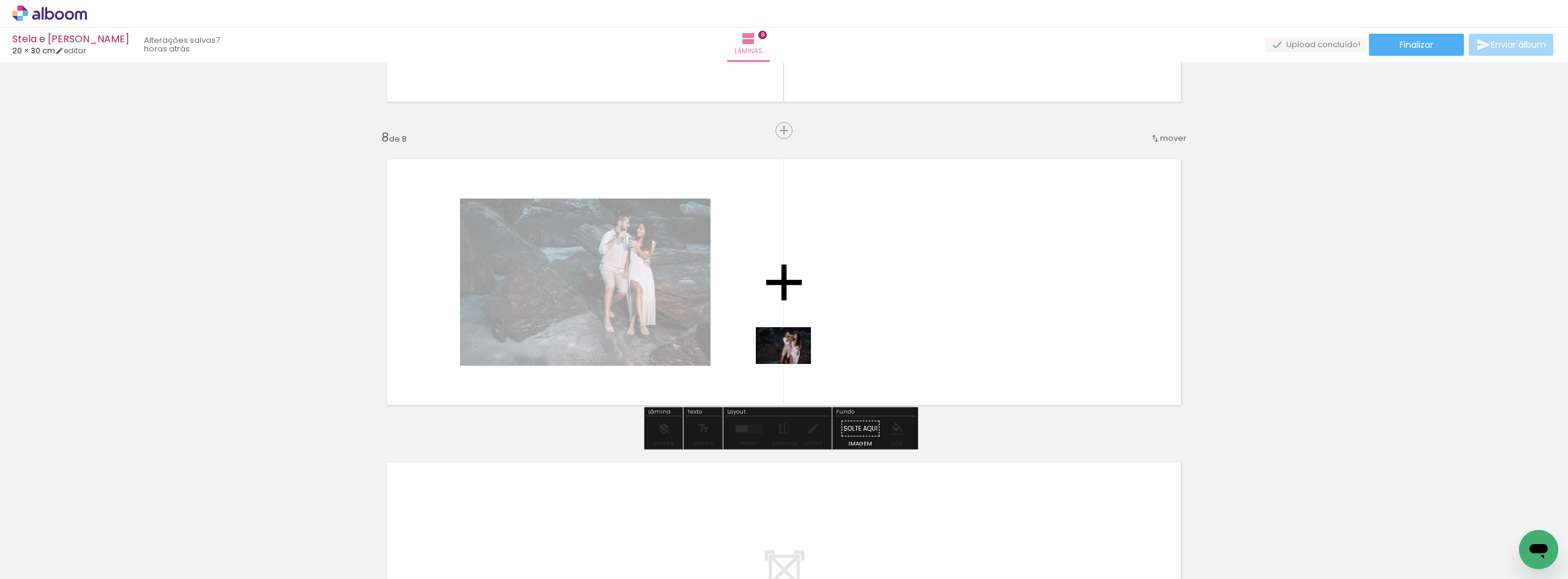
drag, startPoint x: 249, startPoint y: 528, endPoint x: 794, endPoint y: 357, distance: 571.2
click at [794, 357] on quentale-workspace at bounding box center [784, 289] width 1568 height 579
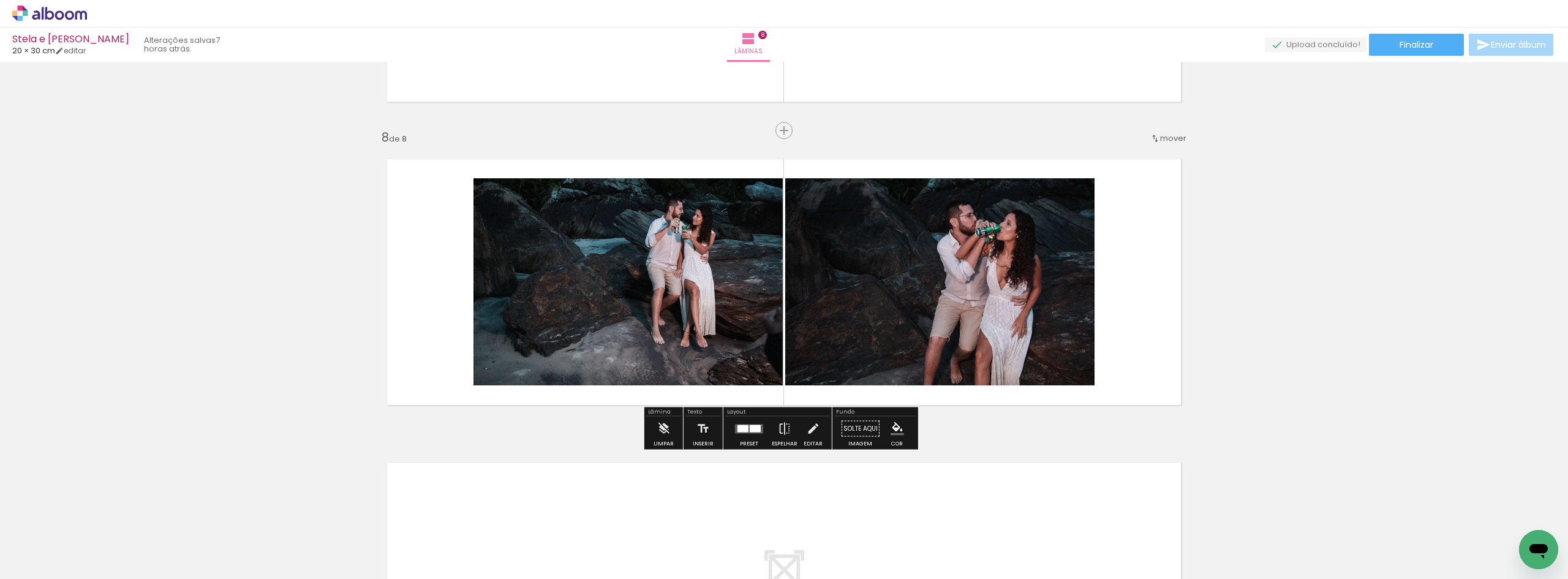
click at [666, 315] on quentale-photo at bounding box center [628, 282] width 309 height 207
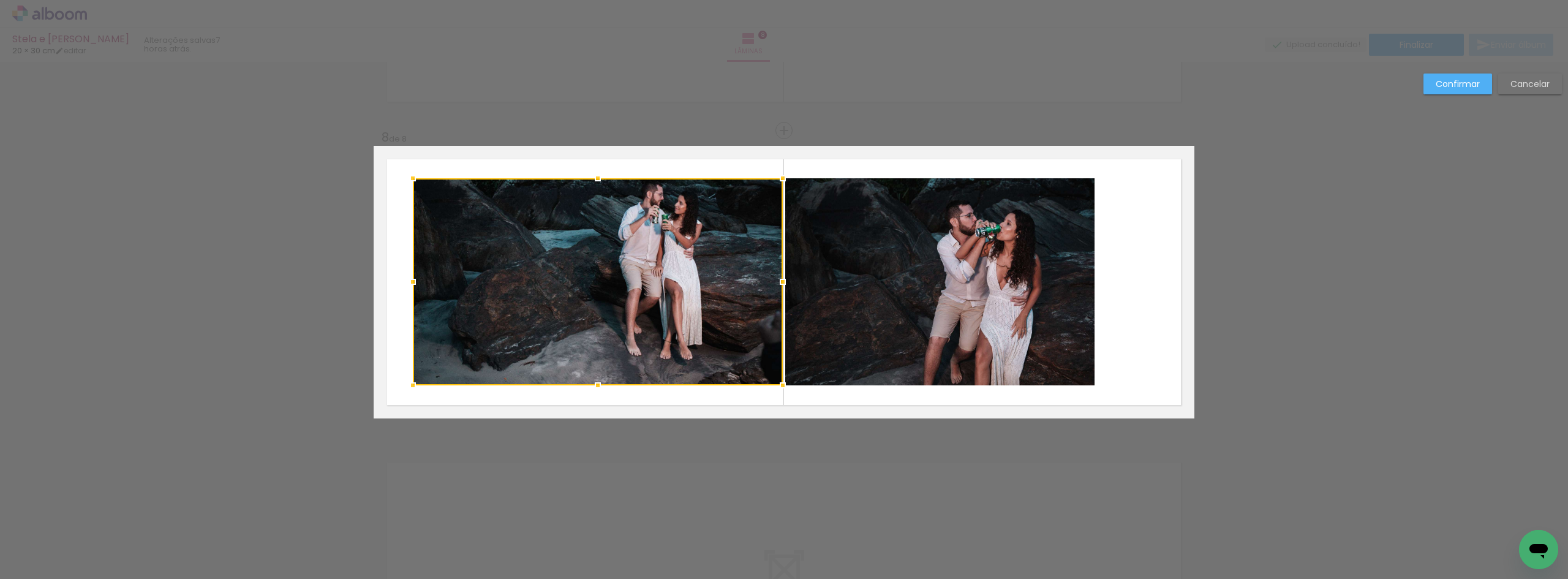
drag, startPoint x: 469, startPoint y: 290, endPoint x: 298, endPoint y: 280, distance: 171.3
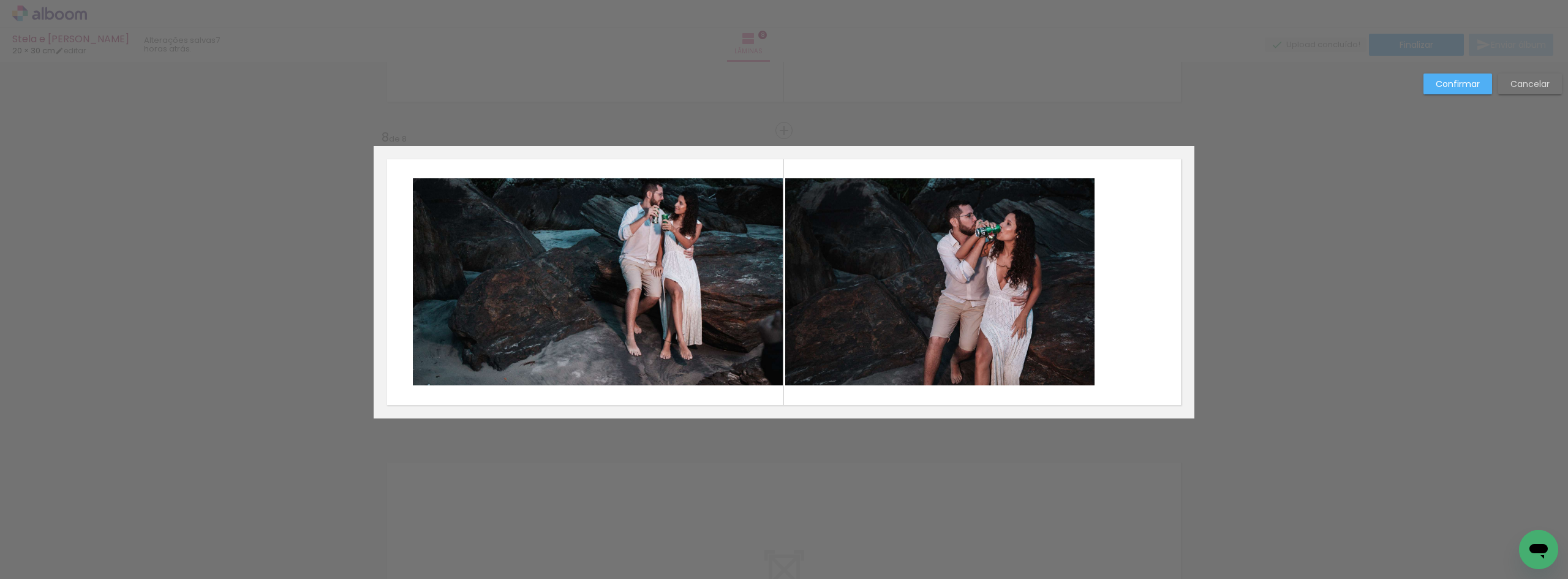
click at [413, 275] on quentale-photo at bounding box center [598, 282] width 370 height 207
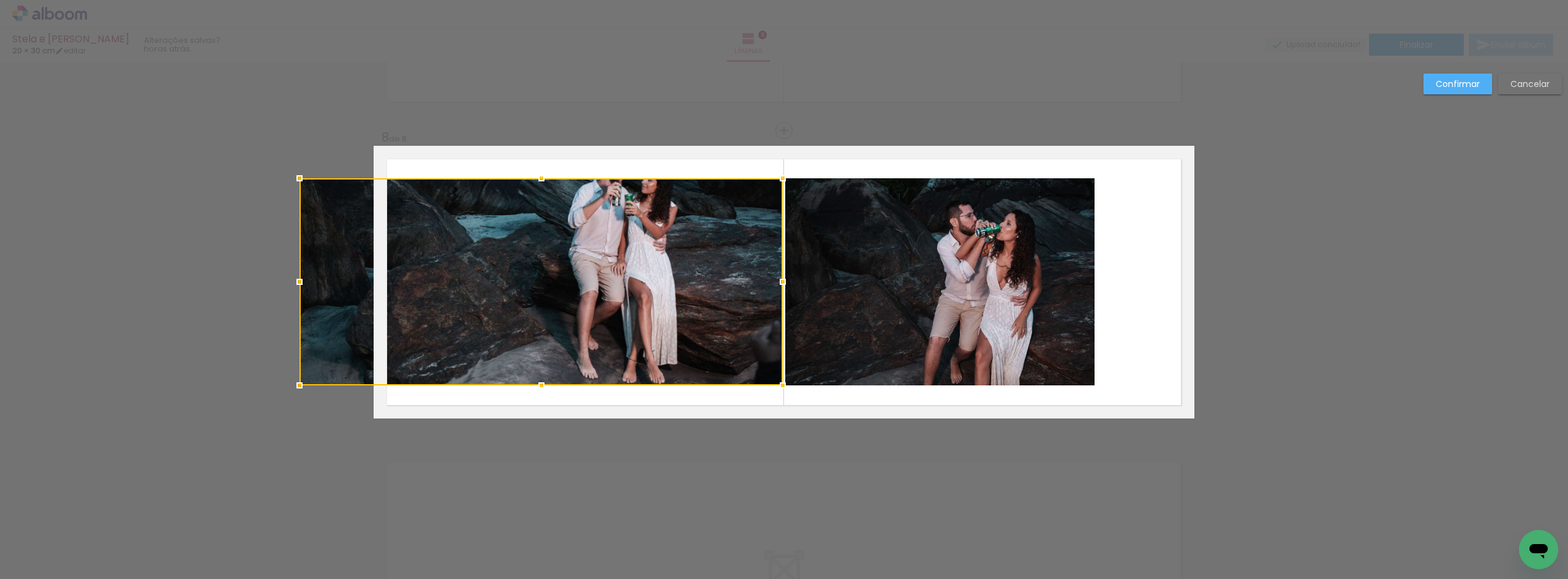
drag, startPoint x: 411, startPoint y: 284, endPoint x: 327, endPoint y: 285, distance: 84.0
click at [311, 287] on div at bounding box center [541, 282] width 483 height 207
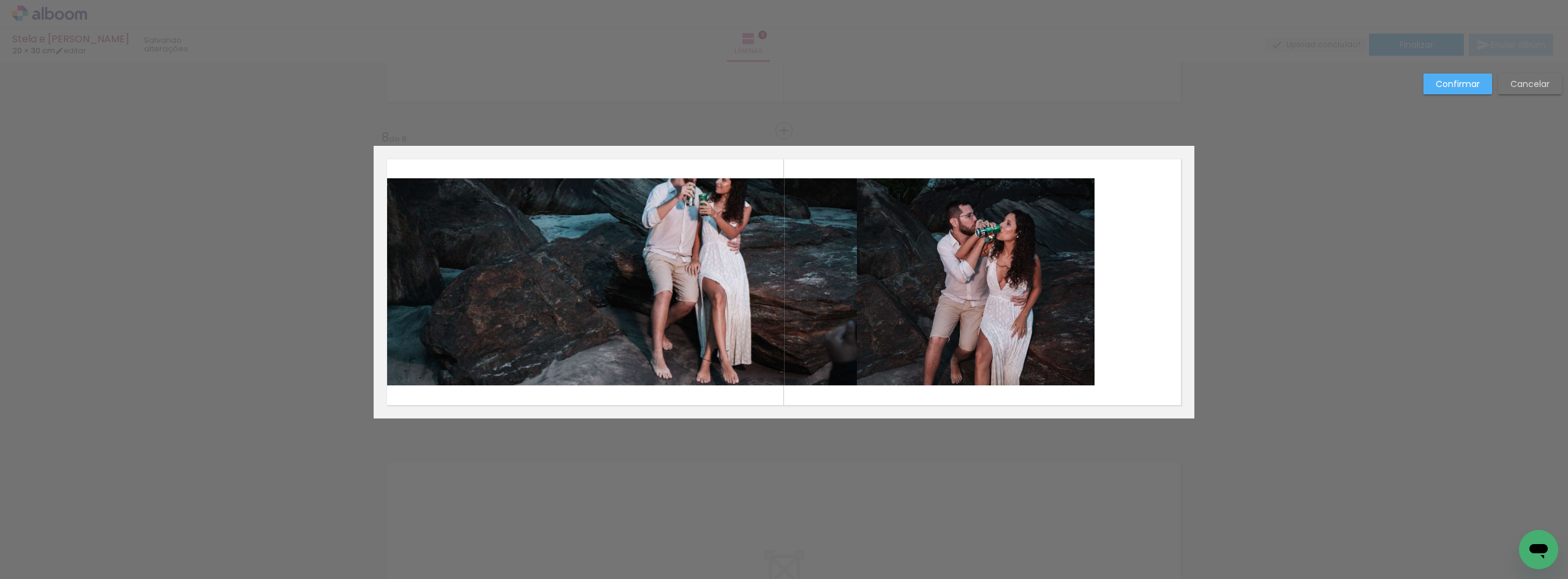
click at [561, 285] on quentale-photo at bounding box center [615, 282] width 483 height 207
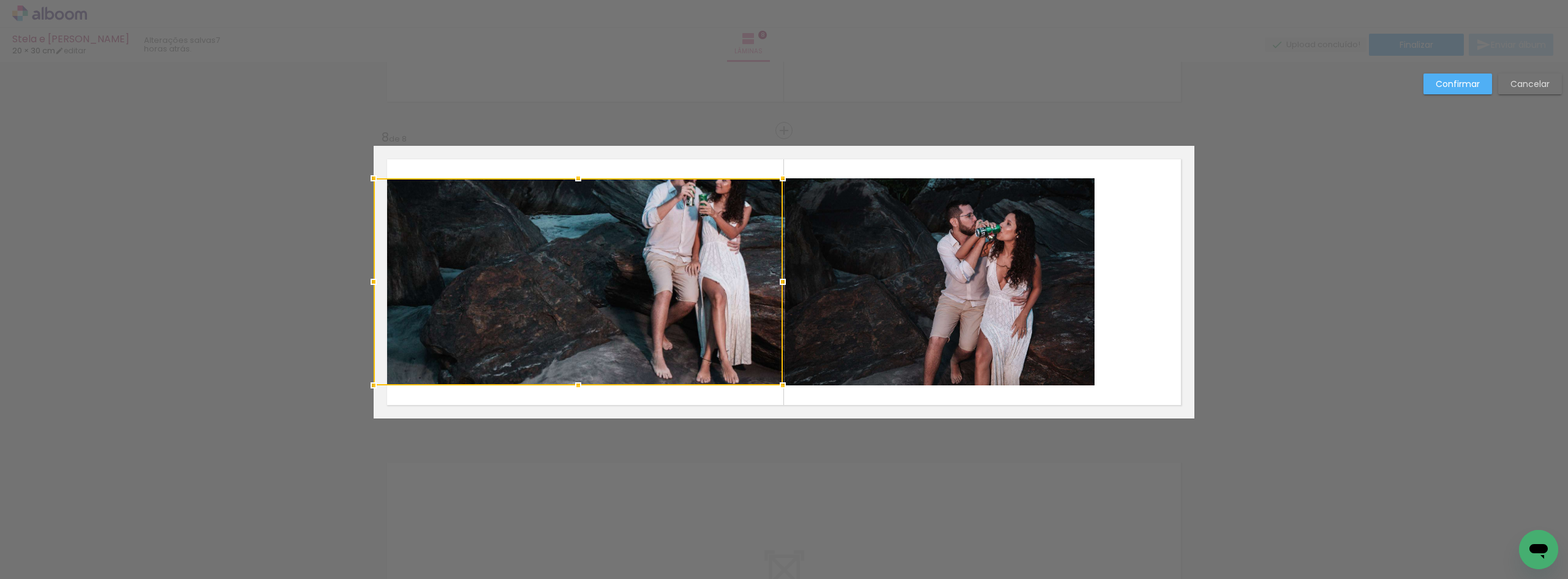
drag, startPoint x: 569, startPoint y: 178, endPoint x: 580, endPoint y: 128, distance: 51.2
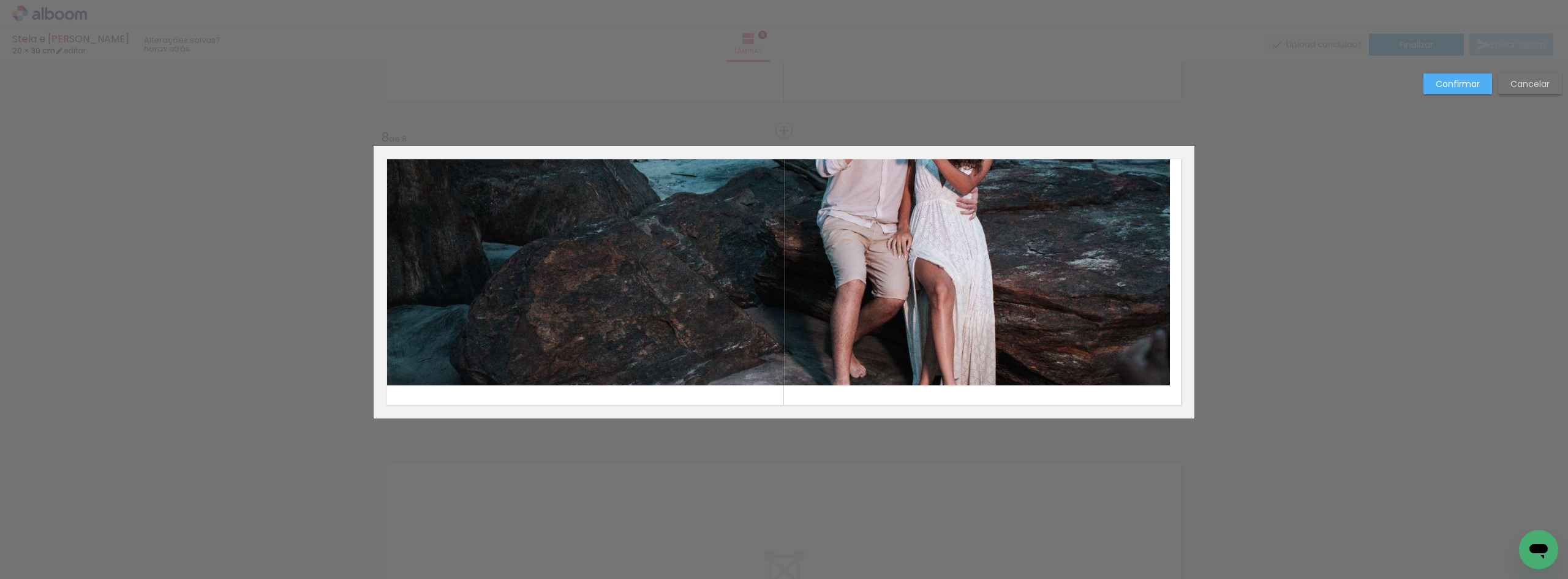
click at [1159, 239] on quentale-photo at bounding box center [771, 265] width 796 height 240
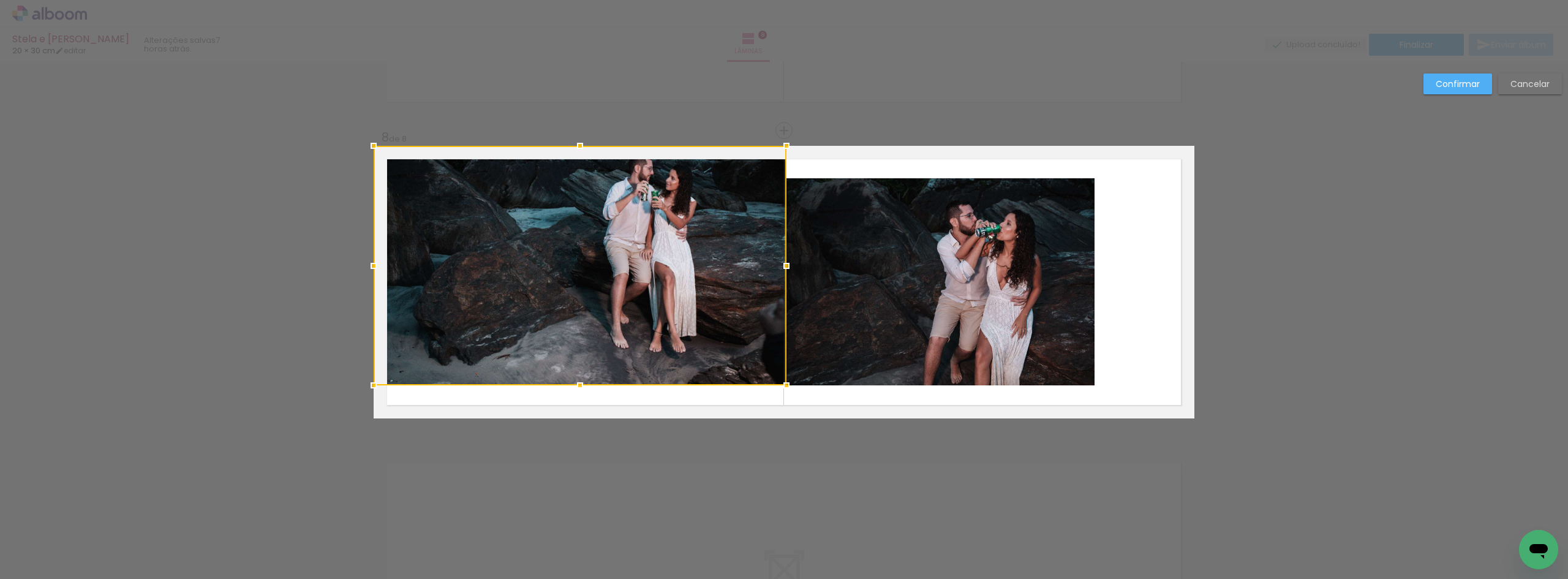
drag, startPoint x: 1160, startPoint y: 271, endPoint x: 777, endPoint y: 246, distance: 383.8
click at [777, 246] on div at bounding box center [580, 265] width 413 height 240
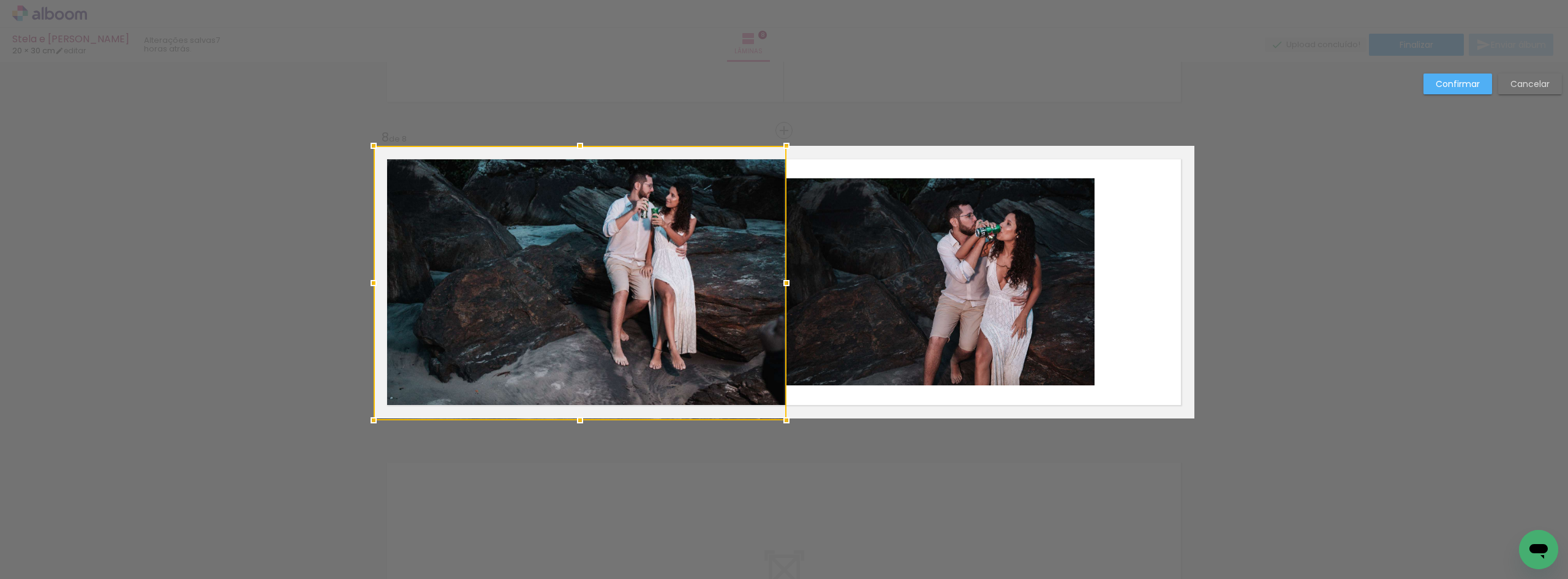
drag, startPoint x: 573, startPoint y: 383, endPoint x: 569, endPoint y: 424, distance: 41.2
click at [569, 424] on div at bounding box center [580, 420] width 25 height 25
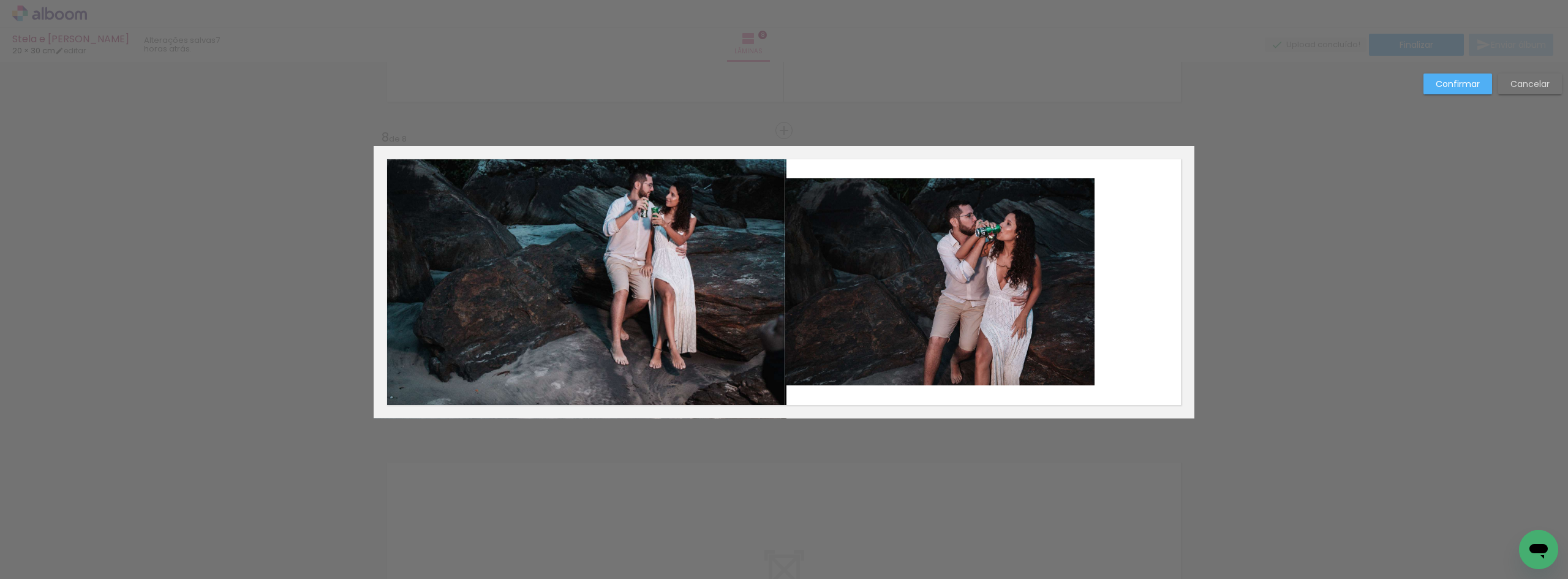
click at [942, 292] on quentale-photo at bounding box center [939, 282] width 309 height 207
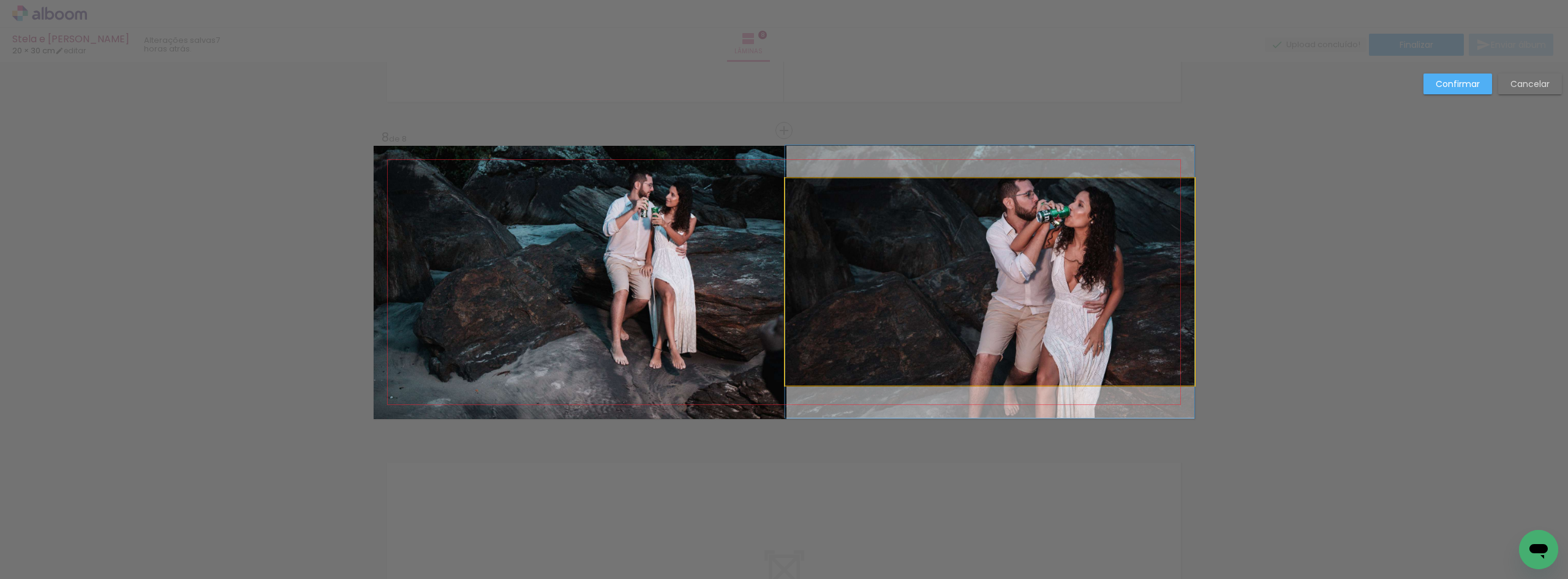
click at [1122, 259] on quentale-photo at bounding box center [989, 282] width 409 height 207
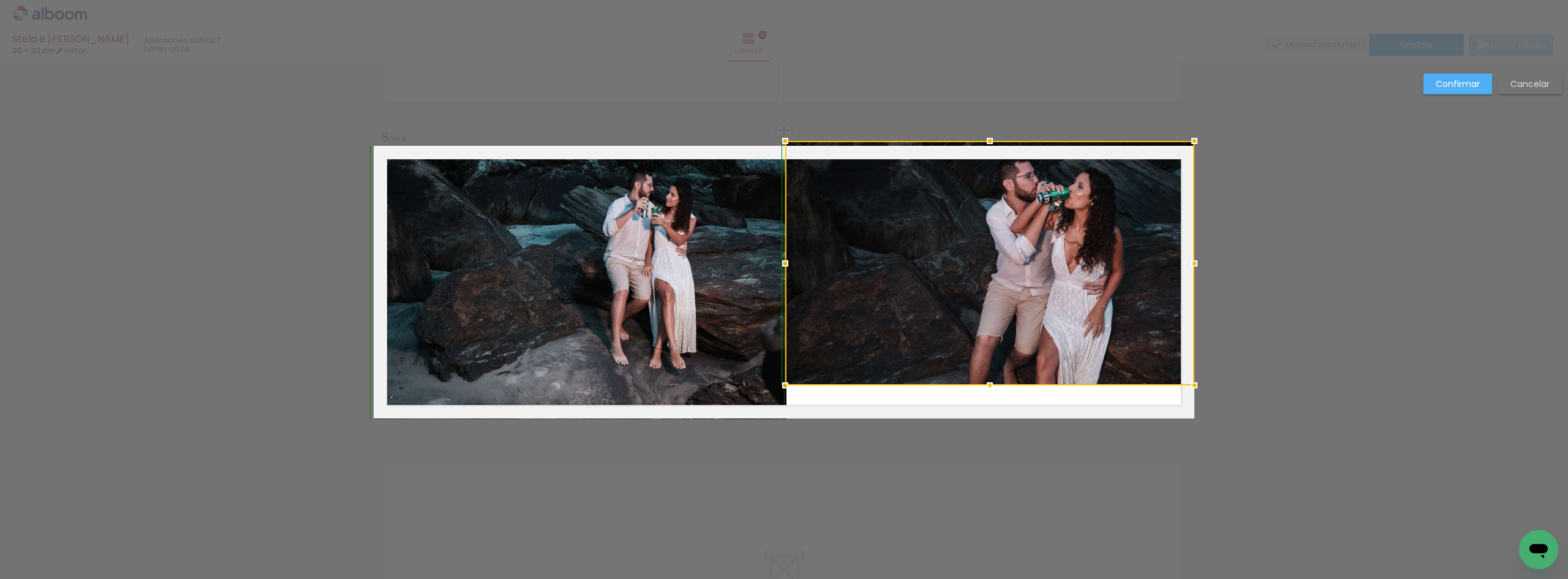
drag, startPoint x: 991, startPoint y: 183, endPoint x: 998, endPoint y: 117, distance: 66.4
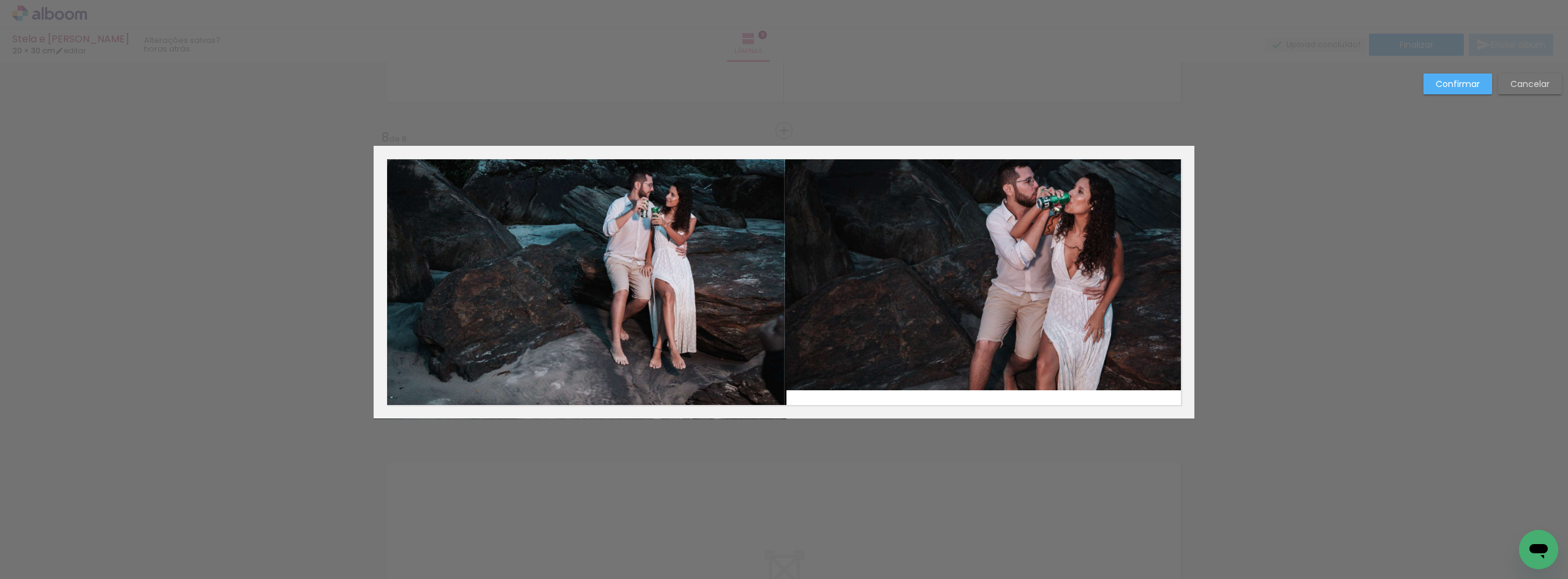
click at [1006, 262] on quentale-photo at bounding box center [989, 267] width 409 height 244
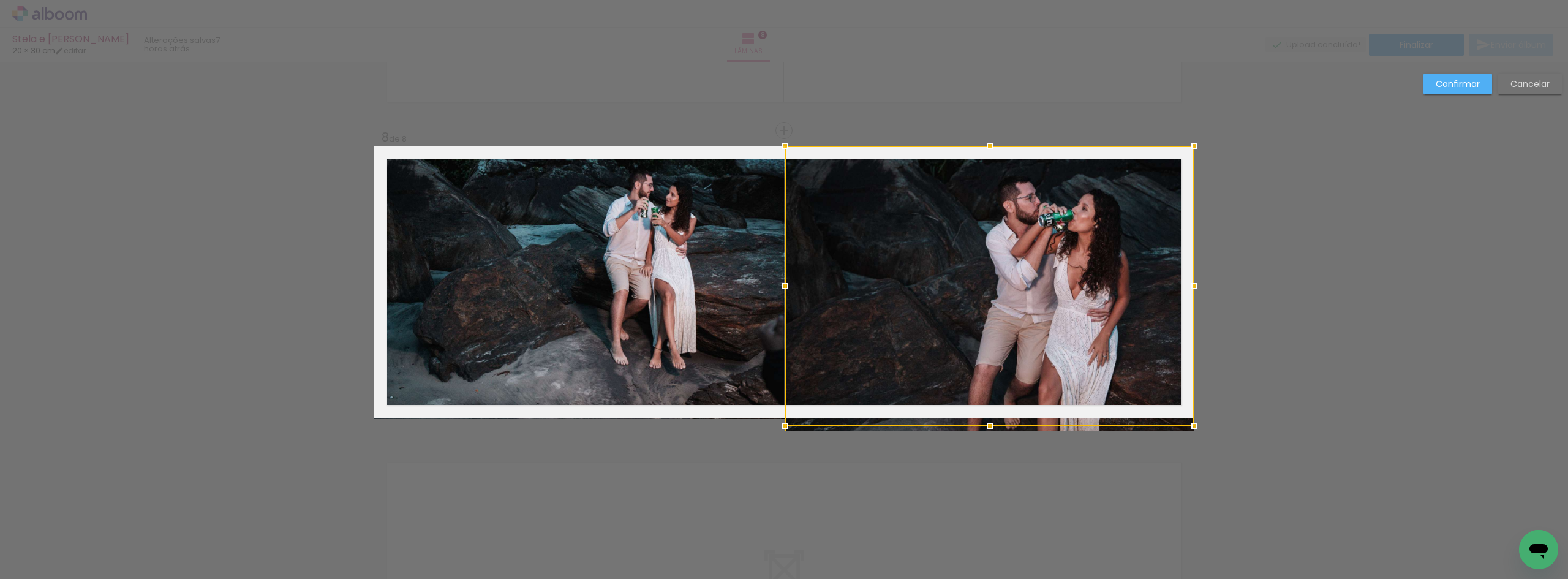
drag, startPoint x: 983, startPoint y: 391, endPoint x: 991, endPoint y: 462, distance: 71.4
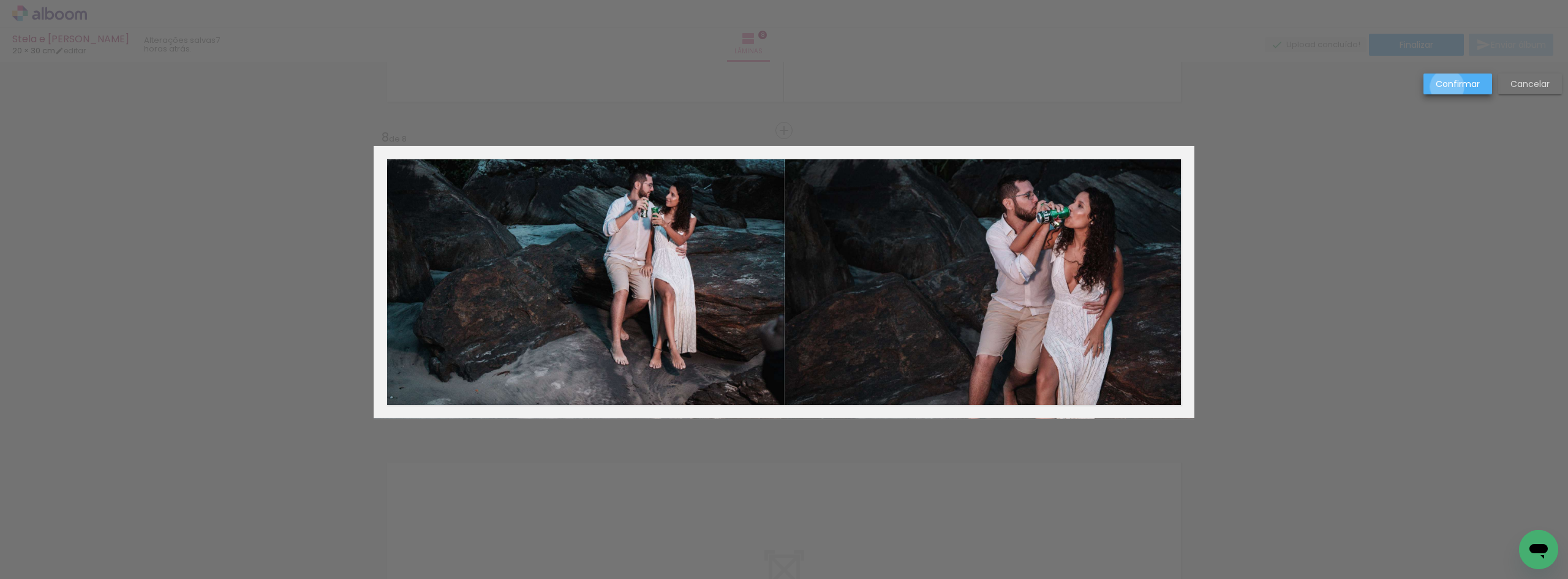
click at [0, 0] on slot "Confirmar" at bounding box center [0, 0] width 0 height 0
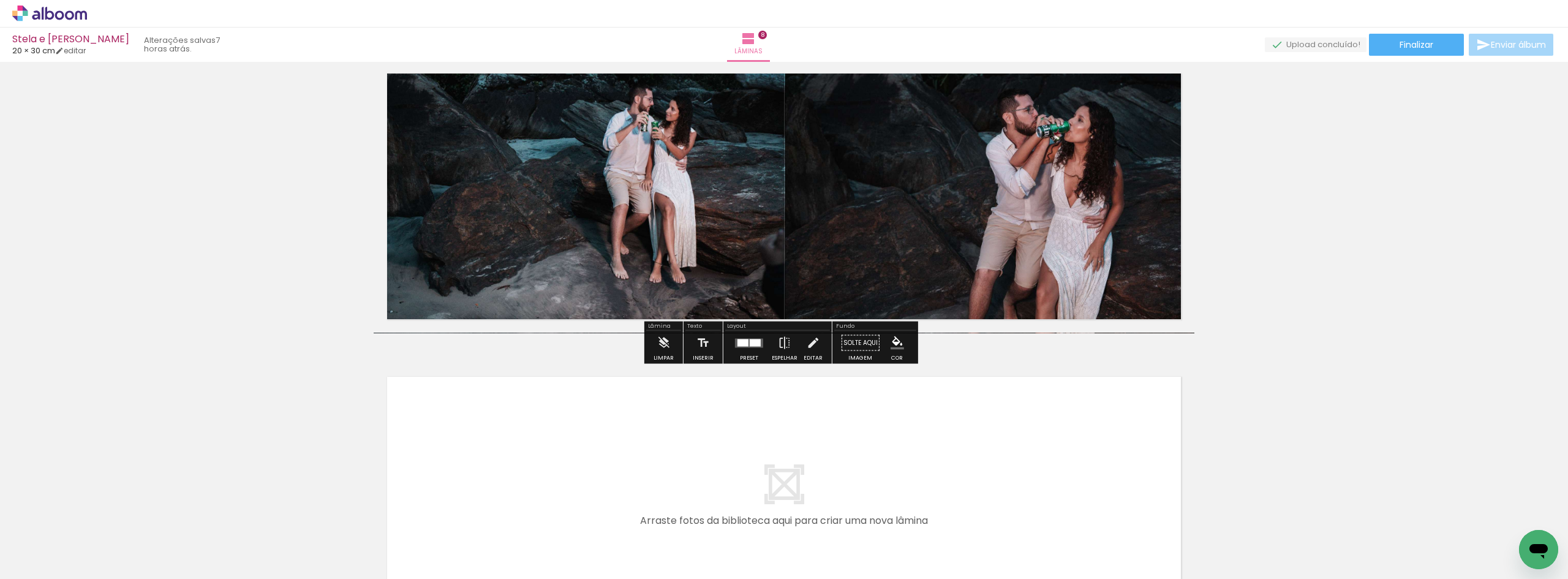
scroll to position [2337, 0]
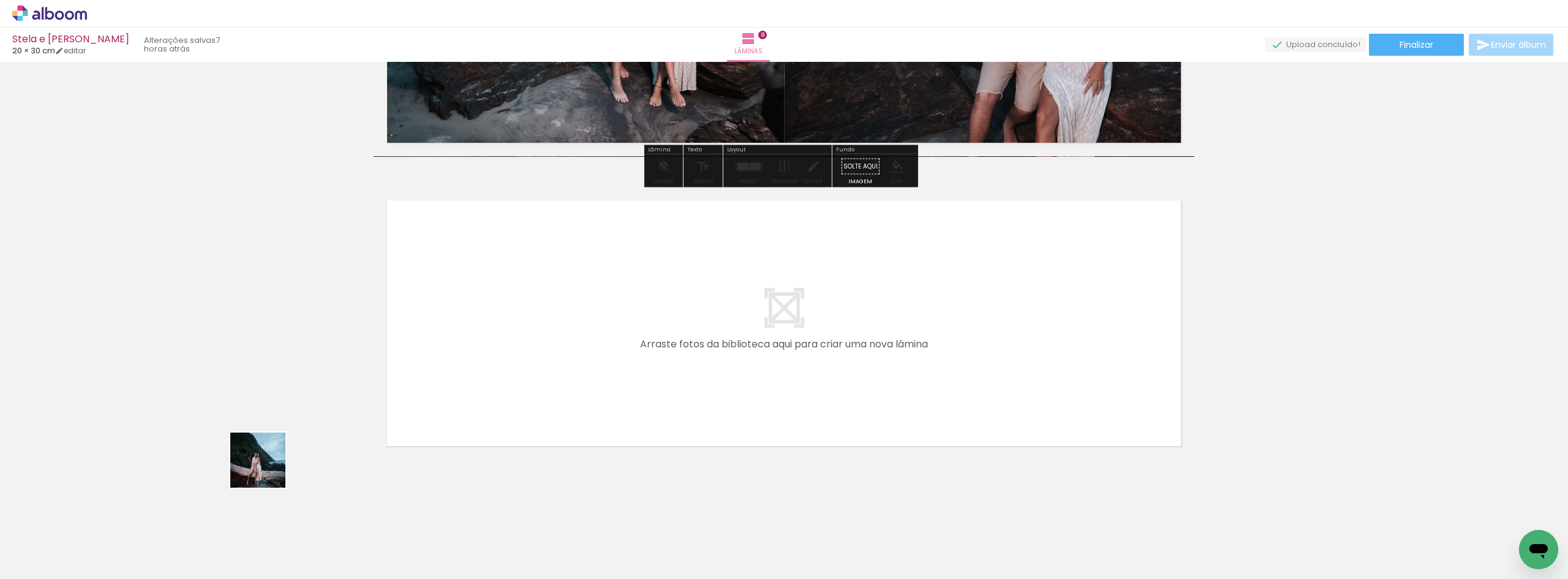
drag, startPoint x: 183, startPoint y: 518, endPoint x: 395, endPoint y: 369, distance: 259.1
click at [395, 369] on quentale-workspace at bounding box center [784, 289] width 1568 height 579
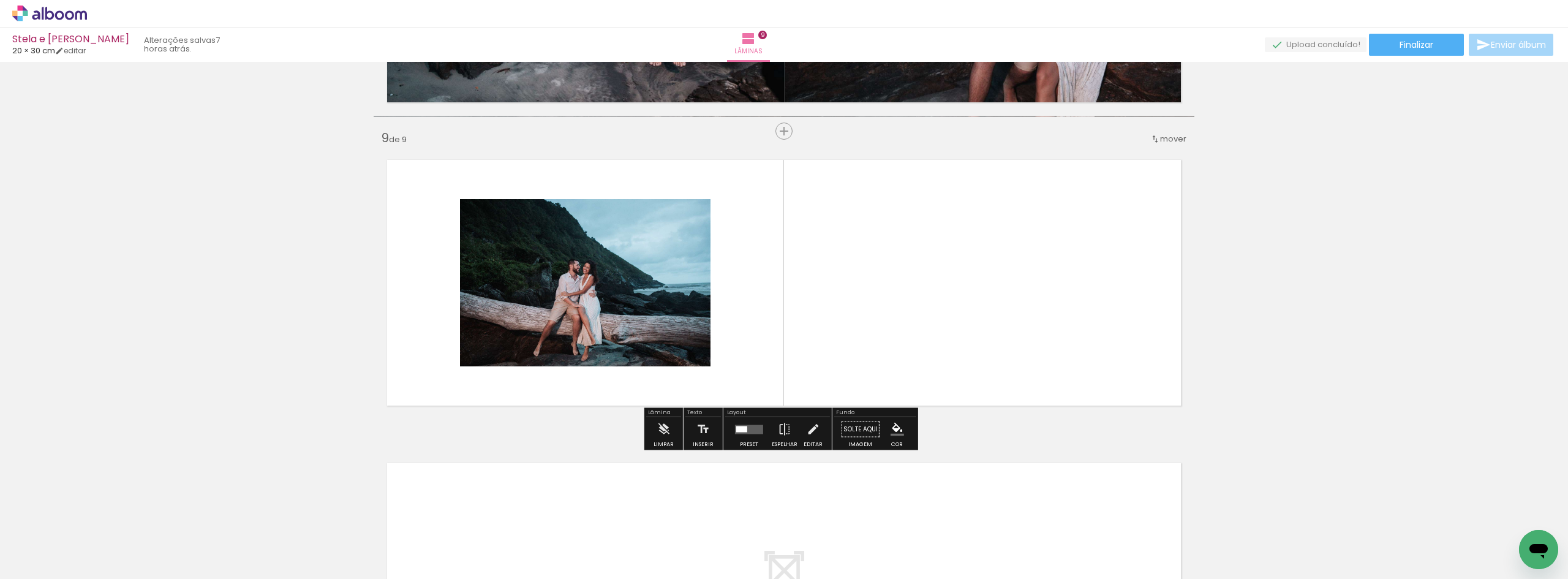
scroll to position [2378, 0]
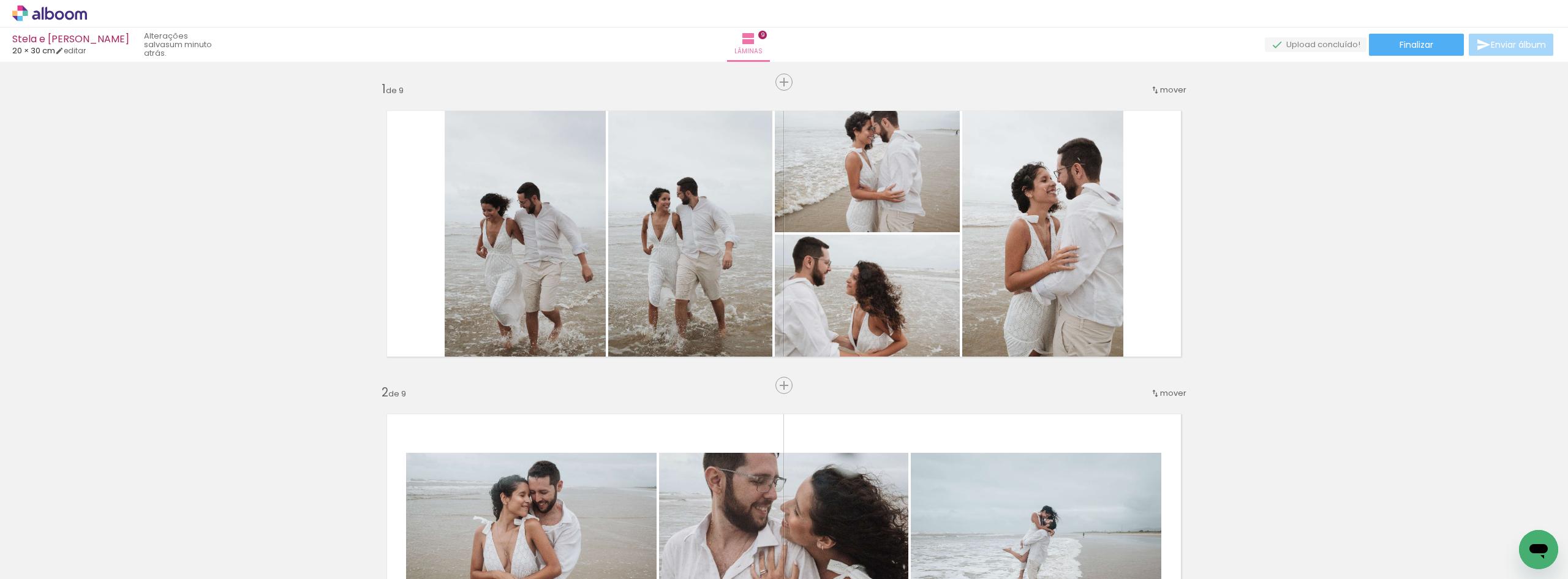
scroll to position [2378, 0]
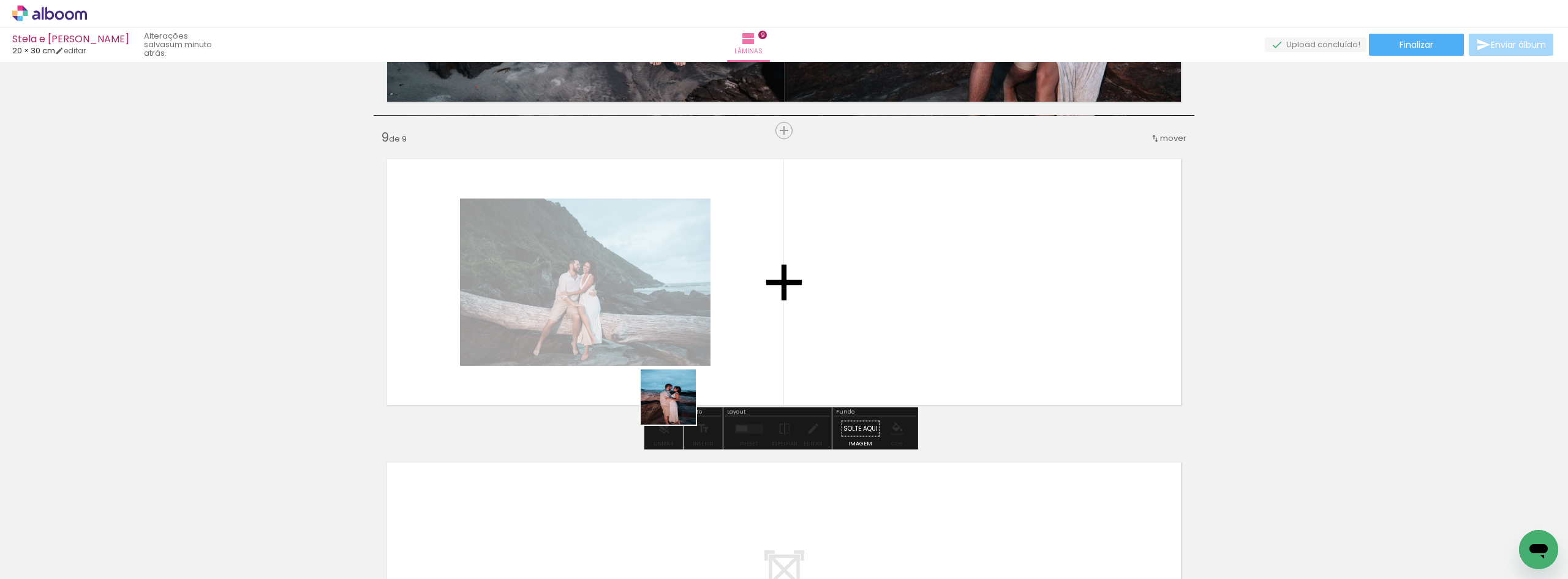
drag, startPoint x: 122, startPoint y: 539, endPoint x: 662, endPoint y: 366, distance: 567.0
click at [724, 359] on quentale-workspace at bounding box center [784, 289] width 1568 height 579
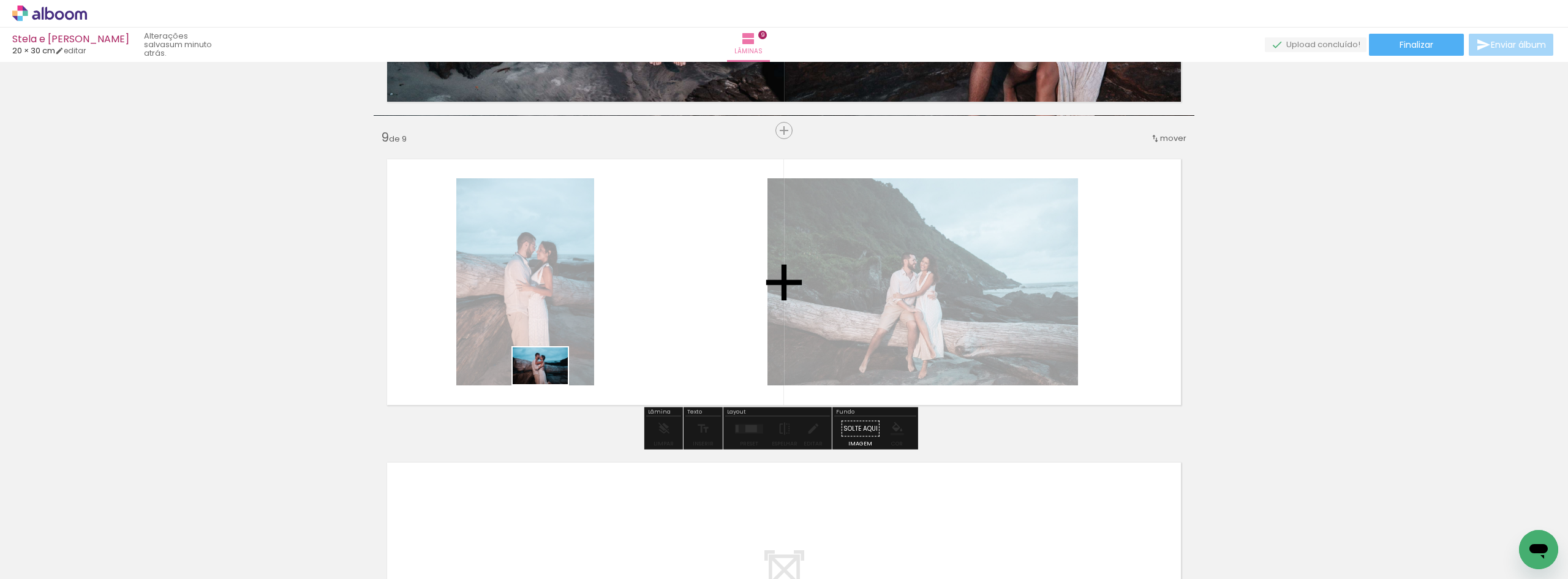
drag, startPoint x: 113, startPoint y: 533, endPoint x: 592, endPoint y: 348, distance: 513.5
click at [592, 348] on quentale-workspace at bounding box center [784, 289] width 1568 height 579
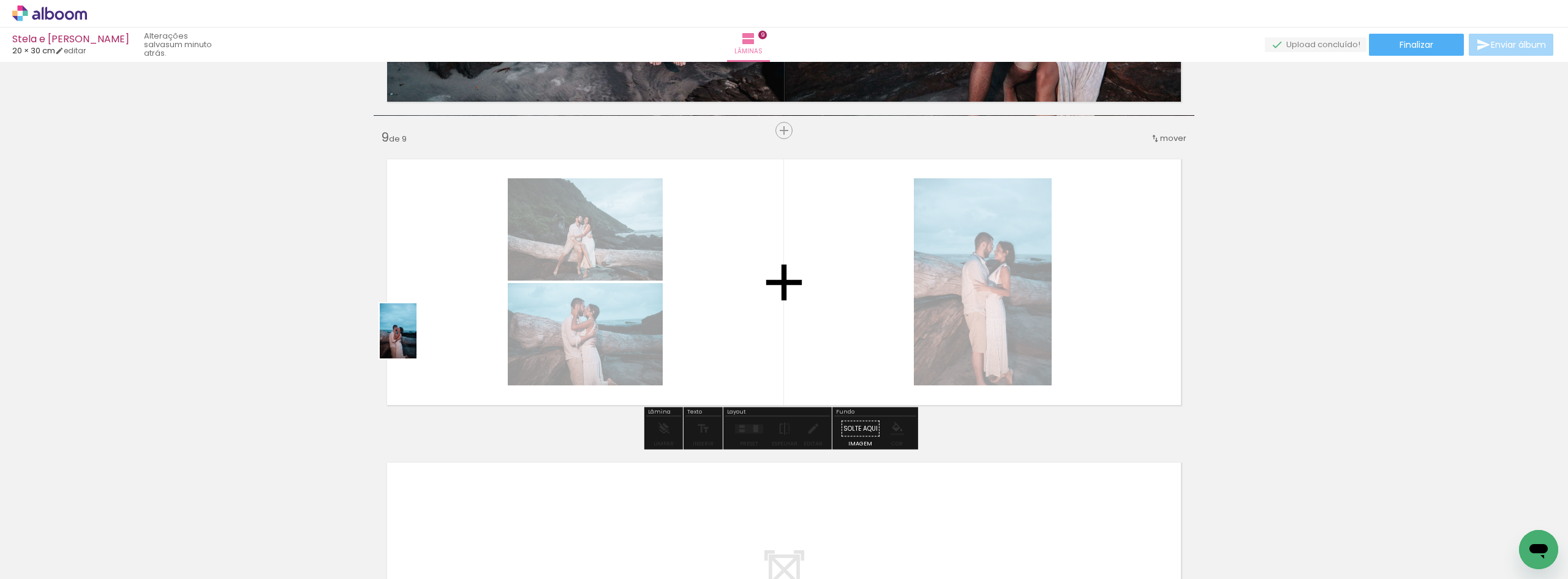
drag, startPoint x: 133, startPoint y: 532, endPoint x: 424, endPoint y: 338, distance: 349.7
click at [425, 336] on quentale-workspace at bounding box center [784, 289] width 1568 height 579
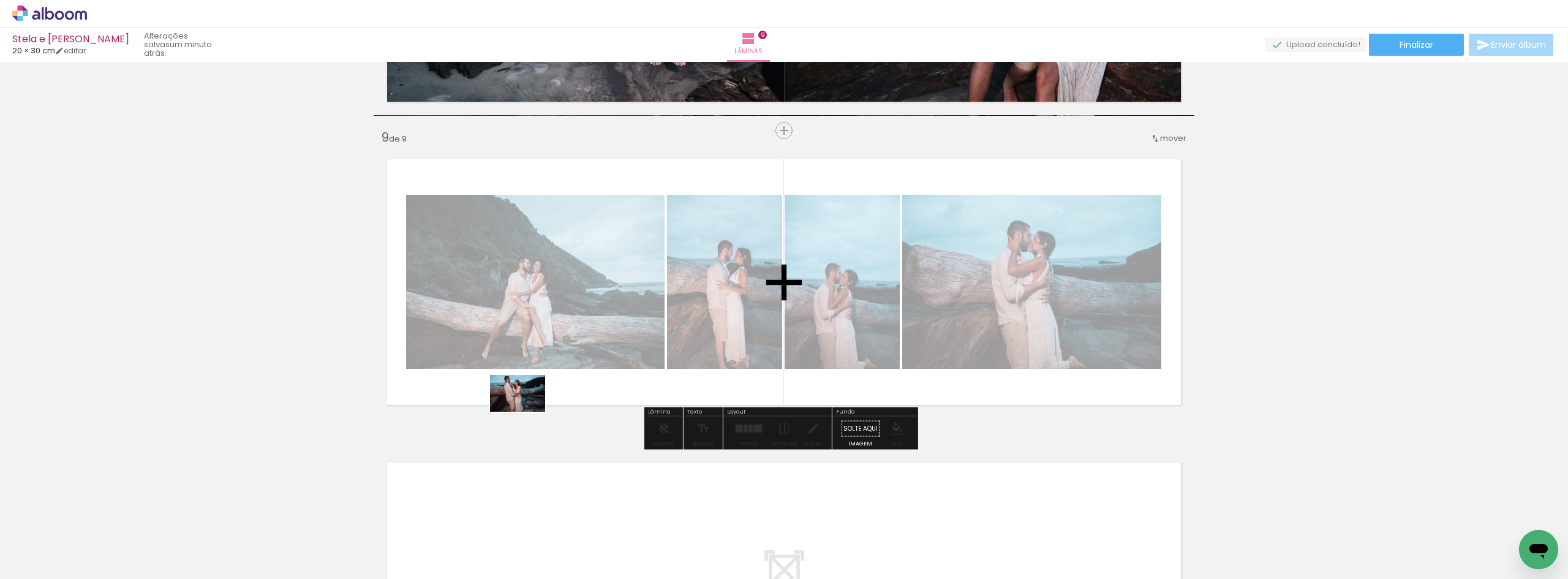
drag, startPoint x: 131, startPoint y: 536, endPoint x: 527, endPoint y: 399, distance: 419.0
click at [525, 404] on quentale-workspace at bounding box center [784, 289] width 1568 height 579
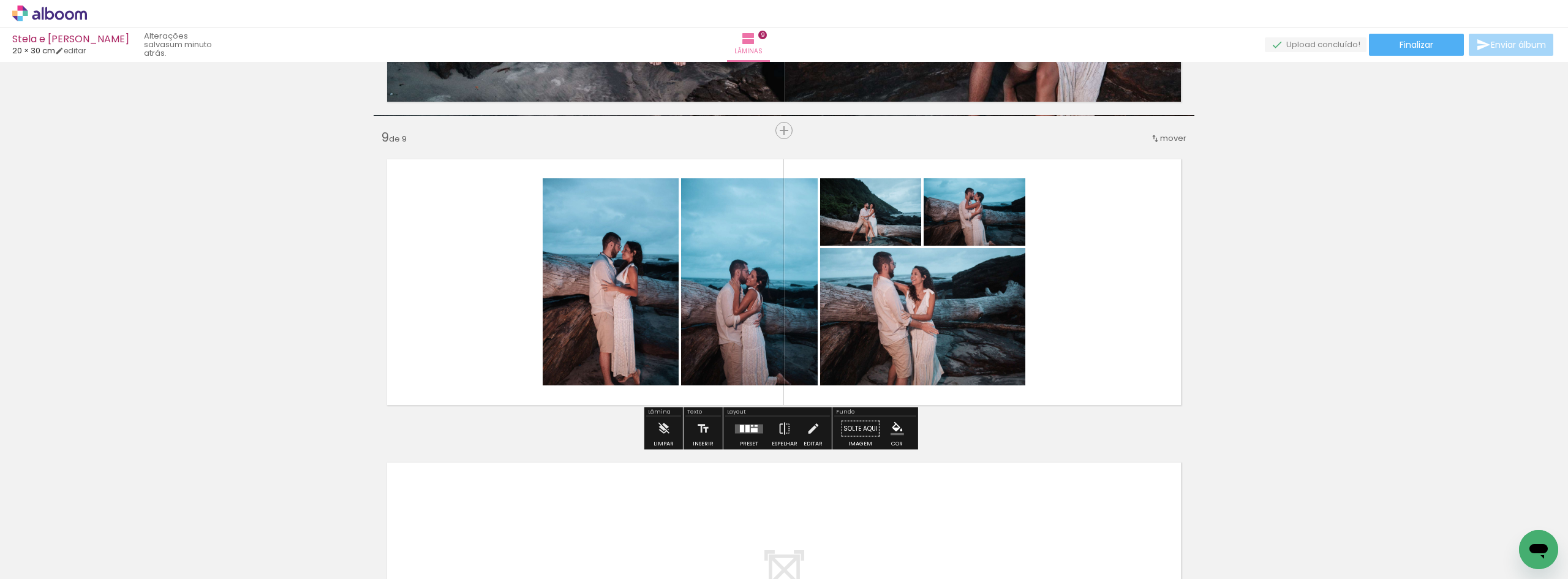
click at [747, 422] on div at bounding box center [749, 429] width 33 height 25
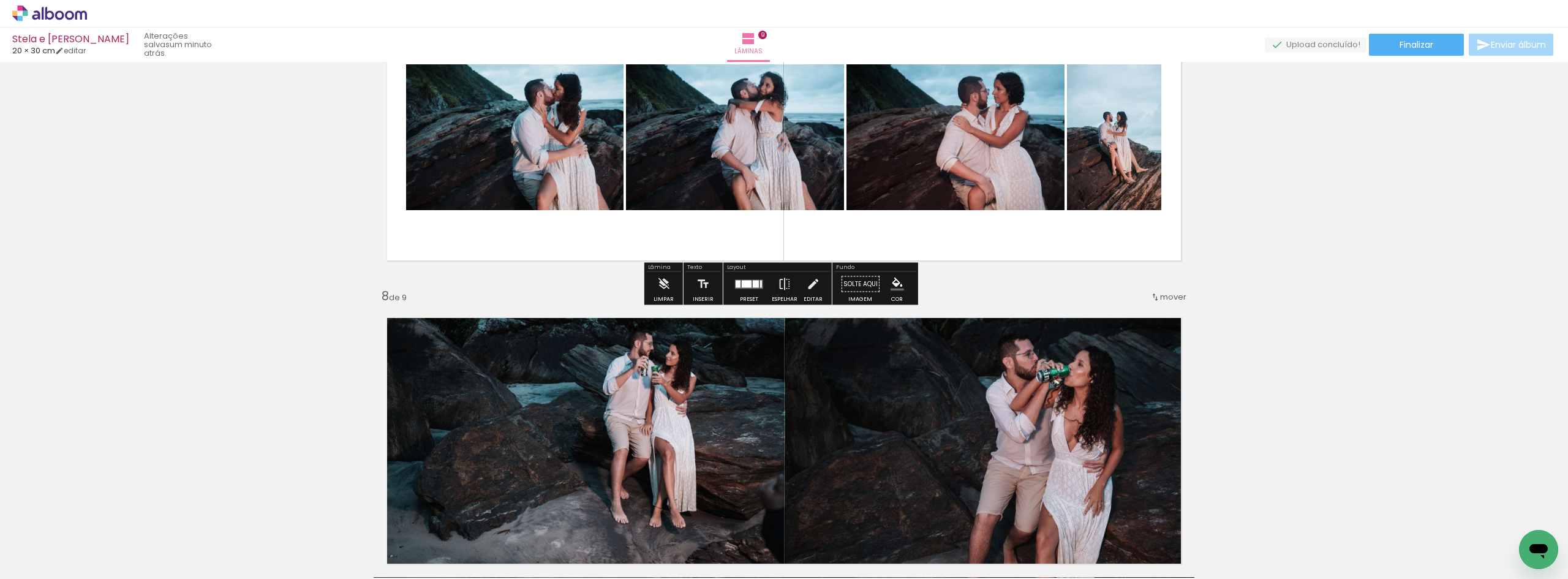
scroll to position [2089, 0]
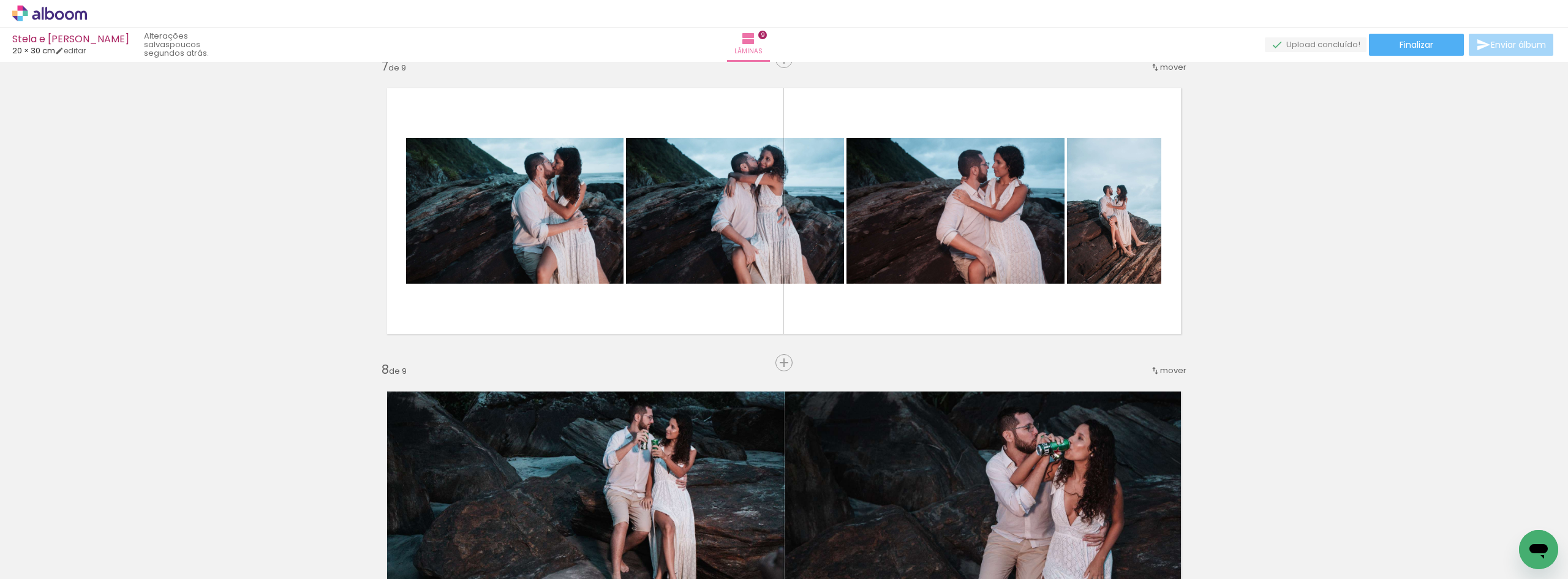
scroll to position [1967, 0]
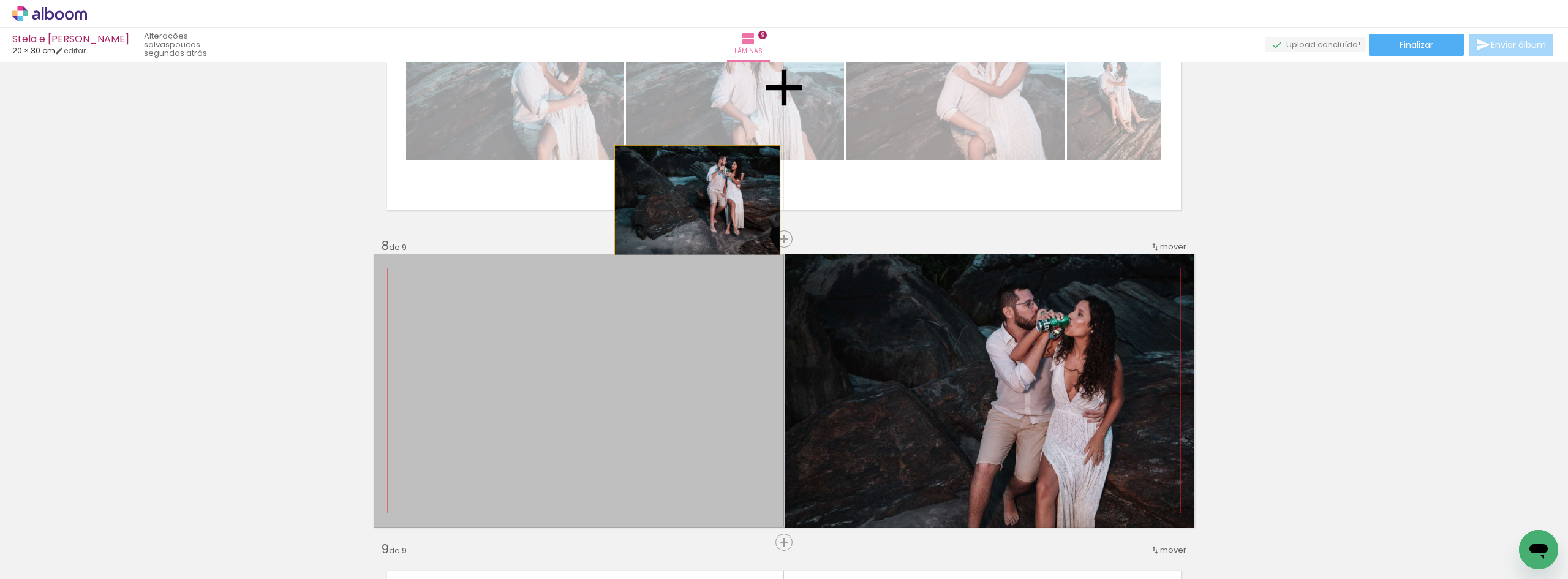
drag, startPoint x: 672, startPoint y: 407, endPoint x: 692, endPoint y: 201, distance: 207.0
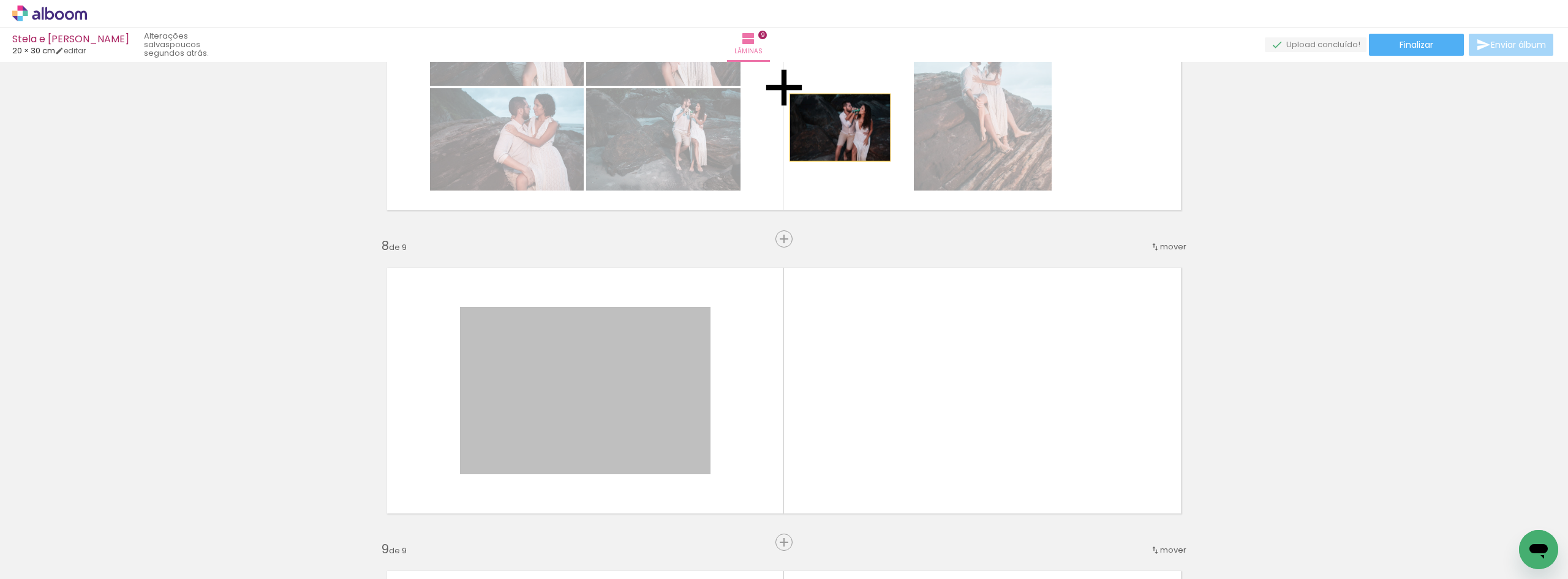
drag, startPoint x: 633, startPoint y: 404, endPoint x: 886, endPoint y: 236, distance: 303.7
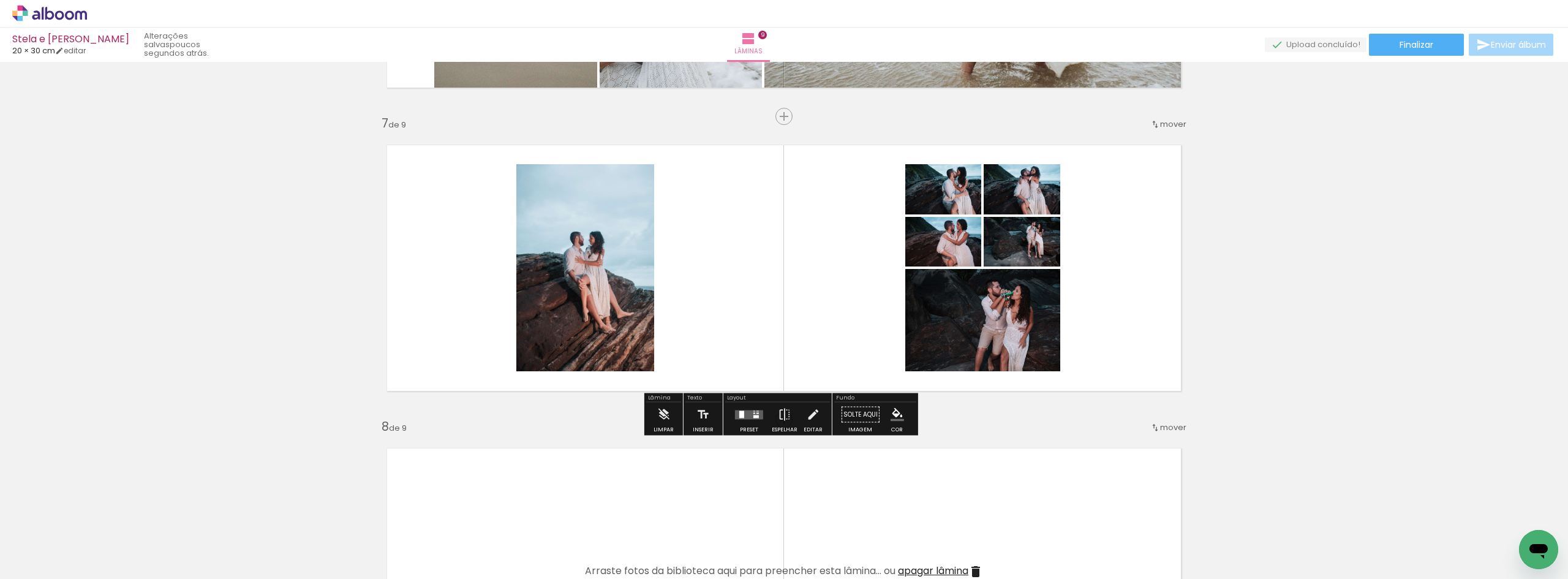
scroll to position [1783, 0]
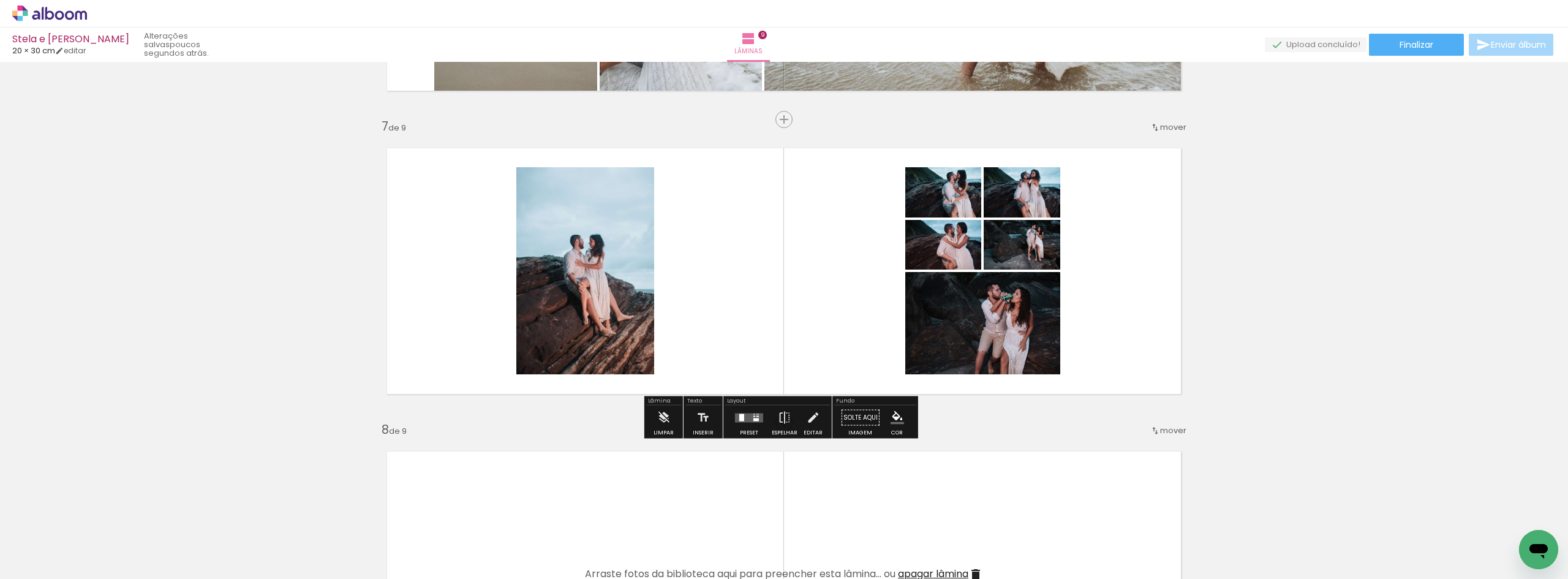
click at [755, 417] on quentale-layouter at bounding box center [749, 417] width 28 height 9
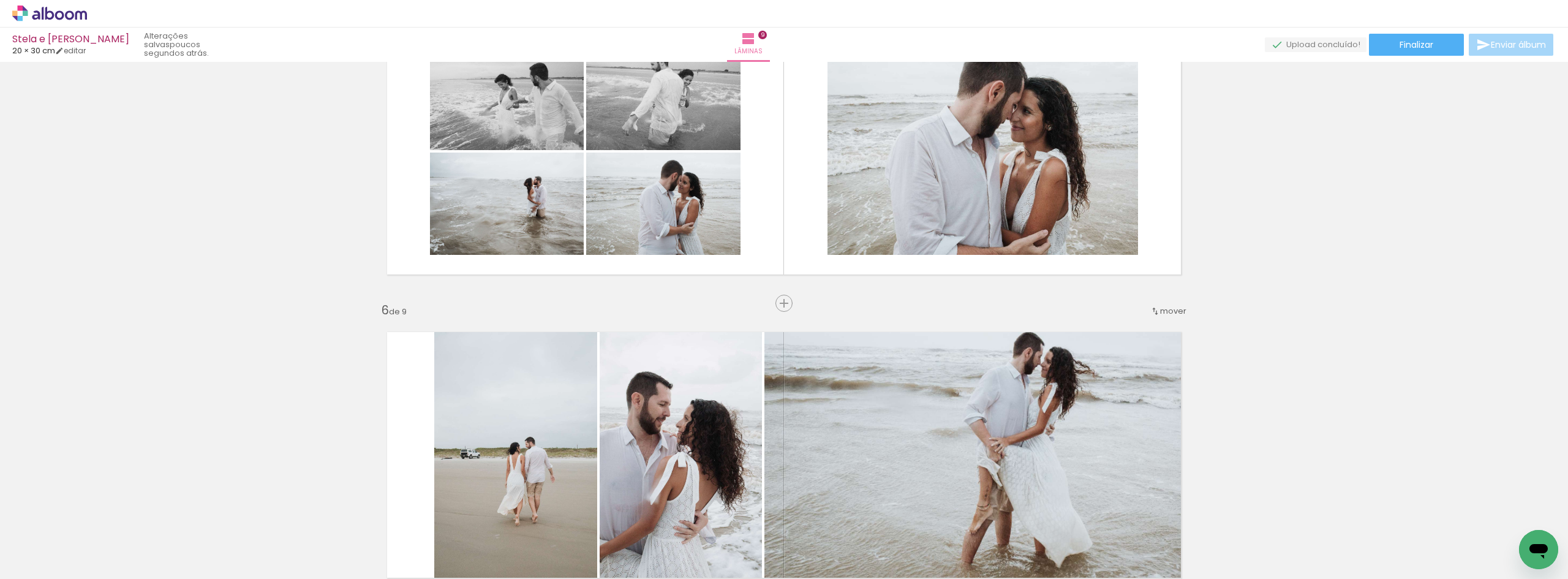
scroll to position [1281, 0]
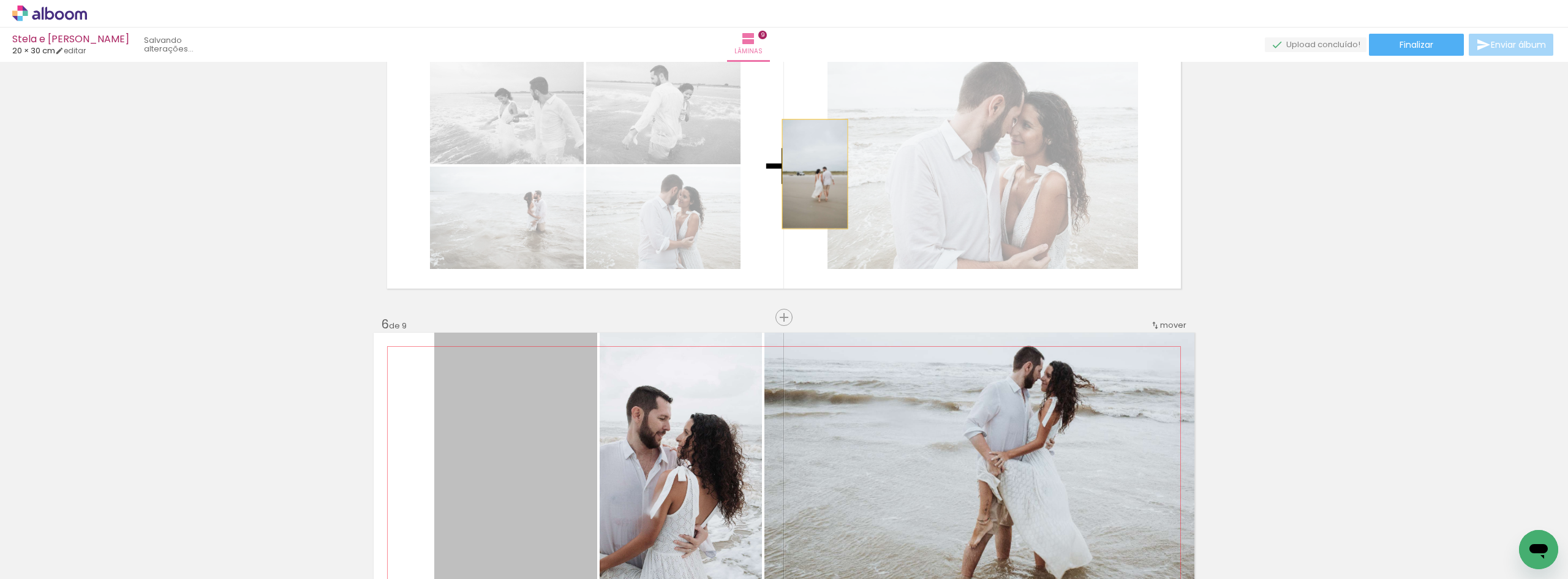
drag, startPoint x: 543, startPoint y: 430, endPoint x: 672, endPoint y: 400, distance: 132.4
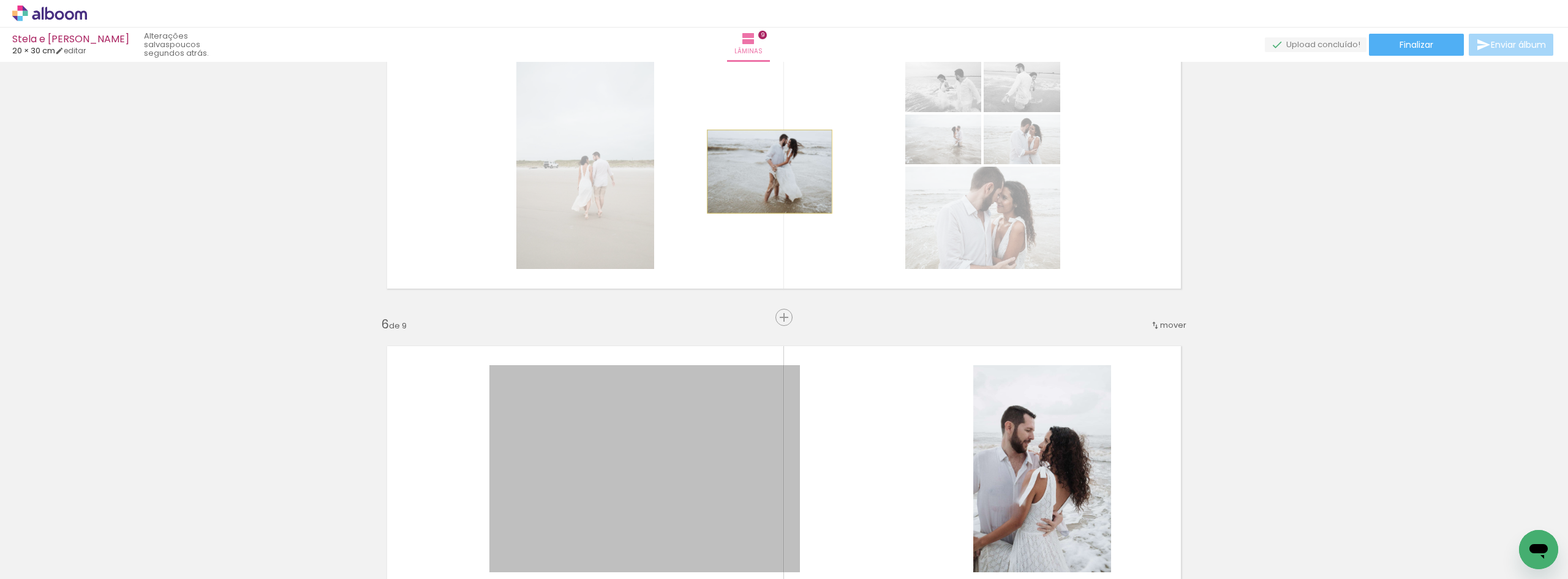
drag, startPoint x: 609, startPoint y: 423, endPoint x: 765, endPoint y: 172, distance: 295.5
click at [765, 172] on div "Inserir lâmina 1 de 9 Inserir lâmina 2 de 9 Inserir lâmina 3 de 9 Inserir lâmin…" at bounding box center [784, 301] width 1568 height 3034
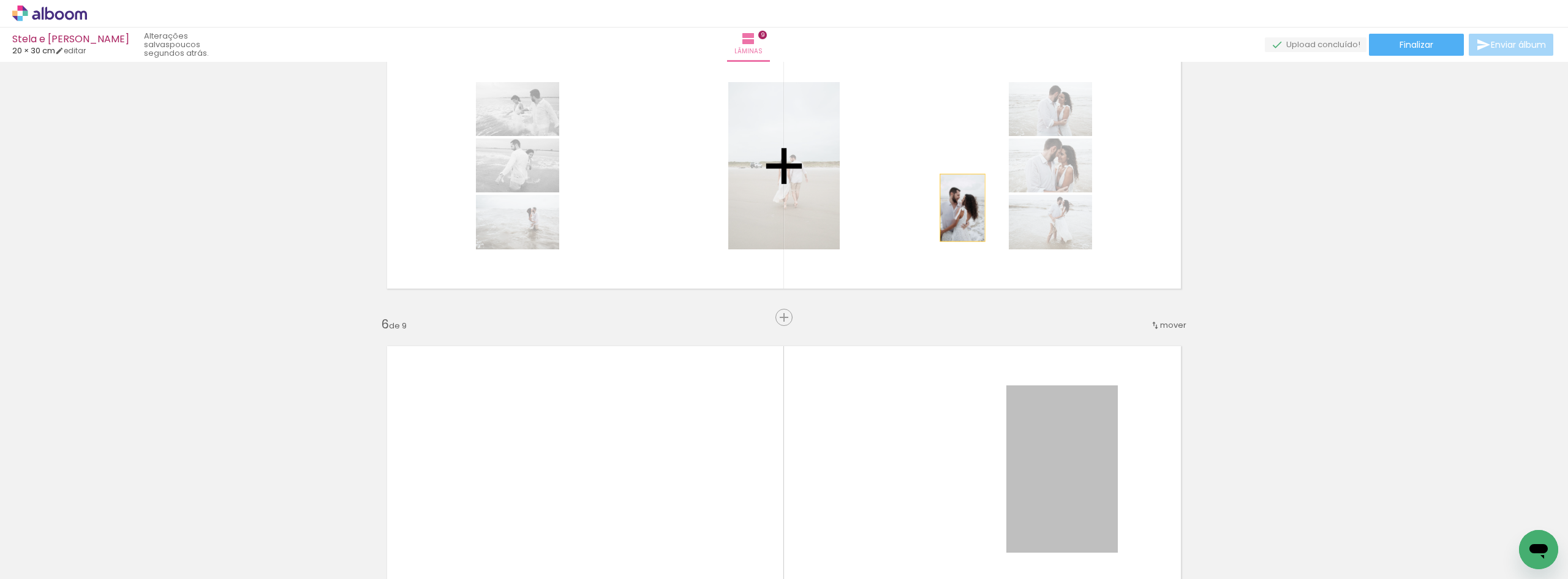
drag, startPoint x: 1030, startPoint y: 455, endPoint x: 957, endPoint y: 200, distance: 265.2
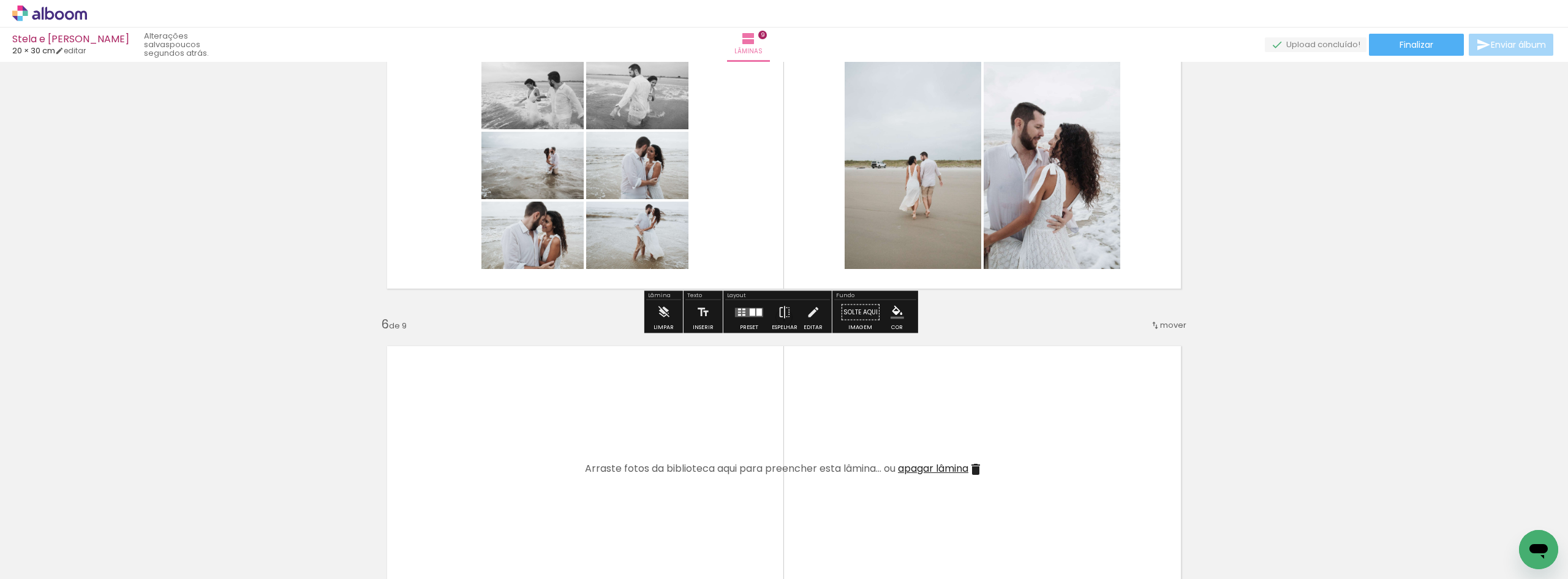
click at [754, 307] on div at bounding box center [749, 312] width 33 height 25
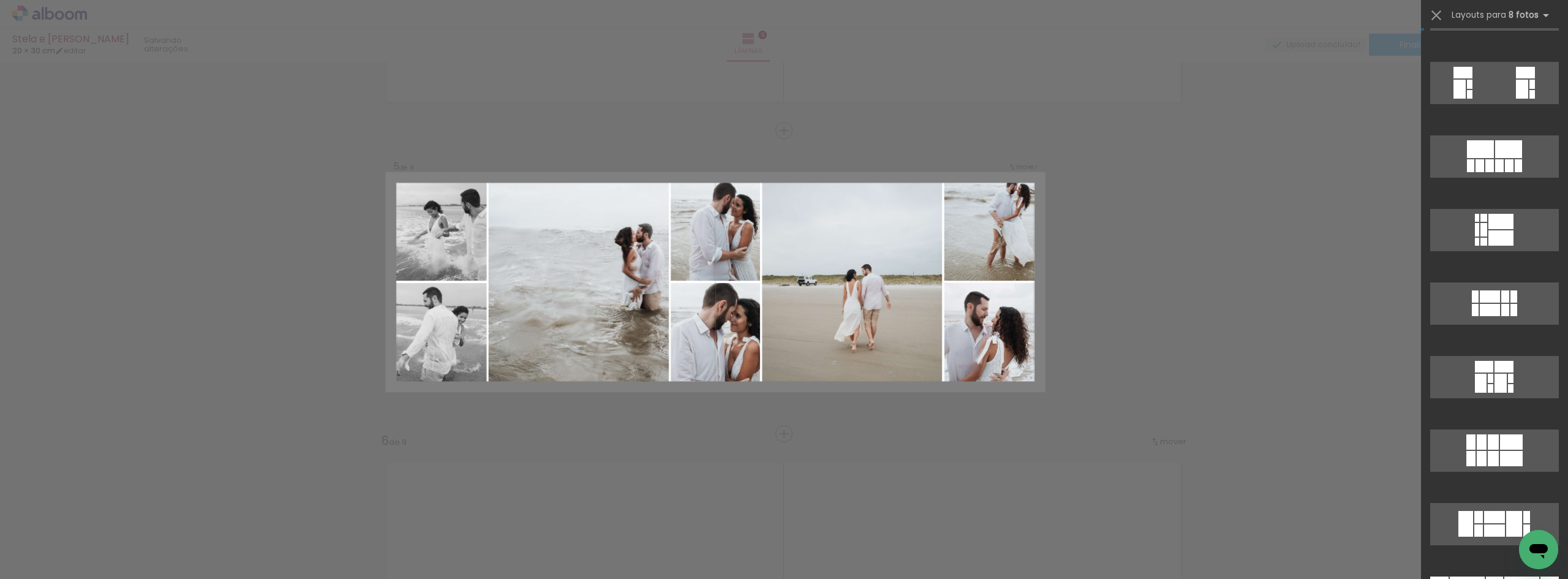
scroll to position [4060, 0]
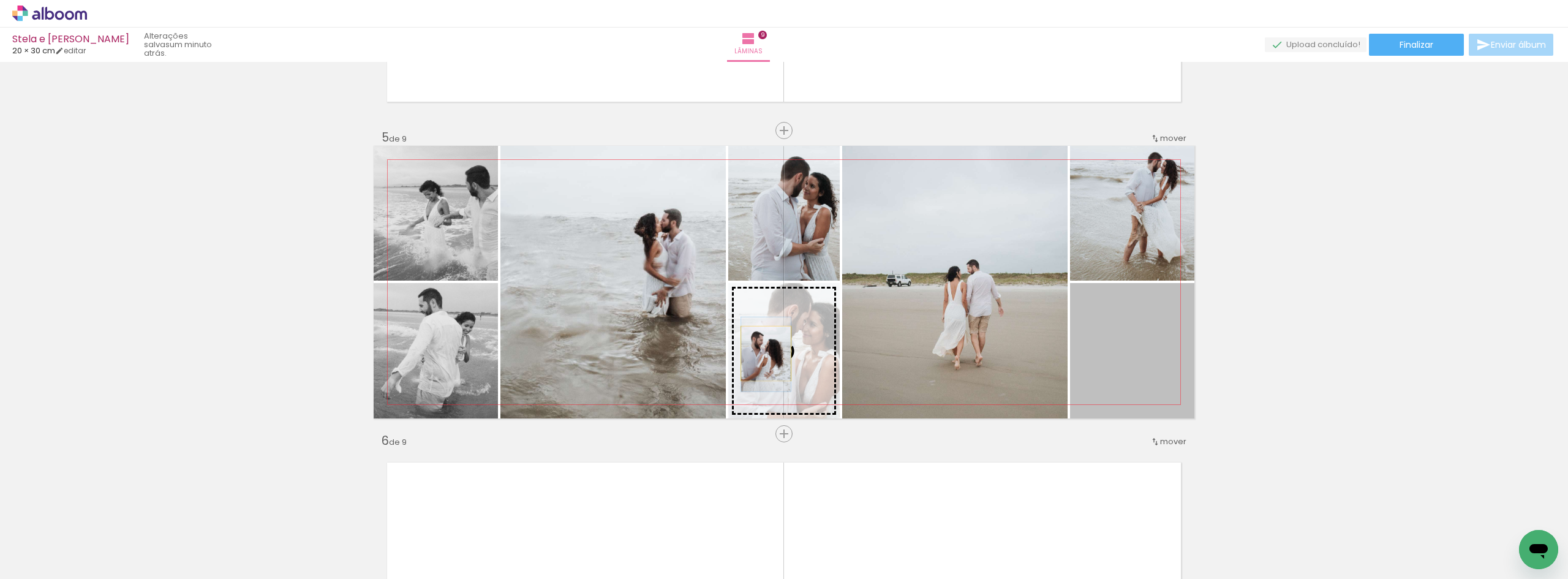
drag, startPoint x: 1124, startPoint y: 350, endPoint x: 761, endPoint y: 354, distance: 363.0
click at [0, 0] on slot at bounding box center [0, 0] width 0 height 0
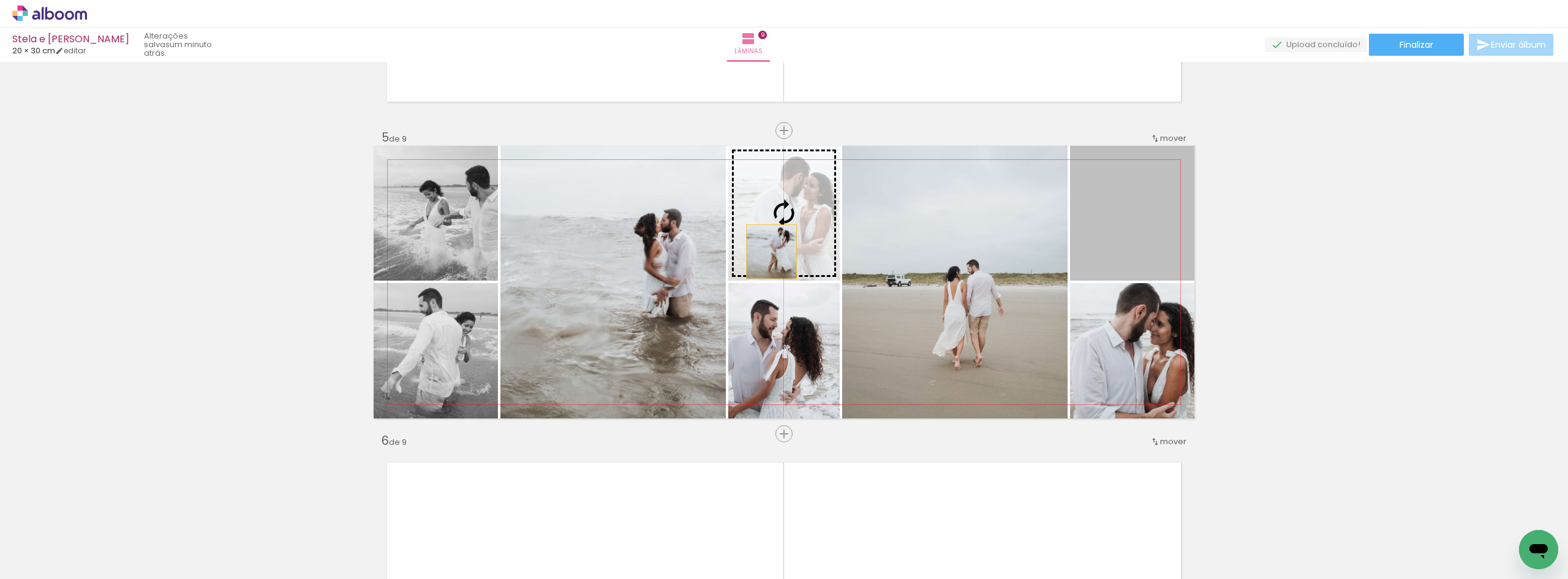
drag, startPoint x: 1103, startPoint y: 228, endPoint x: 767, endPoint y: 252, distance: 336.9
click at [0, 0] on slot at bounding box center [0, 0] width 0 height 0
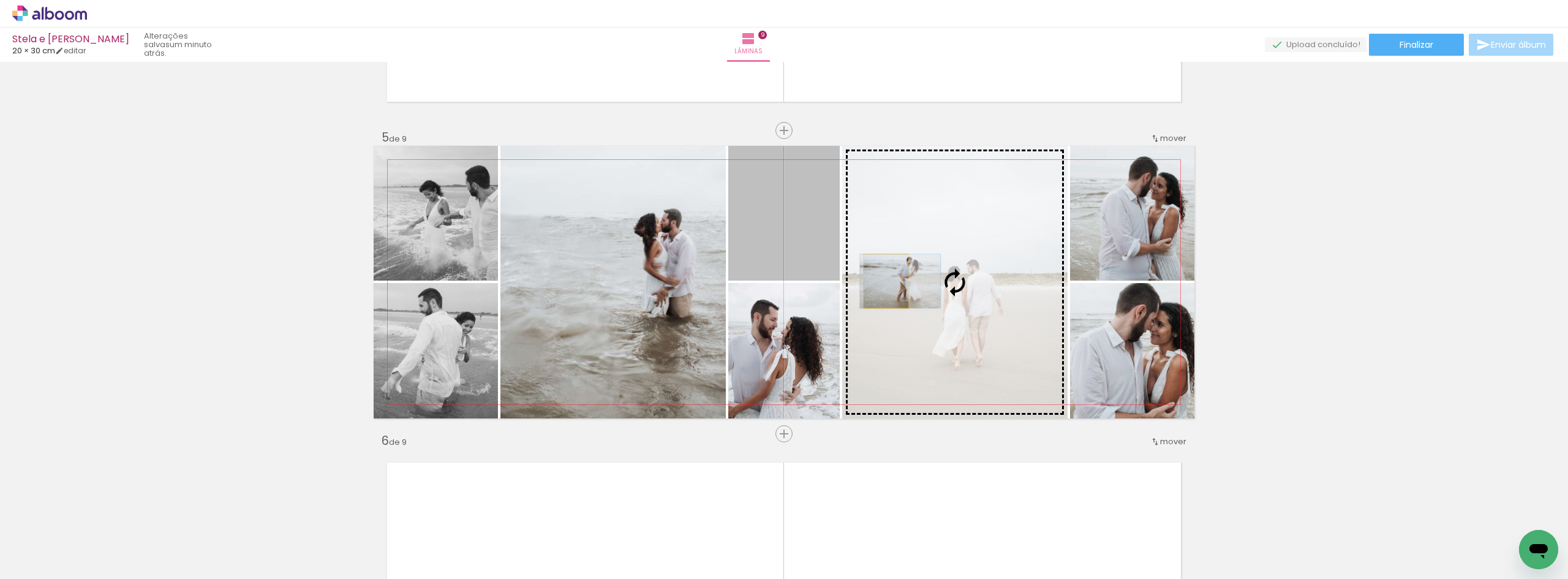
drag, startPoint x: 791, startPoint y: 235, endPoint x: 881, endPoint y: 281, distance: 101.1
click at [0, 0] on slot at bounding box center [0, 0] width 0 height 0
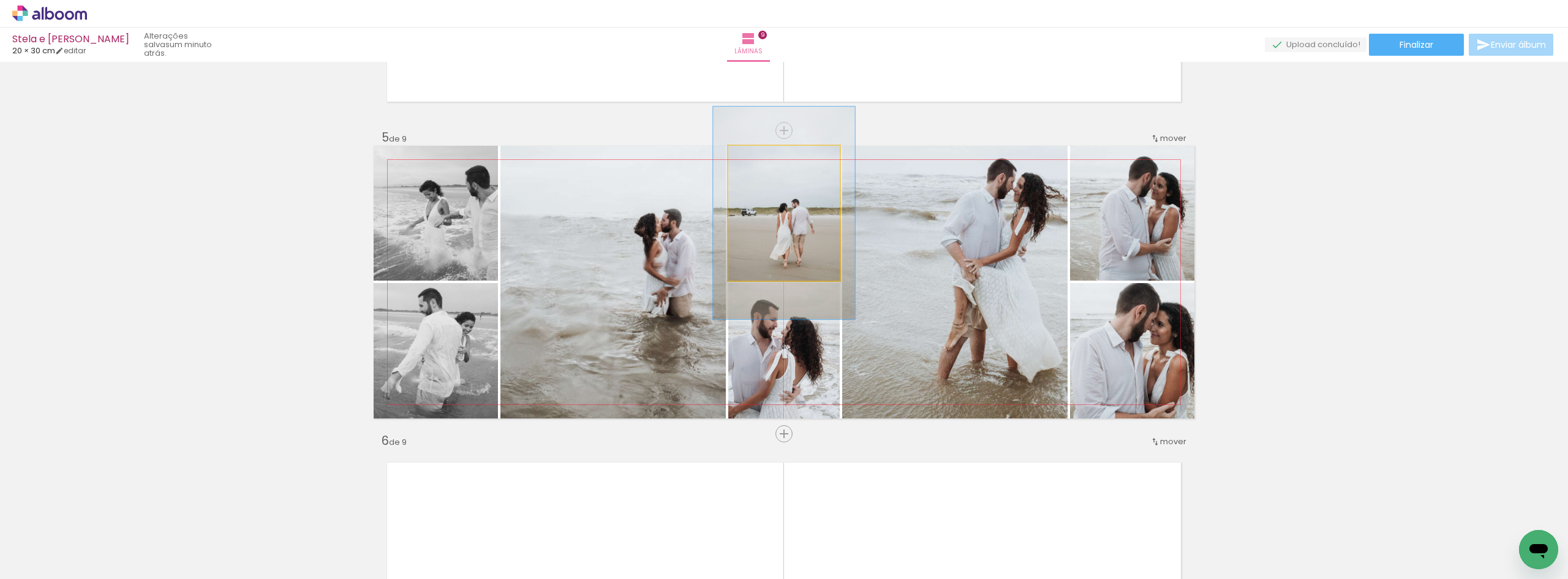
drag, startPoint x: 755, startPoint y: 160, endPoint x: 770, endPoint y: 163, distance: 15.3
type paper-slider "130"
click at [768, 161] on div at bounding box center [768, 158] width 11 height 11
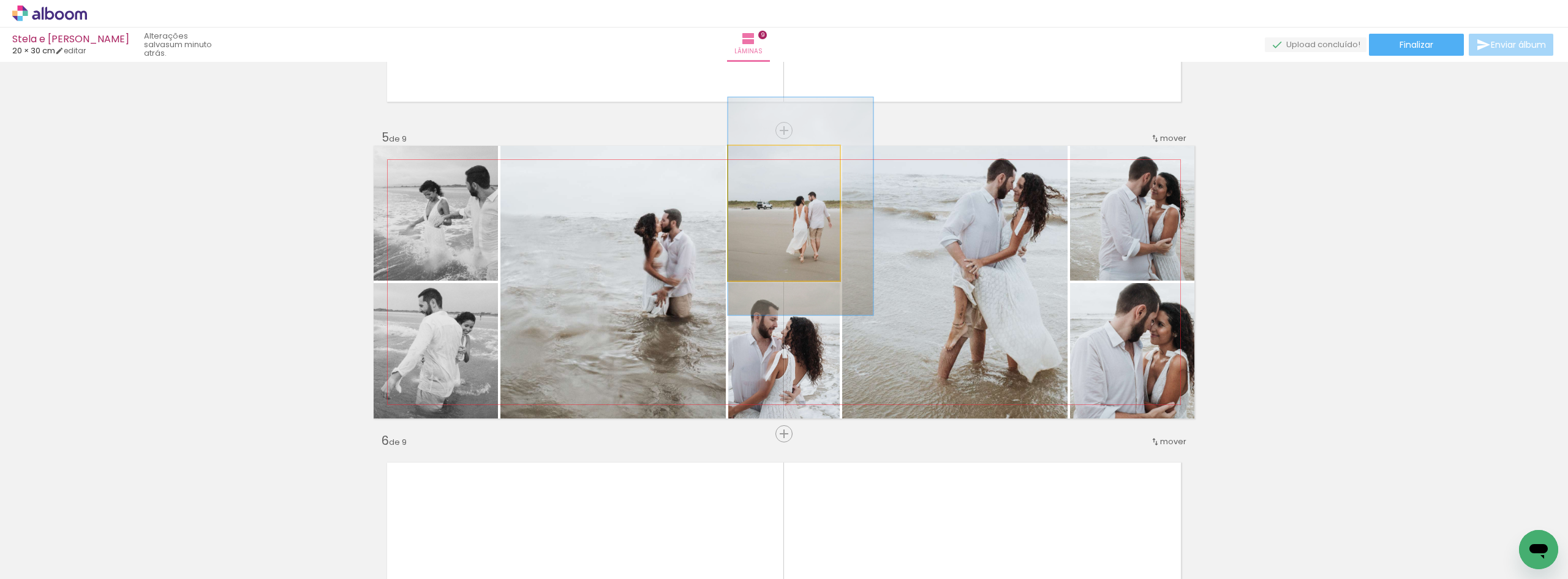
drag, startPoint x: 814, startPoint y: 217, endPoint x: 831, endPoint y: 210, distance: 18.4
click at [831, 210] on quentale-photo at bounding box center [784, 213] width 112 height 135
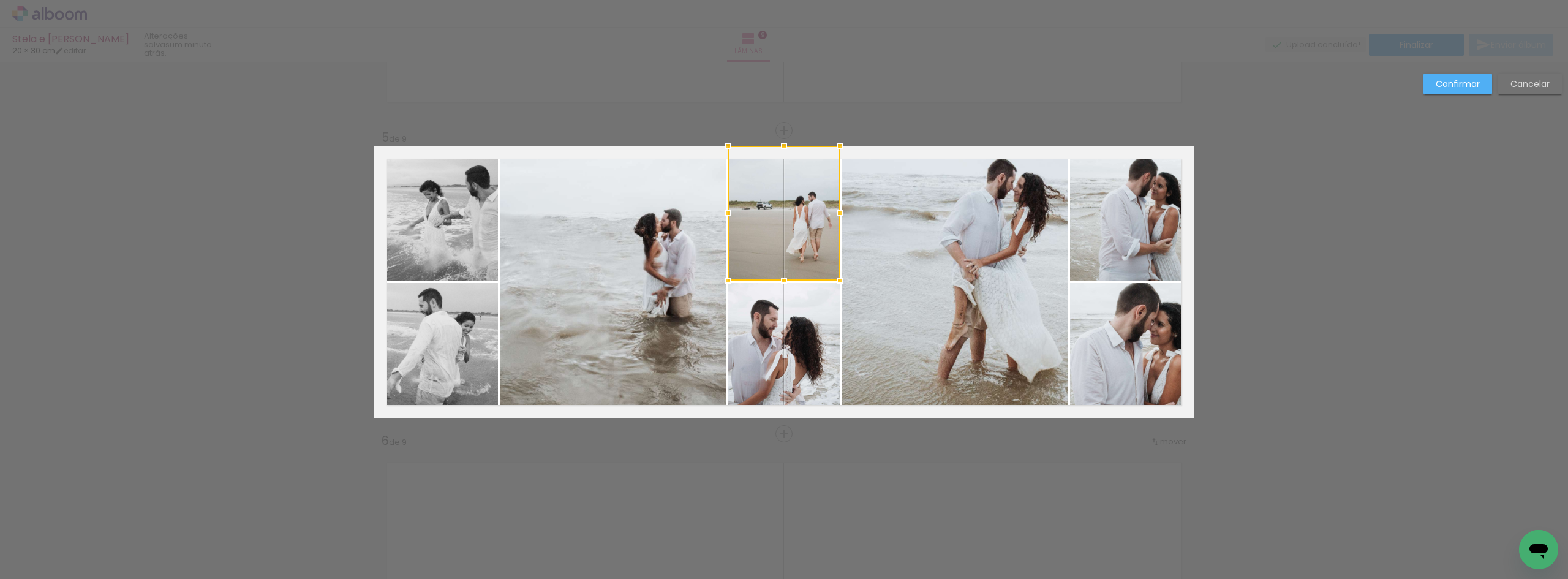
click at [1236, 257] on div "Confirmar Cancelar" at bounding box center [784, 428] width 1568 height 3062
click at [0, 0] on slot "Confirmar" at bounding box center [0, 0] width 0 height 0
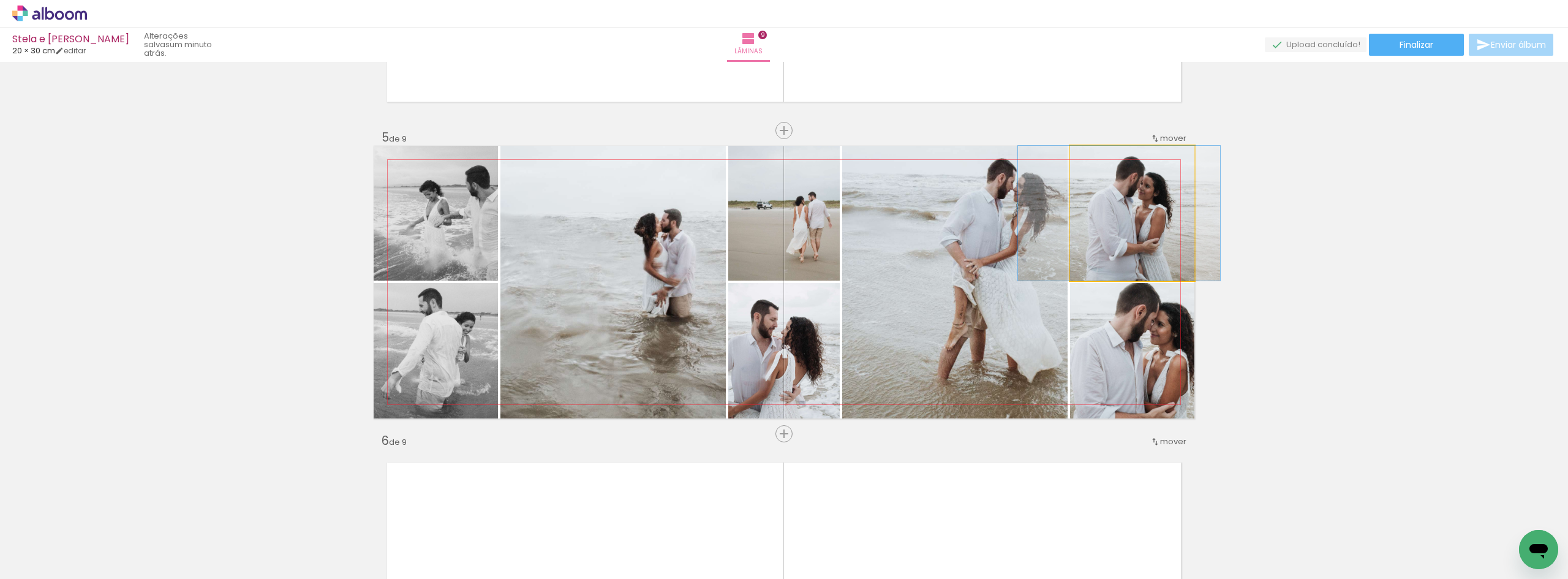
drag, startPoint x: 1140, startPoint y: 209, endPoint x: 1127, endPoint y: 215, distance: 14.3
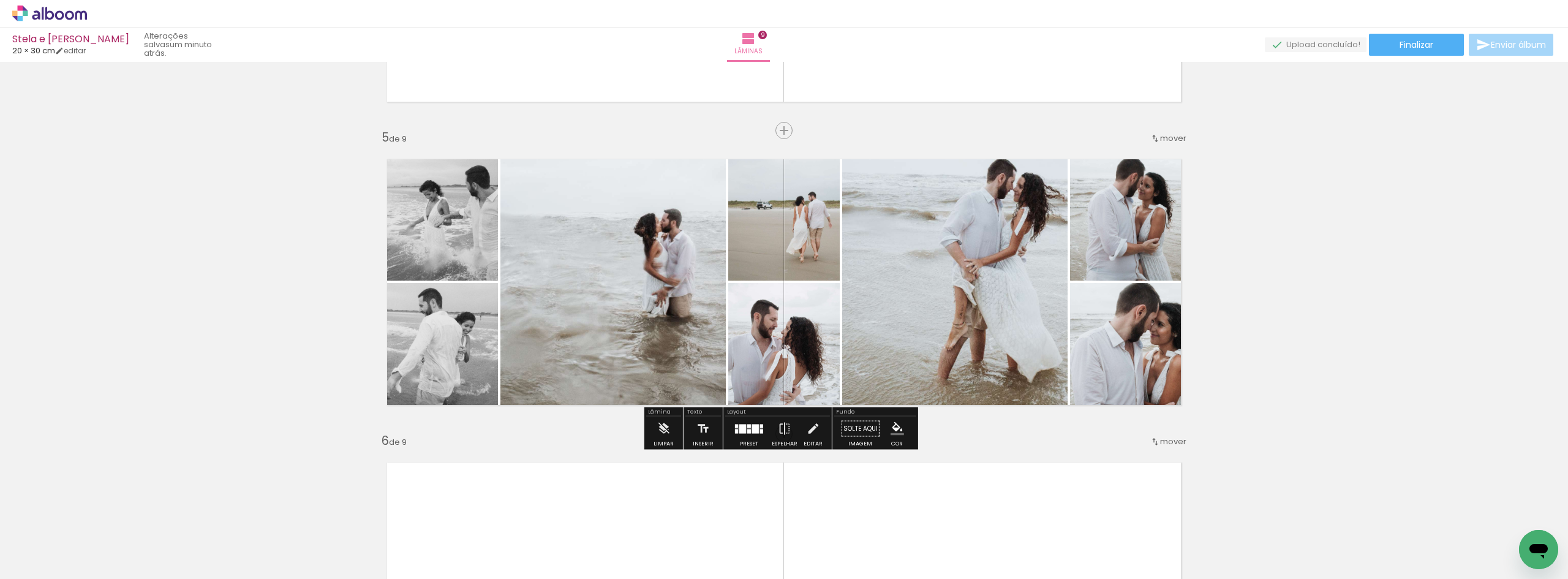
click at [1341, 216] on div "Inserir lâmina 1 de 9 Inserir lâmina 2 de 9 Inserir lâmina 3 de 9 Inserir lâmin…" at bounding box center [784, 418] width 1568 height 3034
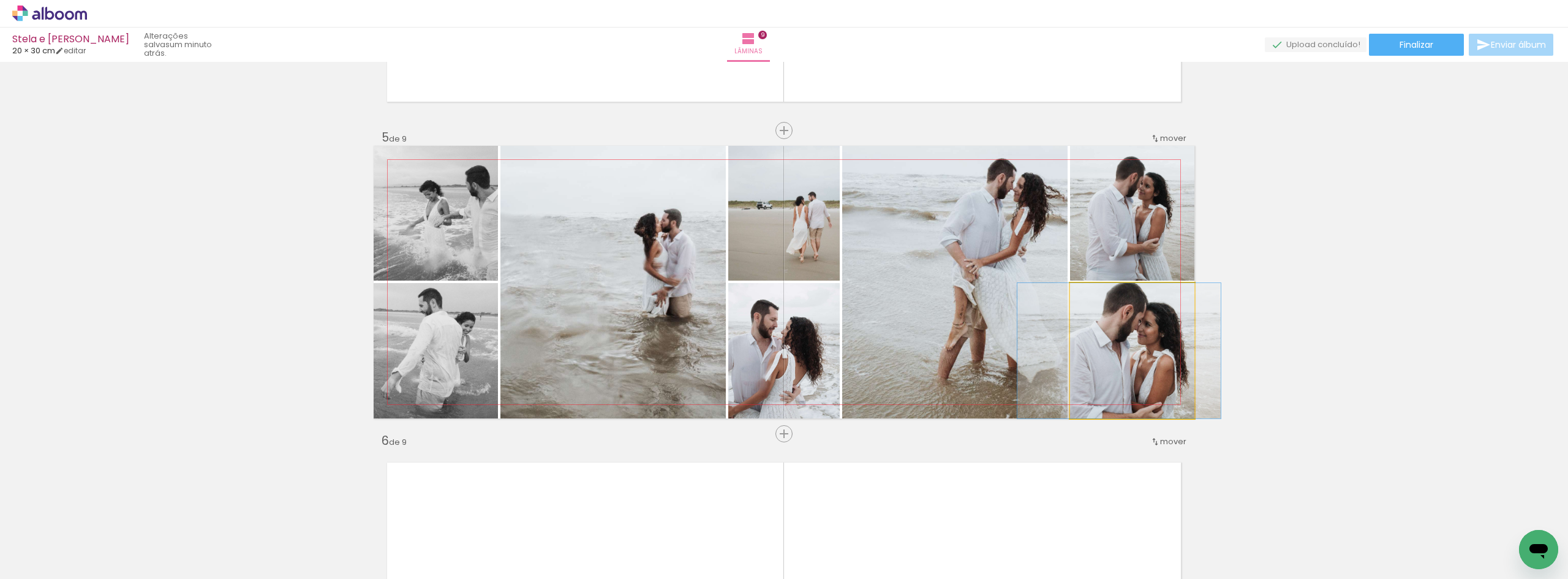
drag, startPoint x: 1146, startPoint y: 339, endPoint x: 1133, endPoint y: 338, distance: 13.0
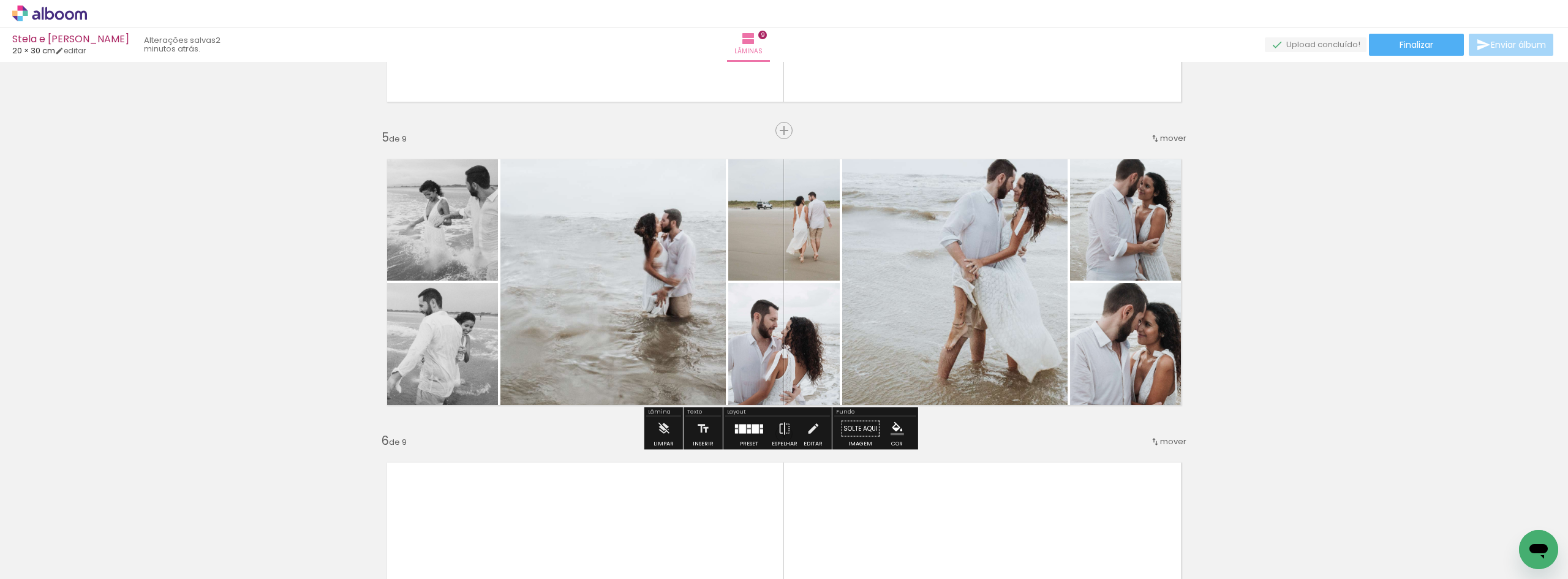
click at [1385, 236] on div "Inserir lâmina 1 de 9 Inserir lâmina 2 de 9 Inserir lâmina 3 de 9 Inserir lâmin…" at bounding box center [784, 418] width 1568 height 3034
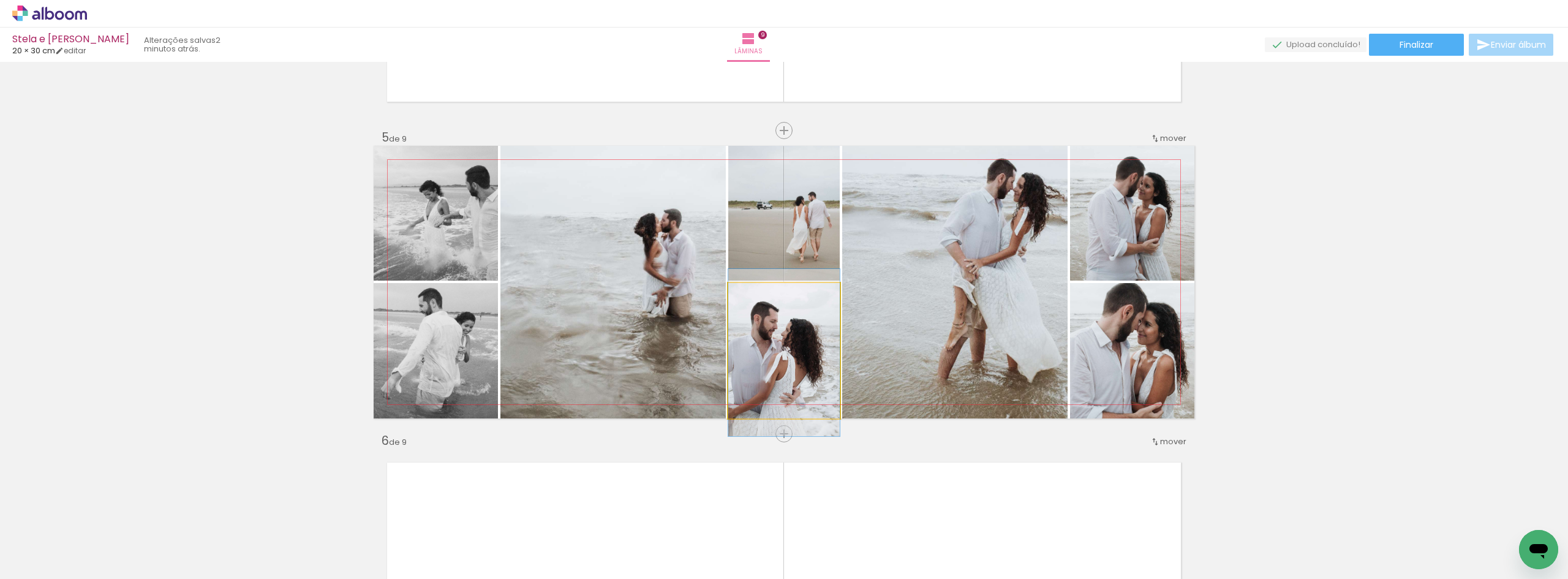
drag, startPoint x: 795, startPoint y: 359, endPoint x: 803, endPoint y: 361, distance: 8.2
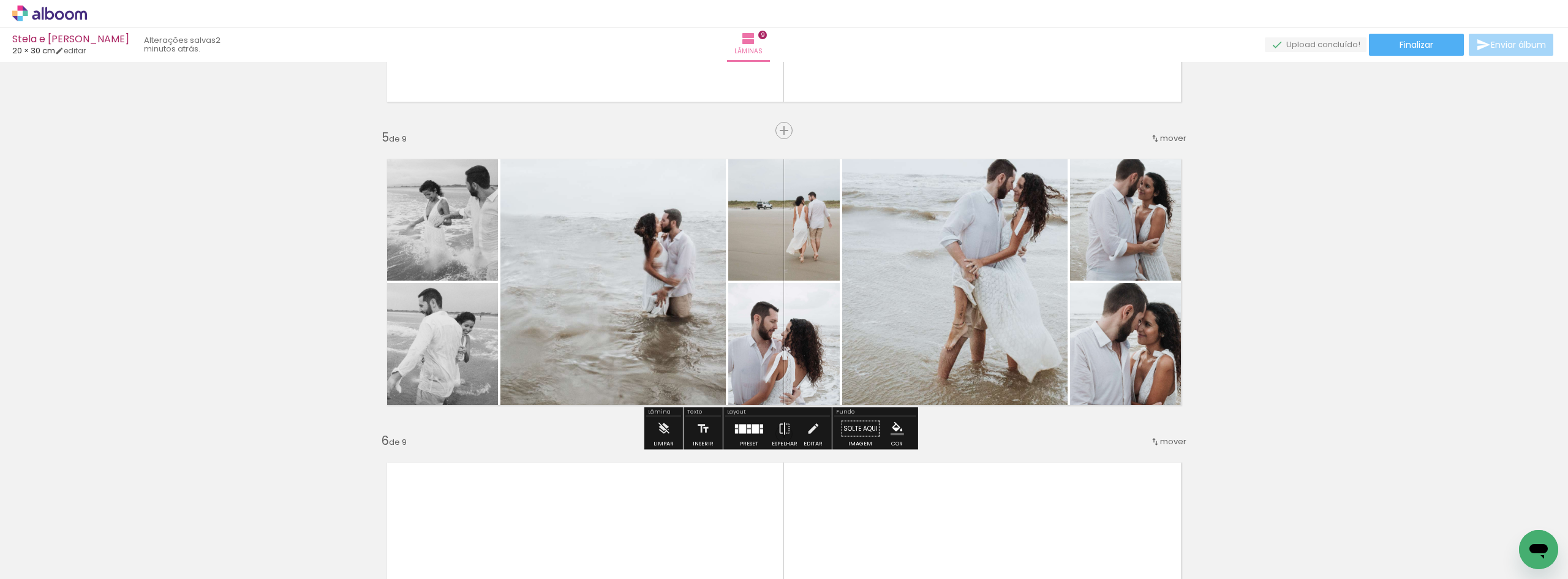
click at [1533, 244] on div "Inserir lâmina 1 de 9 Inserir lâmina 2 de 9 Inserir lâmina 3 de 9 Inserir lâmin…" at bounding box center [784, 418] width 1568 height 3034
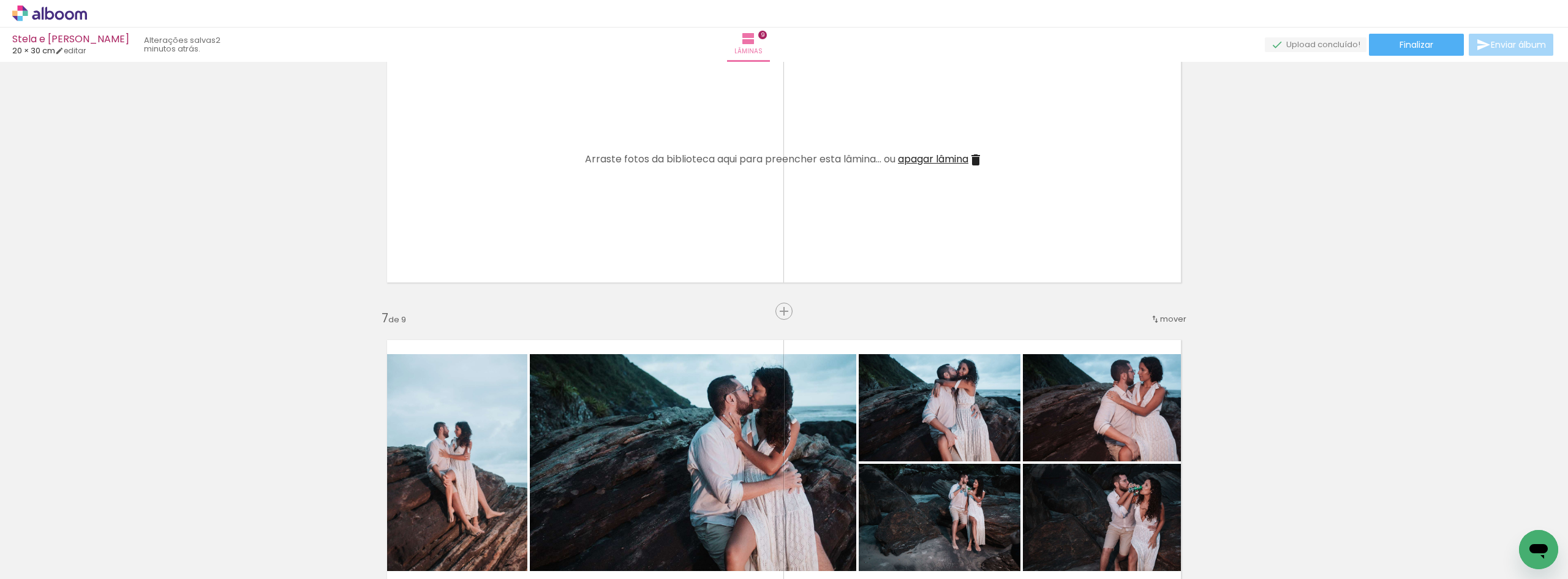
scroll to position [1594, 0]
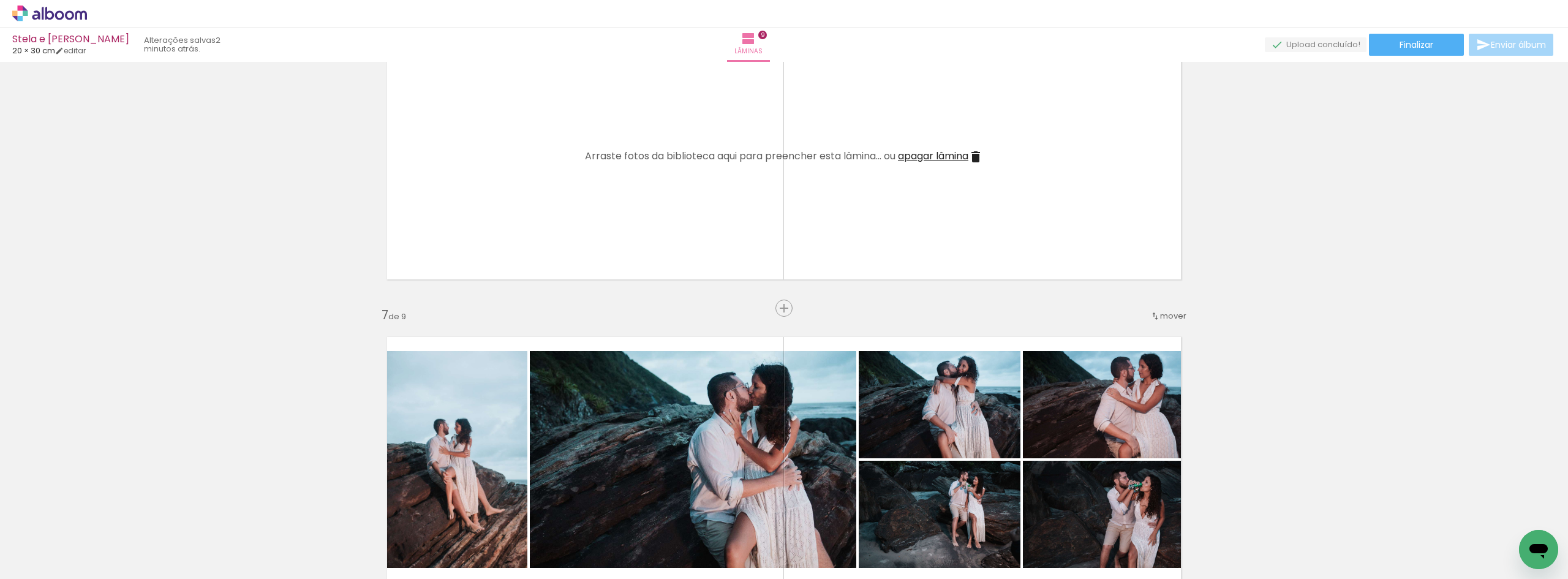
click at [954, 152] on span "apagar lâmina" at bounding box center [933, 155] width 70 height 14
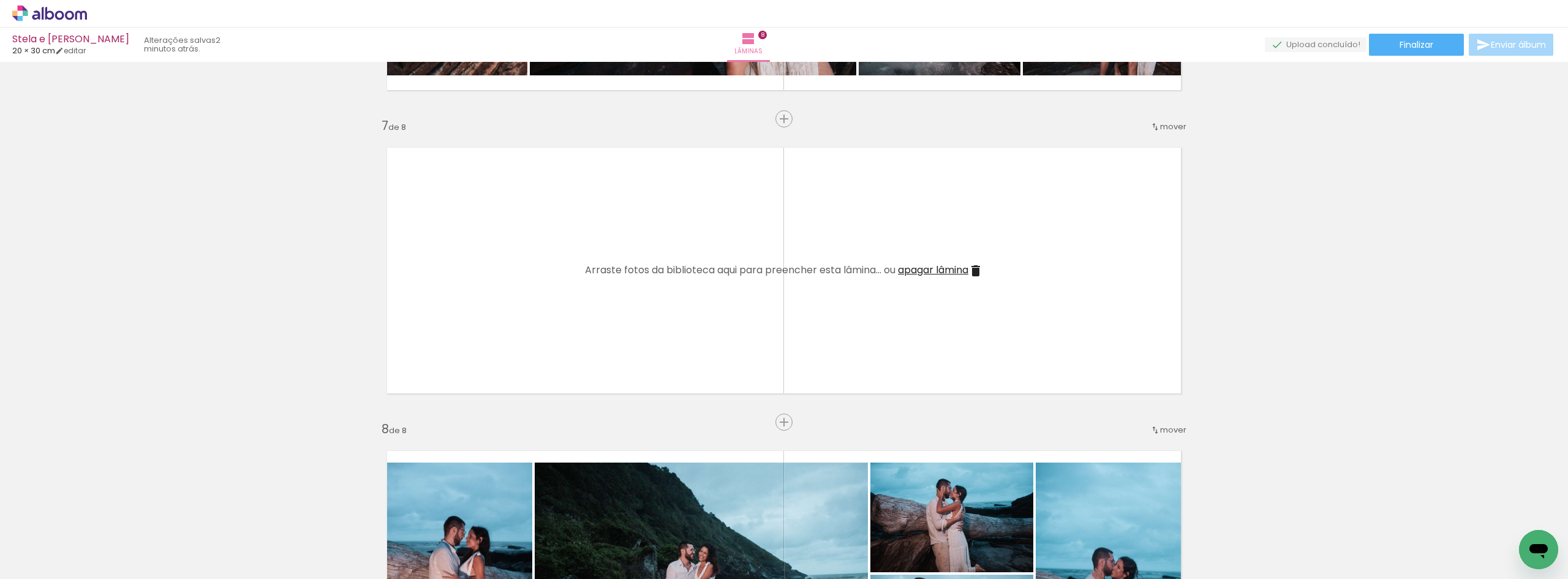
scroll to position [1962, 0]
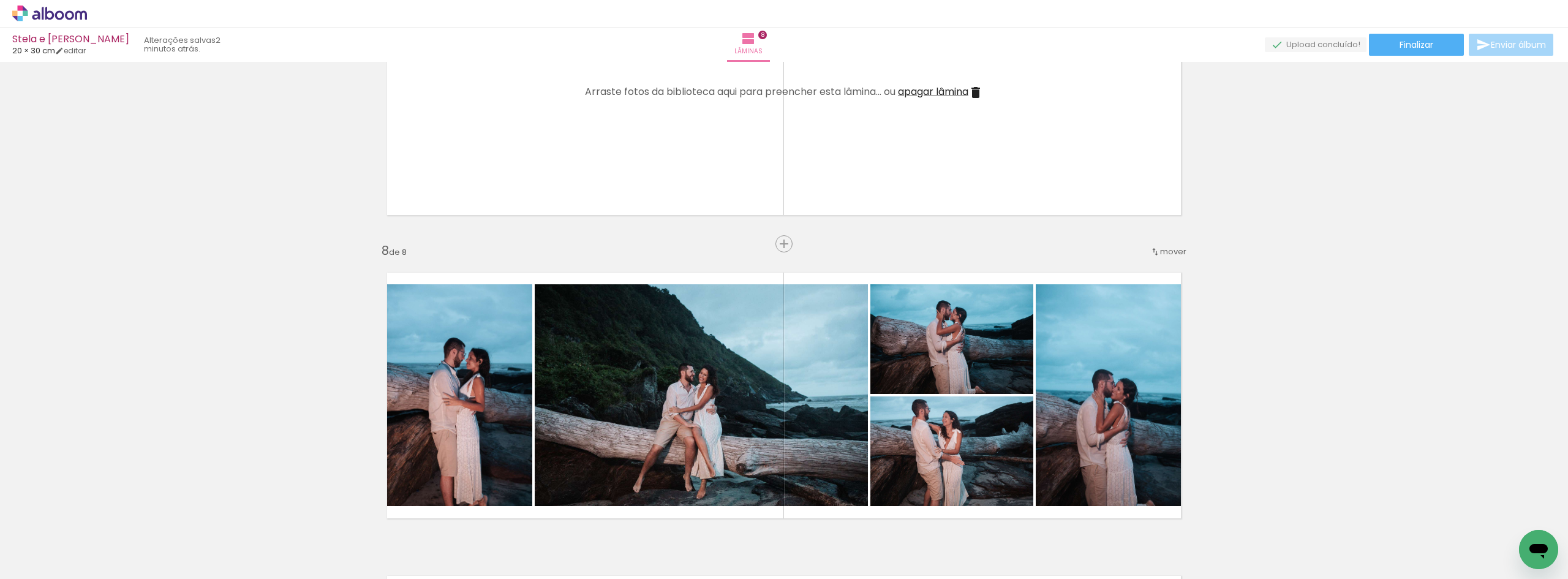
click at [941, 92] on span "apagar lâmina" at bounding box center [933, 91] width 70 height 14
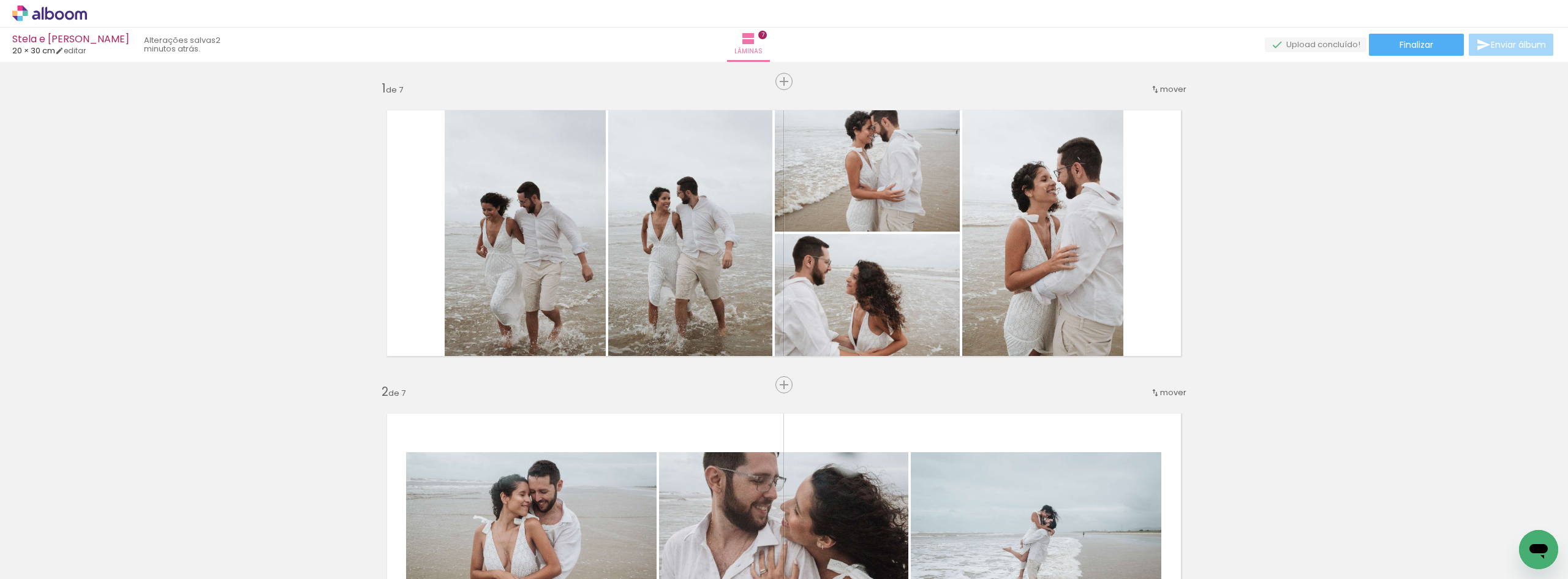
scroll to position [0, 0]
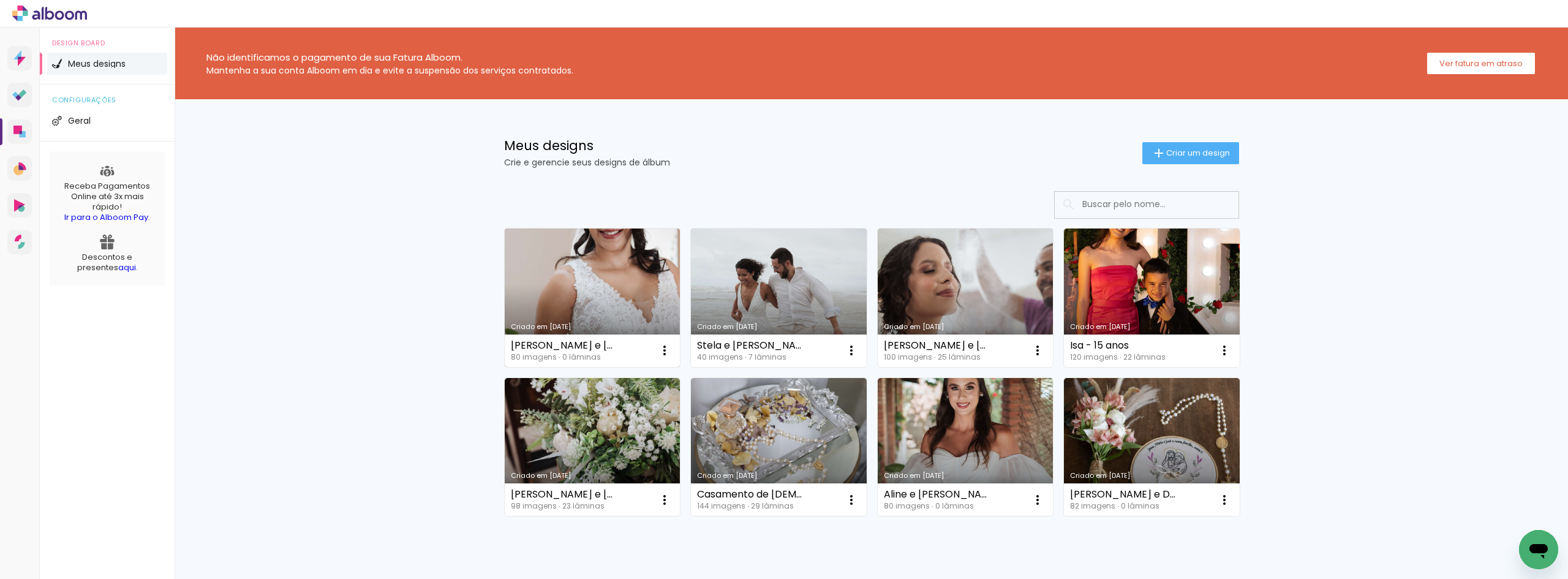
click at [601, 296] on link "Criado em [DATE]" at bounding box center [592, 297] width 176 height 138
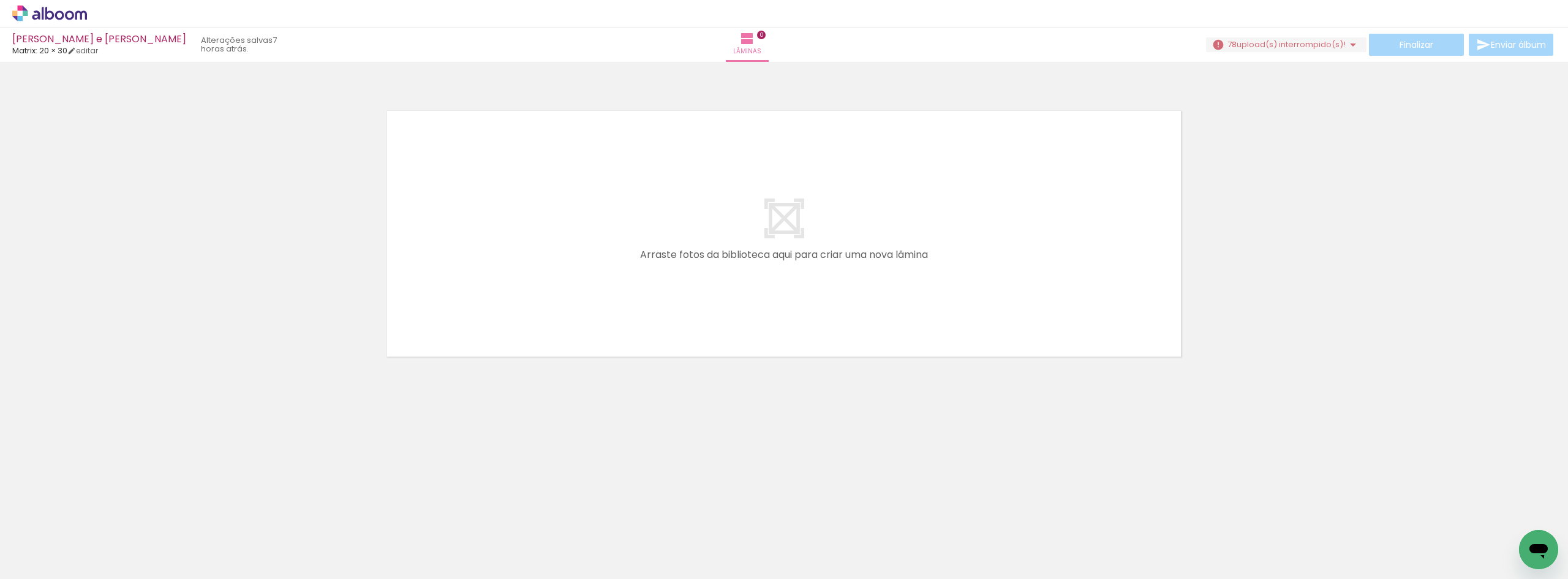
click at [1244, 40] on span "upload(s) interrompido(s)!" at bounding box center [1291, 44] width 109 height 12
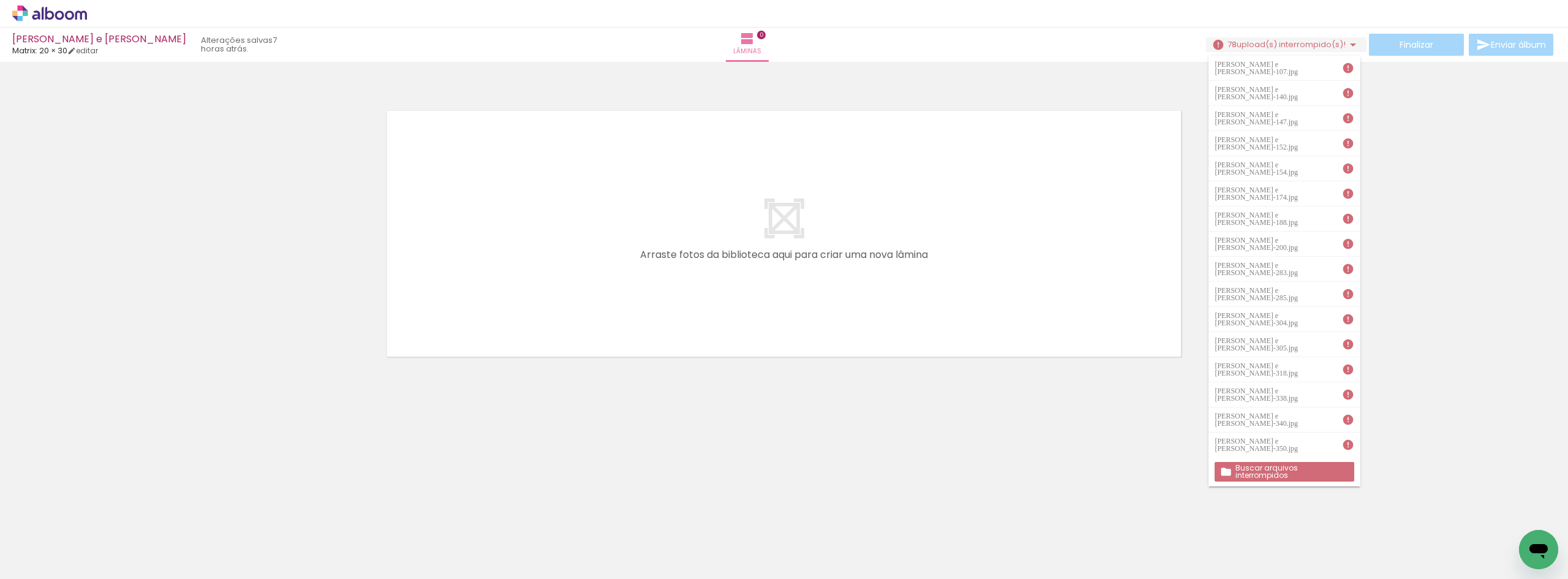
click at [0, 0] on slot "Buscar arquivos interrompidos" at bounding box center [0, 0] width 0 height 0
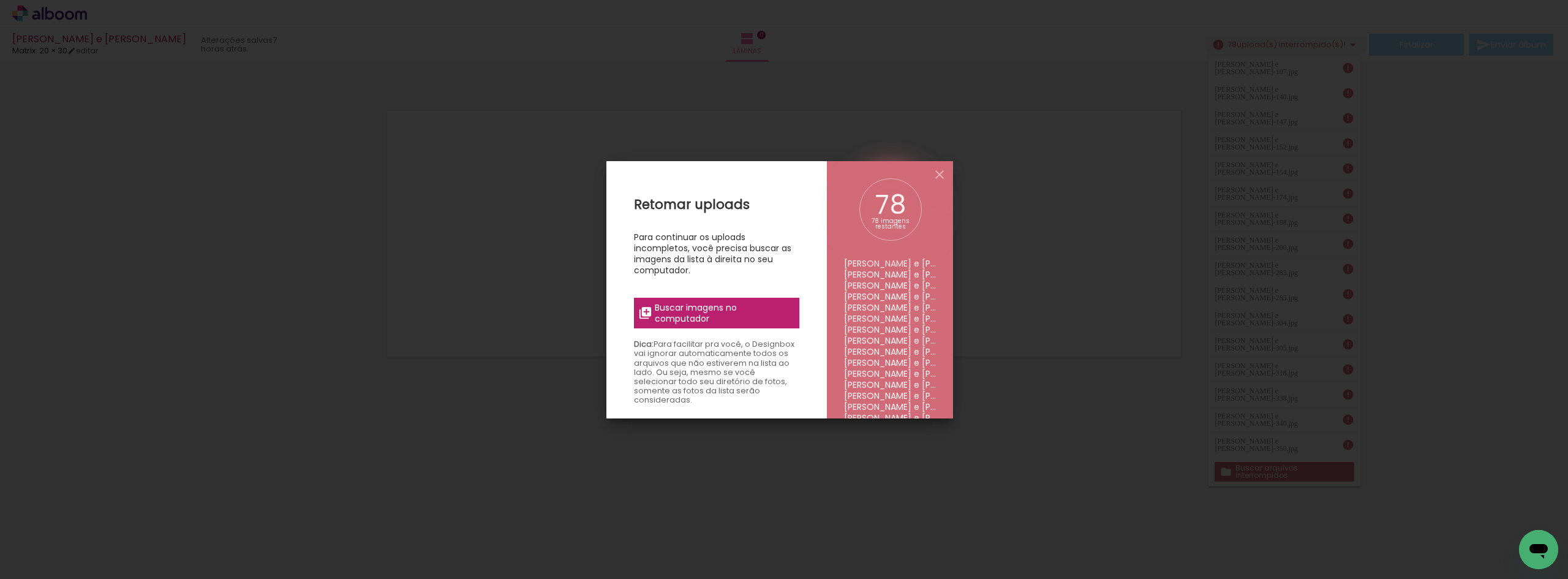
click at [740, 307] on span "Buscar imagens no computador" at bounding box center [723, 313] width 137 height 22
click at [0, 0] on input "file" at bounding box center [0, 0] width 0 height 0
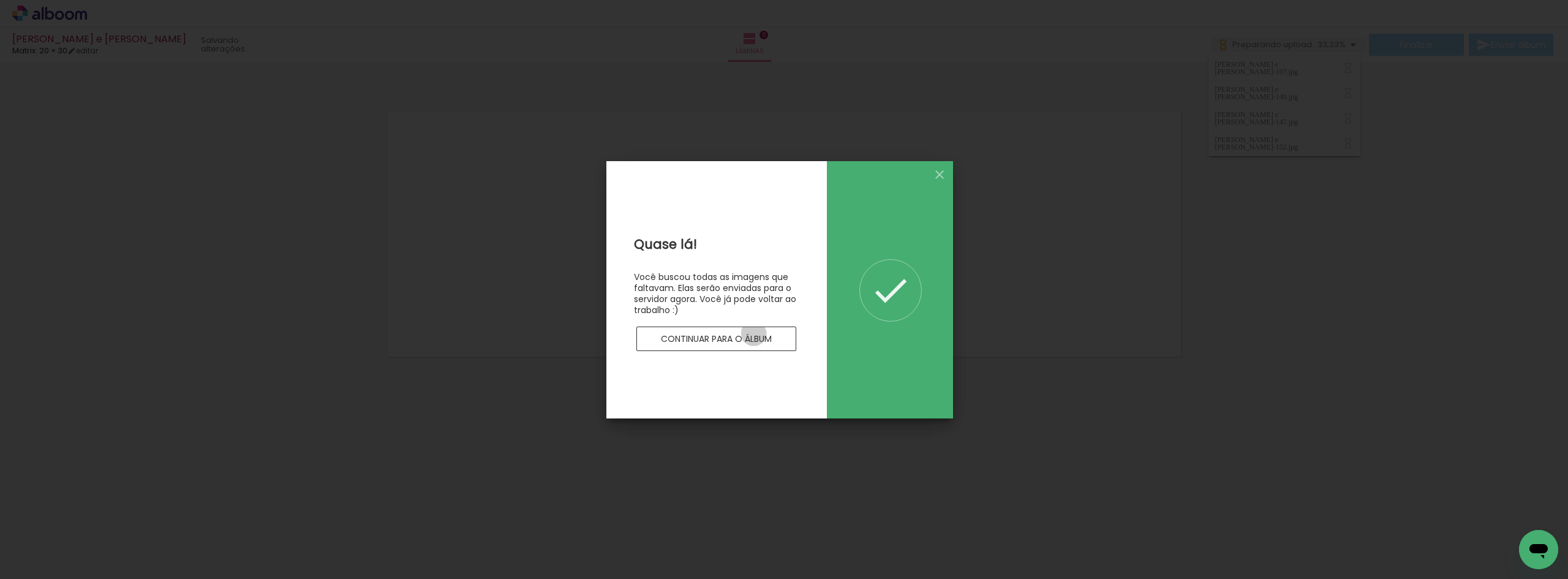
click at [0, 0] on slot "Continuar para o álbum" at bounding box center [0, 0] width 0 height 0
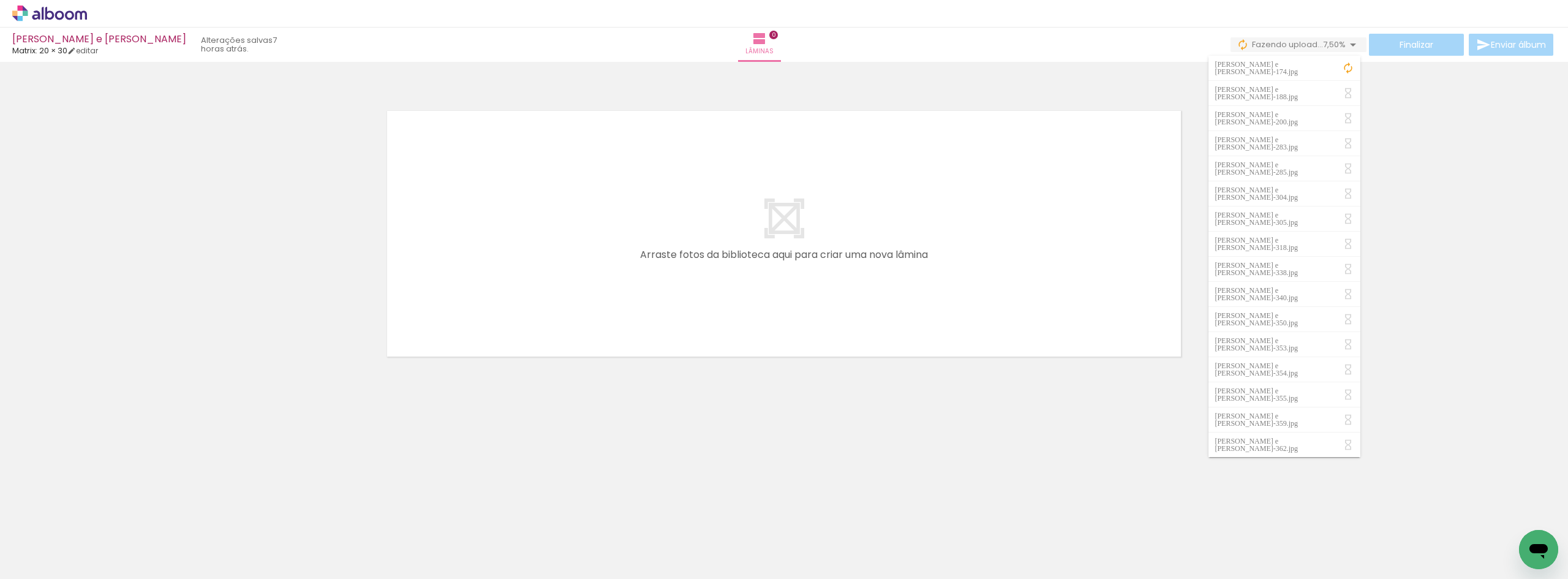
click at [1457, 175] on div at bounding box center [784, 217] width 1568 height 304
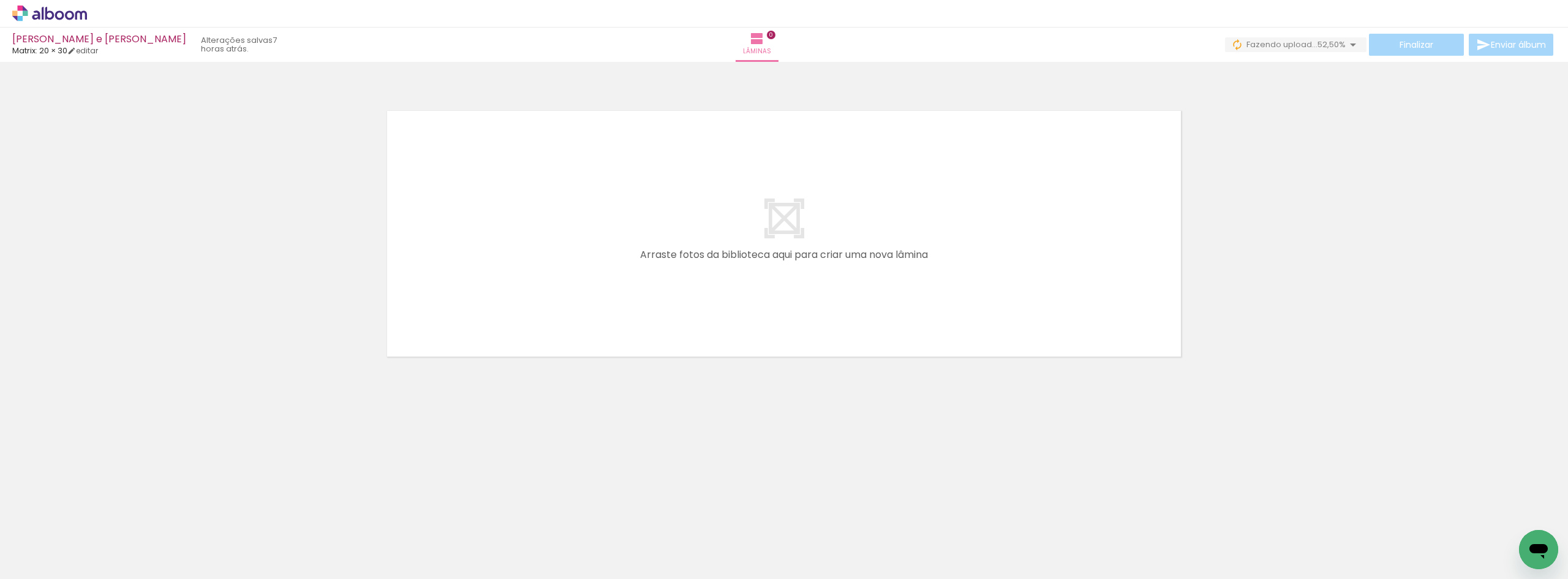
click at [225, 224] on div at bounding box center [784, 217] width 1568 height 304
click at [1288, 145] on div at bounding box center [784, 217] width 1568 height 304
